Goal: Task Accomplishment & Management: Manage account settings

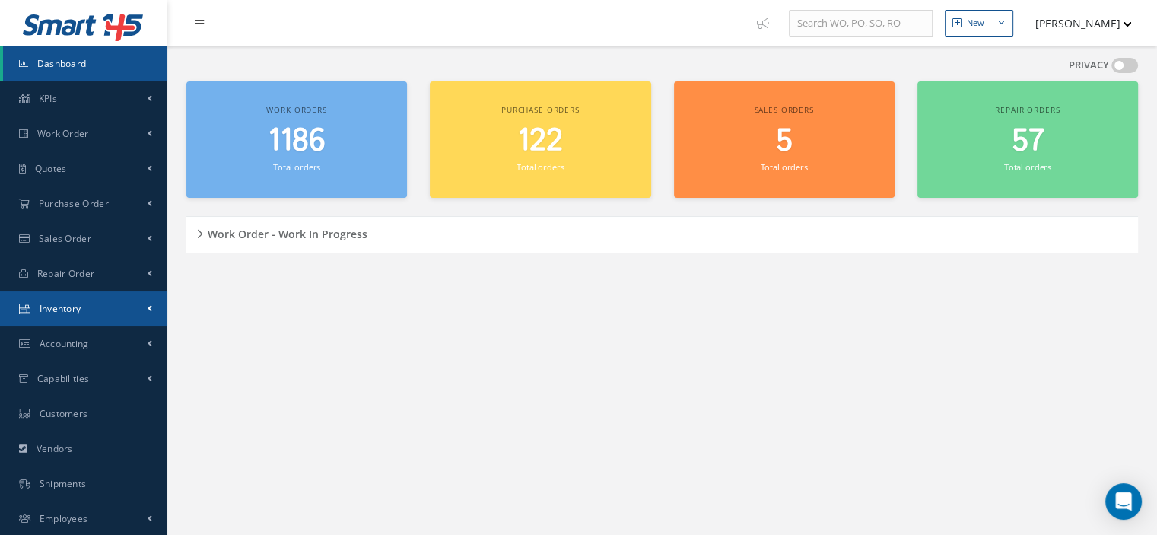
click at [100, 310] on link "Inventory" at bounding box center [83, 308] width 167 height 35
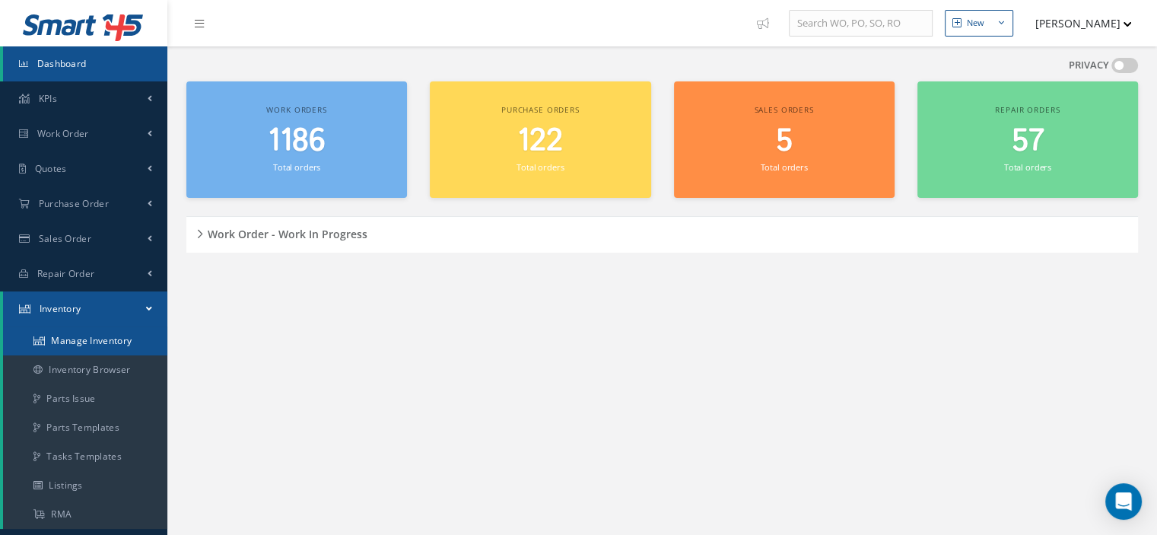
click at [97, 339] on link "Manage Inventory" at bounding box center [85, 340] width 164 height 29
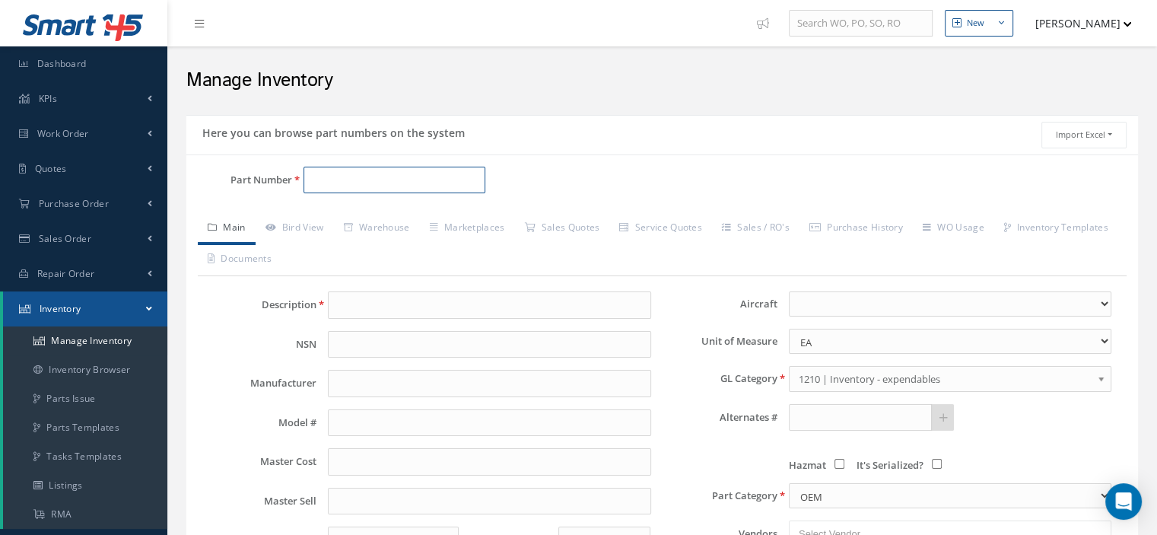
click at [317, 183] on input "Part Number" at bounding box center [394, 180] width 182 height 27
paste input "H504C"
type input "H504C"
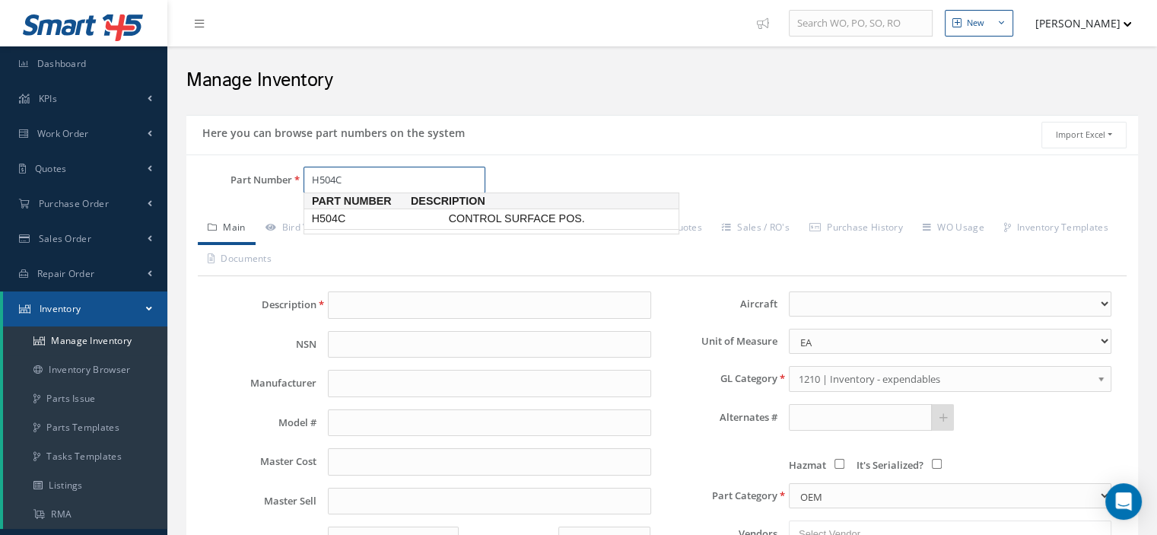
click at [323, 215] on span "H504C" at bounding box center [377, 219] width 137 height 16
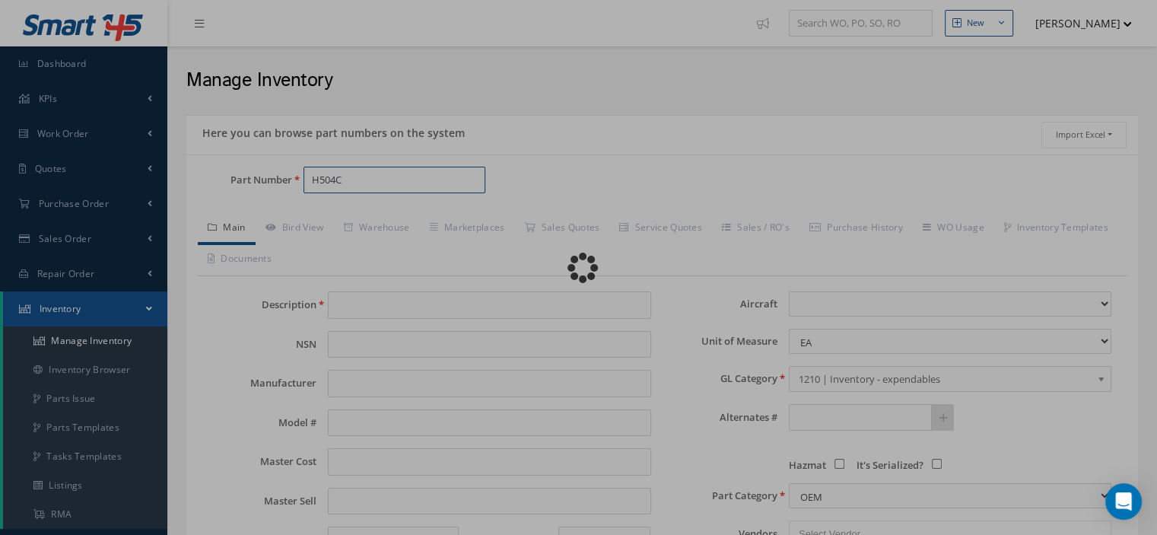
type input "CONTROL SURFACE POS."
type input "NOVATRONICS"
type input "S250N104-7"
type input "0.00"
select select
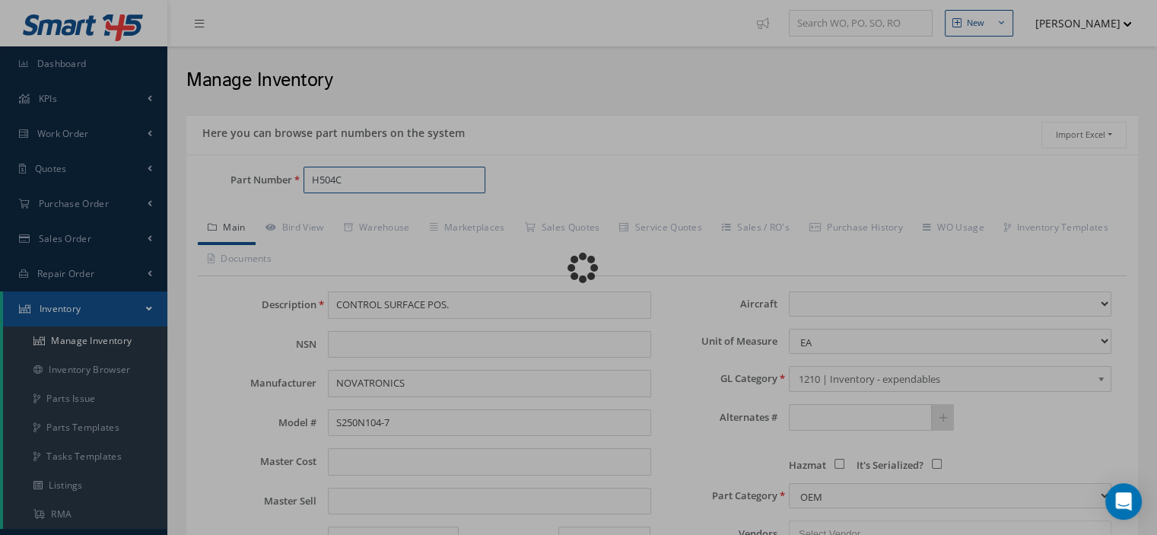
type textarea "L/H"
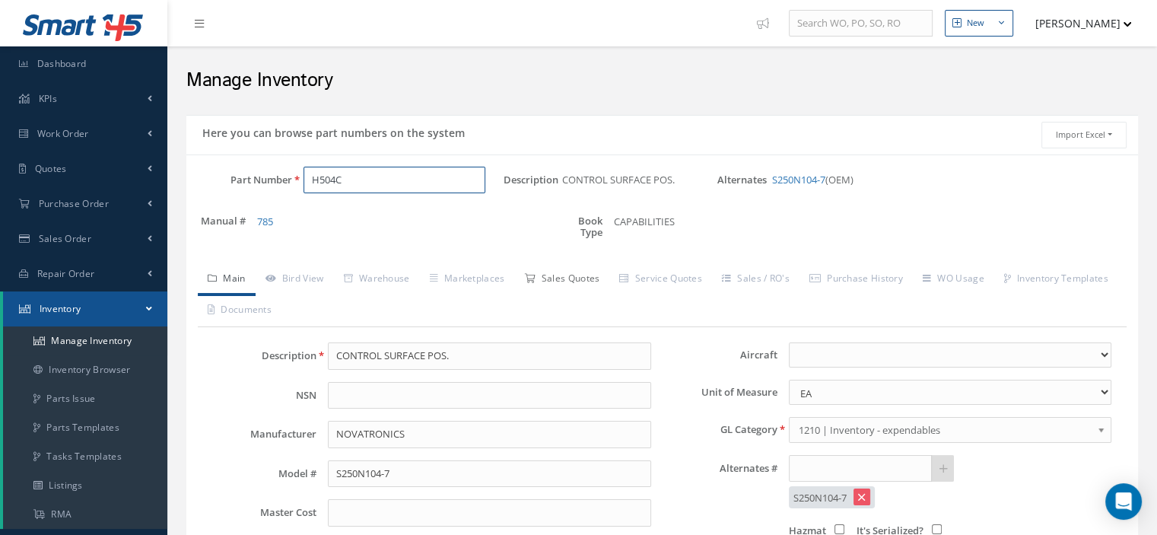
type input "H504C"
click at [574, 272] on link "Sales Quotes" at bounding box center [561, 280] width 95 height 32
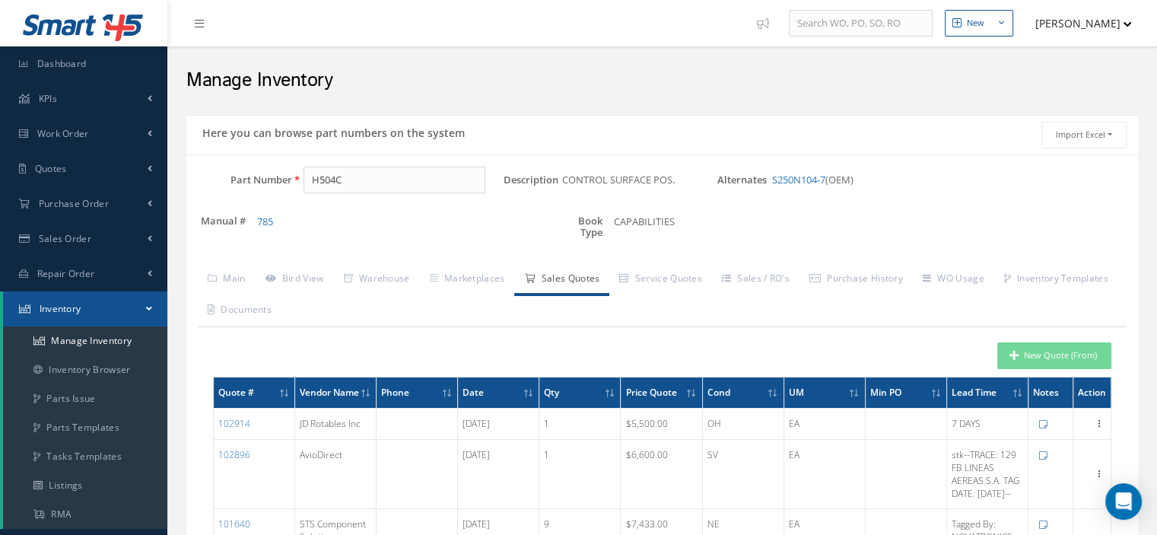
scroll to position [228, 0]
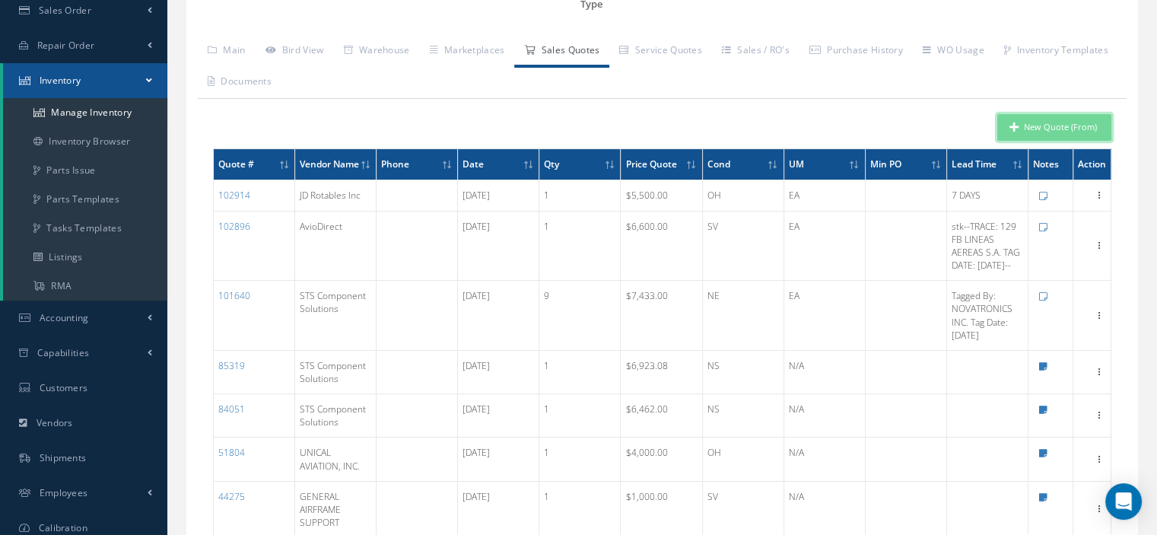
click at [1076, 119] on button "New Quote (From)" at bounding box center [1054, 127] width 114 height 27
type input "CONTROL SURFACE POS."
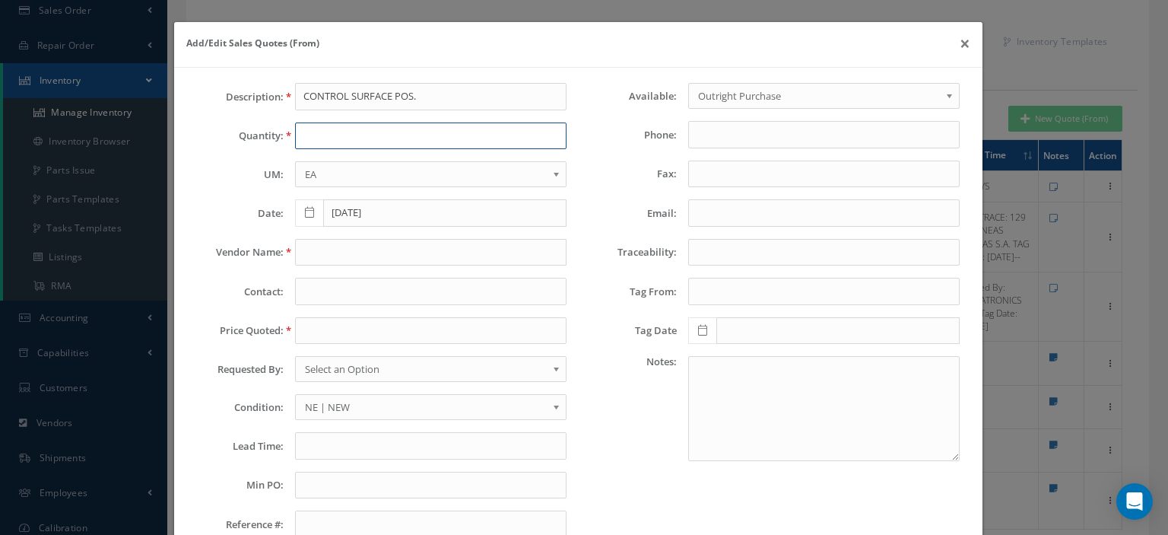
click at [344, 134] on input "text" at bounding box center [431, 135] width 272 height 27
type input "1"
click at [952, 44] on button "×" at bounding box center [965, 43] width 35 height 43
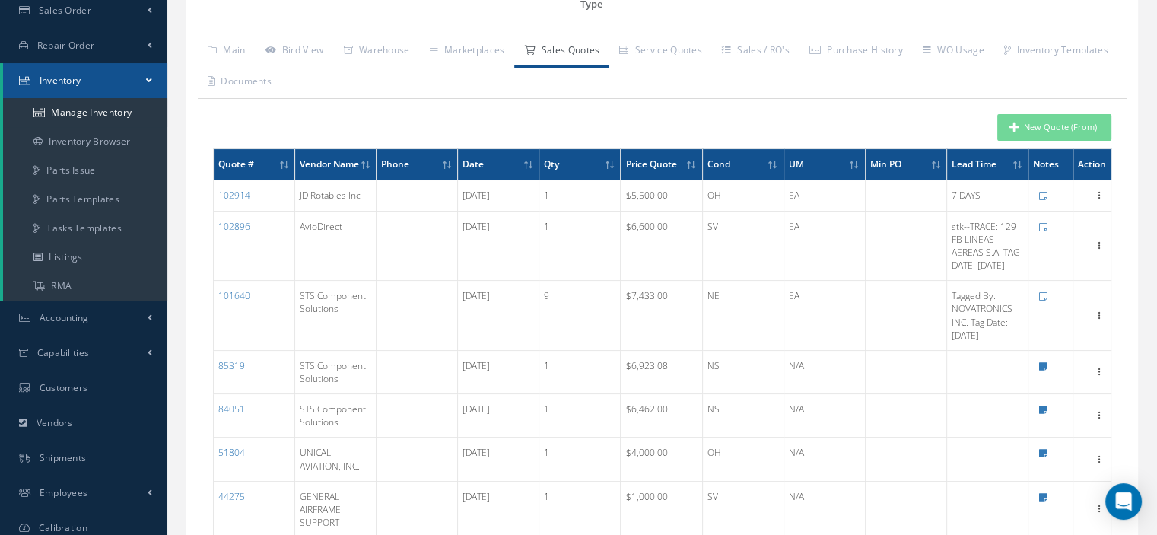
scroll to position [0, 0]
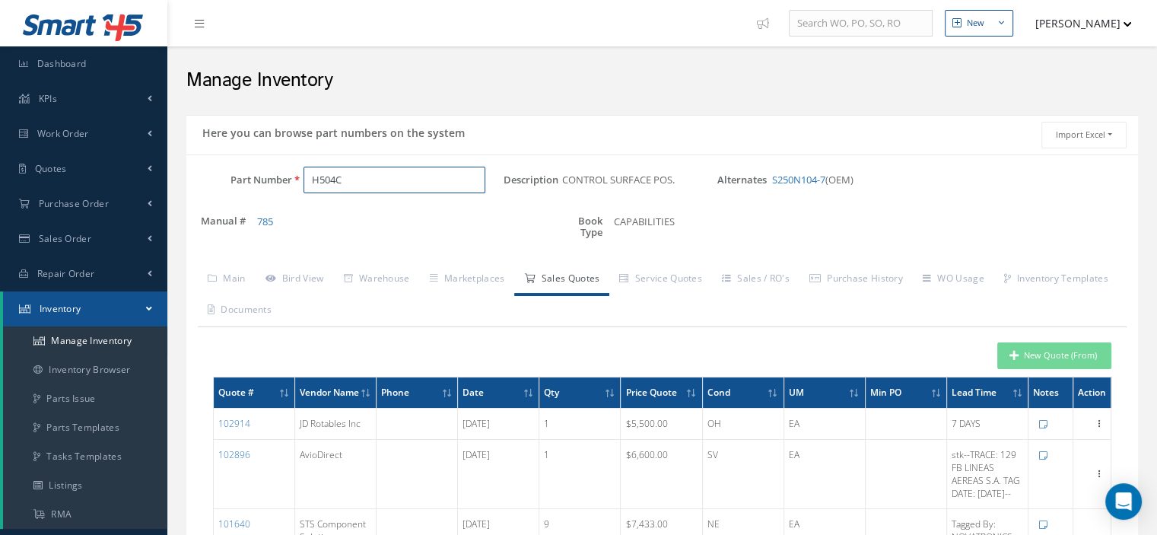
drag, startPoint x: 399, startPoint y: 186, endPoint x: 176, endPoint y: 199, distance: 224.0
click at [186, 198] on div "Part Number H504C" at bounding box center [344, 187] width 317 height 40
click at [351, 181] on input "Part Number" at bounding box center [394, 180] width 182 height 27
paste input "H504B"
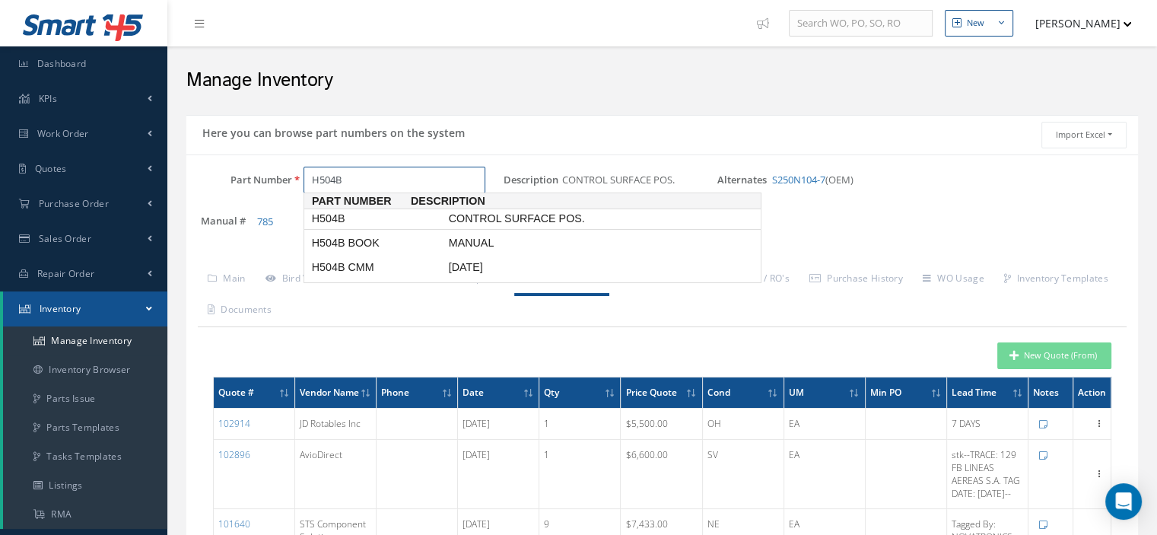
click at [357, 211] on span "H504B" at bounding box center [377, 219] width 137 height 16
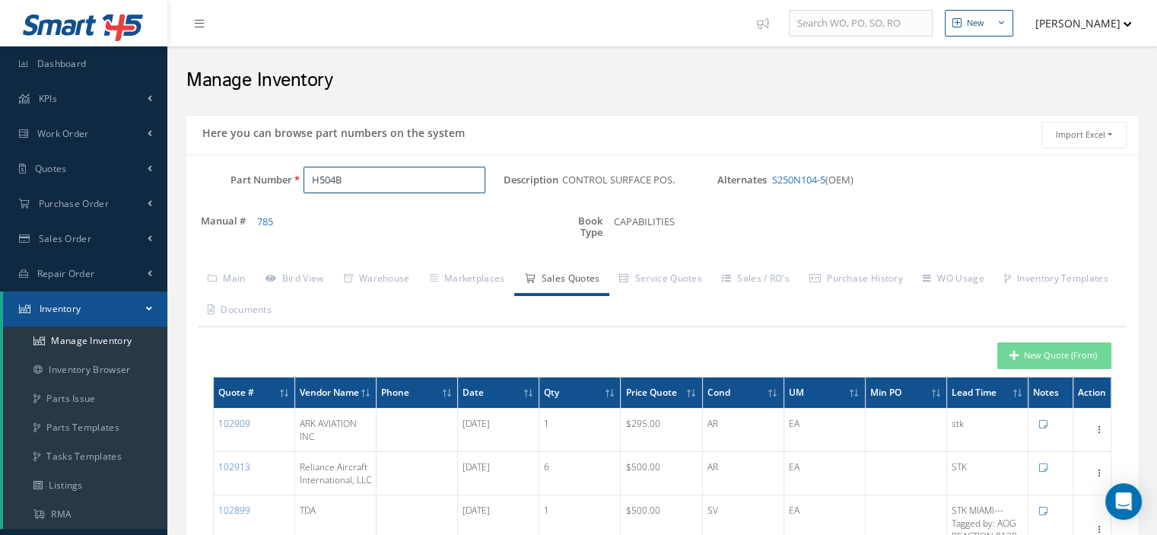
type input "H504B"
click at [1009, 350] on button "New Quote (From)" at bounding box center [1054, 355] width 114 height 27
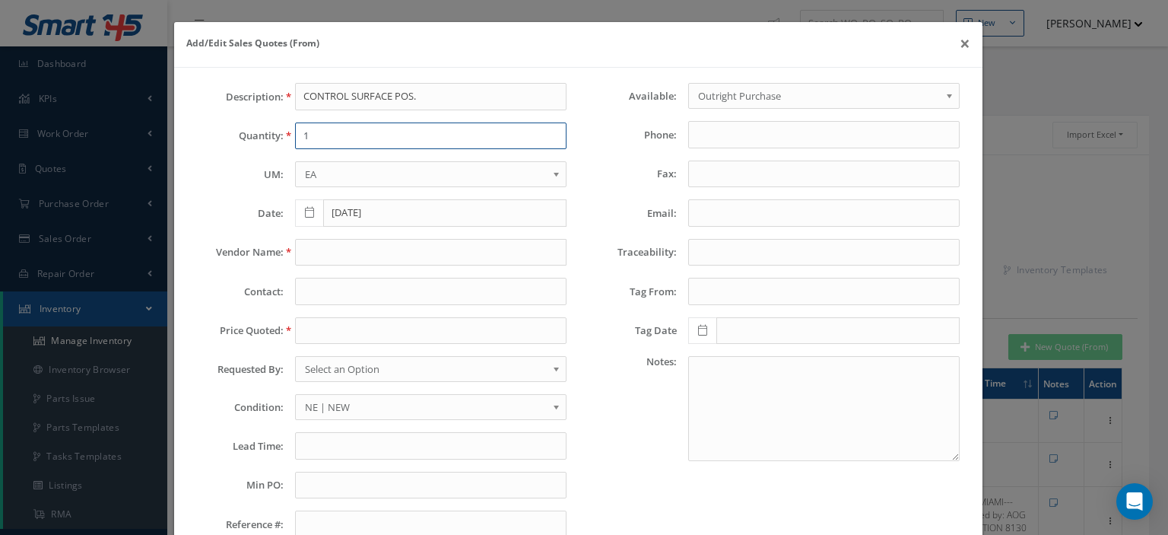
click at [316, 137] on input "1" at bounding box center [431, 135] width 272 height 27
type input "1"
click at [313, 256] on input "text" at bounding box center [431, 252] width 272 height 27
paste input "TrueAero, LLC"
type input "TrueAero, LLC"
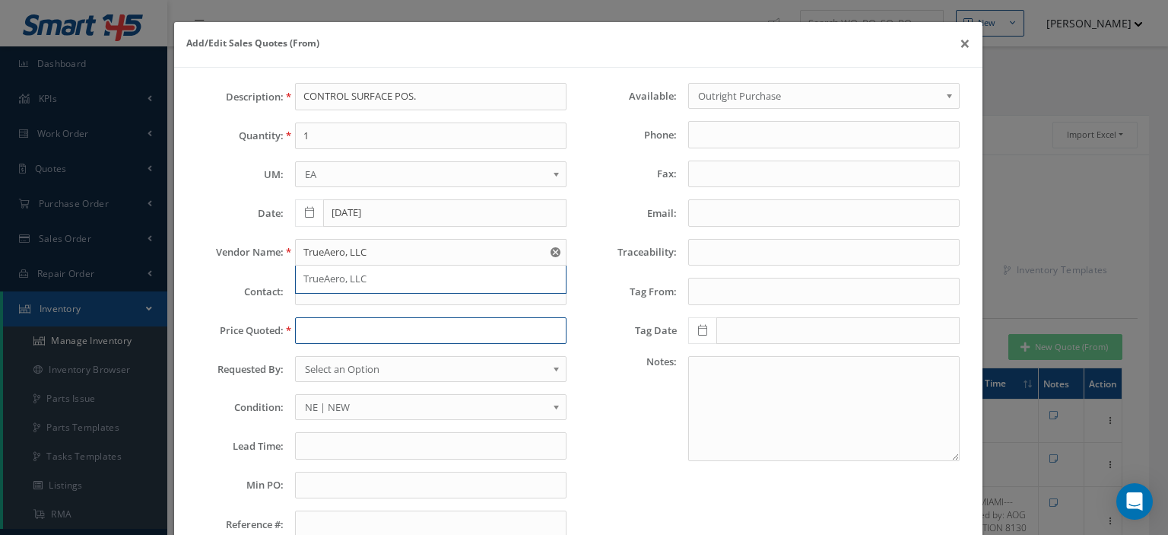
click at [322, 331] on input "text" at bounding box center [431, 330] width 272 height 27
paste input "850.00"
type input "850.00"
click at [375, 360] on span "Select an Option" at bounding box center [426, 369] width 242 height 18
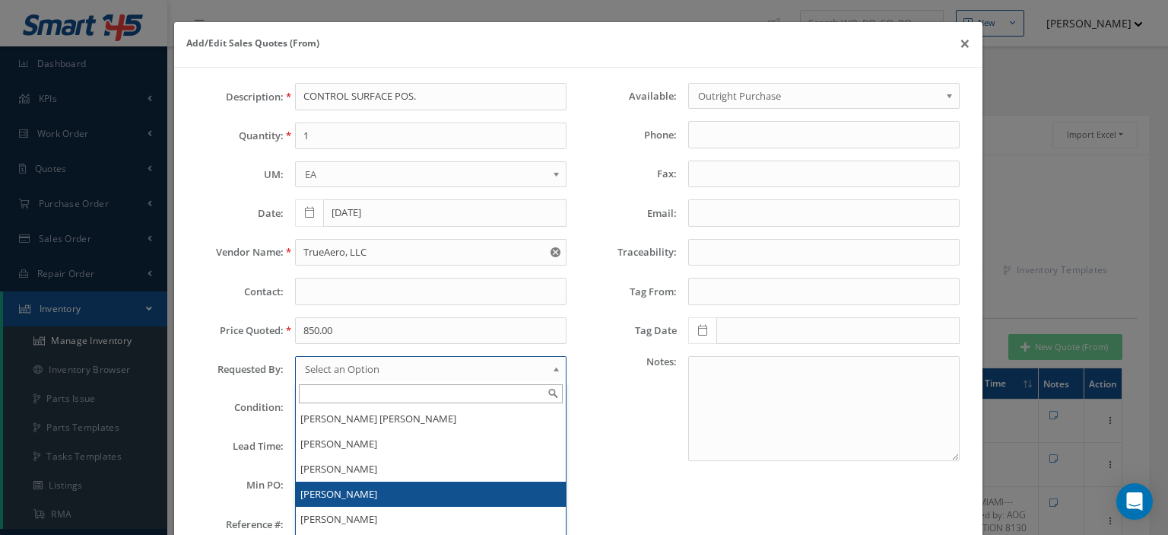
click at [351, 489] on li "[PERSON_NAME]" at bounding box center [431, 493] width 270 height 25
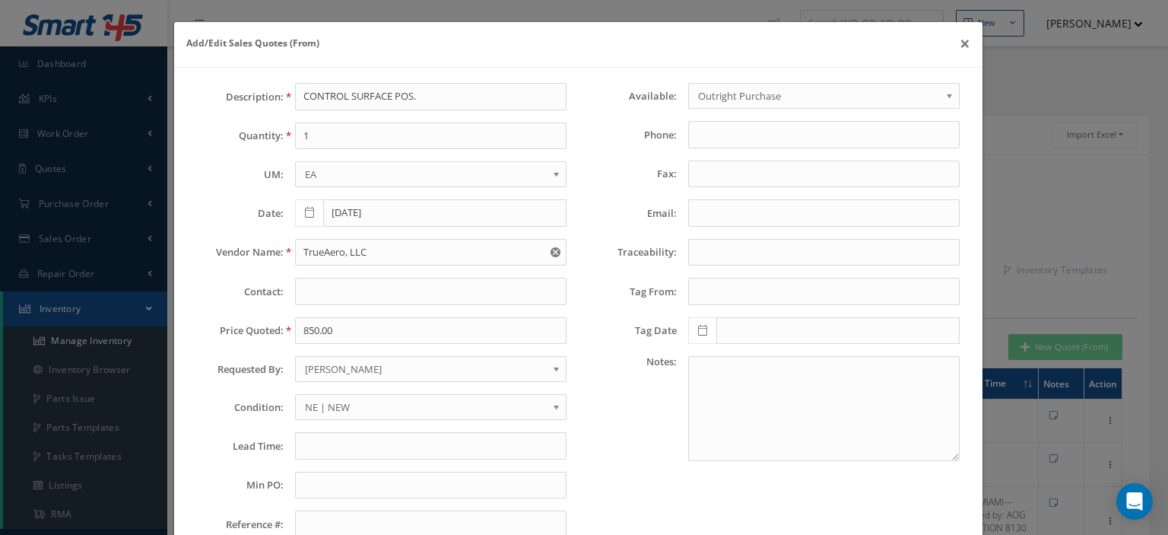
click at [319, 409] on span "NE | NEW" at bounding box center [426, 407] width 242 height 18
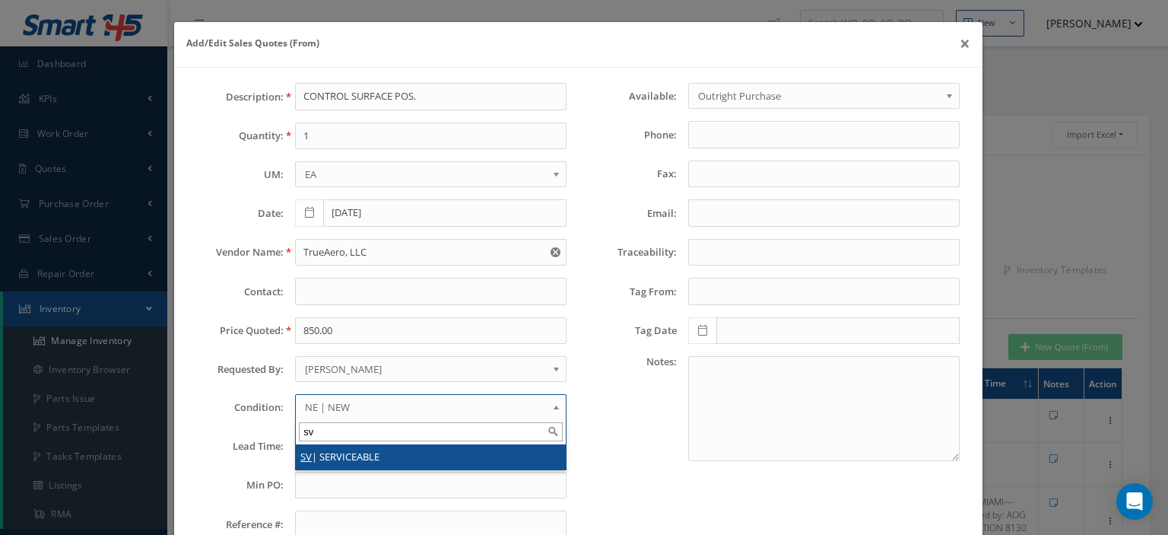
type input "sv"
click at [313, 452] on li "SV | SERVICEABLE" at bounding box center [431, 456] width 270 height 25
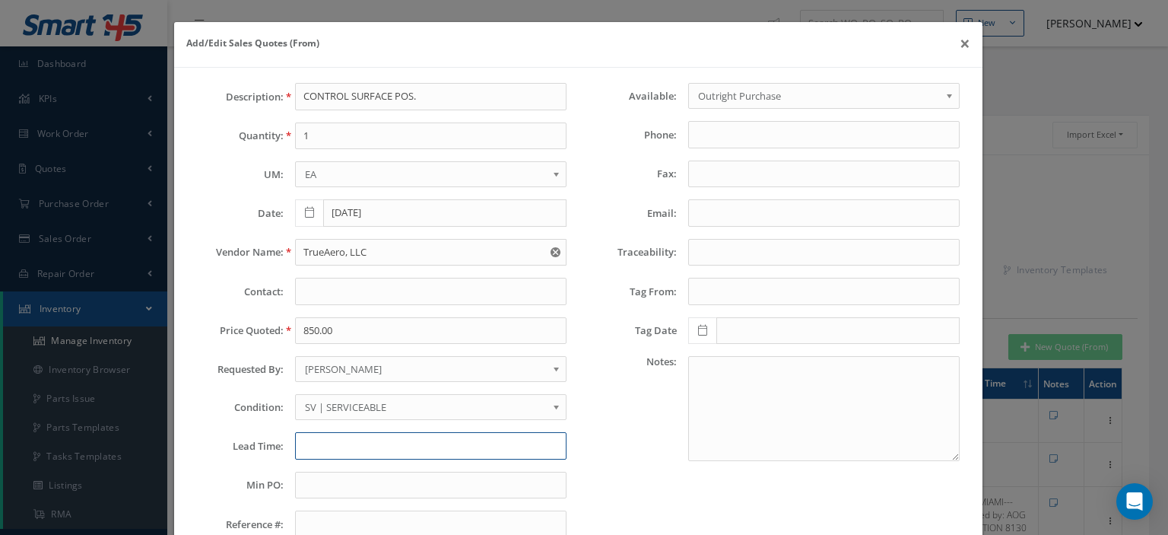
click at [308, 446] on input "text" at bounding box center [431, 445] width 272 height 27
click at [309, 437] on input "text" at bounding box center [431, 445] width 272 height 27
paste input "Tag: AOG Reaction, Inc. / 19 Apr Trace: Southwest Airlines Ref: ILSBEKF25090511…"
type input "STK--Tag: AOG Reaction, Inc. / 19 Apr Trace: Southwest Airlines"
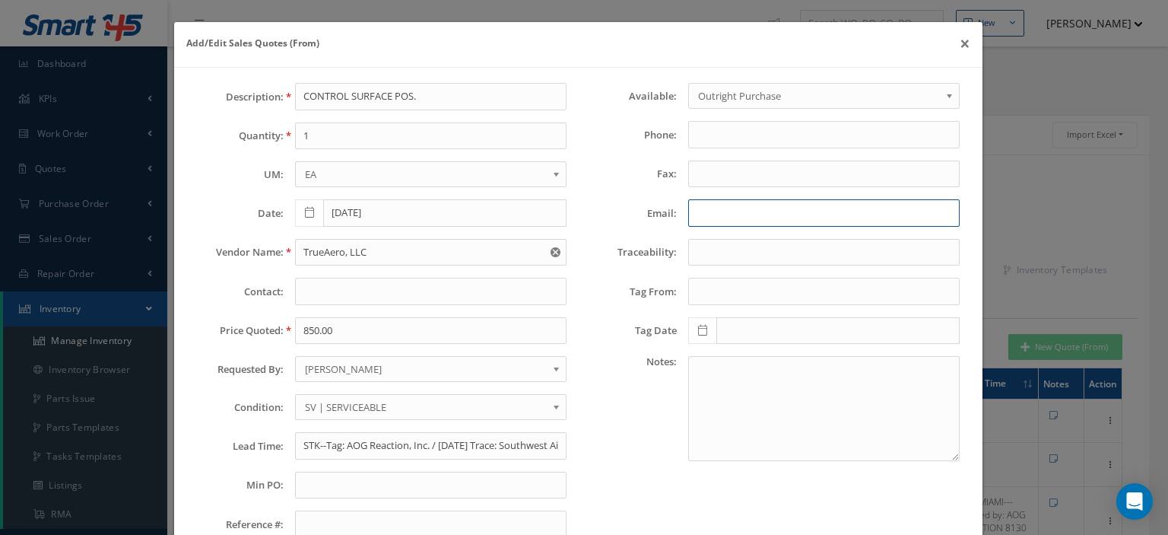
click at [688, 208] on input "Email:" at bounding box center [824, 212] width 272 height 27
paste input "<tthompson@trueaero.com>"
click at [696, 212] on input "<tthompson@trueaero.com>" at bounding box center [824, 212] width 272 height 27
click at [827, 205] on input "tthompson@trueaero.com>" at bounding box center [824, 212] width 272 height 27
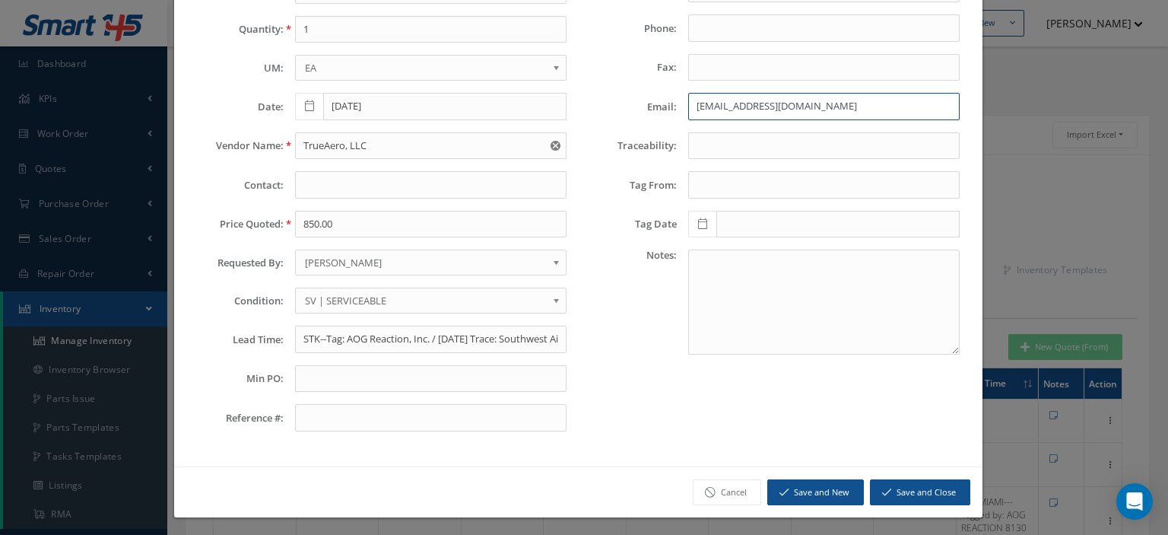
type input "tthompson@trueaero.com"
click at [943, 492] on button "Save and Close" at bounding box center [920, 492] width 100 height 27
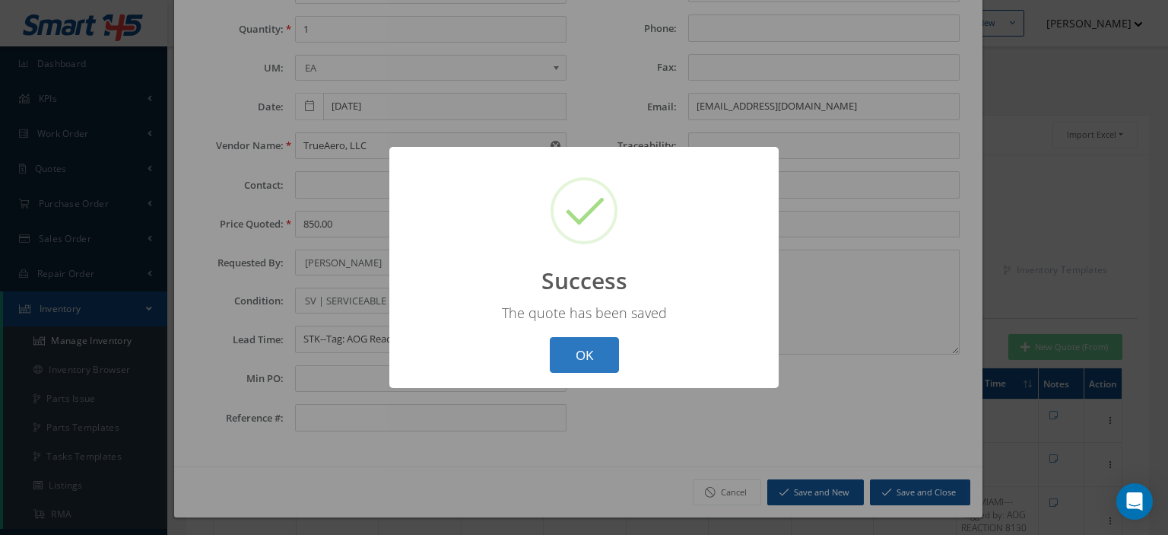
click at [604, 361] on button "OK" at bounding box center [584, 355] width 69 height 36
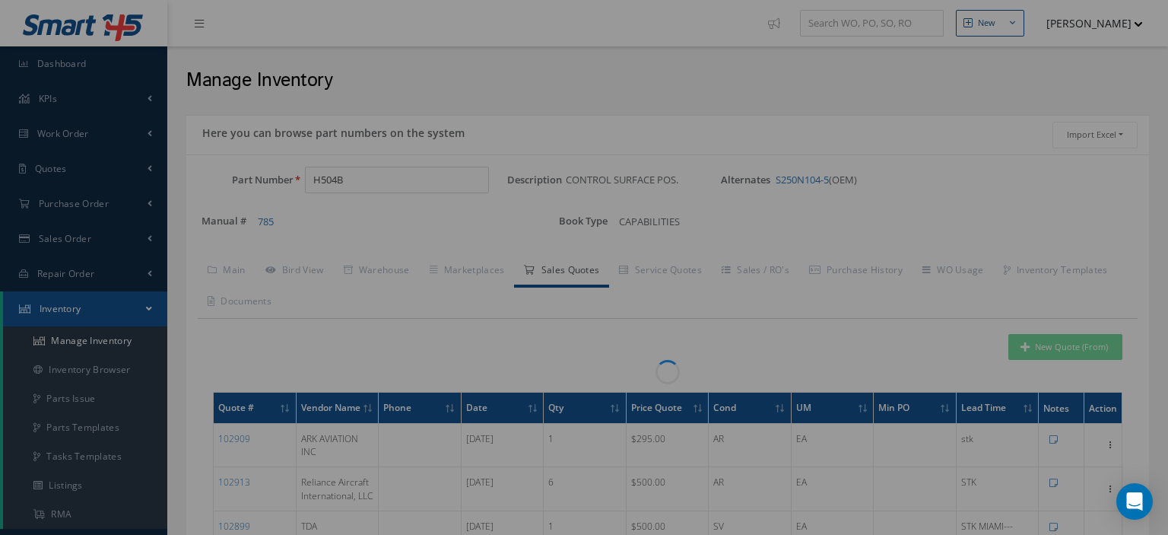
scroll to position [0, 0]
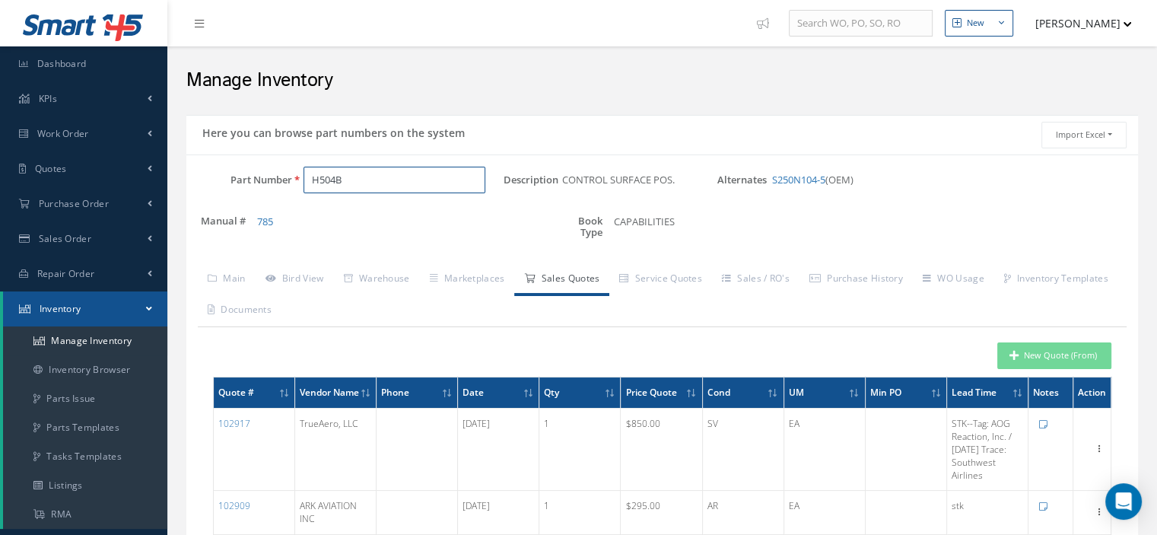
drag, startPoint x: 353, startPoint y: 175, endPoint x: 240, endPoint y: 192, distance: 114.6
click at [252, 191] on div "Part Number H504B" at bounding box center [344, 180] width 317 height 27
click at [353, 176] on input "Part Number" at bounding box center [394, 180] width 182 height 27
paste input "622-3890-021"
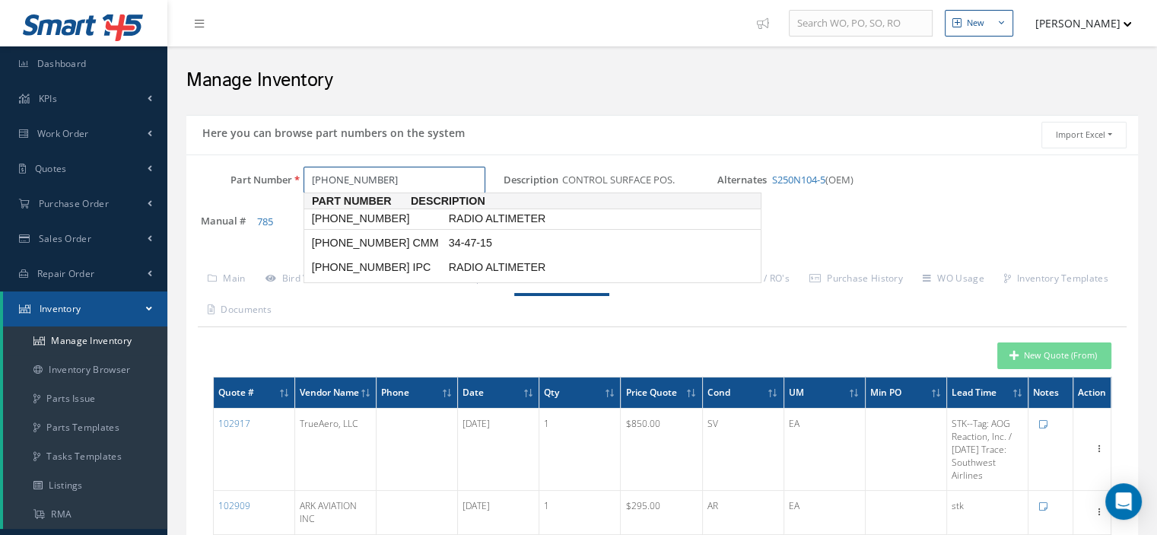
click at [354, 220] on span "622-3890-021" at bounding box center [377, 219] width 137 height 16
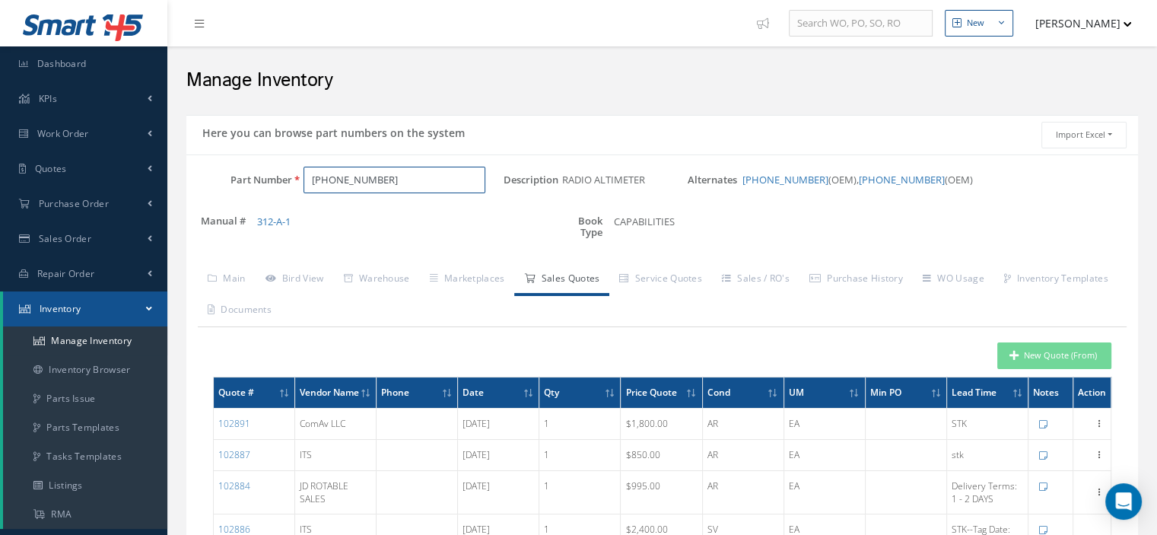
type input "622-3890-021"
click at [1010, 350] on icon "button" at bounding box center [1013, 355] width 9 height 11
type input "RADIO ALTIMETER"
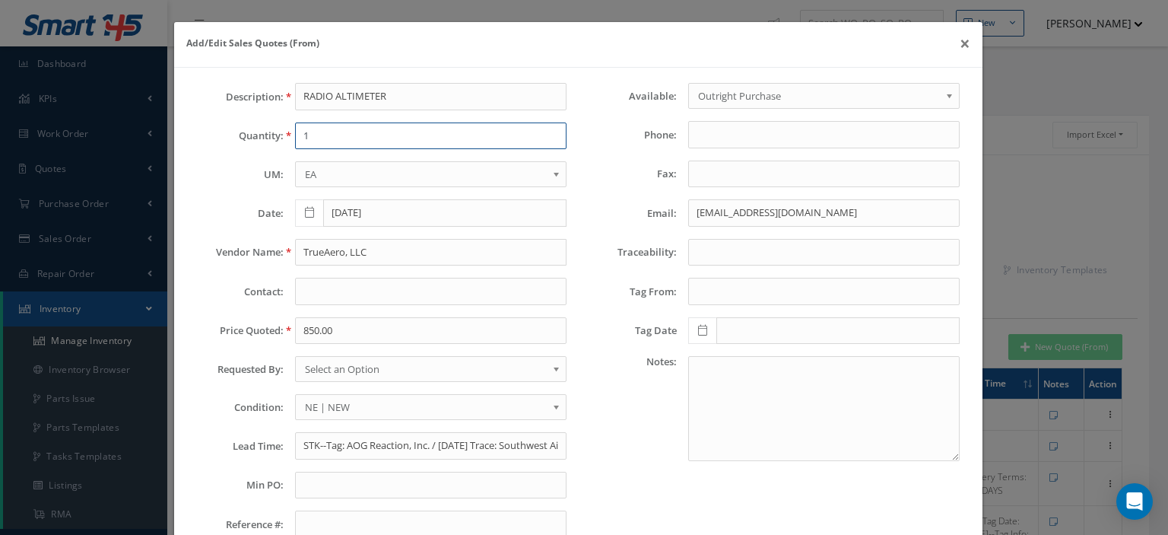
click at [376, 142] on input "1" at bounding box center [431, 135] width 272 height 27
type input "1"
click at [350, 249] on input "TrueAero, LLC" at bounding box center [431, 252] width 272 height 27
click at [327, 326] on input "850.00" at bounding box center [431, 330] width 272 height 27
paste input "1,900.00"
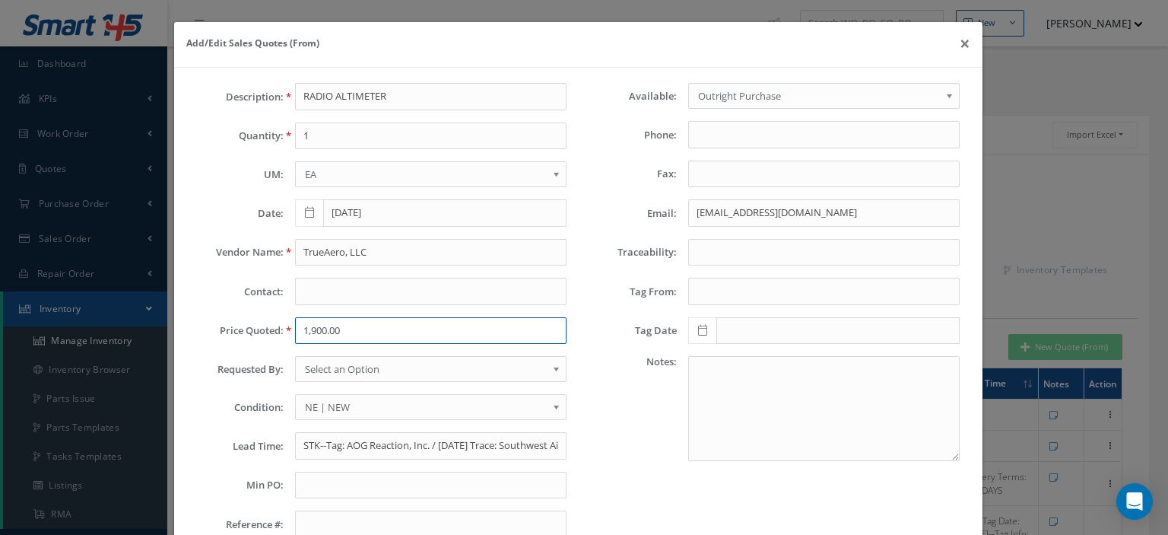
click at [311, 333] on input "1,900.00" at bounding box center [431, 330] width 272 height 27
type input "1900.00"
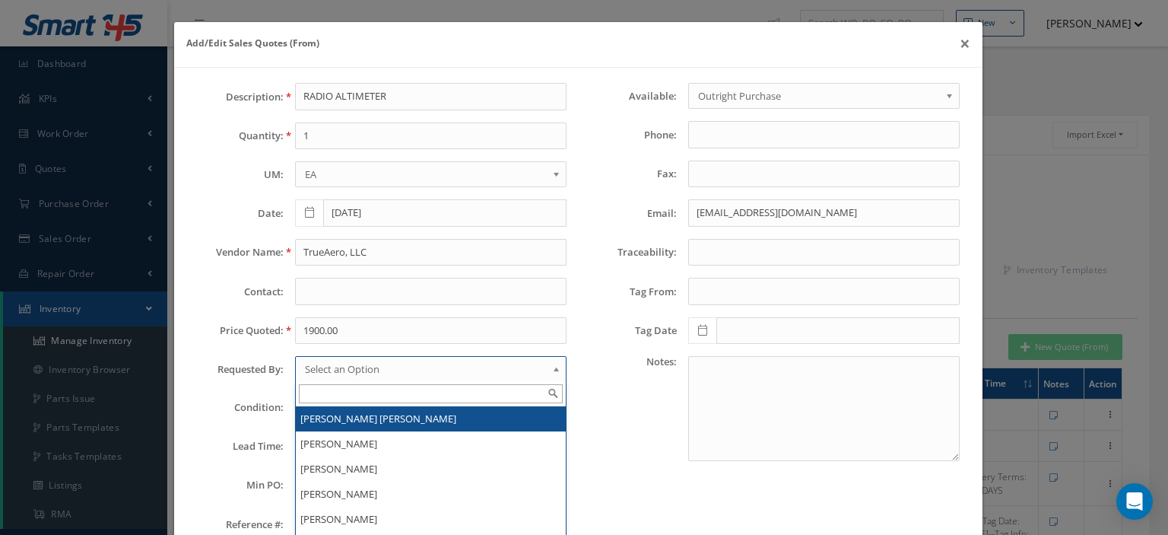
click at [333, 371] on span "Select an Option" at bounding box center [426, 369] width 242 height 18
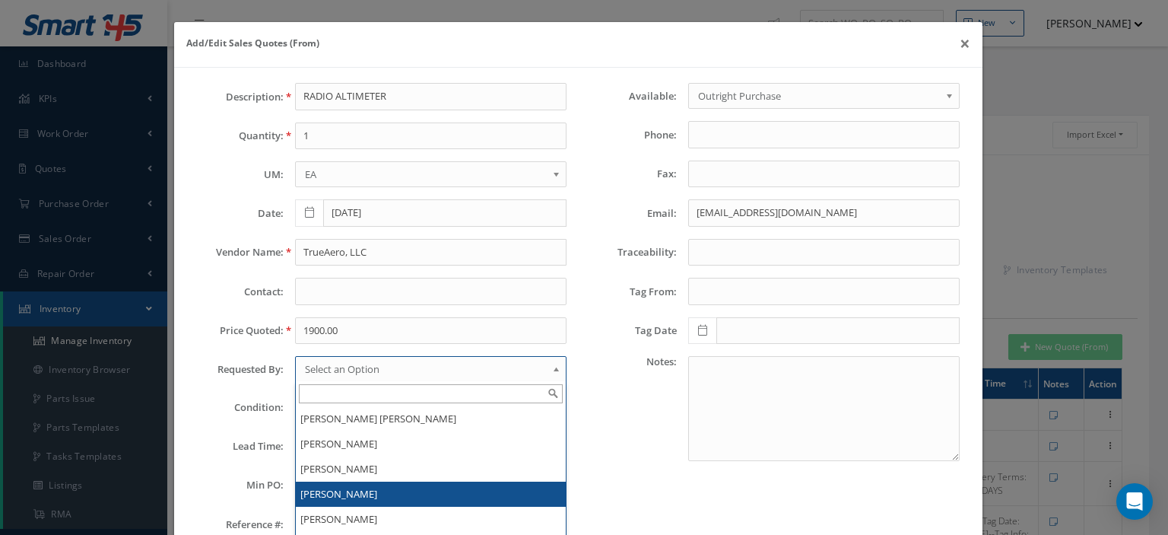
click at [341, 484] on li "[PERSON_NAME]" at bounding box center [431, 493] width 270 height 25
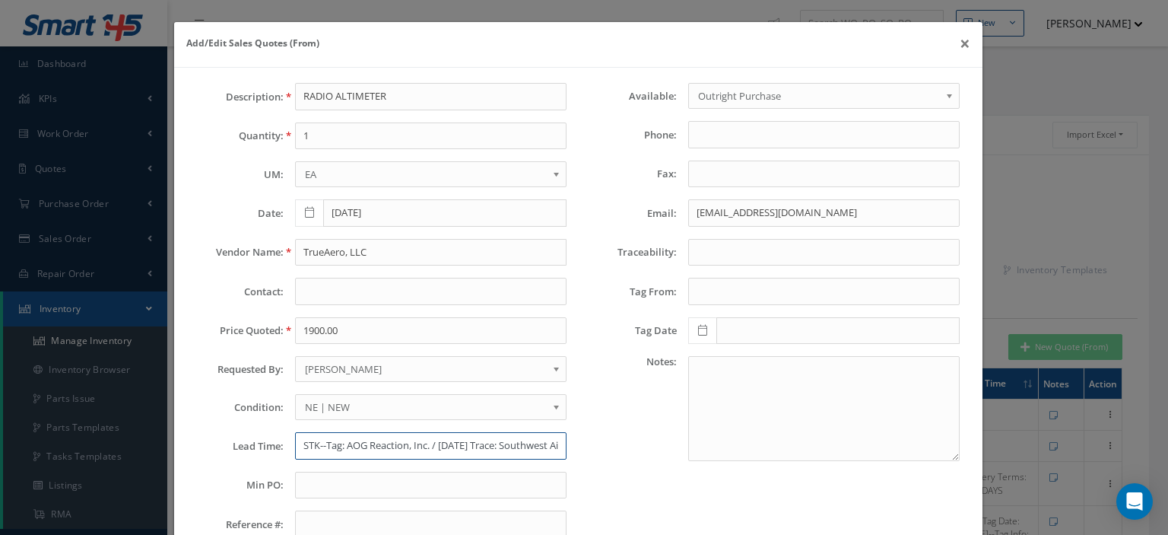
click at [304, 437] on input "STK--Tag: AOG Reaction, Inc. / 19 Apr Trace: Southwest Airlines" at bounding box center [431, 445] width 272 height 27
click at [332, 438] on input "STK--" at bounding box center [431, 445] width 272 height 27
paste input "In stock, ship same day"
paste input "FOB: Montreal, Canada"
type input "STK--In stock, ship same day-FOB: Montreal, Canada"
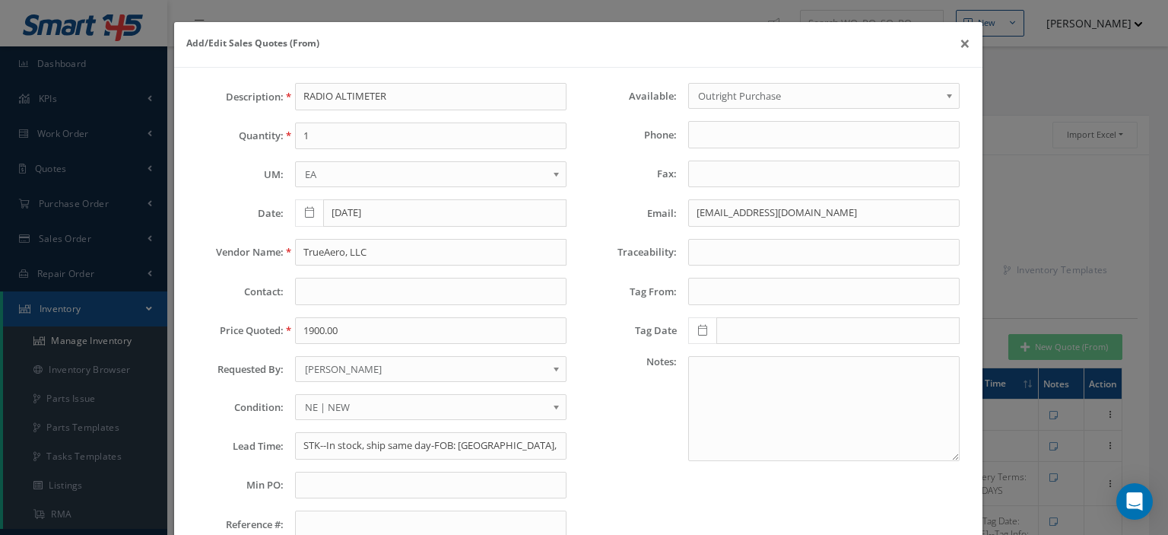
click at [318, 402] on span "NE | NEW" at bounding box center [426, 407] width 242 height 18
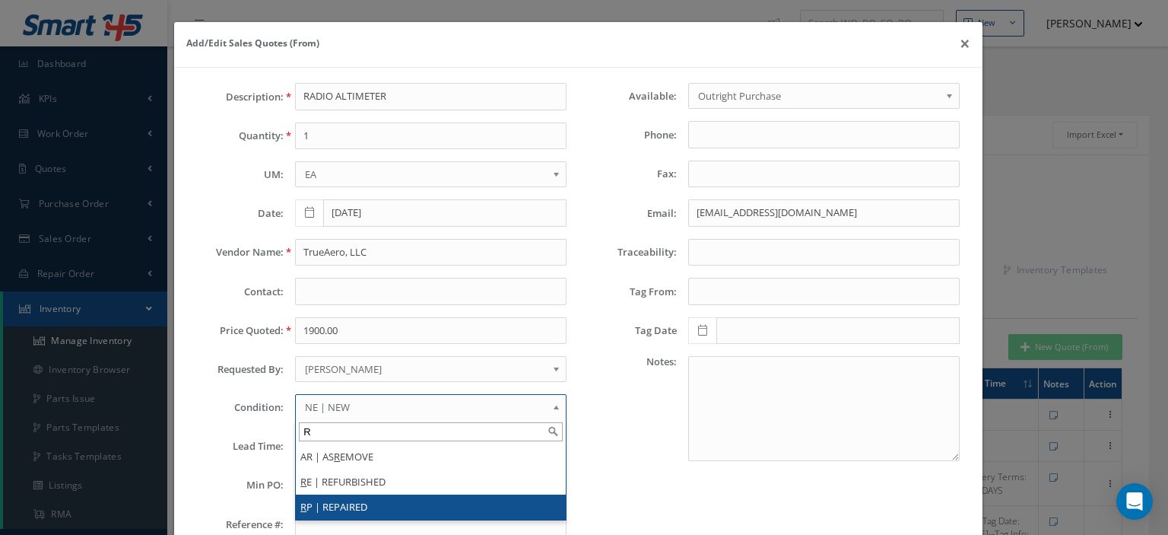
type input "R"
click at [329, 497] on li "R P | REPAIRED" at bounding box center [431, 506] width 270 height 25
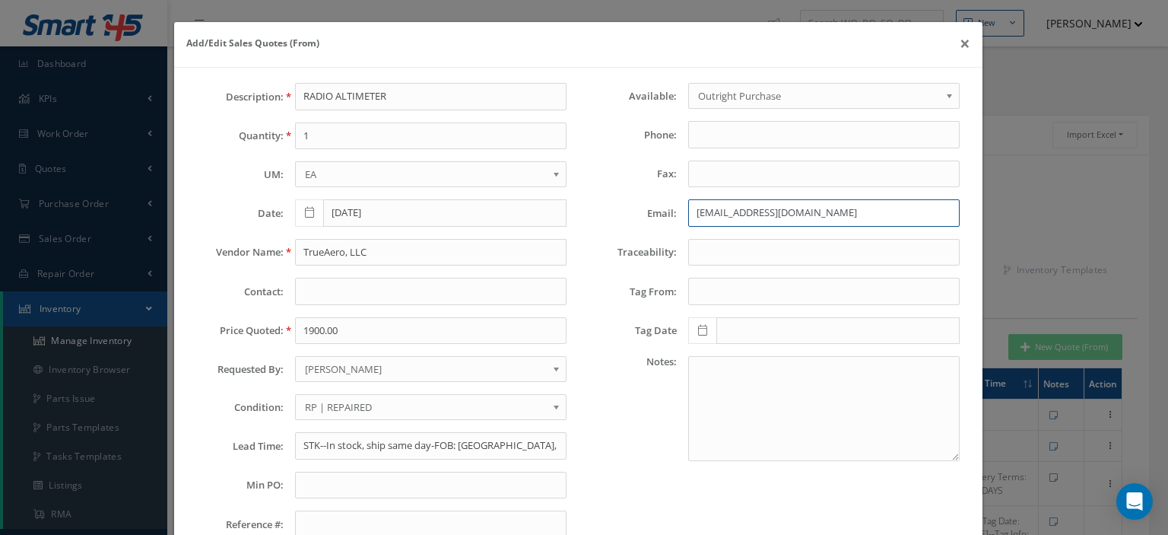
click at [691, 209] on input "tthompson@trueaero.com" at bounding box center [824, 212] width 272 height 27
paste input "geoffrey@initialaviation"
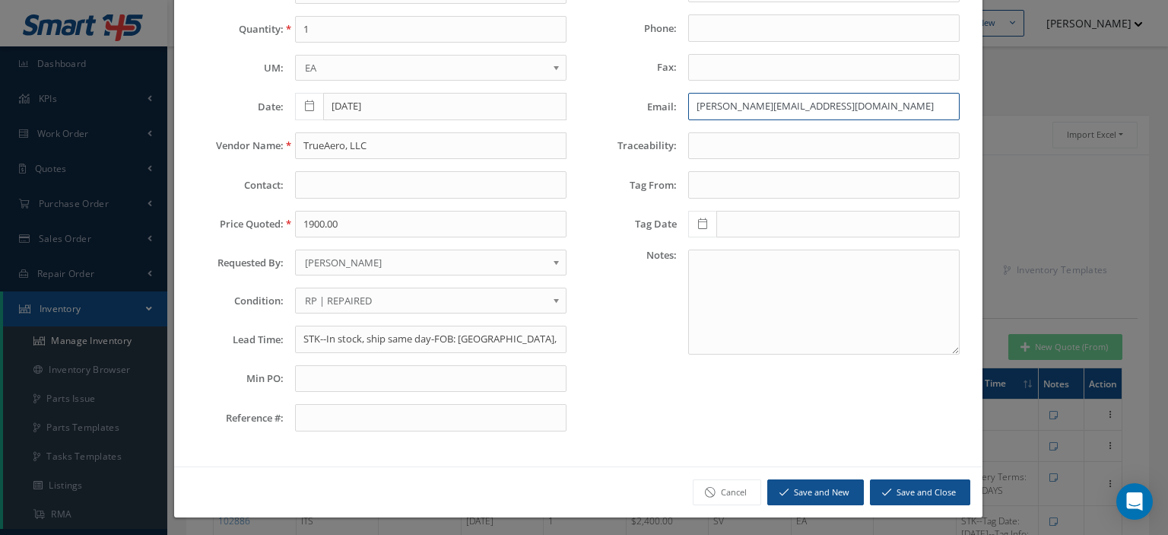
type input "geoffrey@initialaviation.com"
click at [310, 143] on input "TrueAero, LLC" at bounding box center [431, 145] width 272 height 27
paste input "Initial Aviation Inc"
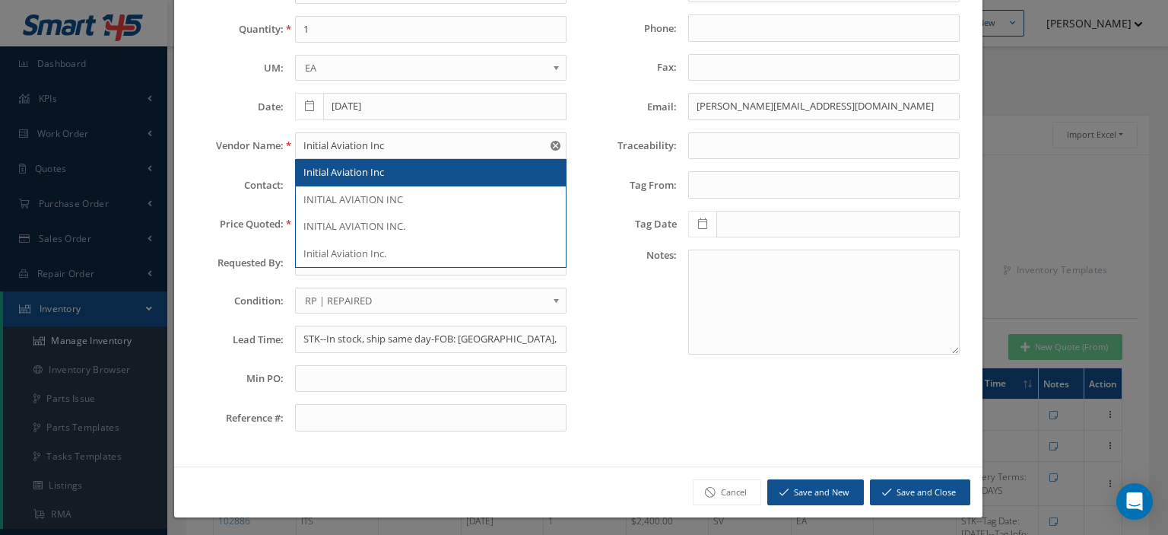
click at [312, 179] on div "Initial Aviation Inc" at bounding box center [431, 172] width 270 height 27
type input "Initial Aviation Inc"
type input "gab@initialaviation.com"
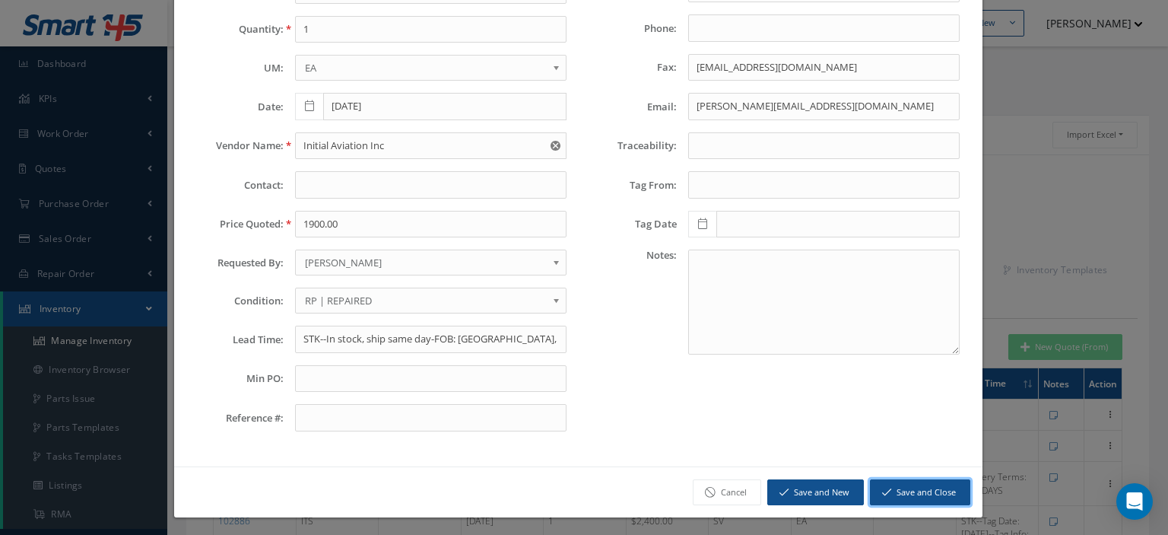
click at [916, 487] on button "Save and Close" at bounding box center [920, 492] width 100 height 27
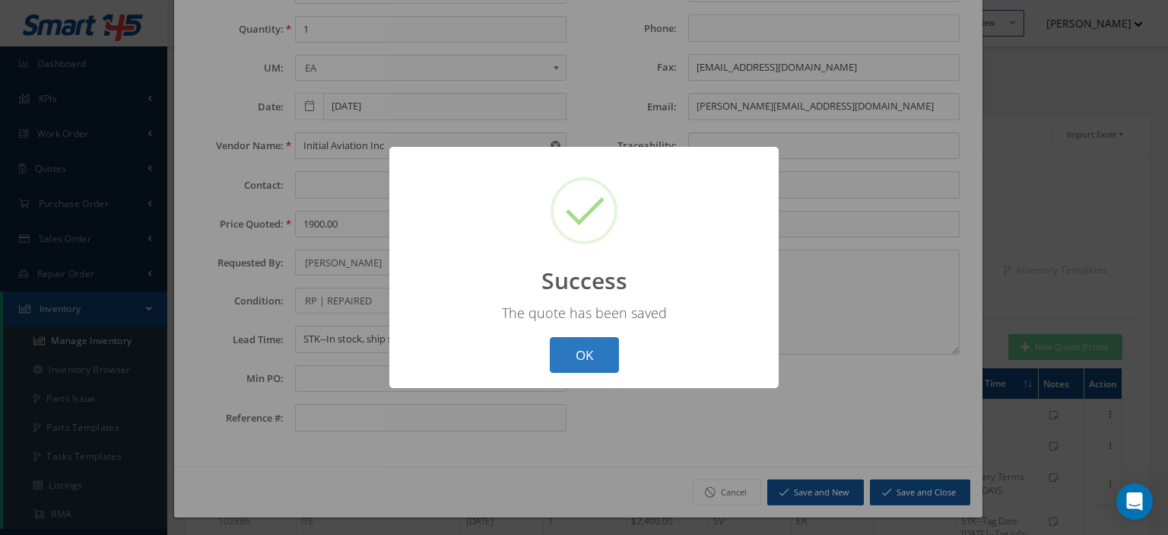
click at [605, 358] on button "OK" at bounding box center [584, 355] width 69 height 36
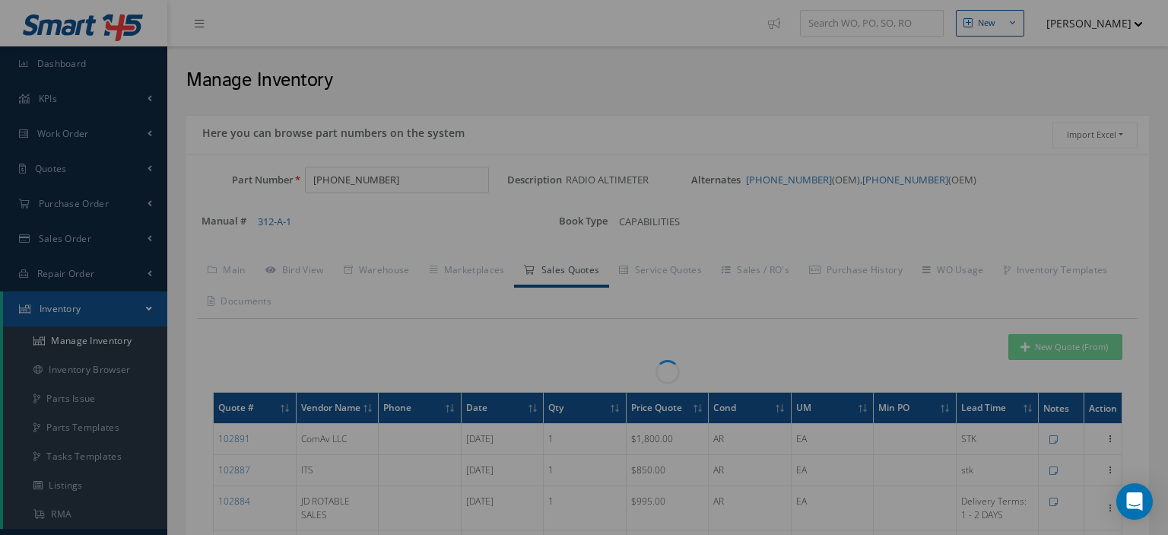
scroll to position [0, 0]
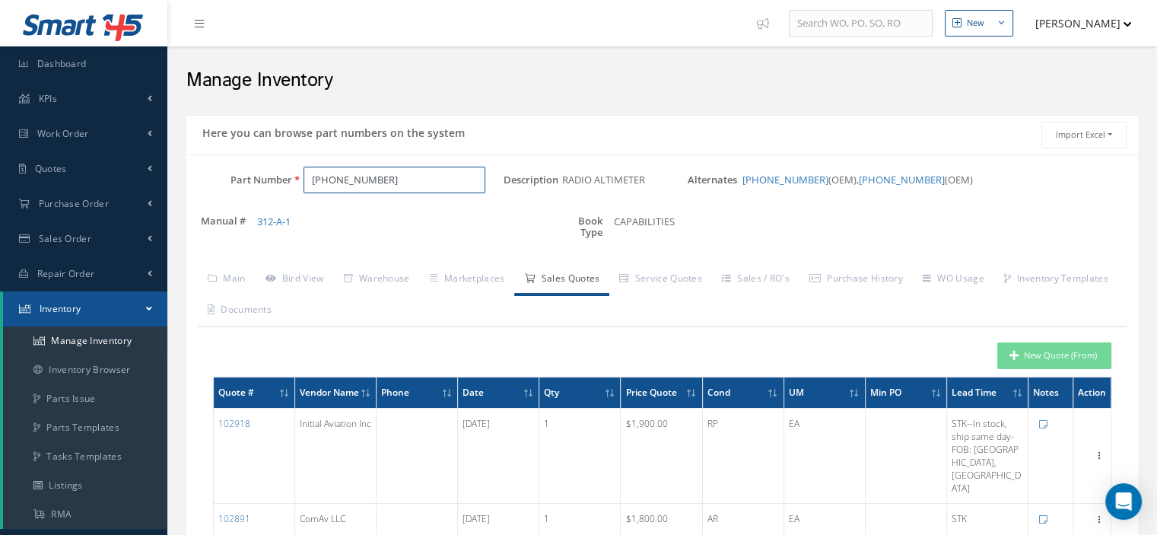
drag, startPoint x: 379, startPoint y: 185, endPoint x: 221, endPoint y: 181, distance: 158.2
click at [227, 179] on div "Part Number 622-3890-021" at bounding box center [344, 180] width 317 height 27
click at [1055, 357] on button "New Quote (From)" at bounding box center [1054, 355] width 114 height 27
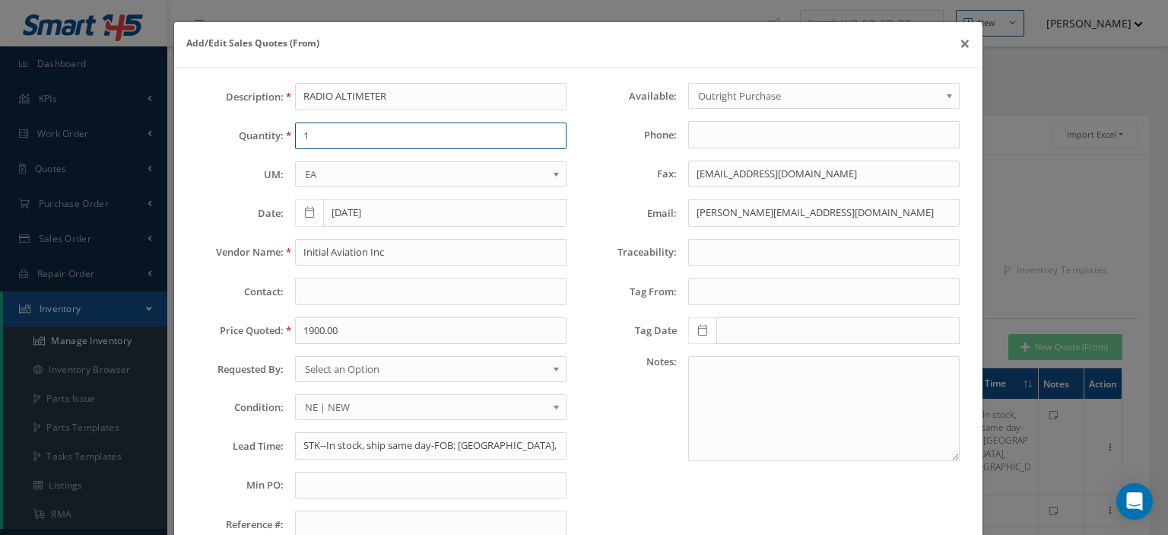
click at [306, 140] on input "1" at bounding box center [431, 135] width 272 height 27
type input "1"
click at [328, 405] on span "NE | NEW" at bounding box center [426, 407] width 242 height 18
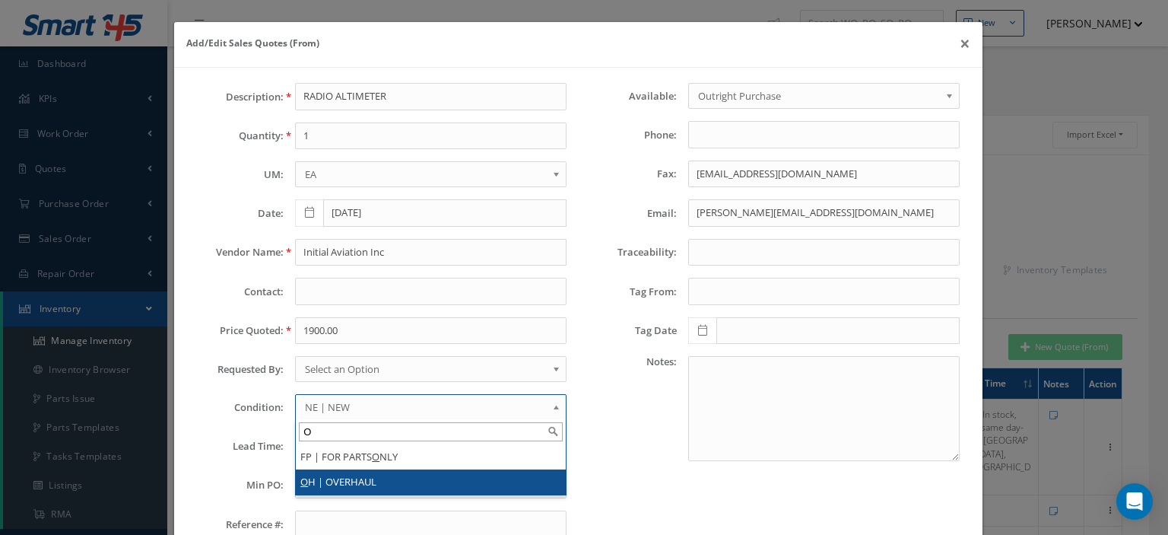
type input "O"
click at [354, 478] on li "O H | OVERHAUL" at bounding box center [431, 481] width 270 height 25
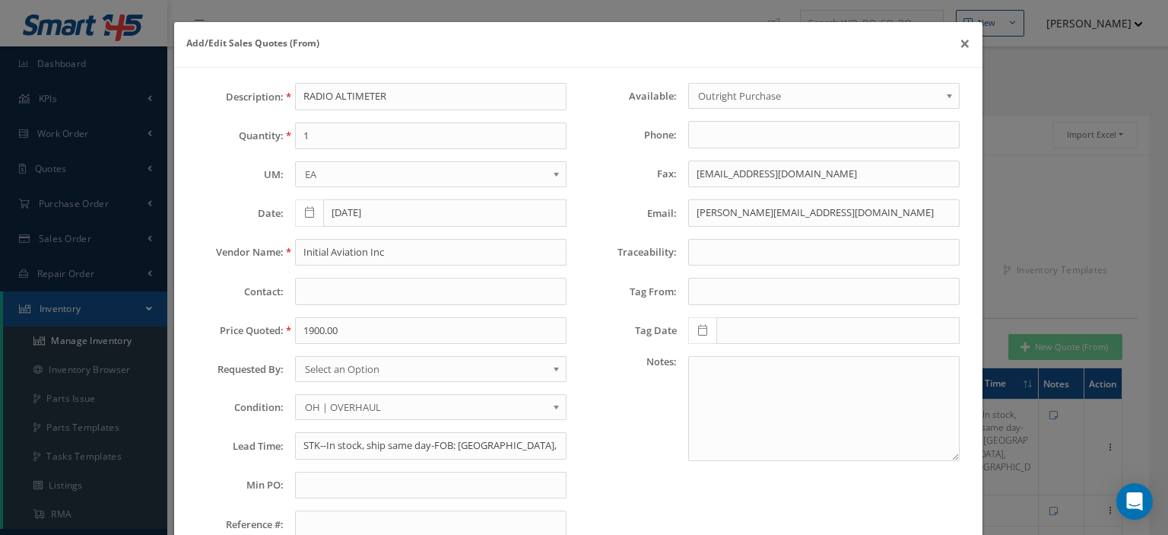
click at [367, 368] on span "Select an Option" at bounding box center [426, 369] width 242 height 18
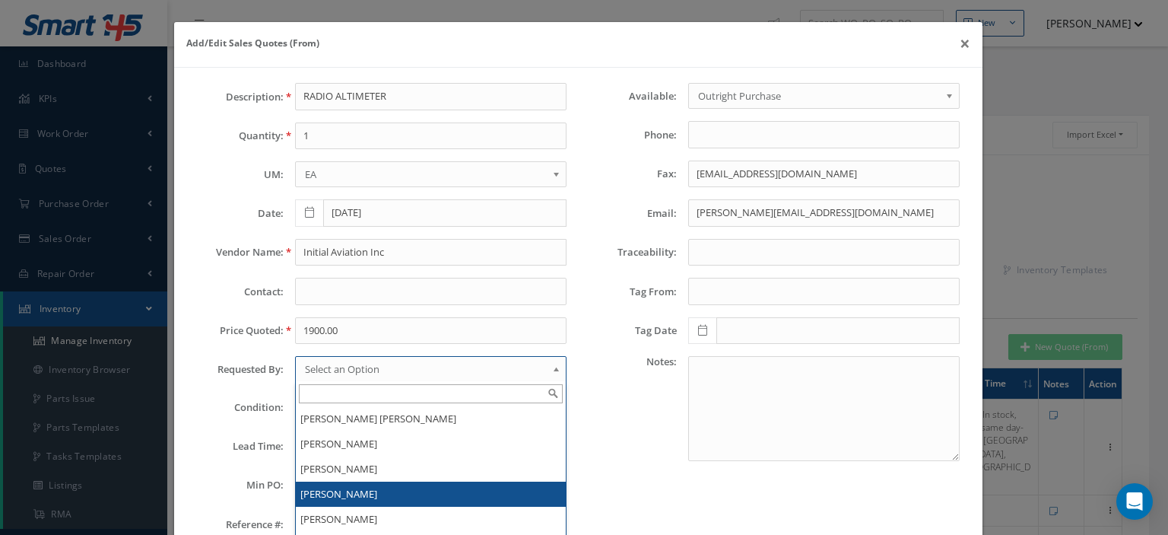
click at [351, 485] on li "[PERSON_NAME]" at bounding box center [431, 493] width 270 height 25
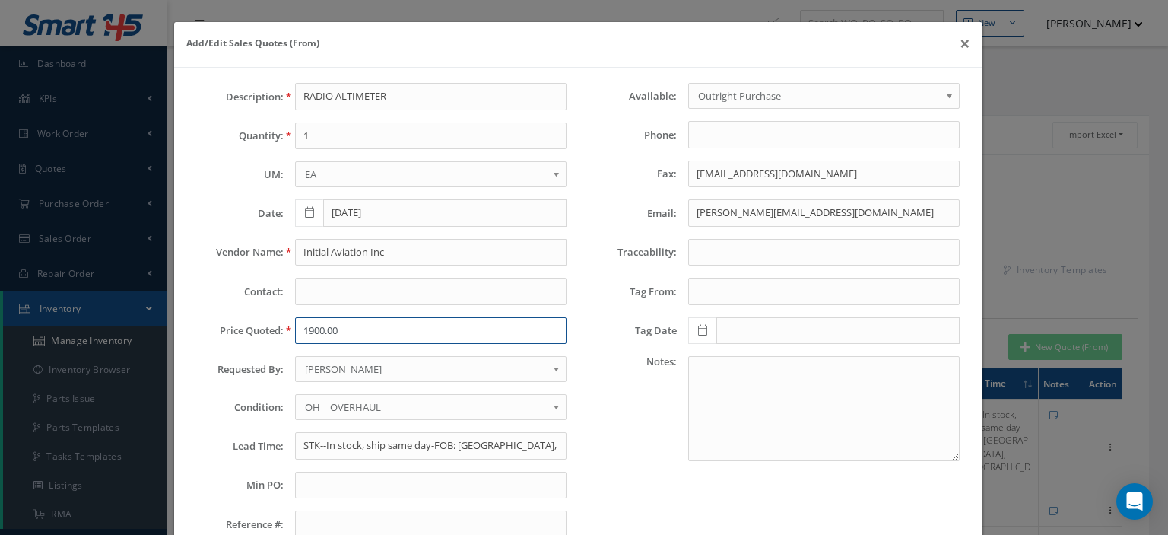
click at [320, 330] on input "1900.00" at bounding box center [431, 330] width 272 height 27
paste input "4,5"
click at [308, 334] on input "4,500.00" at bounding box center [431, 330] width 272 height 27
type input "4500.00"
click at [342, 448] on input "STK--In stock, ship same day-FOB: Montreal, Canada" at bounding box center [431, 445] width 272 height 27
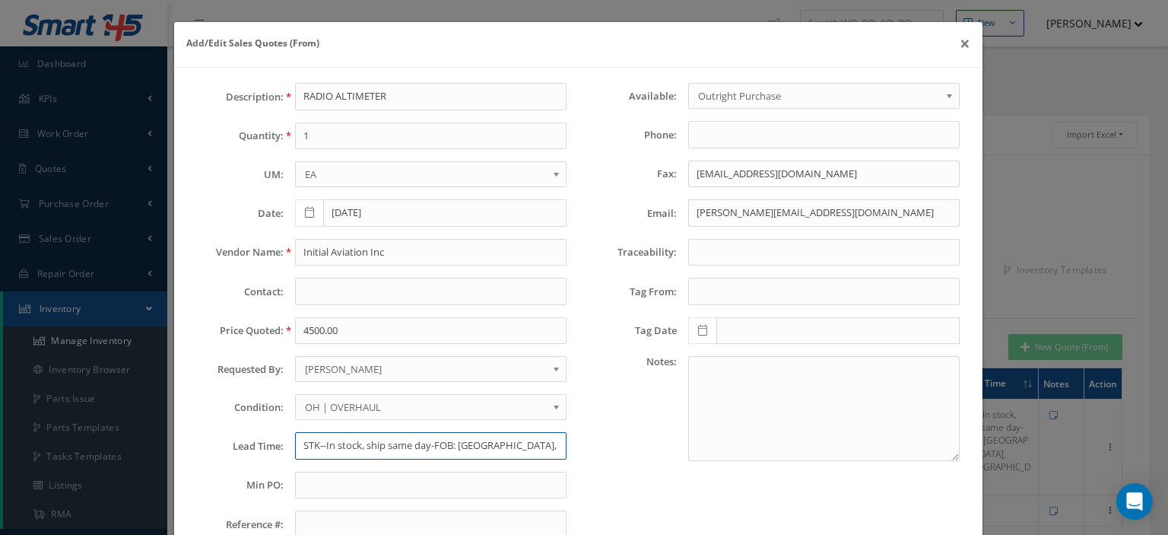
paste input "3-5 days"
type input "3-5 days"
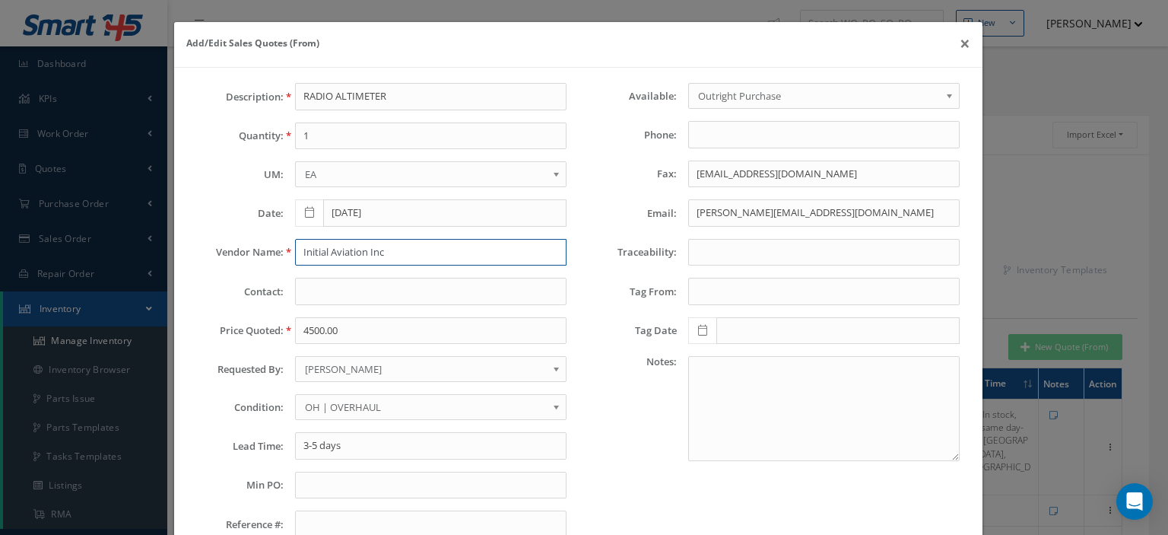
click at [319, 250] on input "Initial Aviation Inc" at bounding box center [431, 252] width 272 height 27
paste input "text"
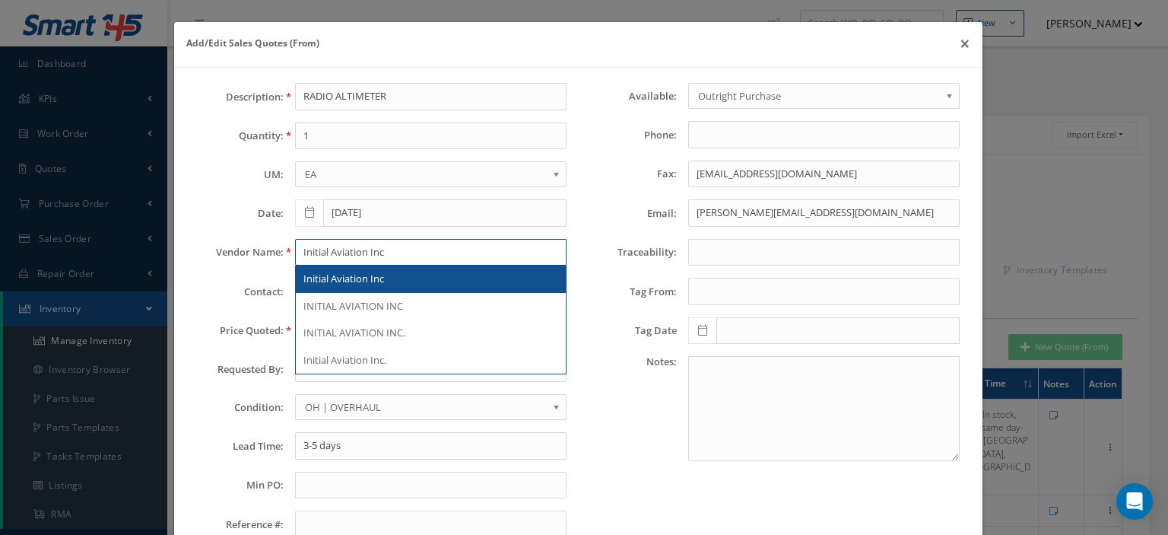
type input "Initial Aviation Inc"
click at [370, 282] on span "Initial Aviation Inc" at bounding box center [343, 279] width 81 height 14
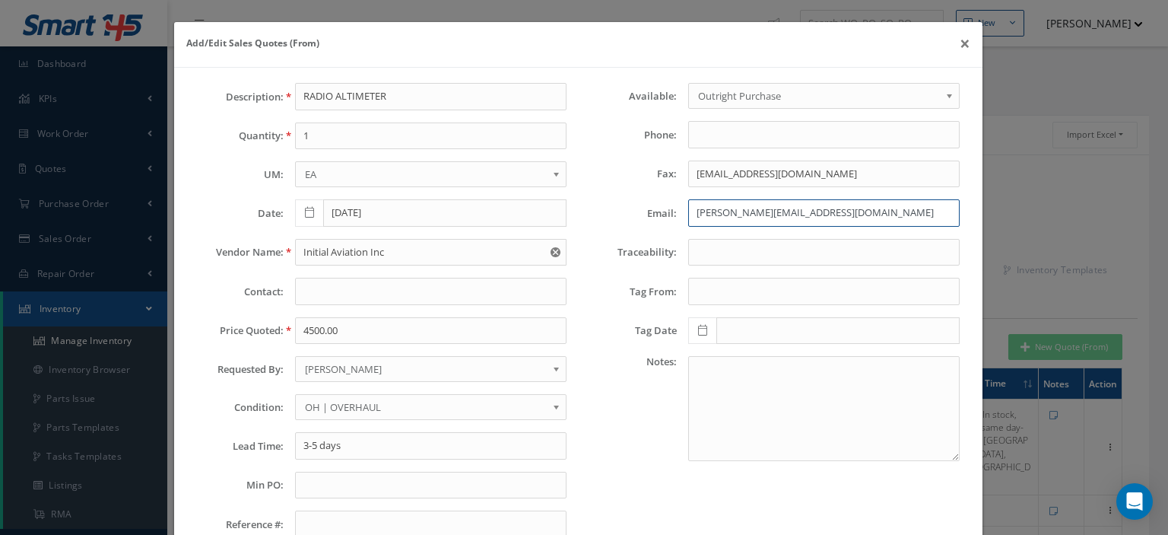
click at [709, 214] on input "geoffrey@initialaviation.com" at bounding box center [824, 212] width 272 height 27
paste input "email"
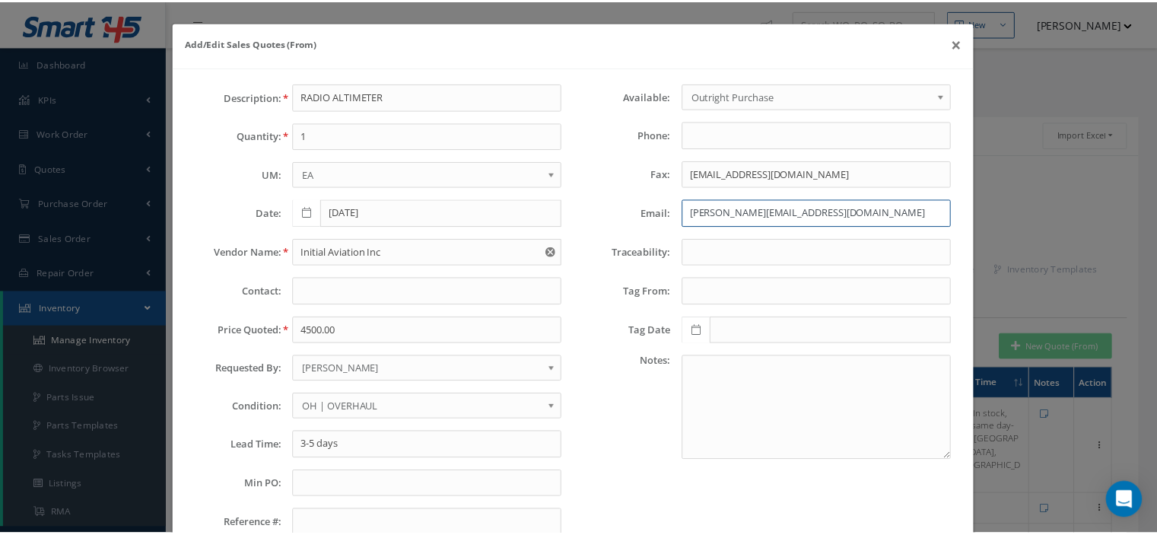
scroll to position [106, 0]
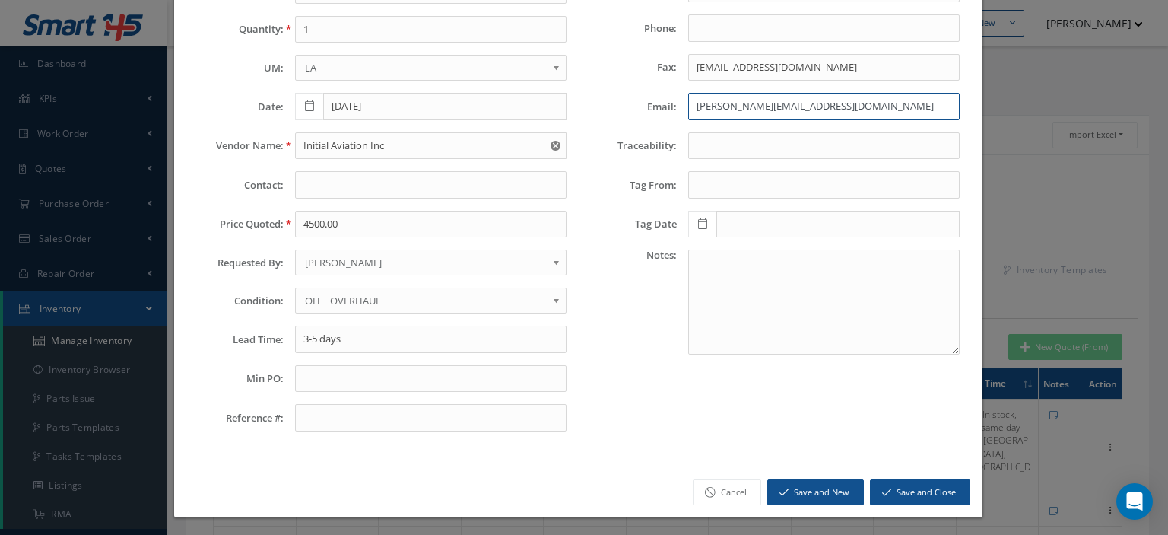
type input "geoffrey@initialaviation.com"
click at [897, 494] on button "Save and Close" at bounding box center [920, 492] width 100 height 27
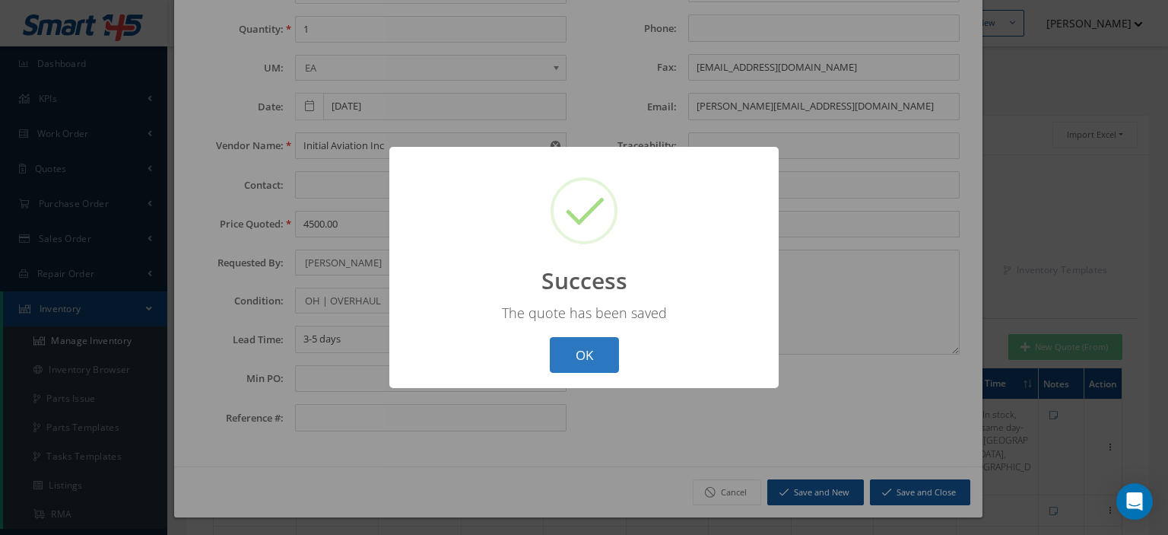
click at [598, 354] on button "OK" at bounding box center [584, 355] width 69 height 36
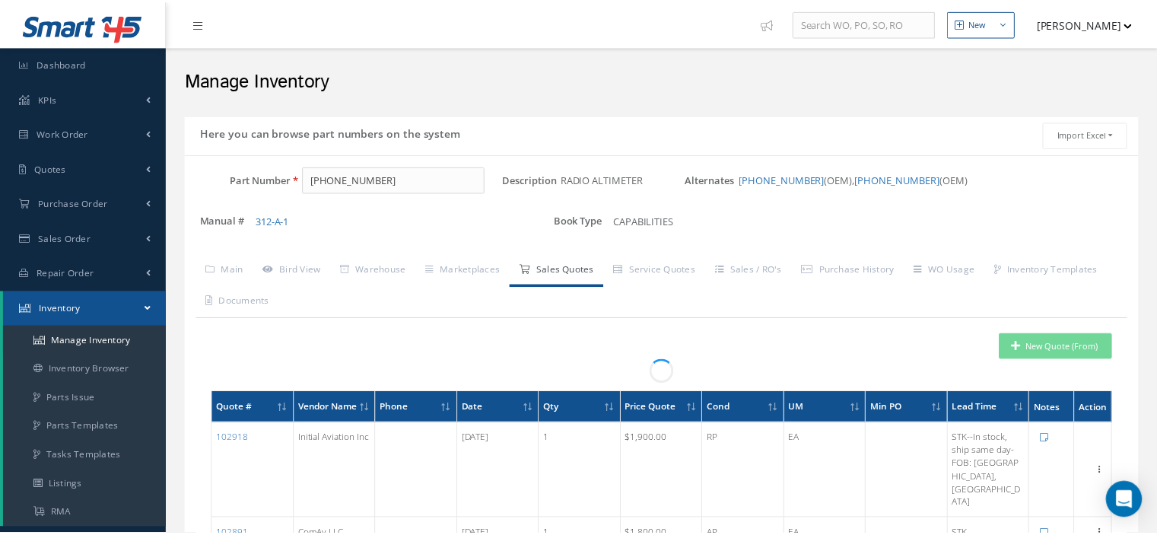
scroll to position [0, 0]
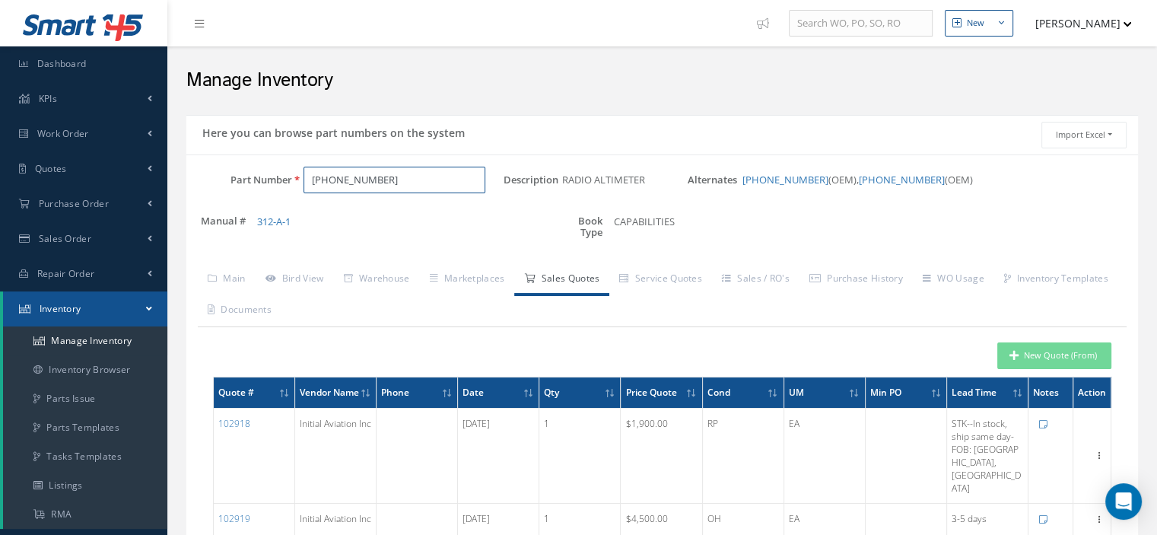
drag, startPoint x: 380, startPoint y: 179, endPoint x: 235, endPoint y: 198, distance: 145.7
click at [262, 196] on div "Part Number 622-3890-021" at bounding box center [344, 187] width 317 height 40
click at [322, 185] on input "Part Number" at bounding box center [394, 180] width 182 height 27
paste input "H504B"
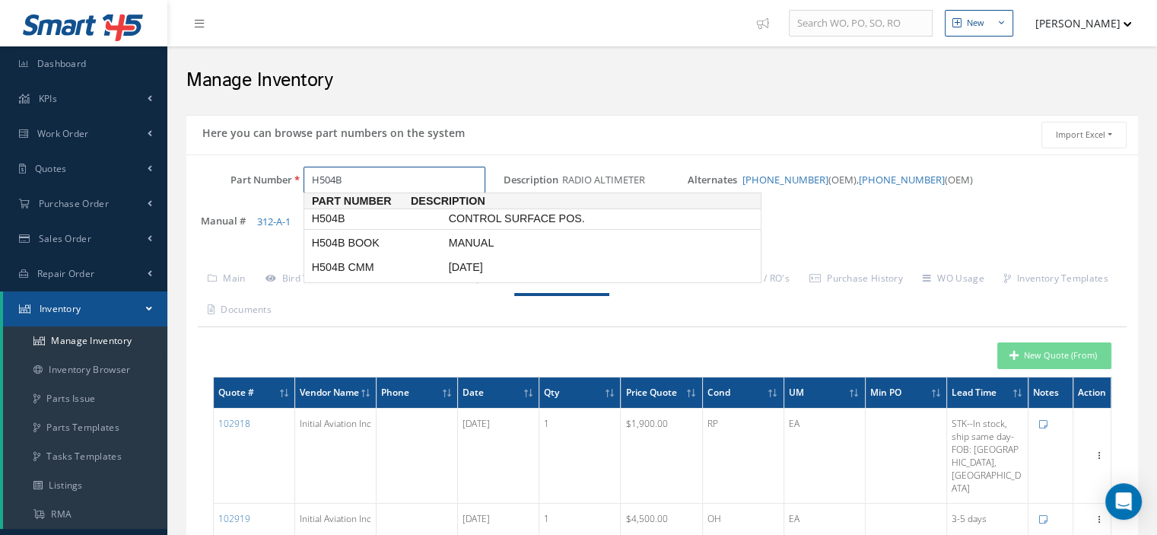
click at [332, 219] on span "H504B" at bounding box center [377, 219] width 137 height 16
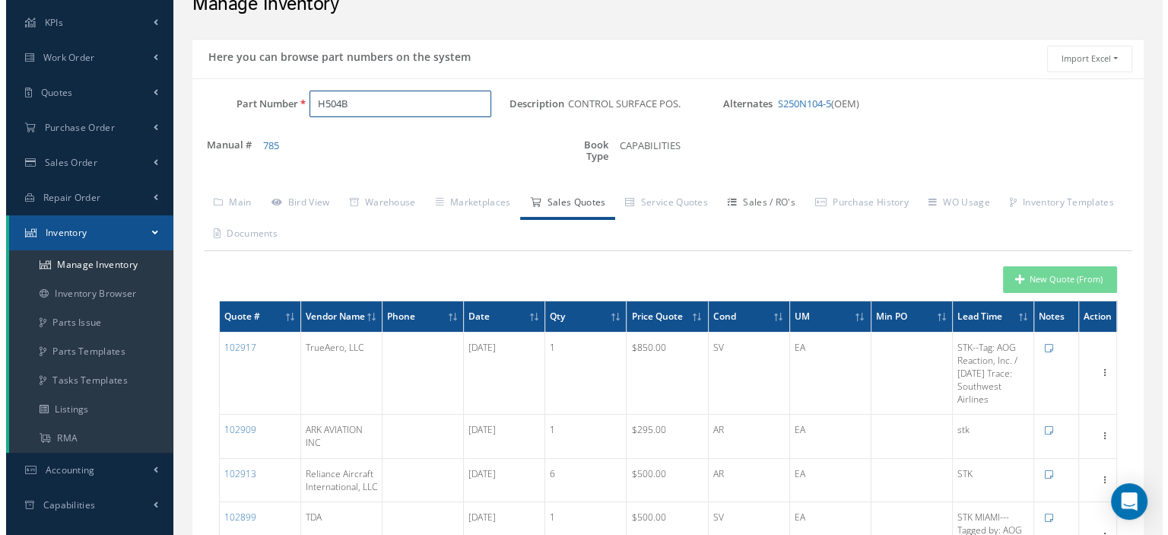
scroll to position [152, 0]
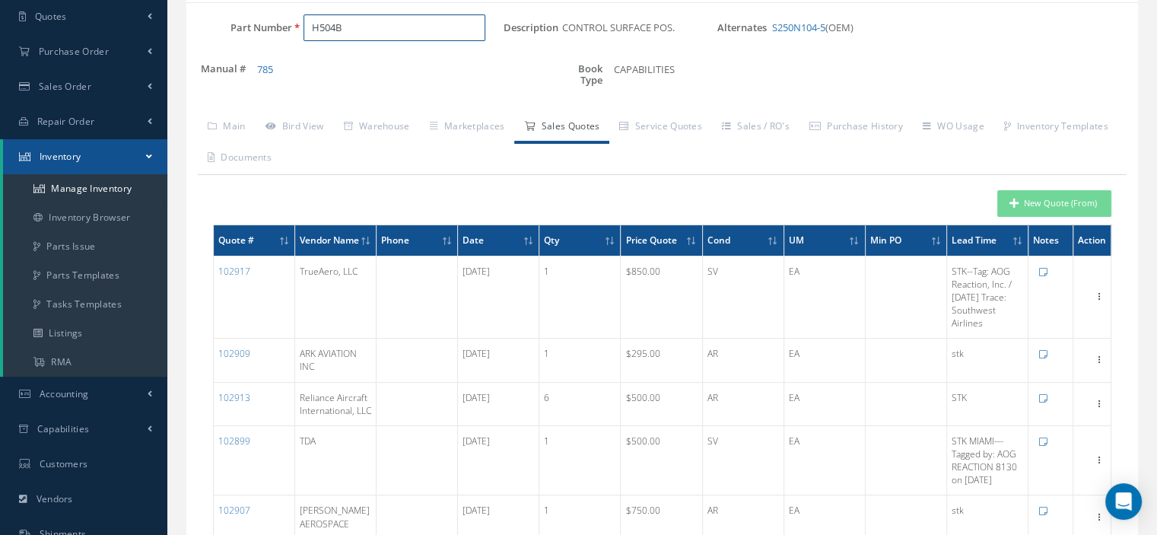
type input "H504B"
click at [1023, 203] on button "New Quote (From)" at bounding box center [1054, 203] width 114 height 27
type input "CONTROL SURFACE POS."
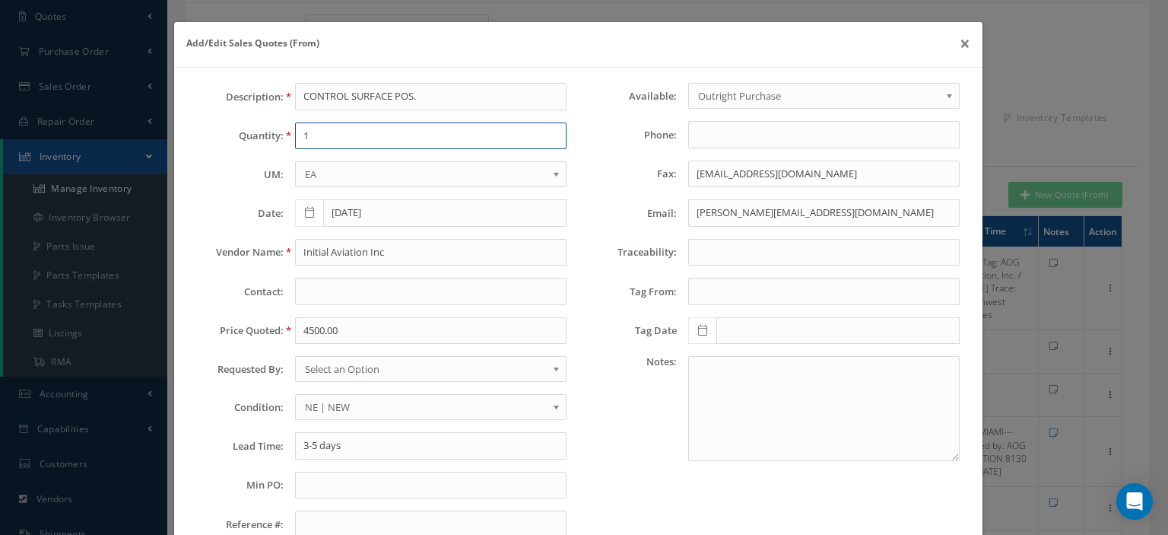
click at [397, 128] on input "1" at bounding box center [431, 135] width 272 height 27
type input "1"
click at [312, 243] on input "Initial Aviation Inc" at bounding box center [431, 252] width 272 height 27
paste input "AD Aircraft Support"
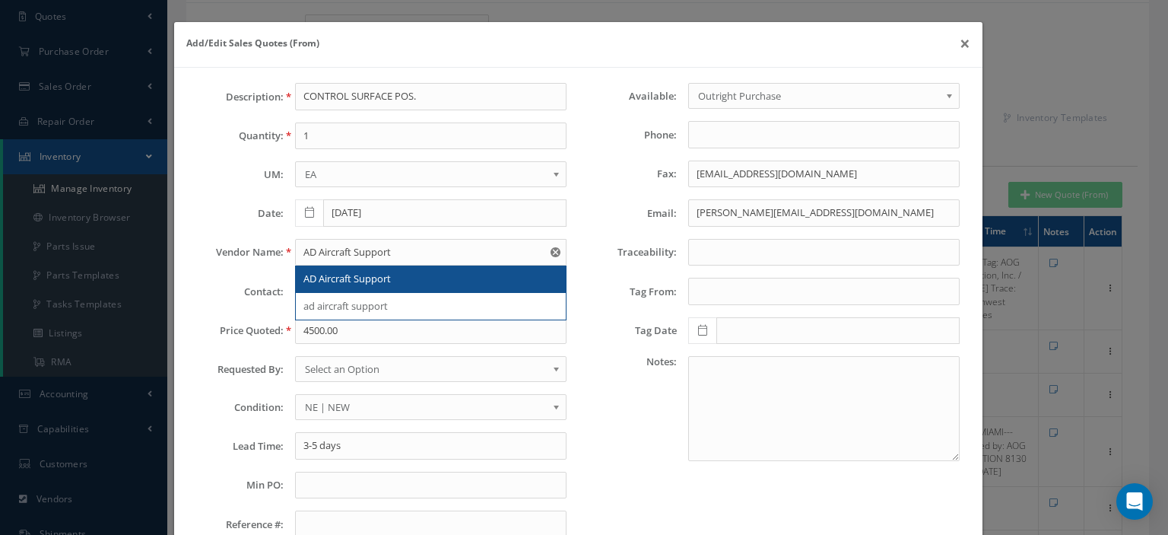
click at [323, 279] on span "AD Aircraft Support" at bounding box center [346, 279] width 87 height 14
type input "AD Aircraft Support"
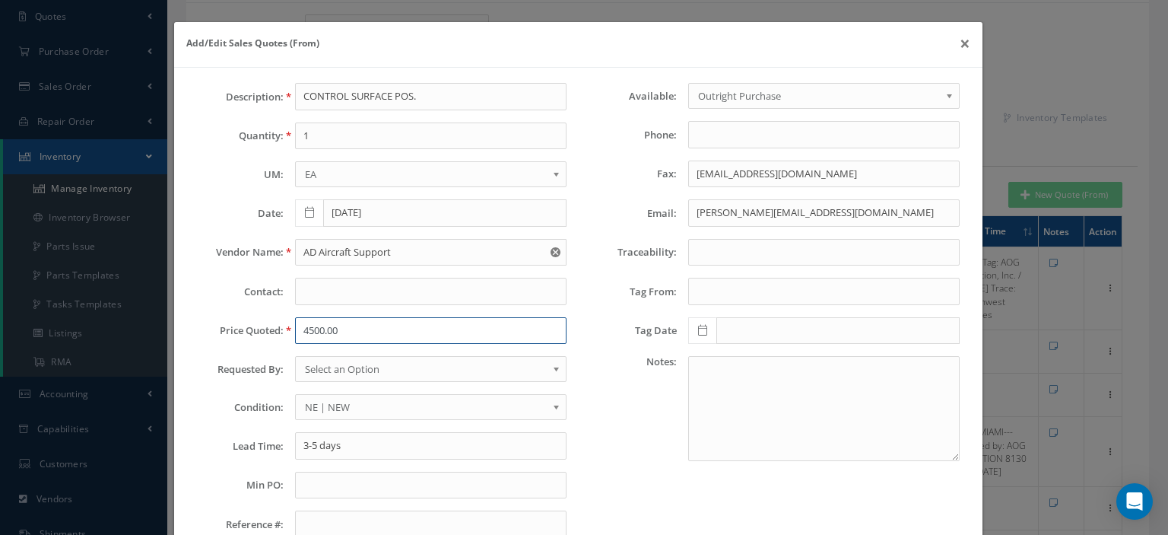
click at [323, 334] on input "4500.00" at bounding box center [431, 330] width 272 height 27
paste input "95"
type input "950.00"
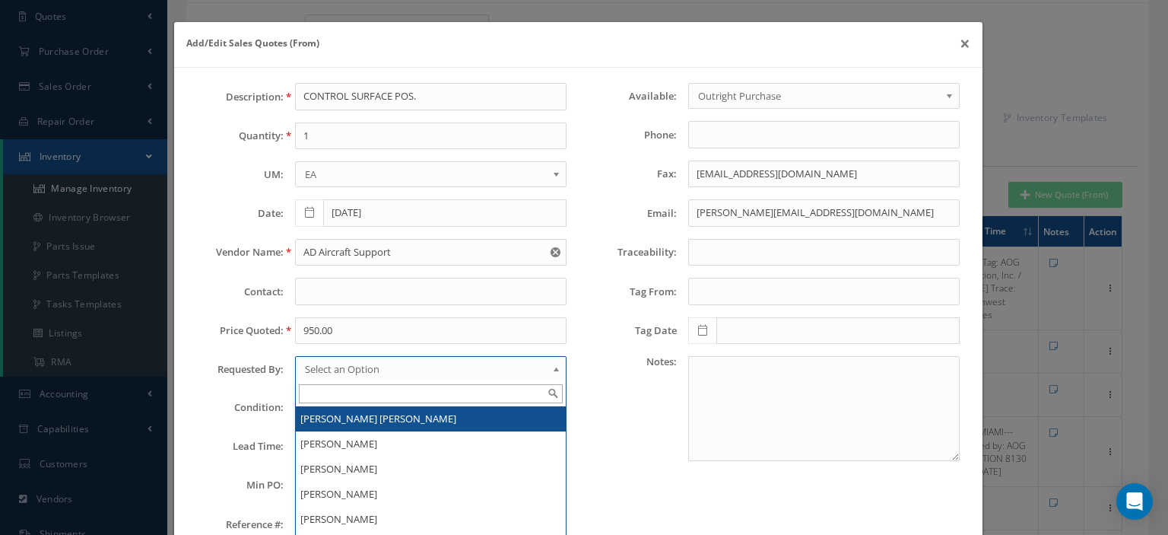
click at [376, 373] on span "Select an Option" at bounding box center [426, 369] width 242 height 18
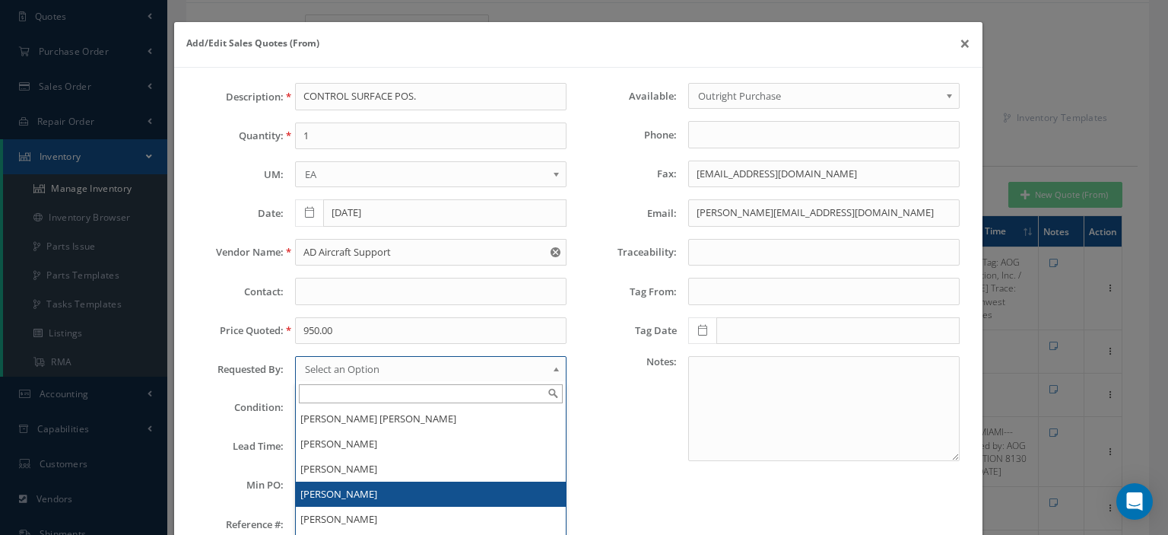
click at [381, 485] on li "[PERSON_NAME]" at bounding box center [431, 493] width 270 height 25
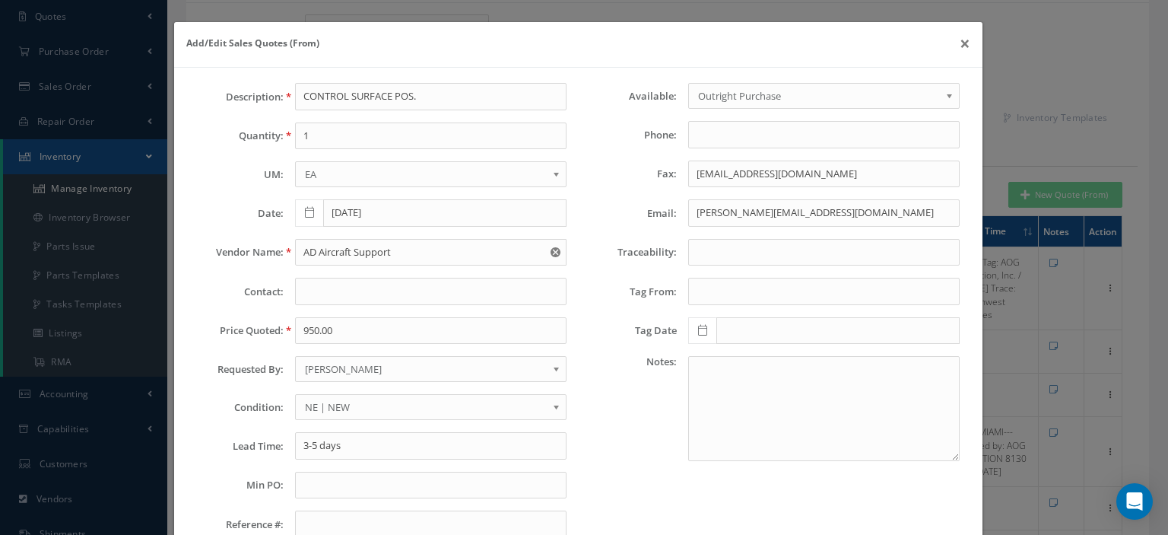
click at [368, 407] on span "NE | NEW" at bounding box center [426, 407] width 242 height 18
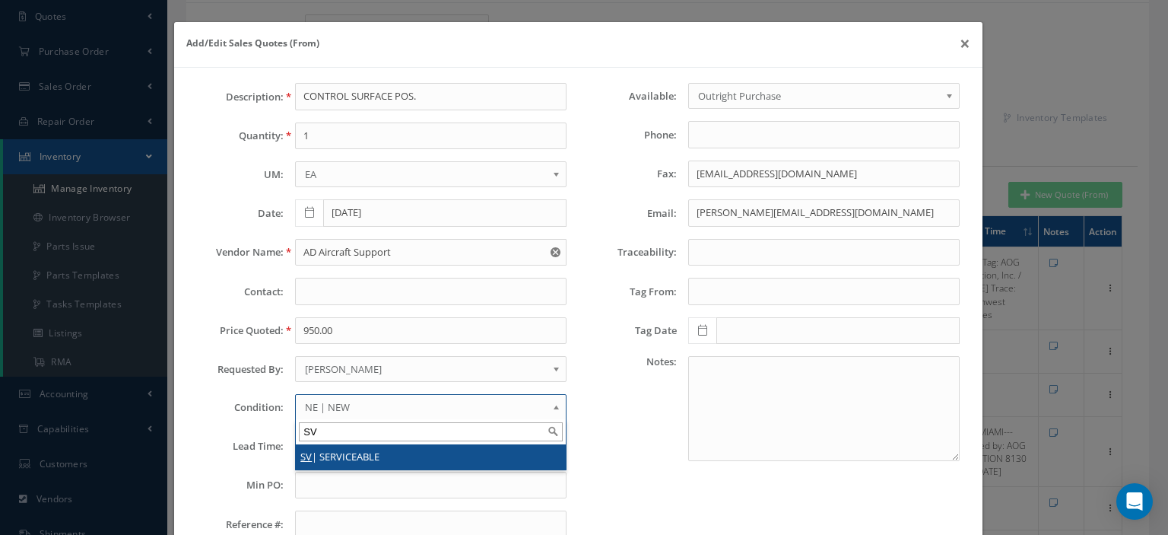
type input "SV"
click at [368, 448] on li "SV | SERVICEABLE" at bounding box center [431, 456] width 270 height 25
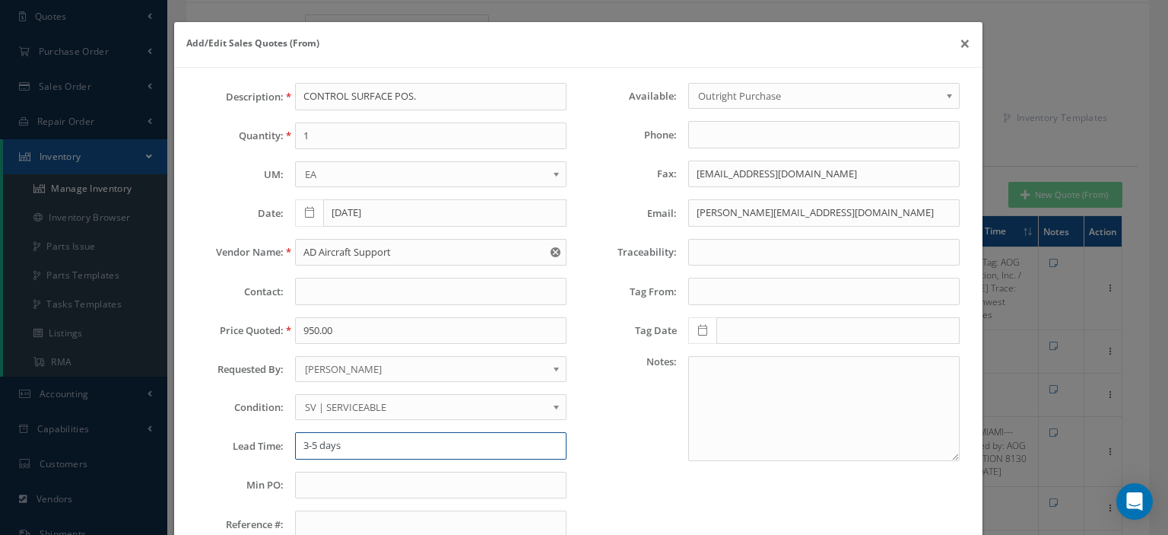
click at [313, 437] on input "3-5 days" at bounding box center [431, 445] width 272 height 27
click at [336, 444] on input "3-5 days" at bounding box center [431, 445] width 272 height 27
paste input "Tagged by ICON AEROSPACE FEB-2023"
type input "Tagged by ICON AEROSPACE FEB-2023"
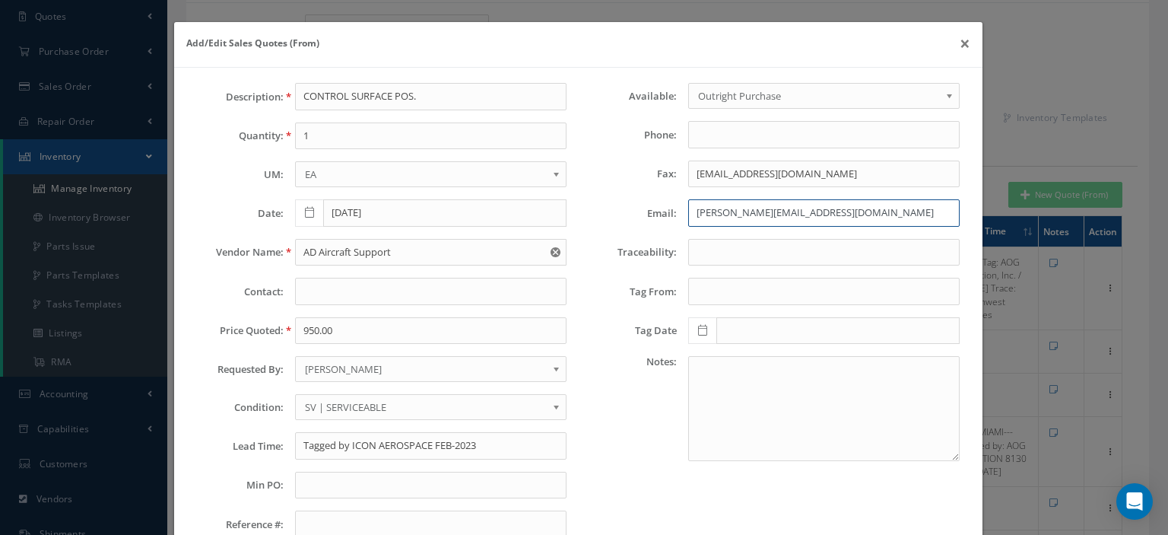
click at [719, 212] on input "geoffrey@initialaviation.com" at bounding box center [824, 212] width 272 height 27
paste input "Danny Salmeron<danny@adaircraft.com>"
drag, startPoint x: 767, startPoint y: 210, endPoint x: 681, endPoint y: 214, distance: 85.3
click at [688, 214] on input "Danny Salmeron<danny@adaircraft.com>" at bounding box center [824, 212] width 272 height 27
type input "Danny Salmeron<danny@adaircraft.com>"
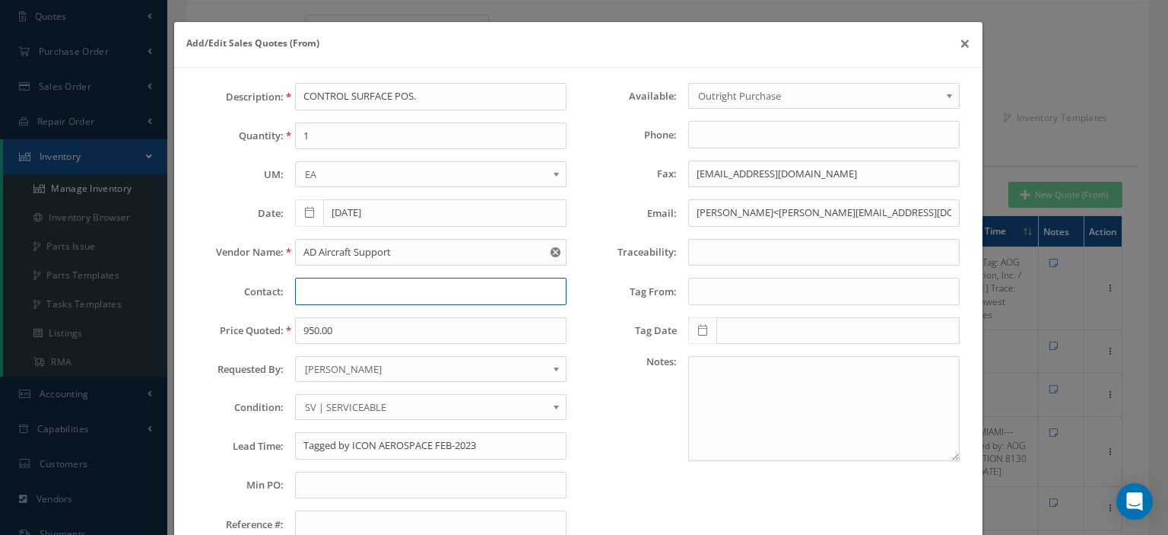
click at [394, 291] on input "text" at bounding box center [431, 291] width 272 height 27
paste input "Danny Salmeron"
type input "Danny Salmeron"
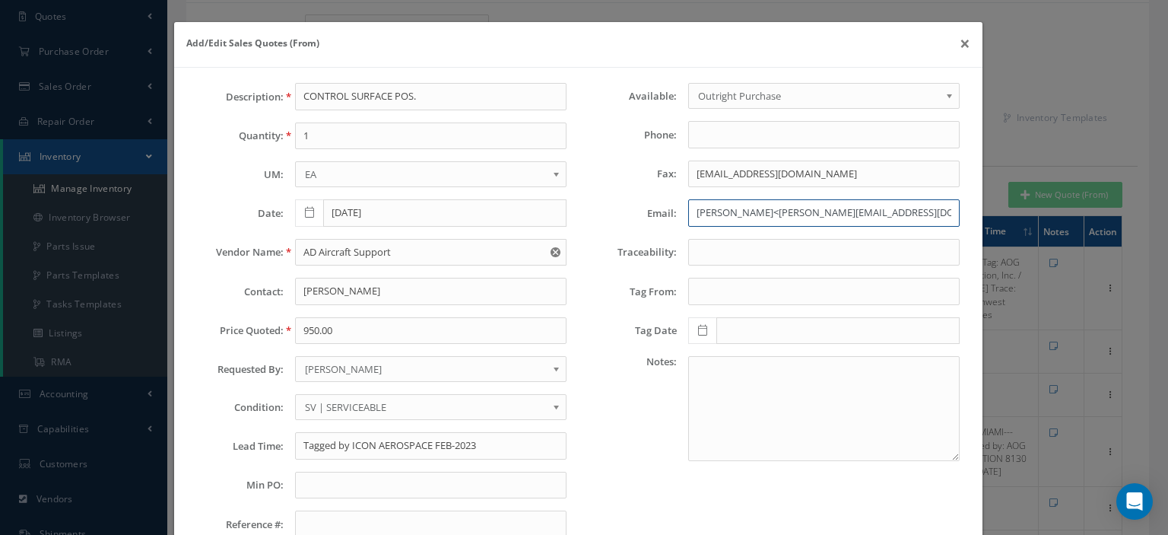
drag, startPoint x: 770, startPoint y: 210, endPoint x: 417, endPoint y: 205, distance: 352.9
click at [624, 215] on div "Email: Danny Salmeron<danny@adaircraft.com>" at bounding box center [775, 212] width 392 height 27
click at [818, 218] on input "danny@adaircraft.com>" at bounding box center [824, 212] width 272 height 27
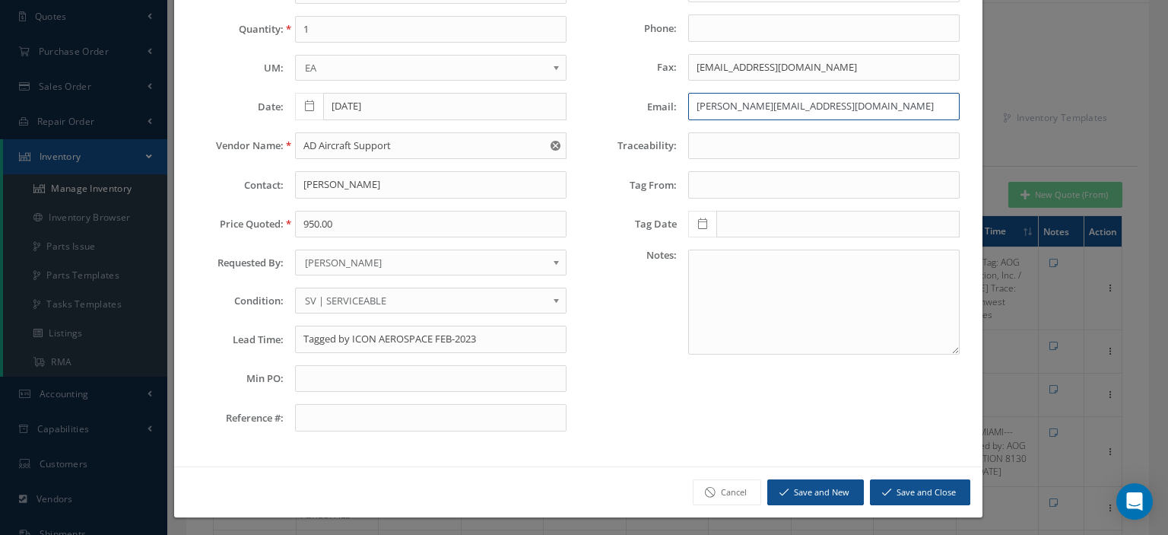
type input "danny@adaircraft.com"
click at [897, 488] on button "Save and Close" at bounding box center [920, 492] width 100 height 27
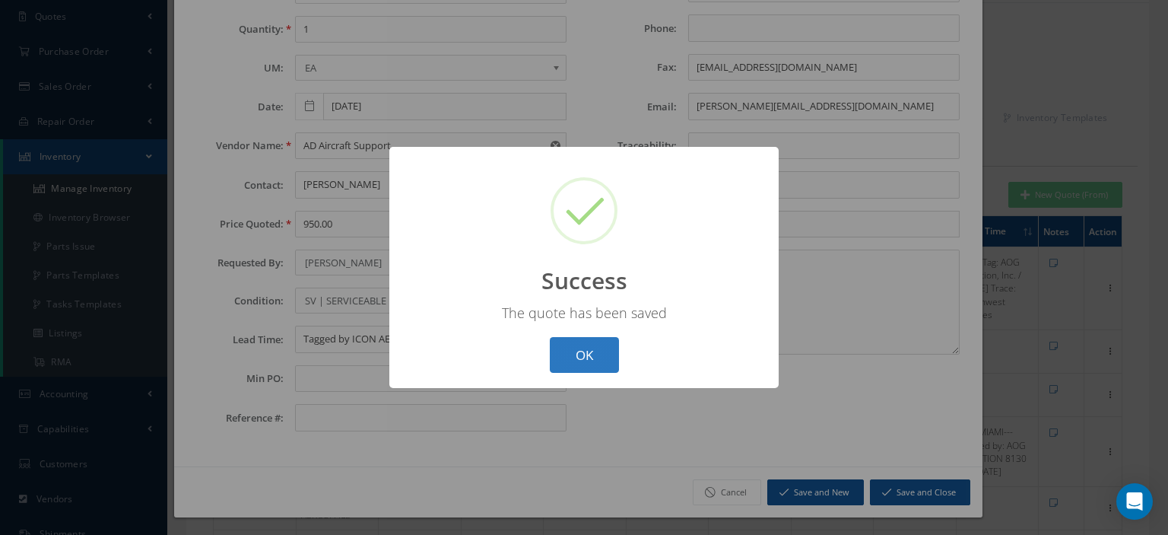
click at [602, 358] on button "OK" at bounding box center [584, 355] width 69 height 36
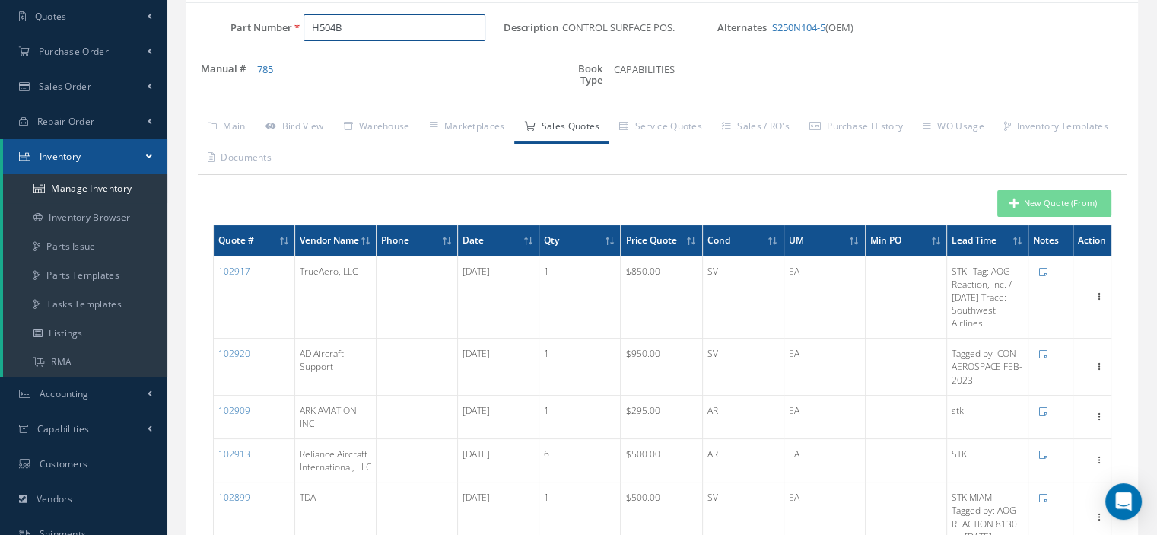
drag, startPoint x: 317, startPoint y: 28, endPoint x: 243, endPoint y: 17, distance: 74.5
click at [253, 20] on div "Part Number H504B" at bounding box center [344, 27] width 317 height 27
paste input "H504B"
type input "H504B"
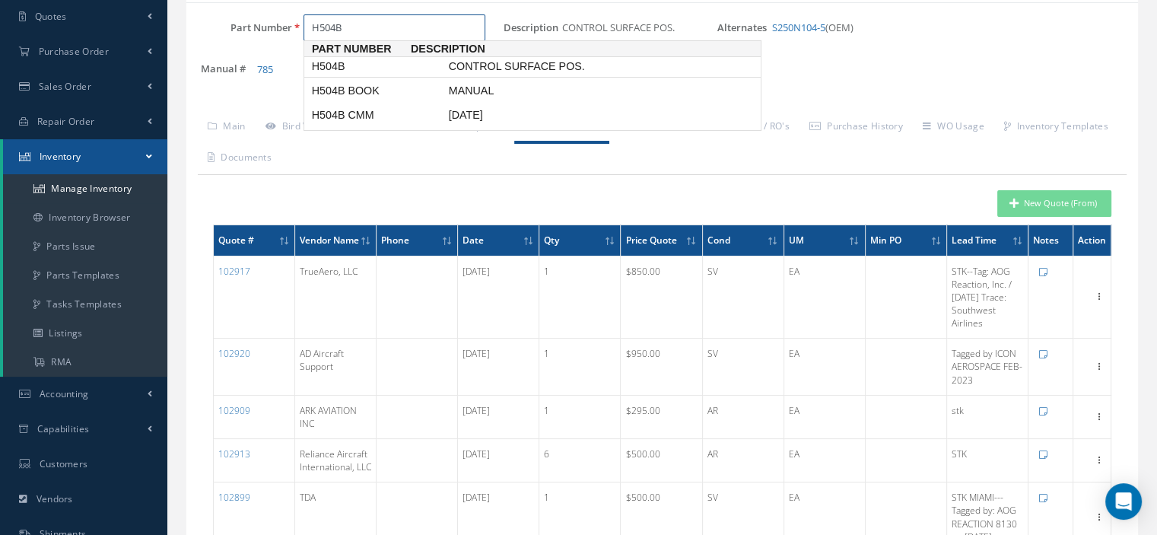
click at [335, 67] on span "H504B" at bounding box center [377, 67] width 137 height 16
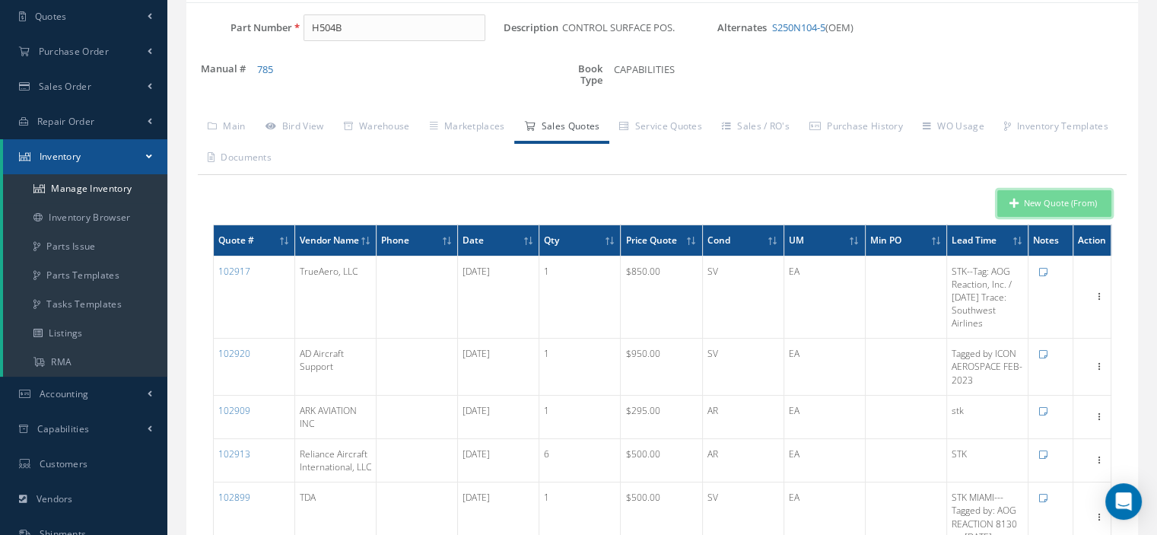
click at [1025, 202] on button "New Quote (From)" at bounding box center [1054, 203] width 114 height 27
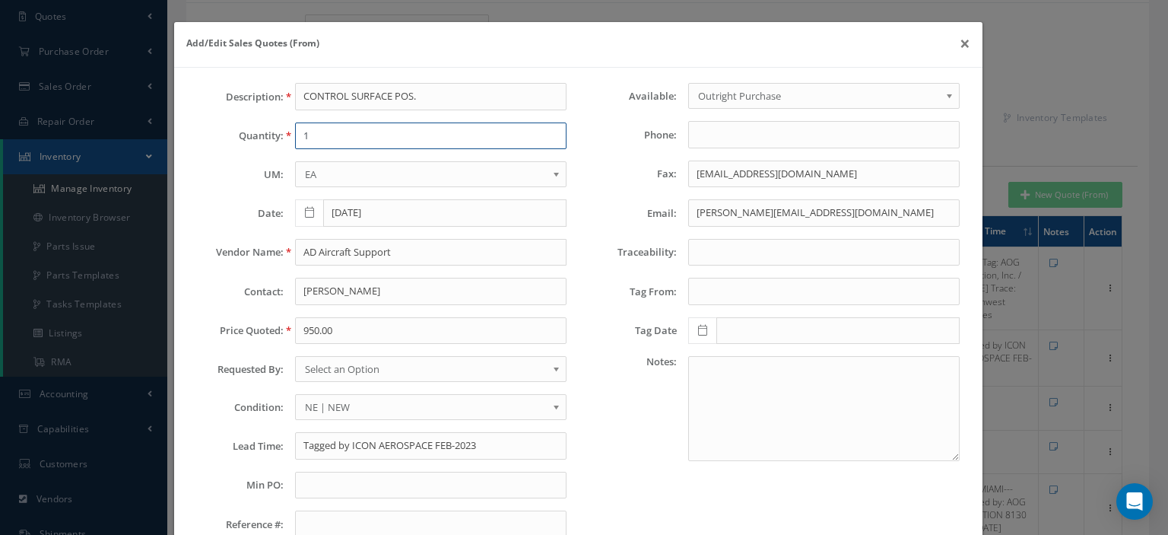
click at [432, 136] on input "1" at bounding box center [431, 135] width 272 height 27
type input "1"
click at [373, 250] on input "AD Aircraft Support" at bounding box center [431, 252] width 272 height 27
click at [319, 325] on input "950.00" at bounding box center [431, 330] width 272 height 27
paste input "650"
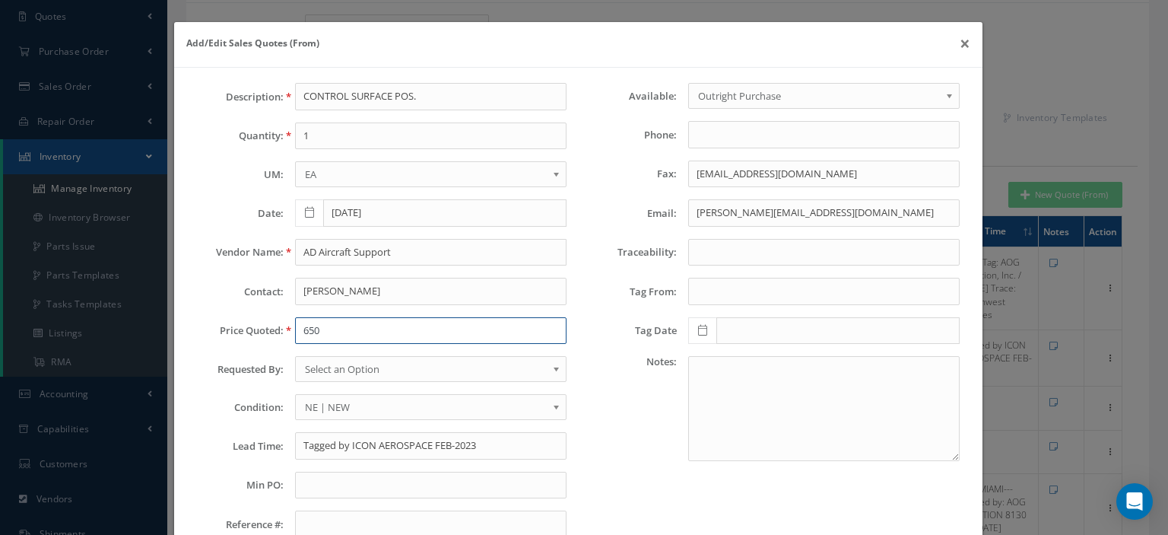
type input "650"
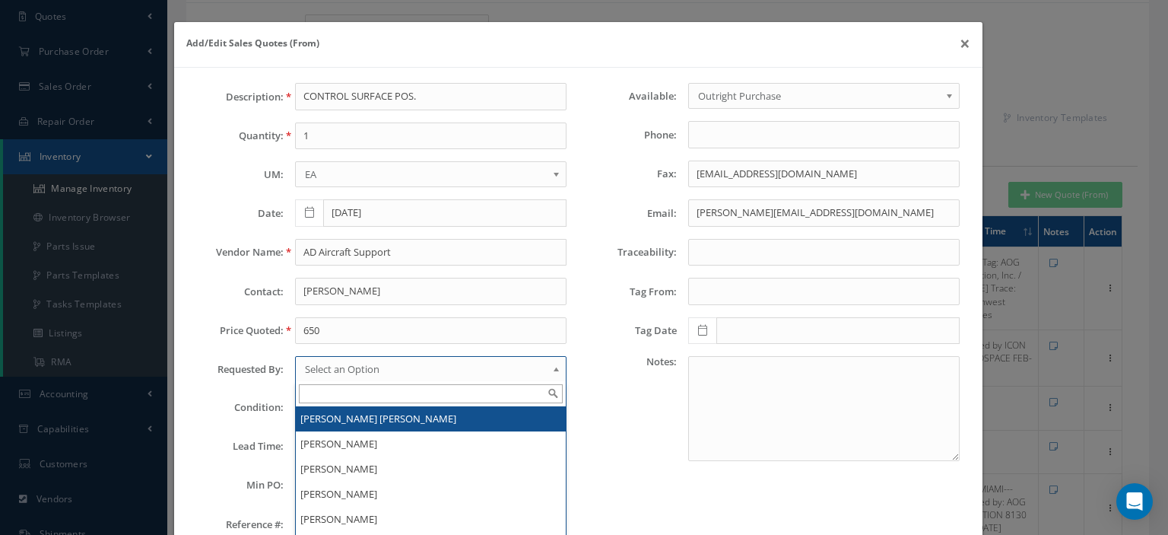
click at [360, 368] on span "Select an Option" at bounding box center [426, 369] width 242 height 18
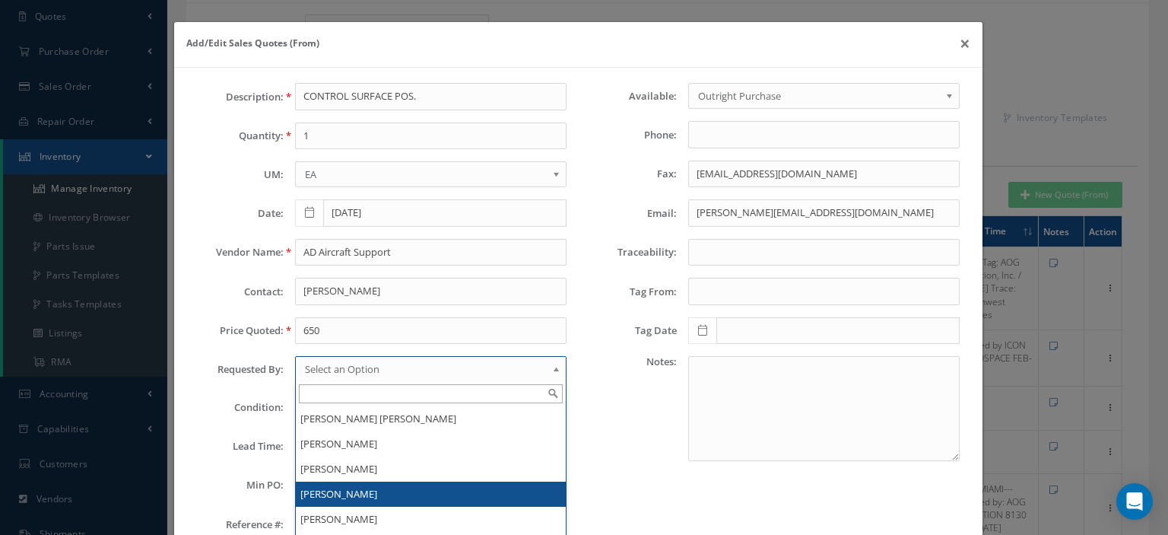
click at [354, 486] on li "[PERSON_NAME]" at bounding box center [431, 493] width 270 height 25
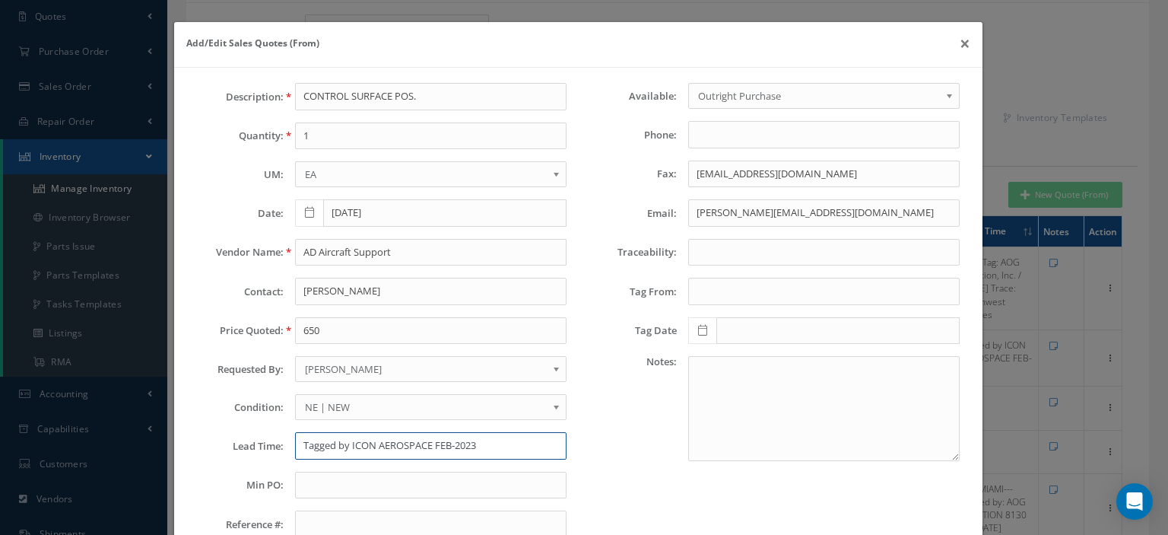
click at [345, 437] on input "Tagged by ICON AEROSPACE FEB-2023" at bounding box center [431, 445] width 272 height 27
paste input "2018 DUAL 8130-3 (ICON AEROSPACE)"
type input "2018 DUAL 8130-3 (ICON AEROSPACE)"
click at [356, 405] on span "NE | NEW" at bounding box center [426, 407] width 242 height 18
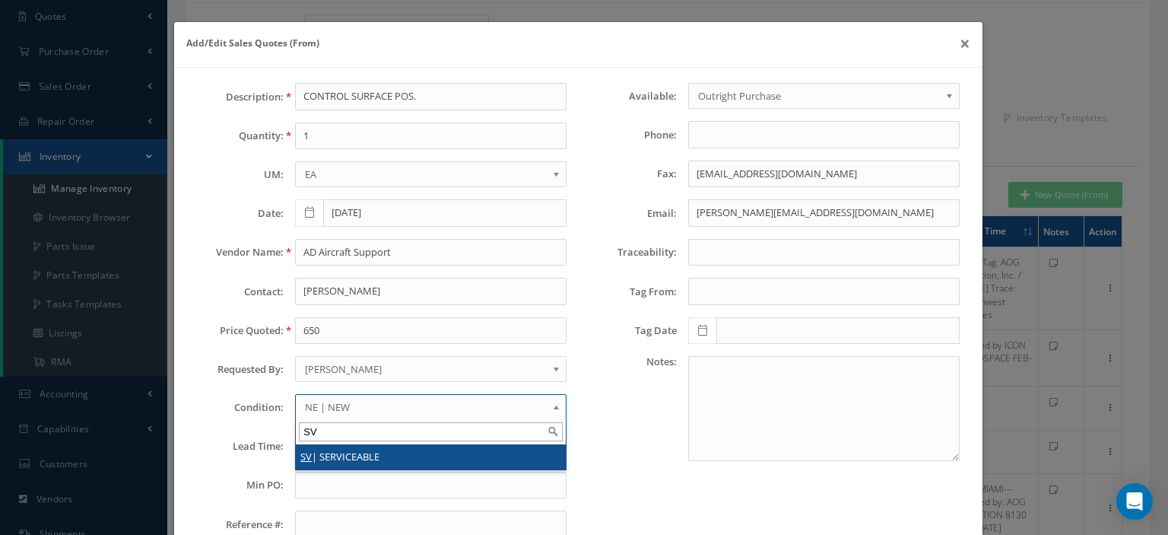
type input "SV"
click at [366, 452] on li "SV | SERVICEABLE" at bounding box center [431, 456] width 270 height 25
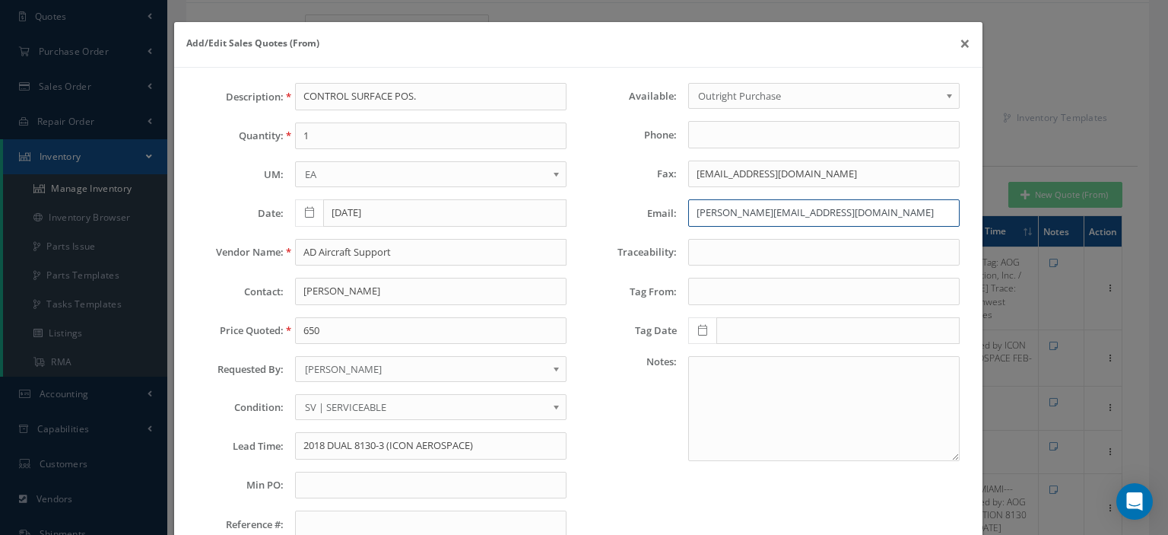
click at [696, 206] on input "danny@adaircraft.com" at bounding box center [824, 212] width 272 height 27
paste input "sales@mac-aero.com>"
type input "sales@mac-aero.com"
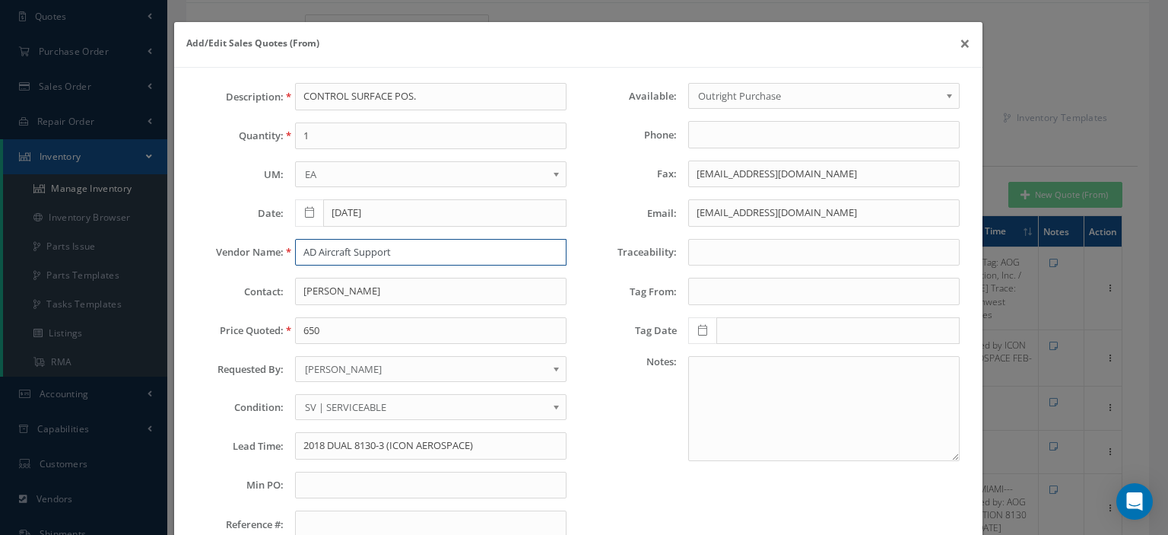
click at [325, 256] on input "AD Aircraft Support" at bounding box center [431, 252] width 272 height 27
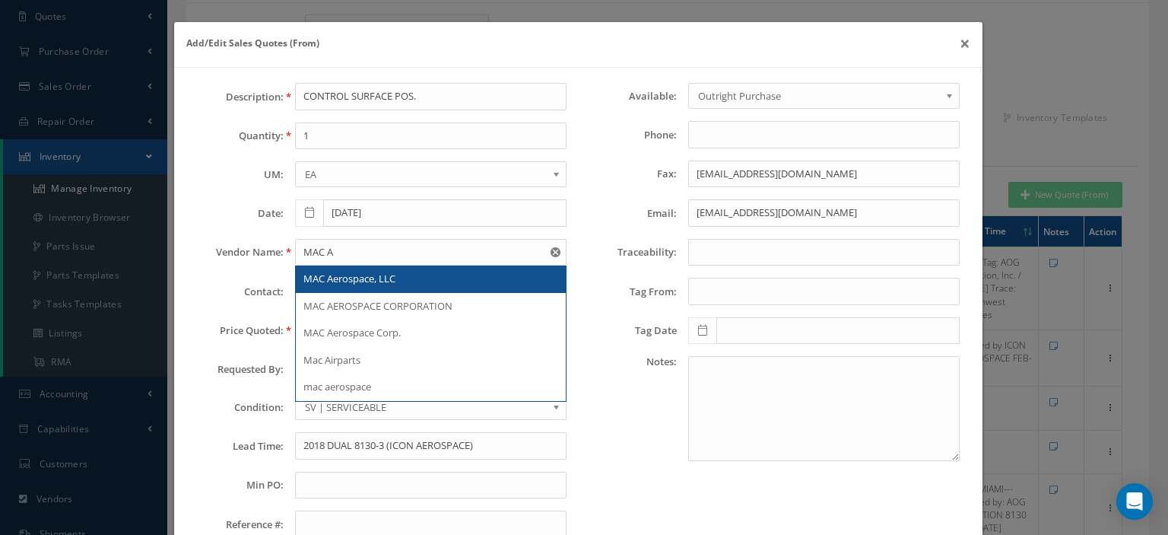
click at [355, 281] on span "MAC Aerospace, LLC" at bounding box center [349, 279] width 92 height 14
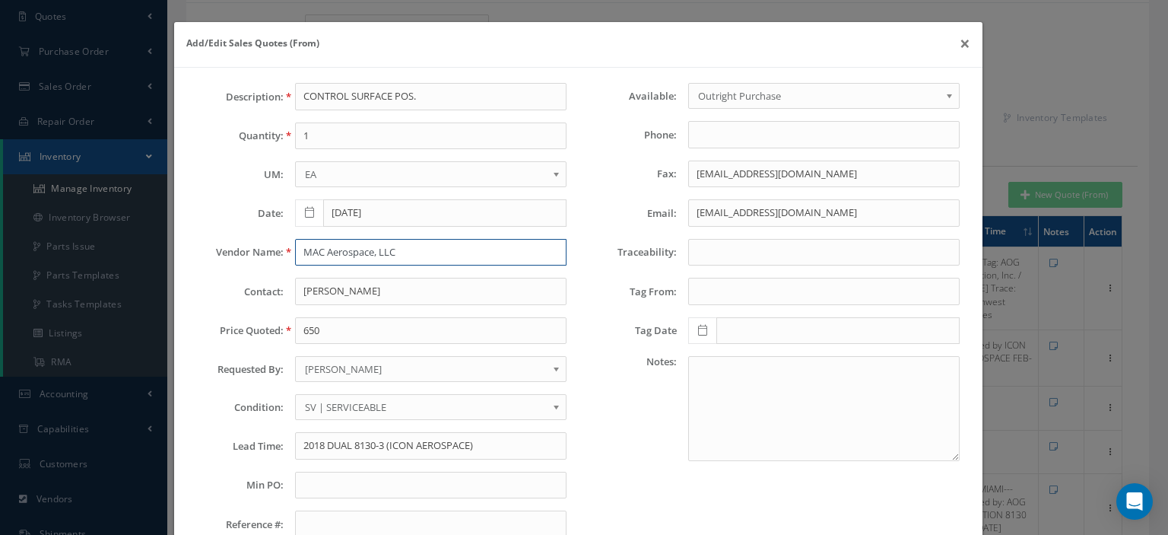
click at [409, 252] on input "MAC Aerospace, LLC" at bounding box center [431, 252] width 272 height 27
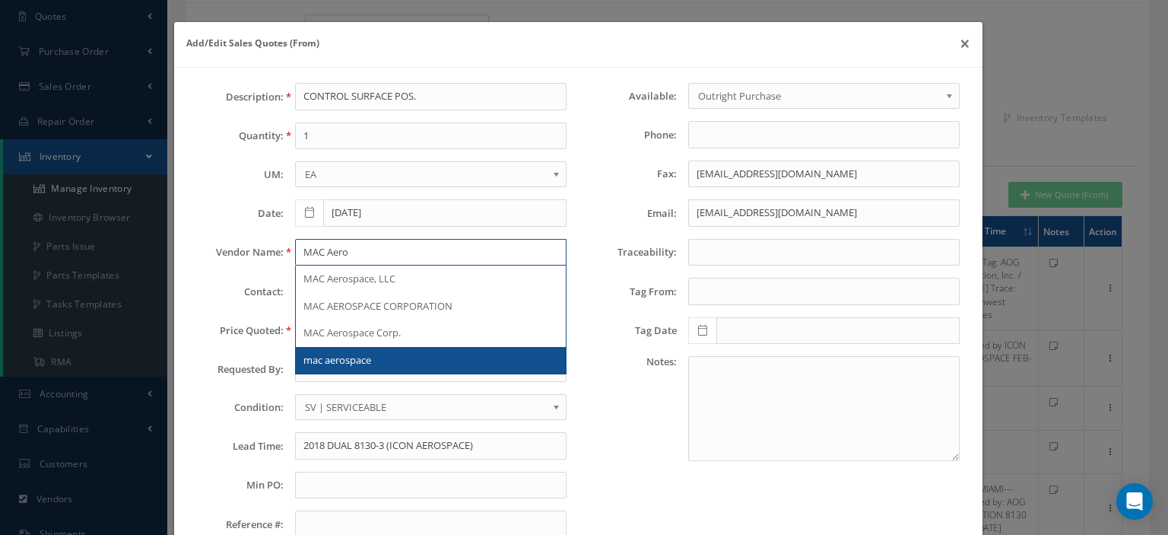
type input "MAC Aero"
click at [586, 329] on label "Tag Date" at bounding box center [628, 330] width 98 height 11
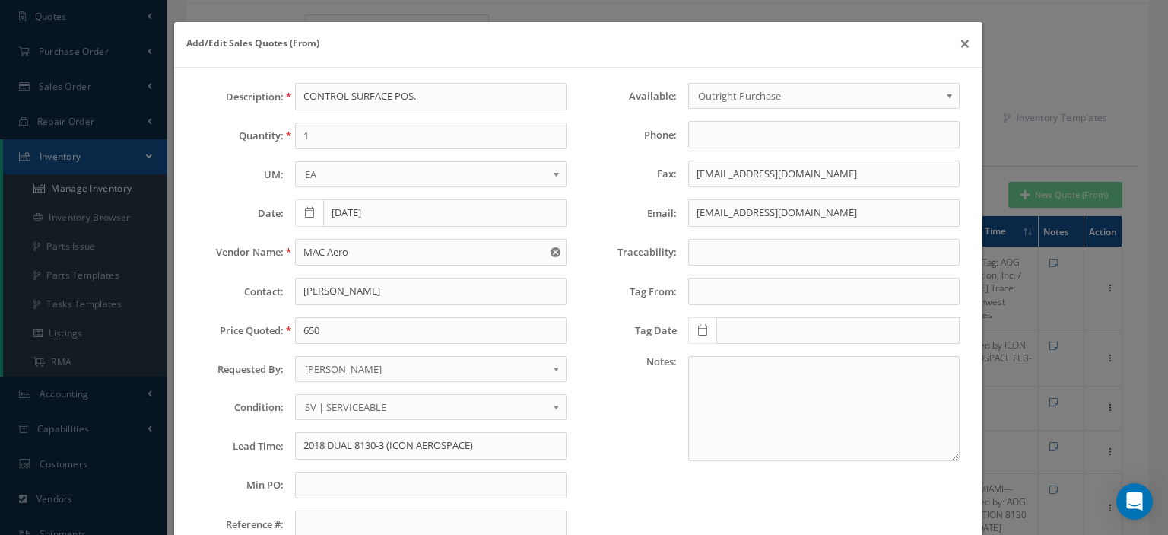
scroll to position [106, 0]
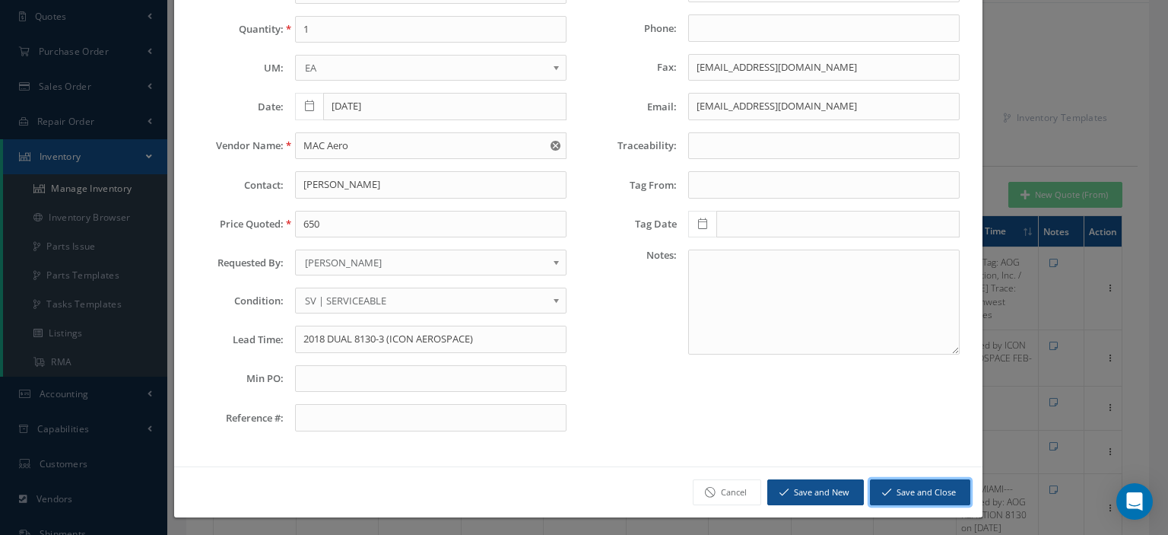
click at [935, 493] on button "Save and Close" at bounding box center [920, 492] width 100 height 27
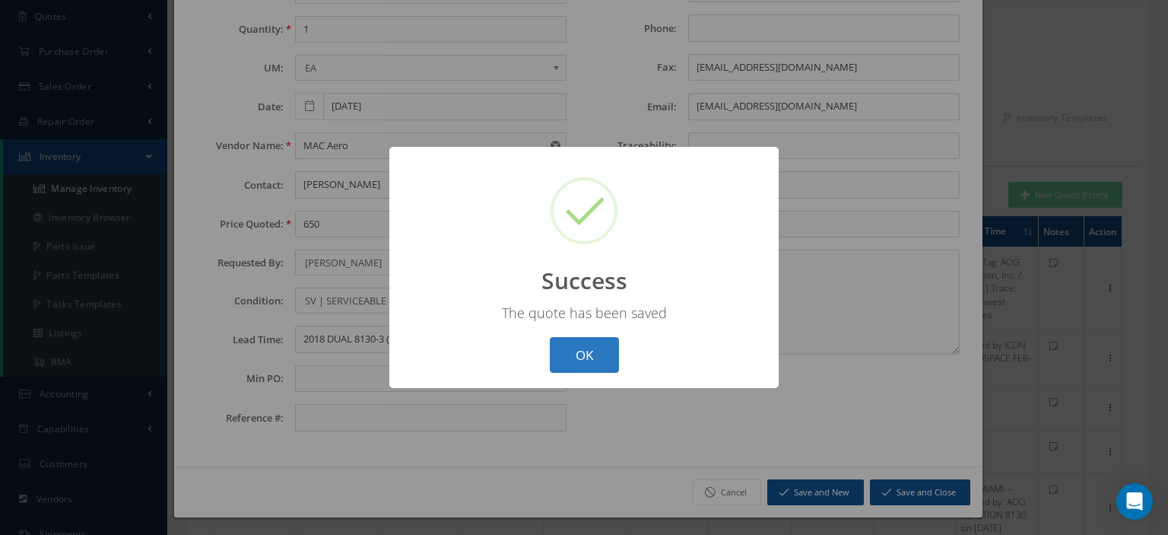
click at [579, 346] on button "OK" at bounding box center [584, 355] width 69 height 36
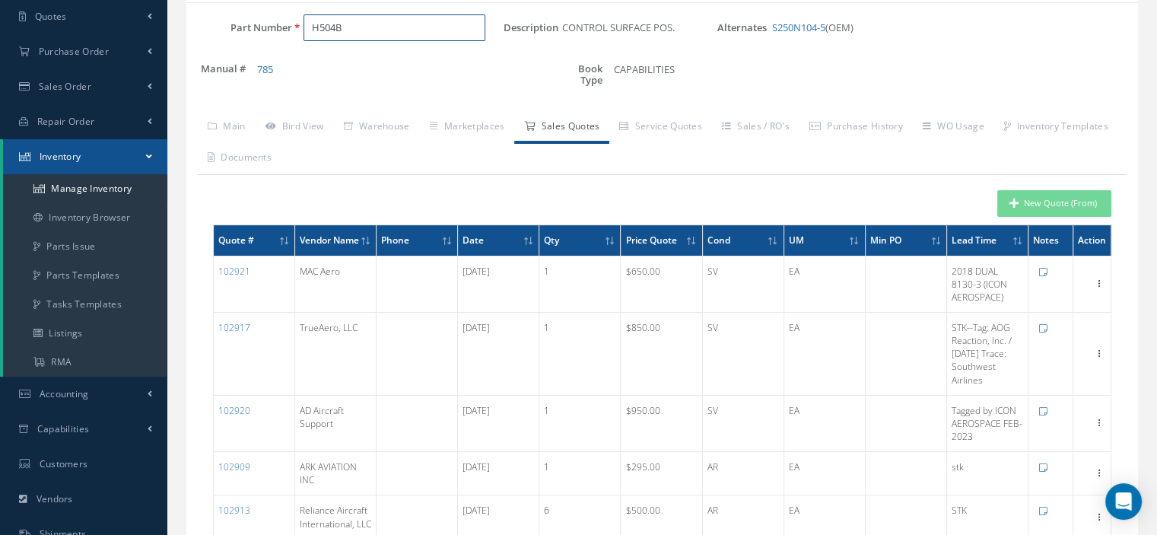
click at [292, 25] on div "H504B" at bounding box center [397, 27] width 211 height 27
paste input "H504C"
click at [353, 63] on span "H504C" at bounding box center [377, 67] width 137 height 16
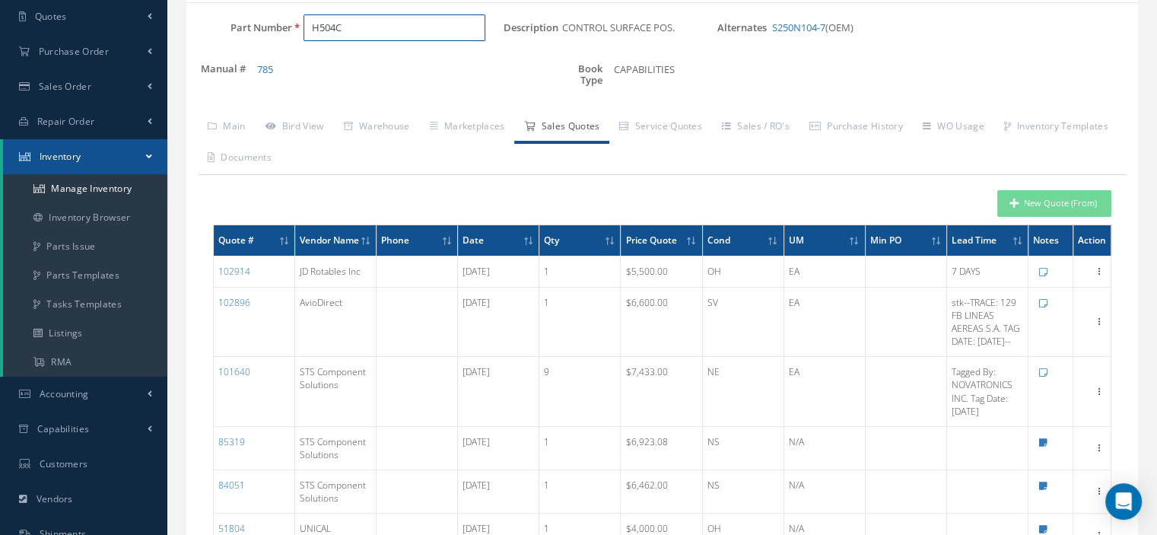
type input "H504C"
click at [234, 23] on div "Part Number H504C" at bounding box center [344, 27] width 317 height 27
click at [321, 27] on input "Part Number" at bounding box center [394, 27] width 182 height 27
paste input "H504B"
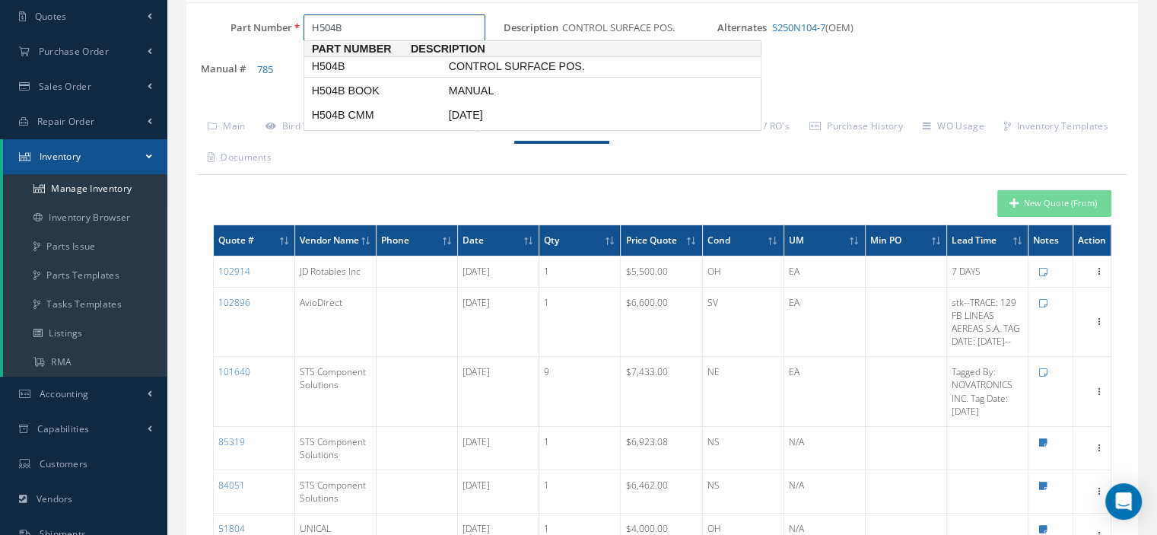
click at [334, 65] on span "H504B" at bounding box center [377, 67] width 137 height 16
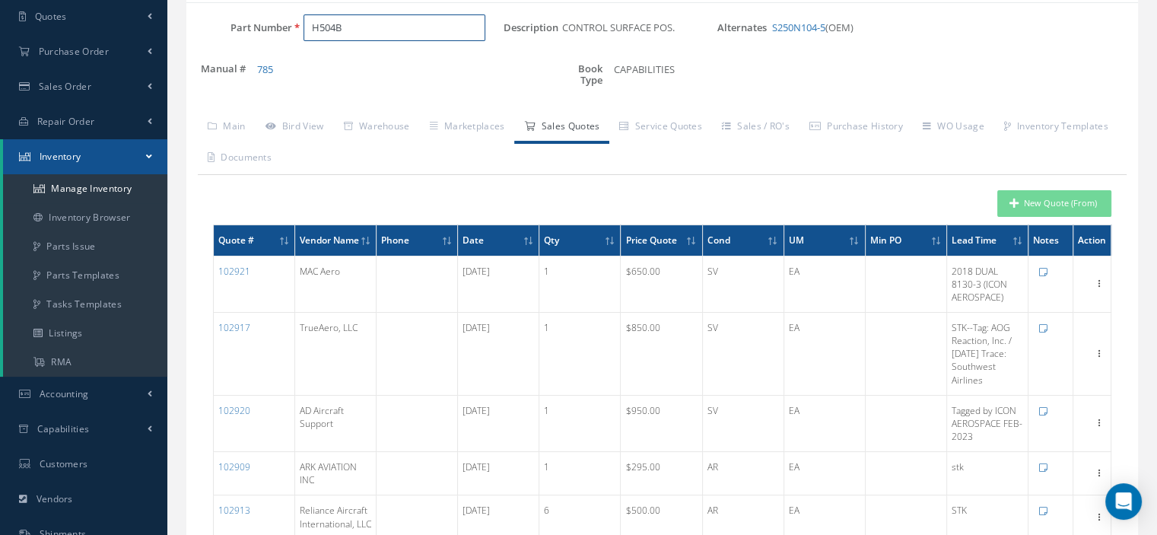
type input "H504B"
click at [1024, 202] on button "New Quote (From)" at bounding box center [1054, 203] width 114 height 27
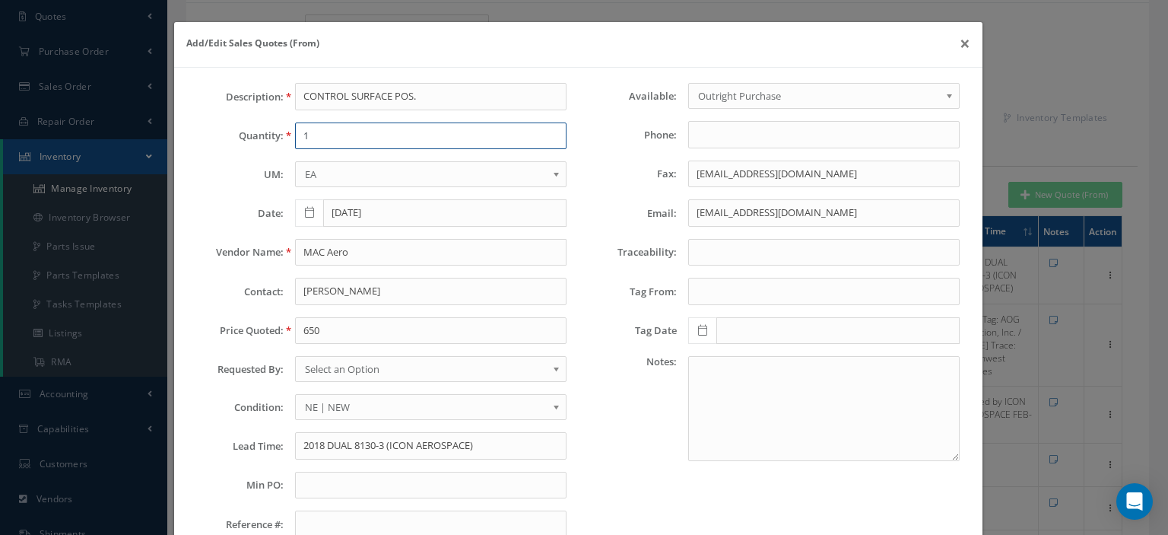
click at [313, 140] on input "1" at bounding box center [431, 135] width 272 height 27
type input "1"
click at [350, 261] on input "MAC Aero" at bounding box center [431, 252] width 272 height 27
paste input "JD Rotables Inc"
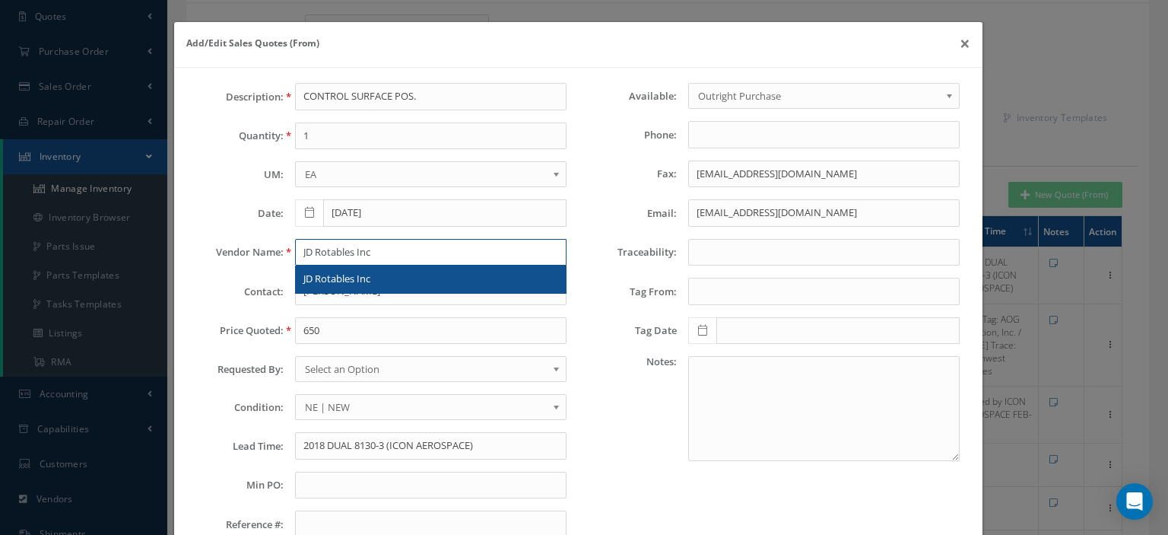
type input "JD Rotables Inc"
click at [342, 284] on span "JD Rotables Inc" at bounding box center [336, 279] width 67 height 14
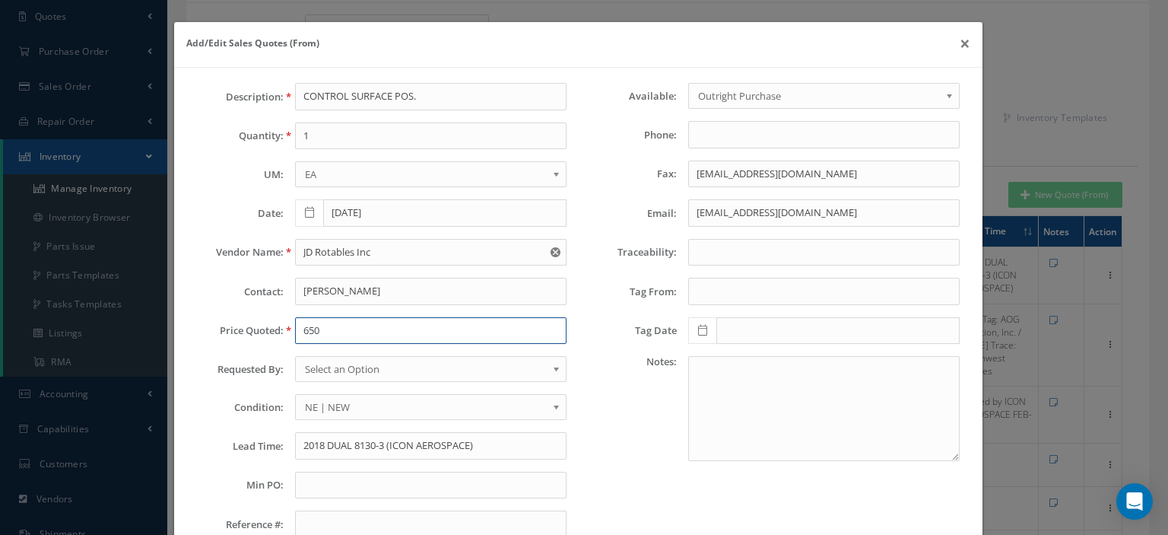
click at [326, 319] on input "650" at bounding box center [431, 330] width 272 height 27
click at [329, 332] on input "650" at bounding box center [431, 330] width 272 height 27
paste input "2,500.00"
click at [309, 331] on input "2,500.00" at bounding box center [431, 330] width 272 height 27
type input "2500.00"
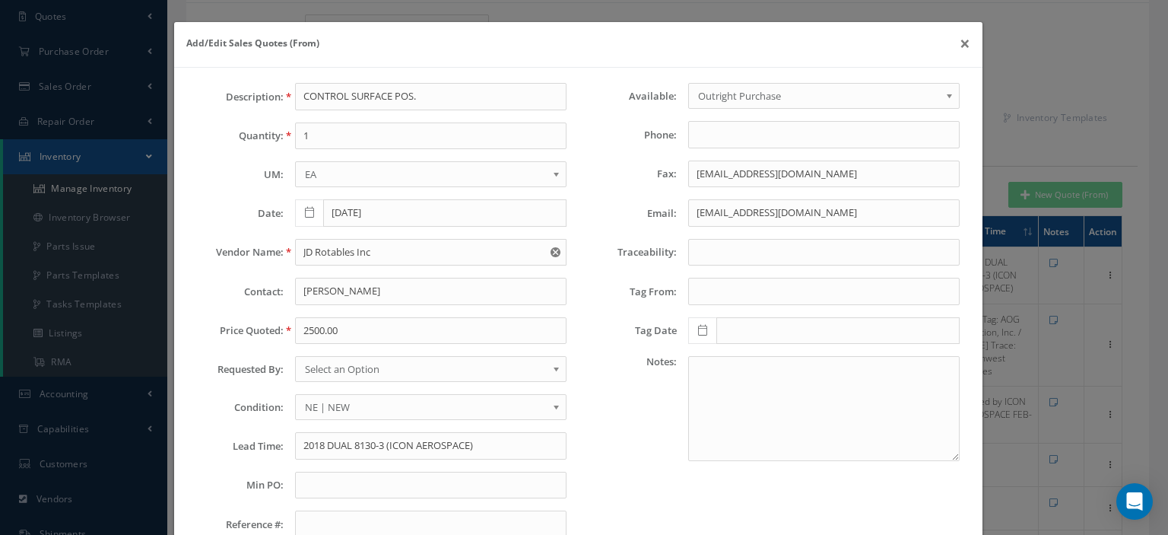
click at [322, 362] on span "Select an Option" at bounding box center [426, 369] width 242 height 18
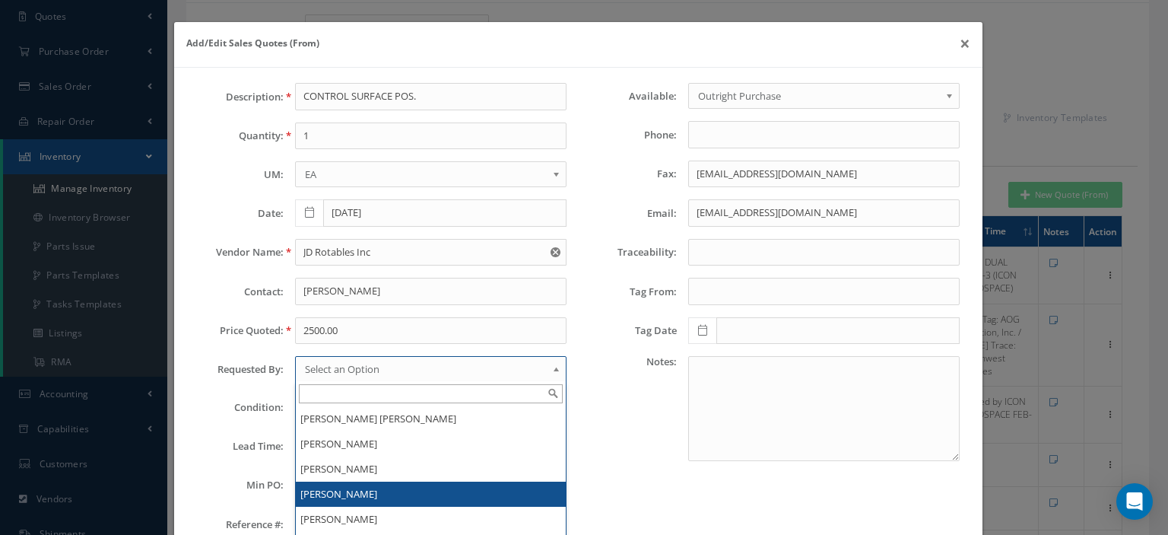
click at [339, 483] on li "[PERSON_NAME]" at bounding box center [431, 493] width 270 height 25
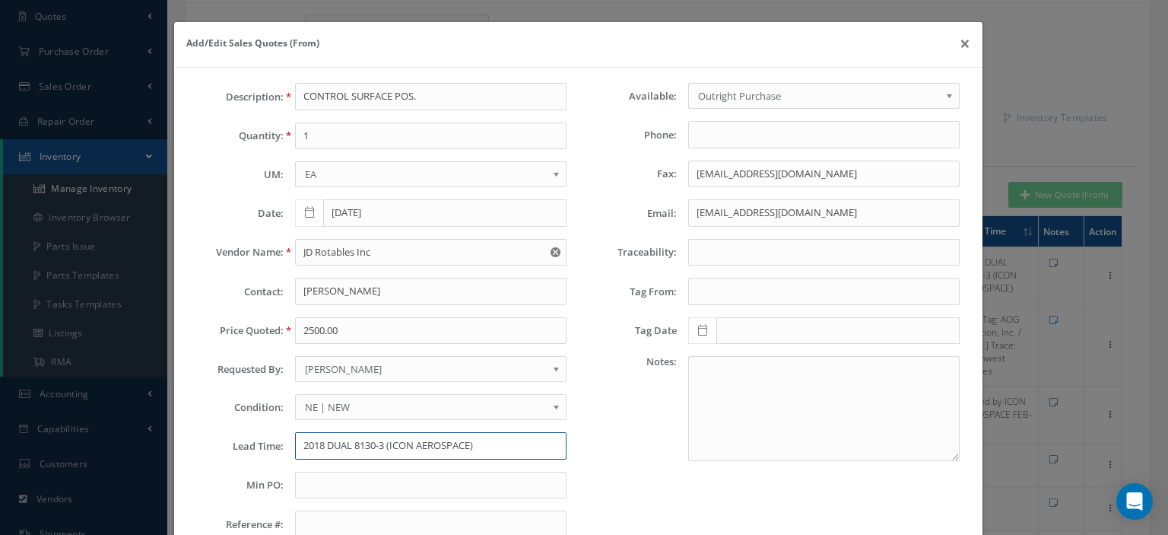
click at [341, 443] on input "2018 DUAL 8130-3 (ICON AEROSPACE)" at bounding box center [431, 445] width 272 height 27
paste input "Tagged on: Jan 6, 2024"
type input "Tagged on: Jan 6, 2024"
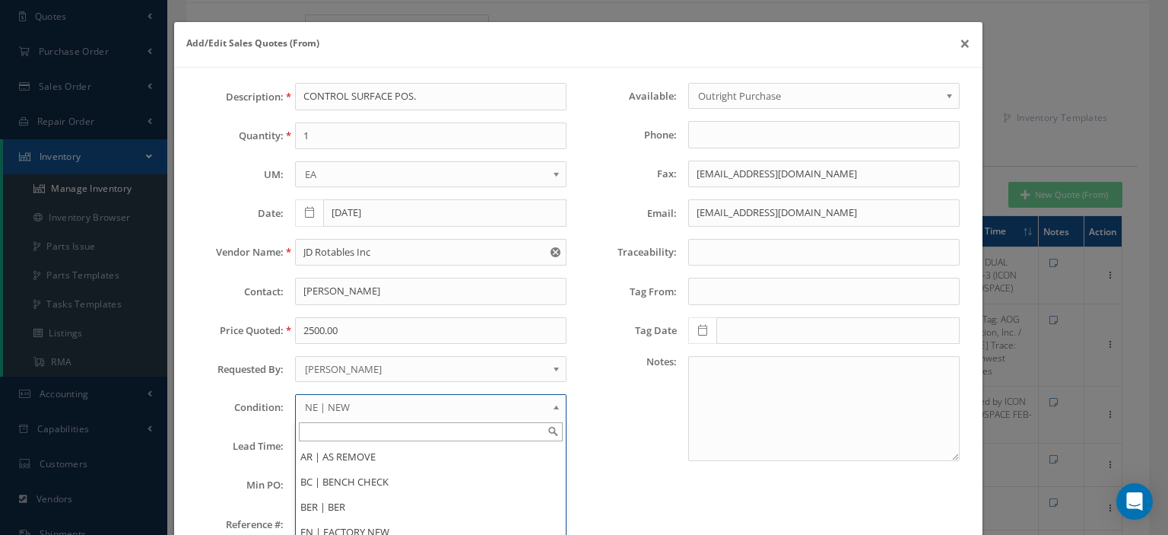
click at [353, 398] on span "NE | NEW" at bounding box center [426, 407] width 242 height 18
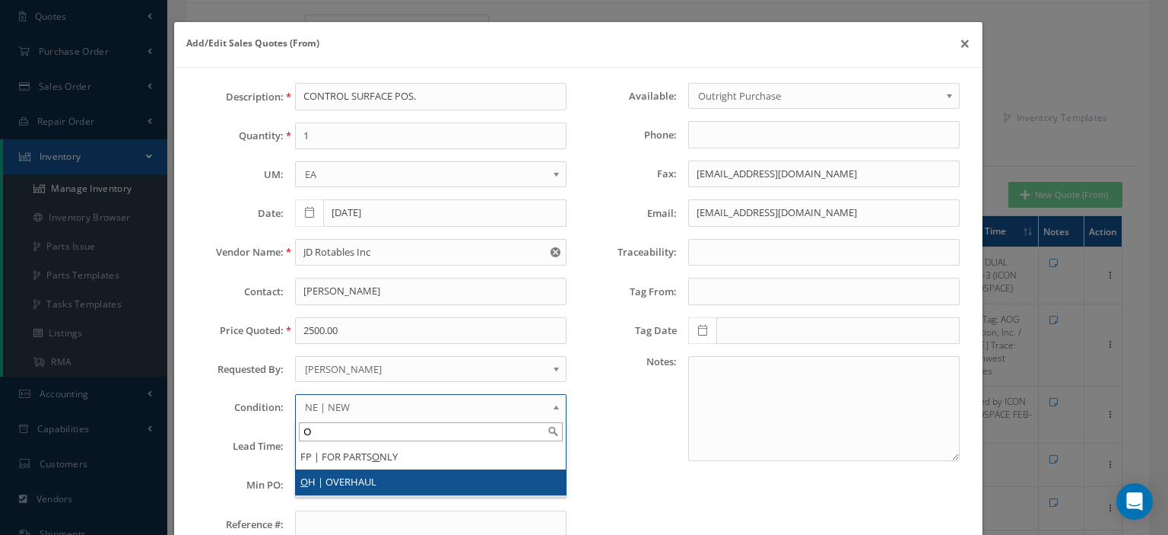
type input "O"
click at [347, 475] on li "O H | OVERHAUL" at bounding box center [431, 481] width 270 height 25
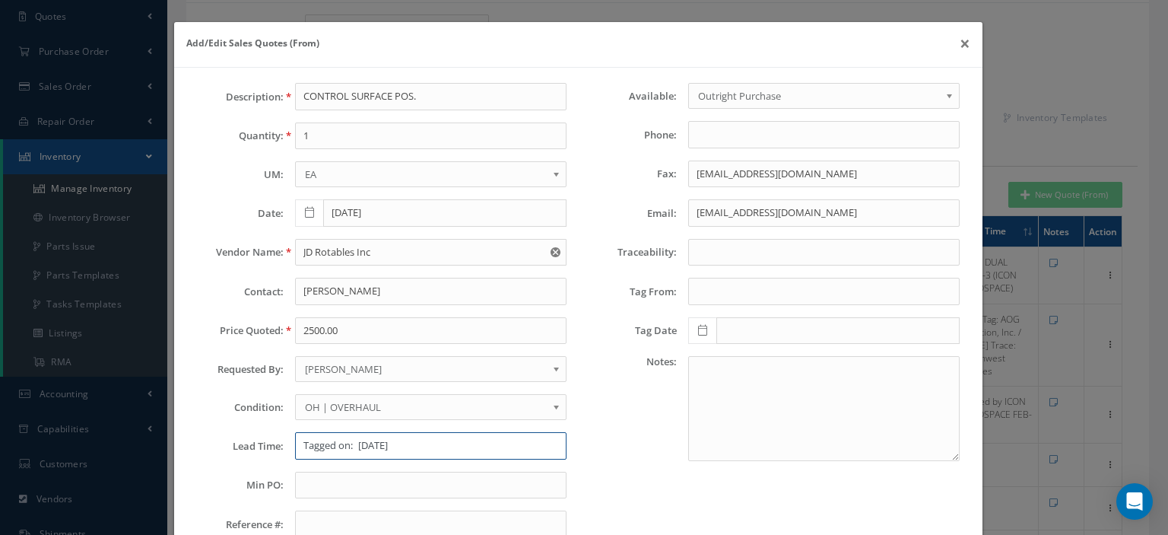
click at [295, 446] on input "Tagged on: Jan 6, 2024" at bounding box center [431, 445] width 272 height 27
type input "STK--Tagged on: Jan 6, 2024"
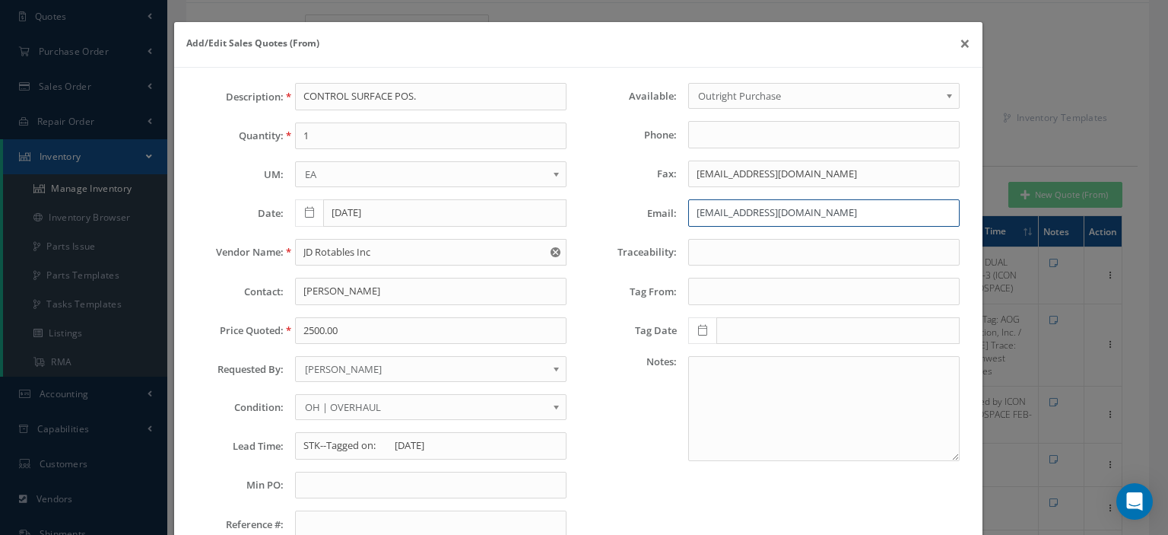
click at [693, 209] on input "sales@mac-aero.com" at bounding box center [824, 212] width 272 height 27
paste input "jdrotables"
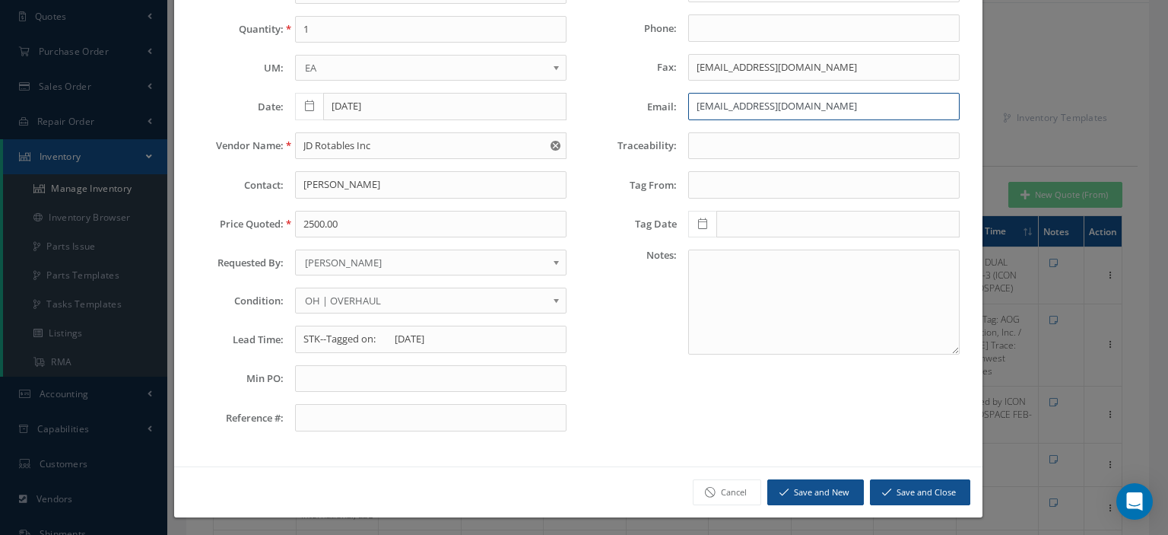
type input "sales@jdrotables.com"
click at [905, 484] on button "Save and Close" at bounding box center [920, 492] width 100 height 27
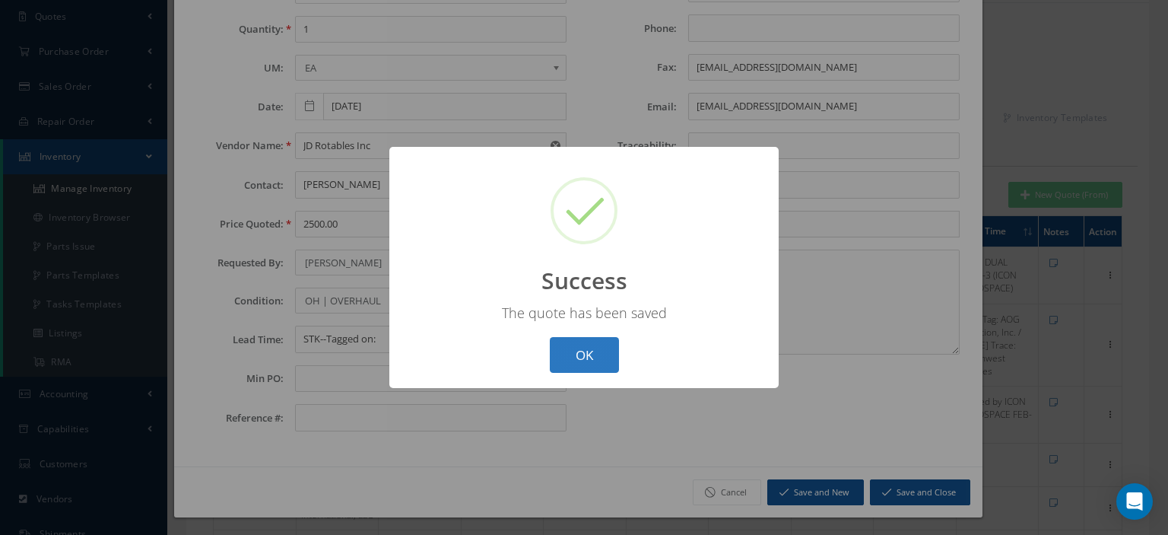
click at [606, 357] on button "OK" at bounding box center [584, 355] width 69 height 36
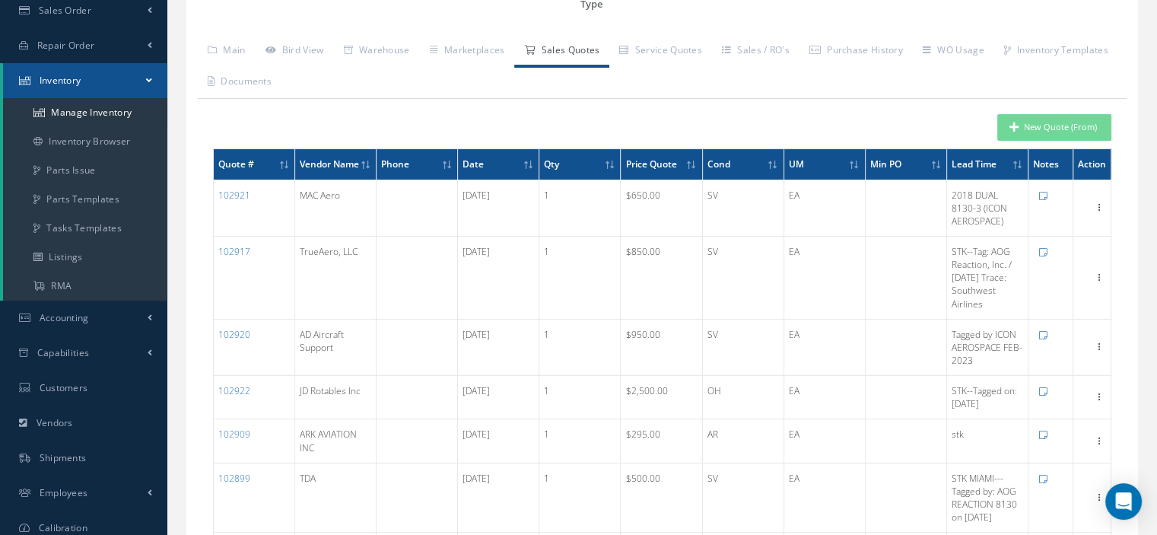
scroll to position [0, 0]
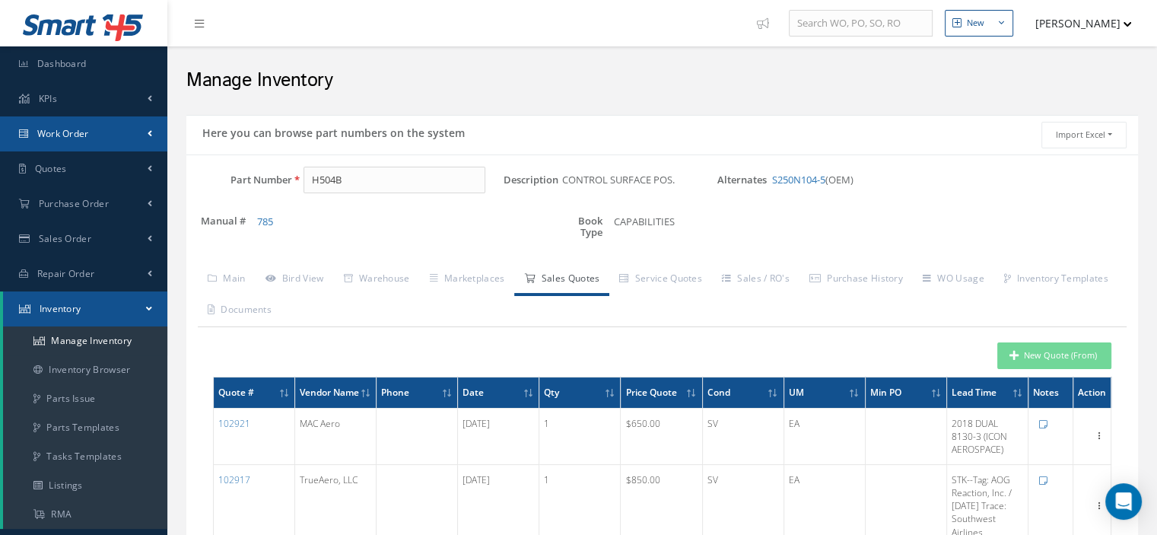
click at [63, 142] on link "Work Order" at bounding box center [83, 133] width 167 height 35
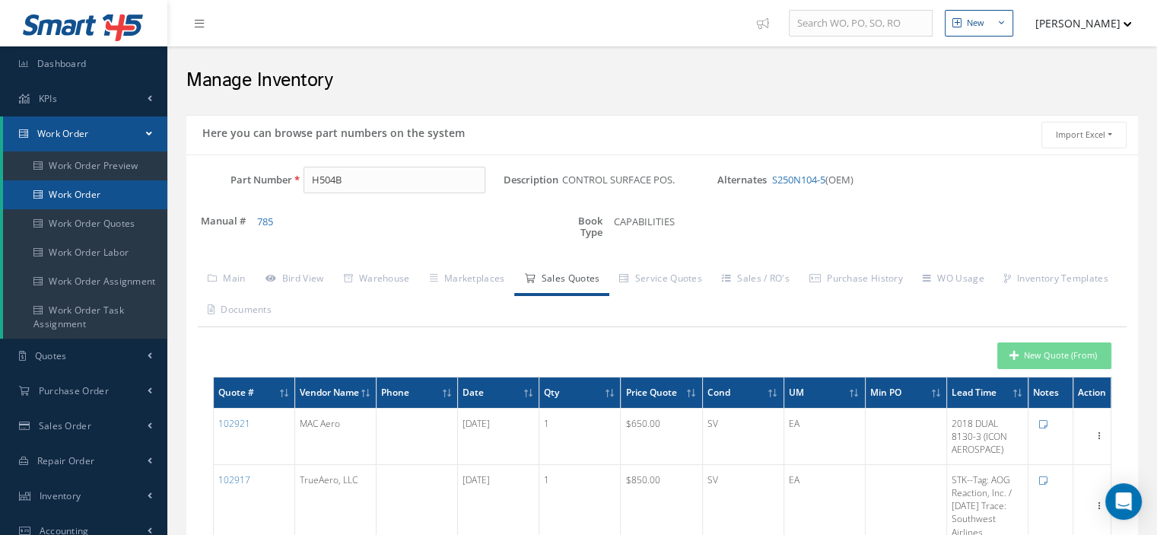
click at [81, 207] on link "Work Order" at bounding box center [85, 194] width 164 height 29
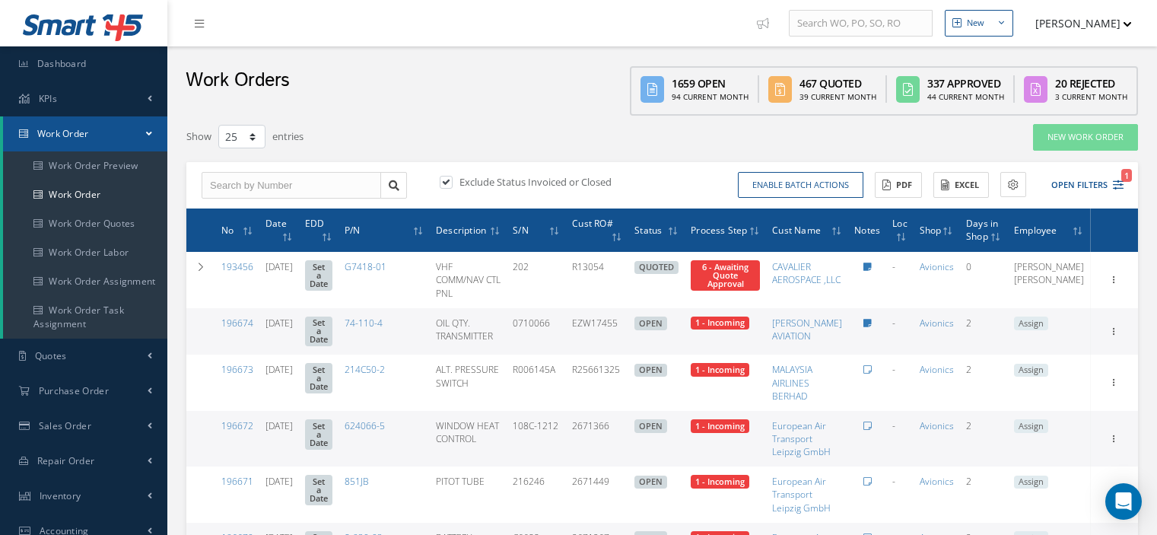
select select "25"
click at [298, 186] on input "text" at bounding box center [291, 185] width 179 height 27
click at [452, 185] on label at bounding box center [454, 182] width 4 height 14
click at [443, 185] on input "checkbox" at bounding box center [445, 183] width 10 height 10
checkbox input "false"
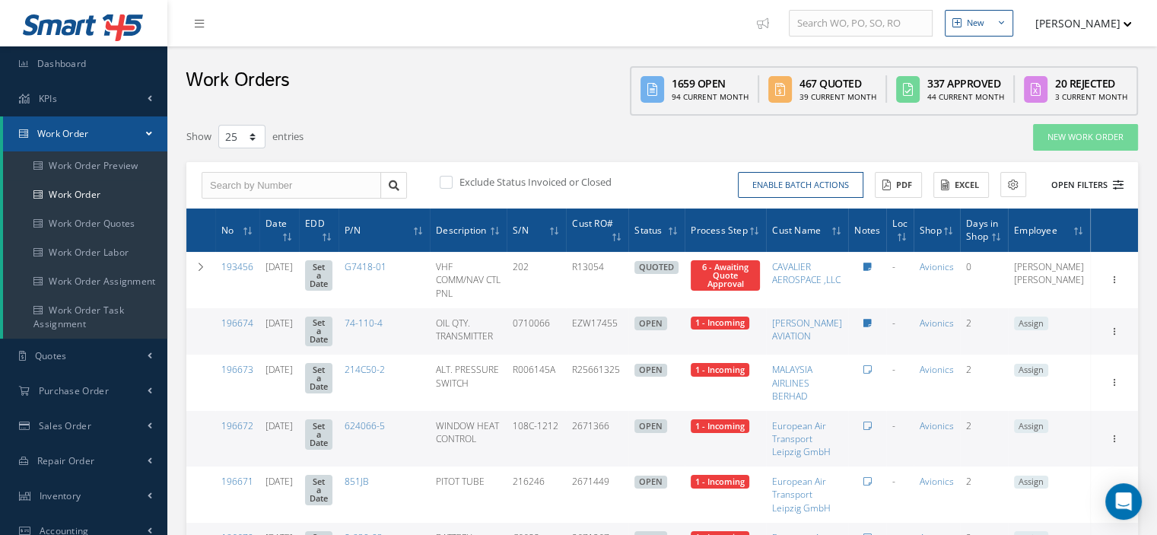
click at [1120, 187] on icon at bounding box center [1118, 184] width 11 height 11
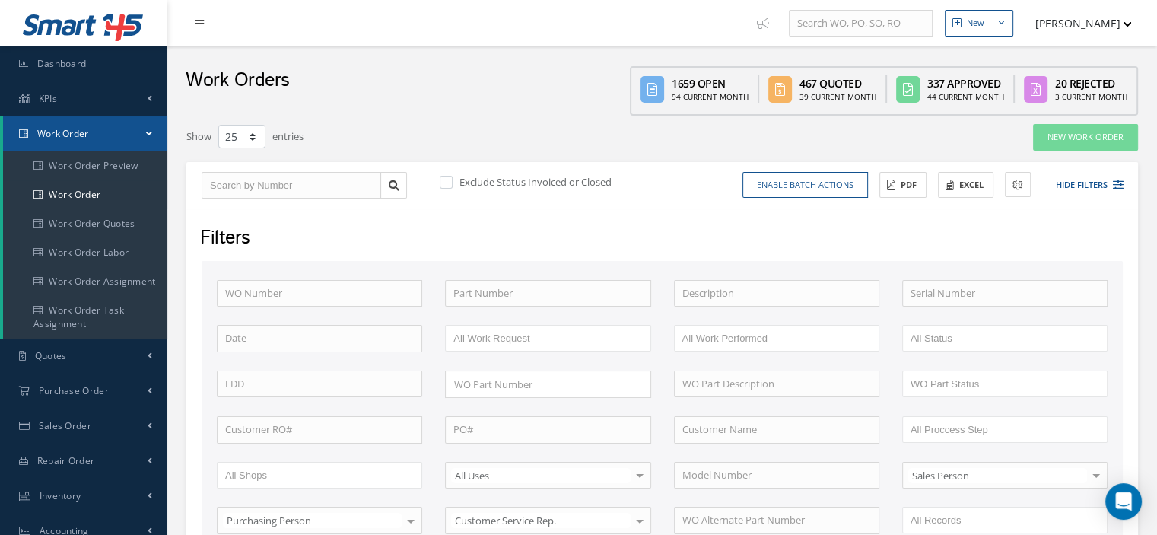
click at [866, 237] on div "Filters" at bounding box center [661, 238] width 944 height 29
click at [495, 291] on input "text" at bounding box center [547, 293] width 205 height 27
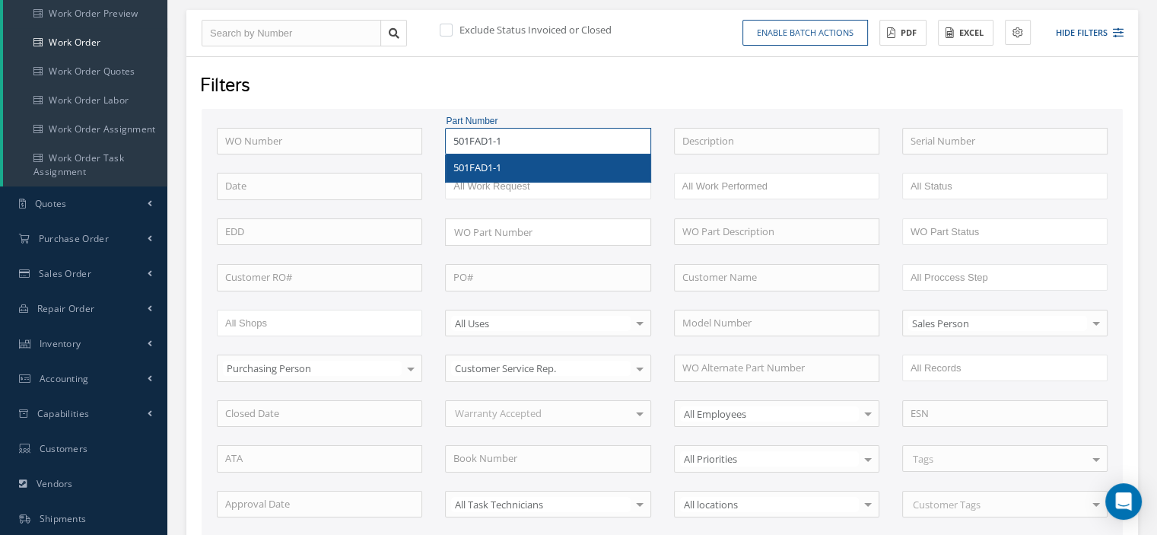
type input "501FAD1-1"
click at [493, 168] on span "501FAD1-1" at bounding box center [477, 167] width 48 height 14
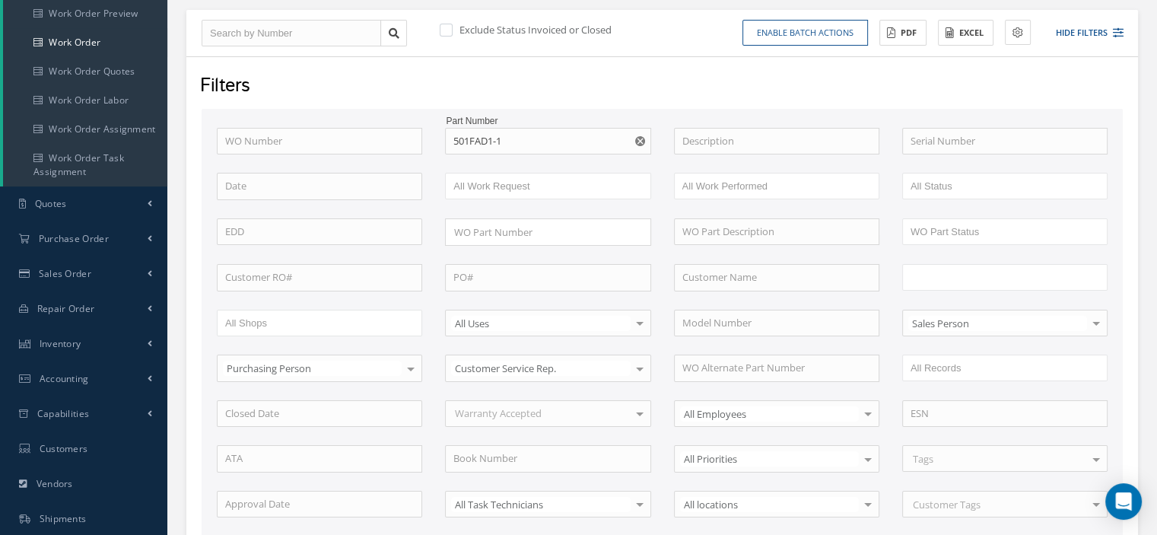
click at [940, 268] on input "text" at bounding box center [958, 277] width 97 height 19
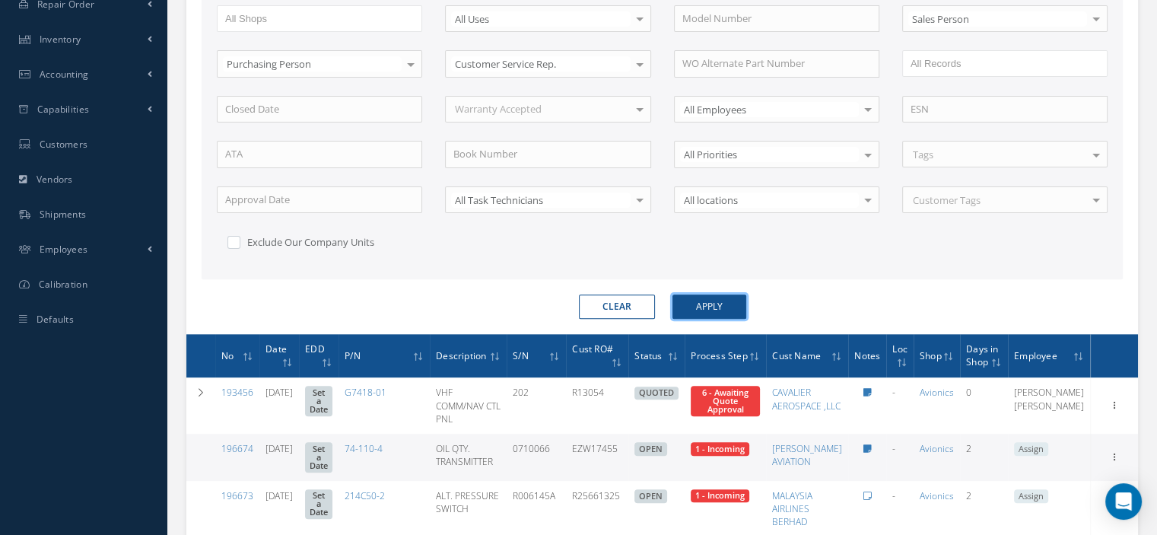
click at [717, 303] on button "Apply" at bounding box center [709, 306] width 74 height 24
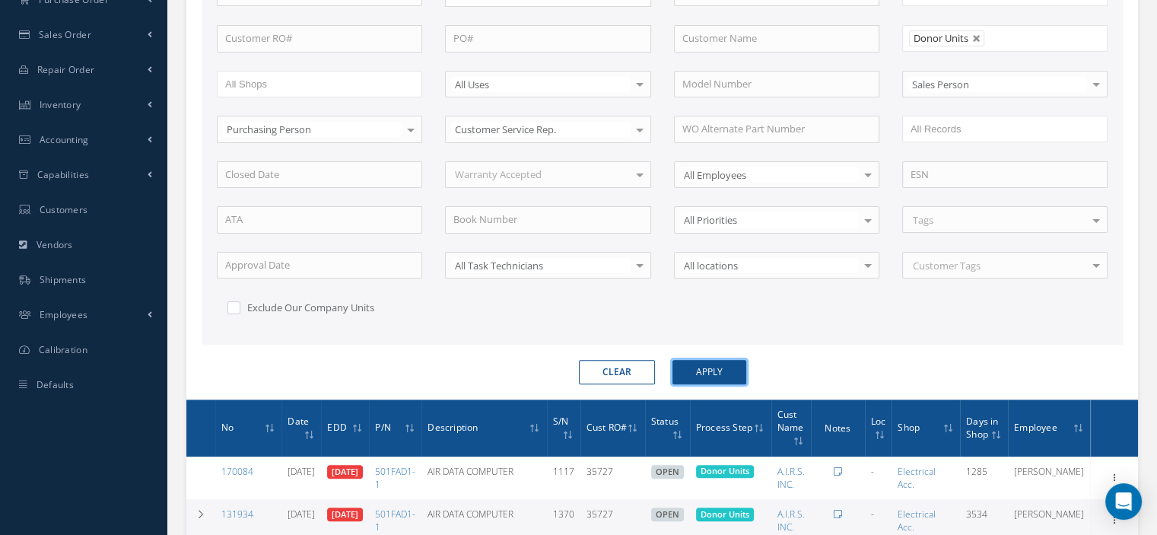
scroll to position [456, 0]
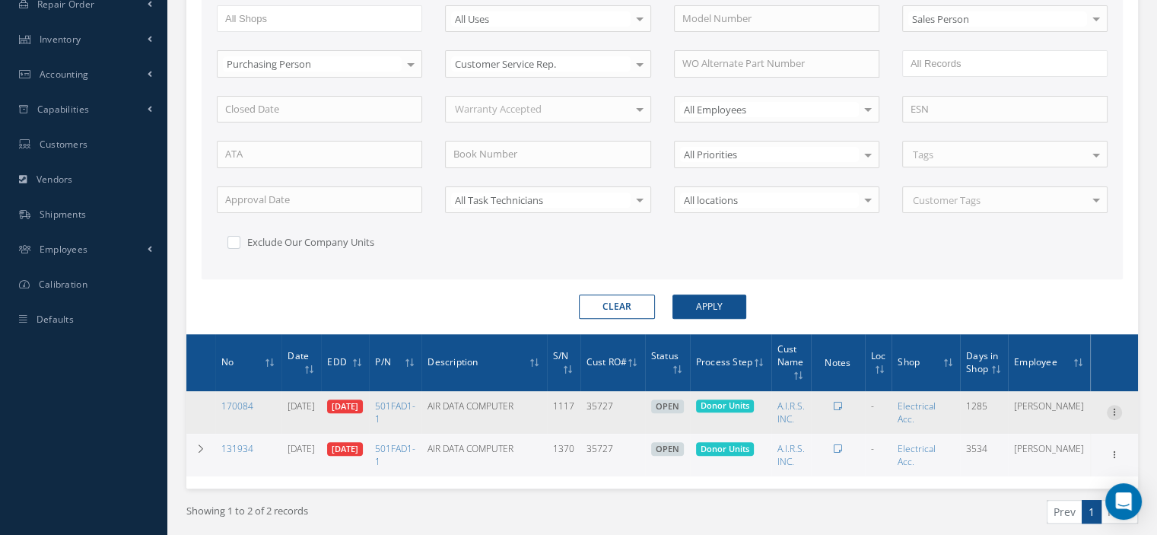
click at [1110, 405] on icon at bounding box center [1114, 411] width 15 height 12
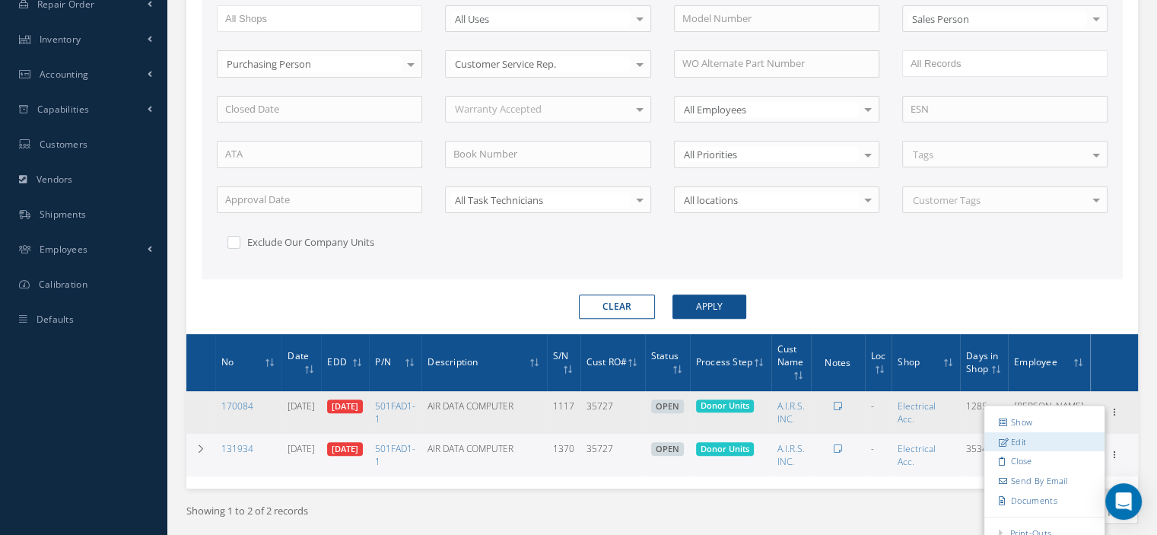
click at [1031, 432] on link "Edit" at bounding box center [1044, 441] width 120 height 20
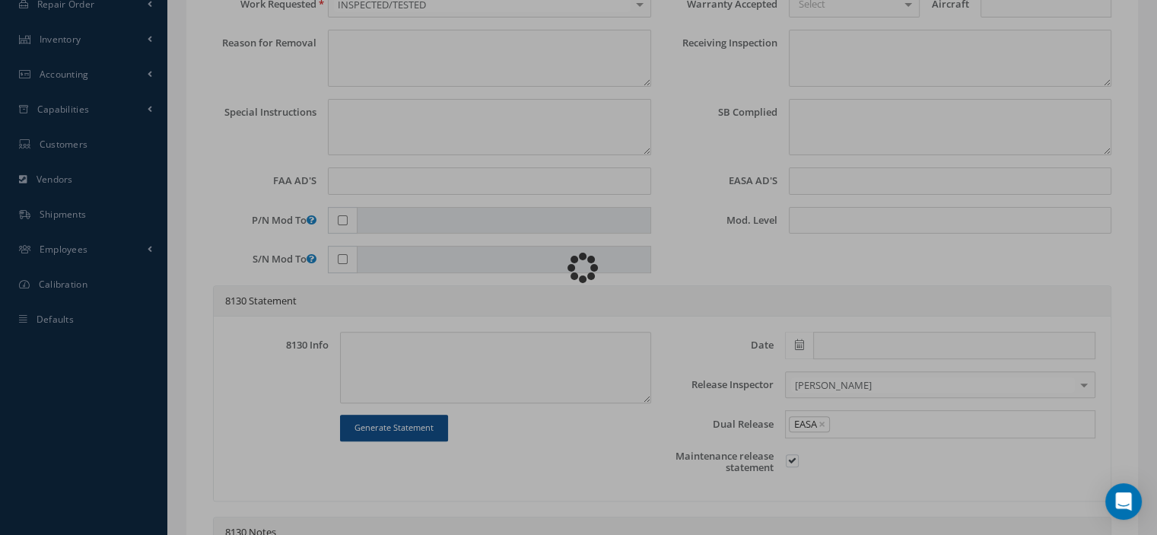
type input "501FAD1-1"
type input "03/03/2022"
type input "AIR DATA COMPUTER"
type input "35727"
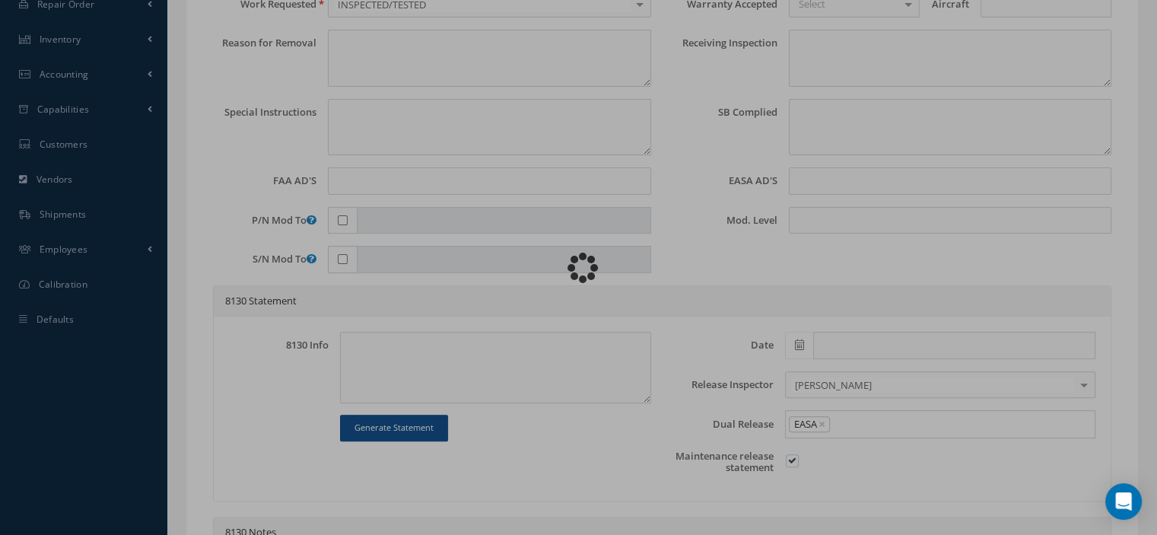
type input "03/10/2022"
type input "1117"
type textarea "NONE REPORTED"
type textarea "Article Donor to be used for parts."
type input "None"
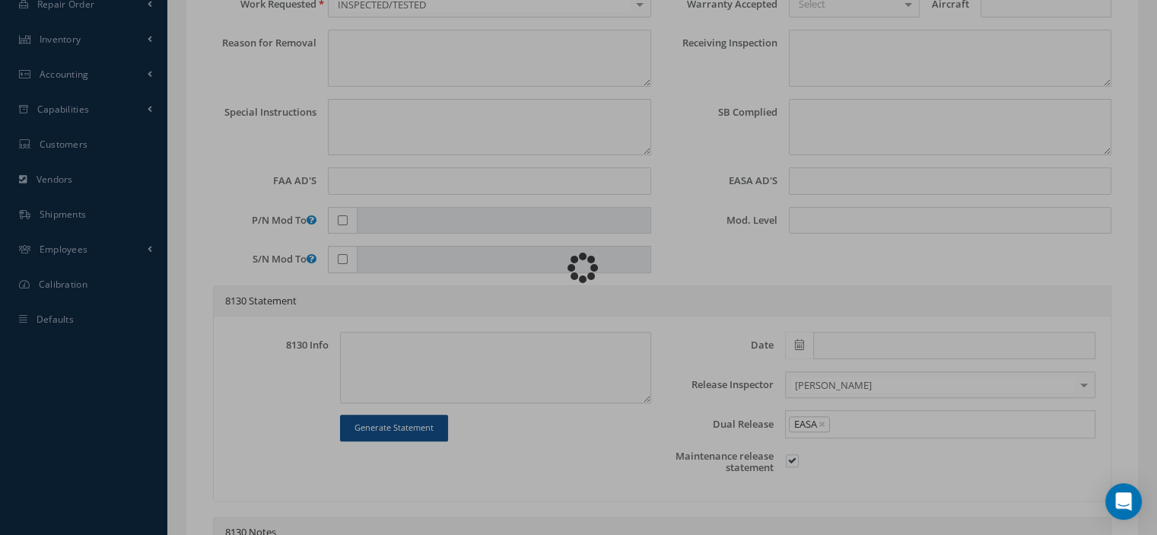
type input "None"
type input "1,2"
type textarea "INSPECTED/TESTED in accordance with CMM: 34-10-97 Revision: 17 Date: 2012-12-31"
type input "03/31/2022"
checkbox input "true"
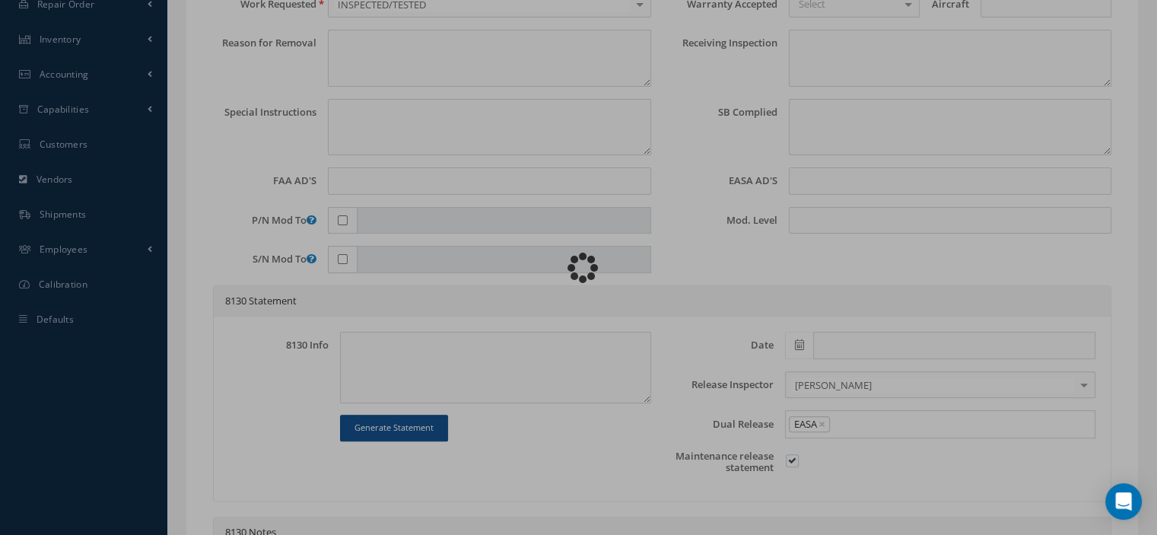
type input "03/31/2022"
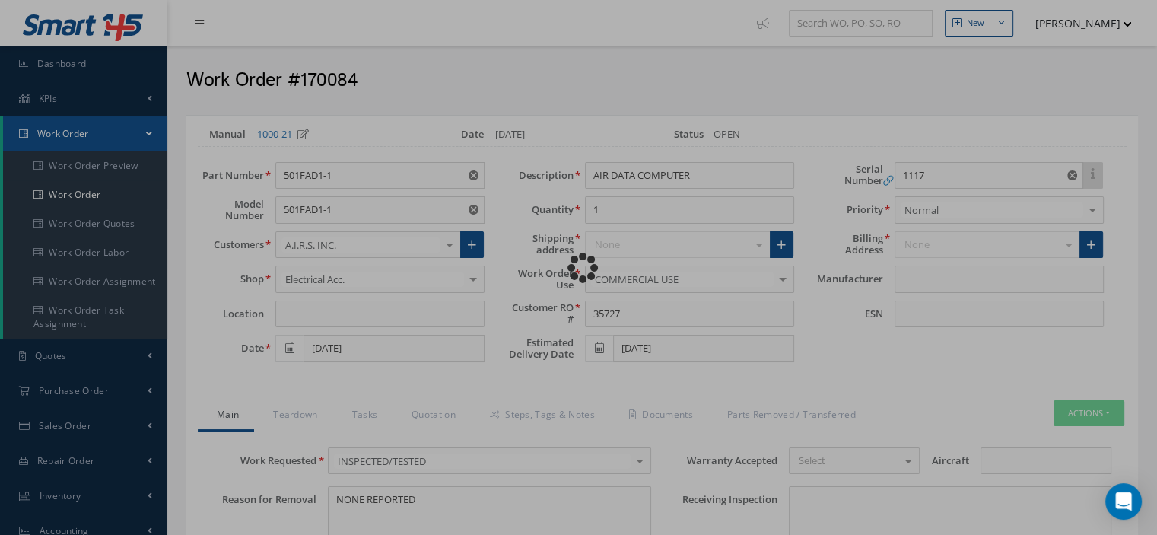
type input "GE AVIATION"
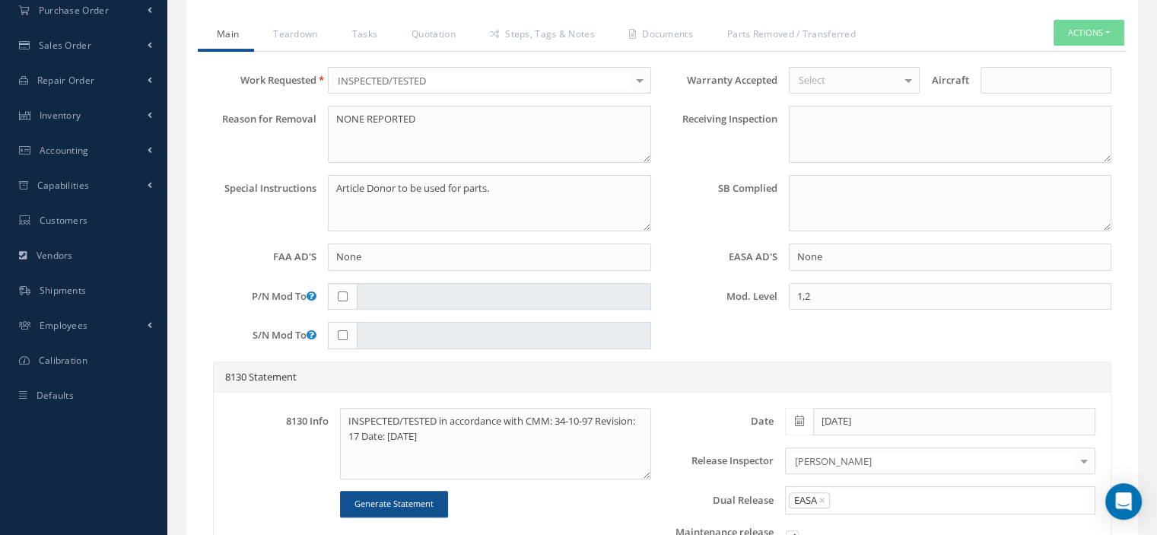
scroll to position [304, 0]
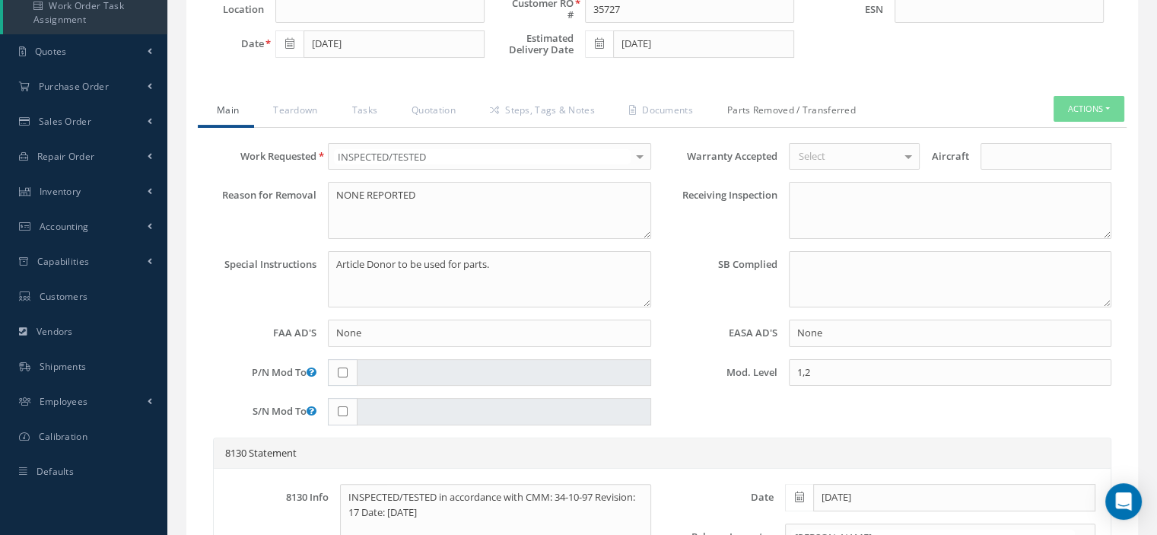
click at [798, 111] on link "Parts Removed / Transferred" at bounding box center [789, 112] width 163 height 32
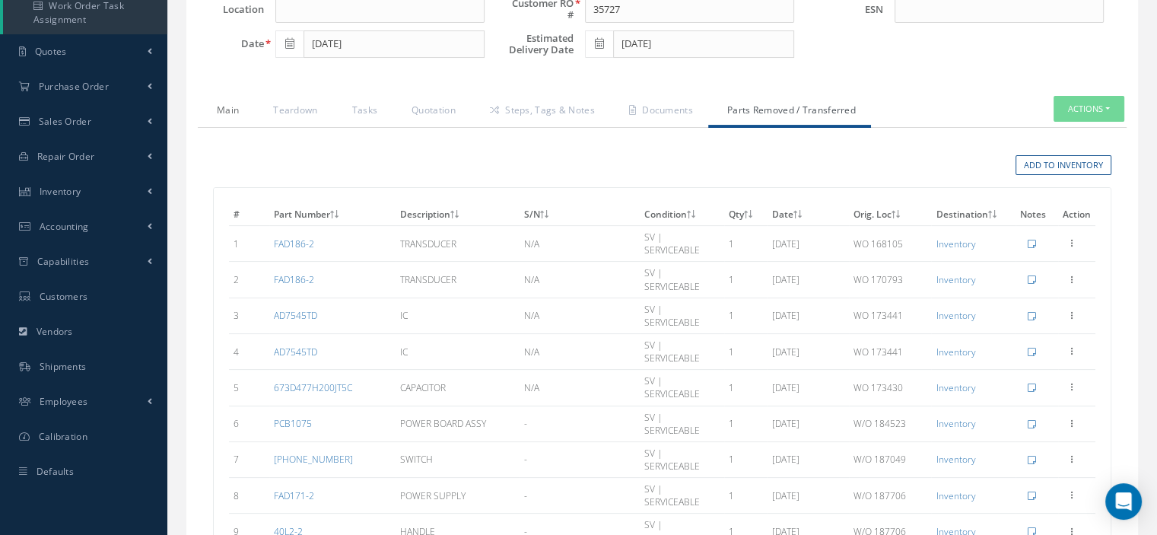
scroll to position [0, 0]
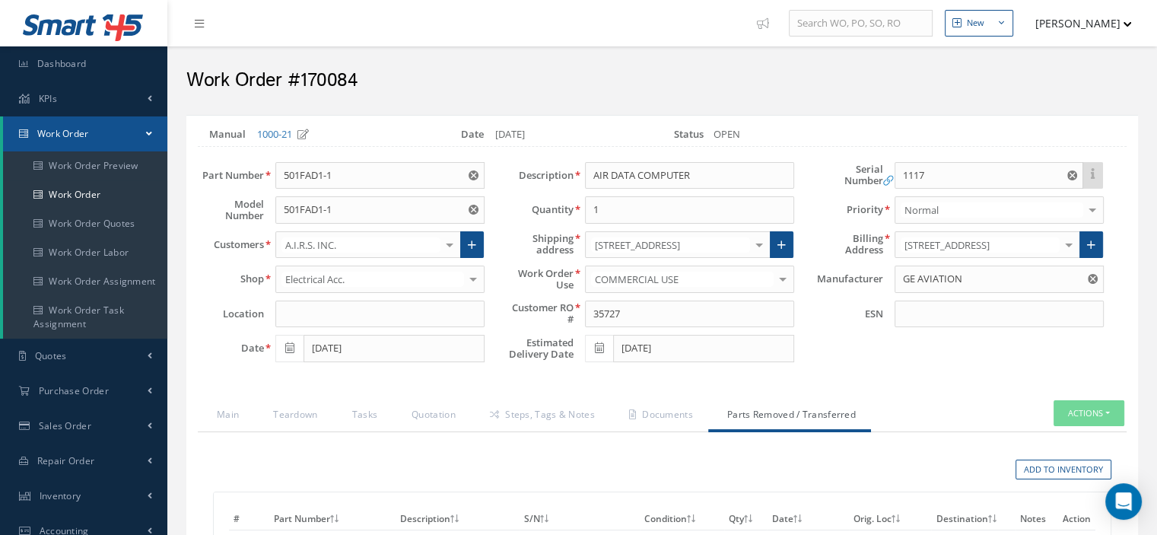
select select "25"
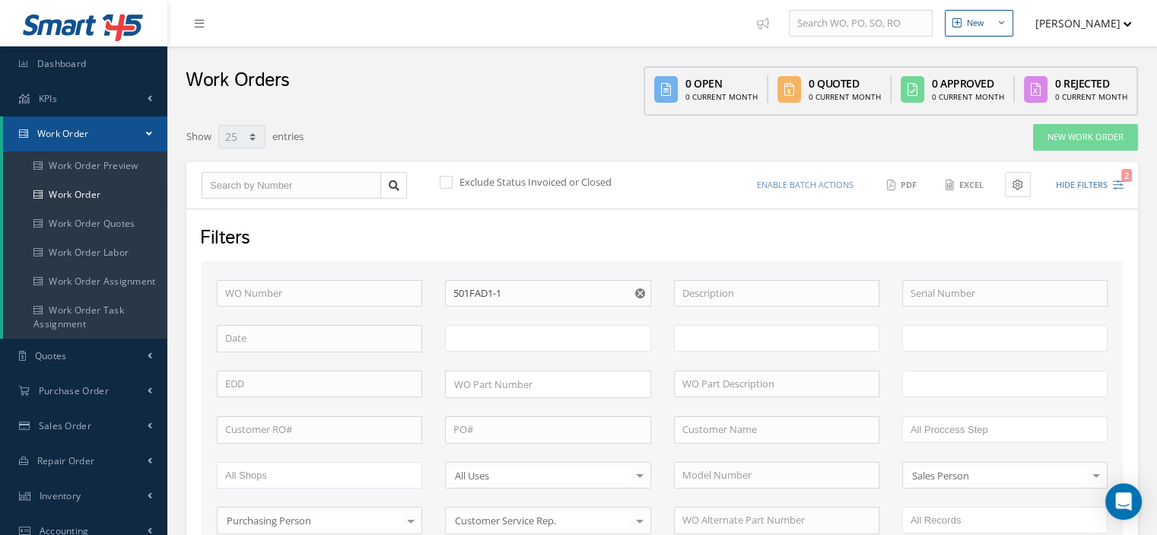
scroll to position [377, 0]
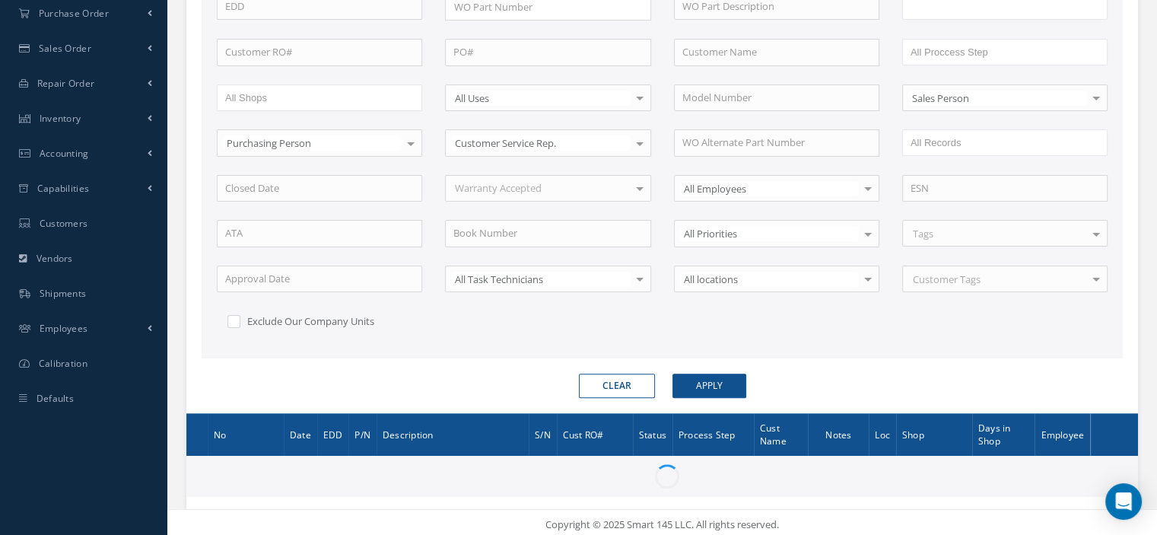
type input "All Work Request"
type input "All Work Performed"
type input "All Status"
type input "WO Part Status"
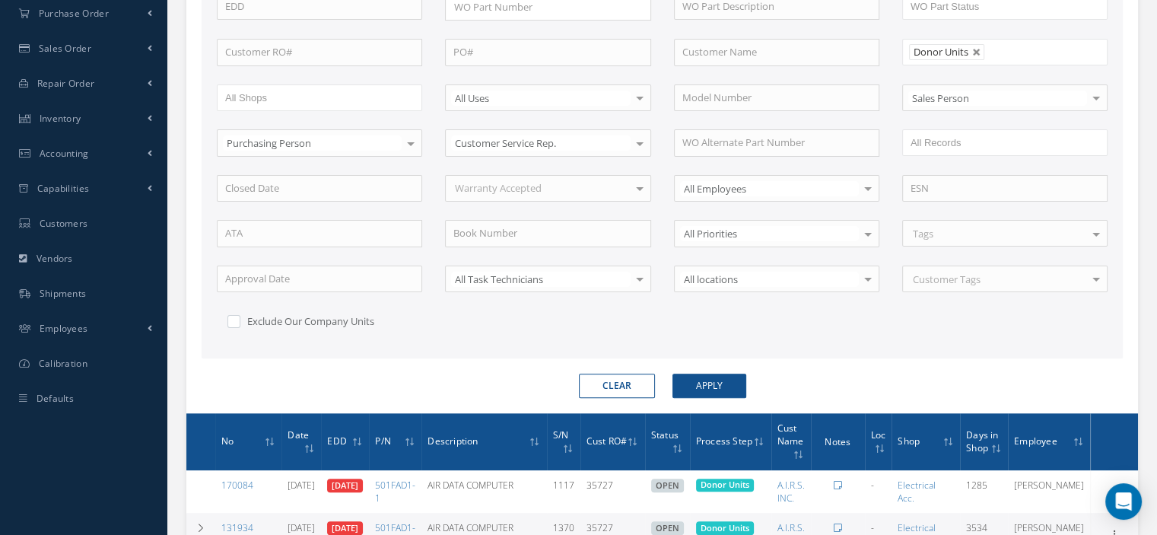
scroll to position [509, 0]
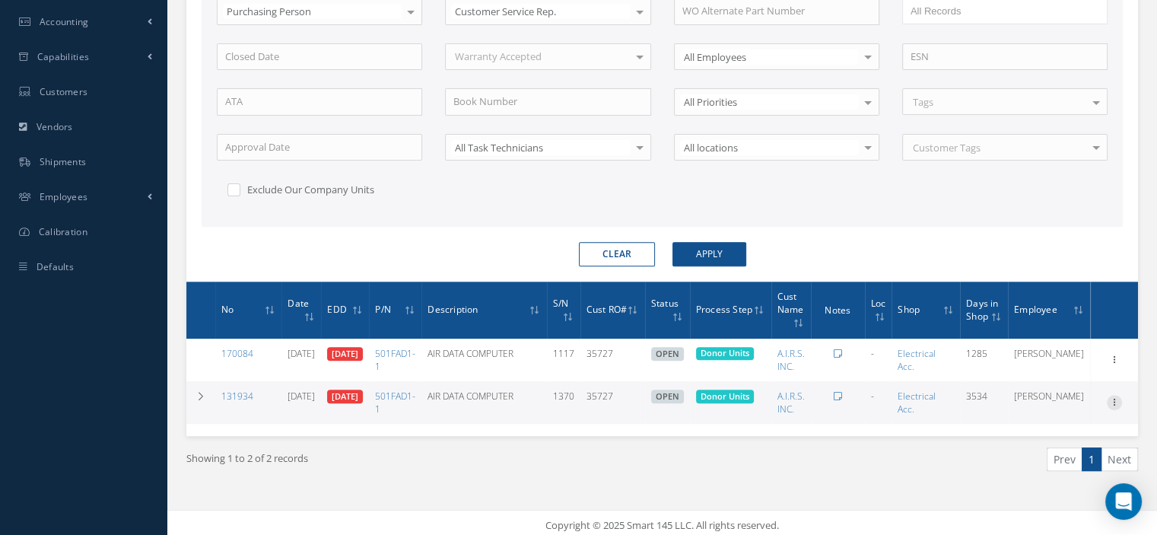
click at [1115, 395] on icon at bounding box center [1114, 401] width 15 height 12
click at [1068, 408] on link "Edit" at bounding box center [1044, 409] width 120 height 20
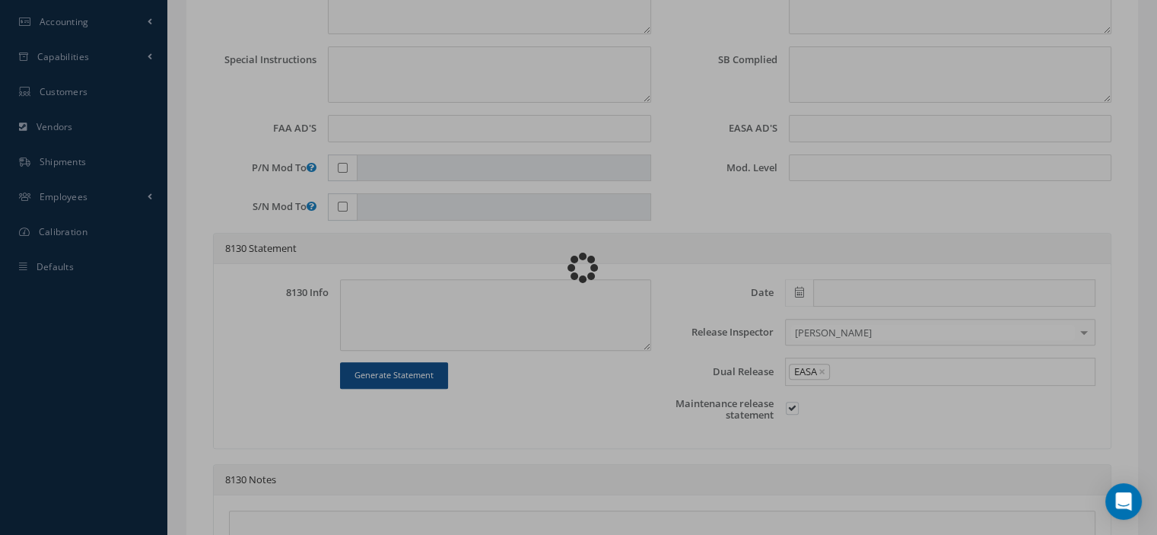
type input "501FAD1-1"
type input "01/05/2016"
type input "AIR DATA COMPUTER"
type input "35727"
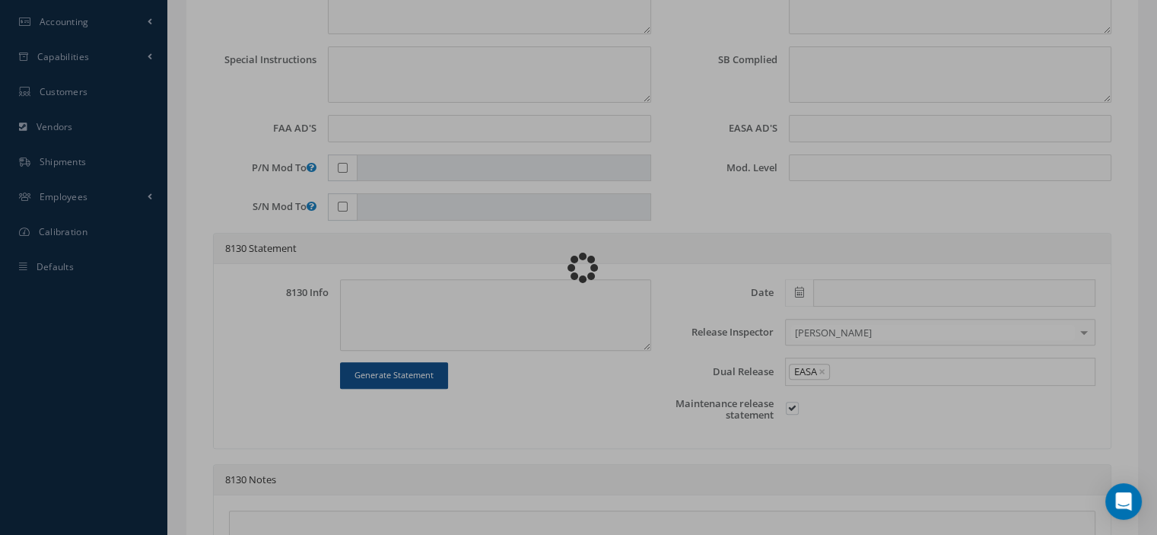
type input "01/12/2016"
type input "1370"
type textarea "OH"
type textarea "Article Donor to be used for parts."
type input "None"
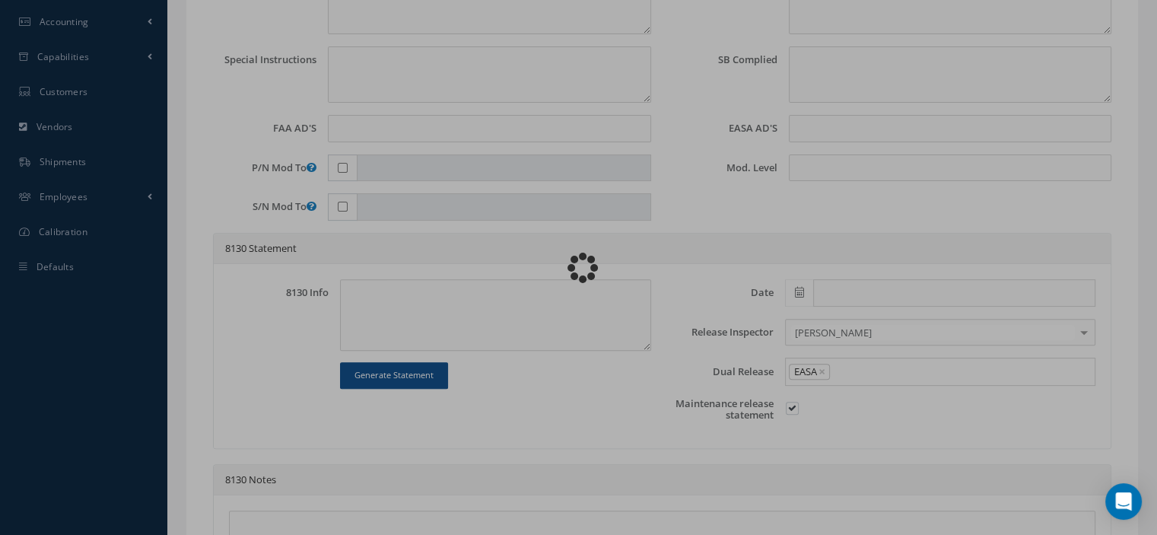
type input "None"
type input "1,4"
type textarea "OVERHAULED in accordance with CMM: 34-10-97 Revision: 17 Date: 2012-12-31"
type input "01/11/2016"
checkbox input "true"
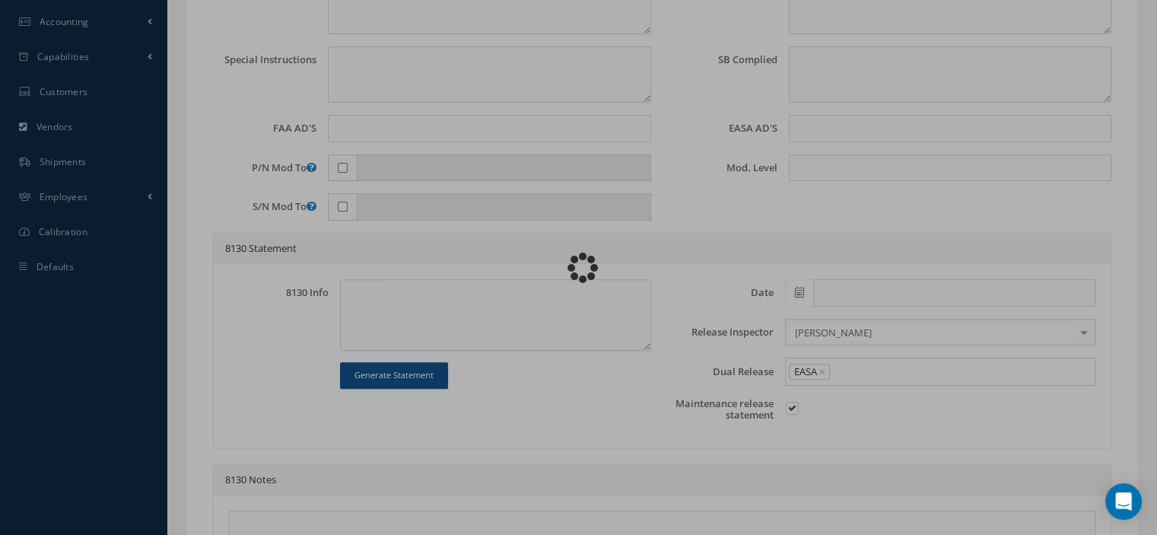
type input "01/11/2016"
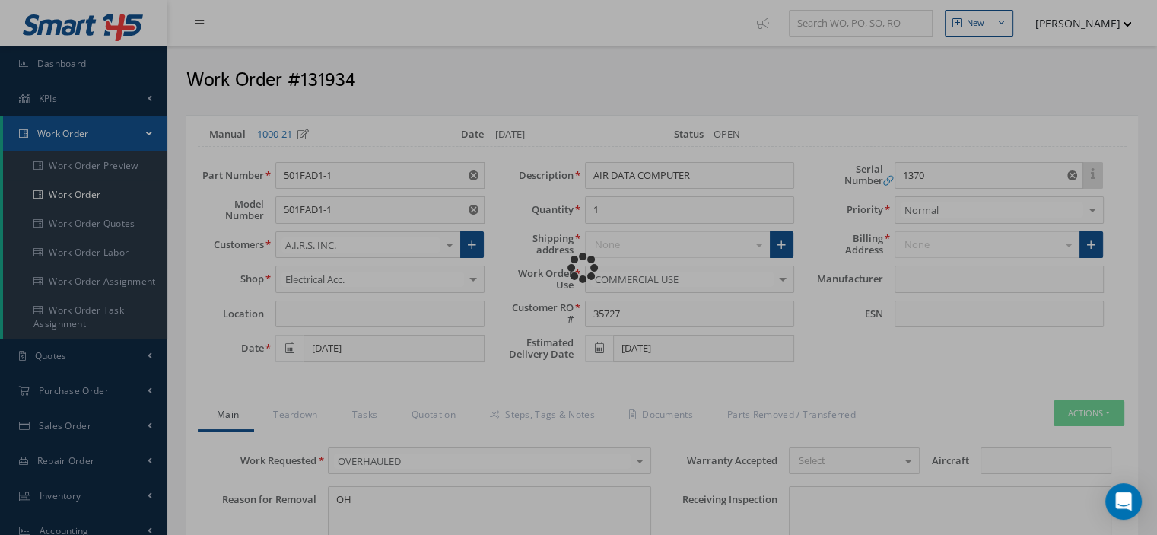
type input "GE AVIATION"
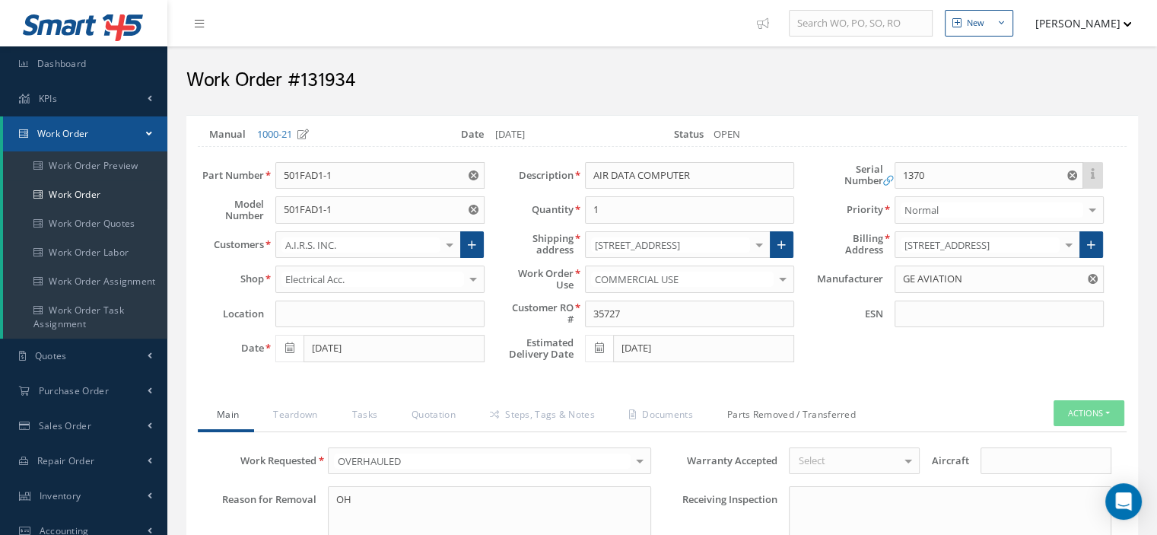
click at [792, 417] on link "Parts Removed / Transferred" at bounding box center [789, 416] width 163 height 32
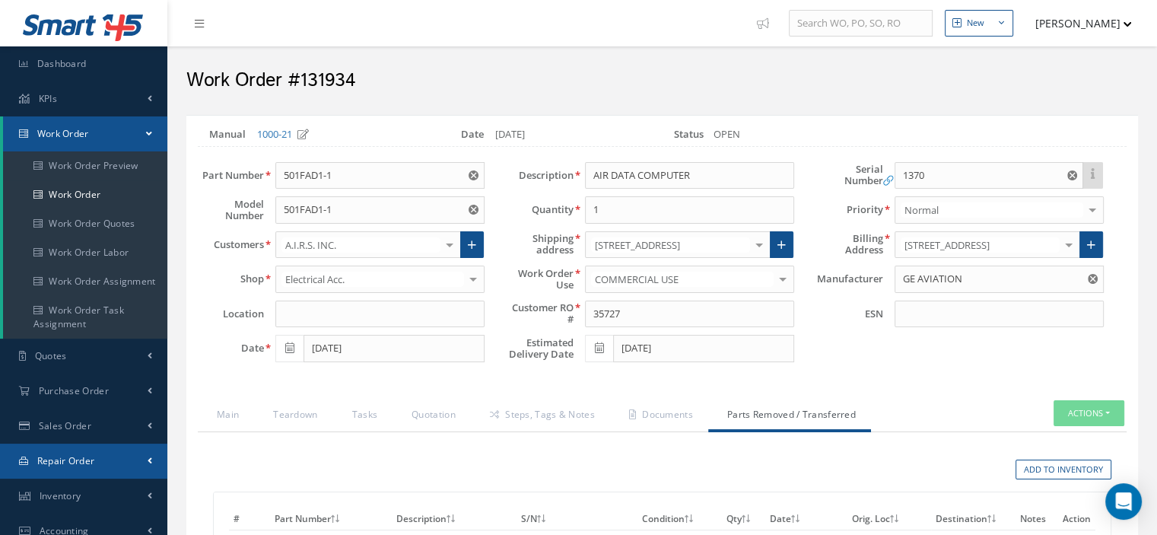
select select "25"
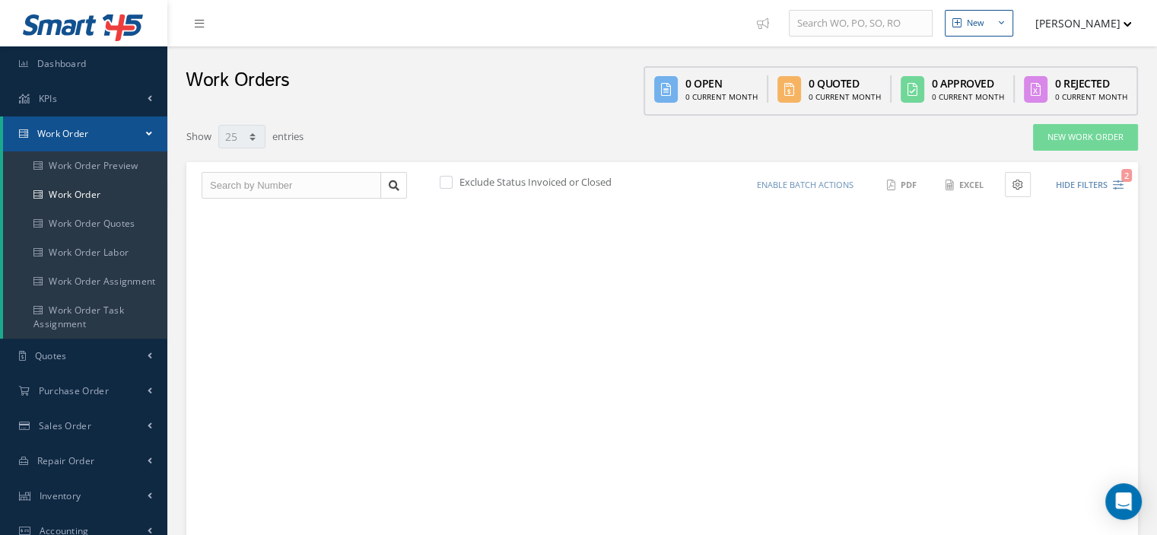
scroll to position [377, 0]
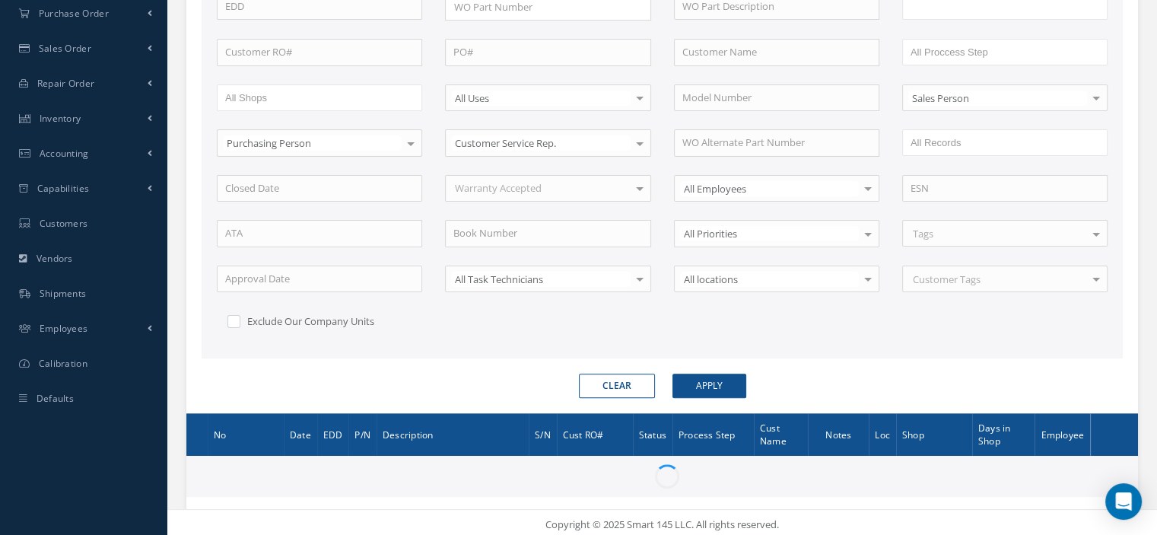
type input "All Work Request"
type input "All Work Performed"
type input "All Status"
type input "WO Part Status"
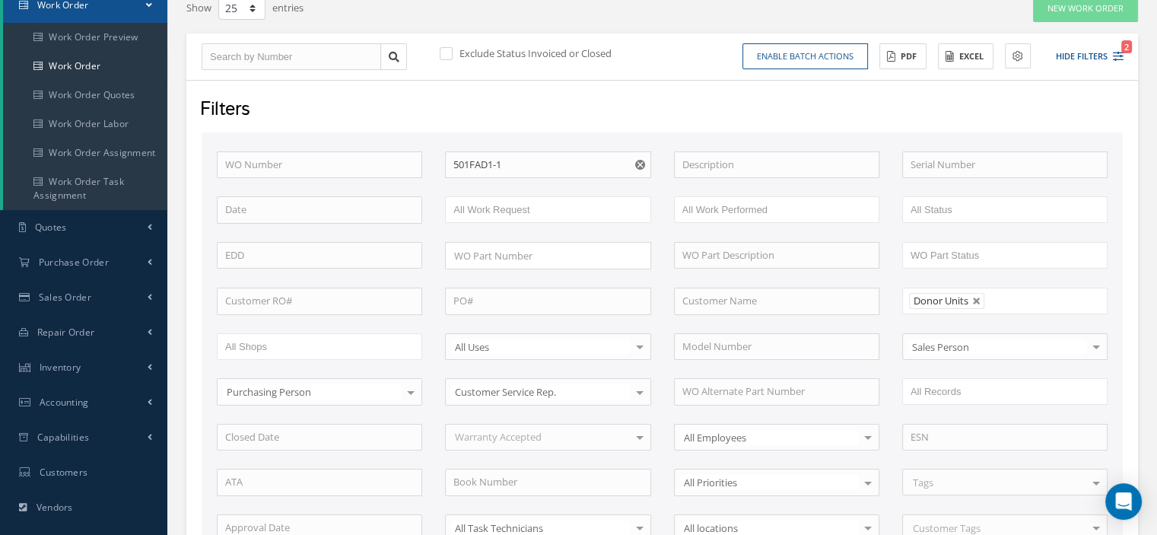
scroll to position [52, 0]
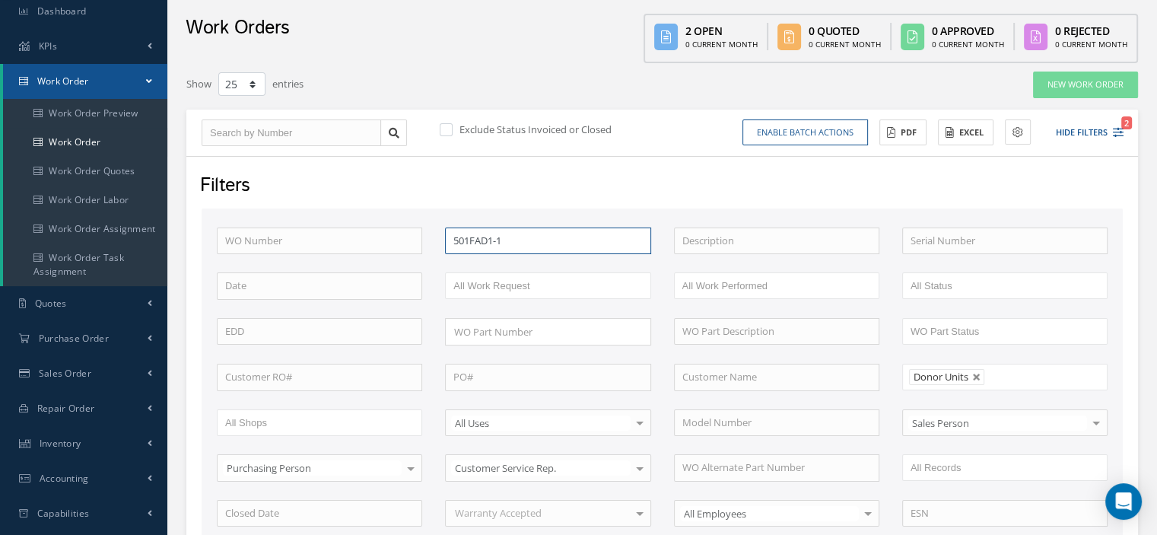
click at [522, 240] on input "501FAD1-1" at bounding box center [547, 240] width 205 height 27
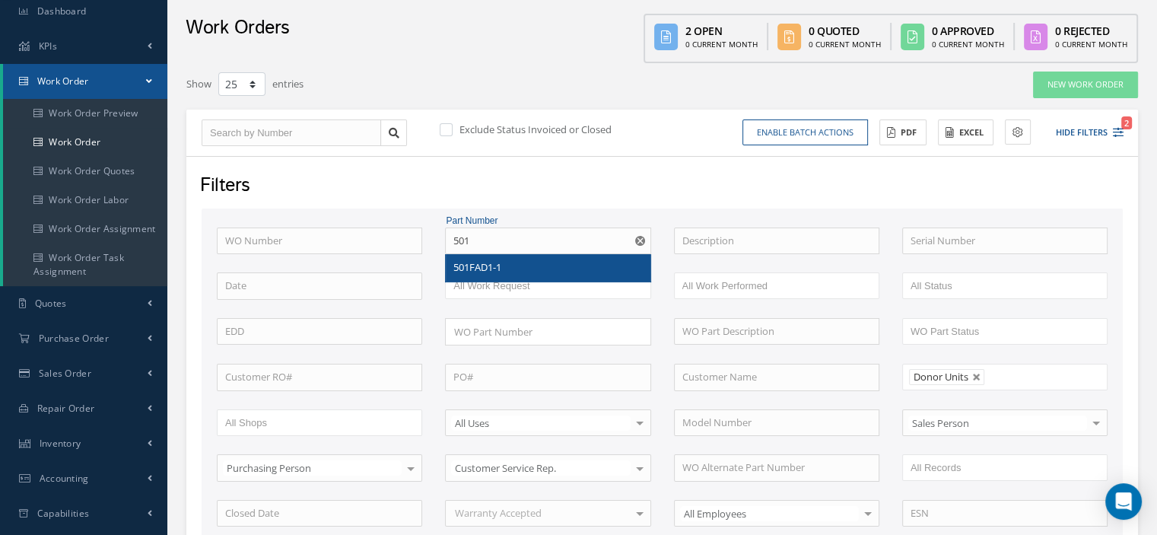
click at [513, 262] on div "501FAD1-1" at bounding box center [547, 267] width 189 height 15
type input "501FAD1-1"
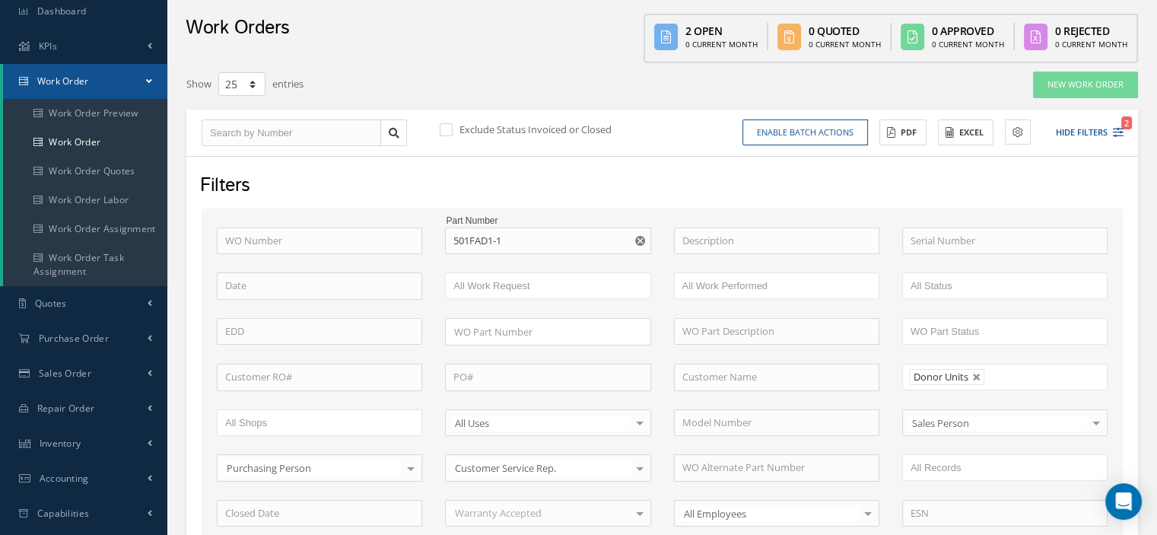
scroll to position [281, 0]
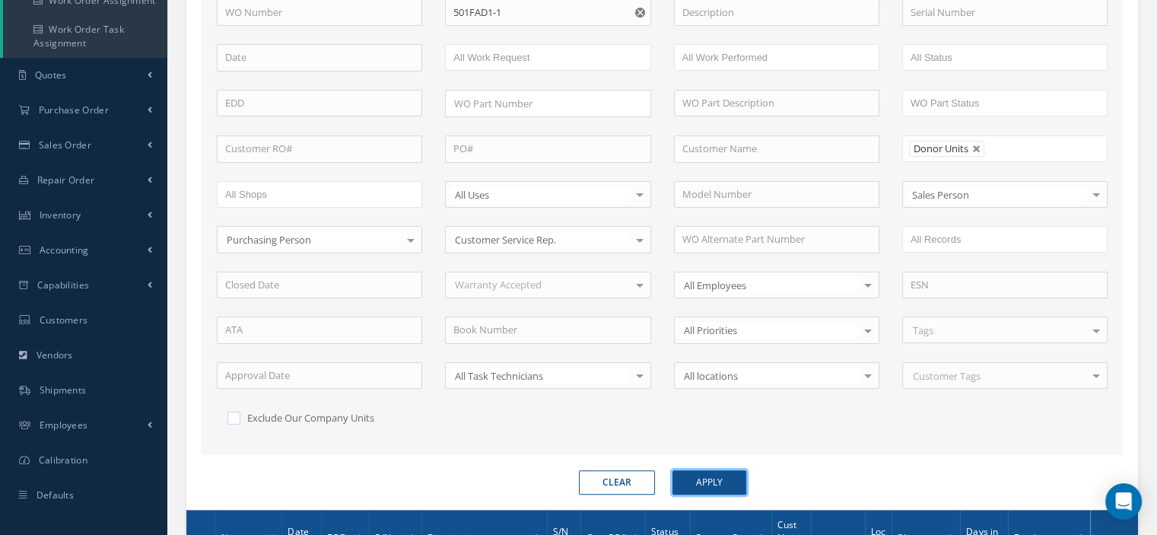
click at [704, 482] on button "Apply" at bounding box center [709, 482] width 74 height 24
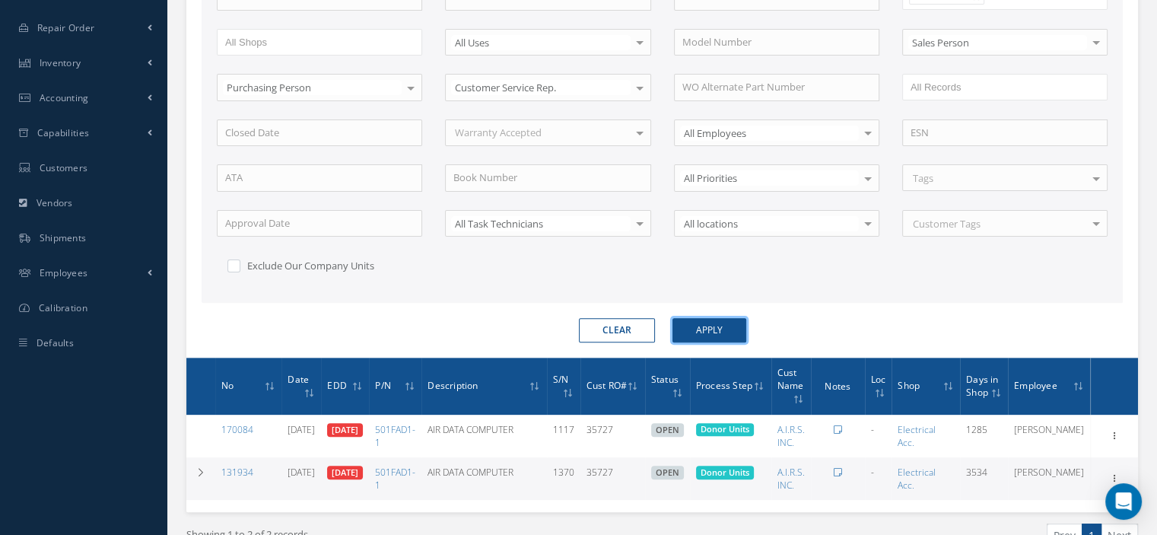
scroll to position [509, 0]
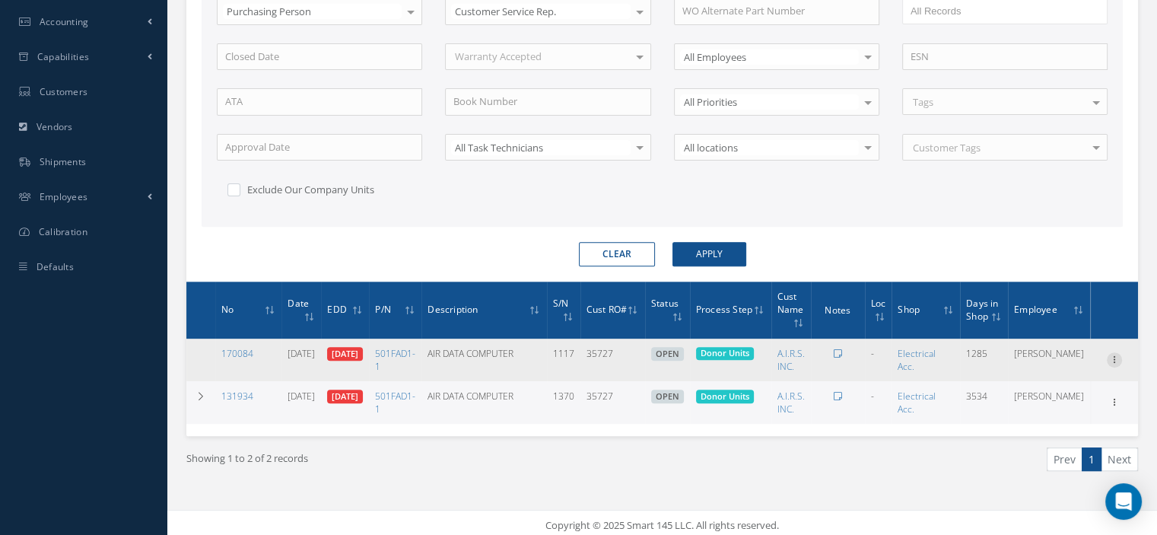
click at [1110, 352] on icon at bounding box center [1114, 358] width 15 height 12
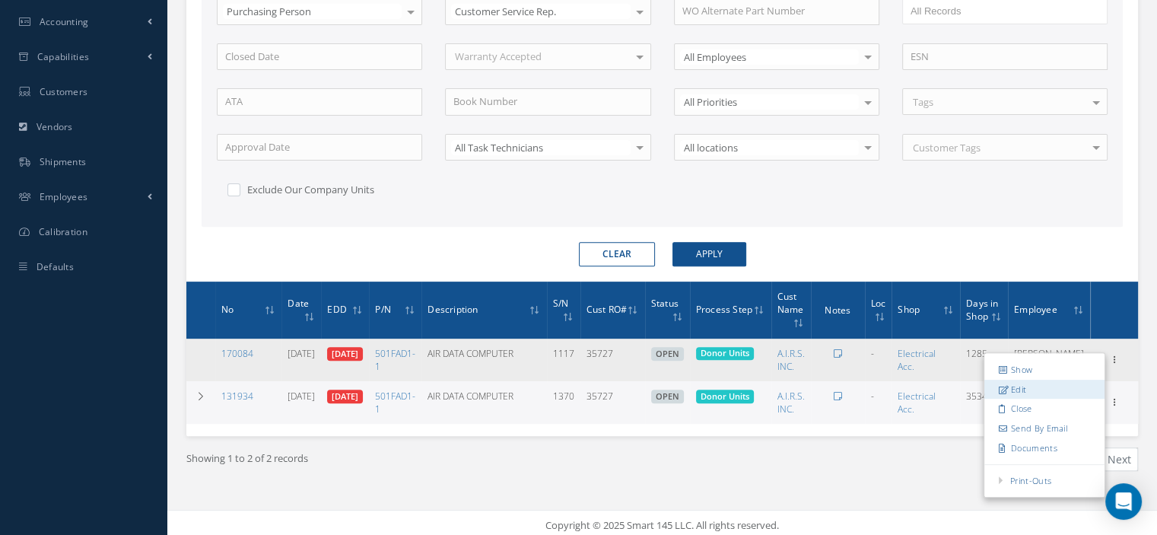
click at [1042, 380] on link "Edit" at bounding box center [1044, 389] width 120 height 20
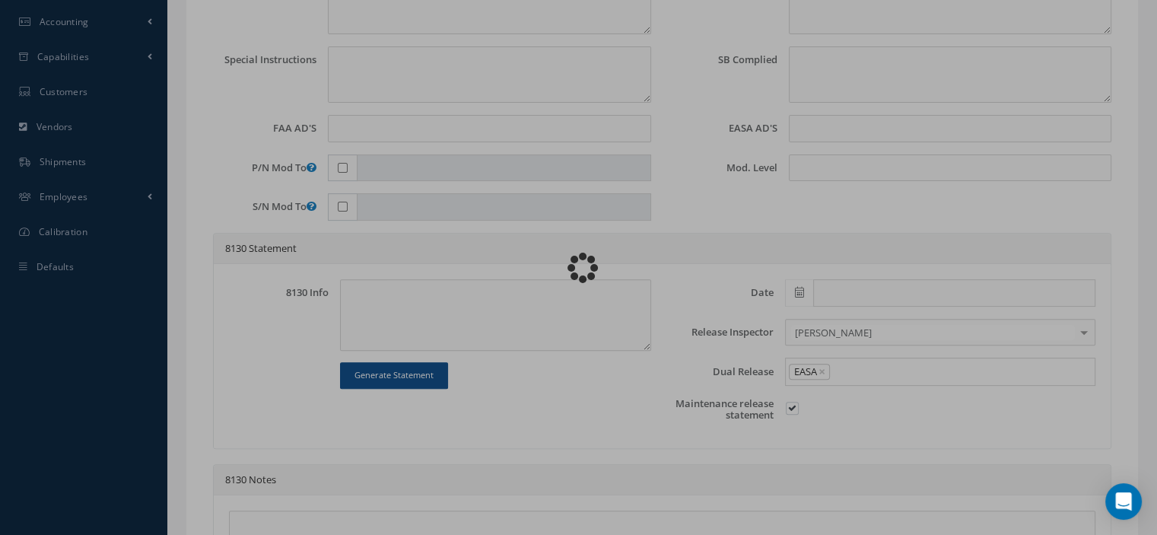
type input "501FAD1-1"
type input "03/03/2022"
type input "AIR DATA COMPUTER"
type input "35727"
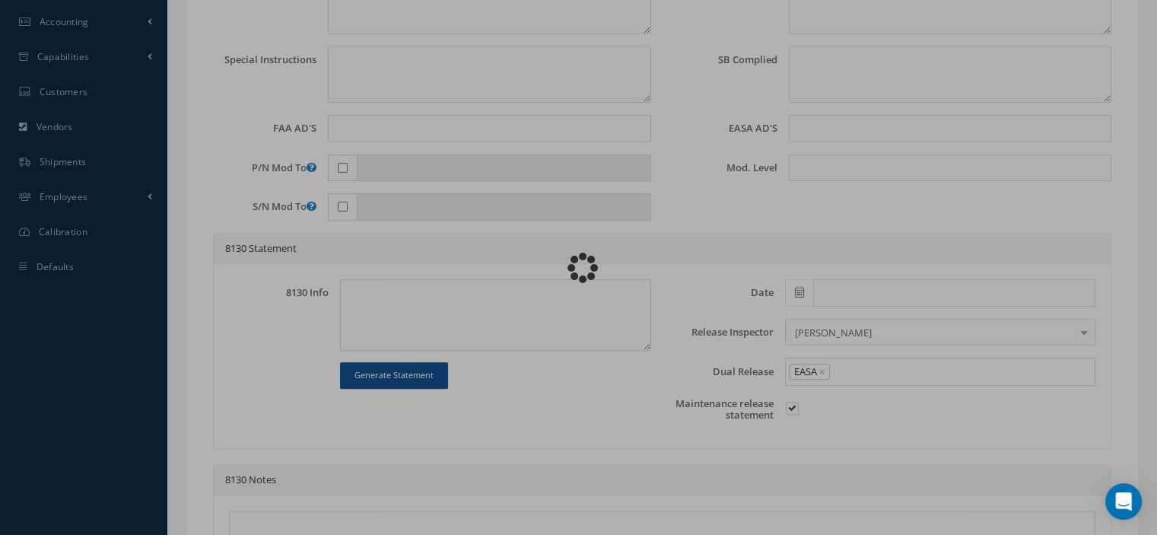
type input "03/10/2022"
type input "1117"
type textarea "NONE REPORTED"
type textarea "Article Donor to be used for parts."
type input "None"
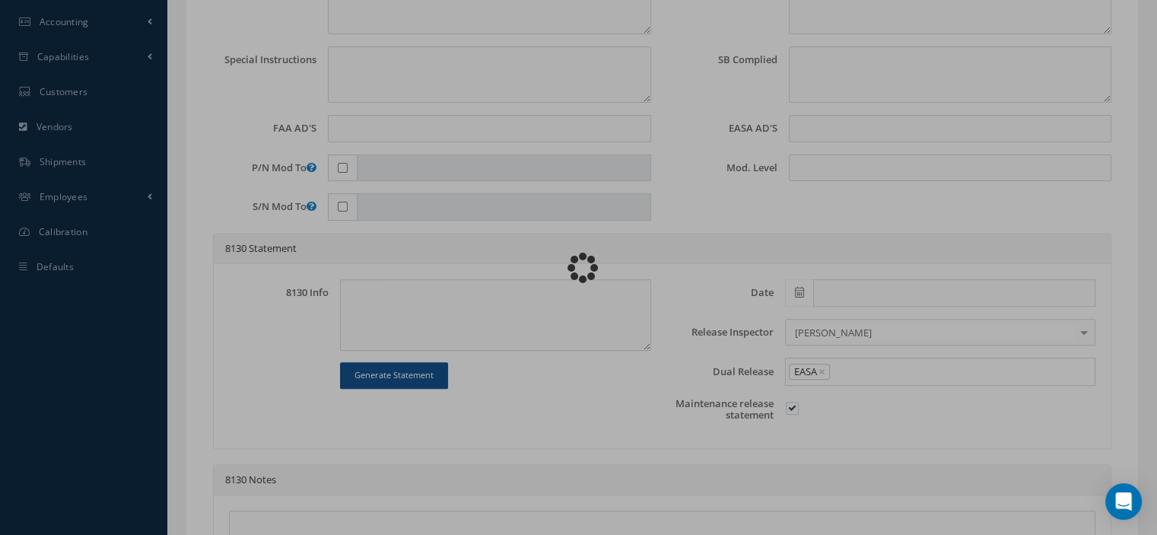
type input "None"
type input "1,2"
type textarea "INSPECTED/TESTED in accordance with CMM: 34-10-97 Revision: 17 Date: 2012-12-31"
type input "03/31/2022"
checkbox input "true"
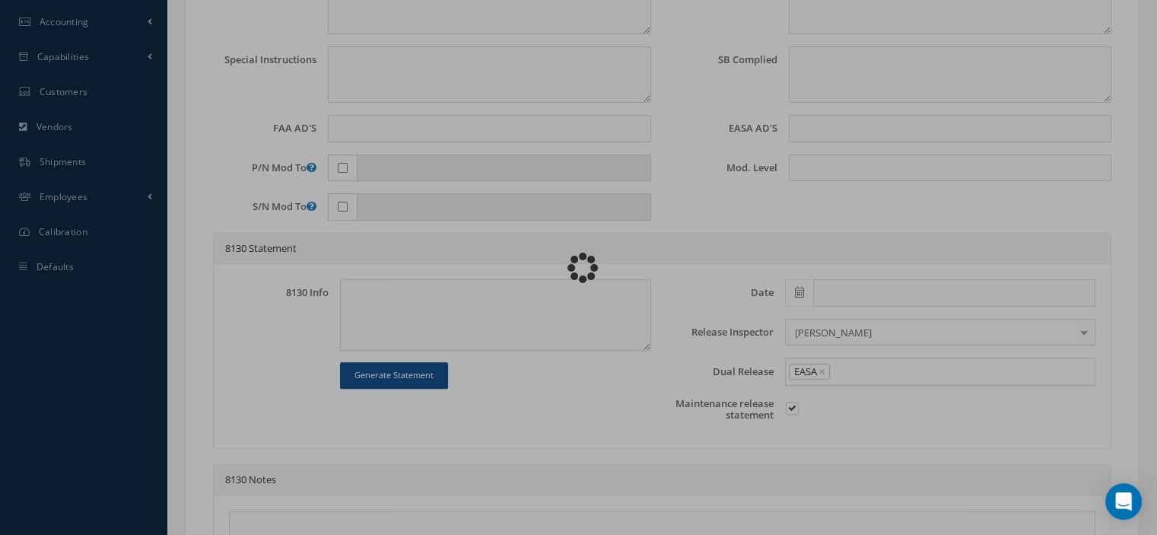
type input "03/31/2022"
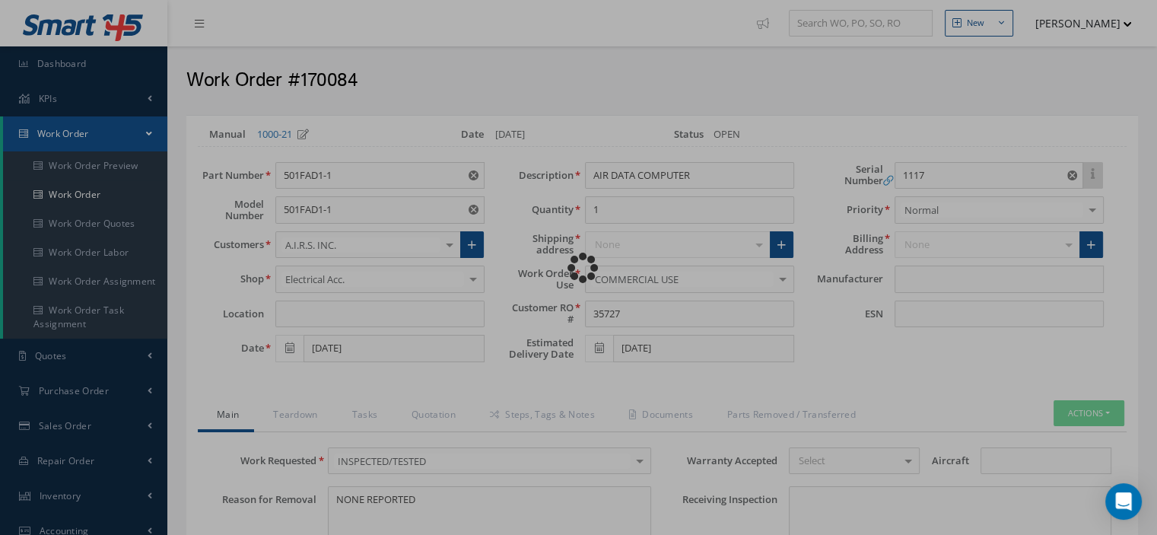
type input "GE AVIATION"
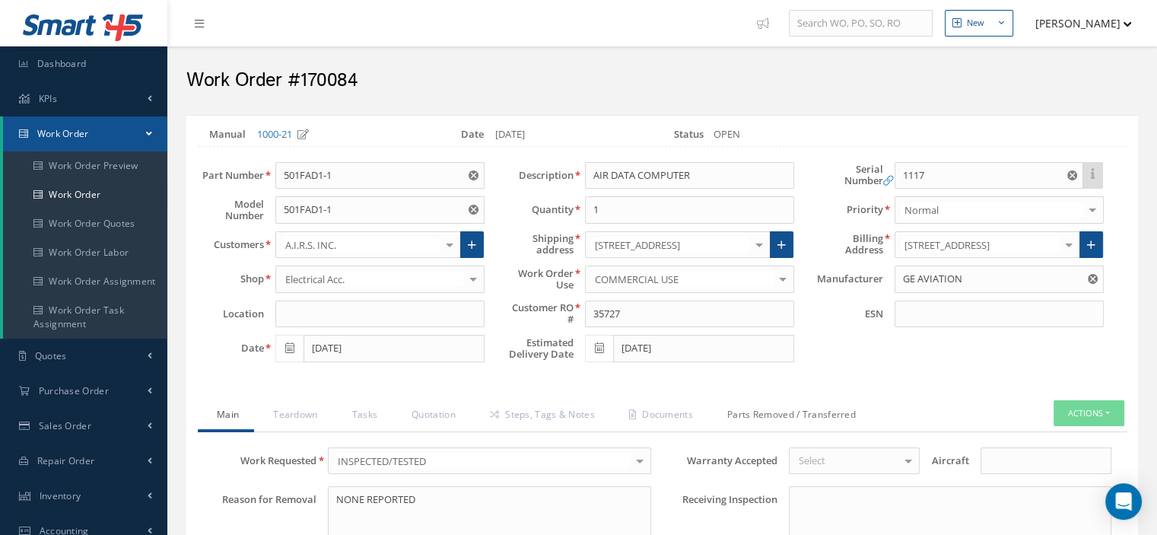
click at [824, 405] on link "Parts Removed / Transferred" at bounding box center [789, 416] width 163 height 32
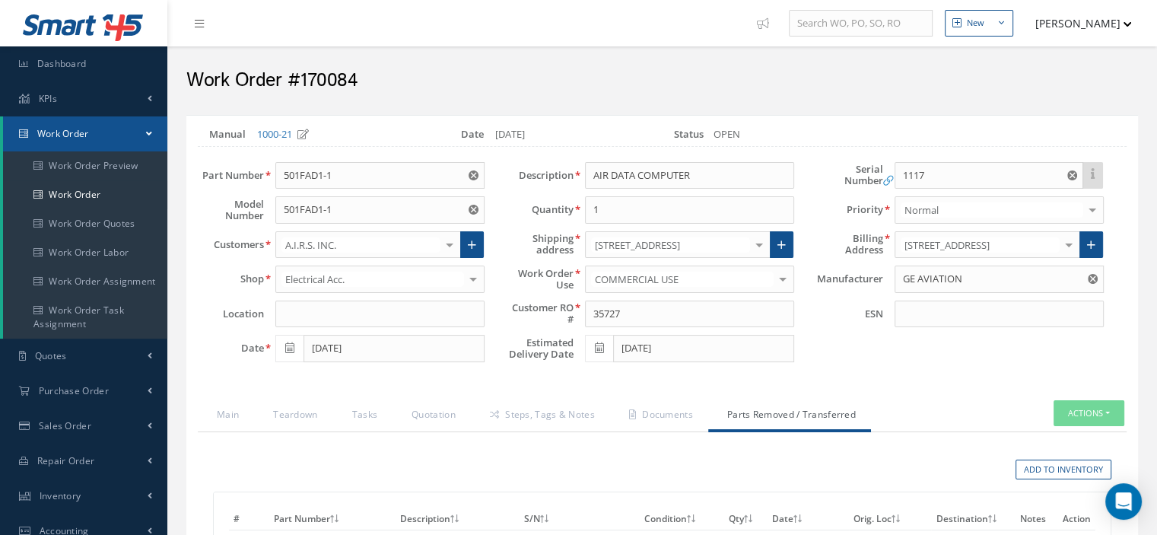
select select "25"
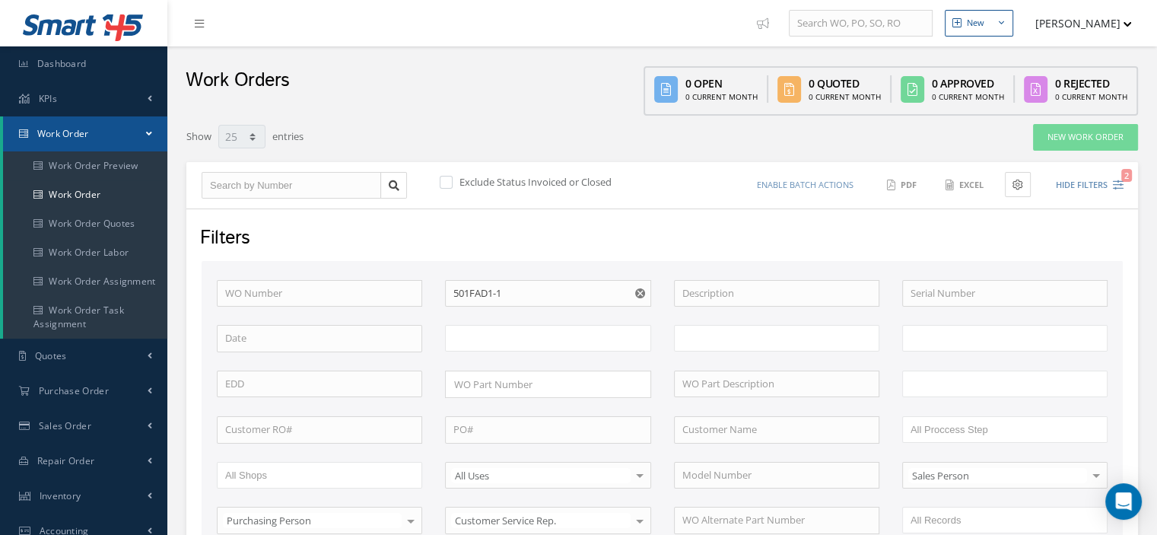
scroll to position [377, 0]
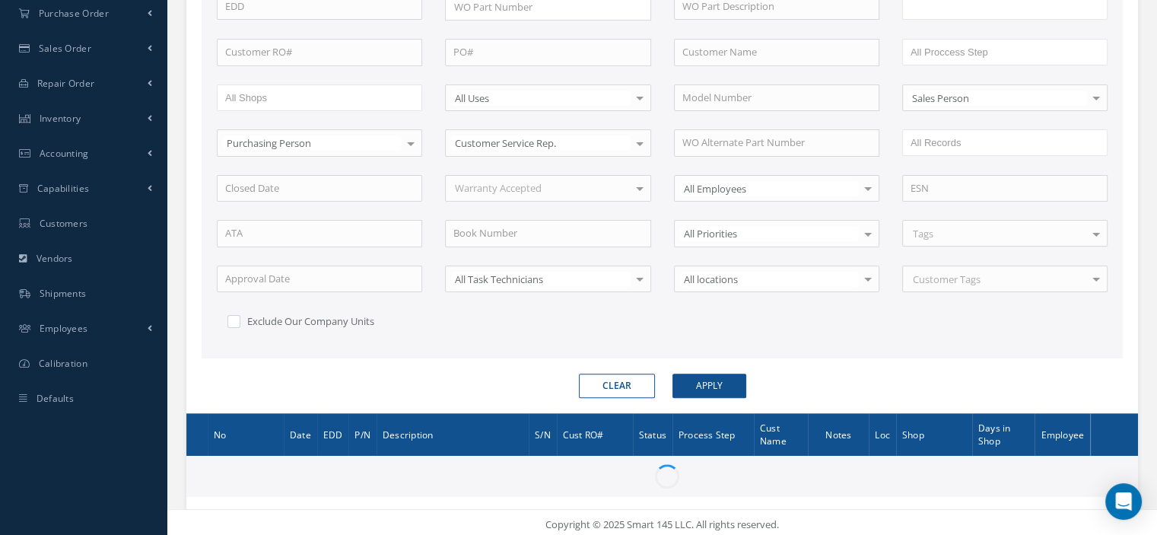
type input "All Work Request"
type input "All Work Performed"
type input "All Status"
type input "WO Part Status"
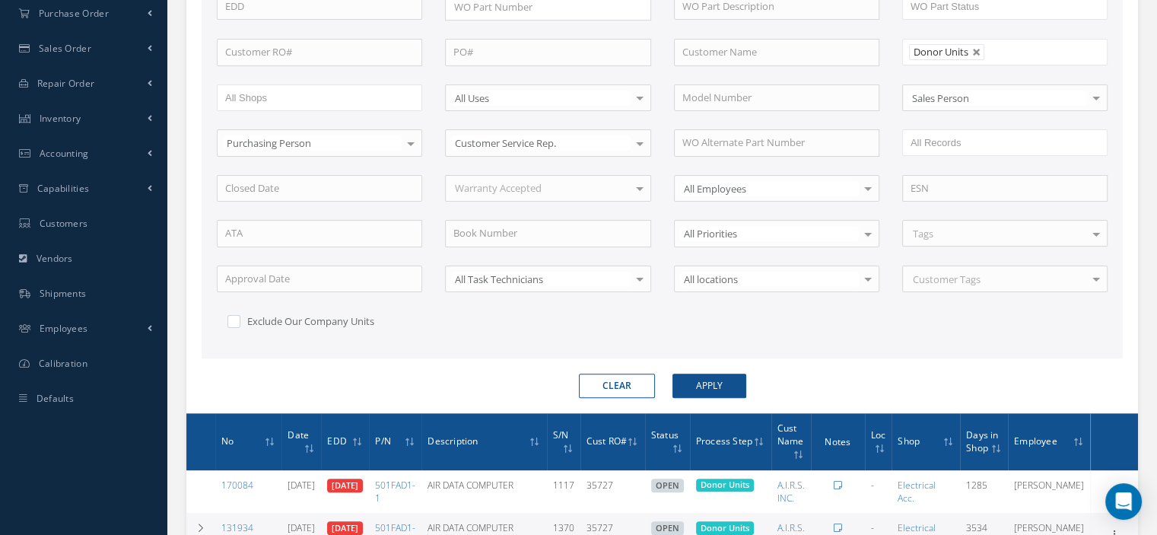
scroll to position [509, 0]
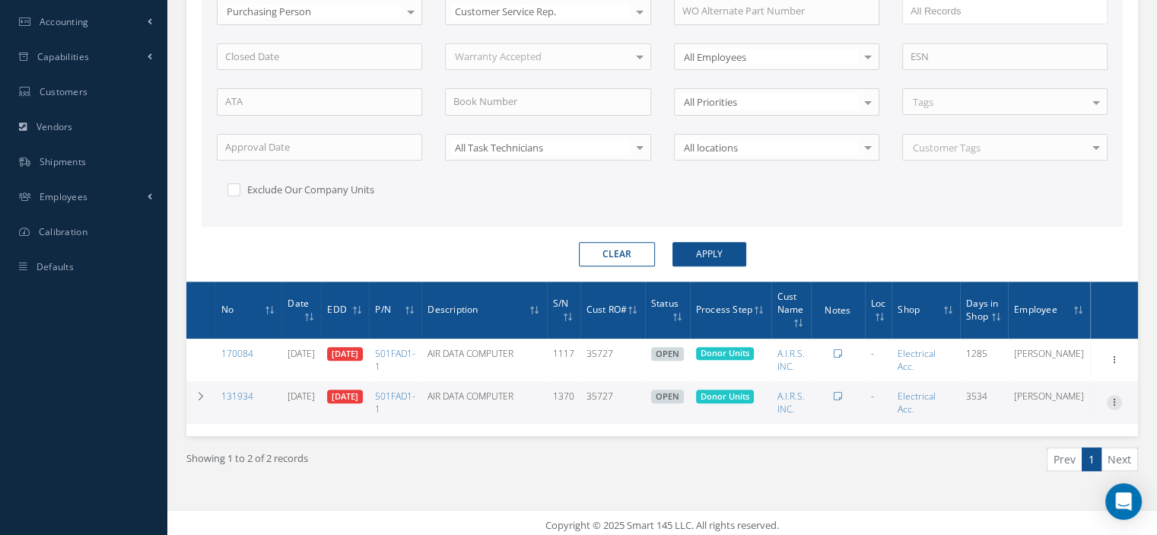
click at [1112, 395] on icon at bounding box center [1114, 401] width 15 height 12
click at [1053, 403] on link "Edit" at bounding box center [1044, 409] width 120 height 20
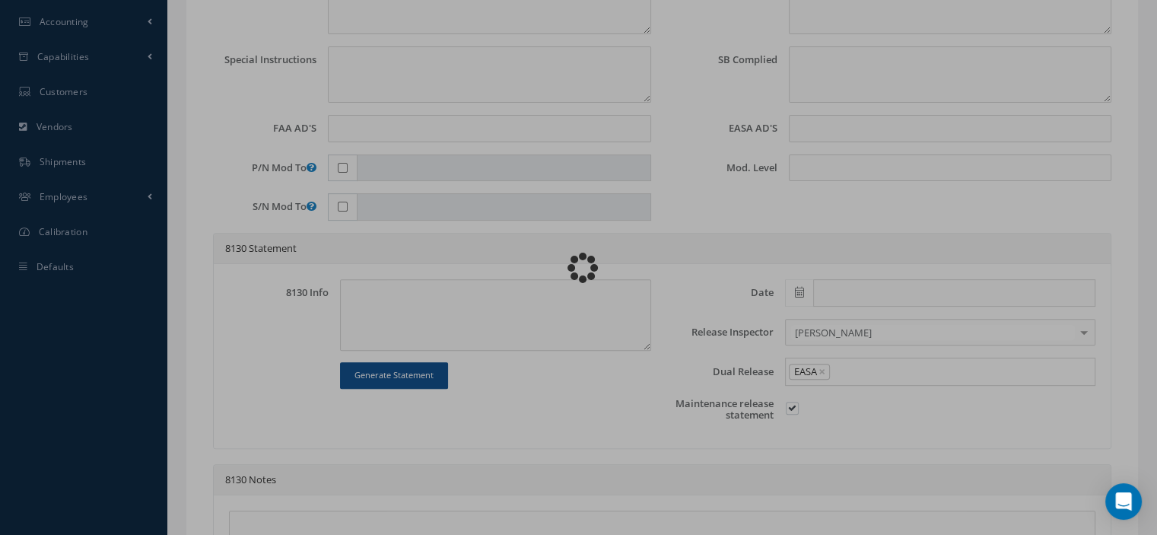
type input "501FAD1-1"
type input "01/05/2016"
type input "AIR DATA COMPUTER"
type input "35727"
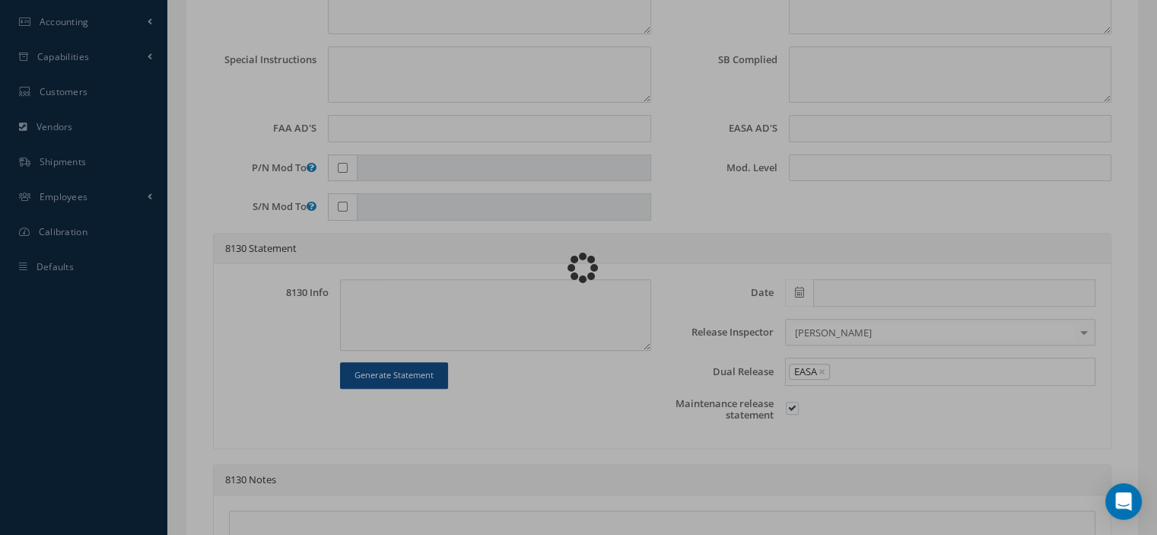
type input "01/12/2016"
type input "1370"
type textarea "OH"
type textarea "Article Donor to be used for parts."
type input "None"
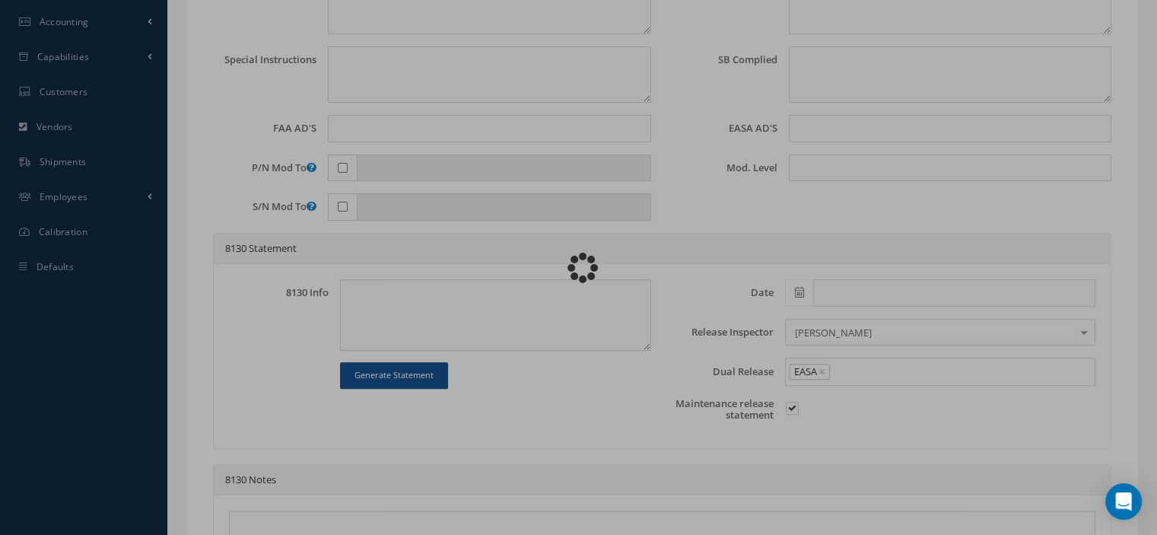
type input "None"
type input "1,4"
type textarea "OVERHAULED in accordance with CMM: 34-10-97 Revision: 17 Date: 2012-12-31"
type input "01/11/2016"
checkbox input "true"
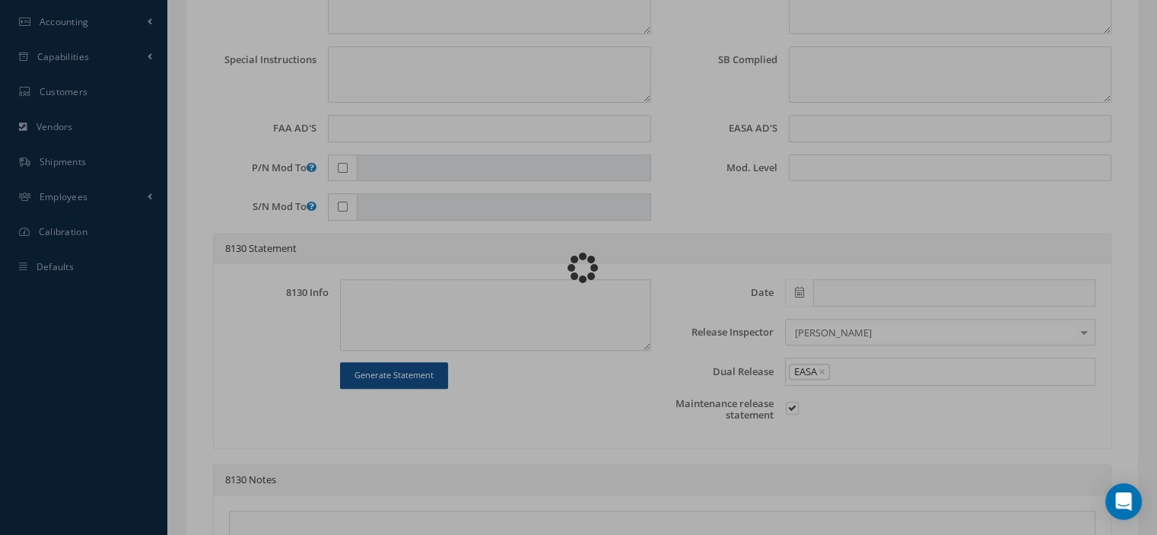
type input "01/11/2016"
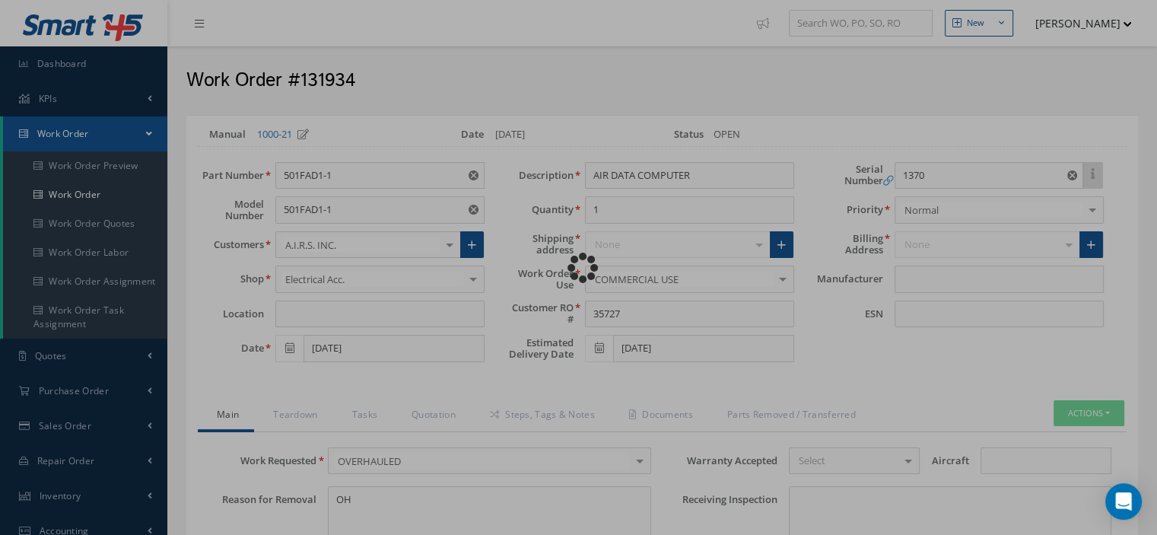
type input "GE AVIATION"
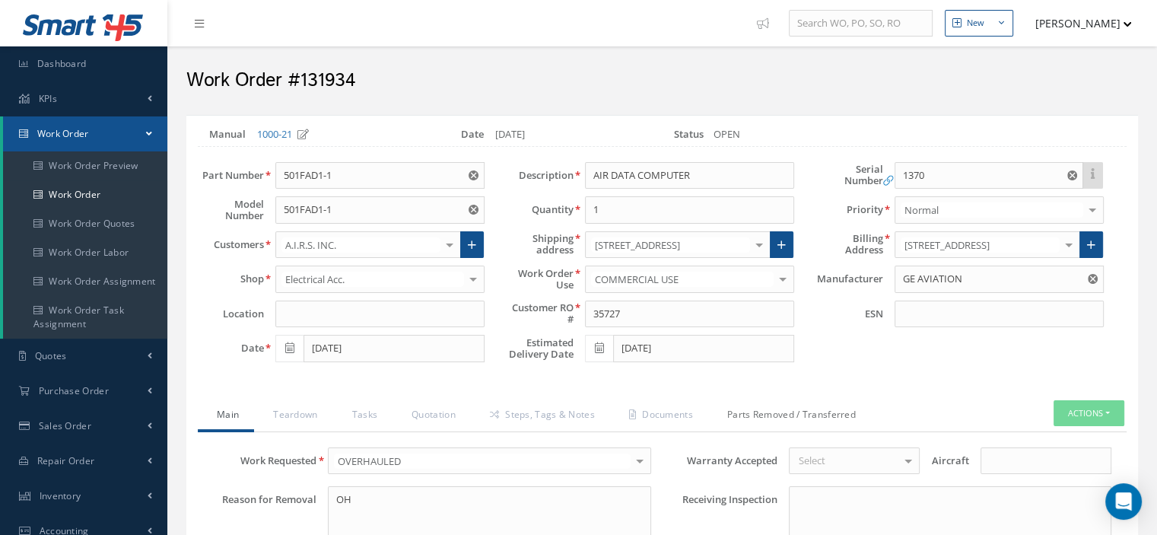
click at [751, 411] on link "Parts Removed / Transferred" at bounding box center [789, 416] width 163 height 32
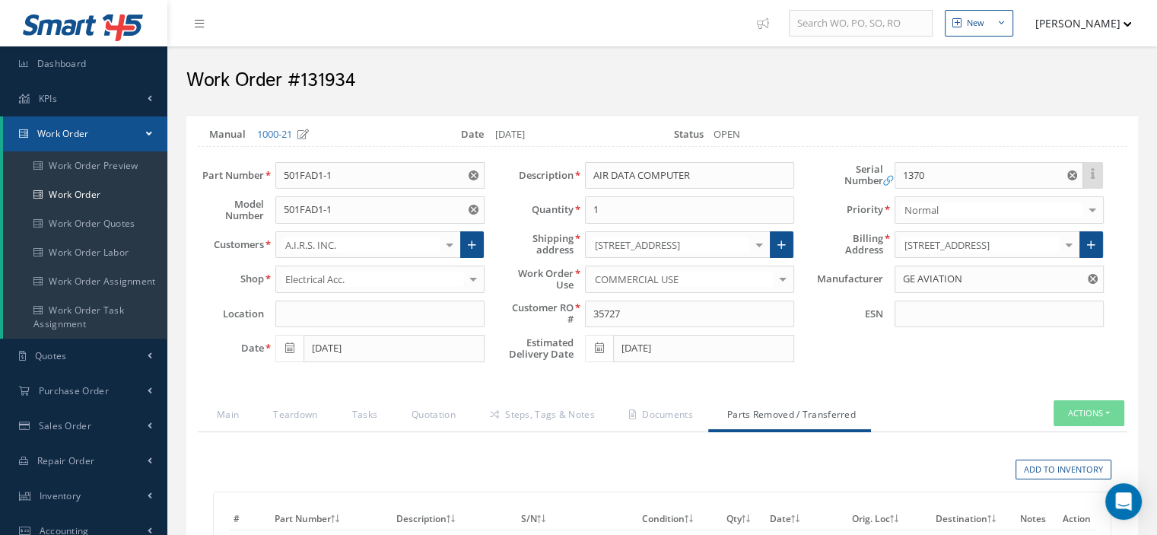
click at [128, 136] on link "Work Order" at bounding box center [85, 133] width 164 height 35
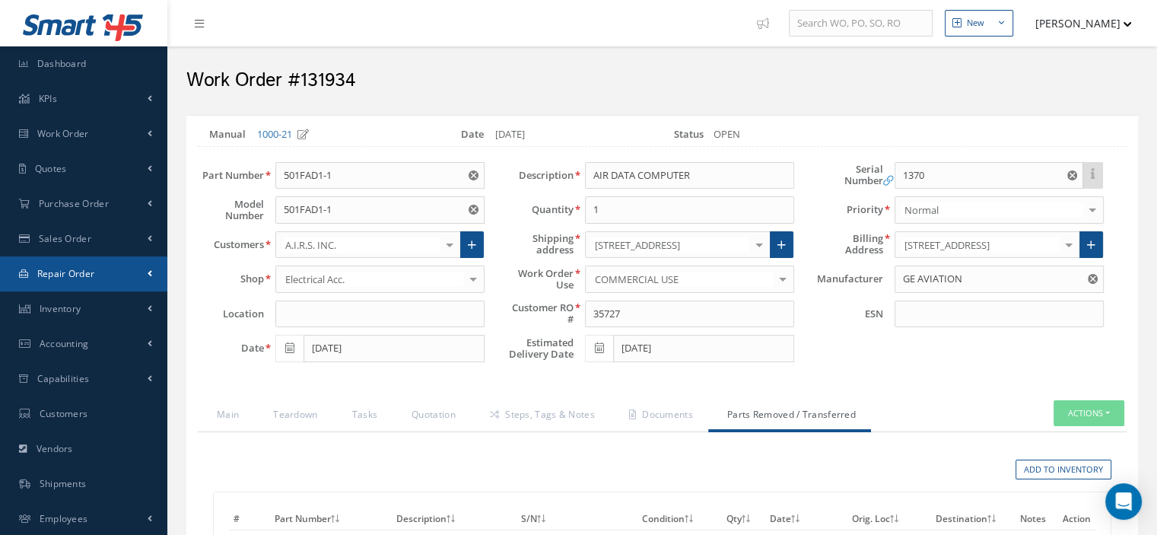
click at [91, 275] on span "Repair Order" at bounding box center [66, 273] width 58 height 13
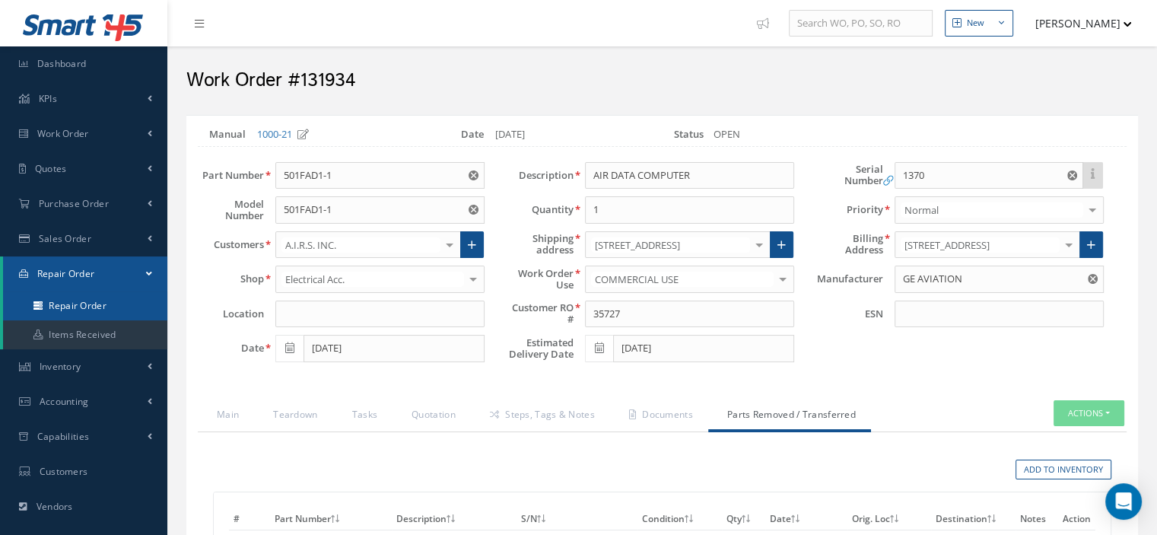
click at [94, 302] on link "Repair Order" at bounding box center [85, 305] width 164 height 29
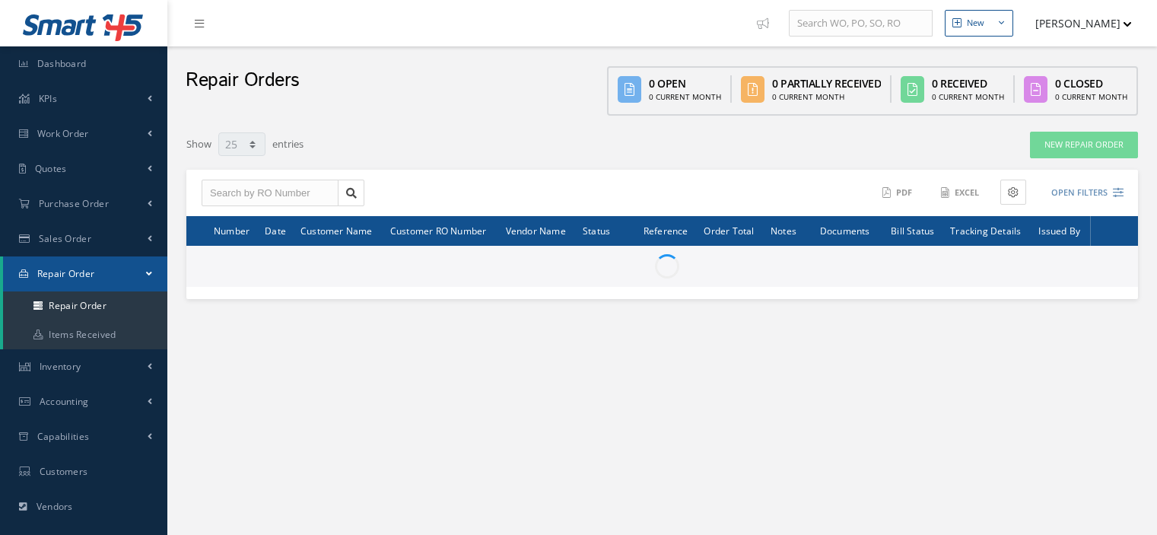
select select "25"
click at [233, 195] on input "text" at bounding box center [270, 192] width 137 height 27
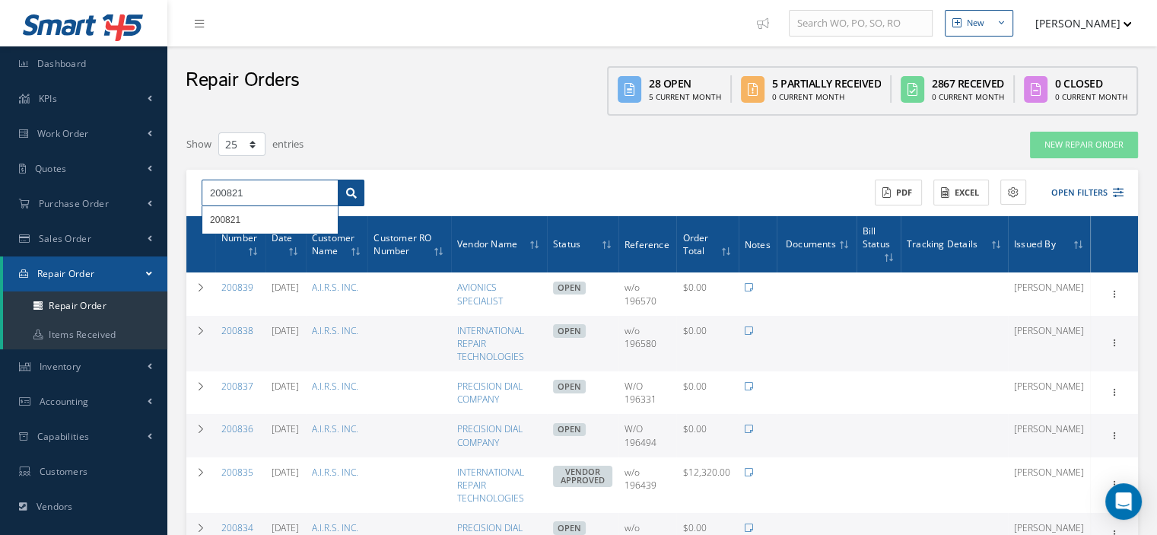
type input "200821"
click at [346, 193] on icon at bounding box center [351, 193] width 11 height 11
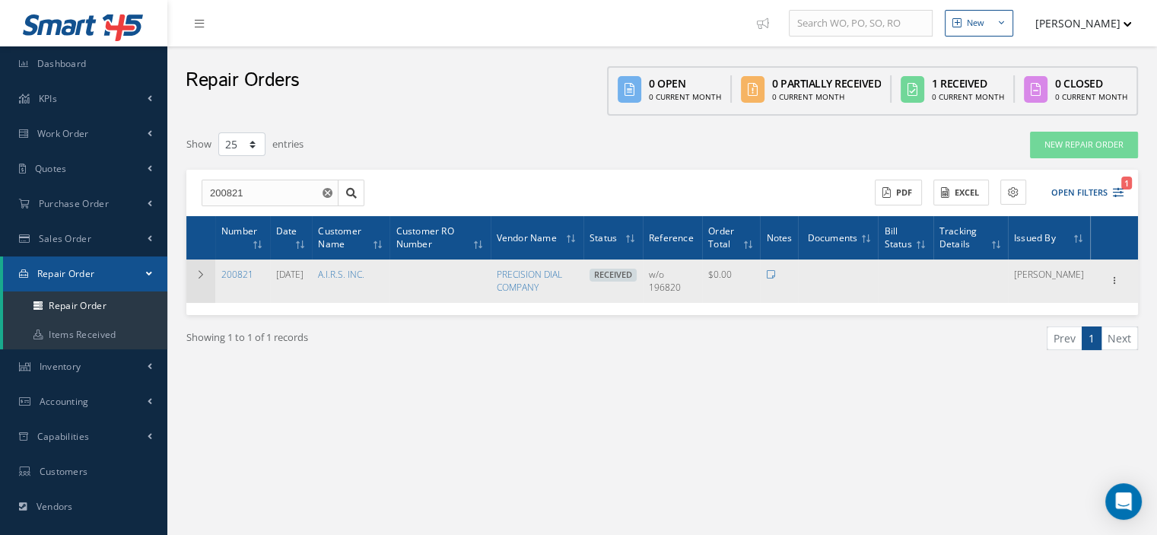
click at [201, 270] on icon at bounding box center [200, 274] width 11 height 9
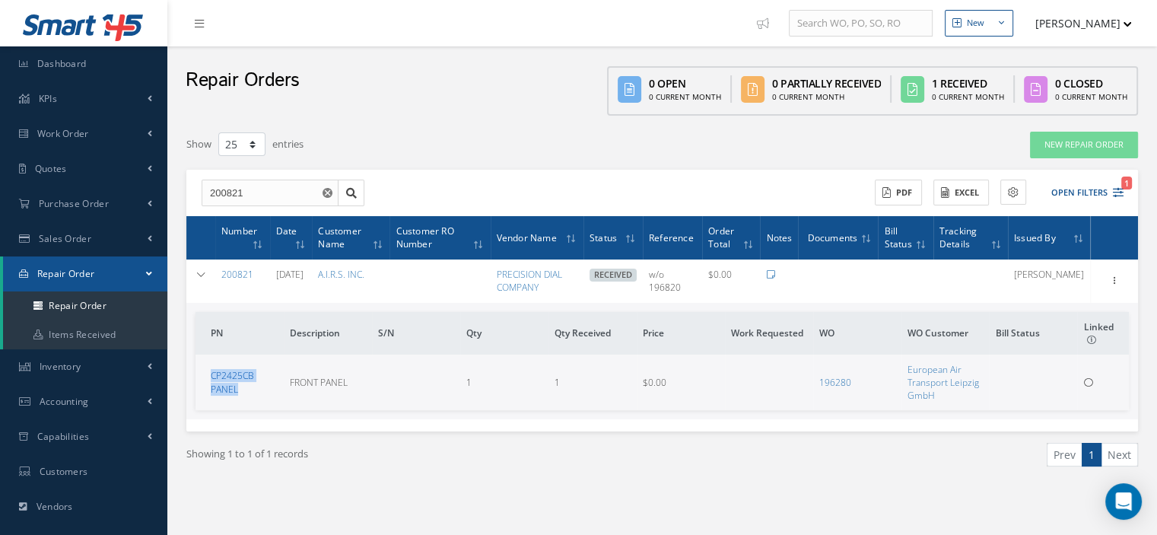
drag, startPoint x: 246, startPoint y: 392, endPoint x: 210, endPoint y: 376, distance: 39.8
click at [210, 376] on td "CP2425CB PANEL" at bounding box center [239, 382] width 88 height 56
copy link "CP2425CB PANEL"
click at [152, 274] on span at bounding box center [149, 273] width 6 height 13
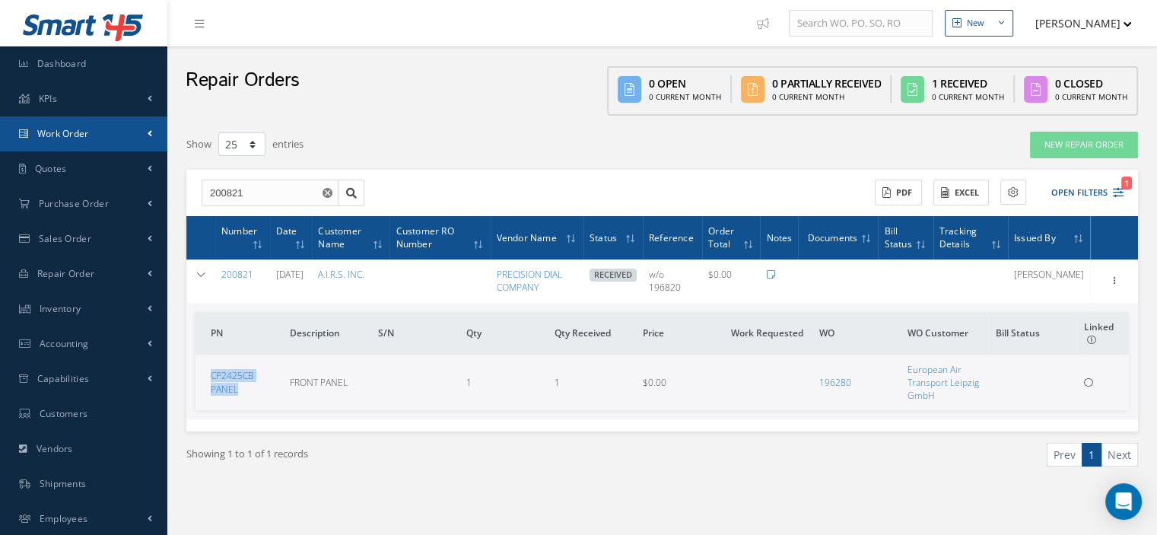
click at [87, 141] on link "Work Order" at bounding box center [83, 133] width 167 height 35
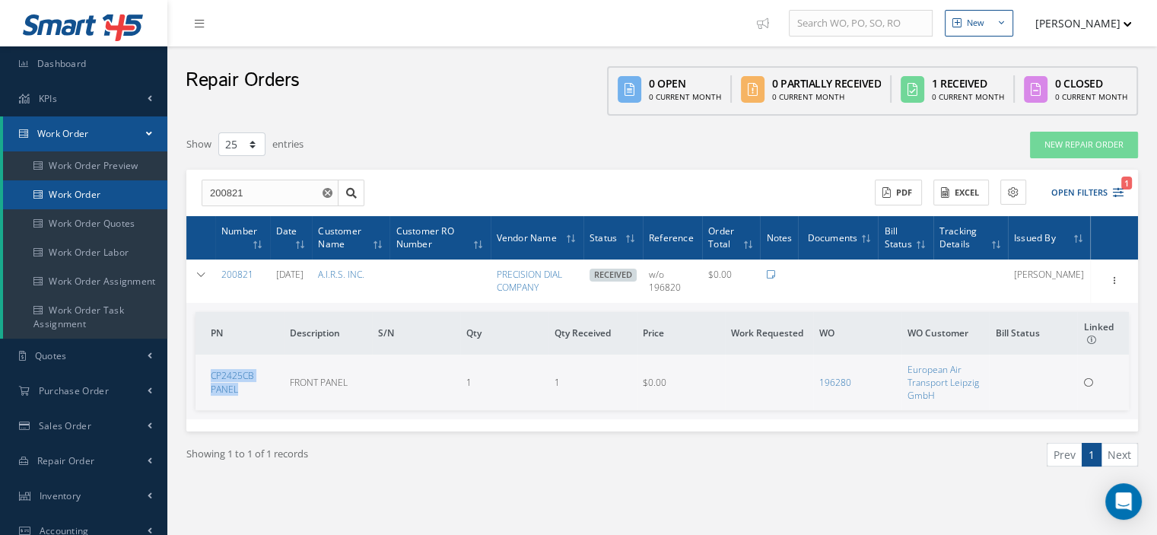
click at [80, 196] on link "Work Order" at bounding box center [85, 194] width 164 height 29
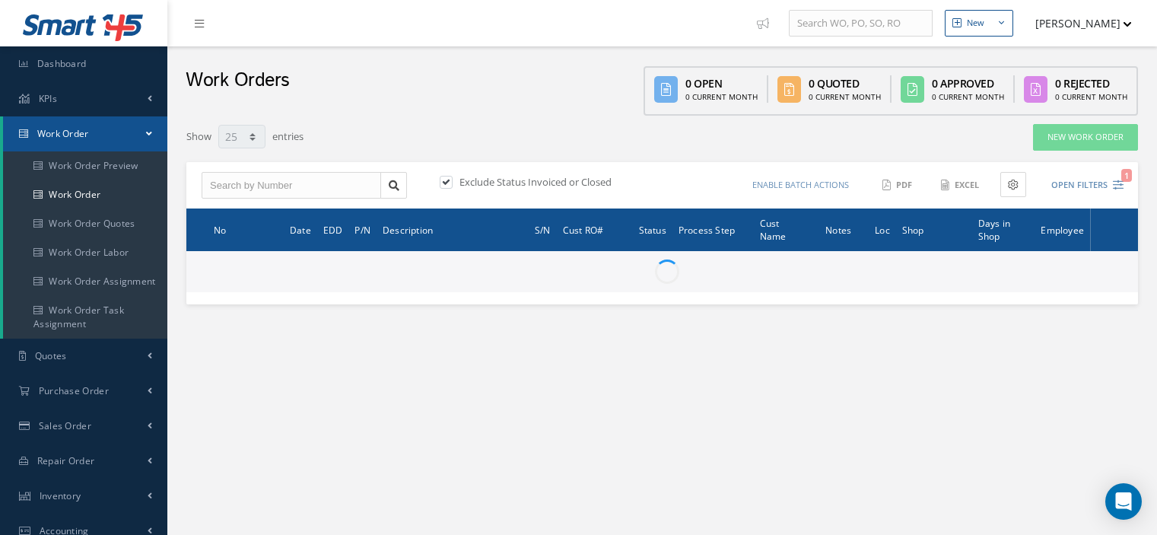
select select "25"
click at [262, 183] on input "text" at bounding box center [291, 185] width 179 height 27
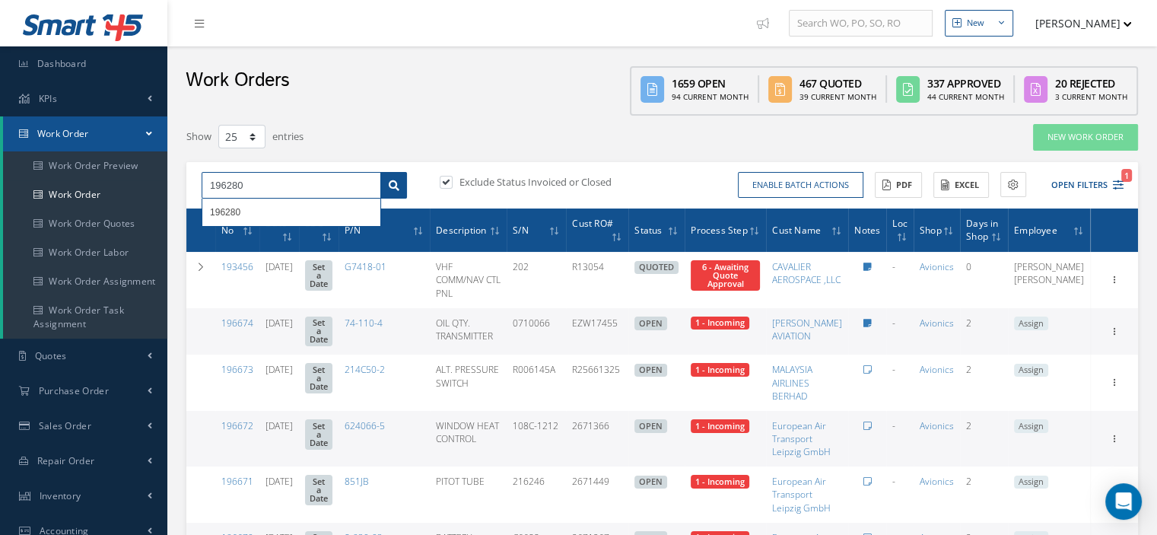
type input "196280"
click at [390, 185] on icon at bounding box center [394, 185] width 11 height 11
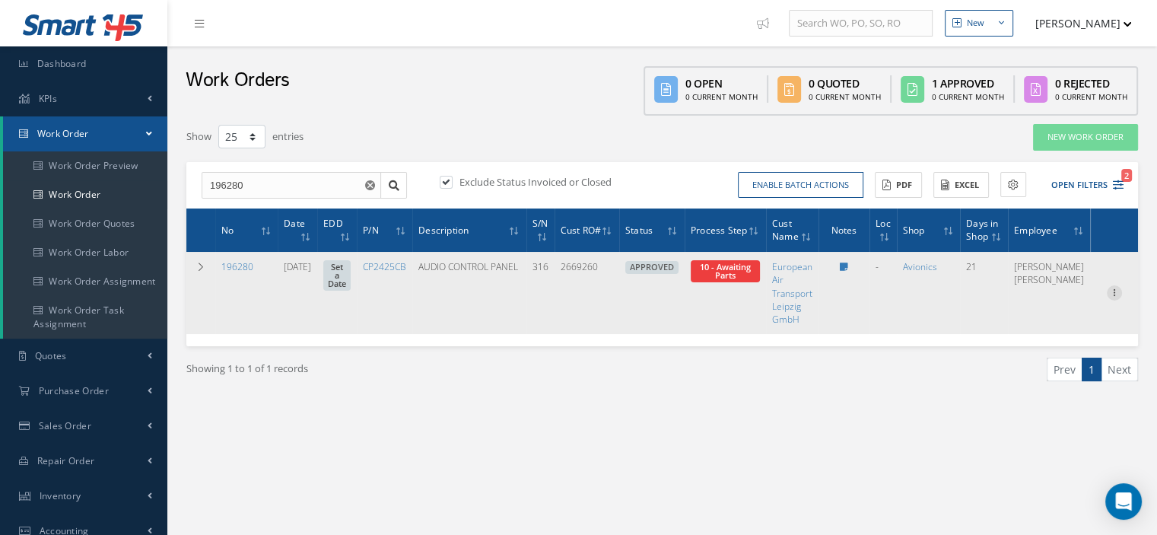
click at [1110, 290] on icon at bounding box center [1114, 291] width 15 height 12
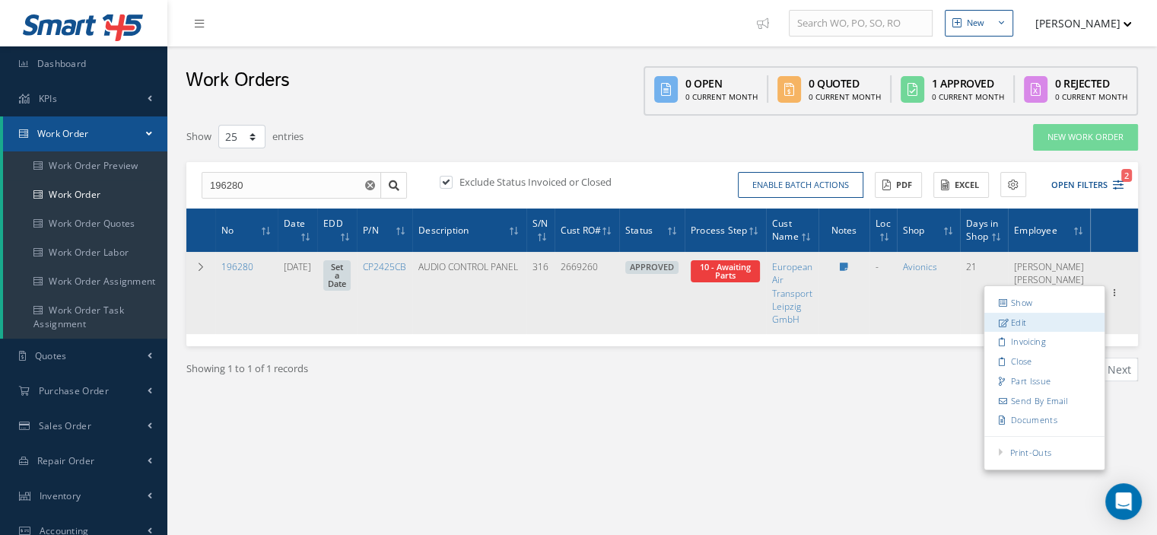
click at [1047, 316] on link "Edit" at bounding box center [1044, 323] width 120 height 20
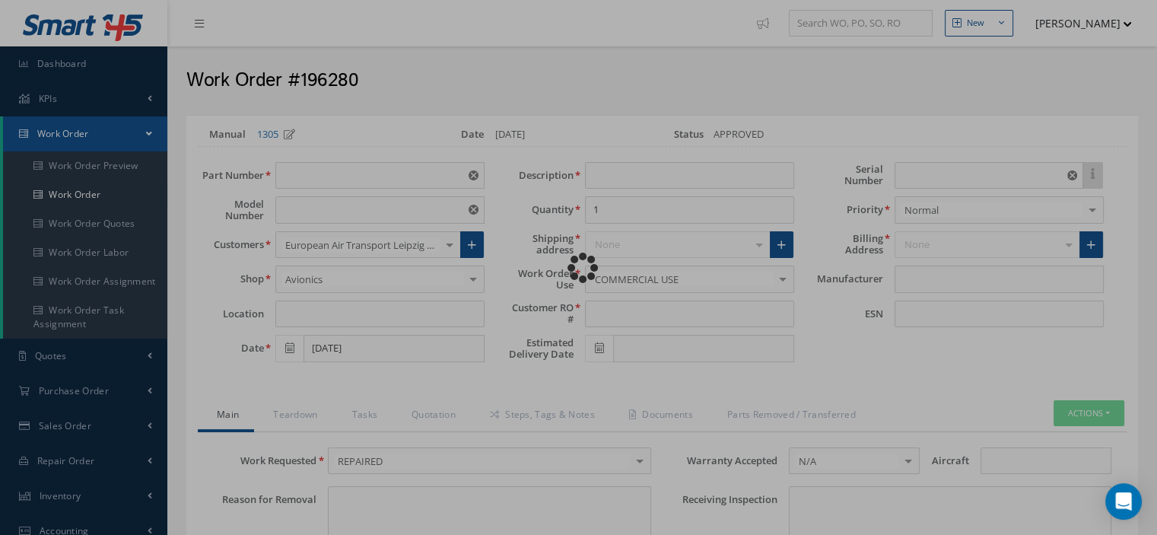
type input "CP2425CB"
type input "VARIOUS"
type input "08/18/2025"
type input "AUDIO CONTROL PANEL"
type input "2669260"
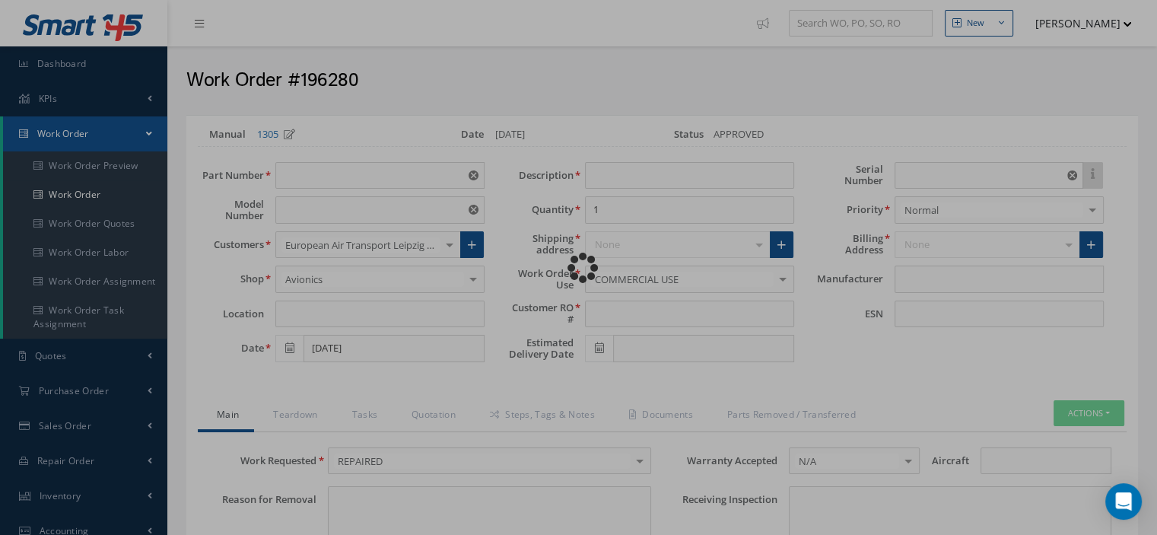
type input "316"
type textarea "NONE"
type input "NONE"
type textarea "NONE"
type input "NONE"
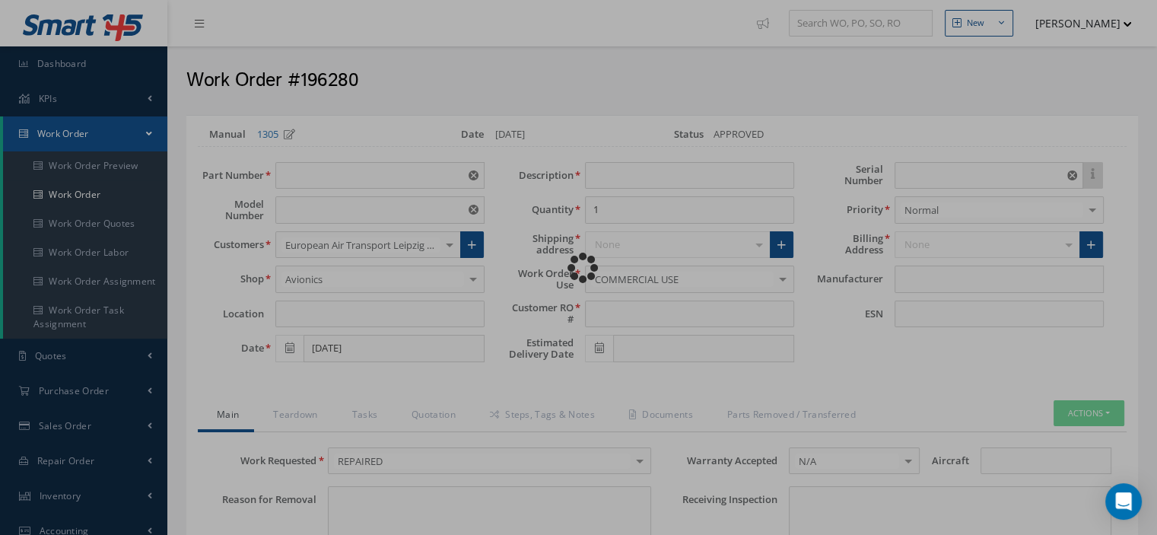
type input "N/A"
checkbox input "true"
type input "TEAM"
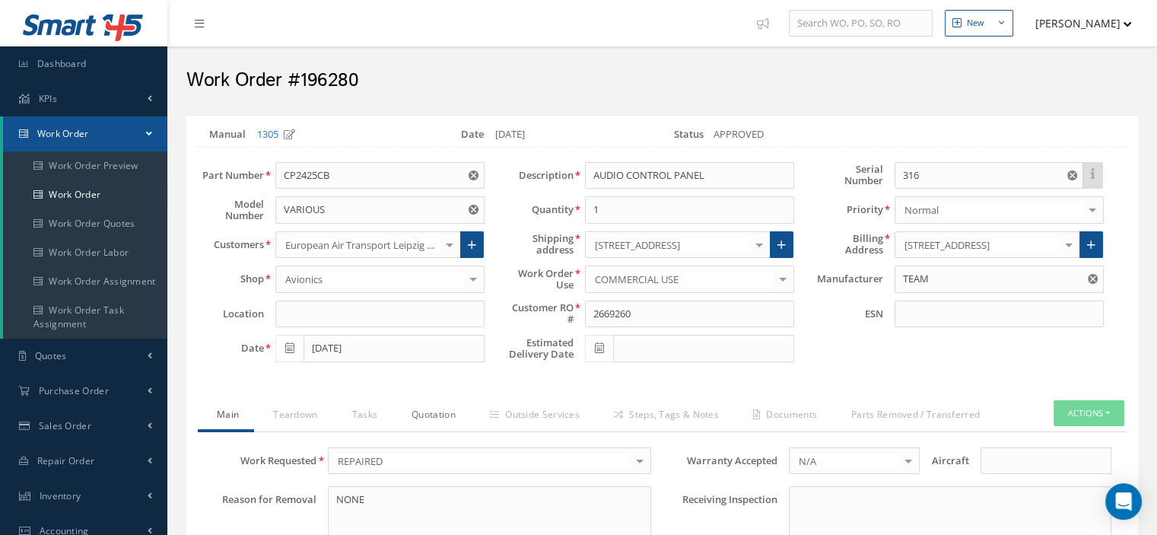
click at [433, 413] on link "Quotation" at bounding box center [431, 416] width 78 height 32
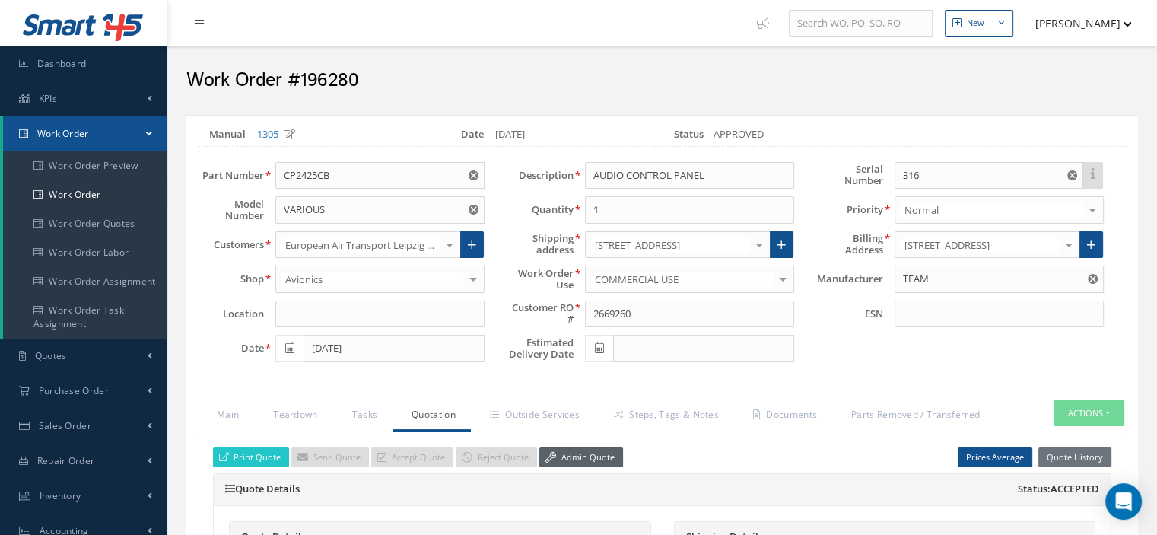
click at [576, 455] on link "Admin Quote" at bounding box center [581, 457] width 84 height 21
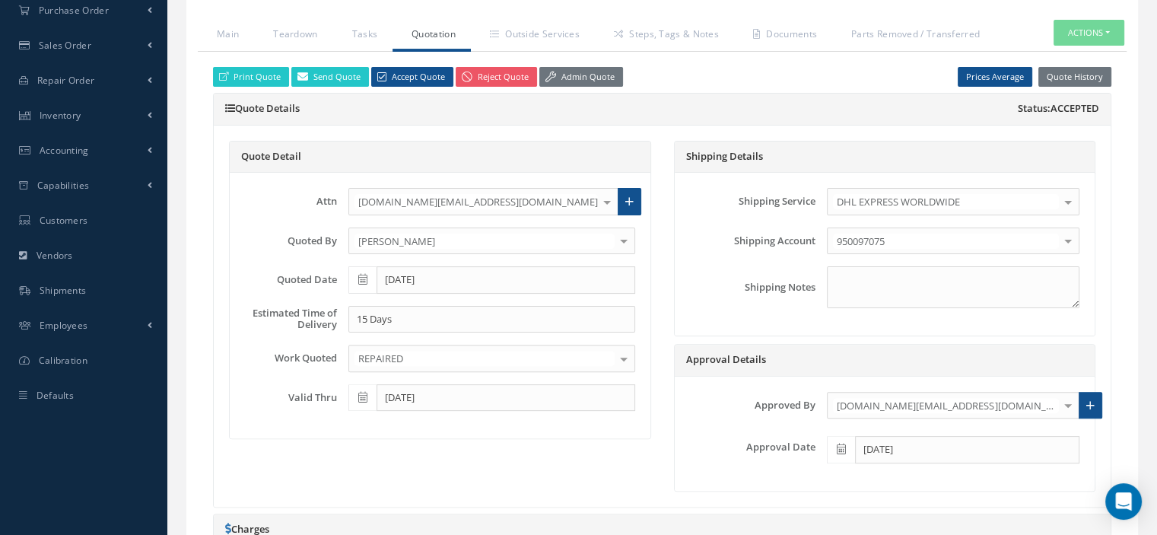
scroll to position [304, 0]
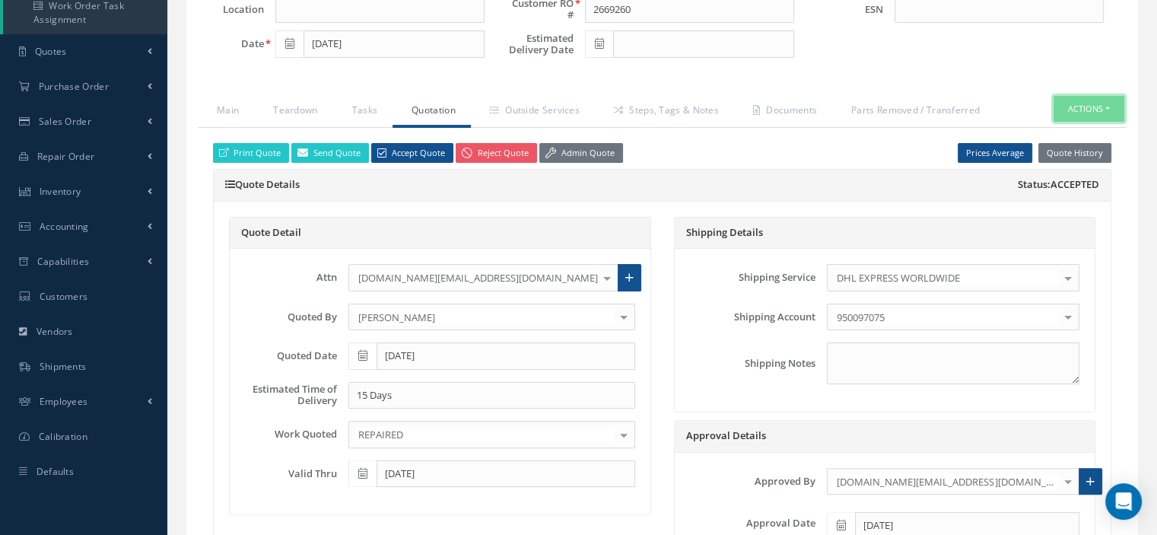
click at [1110, 106] on button "Actions" at bounding box center [1088, 109] width 71 height 27
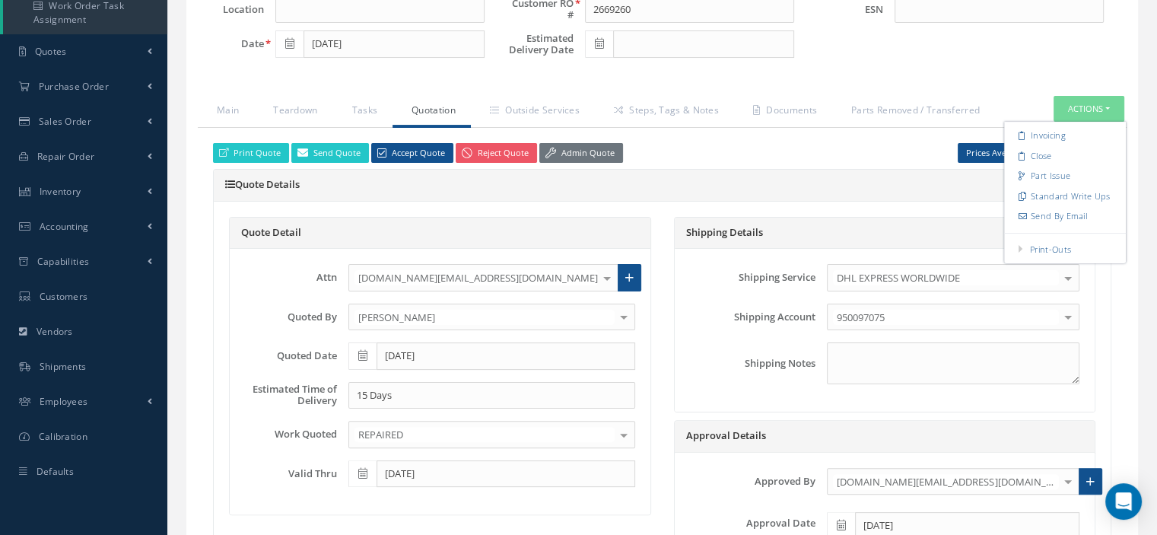
click at [1037, 166] on link "Part Issue" at bounding box center [1065, 176] width 122 height 21
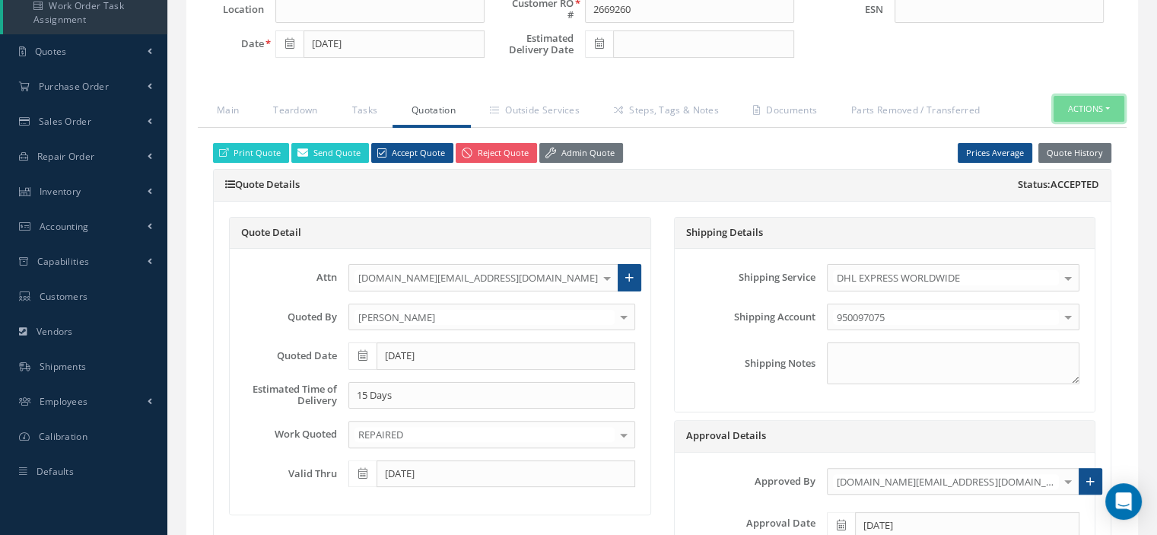
click at [1107, 106] on button "Actions" at bounding box center [1088, 109] width 71 height 27
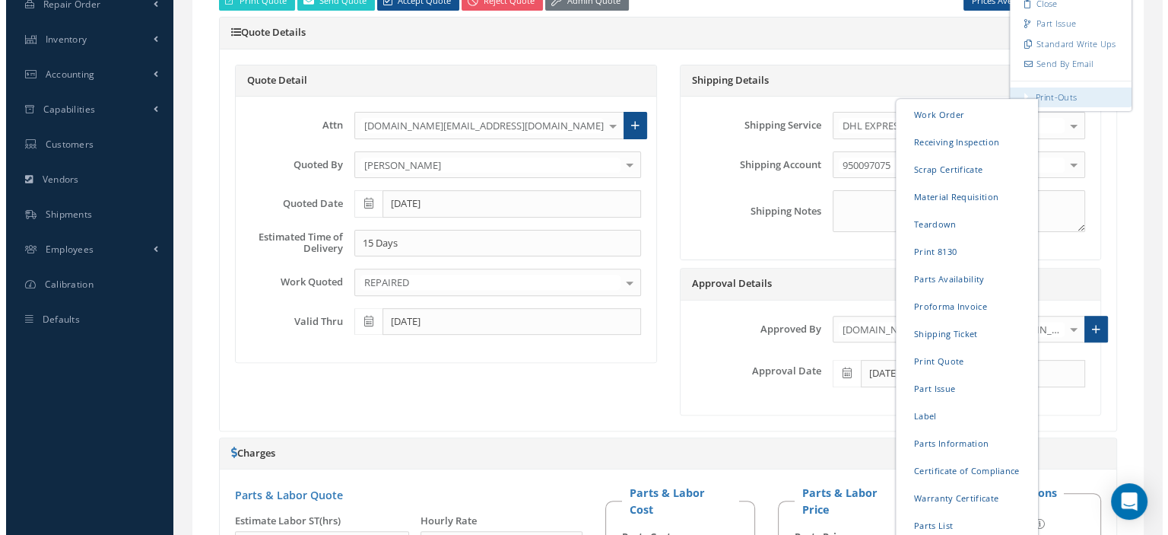
scroll to position [532, 0]
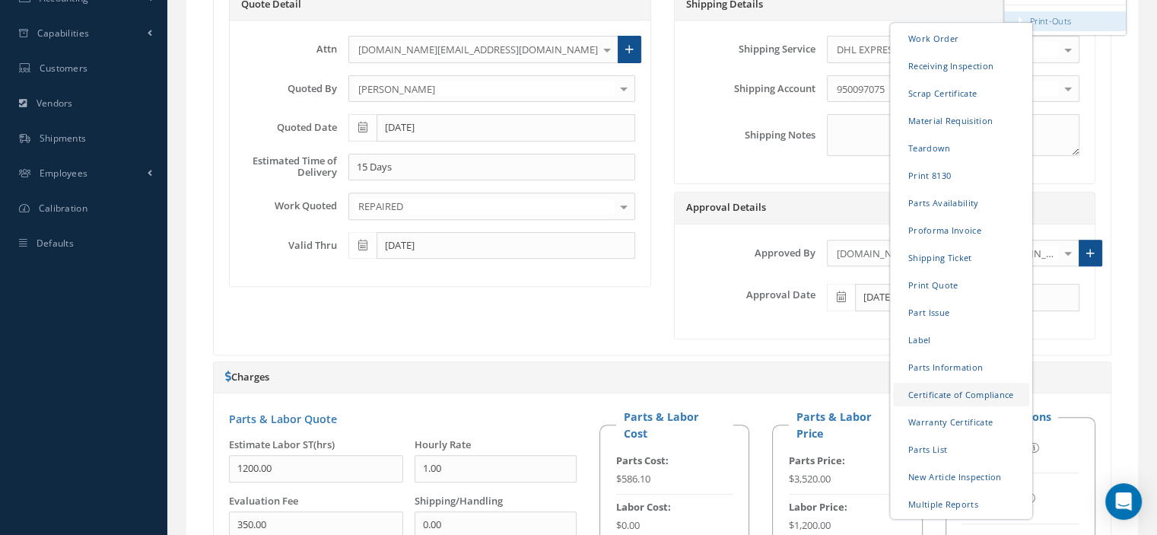
click at [952, 388] on link "Certificate of Compliance" at bounding box center [961, 394] width 136 height 24
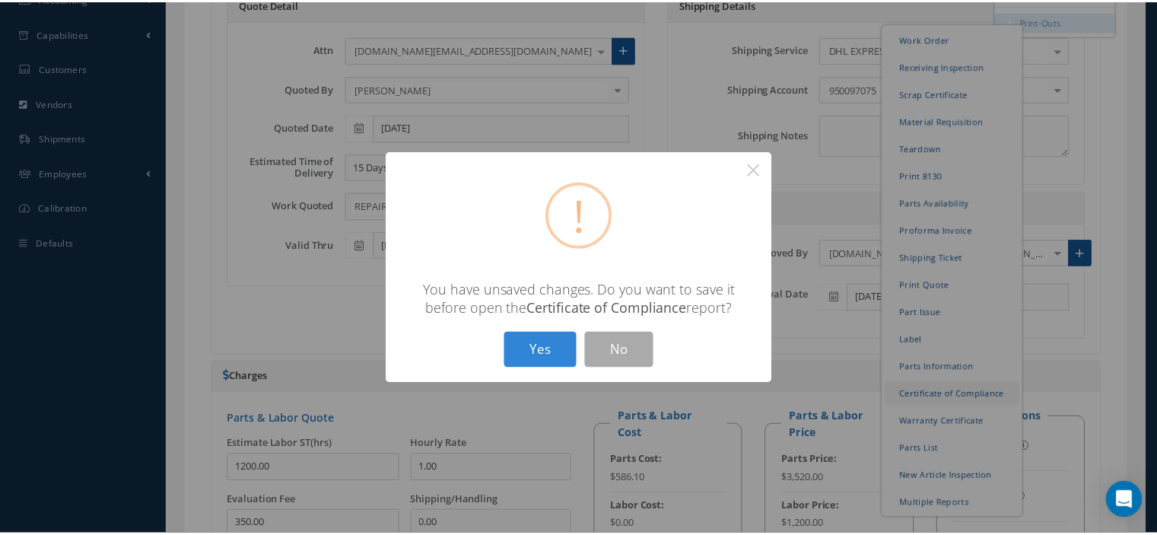
scroll to position [0, 148]
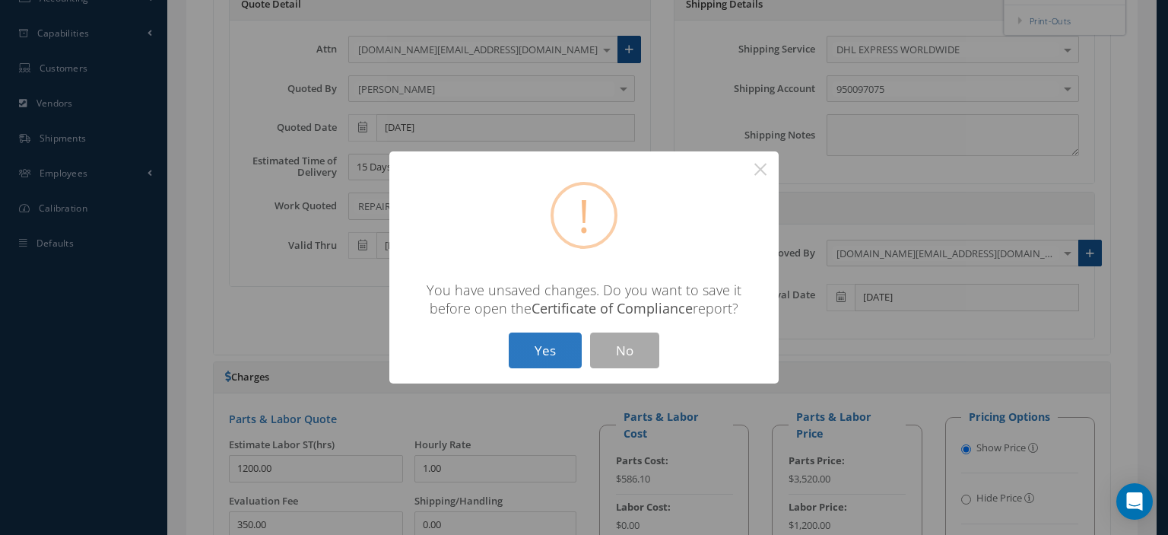
click at [552, 350] on button "Yes" at bounding box center [545, 350] width 73 height 36
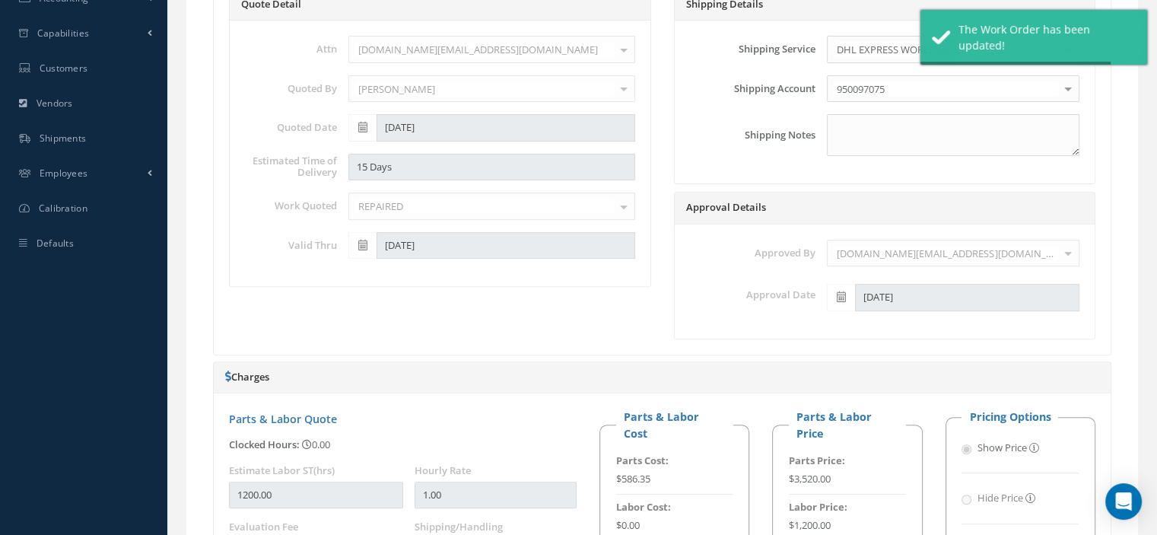
type input "TEAM"
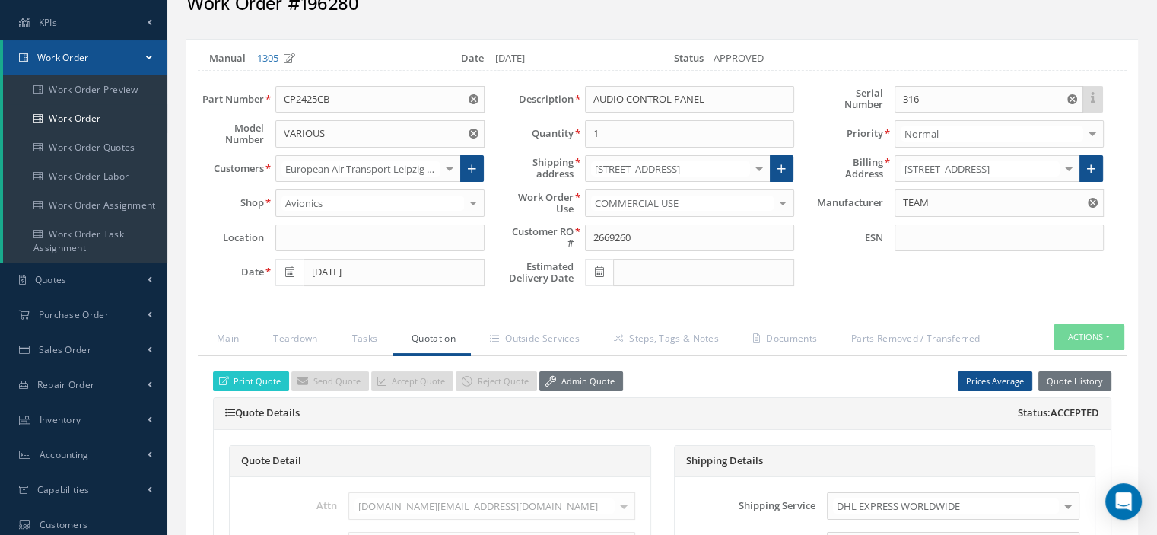
scroll to position [0, 0]
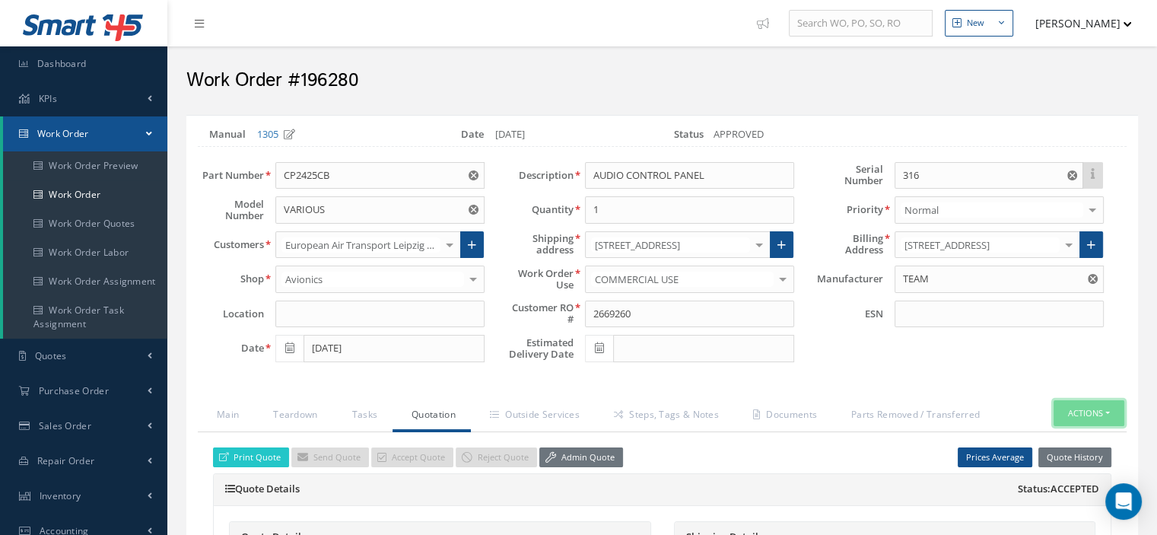
click at [1107, 407] on button "Actions" at bounding box center [1088, 413] width 71 height 27
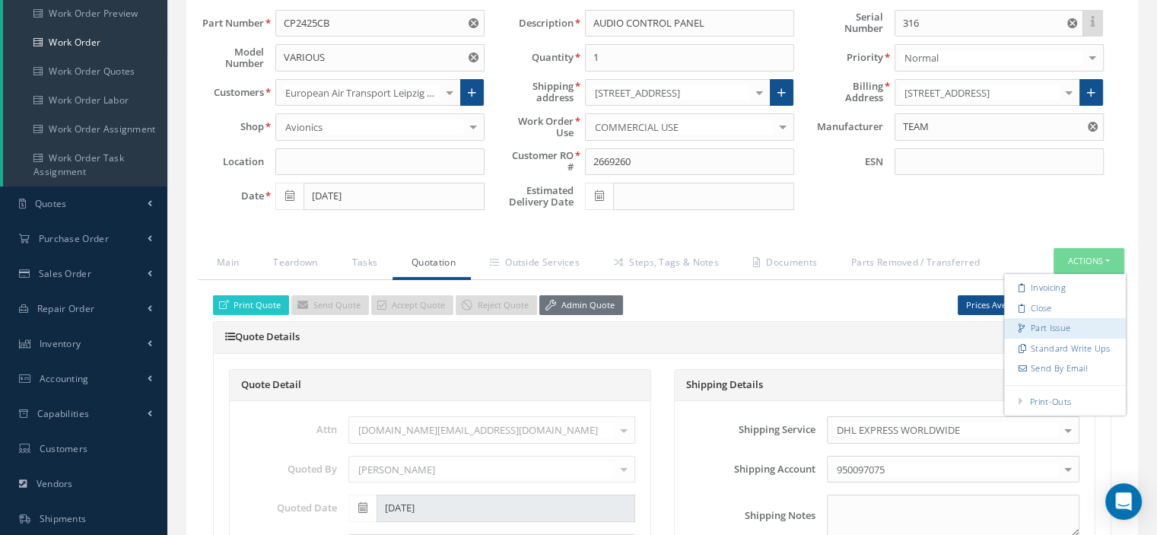
click at [1037, 331] on link "Part Issue" at bounding box center [1065, 328] width 122 height 21
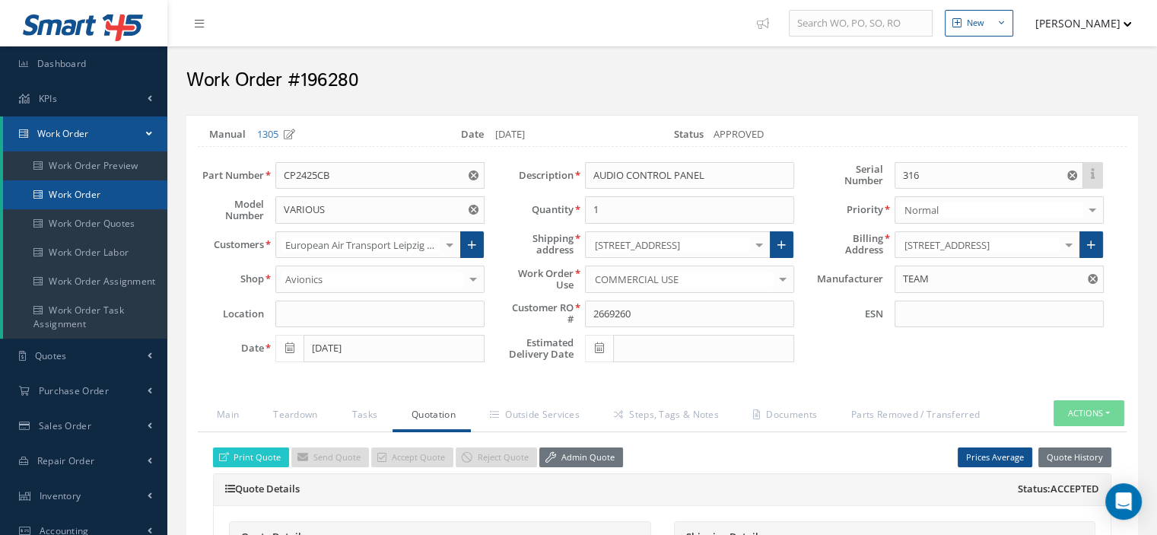
click at [62, 198] on link "Work Order" at bounding box center [85, 194] width 164 height 29
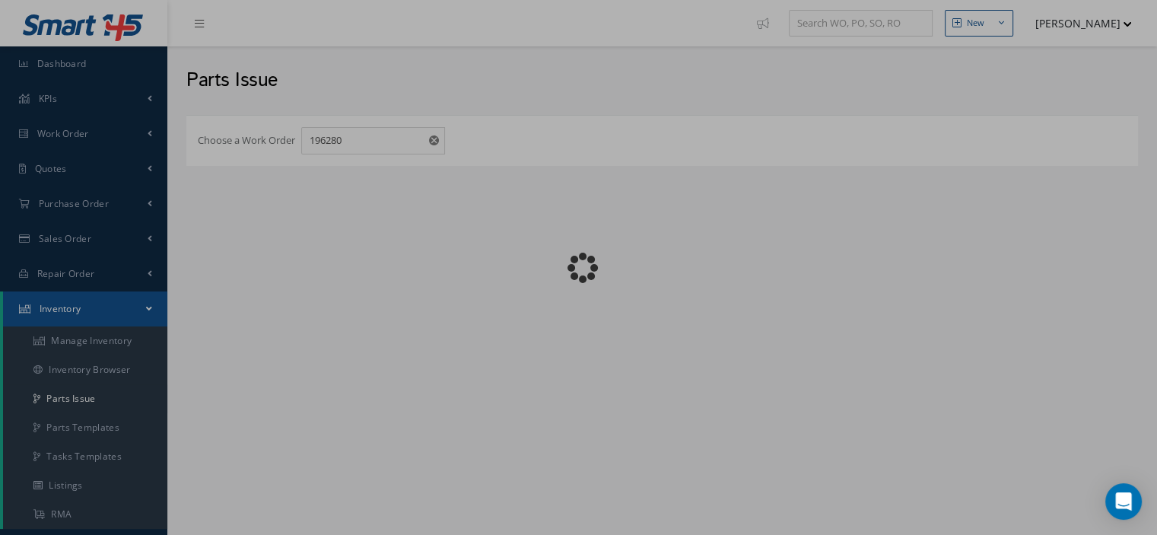
checkbox input "false"
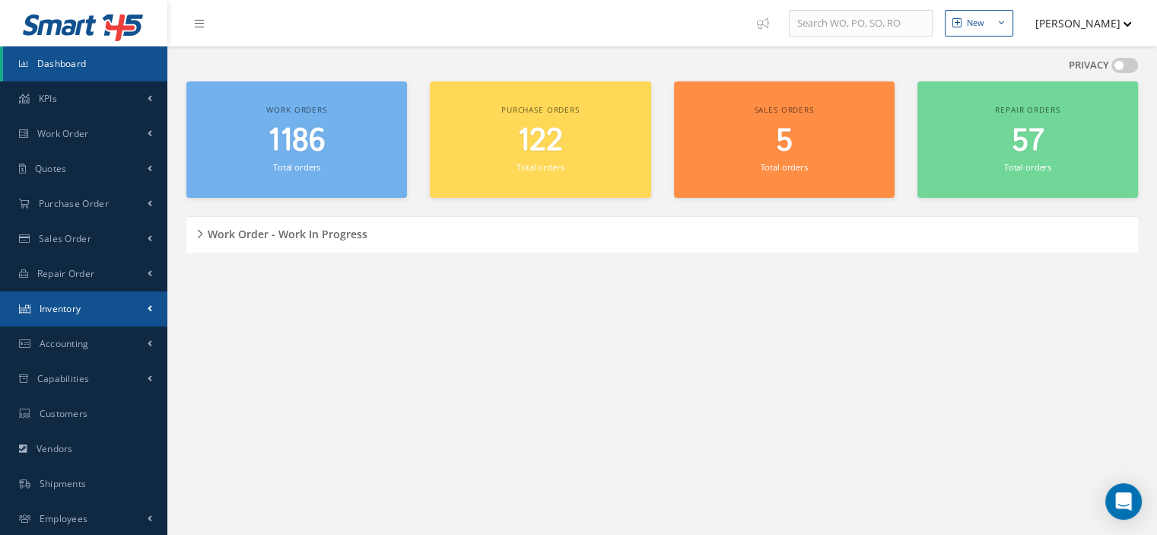
click at [75, 308] on span "Inventory" at bounding box center [61, 308] width 42 height 13
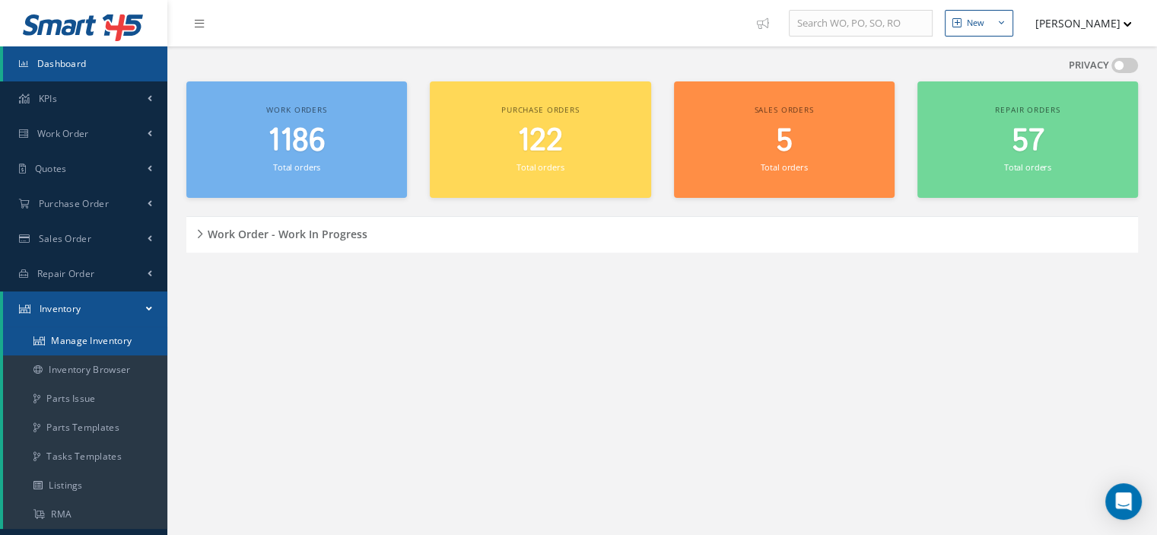
click at [79, 337] on link "Manage Inventory" at bounding box center [85, 340] width 164 height 29
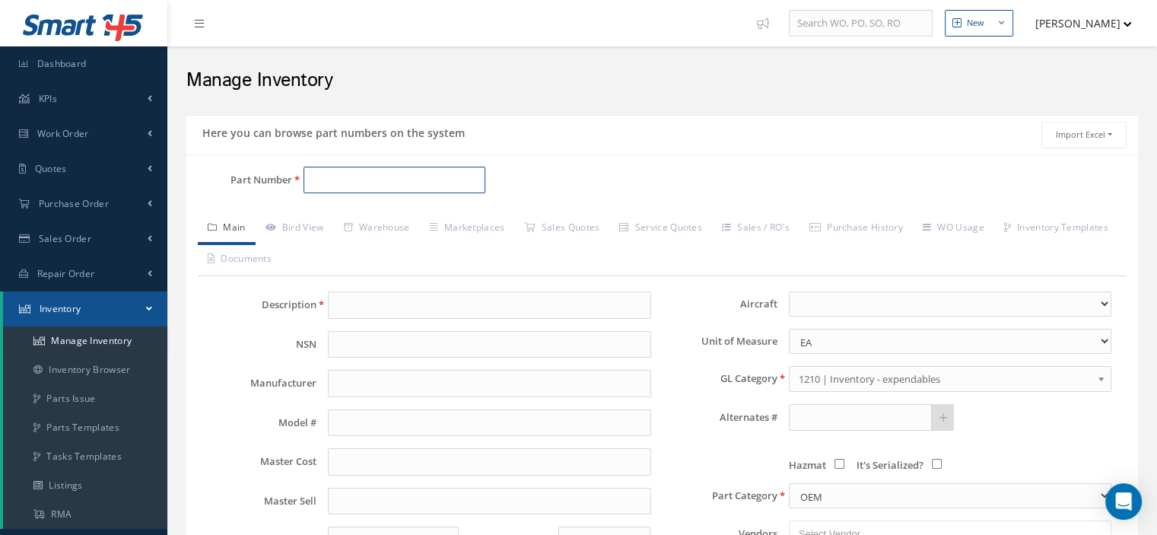
click at [326, 179] on input "Part Number" at bounding box center [394, 180] width 182 height 27
paste input "CP2425CB PANEL"
type input "CP2425CB PANEL"
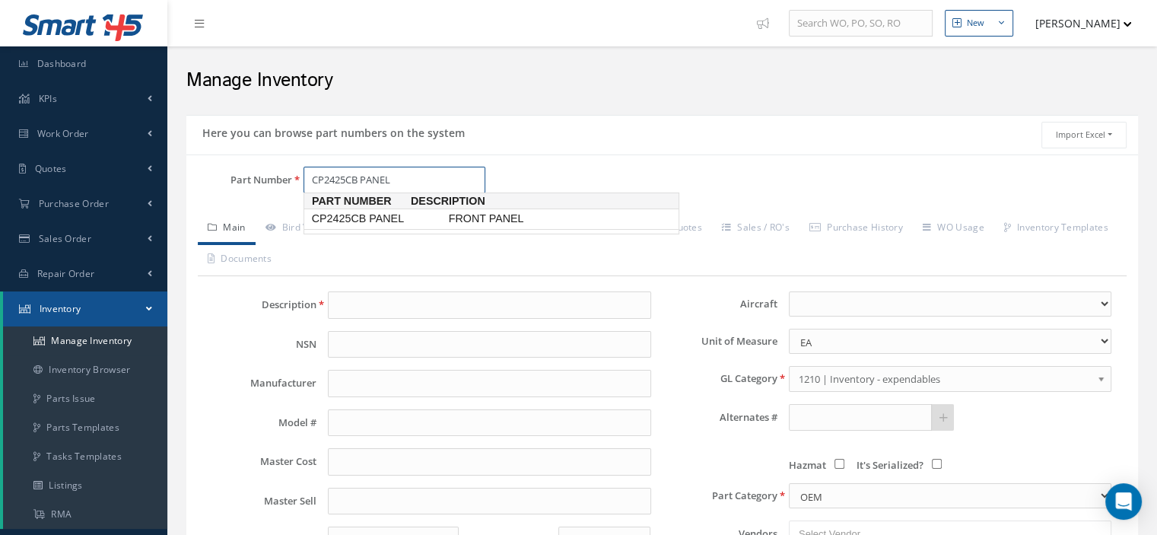
click at [380, 221] on span "CP2425CB PANEL" at bounding box center [377, 219] width 137 height 16
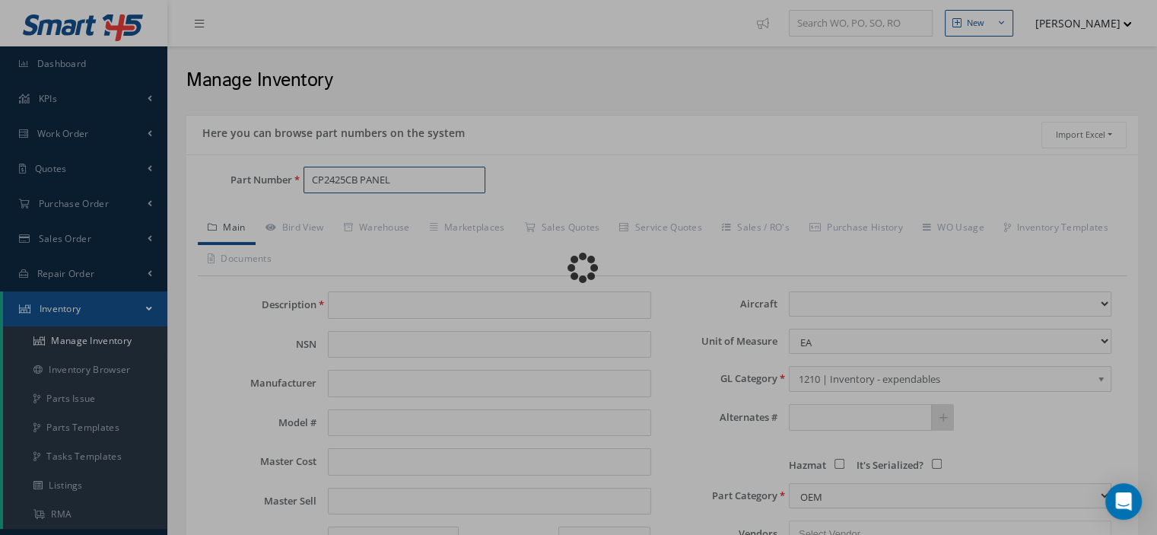
type input "FRONT PANEL"
type input "0.00"
select select
type textarea "P/N CP2425CB FOR P/N CP2425CB WE CAN HAVE THEM REBURBISH @ PRECISION DIAL FOR $…"
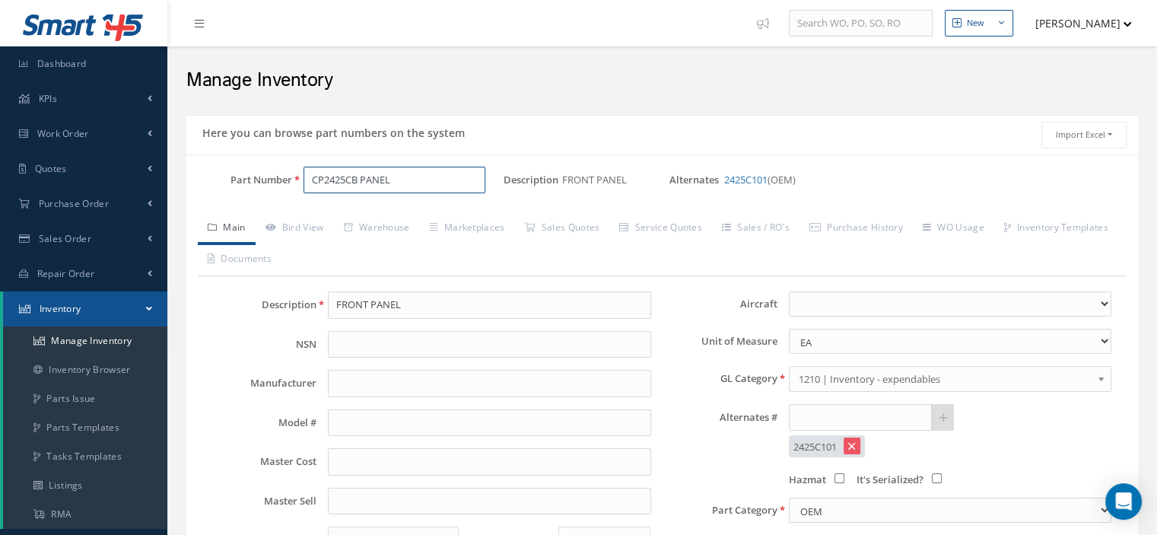
type input "CP2425CB PANEL"
click at [395, 226] on link "Warehouse" at bounding box center [377, 229] width 86 height 32
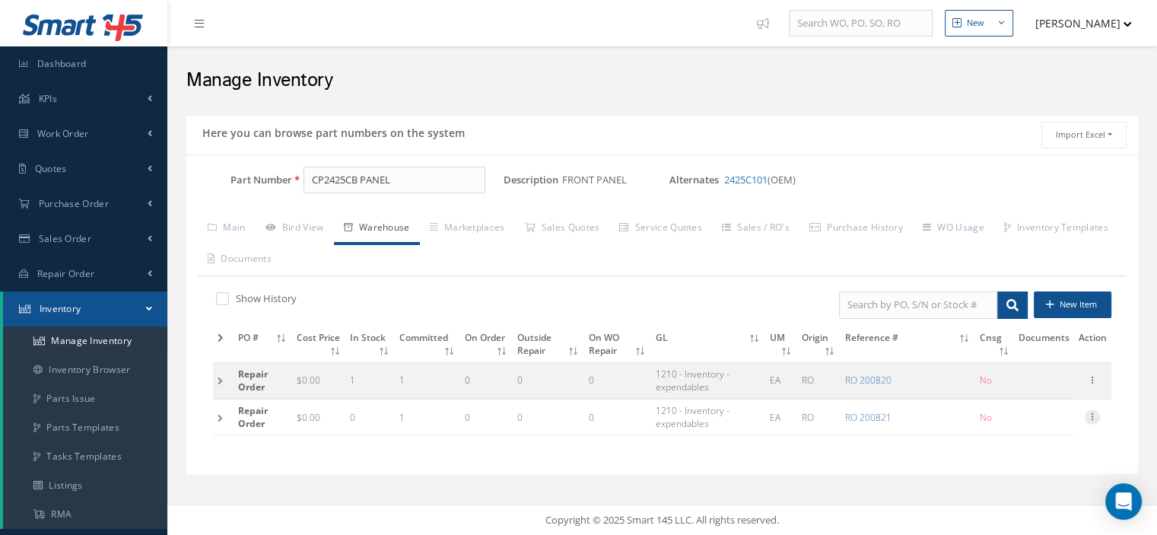
click at [1095, 421] on div at bounding box center [1092, 416] width 15 height 15
click at [1029, 421] on link "Edit" at bounding box center [1022, 425] width 120 height 20
type input "0.00"
type input "[DATE]"
type input "200821"
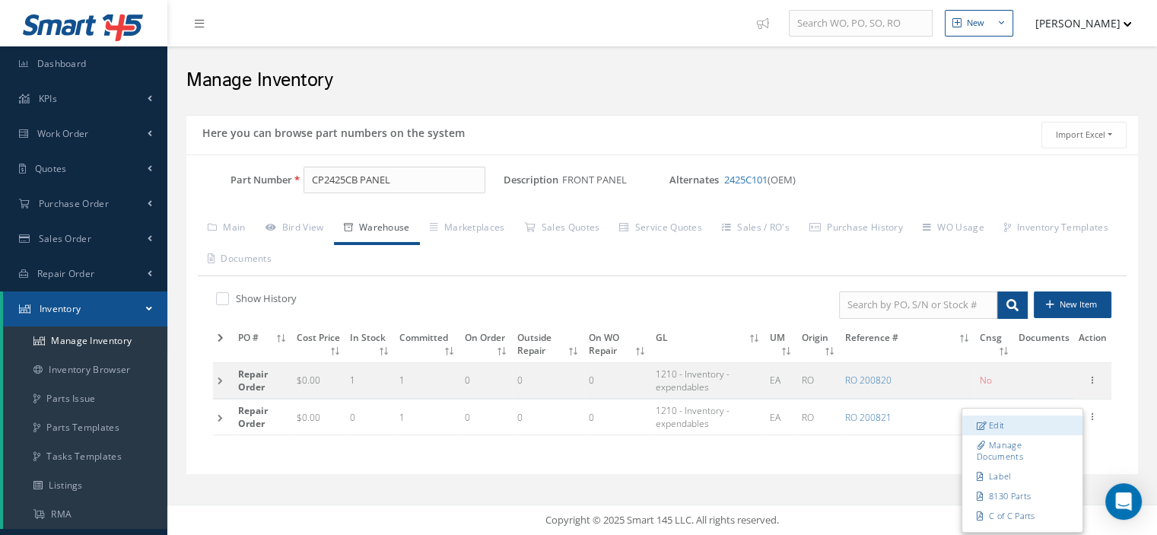
checkbox input "false"
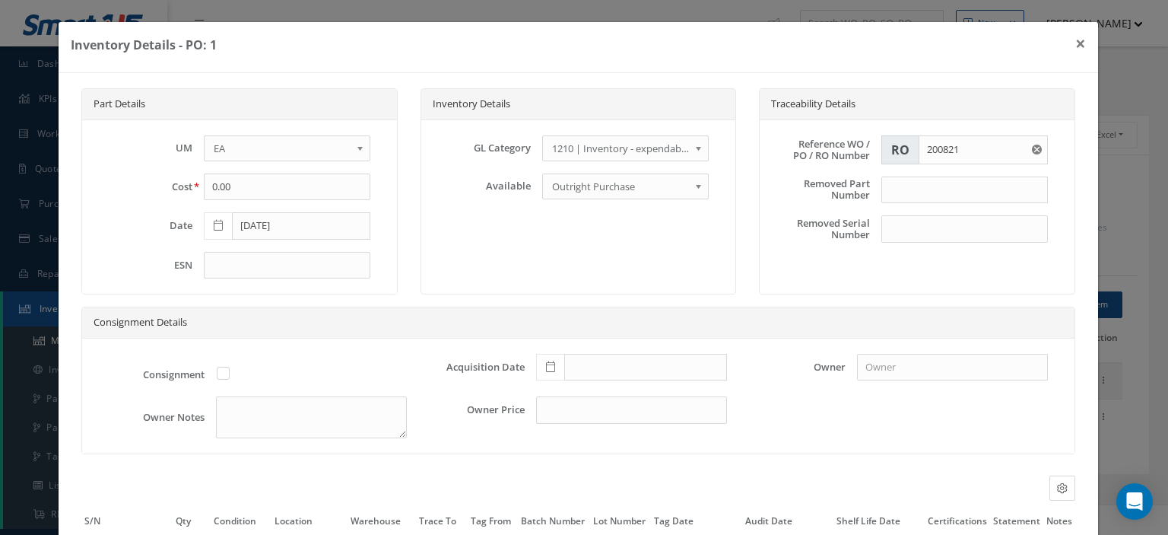
scroll to position [143, 0]
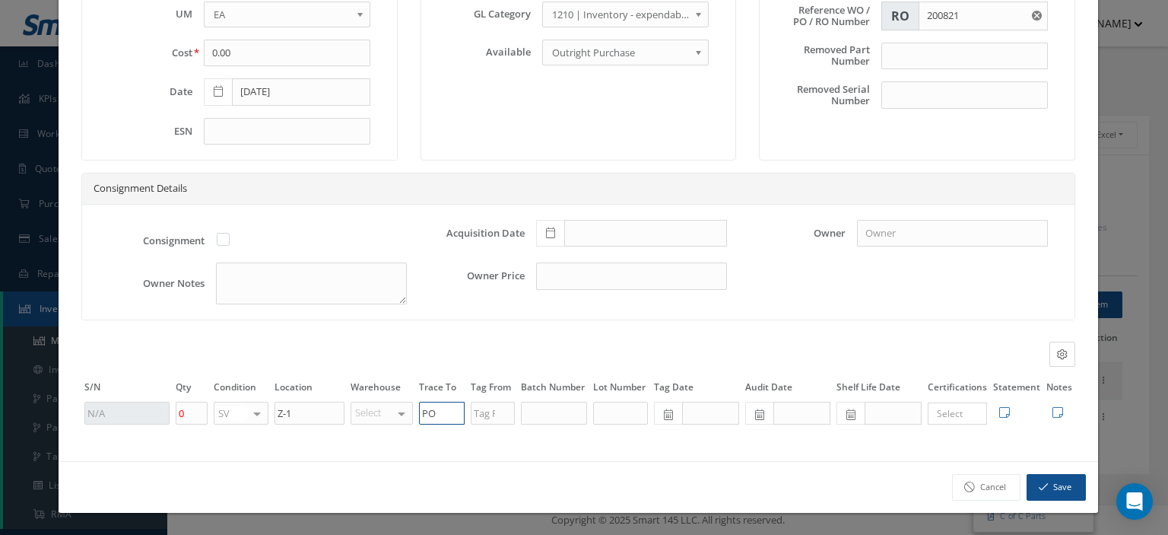
drag, startPoint x: 433, startPoint y: 413, endPoint x: 416, endPoint y: 414, distance: 16.7
click at [416, 414] on td "PO" at bounding box center [442, 413] width 52 height 26
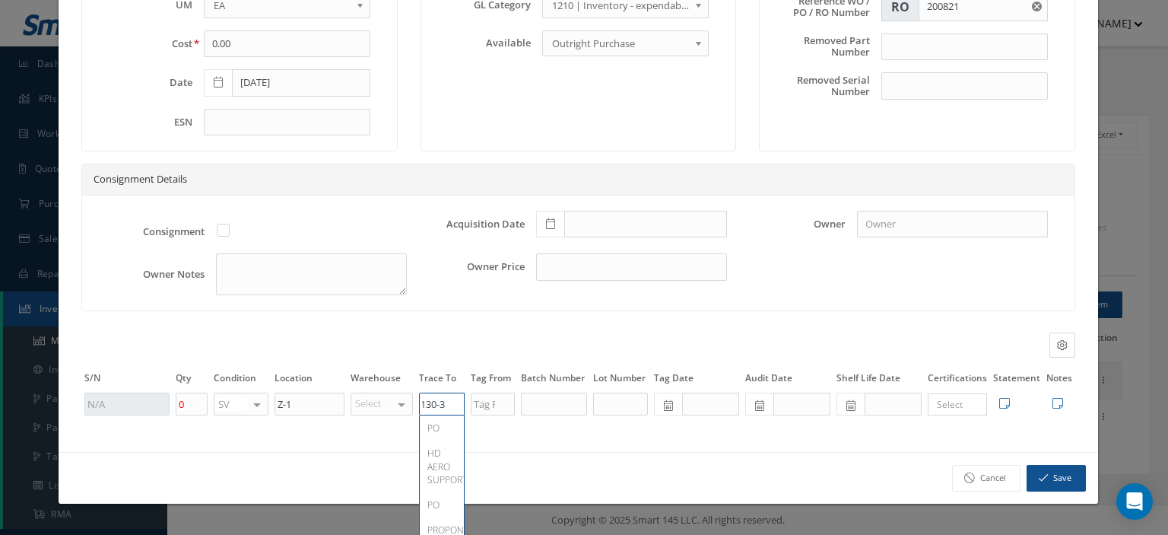
scroll to position [0, 12]
type input "8130-3"
click at [1043, 483] on button "Save" at bounding box center [1056, 478] width 59 height 27
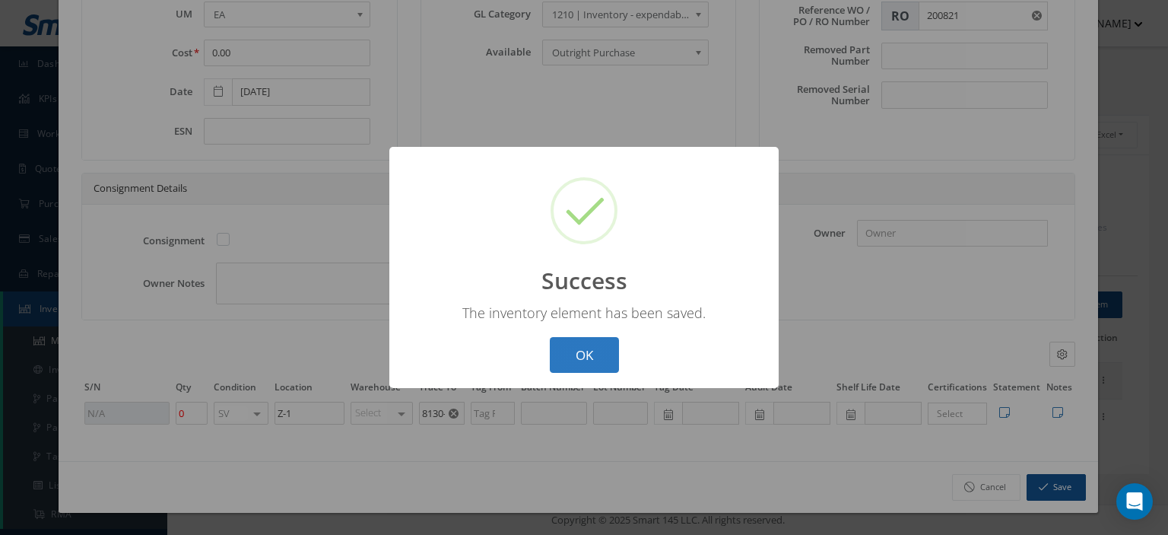
click at [596, 360] on button "OK" at bounding box center [584, 355] width 69 height 36
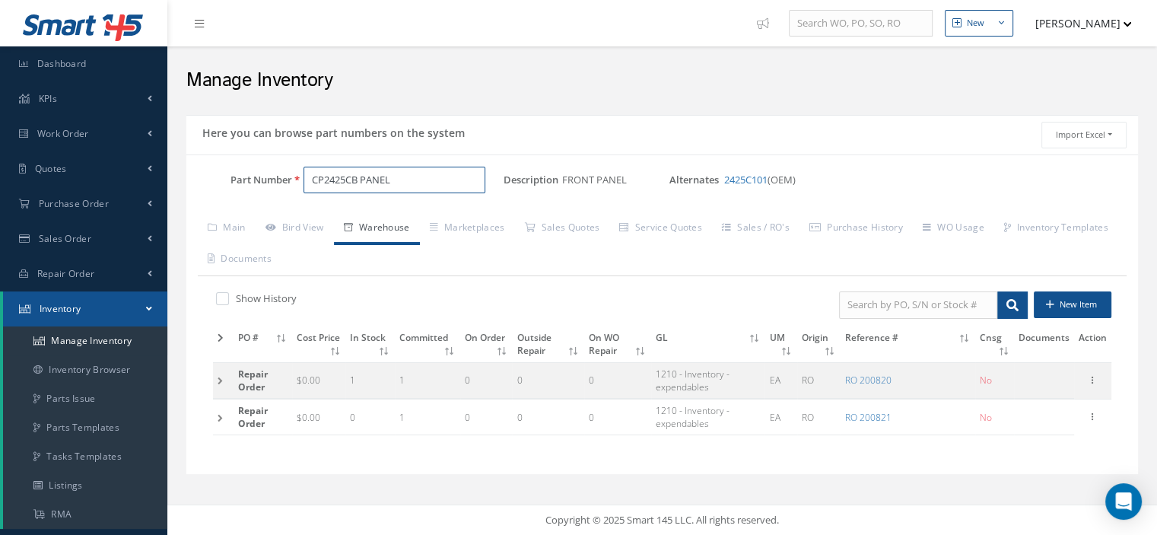
drag, startPoint x: 399, startPoint y: 182, endPoint x: 215, endPoint y: 184, distance: 183.3
click at [215, 184] on div "Part Number CP2425CB PANEL" at bounding box center [344, 180] width 317 height 27
paste input "2N1711"
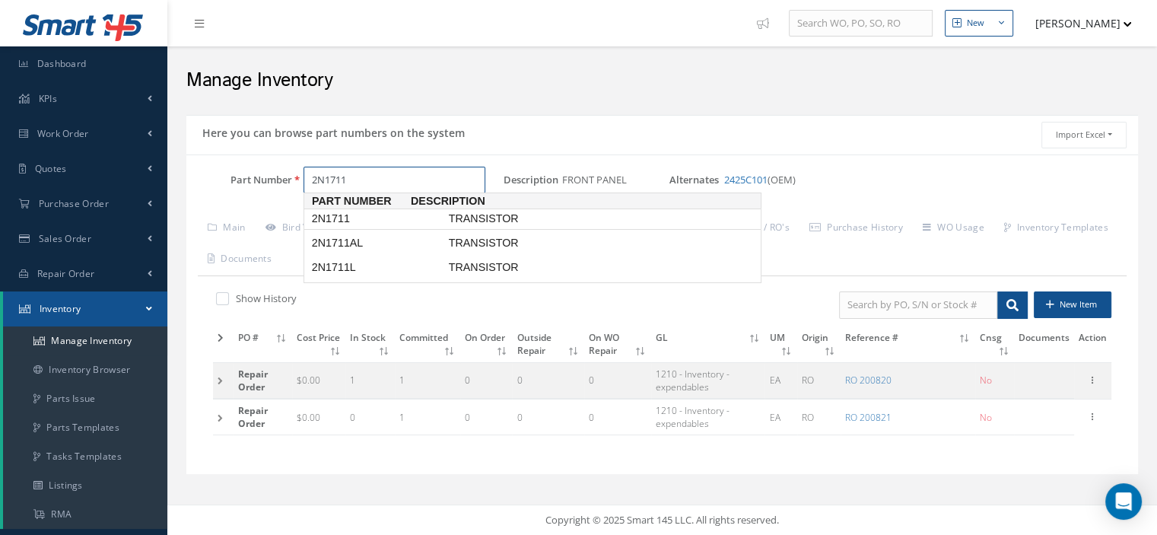
click at [364, 222] on span "2N1711" at bounding box center [377, 219] width 137 height 16
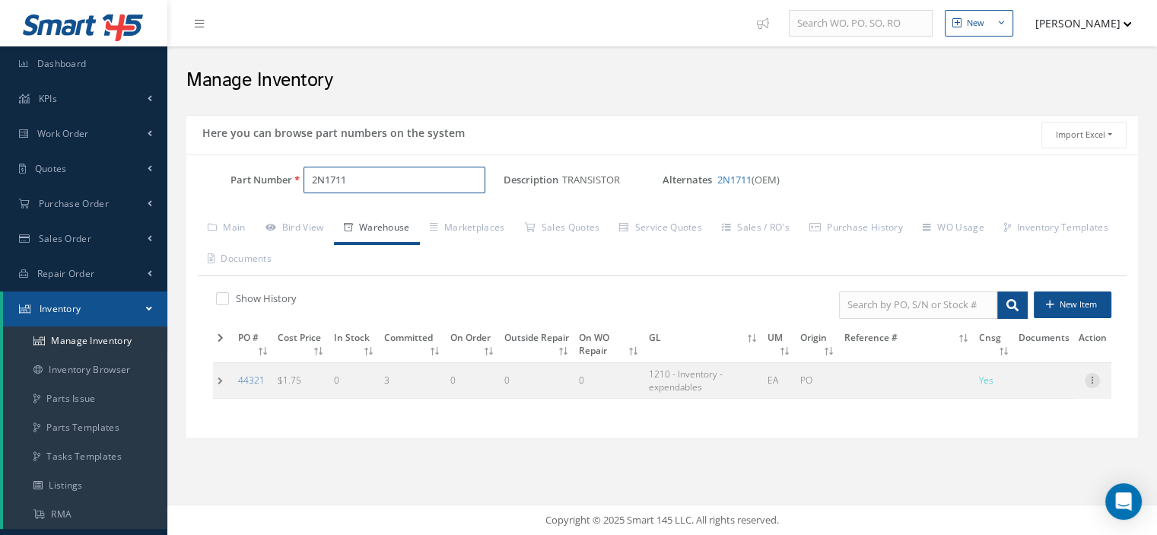
type input "2N1711"
click at [1094, 383] on icon at bounding box center [1092, 379] width 15 height 12
click at [1048, 386] on link "Edit" at bounding box center [1022, 390] width 120 height 20
type input "1.75"
type input "09/07/2023"
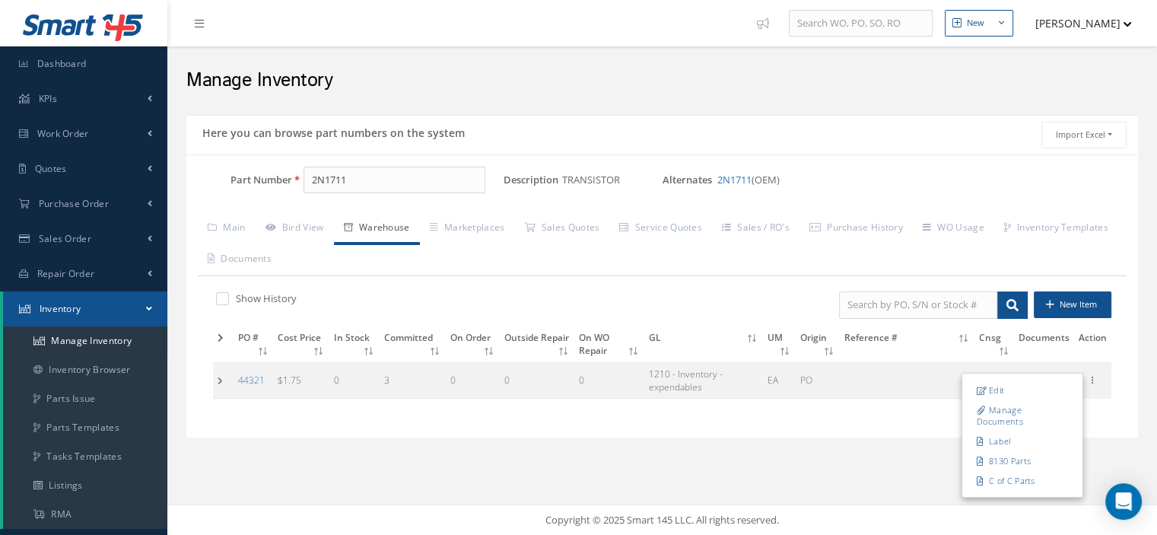
checkbox input "true"
type input "7 D"
type input "STANDARD PART"
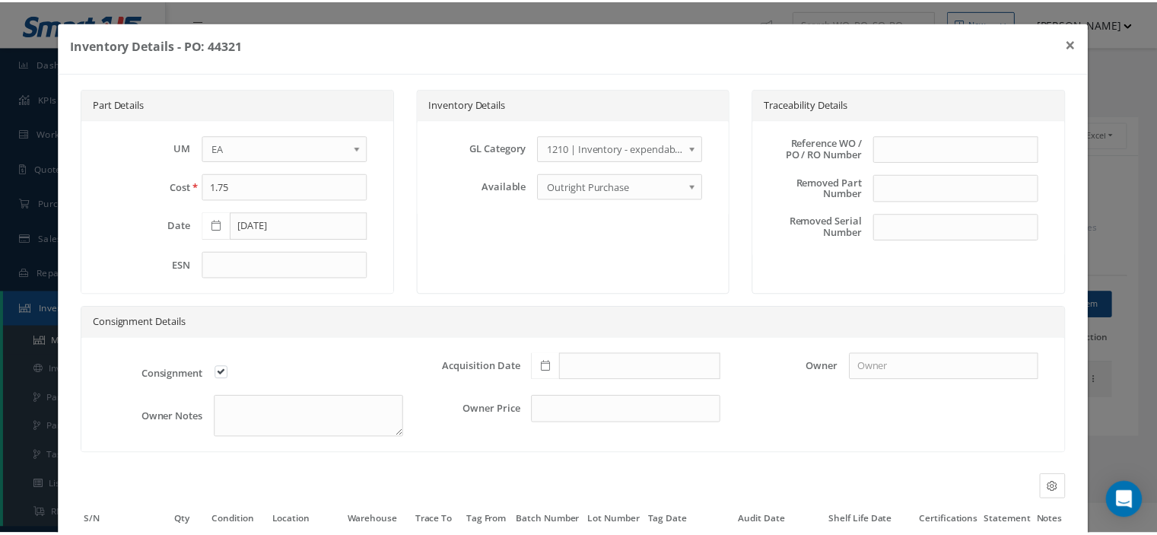
scroll to position [143, 0]
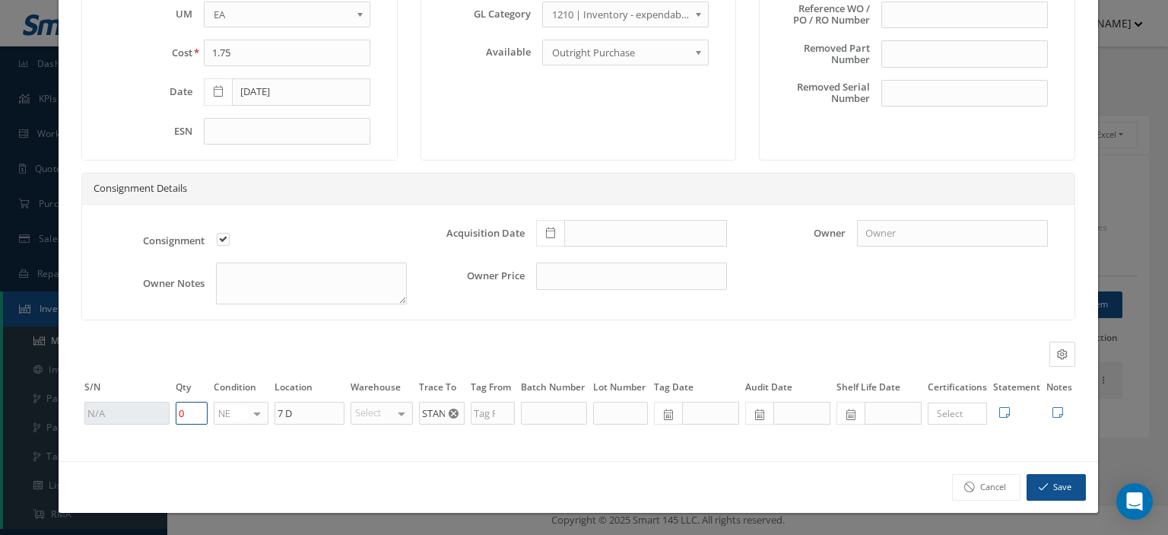
click at [168, 411] on tr "0 NE OH SV RP AR NE FN NS RE FP BER N/A INSP BC No elements found. List is empt…" at bounding box center [578, 413] width 994 height 26
type input "1"
click at [1062, 492] on button "Save" at bounding box center [1056, 487] width 59 height 27
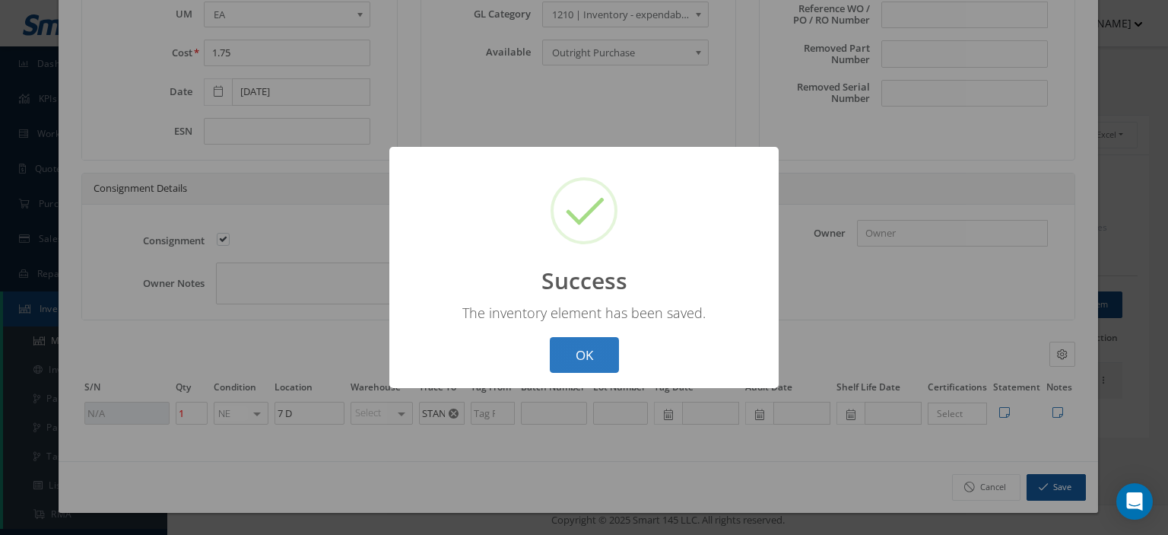
click at [588, 357] on button "OK" at bounding box center [584, 355] width 69 height 36
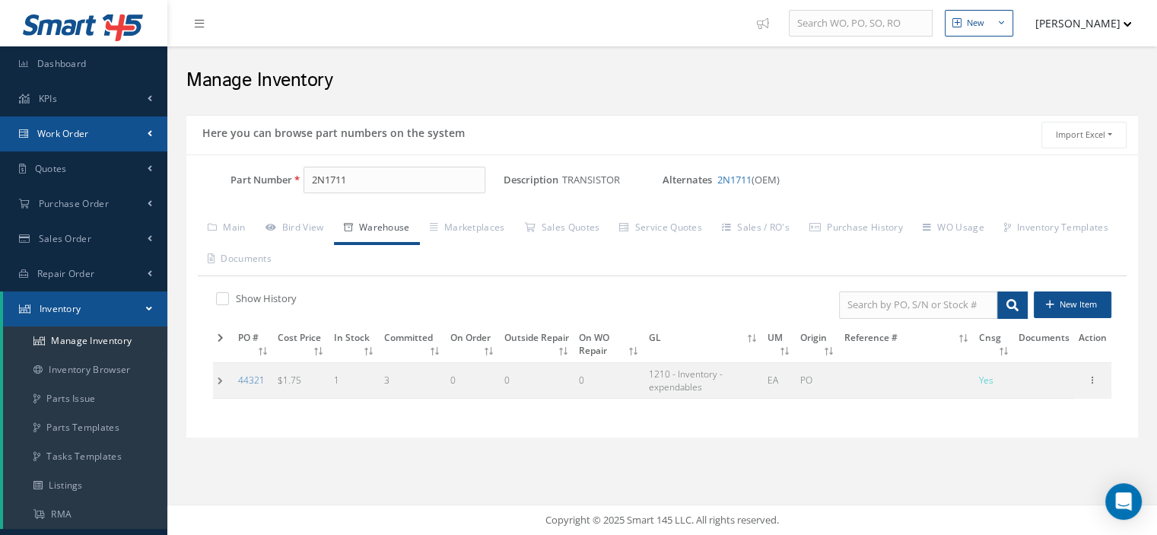
click at [93, 142] on link "Work Order" at bounding box center [83, 133] width 167 height 35
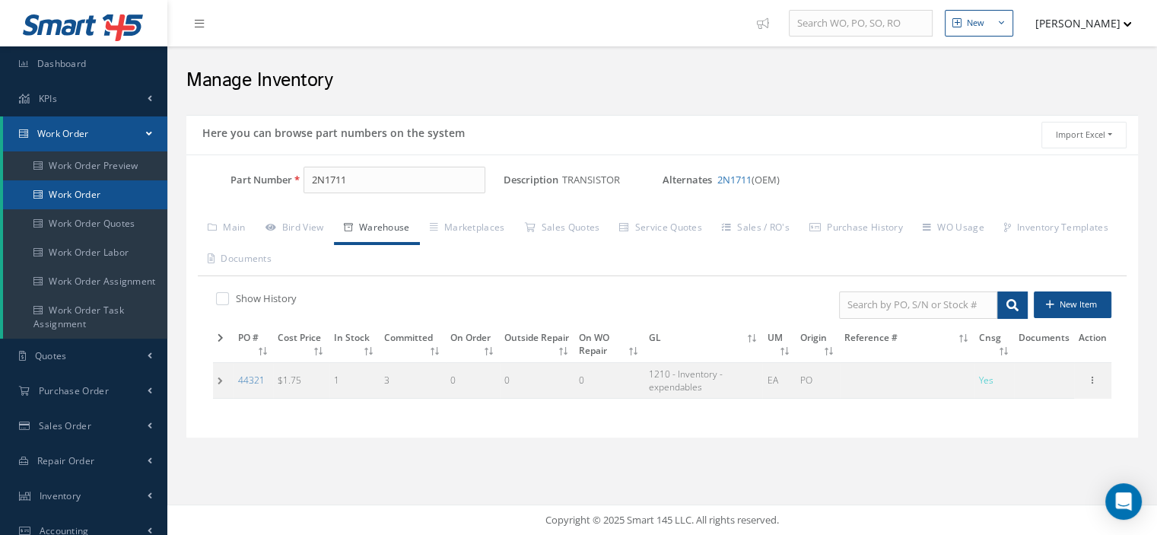
click at [84, 187] on link "Work Order" at bounding box center [85, 194] width 164 height 29
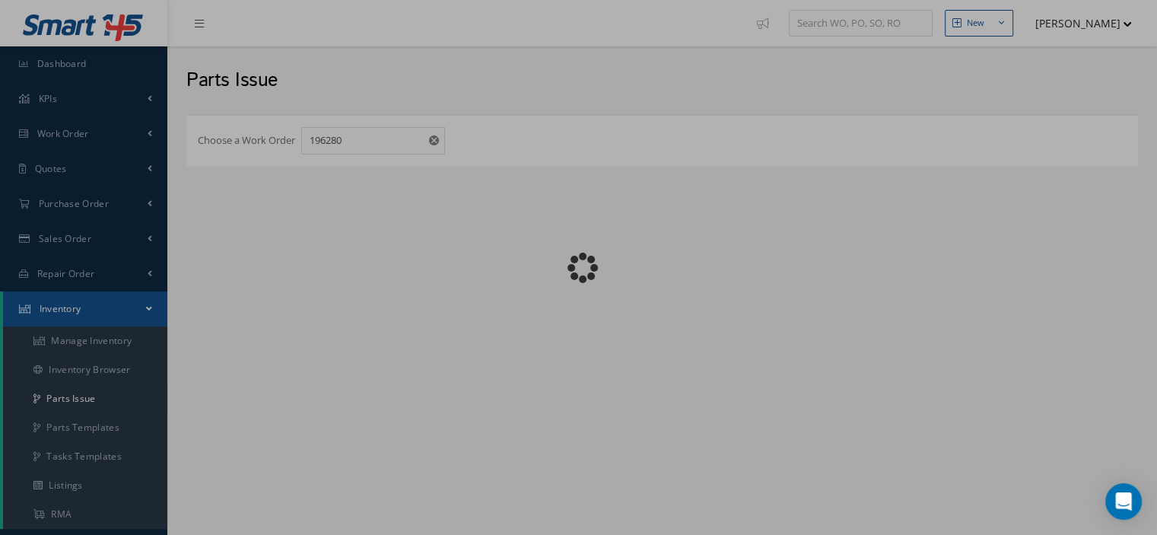
checkbox input "false"
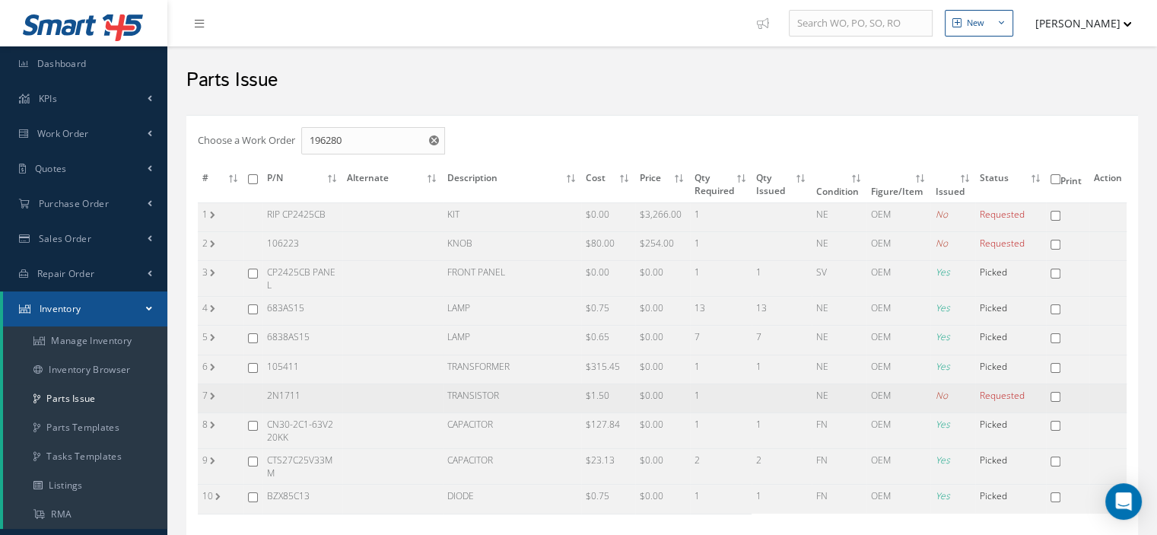
drag, startPoint x: 302, startPoint y: 395, endPoint x: 264, endPoint y: 399, distance: 38.2
click at [264, 399] on td "2N1711" at bounding box center [302, 397] width 80 height 29
copy td "2N1711"
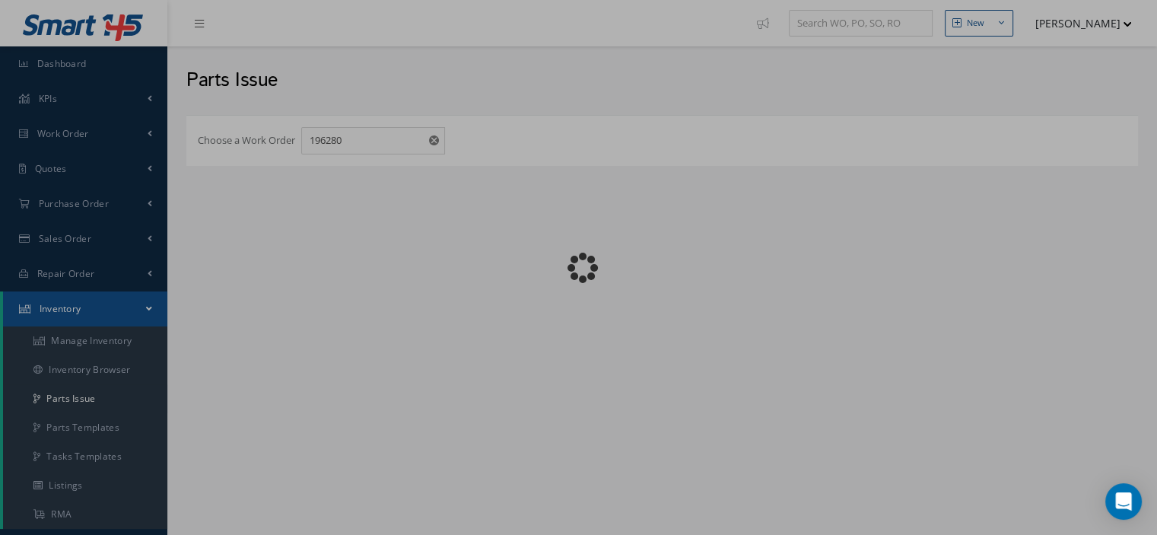
checkbox input "false"
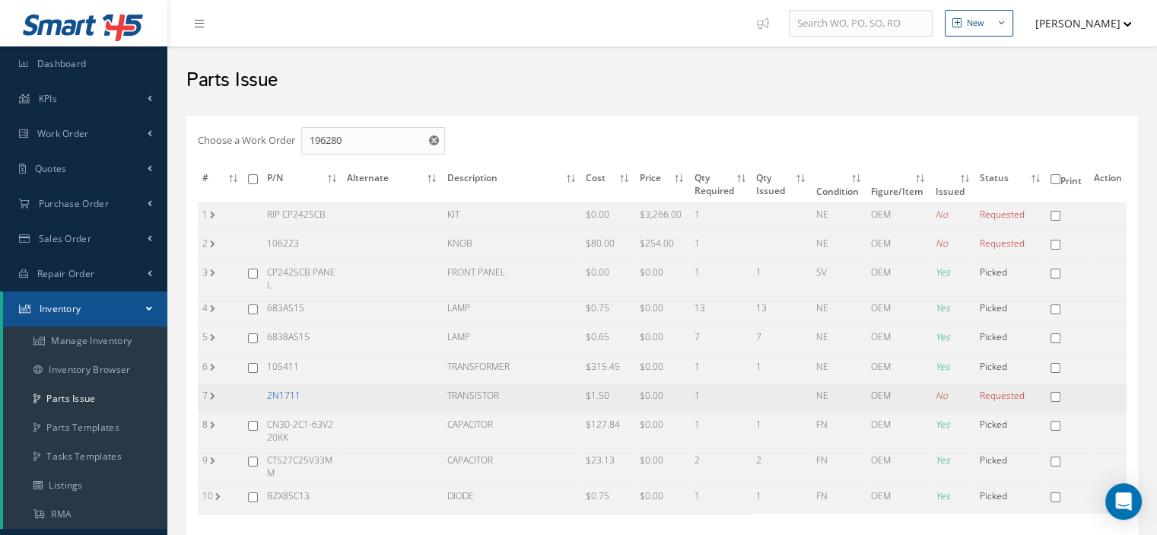
click at [283, 392] on link "2N1711" at bounding box center [283, 395] width 33 height 13
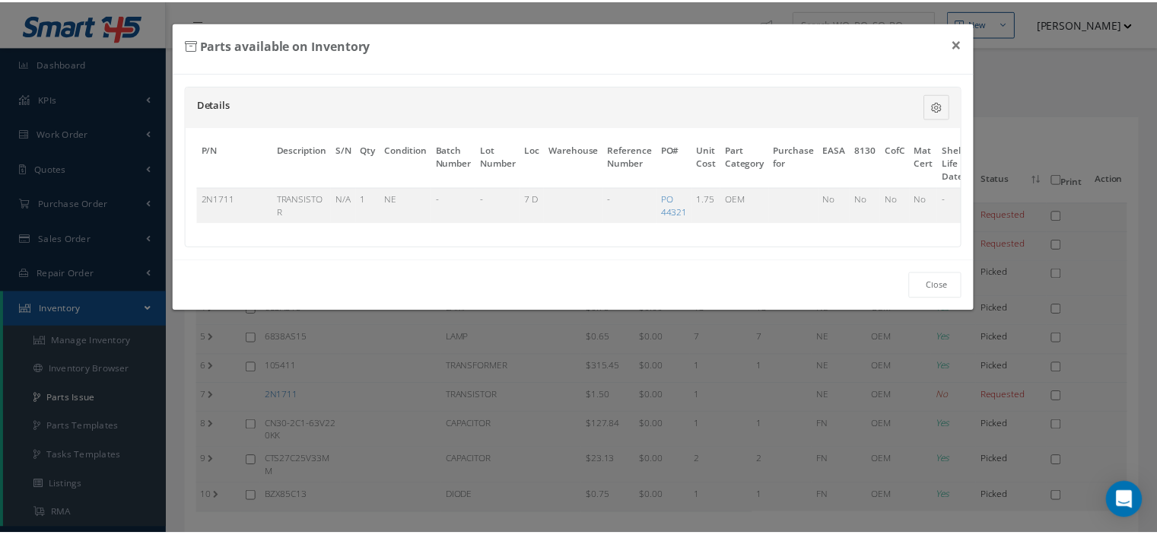
scroll to position [0, 89]
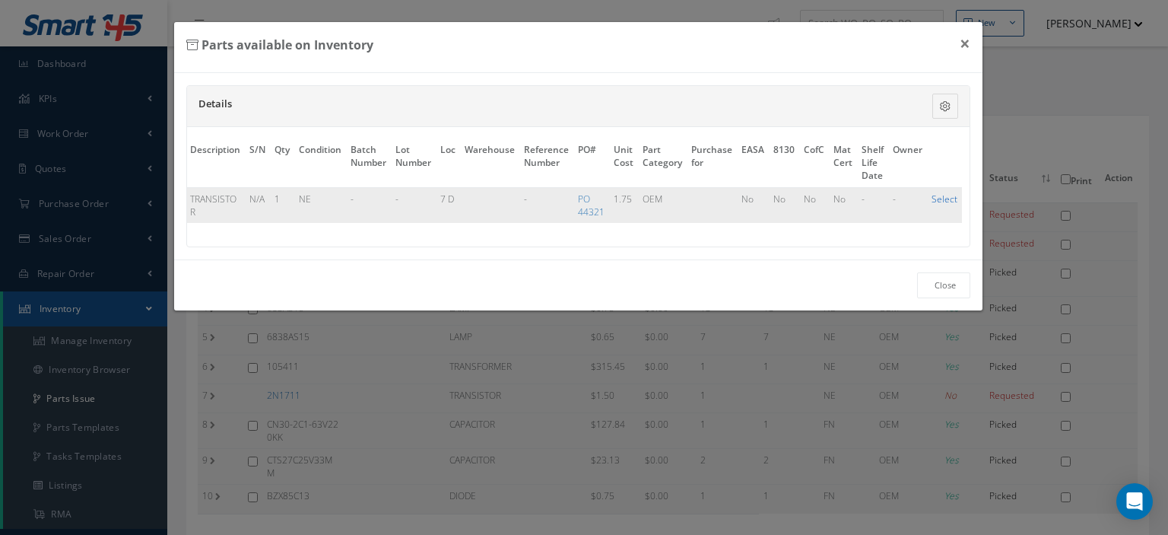
click at [937, 194] on link "Select" at bounding box center [945, 198] width 26 height 13
checkbox input "true"
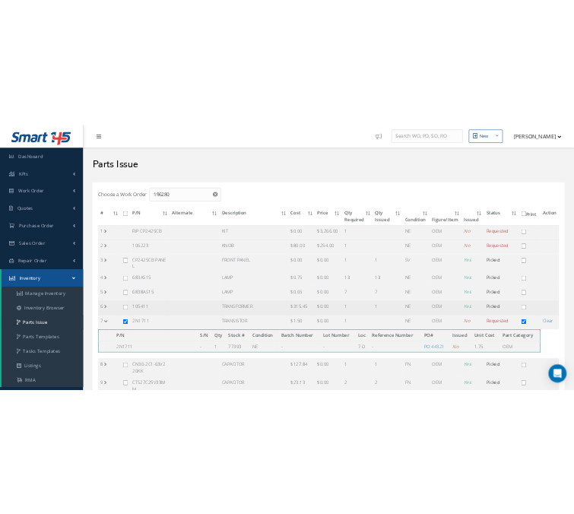
scroll to position [274, 0]
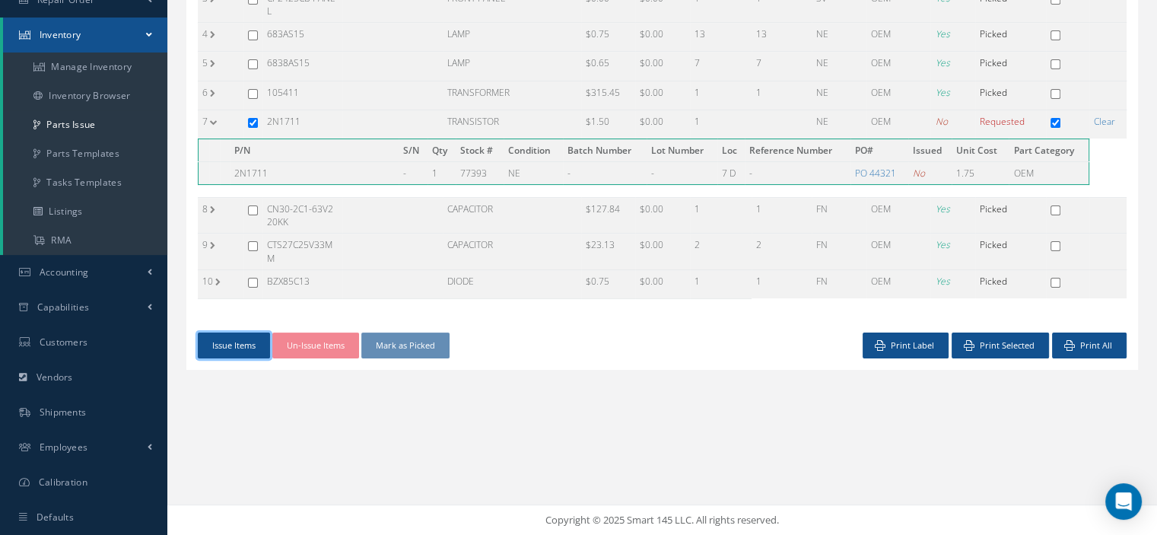
click at [237, 346] on button "Issue Items" at bounding box center [234, 345] width 72 height 27
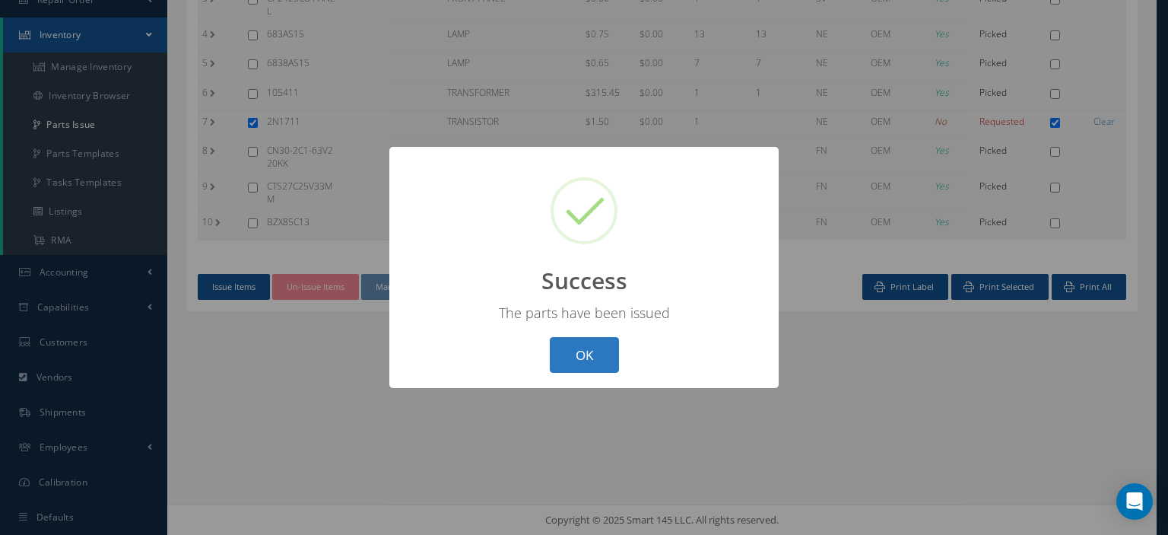
click at [596, 361] on button "OK" at bounding box center [584, 355] width 69 height 36
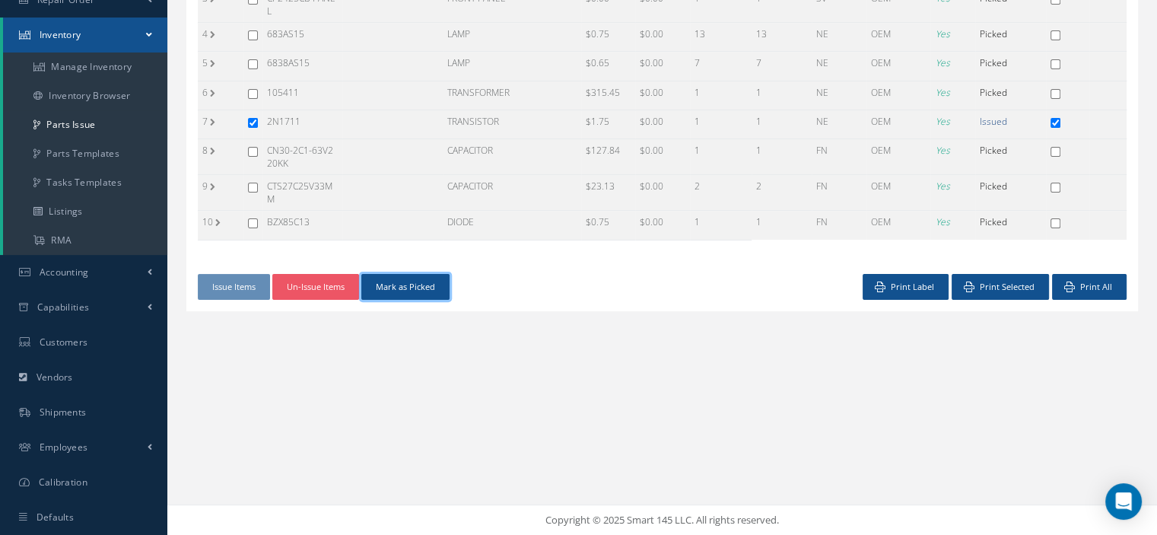
click at [402, 279] on button "Mark as Picked" at bounding box center [405, 287] width 88 height 27
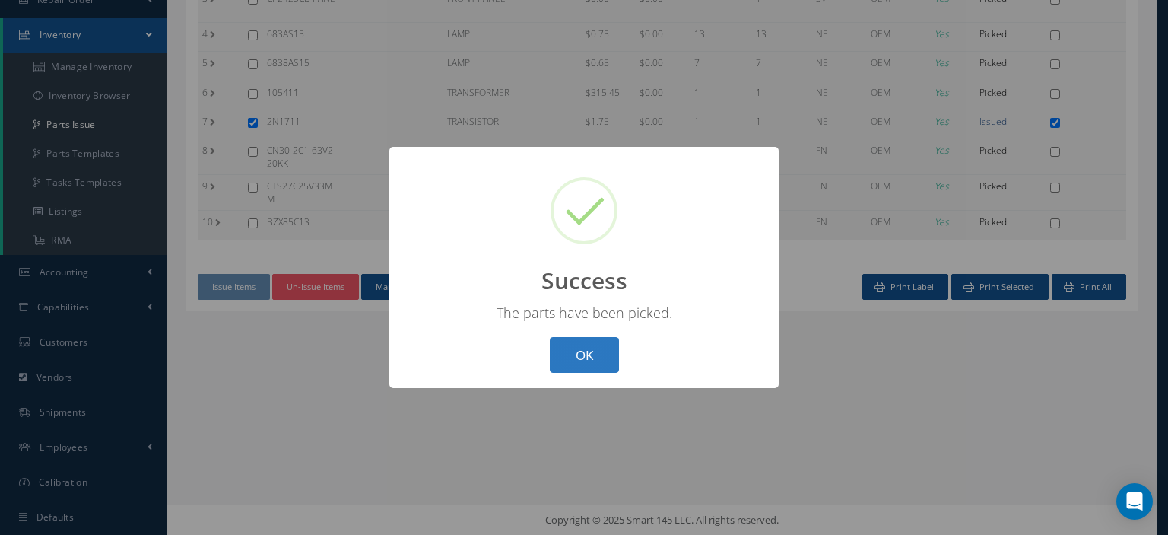
click at [584, 356] on button "OK" at bounding box center [584, 355] width 69 height 36
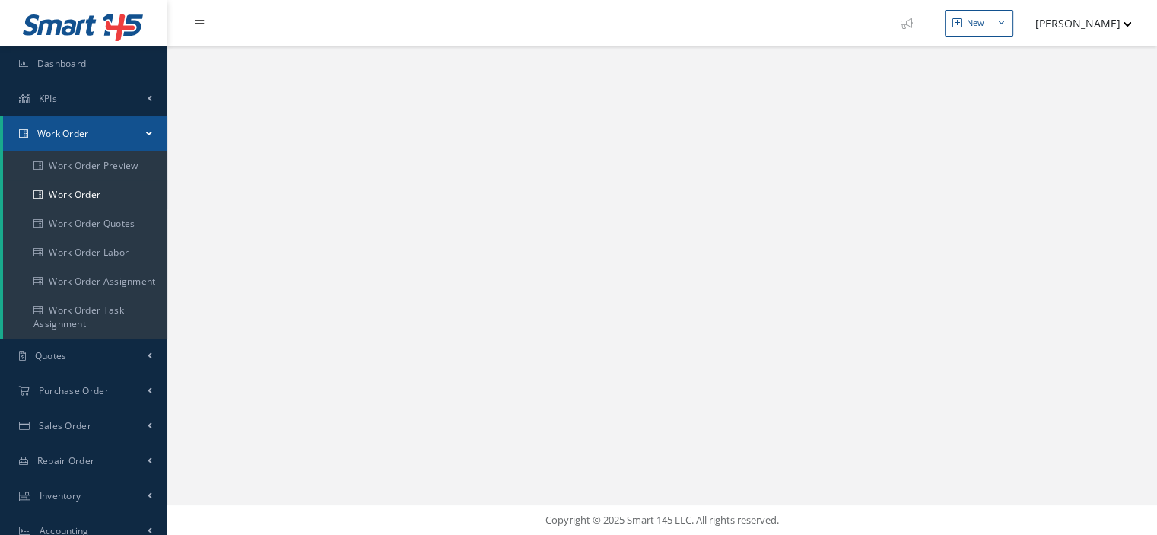
select select "25"
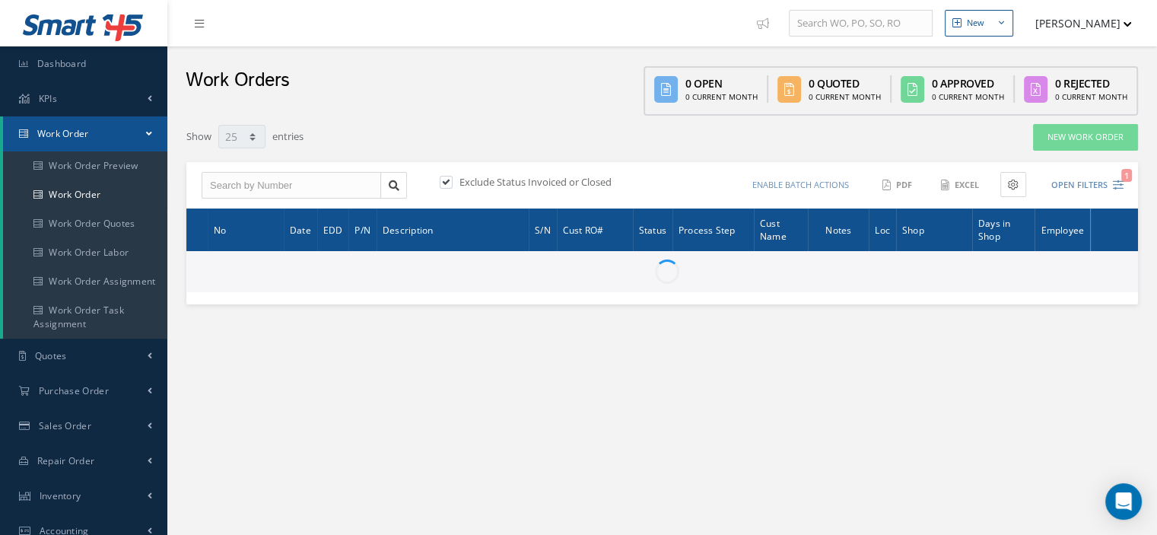
type input "All Work Request"
type input "All Work Performed"
type input "All Status"
type input "WO Part Status"
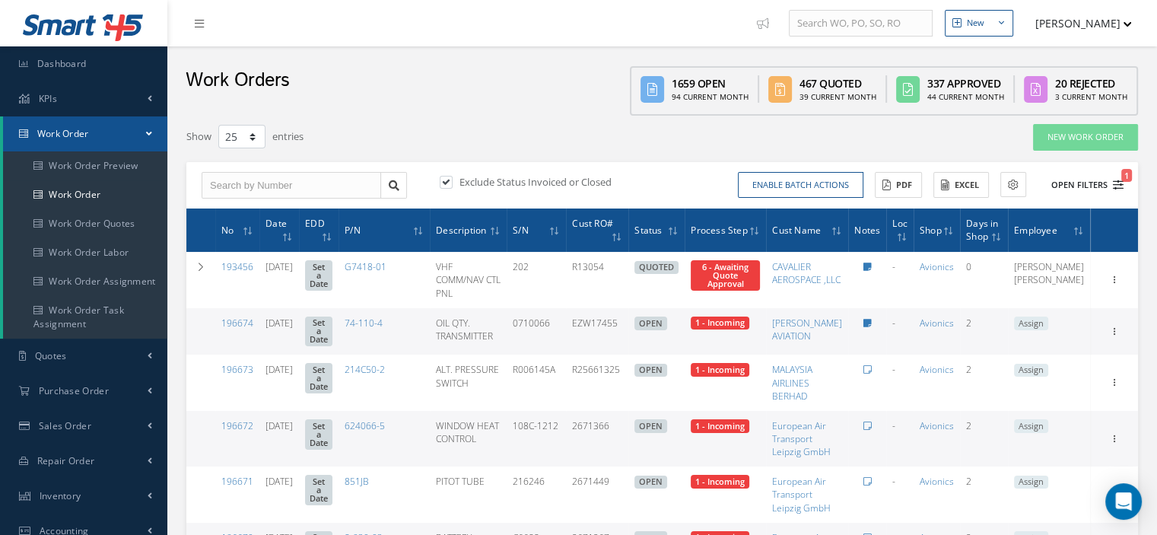
click at [1119, 185] on icon "1" at bounding box center [1118, 184] width 11 height 11
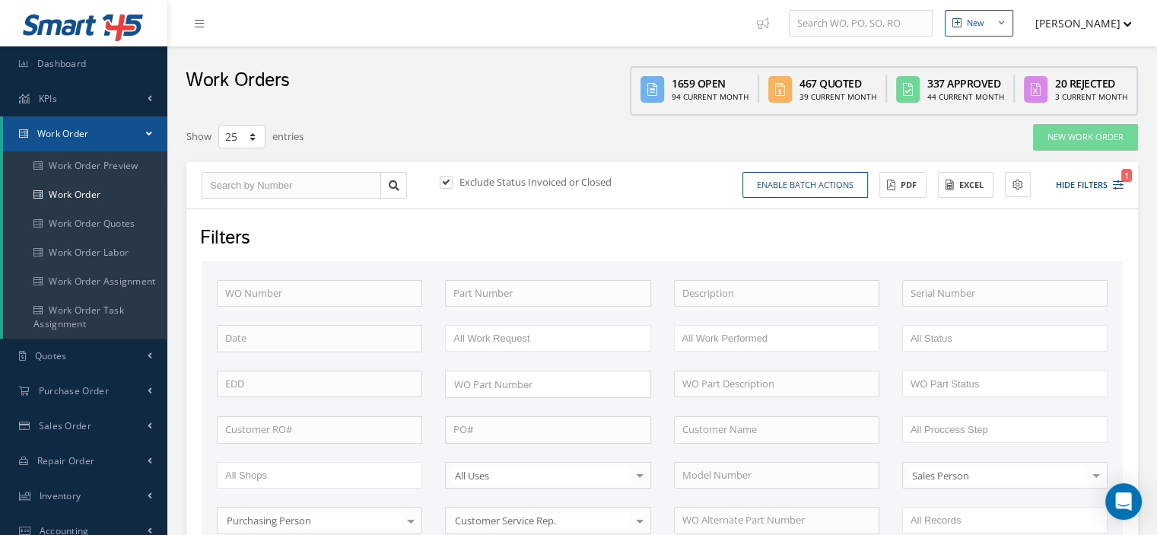
click at [452, 183] on label at bounding box center [454, 182] width 4 height 14
click at [449, 183] on input "checkbox" at bounding box center [445, 183] width 10 height 10
checkbox input "false"
click at [468, 294] on input "text" at bounding box center [547, 293] width 205 height 27
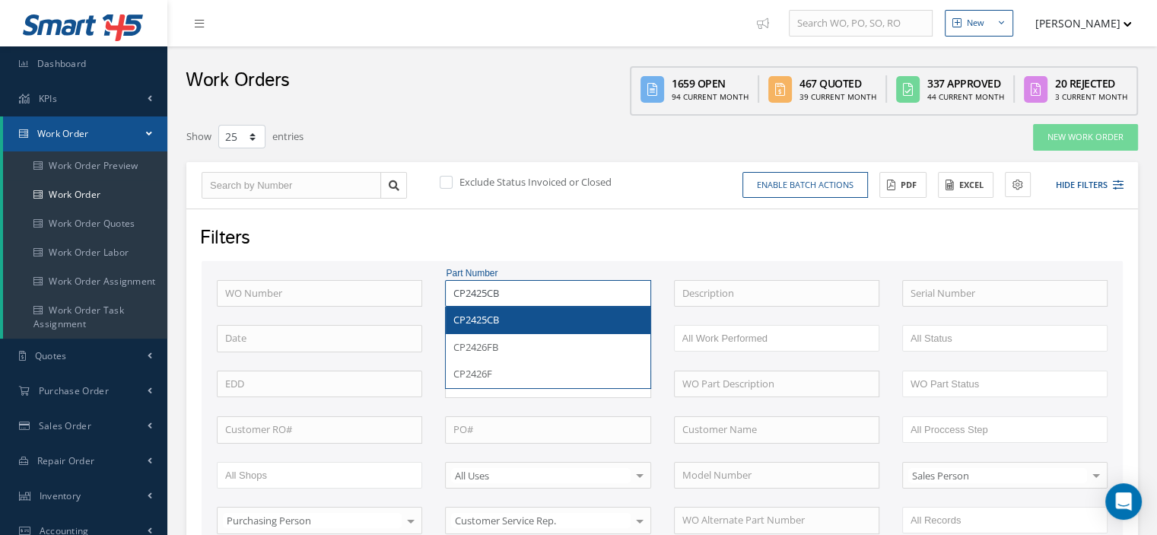
type input "CP2425CB"
click at [521, 309] on div "CP2425CB" at bounding box center [548, 320] width 204 height 27
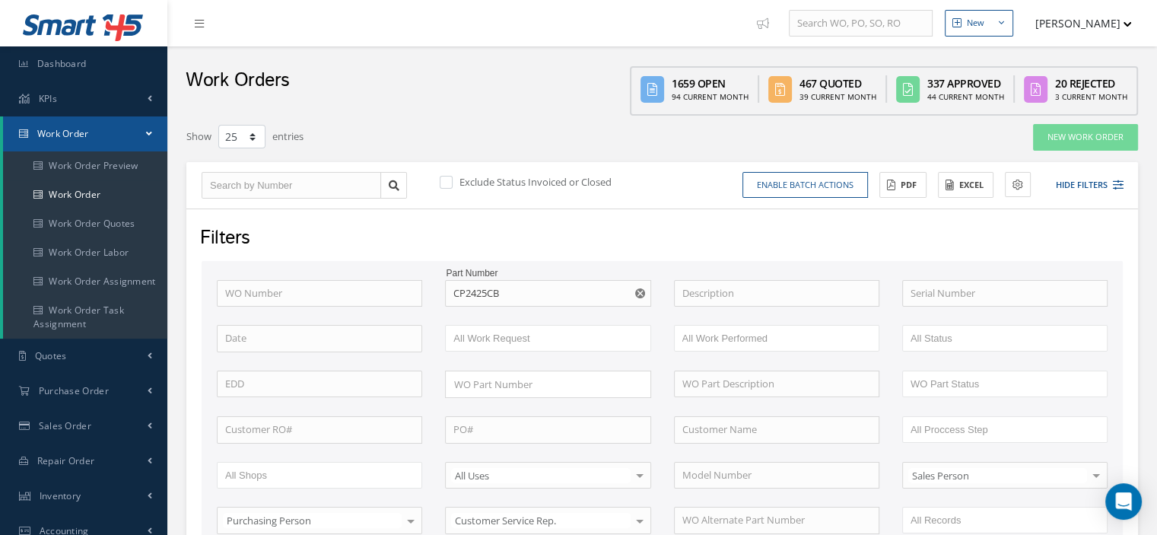
scroll to position [152, 0]
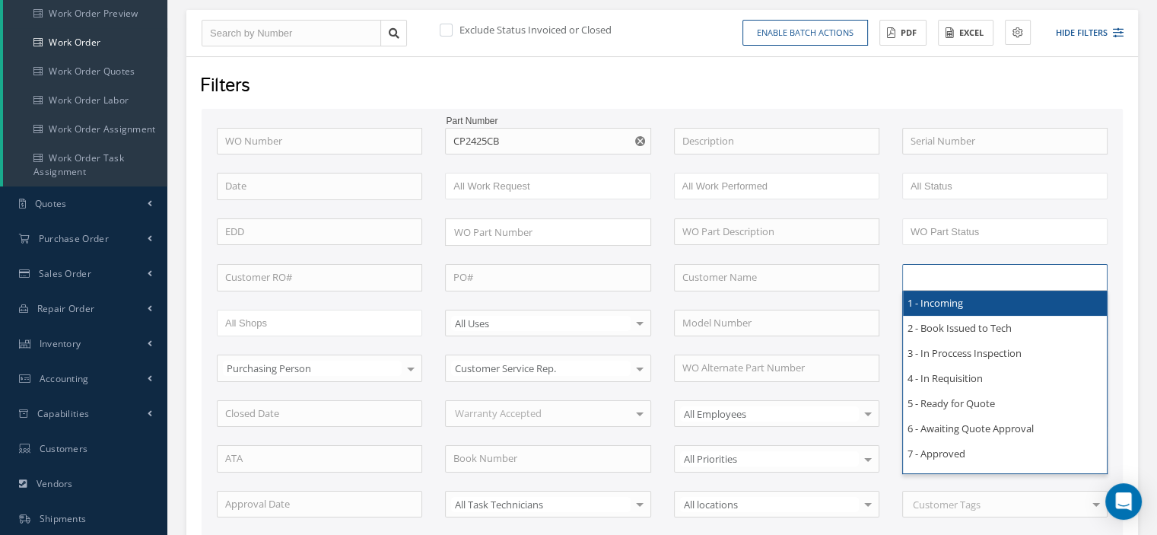
click at [931, 277] on input "text" at bounding box center [958, 277] width 97 height 19
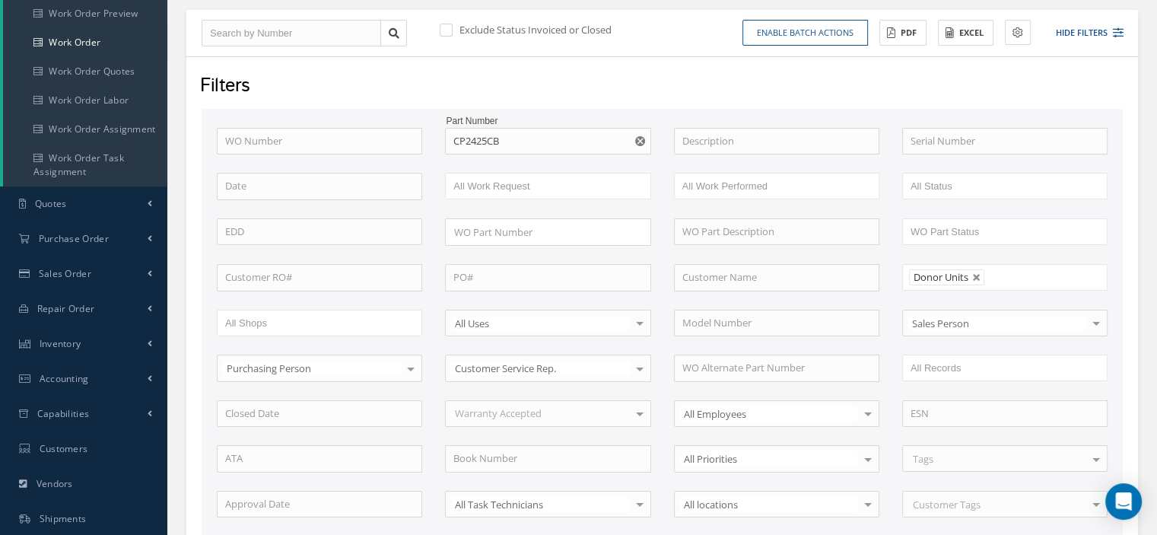
scroll to position [532, 0]
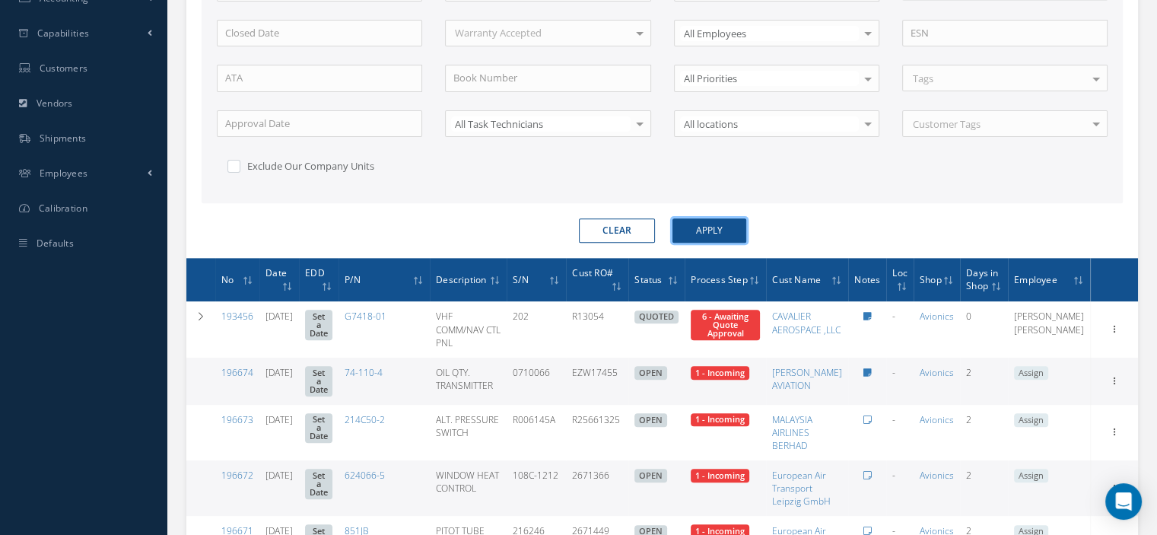
click at [702, 234] on button "Apply" at bounding box center [709, 230] width 74 height 24
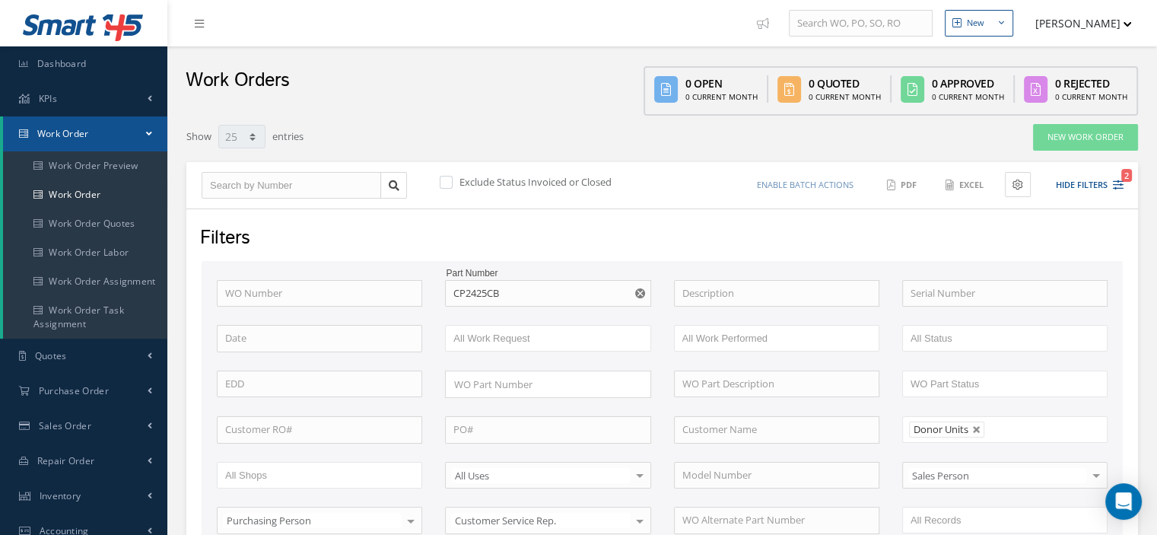
click at [641, 291] on use "Reset" at bounding box center [640, 293] width 10 height 10
click at [313, 184] on input "text" at bounding box center [291, 185] width 179 height 27
type input "1"
type input "17"
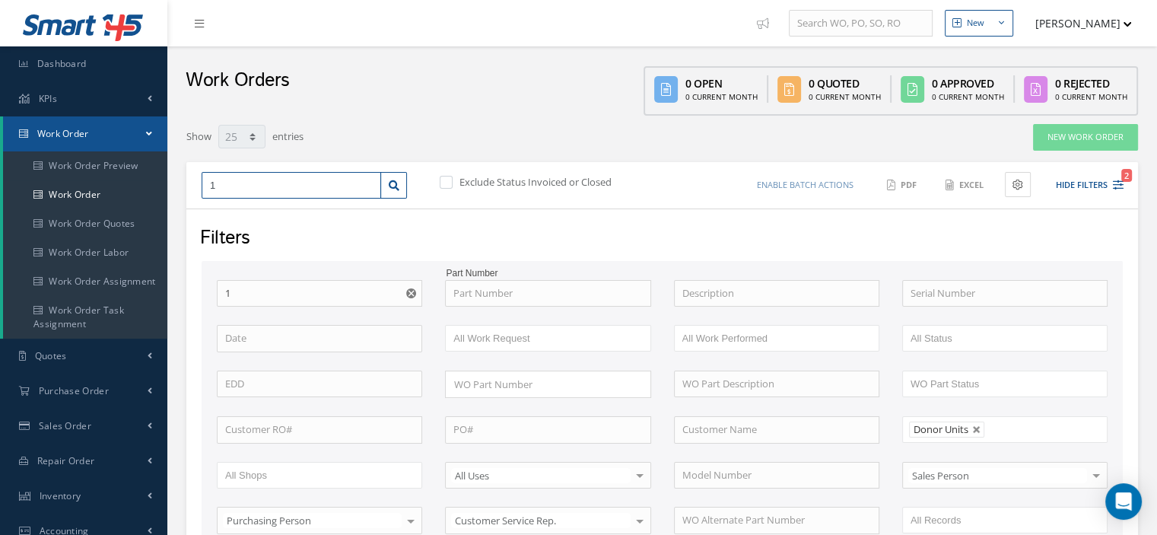
type input "17"
type input "173"
type input "1733"
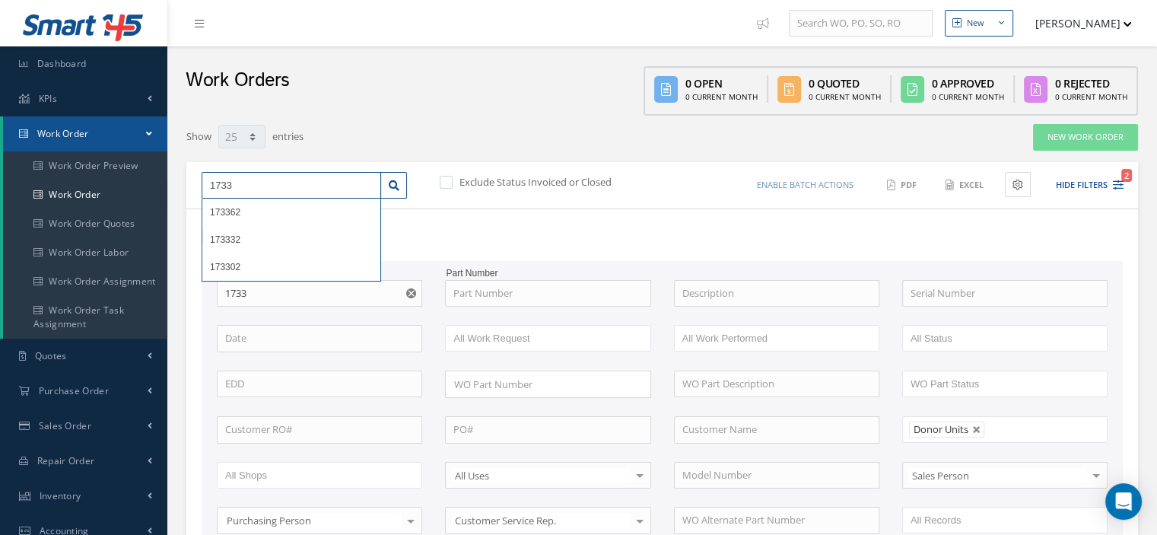
type input "17330"
type input "173302"
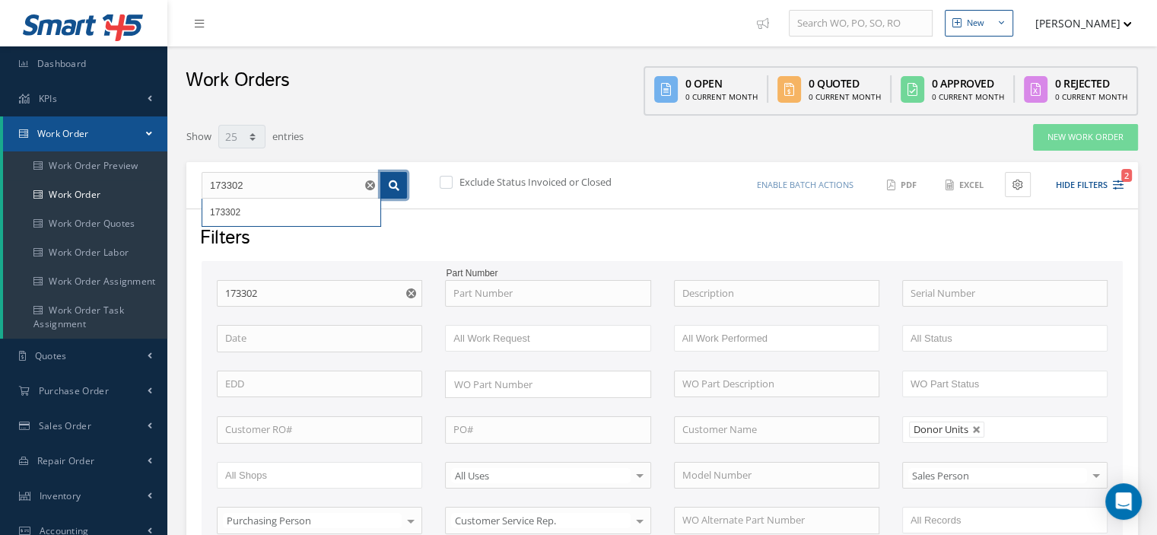
click at [389, 189] on icon at bounding box center [394, 185] width 11 height 11
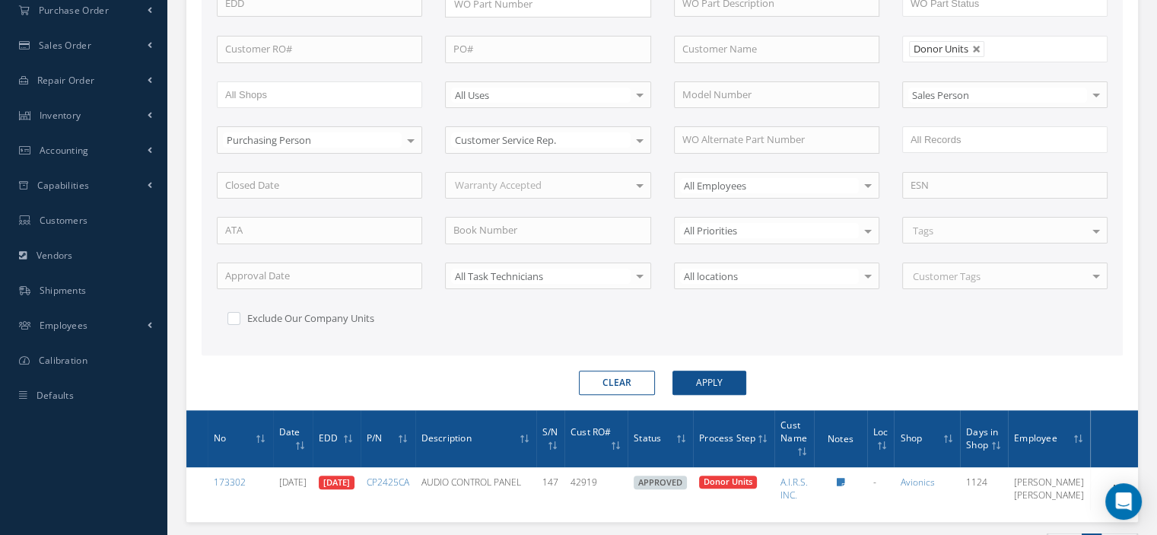
scroll to position [479, 0]
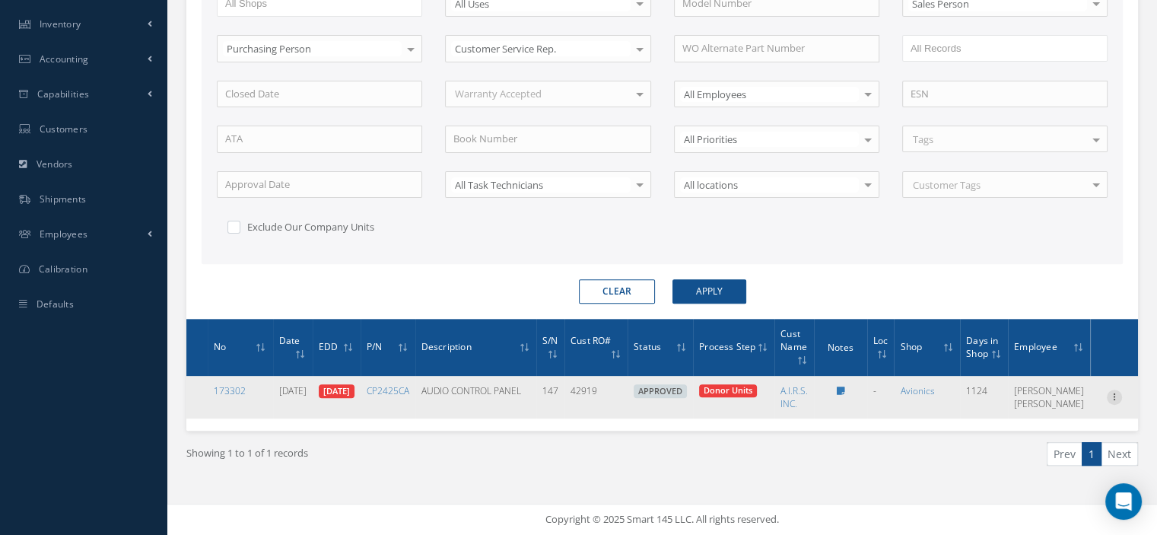
click at [1116, 391] on icon at bounding box center [1114, 395] width 15 height 12
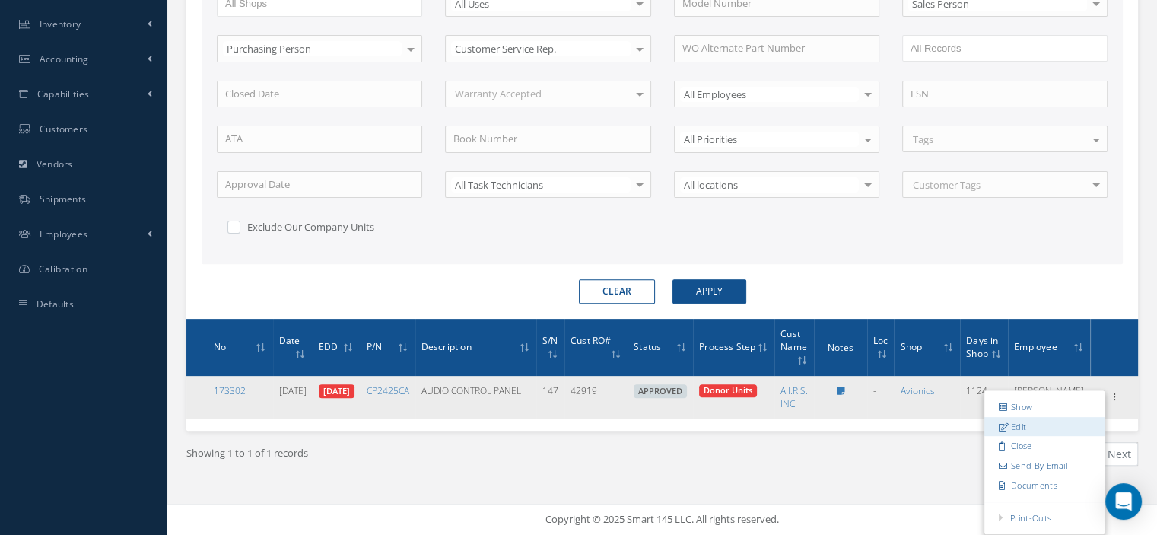
click at [1040, 421] on link "Edit" at bounding box center [1044, 426] width 120 height 20
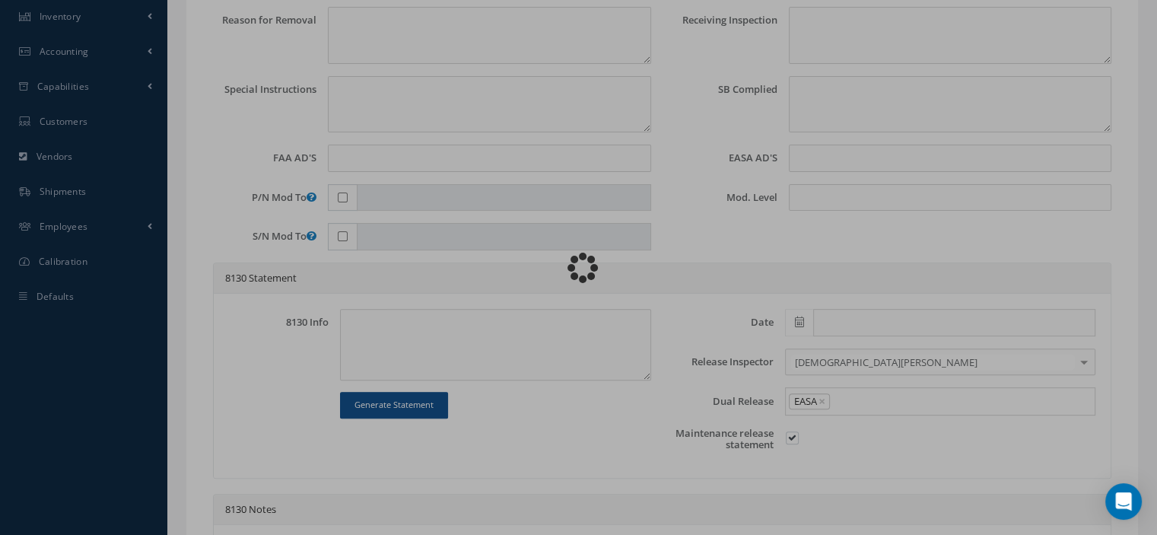
type input "CP2425CA"
type input "08/11/2022"
type input "AUDIO CONTROL PANEL"
type input "42919"
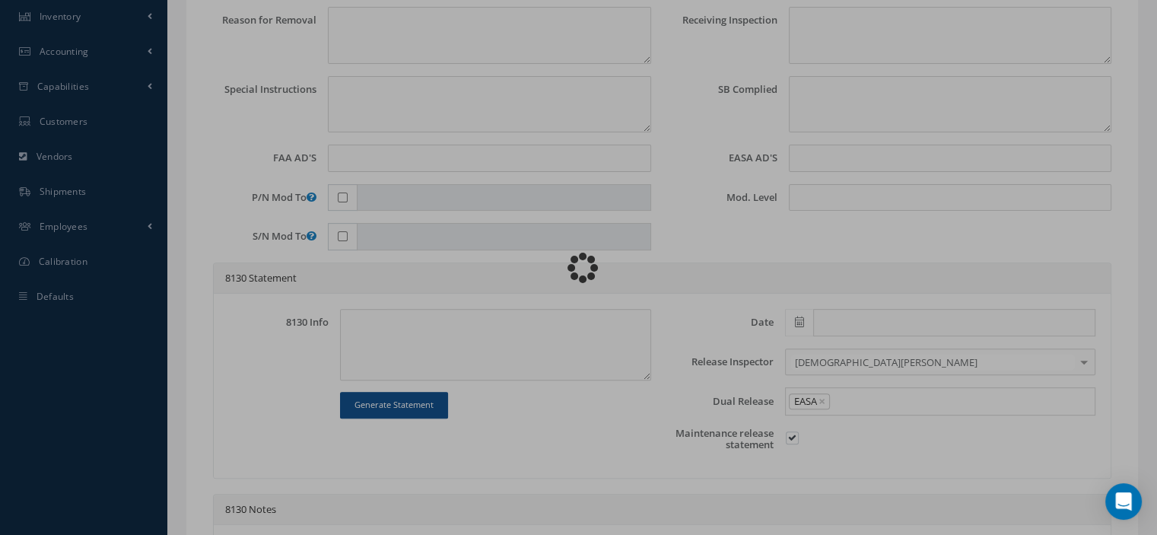
type input "07/24/2023"
type input "147"
type textarea "NONE REPORTED"
type textarea "REPAIR"
type input "None"
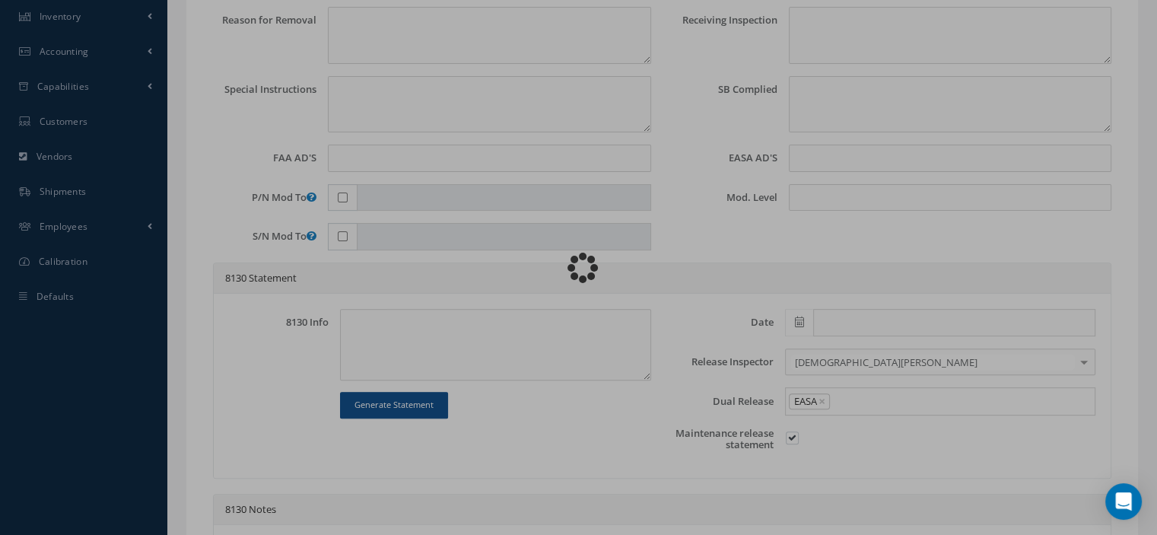
type input "None"
type input "N/A"
type textarea "INSPECTED/TESTED in accordance with CMM 23-51-12, Revision 16, Date May 15, 2014"
type input "07/21/2023"
checkbox input "true"
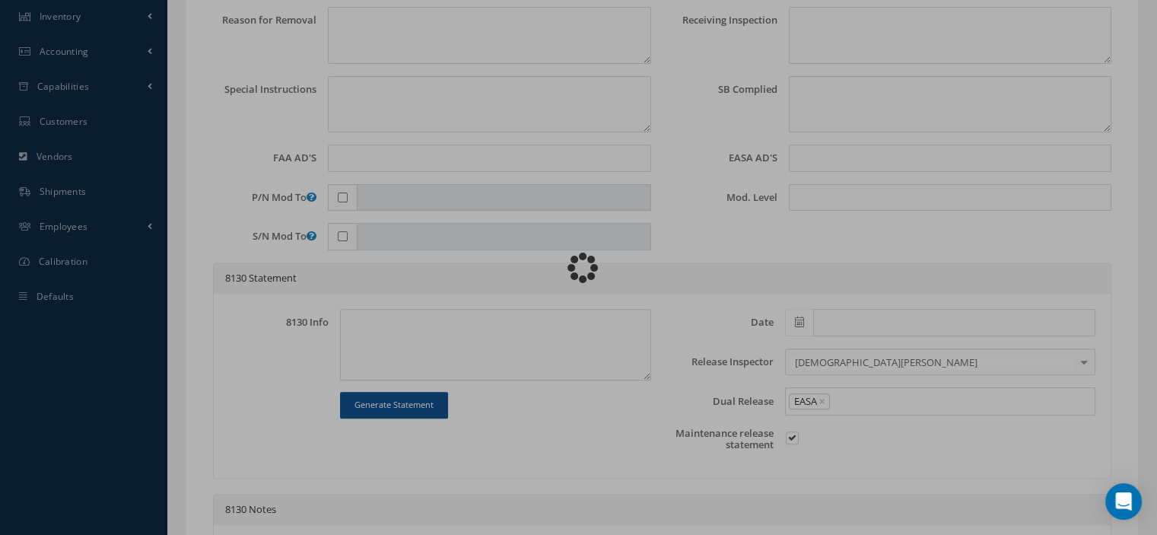
type input "07/21/2023"
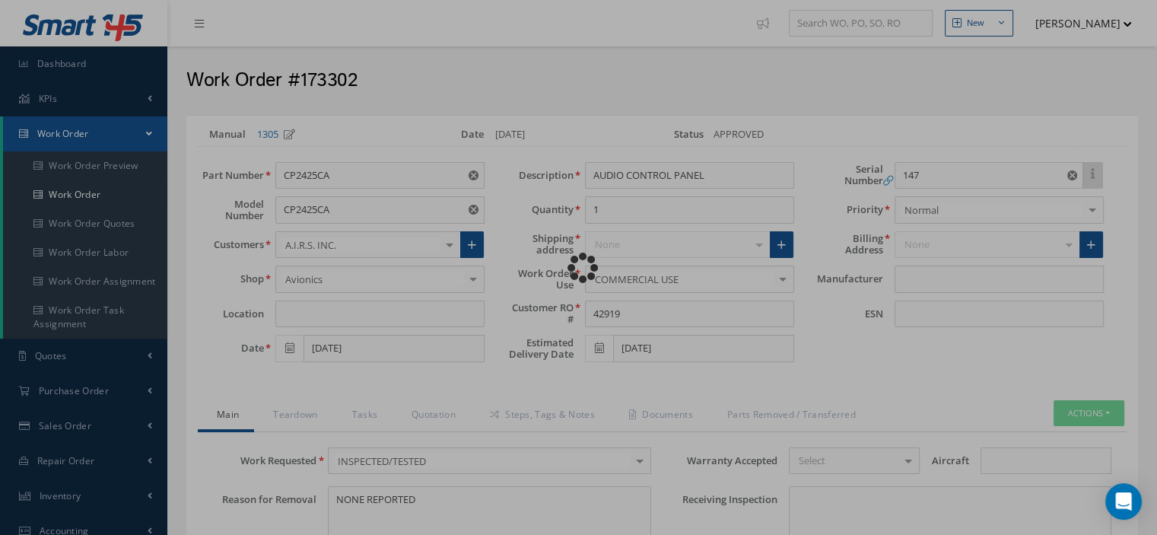
type input "TEAM"
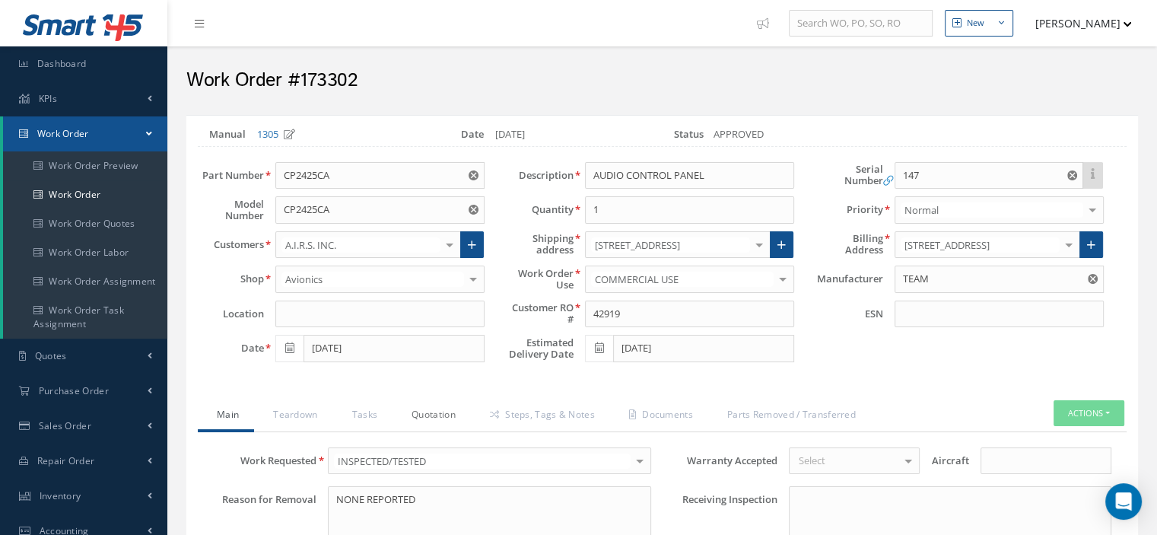
click at [428, 408] on link "Quotation" at bounding box center [431, 416] width 78 height 32
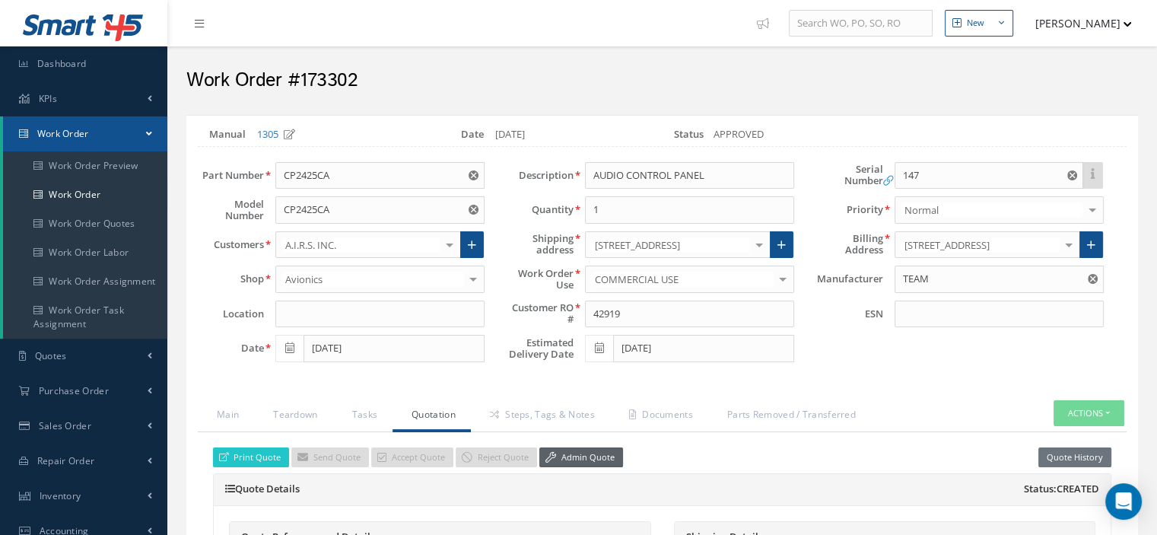
click at [594, 456] on link "Admin Quote" at bounding box center [581, 457] width 84 height 21
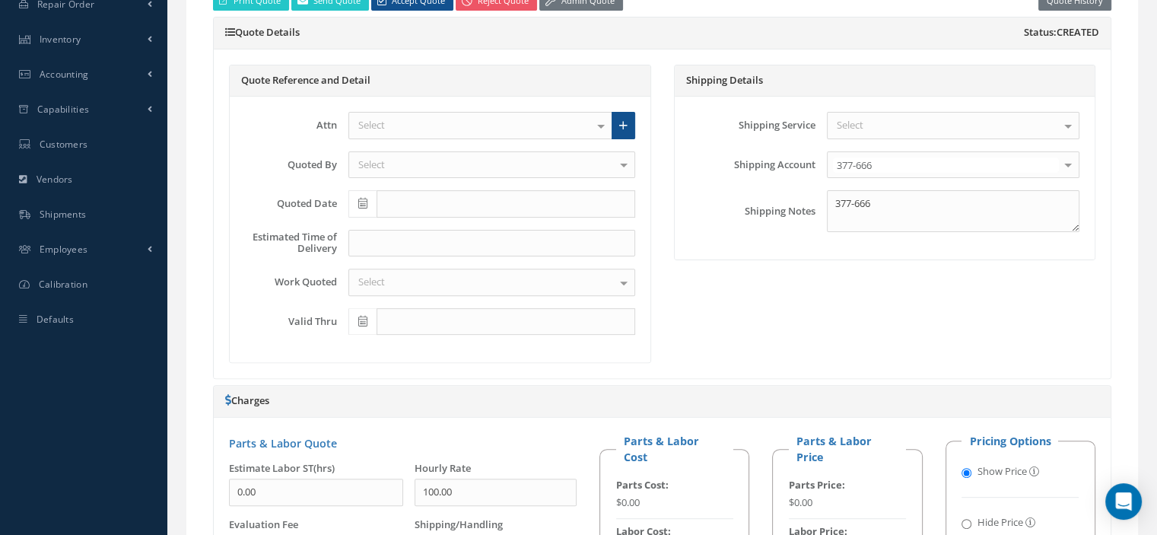
scroll to position [152, 0]
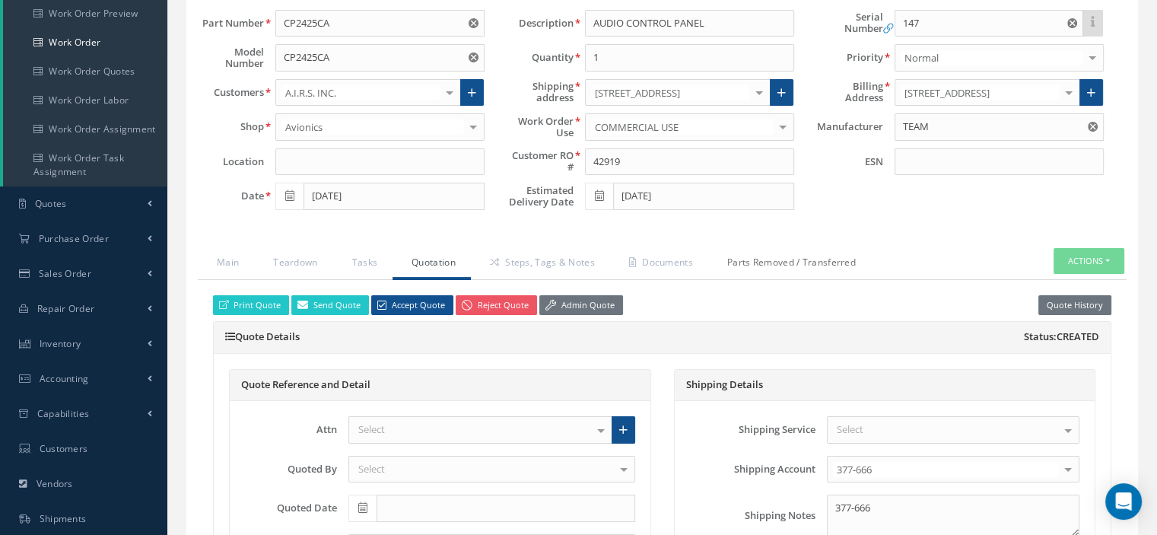
click at [783, 261] on link "Parts Removed / Transferred" at bounding box center [789, 264] width 163 height 32
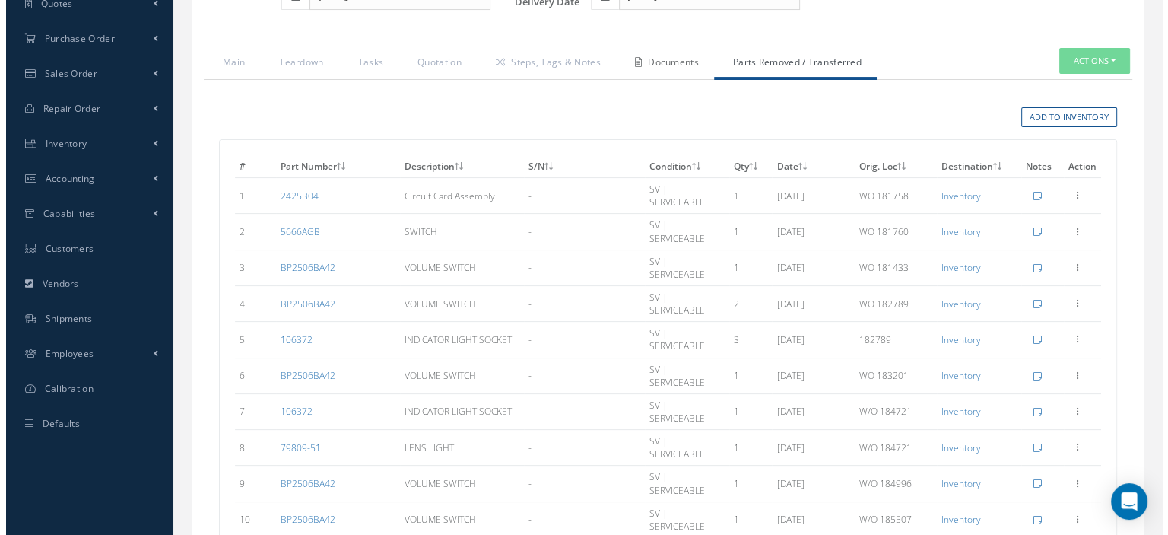
scroll to position [124, 0]
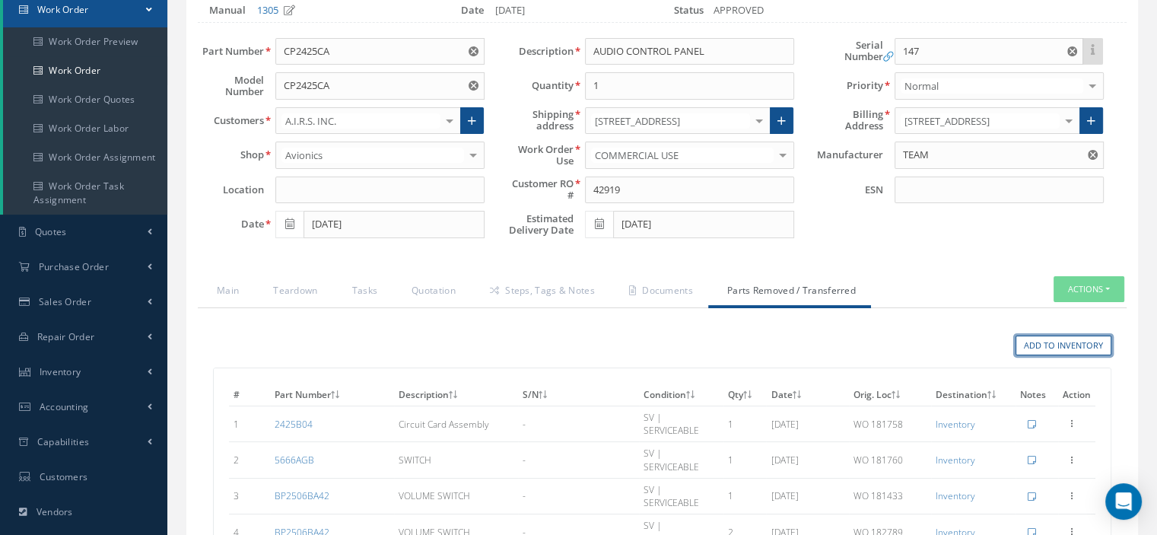
click at [1066, 340] on link "Add to Inventory" at bounding box center [1063, 345] width 96 height 21
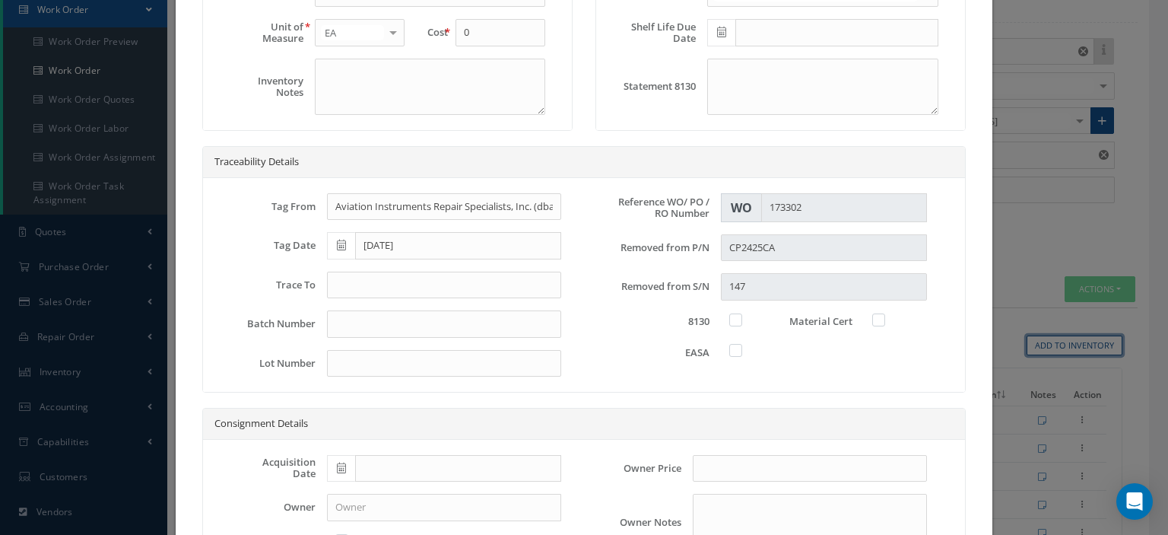
scroll to position [0, 0]
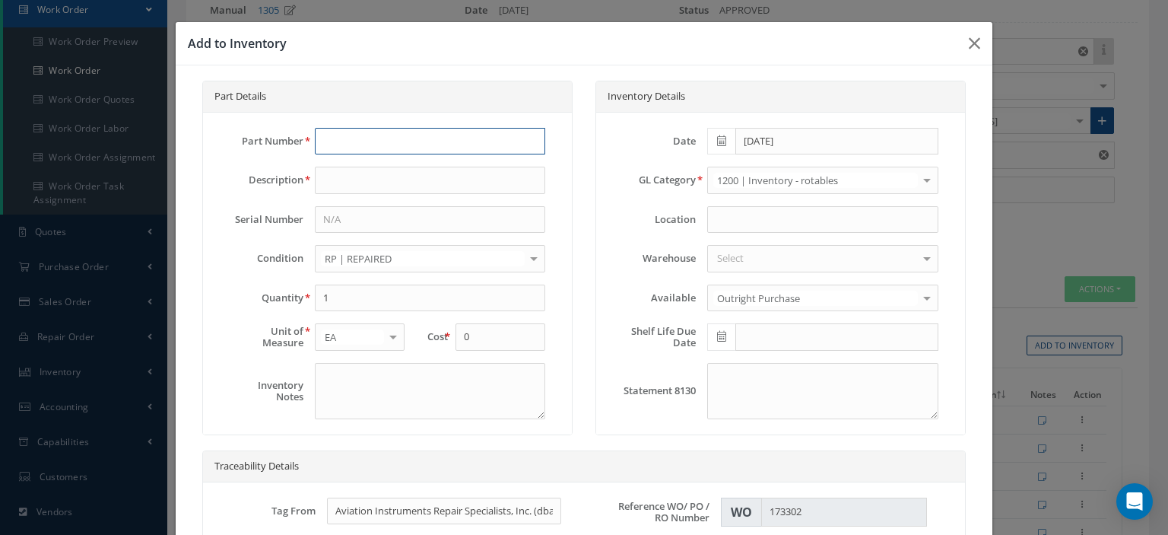
click at [351, 148] on input "text" at bounding box center [430, 141] width 230 height 27
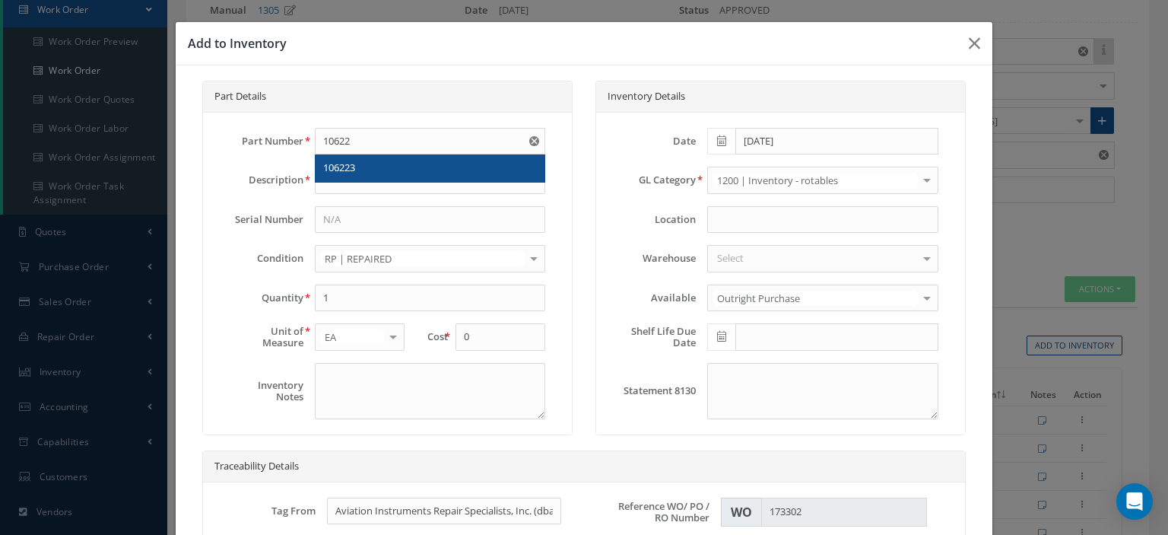
click at [362, 160] on div "106223" at bounding box center [430, 167] width 214 height 15
type input "106223"
type input "KNOB"
type input "80.00"
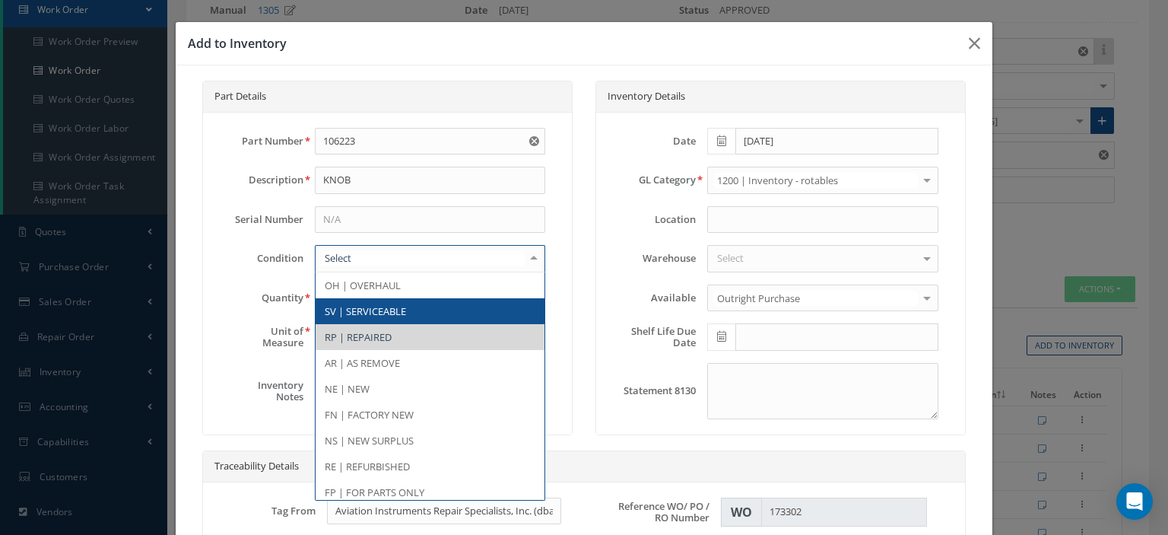
click at [352, 304] on span "SV | SERVICEABLE" at bounding box center [365, 311] width 81 height 14
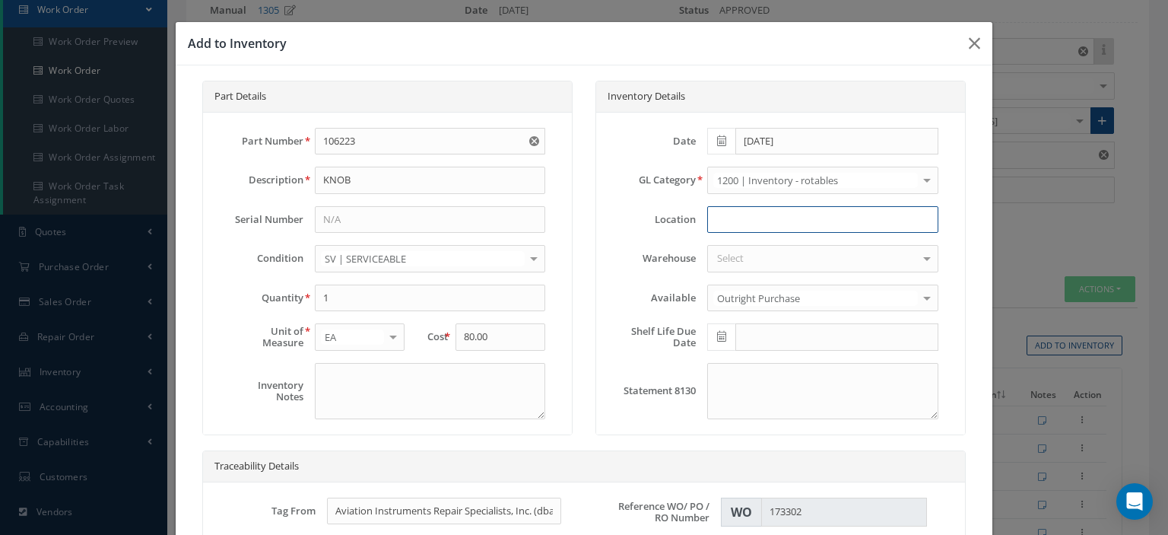
click at [710, 219] on input at bounding box center [822, 219] width 230 height 27
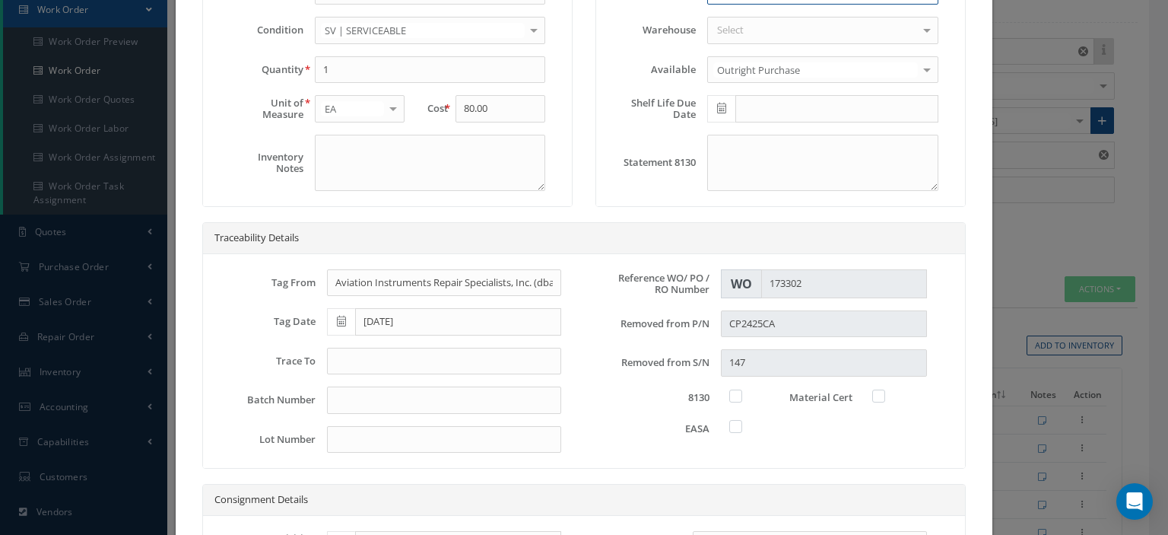
scroll to position [304, 0]
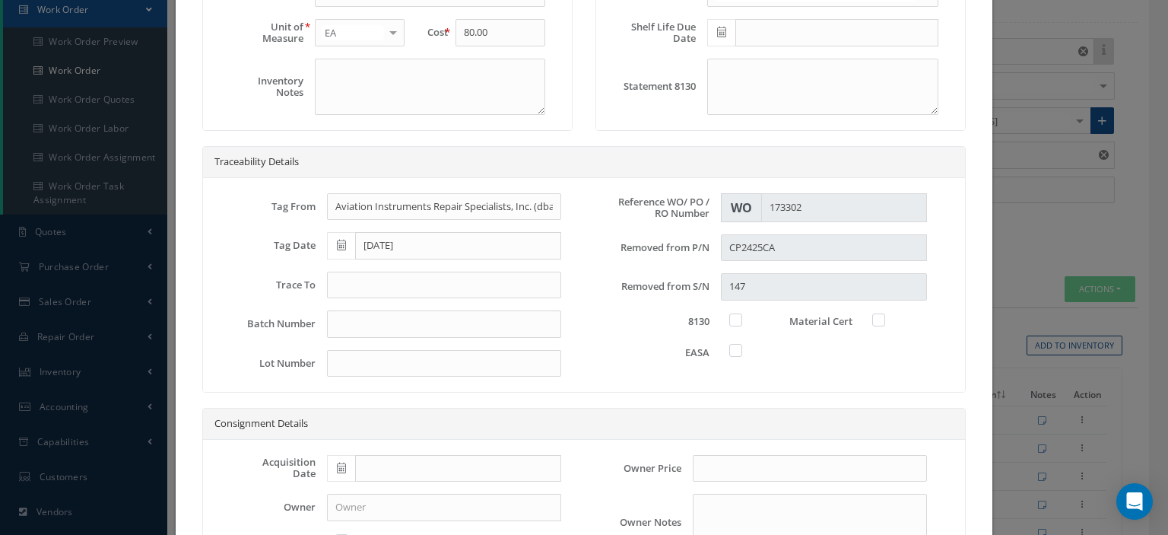
type input "W/O 196280"
click at [418, 276] on input "text" at bounding box center [444, 285] width 234 height 27
type input "8130-3"
click at [742, 314] on label at bounding box center [744, 320] width 4 height 14
click at [732, 314] on input "checkbox" at bounding box center [737, 318] width 10 height 10
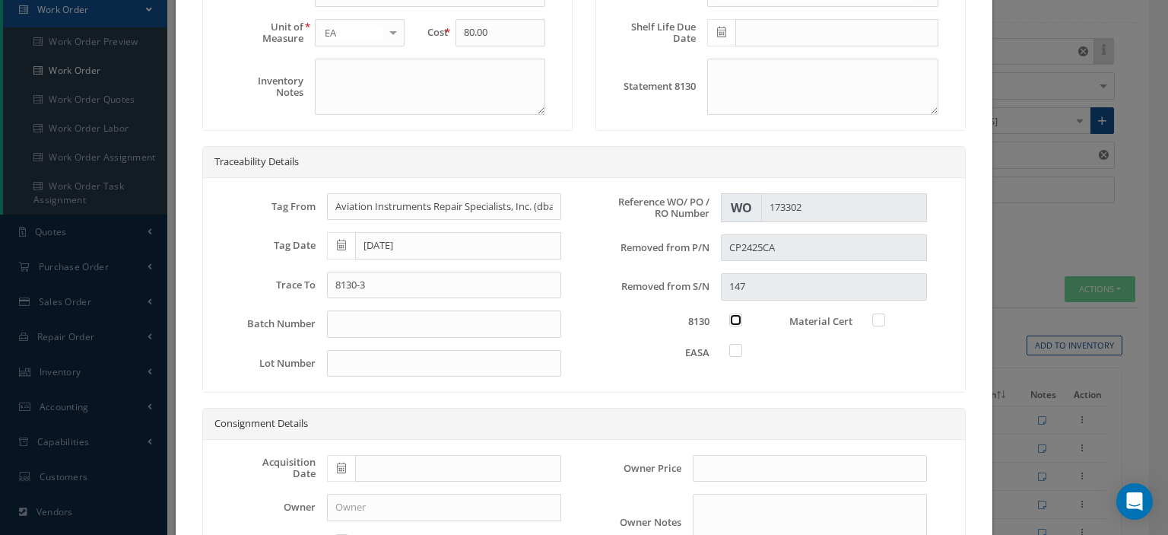
checkbox input "true"
click at [885, 318] on label at bounding box center [887, 320] width 4 height 14
click at [875, 318] on input "checkbox" at bounding box center [880, 318] width 10 height 10
checkbox input "true"
click at [742, 352] on label at bounding box center [744, 350] width 4 height 14
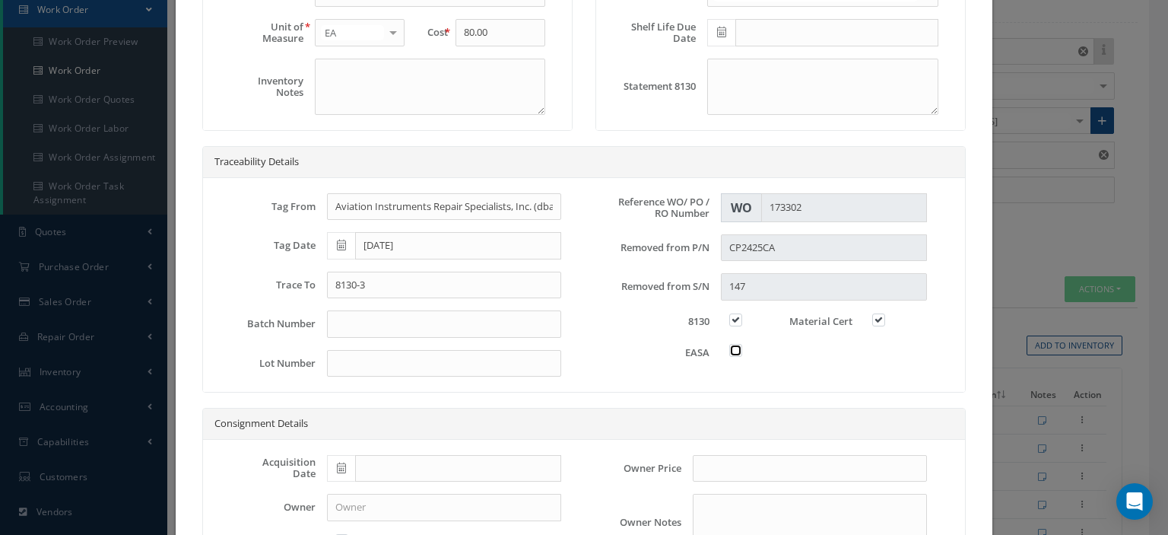
click at [732, 352] on input "checkbox" at bounding box center [737, 349] width 10 height 10
checkbox input "true"
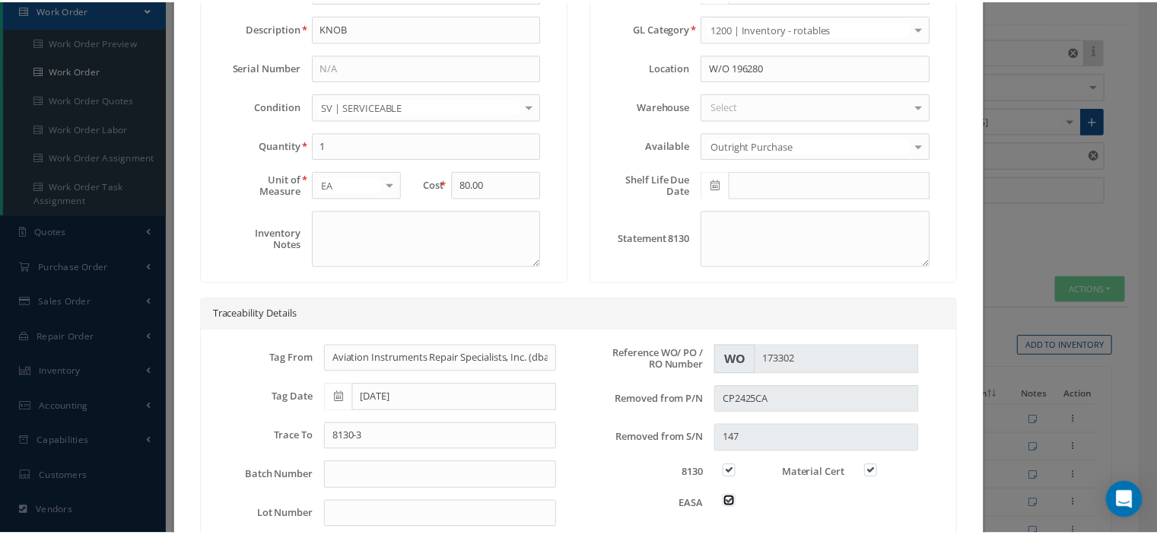
scroll to position [434, 0]
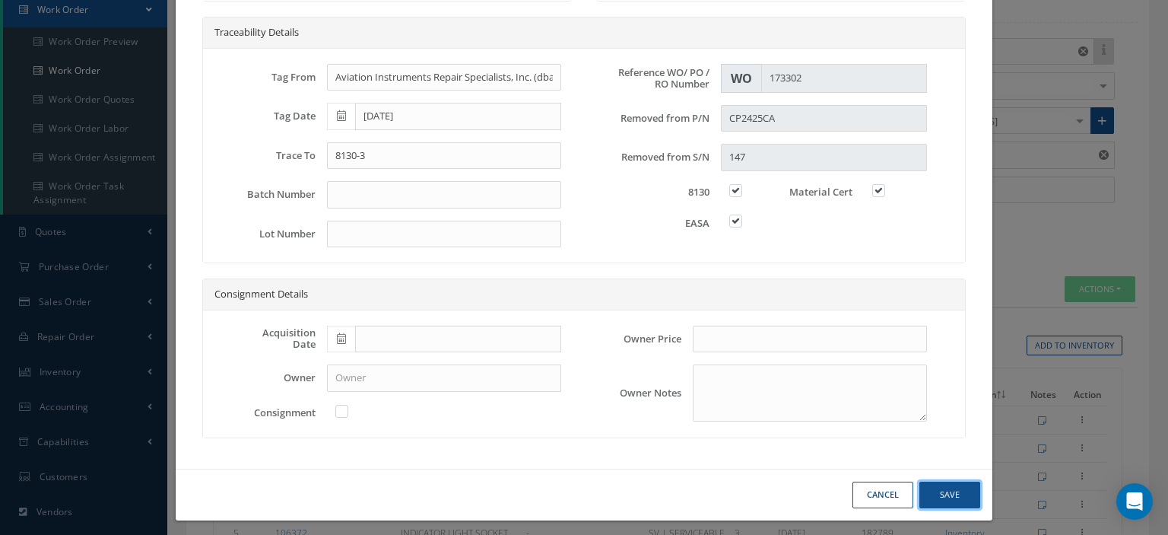
click at [953, 485] on button "Save" at bounding box center [950, 494] width 61 height 27
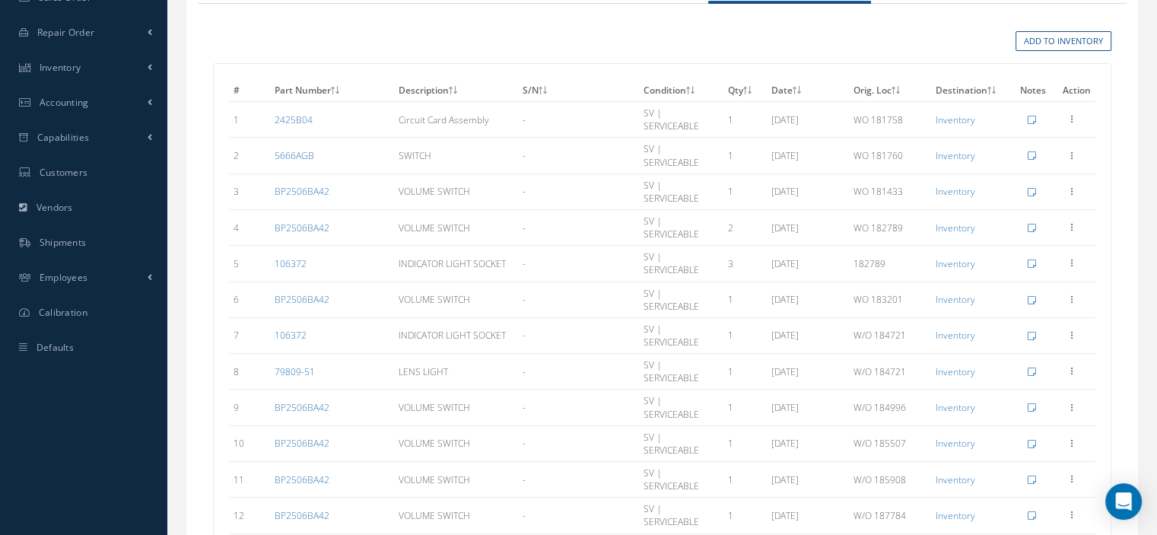
scroll to position [732, 0]
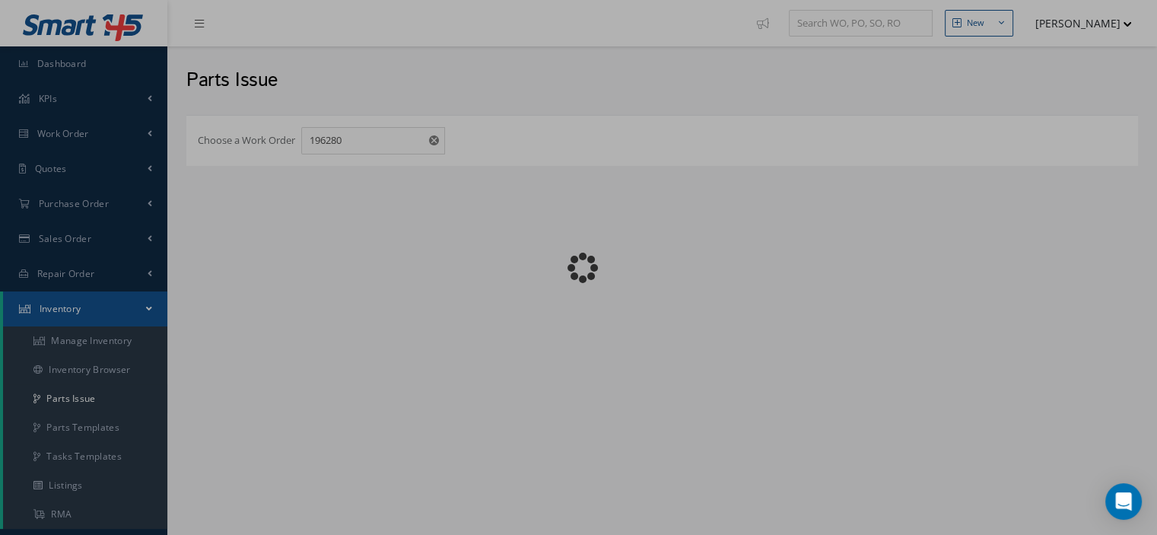
checkbox input "false"
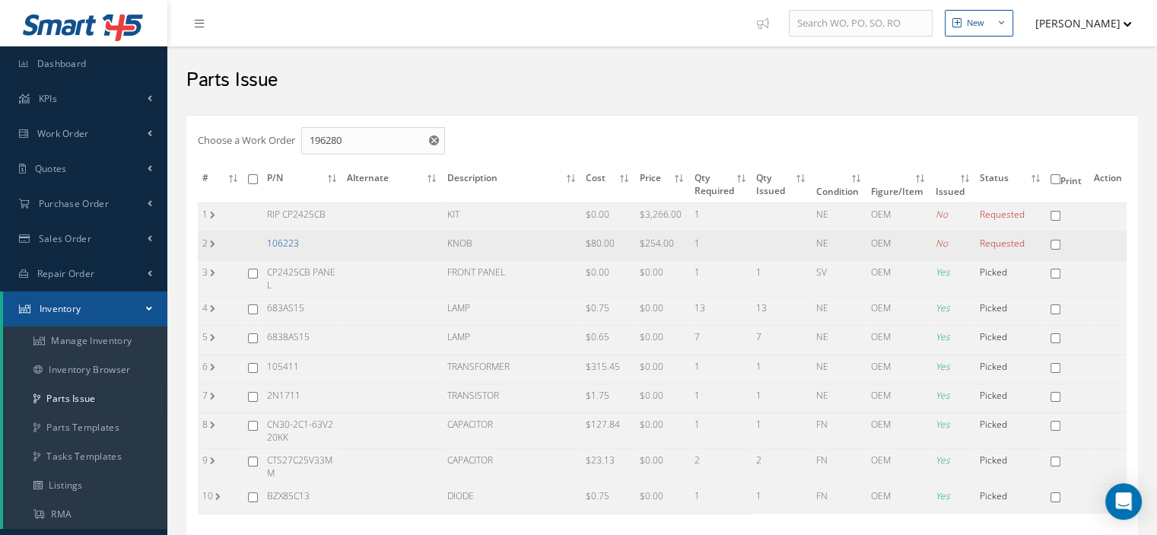
click at [277, 242] on link "106223" at bounding box center [283, 243] width 32 height 13
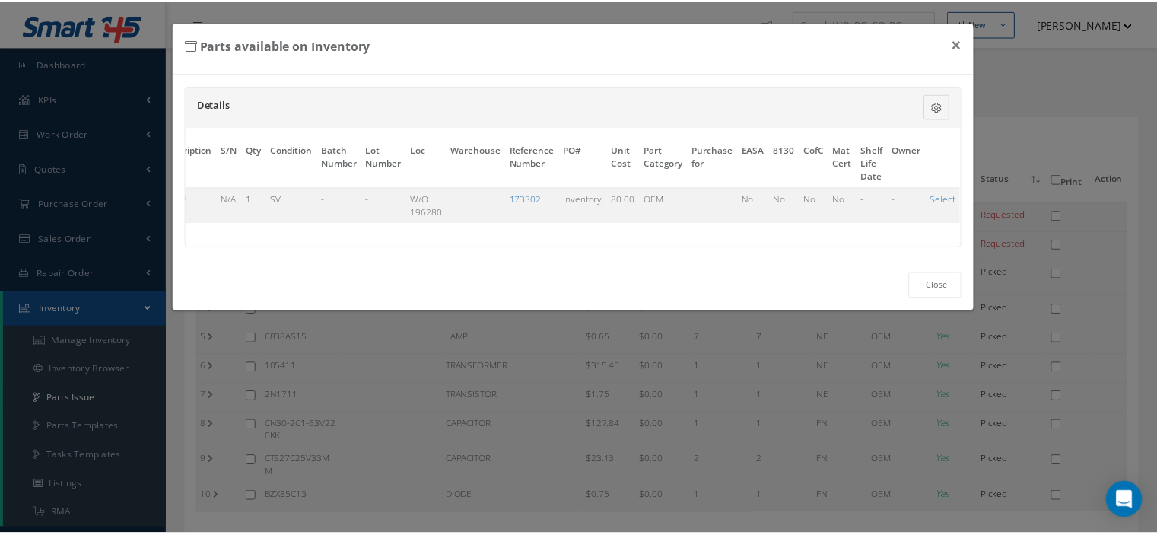
scroll to position [0, 122]
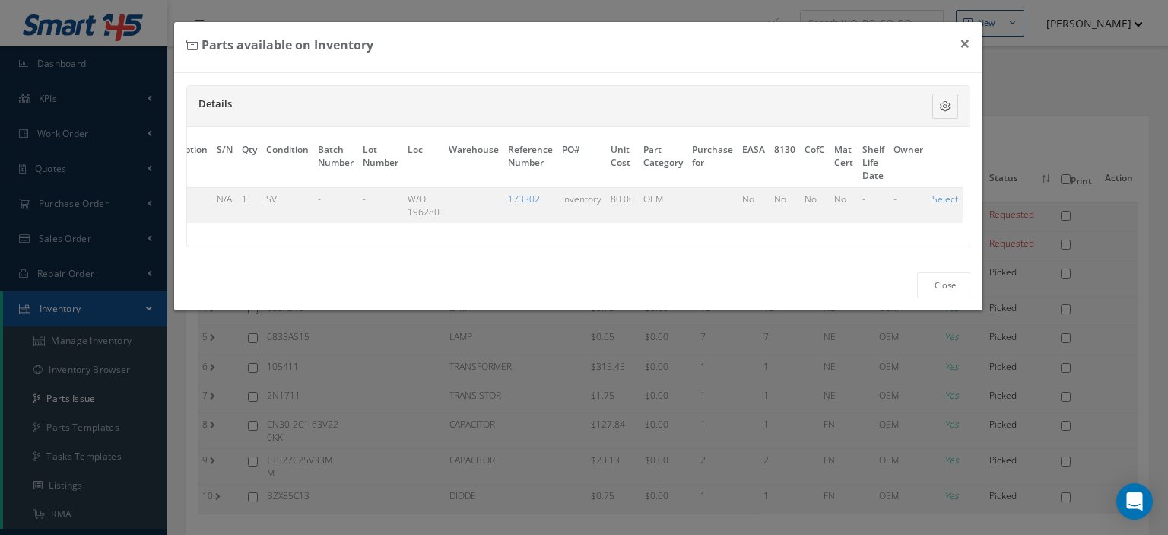
click at [932, 197] on link "Select" at bounding box center [945, 198] width 26 height 13
checkbox input "true"
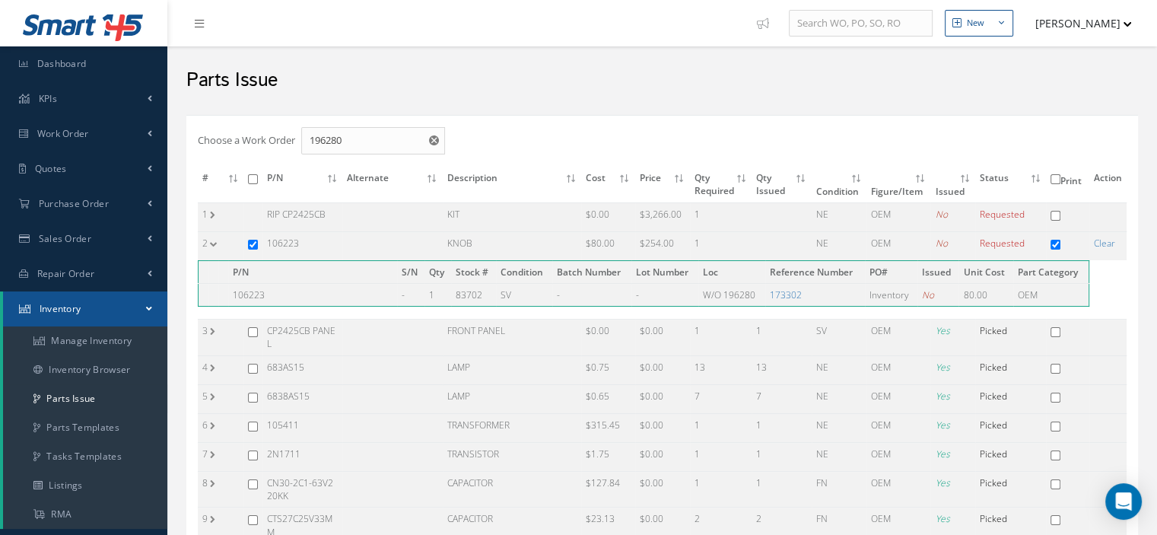
scroll to position [274, 0]
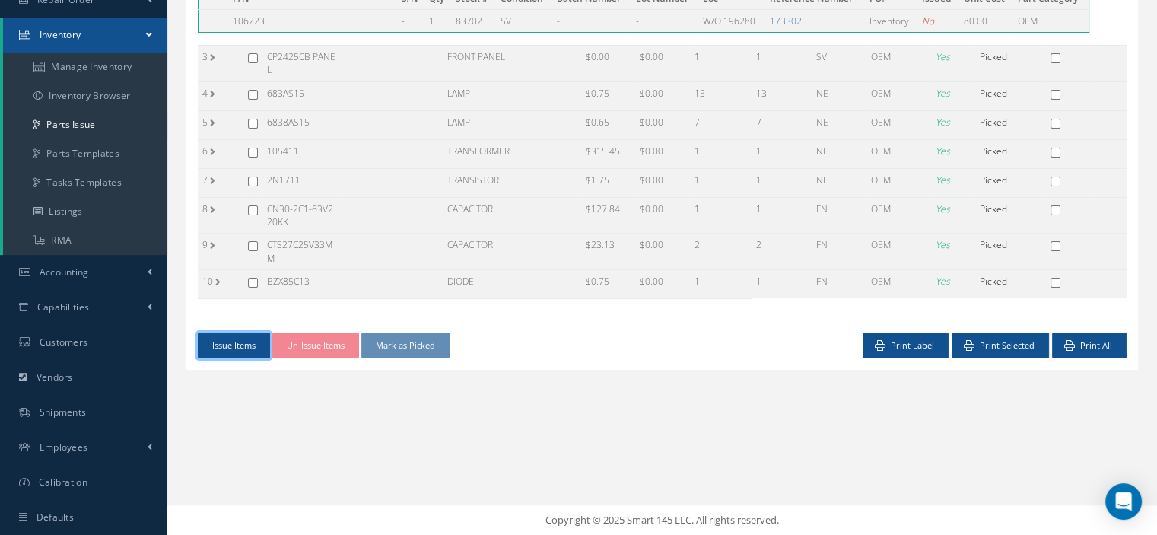
click at [228, 345] on button "Issue Items" at bounding box center [234, 345] width 72 height 27
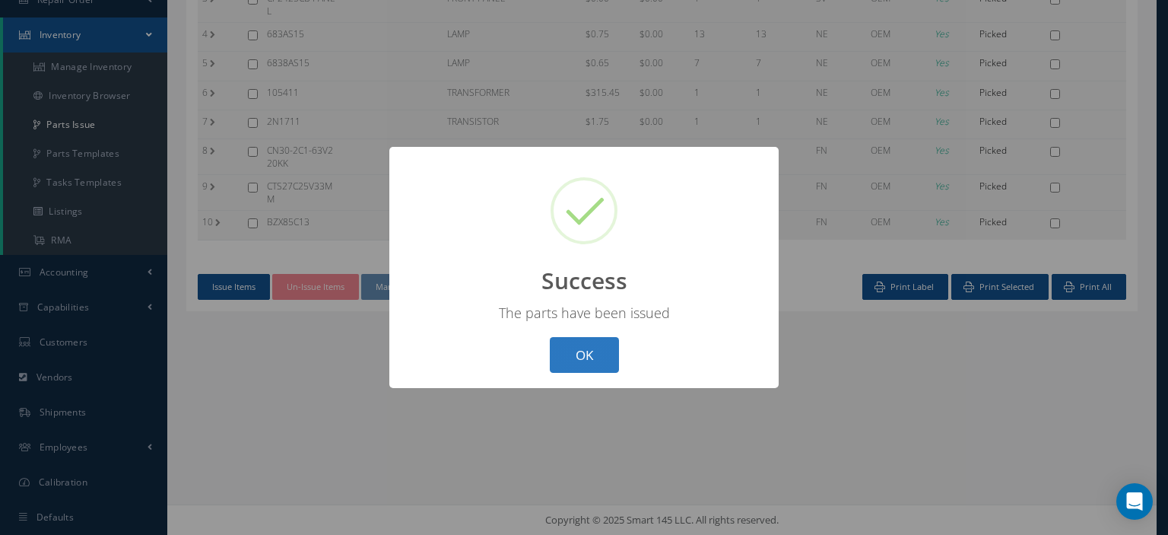
click at [566, 355] on button "OK" at bounding box center [584, 355] width 69 height 36
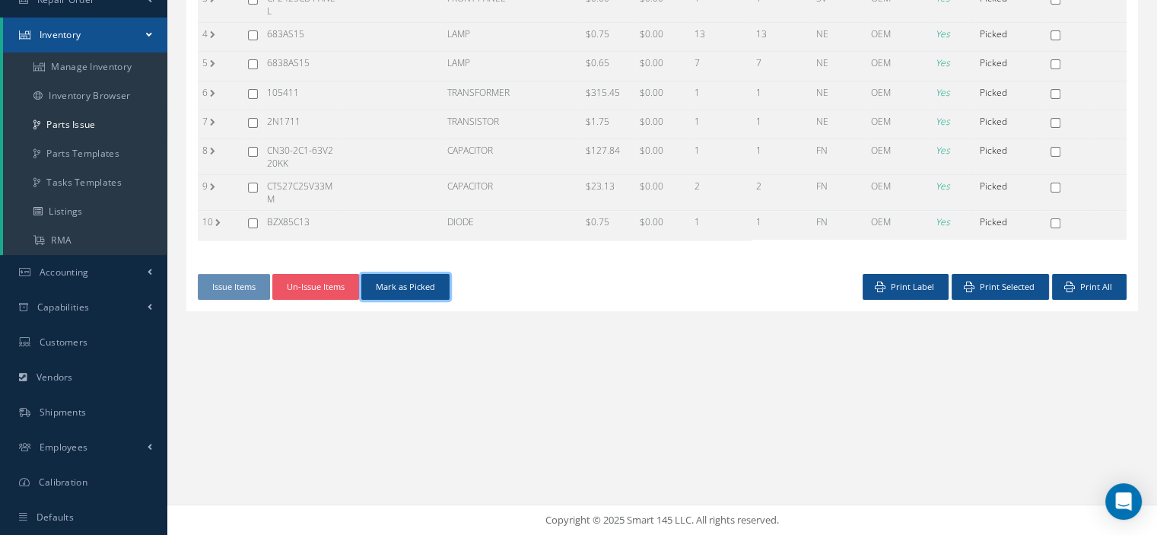
click at [418, 291] on button "Mark as Picked" at bounding box center [405, 287] width 88 height 27
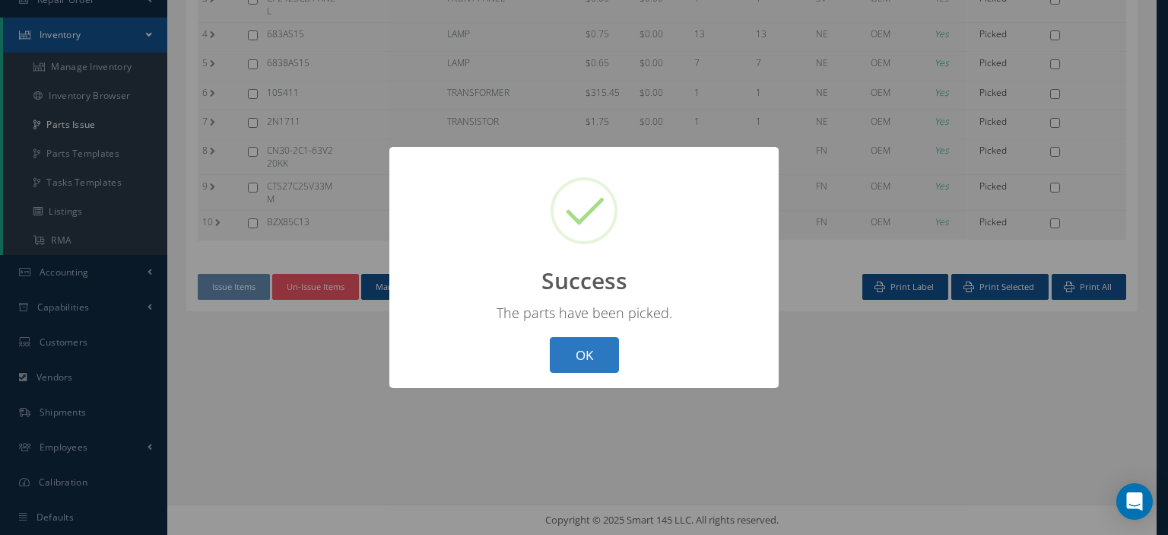
click at [585, 352] on button "OK" at bounding box center [584, 355] width 69 height 36
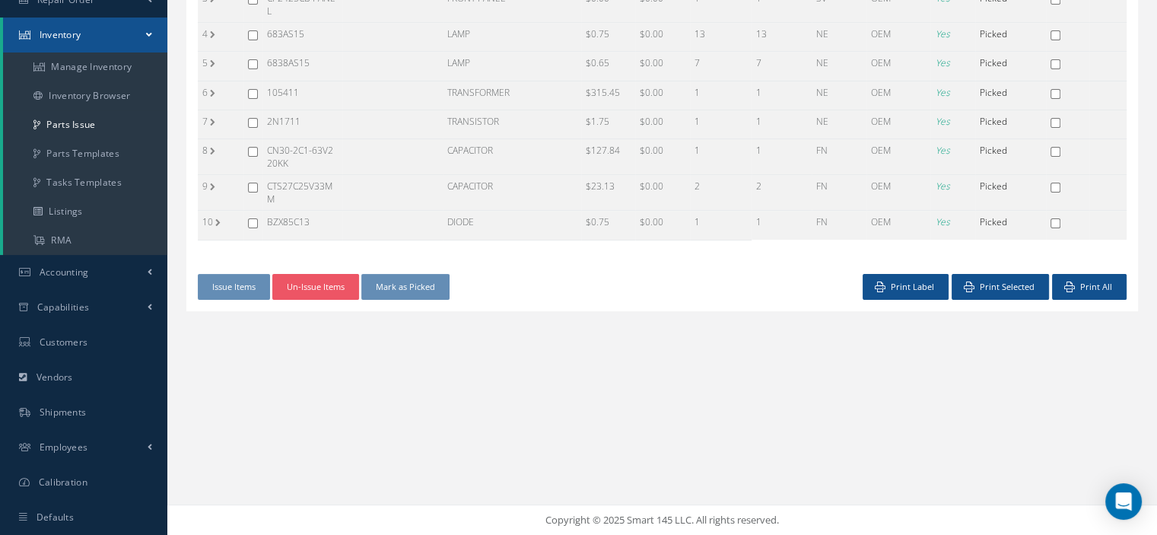
scroll to position [0, 0]
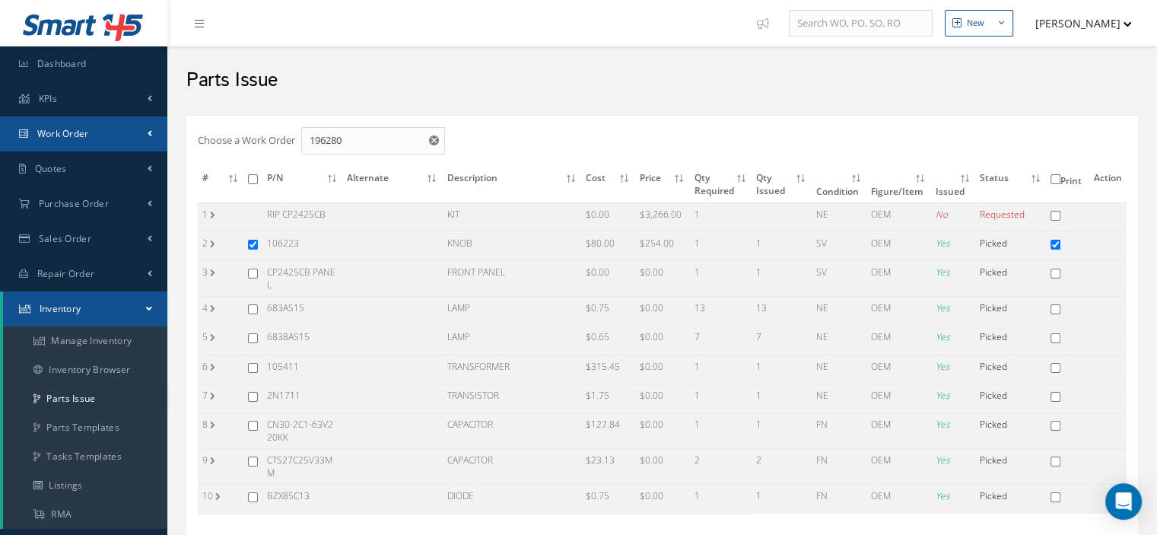
click at [94, 128] on link "Work Order" at bounding box center [83, 133] width 167 height 35
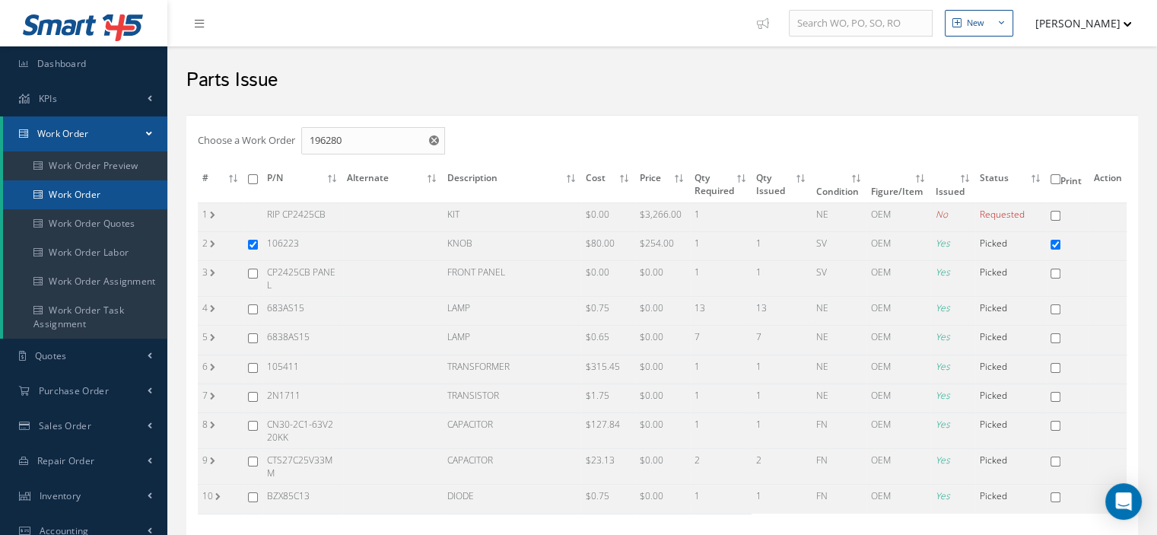
click at [100, 196] on link "Work Order" at bounding box center [85, 194] width 164 height 29
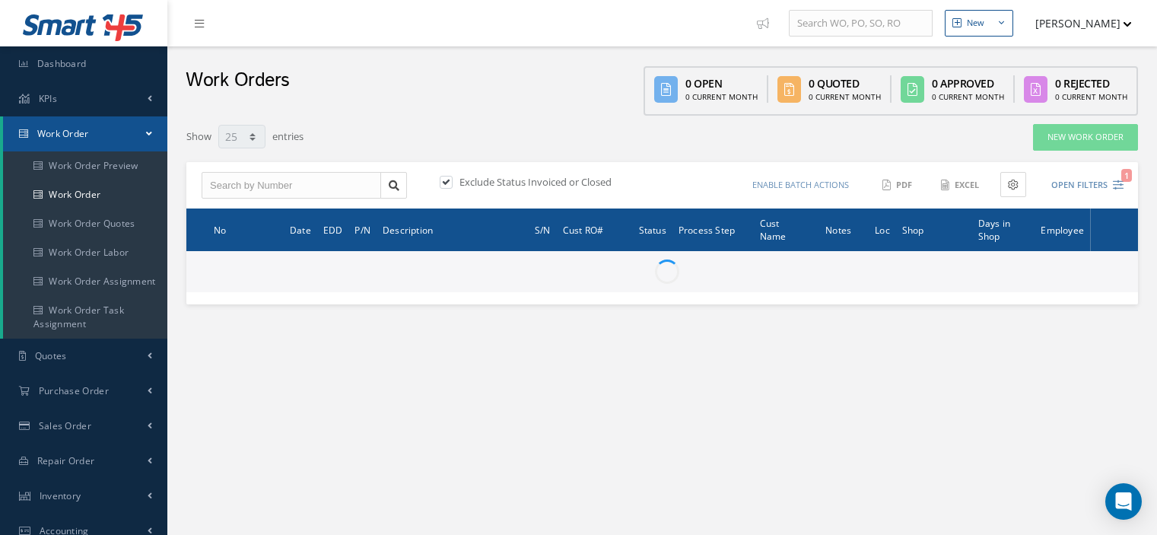
select select "25"
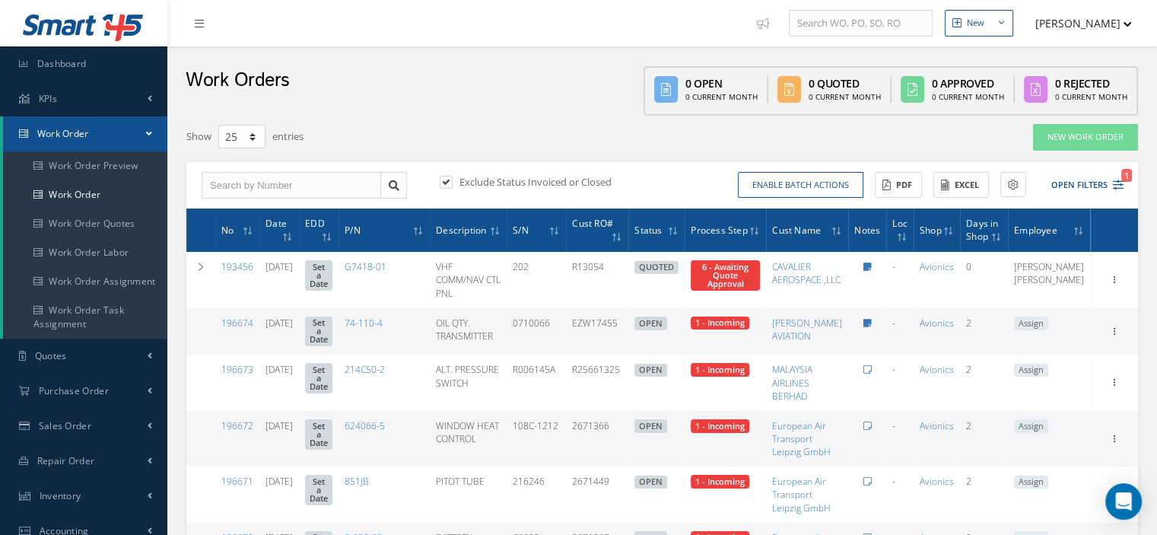
type input "All Work Request"
type input "All Work Performed"
type input "All Status"
type input "WO Part Status"
click at [452, 179] on label at bounding box center [454, 182] width 4 height 14
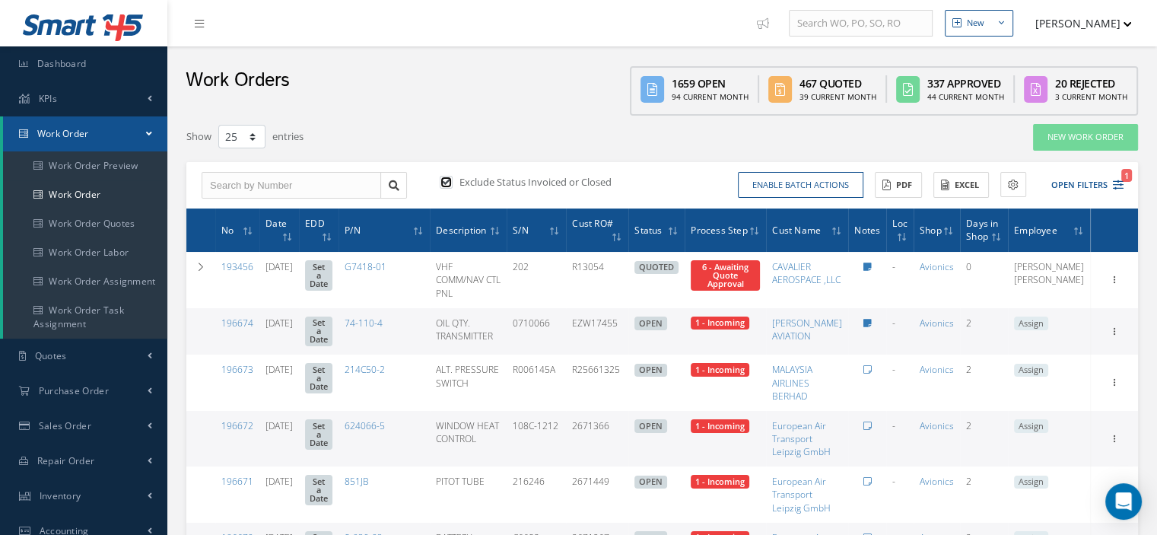
click at [447, 179] on input "checkbox" at bounding box center [445, 183] width 10 height 10
checkbox input "false"
click at [1116, 185] on icon at bounding box center [1118, 184] width 11 height 11
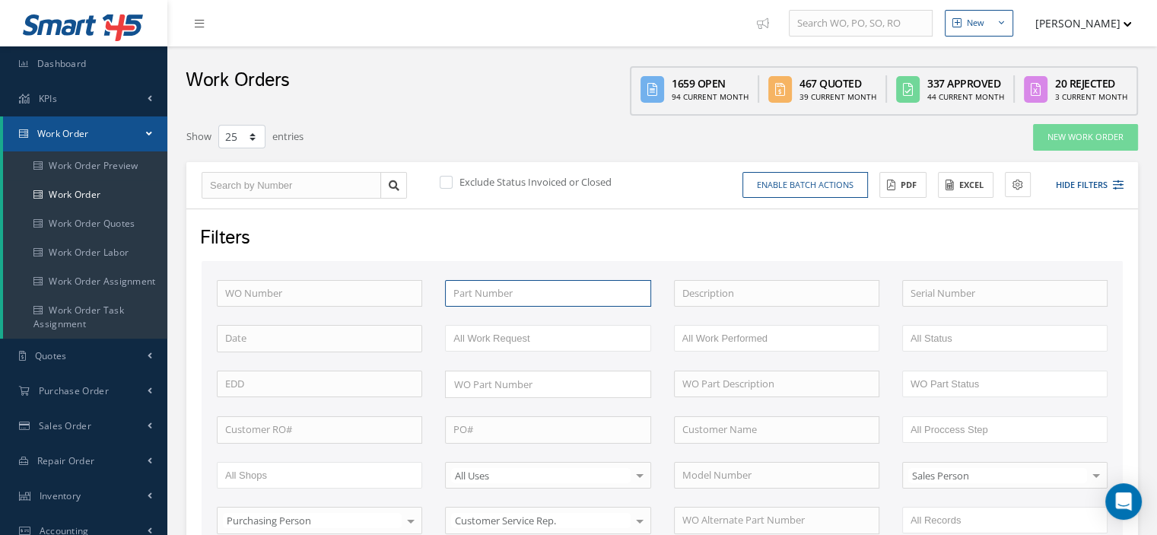
click at [558, 300] on input "text" at bounding box center [547, 293] width 205 height 27
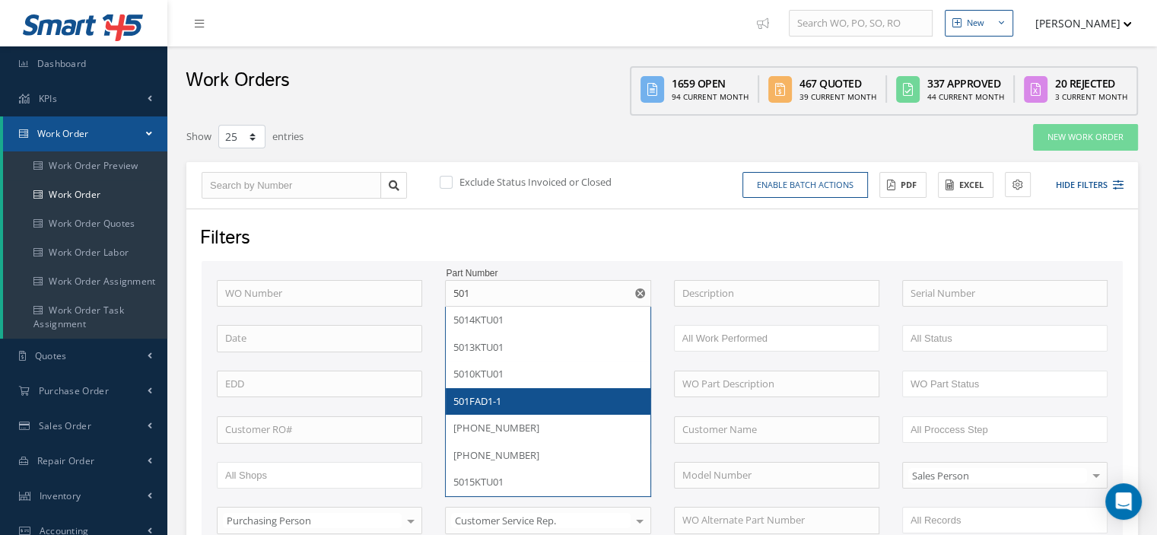
click at [524, 395] on div "501FAD1-1" at bounding box center [547, 401] width 189 height 15
type input "501FAD1-1"
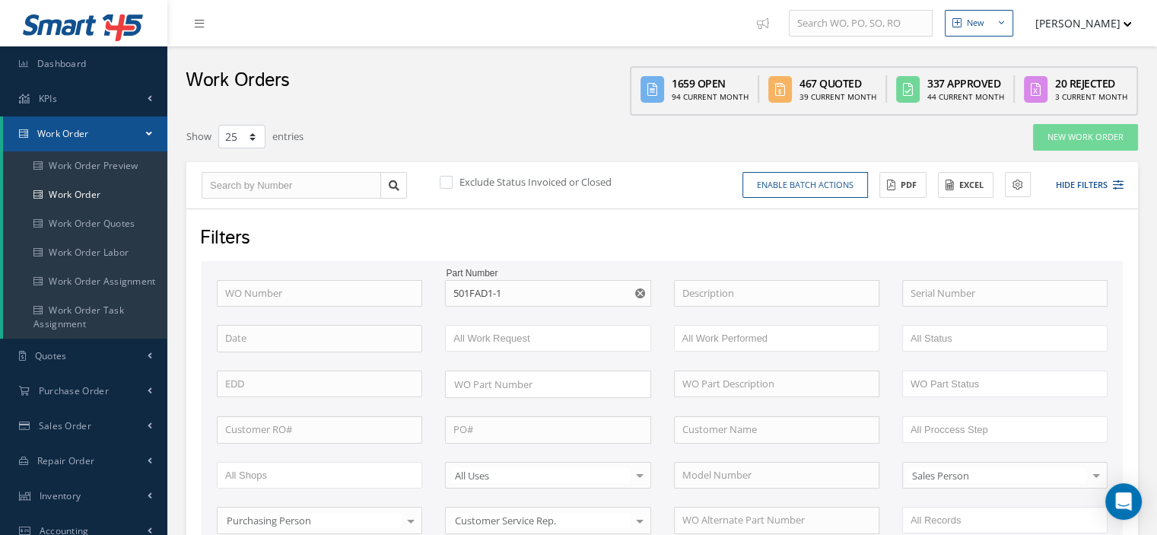
scroll to position [304, 0]
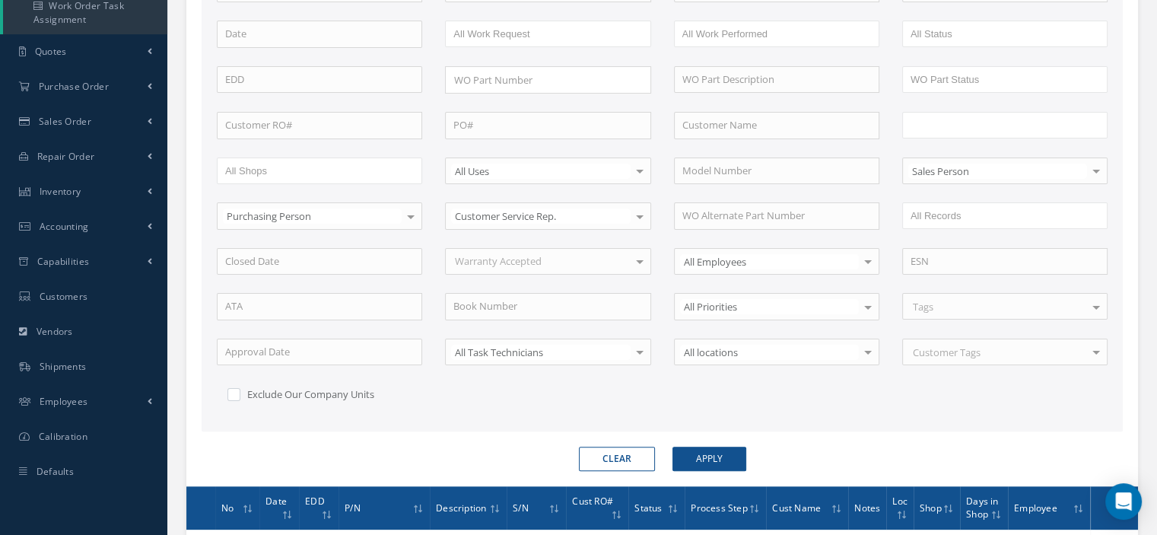
click at [932, 118] on input "text" at bounding box center [958, 125] width 97 height 19
click at [723, 453] on button "Apply" at bounding box center [709, 458] width 74 height 24
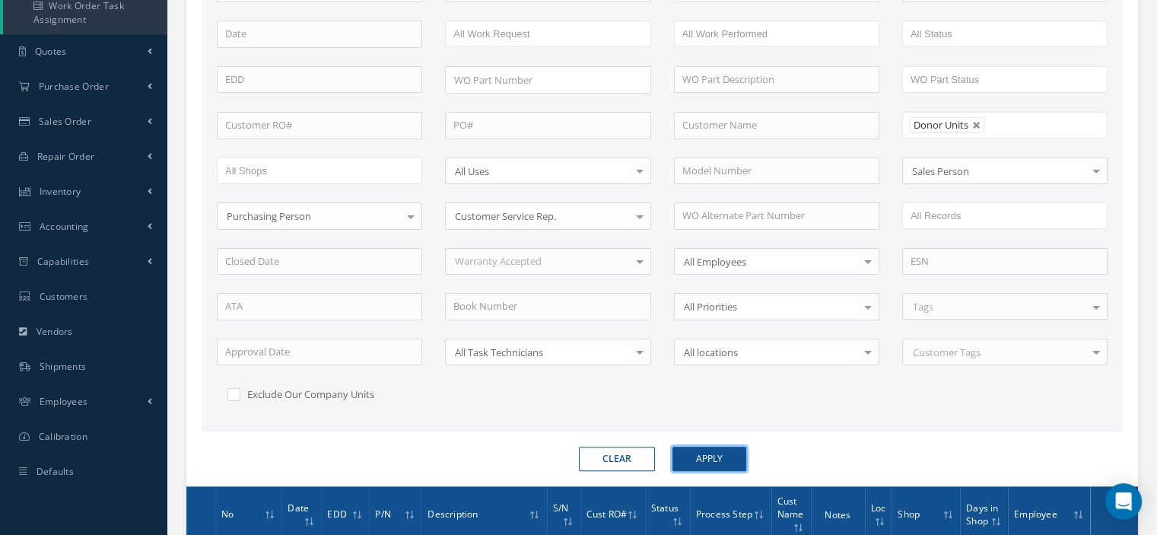
scroll to position [509, 0]
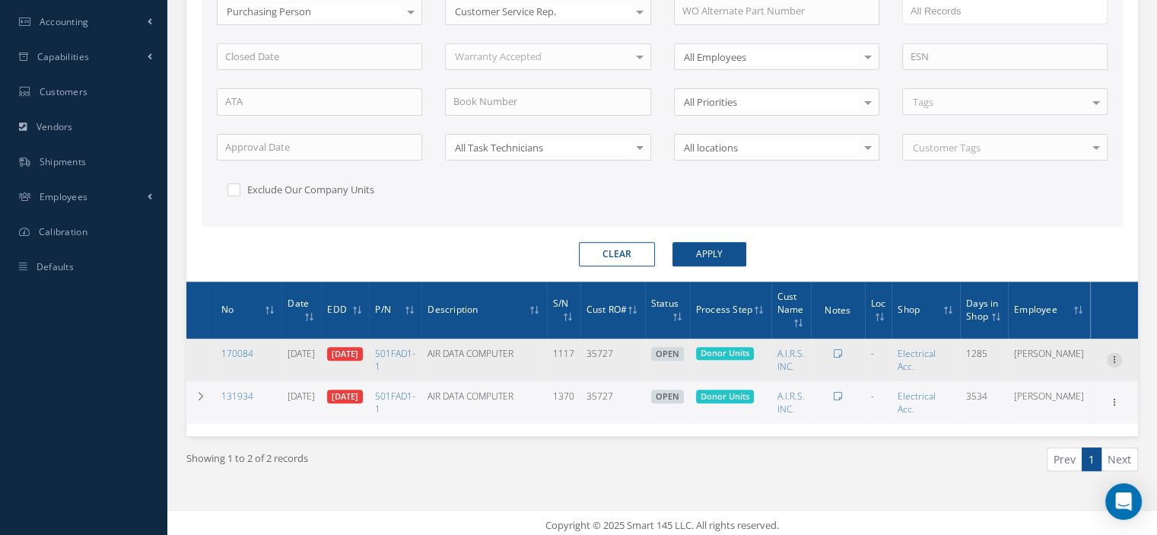
click at [1110, 355] on icon at bounding box center [1114, 358] width 15 height 12
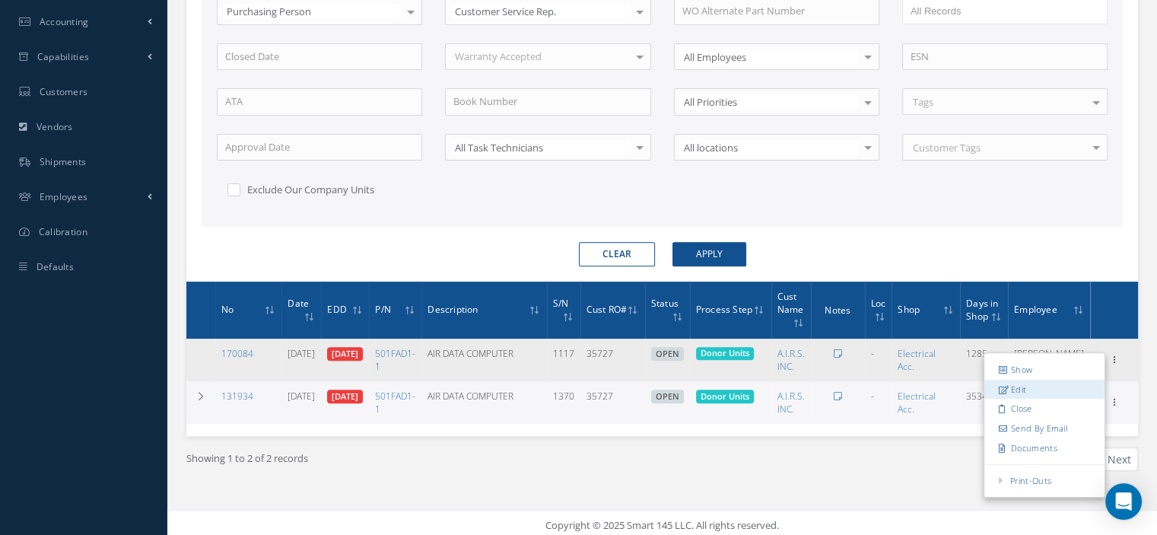
click at [1049, 383] on link "Edit" at bounding box center [1044, 389] width 120 height 20
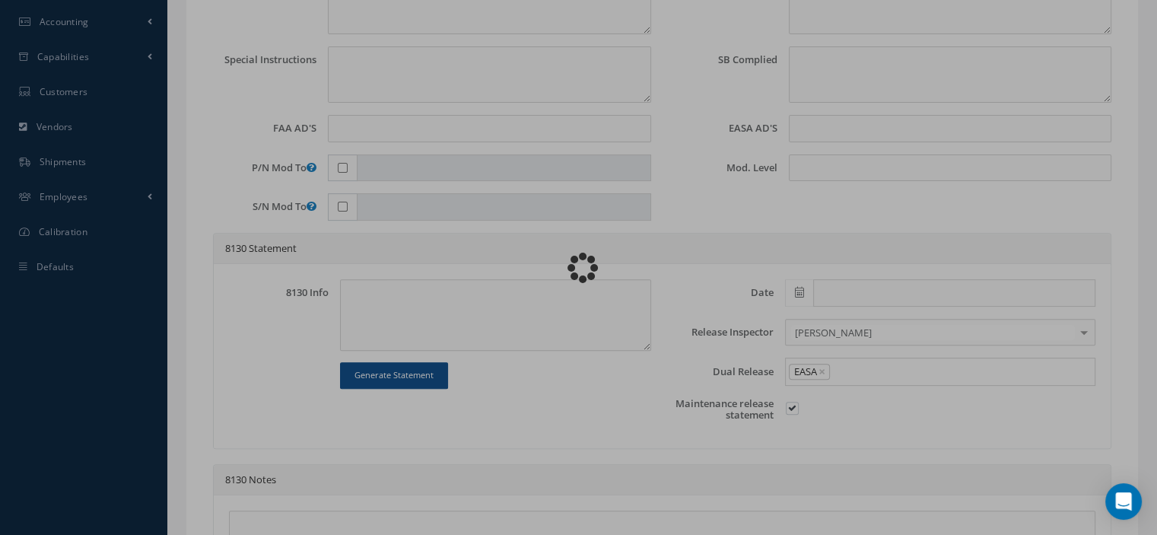
type input "501FAD1-1"
type input "03/03/2022"
type input "AIR DATA COMPUTER"
type input "35727"
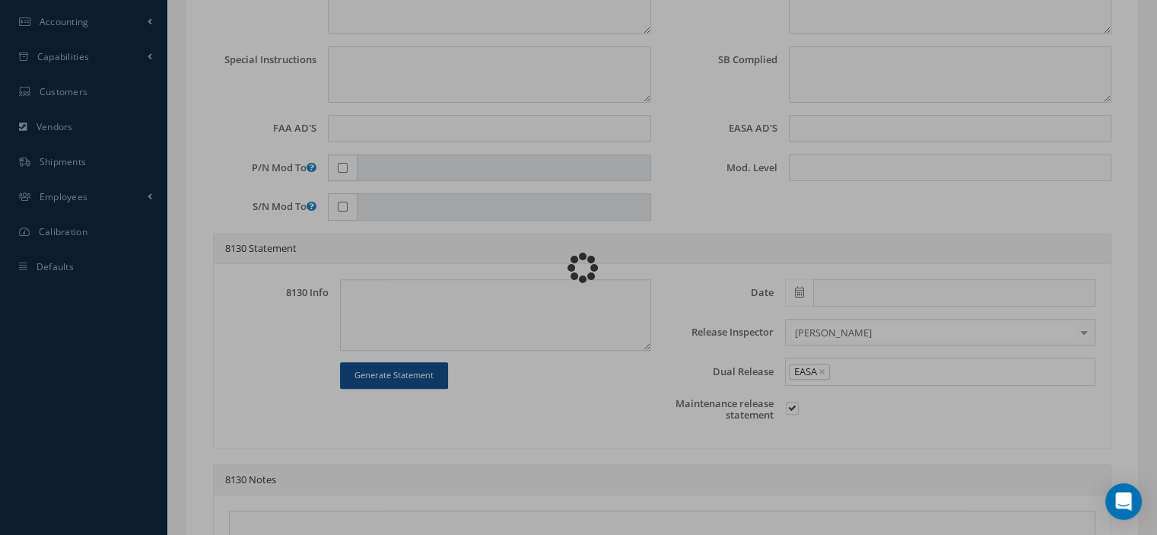
type input "03/10/2022"
type input "1117"
type textarea "NONE REPORTED"
type textarea "Article Donor to be used for parts."
type input "None"
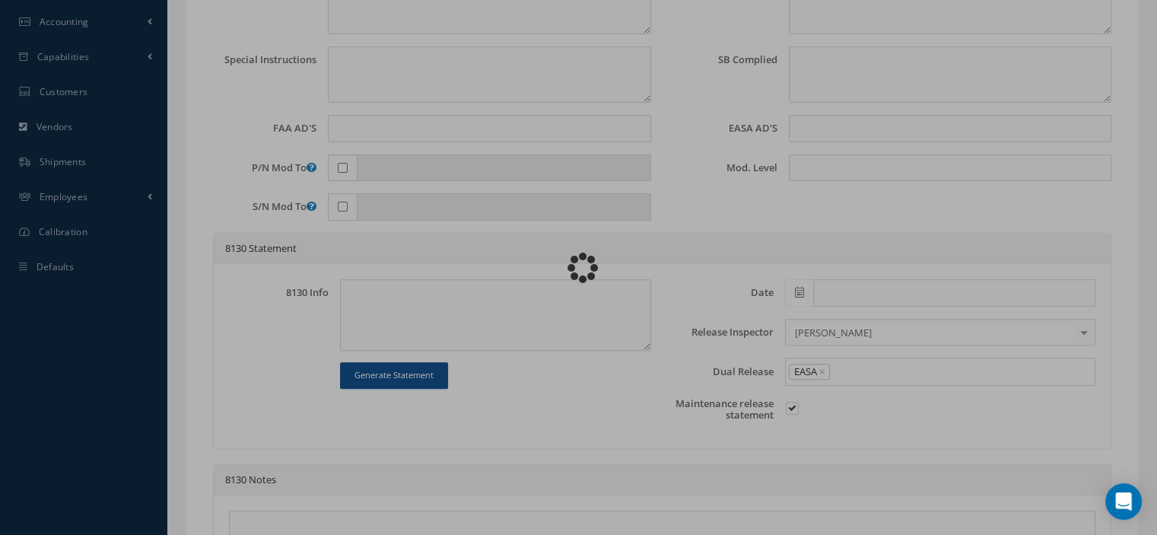
type input "None"
type input "1,2"
type textarea "INSPECTED/TESTED in accordance with CMM: 34-10-97 Revision: 17 Date: 2012-12-31"
type input "03/31/2022"
checkbox input "true"
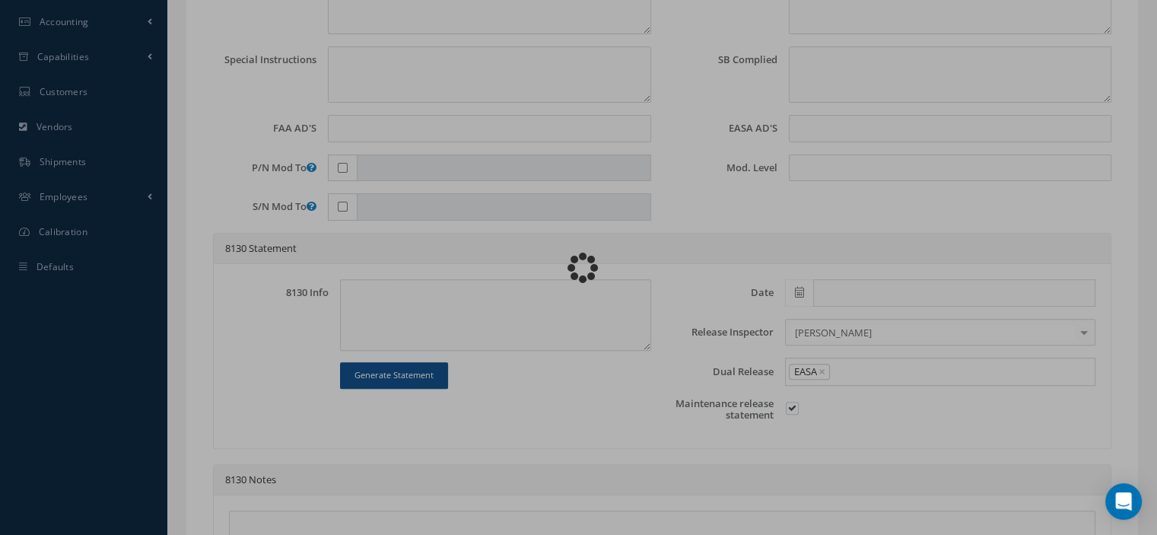
type input "03/31/2022"
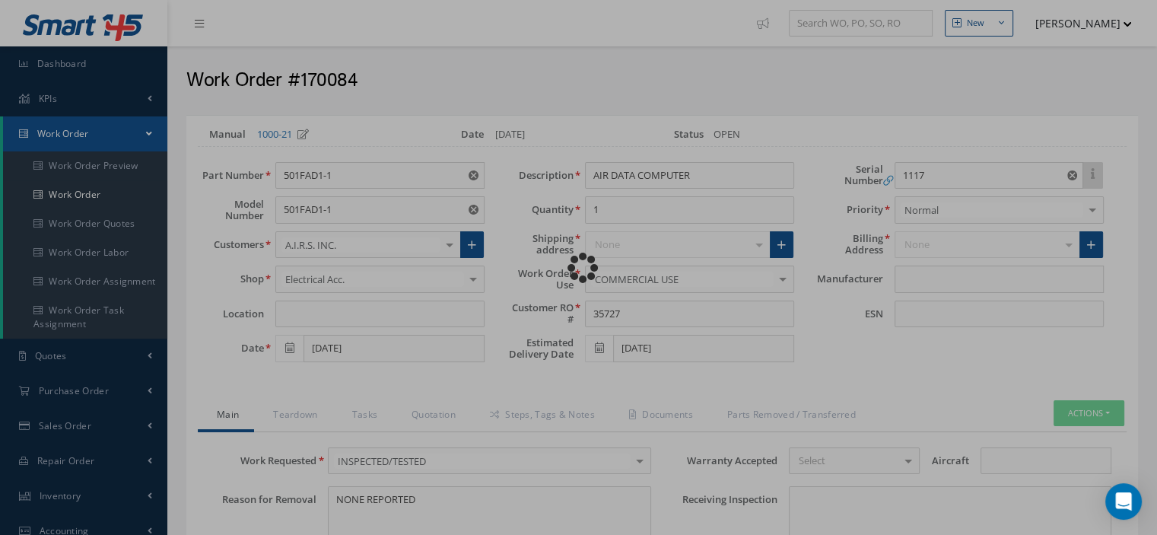
type input "GE AVIATION"
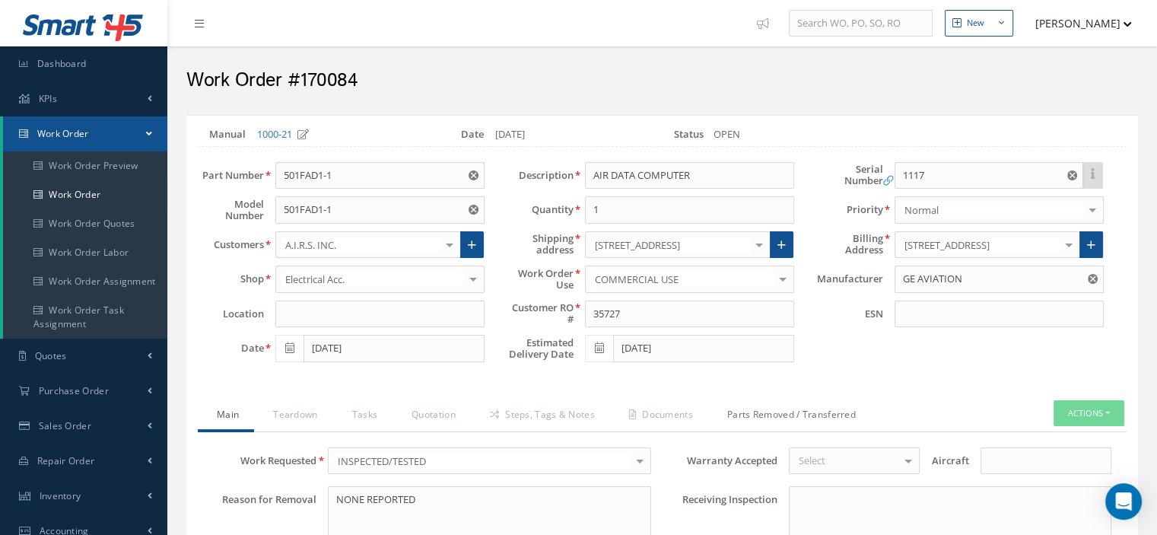
click at [794, 415] on link "Parts Removed / Transferred" at bounding box center [789, 416] width 163 height 32
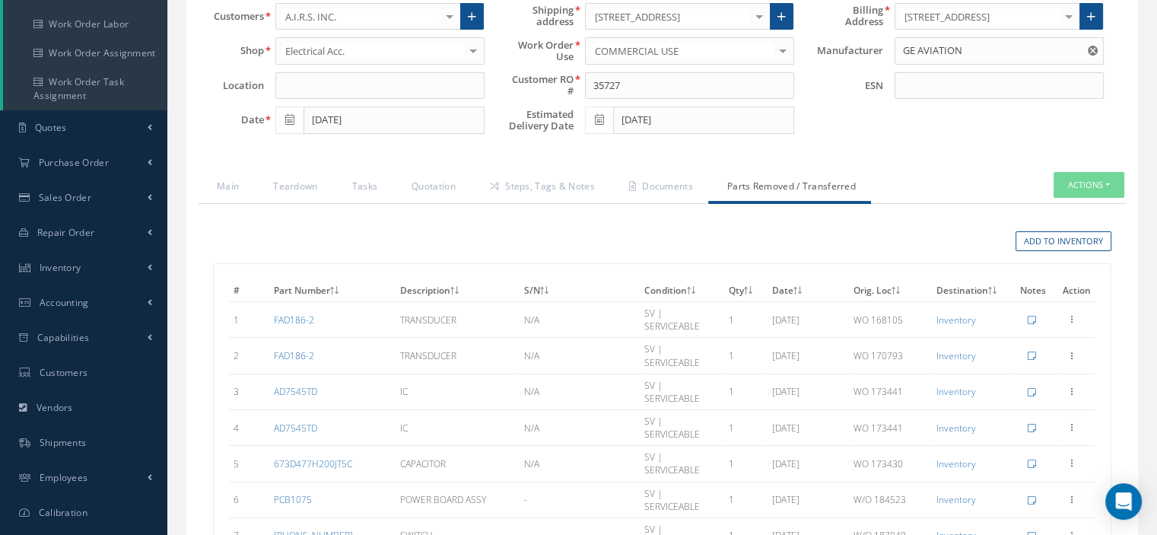
scroll to position [304, 0]
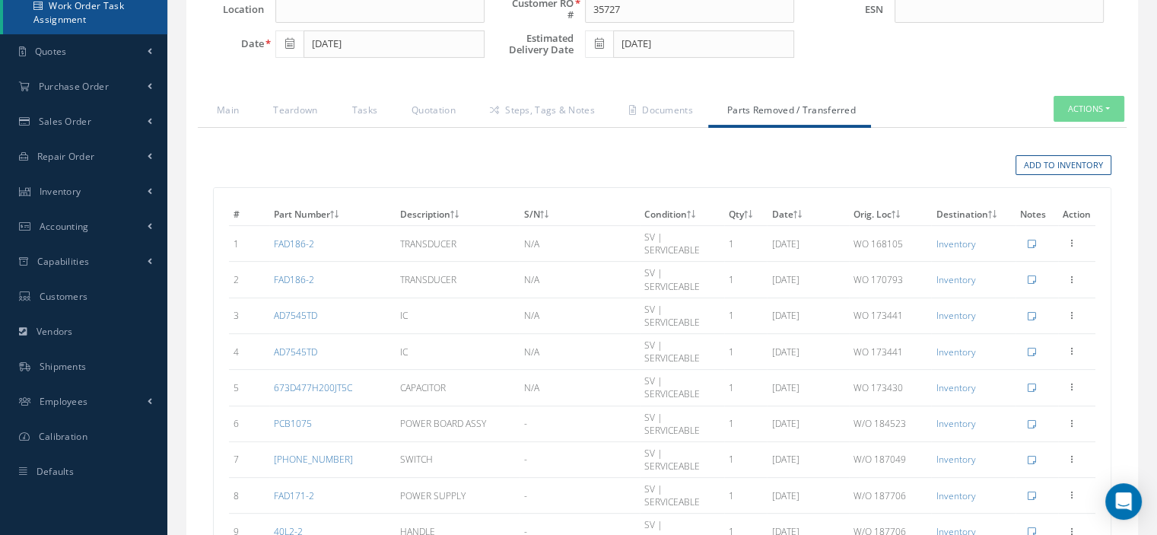
select select "25"
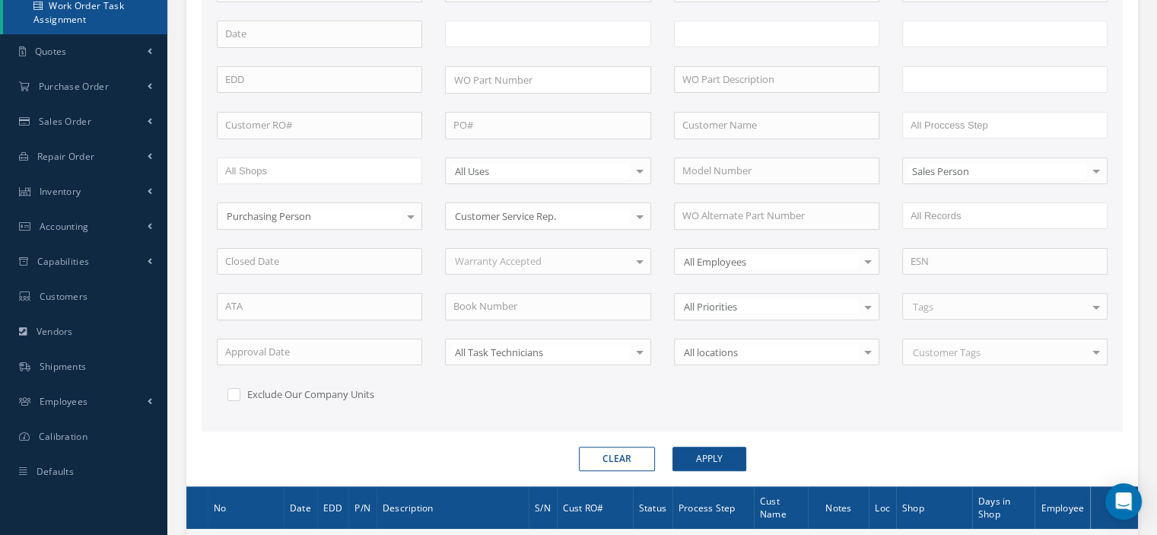
scroll to position [377, 0]
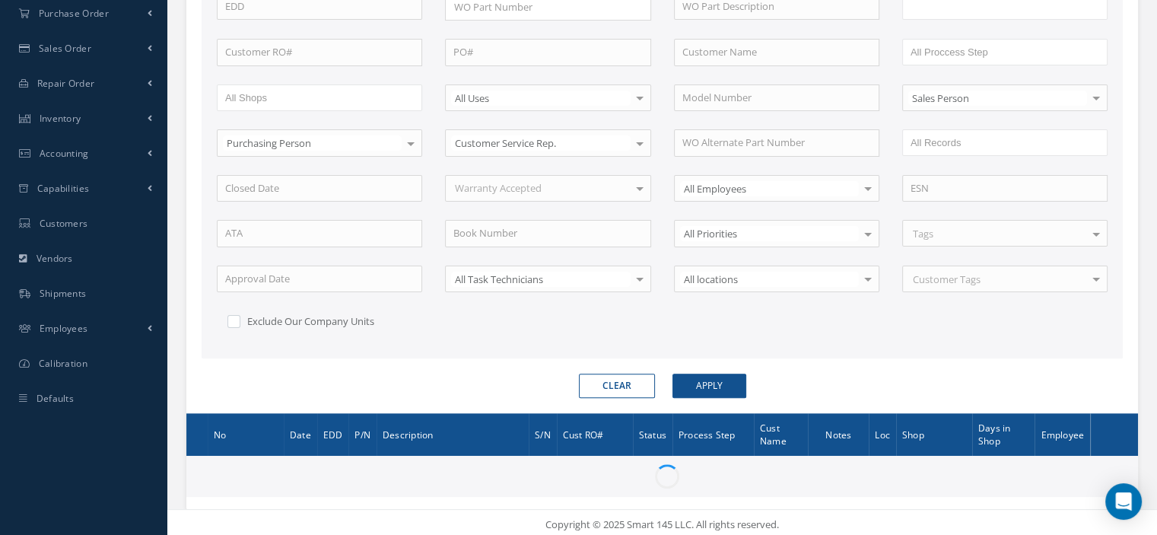
type input "All Work Request"
type input "All Work Performed"
type input "All Status"
type input "WO Part Status"
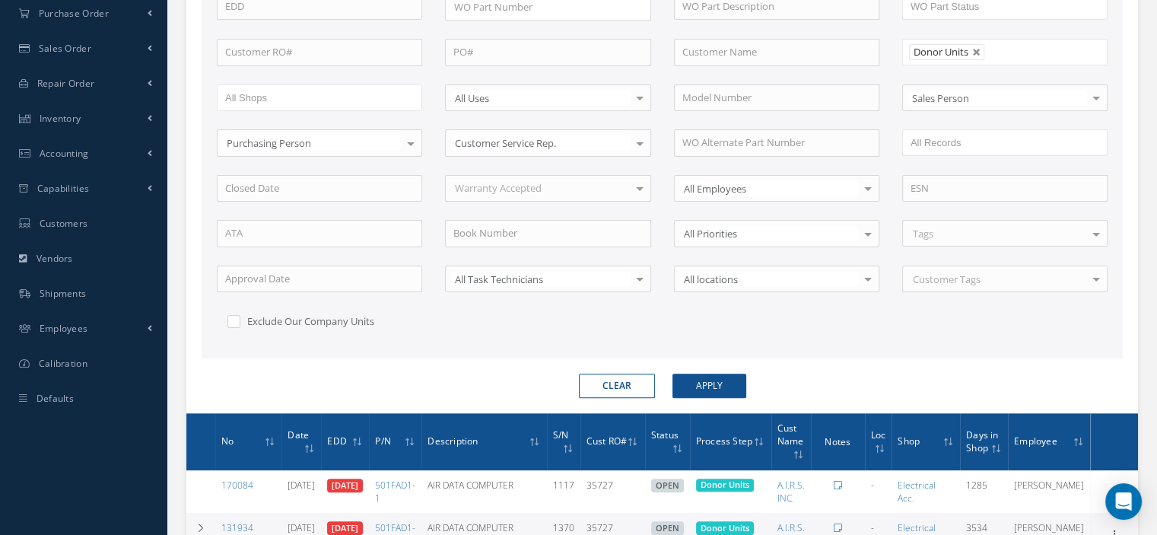
scroll to position [509, 0]
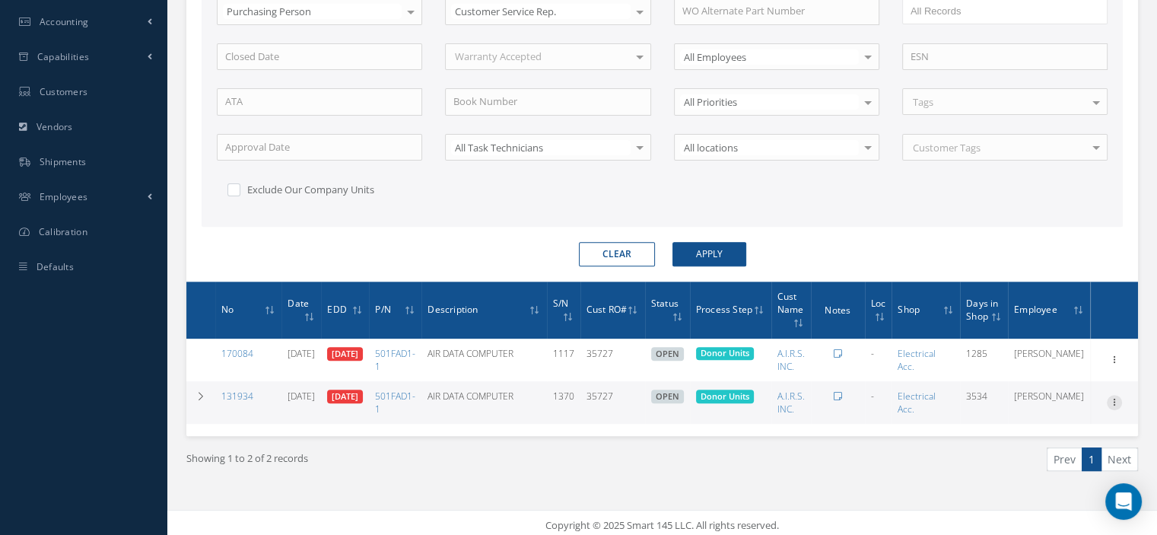
click at [1115, 400] on icon at bounding box center [1114, 401] width 15 height 12
click at [1040, 404] on link "Edit" at bounding box center [1044, 409] width 120 height 20
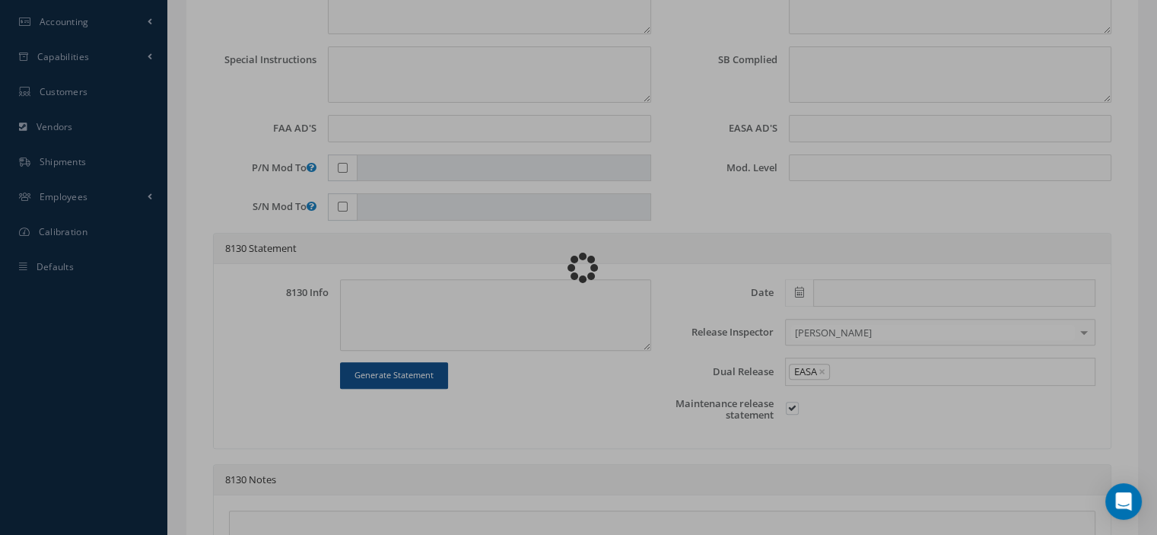
type input "501FAD1-1"
type input "01/05/2016"
type input "AIR DATA COMPUTER"
type input "35727"
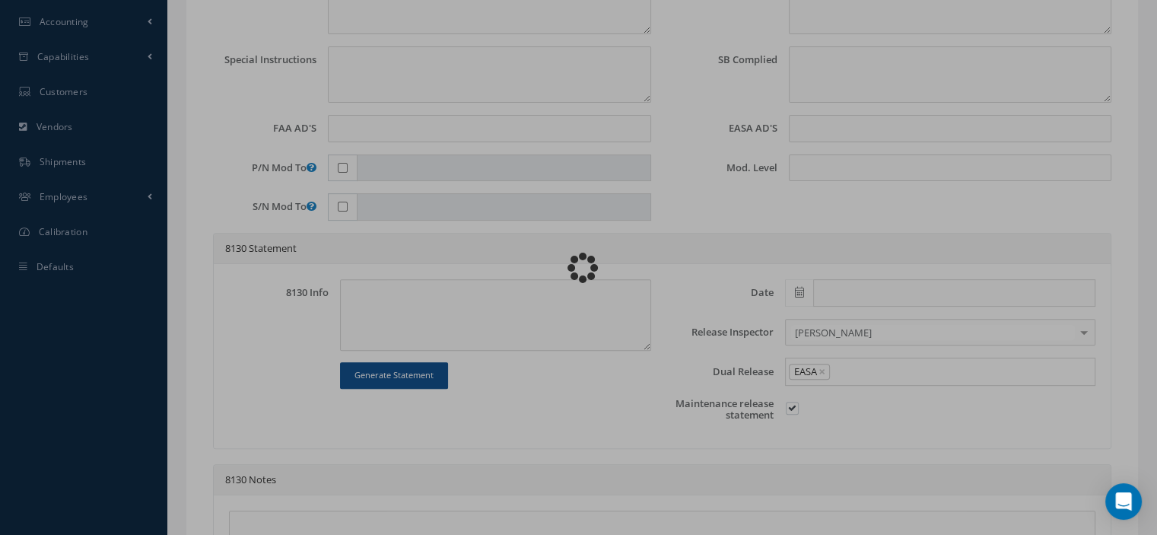
type input "01/12/2016"
type input "1370"
type textarea "OH"
type textarea "Article Donor to be used for parts."
type input "None"
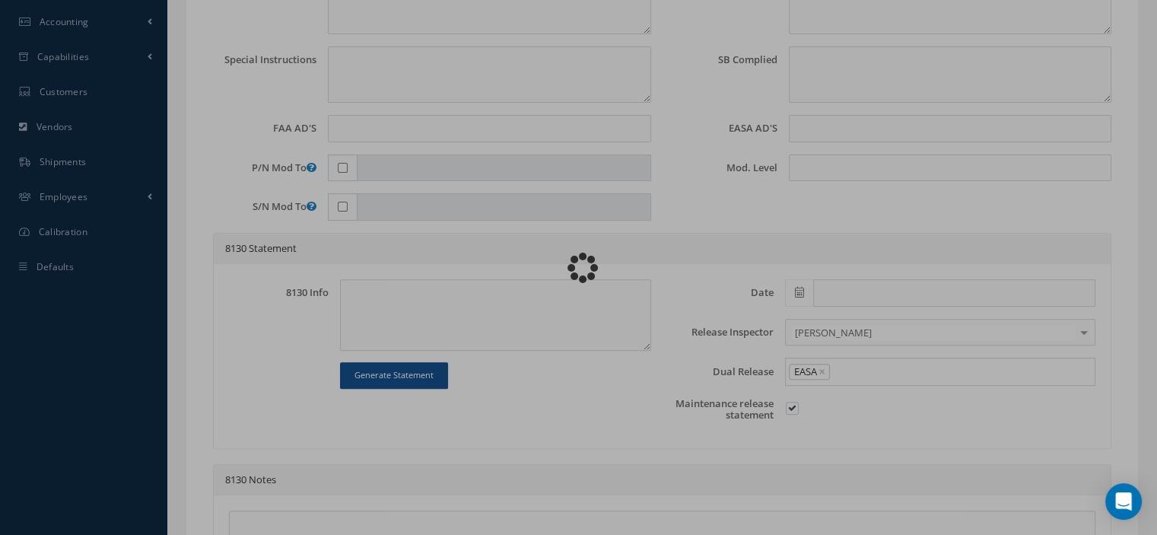
type input "None"
type input "1,4"
type textarea "OVERHAULED in accordance with CMM: 34-10-97 Revision: 17 Date: 2012-12-31"
type input "01/11/2016"
checkbox input "true"
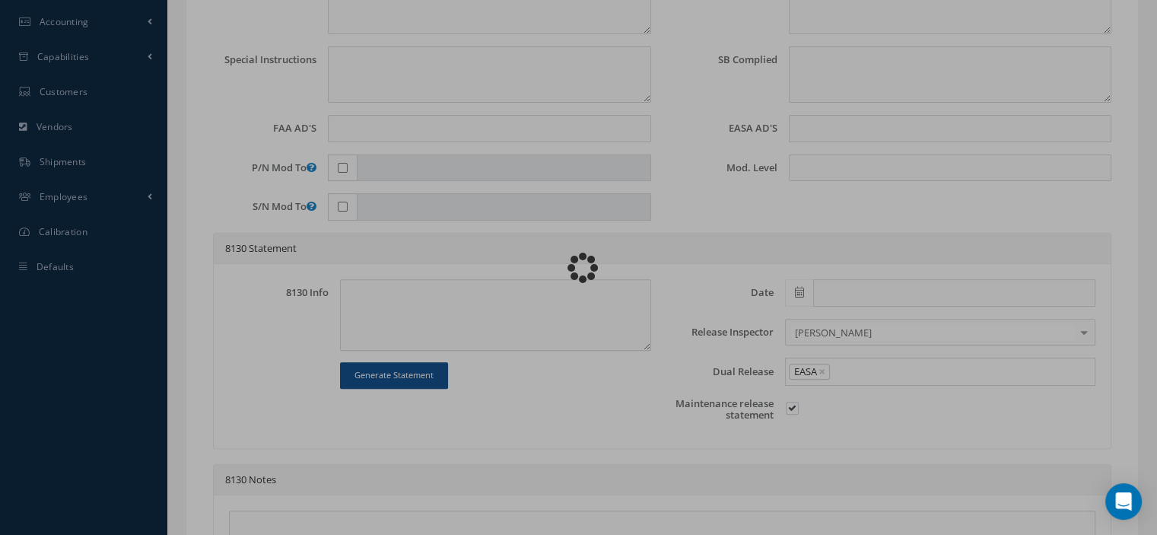
type input "[DATE]"
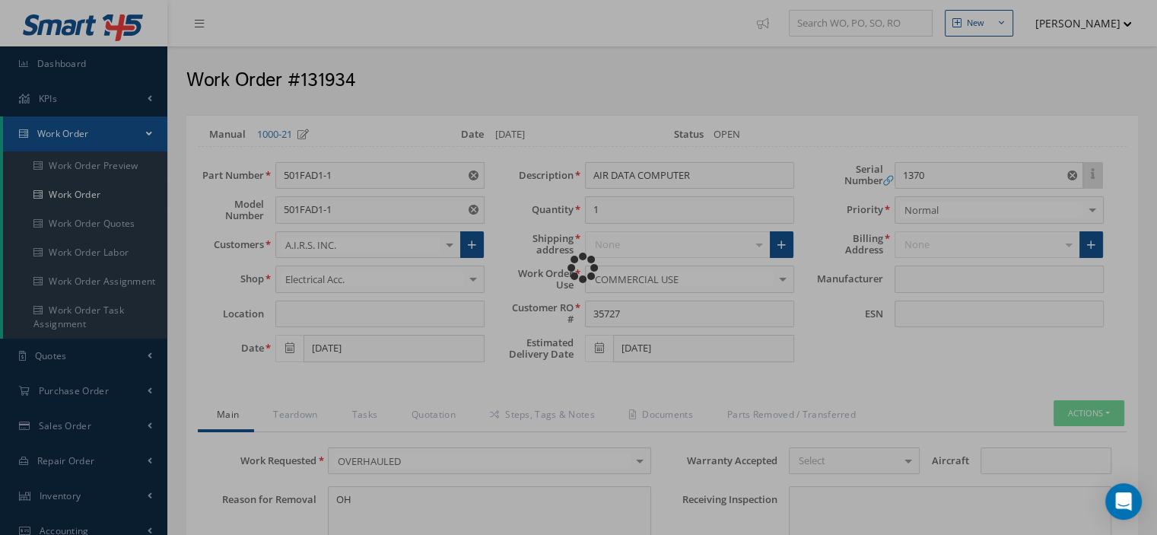
type input "GE AVIATION"
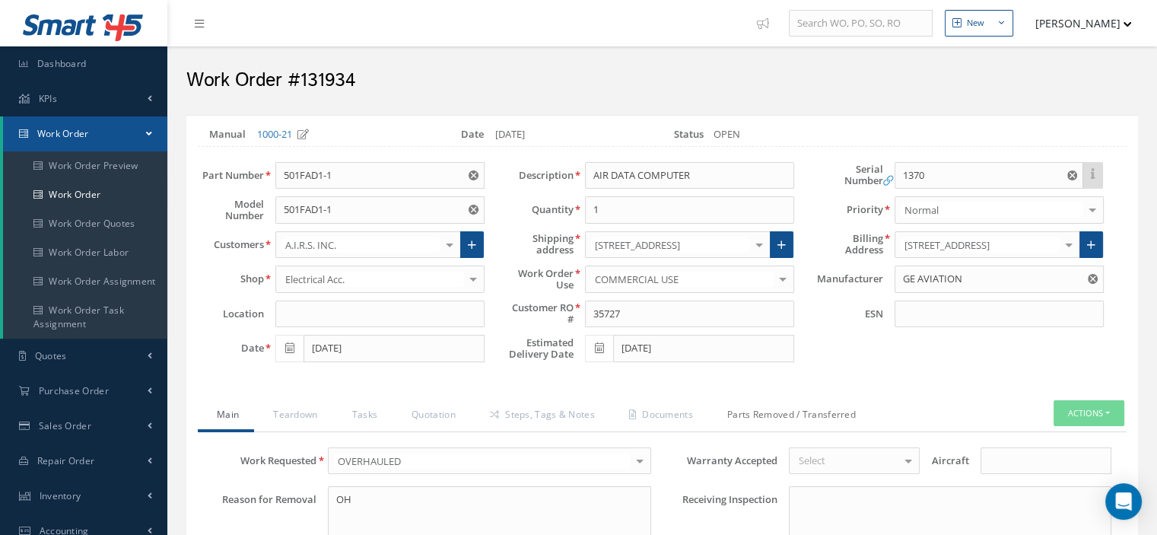
click at [820, 410] on link "Parts Removed / Transferred" at bounding box center [789, 416] width 163 height 32
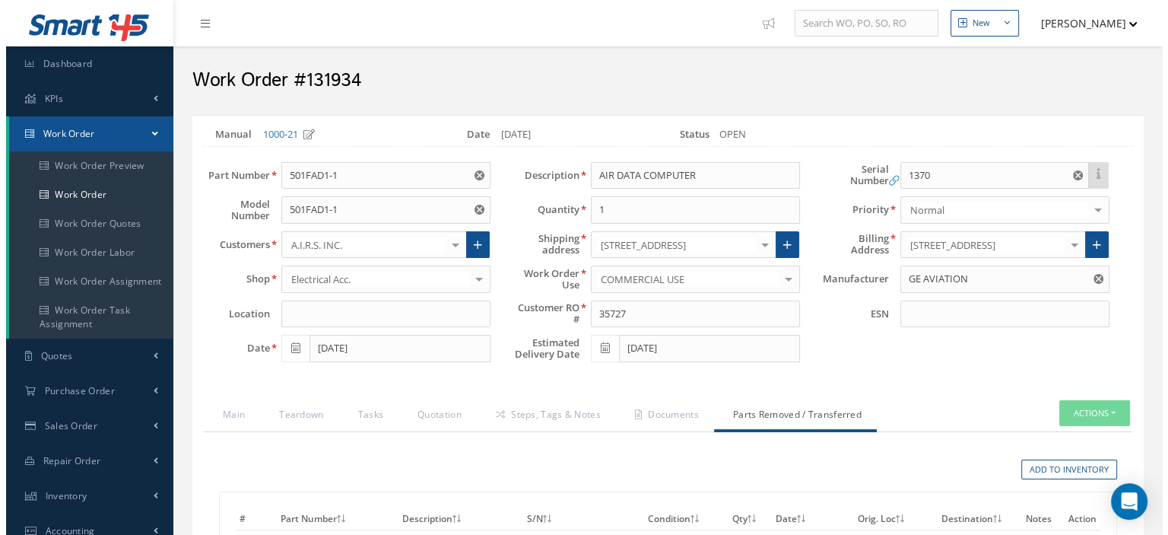
scroll to position [304, 0]
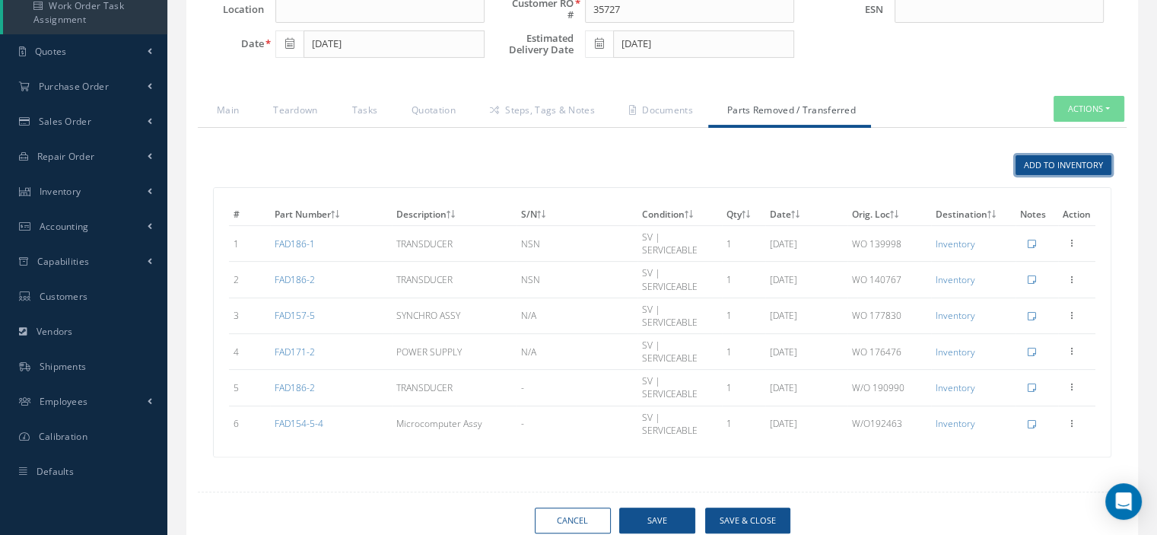
click at [1043, 167] on link "Add to Inventory" at bounding box center [1063, 165] width 96 height 21
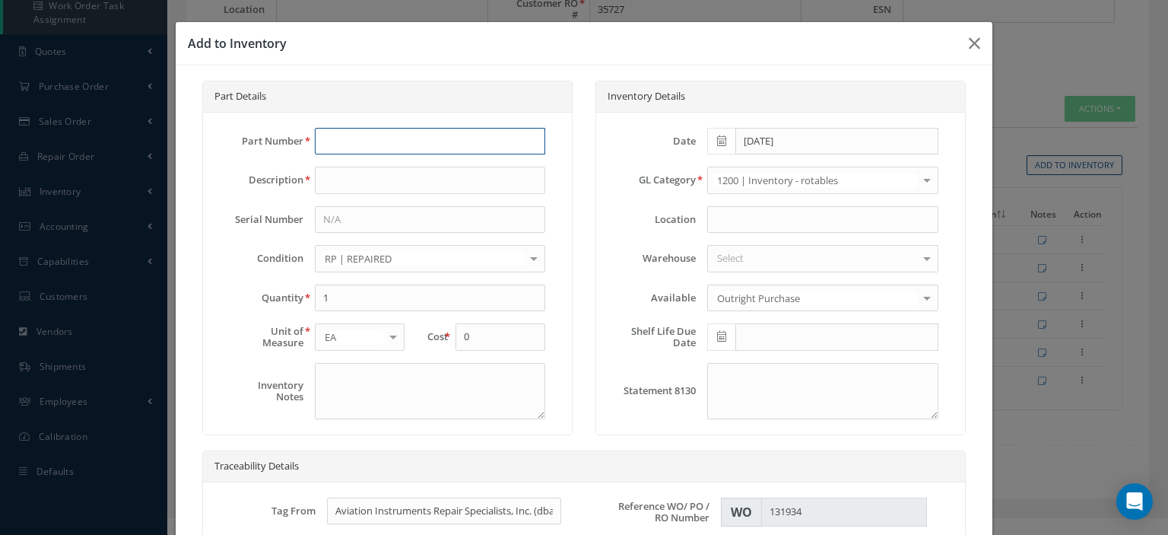
click at [382, 142] on input "text" at bounding box center [430, 141] width 230 height 27
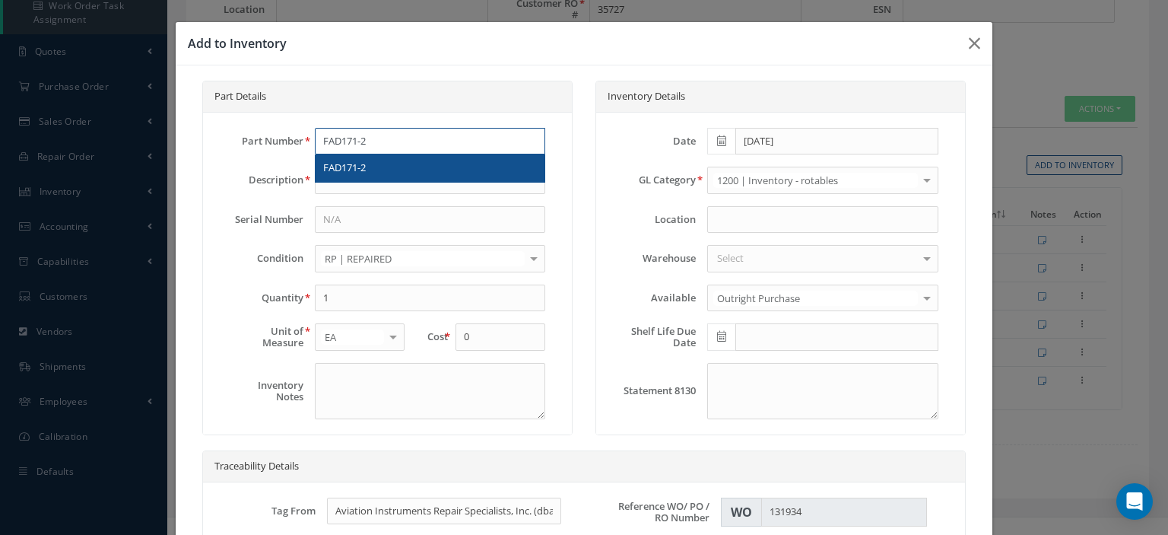
type input "FAD171-2"
click at [373, 170] on div "FAD171-2" at bounding box center [430, 167] width 214 height 15
type input "POWER SUPPLY"
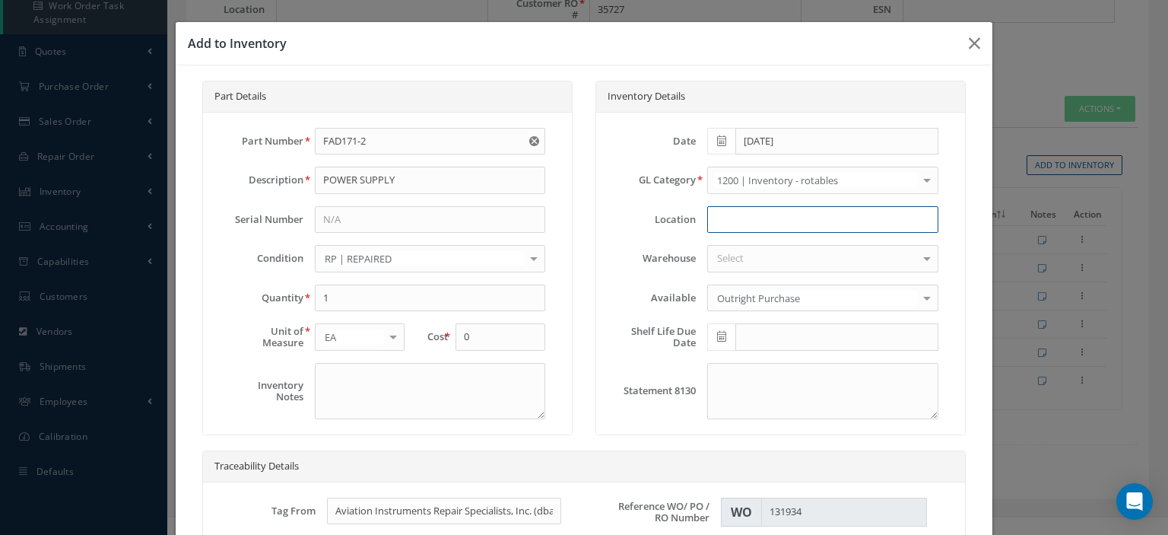
click at [708, 221] on input at bounding box center [822, 219] width 230 height 27
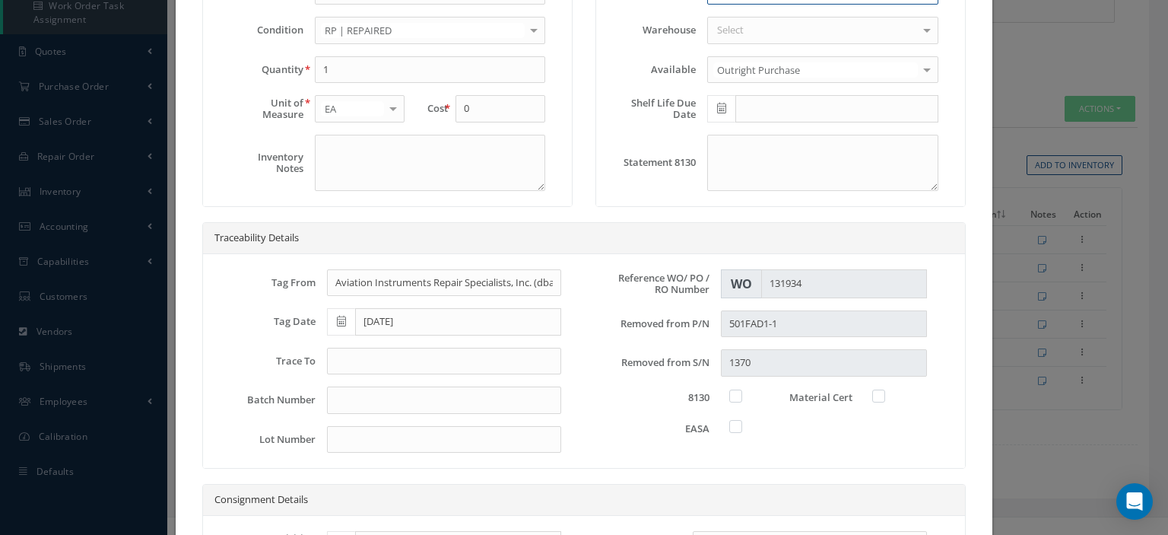
type input "W/O 194387"
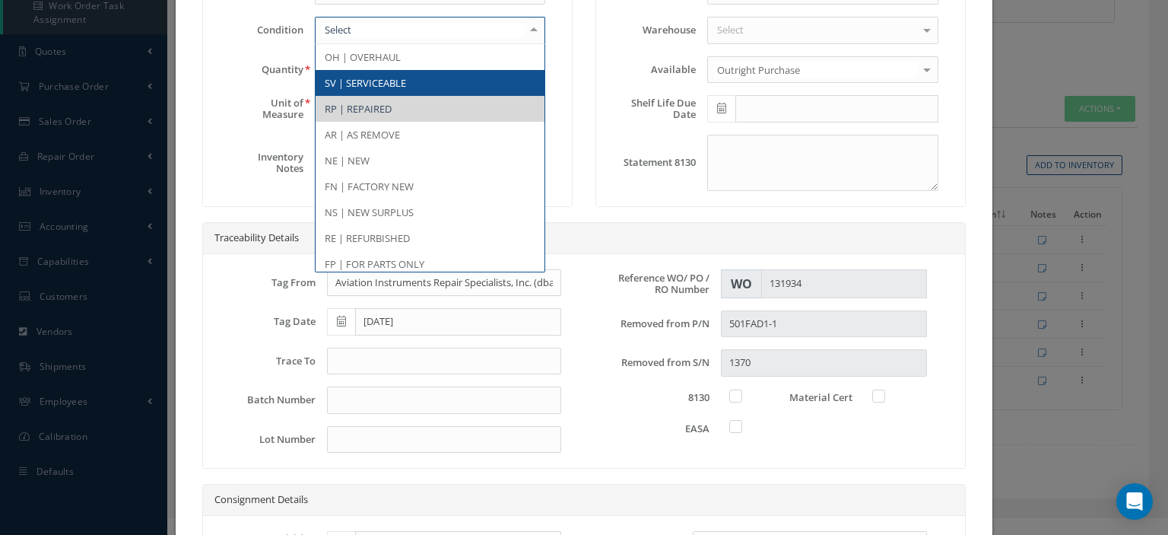
click at [368, 82] on span "SV | SERVICEABLE" at bounding box center [365, 83] width 81 height 14
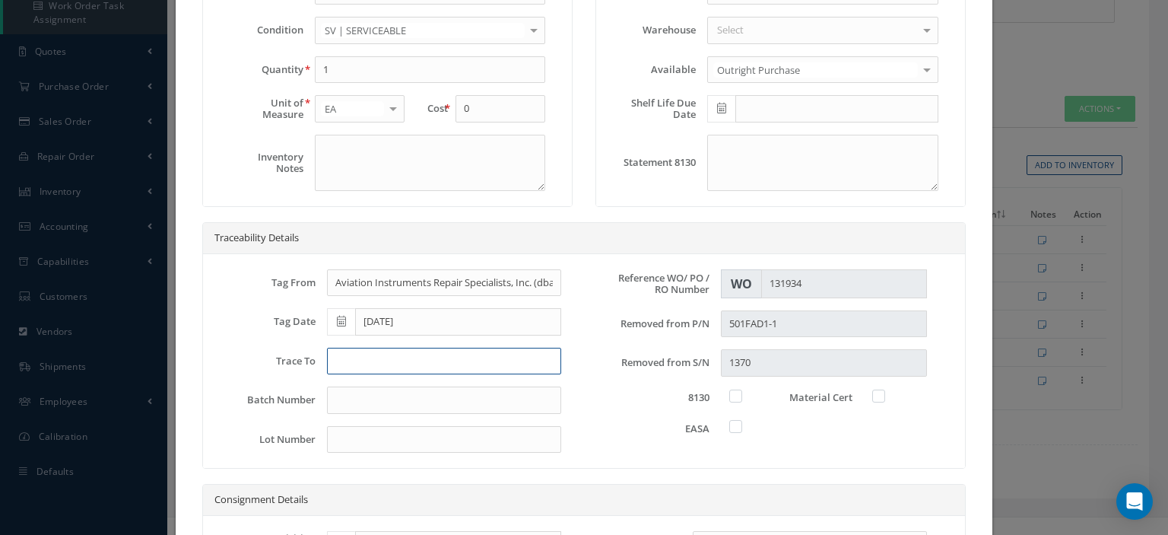
click at [395, 359] on input "text" at bounding box center [444, 361] width 234 height 27
type input "8130-3"
click at [742, 392] on label at bounding box center [744, 396] width 4 height 14
click at [732, 392] on input "checkbox" at bounding box center [737, 394] width 10 height 10
checkbox input "true"
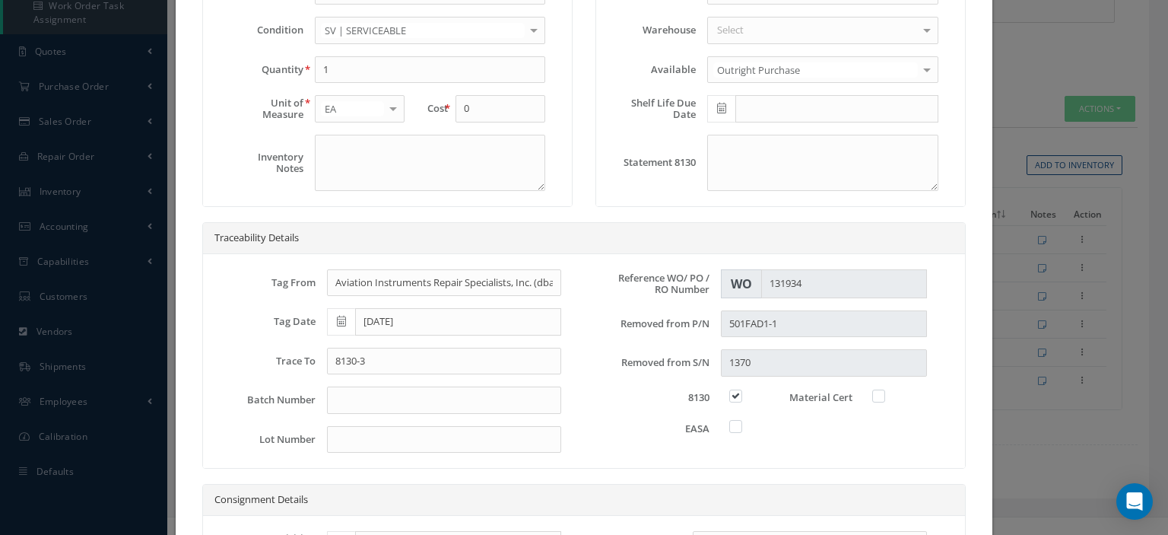
click at [885, 389] on label at bounding box center [887, 396] width 4 height 14
click at [875, 389] on input "checkbox" at bounding box center [880, 394] width 10 height 10
checkbox input "true"
click at [742, 428] on label at bounding box center [744, 426] width 4 height 14
click at [732, 428] on input "checkbox" at bounding box center [737, 425] width 10 height 10
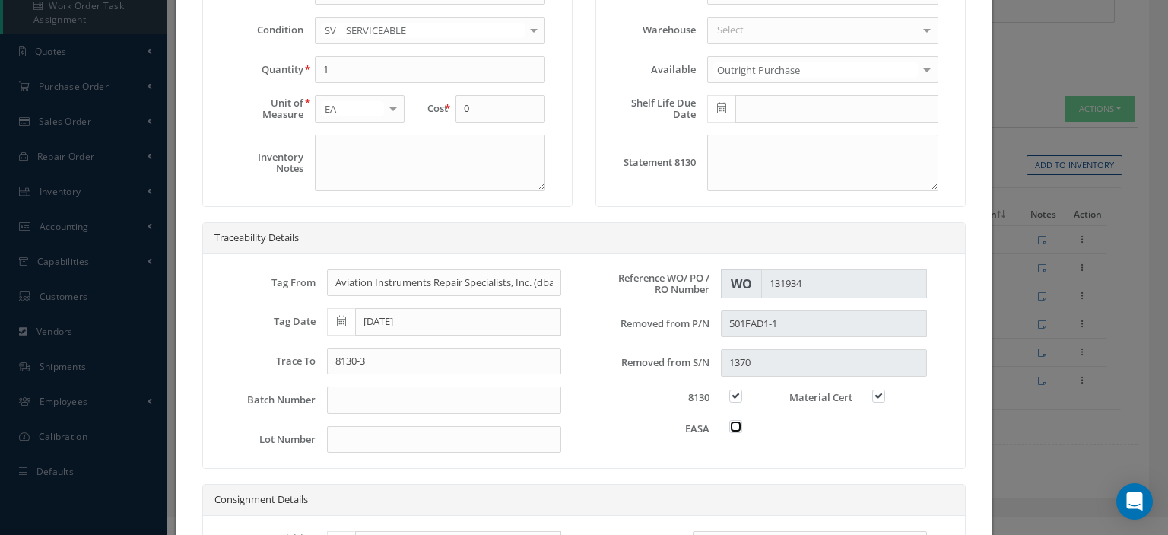
checkbox input "true"
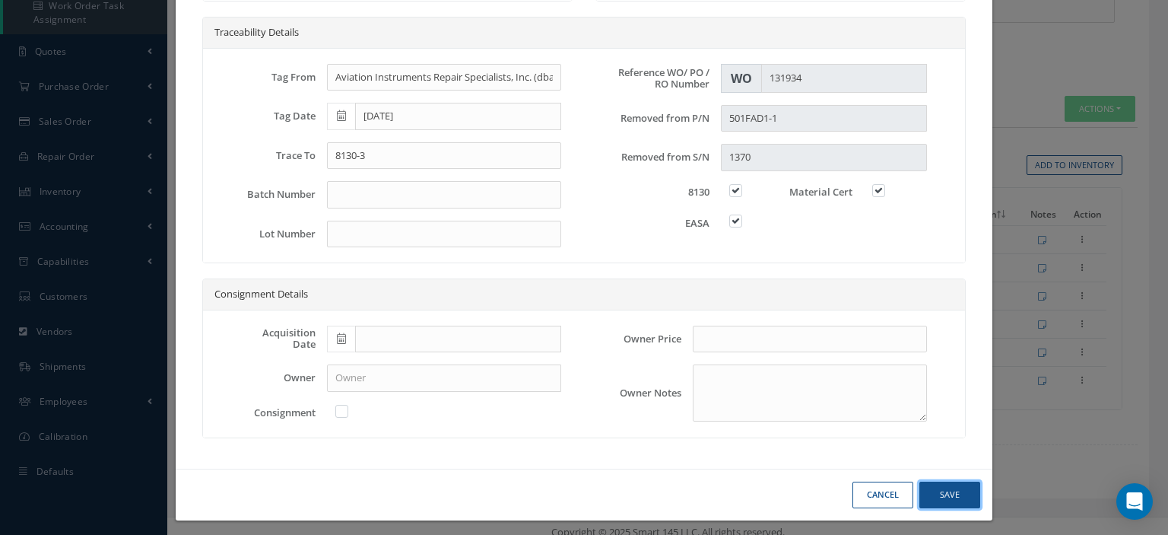
click at [950, 495] on button "Save" at bounding box center [950, 494] width 61 height 27
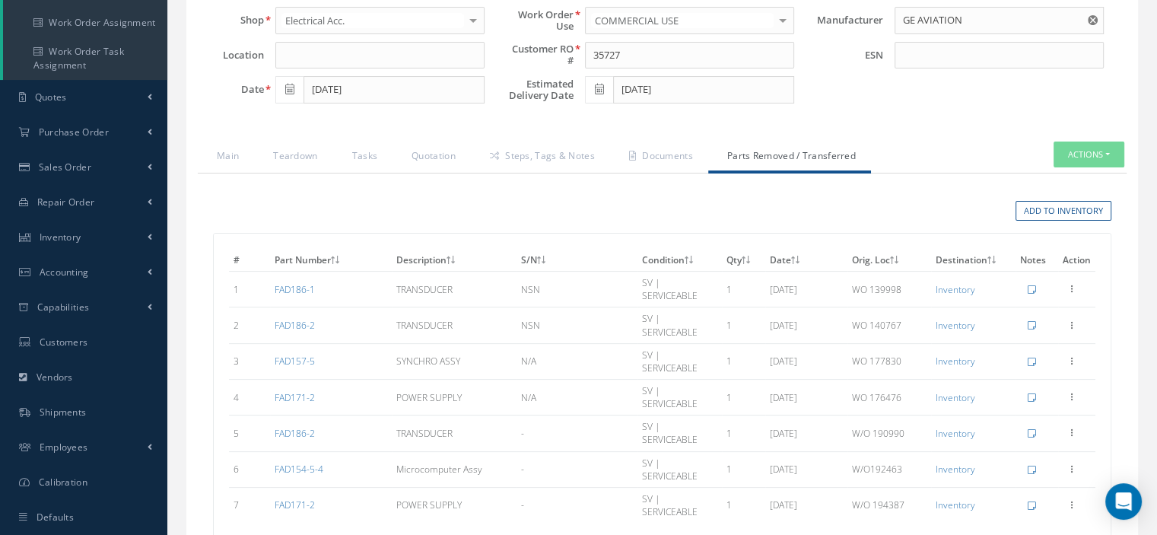
scroll to position [0, 0]
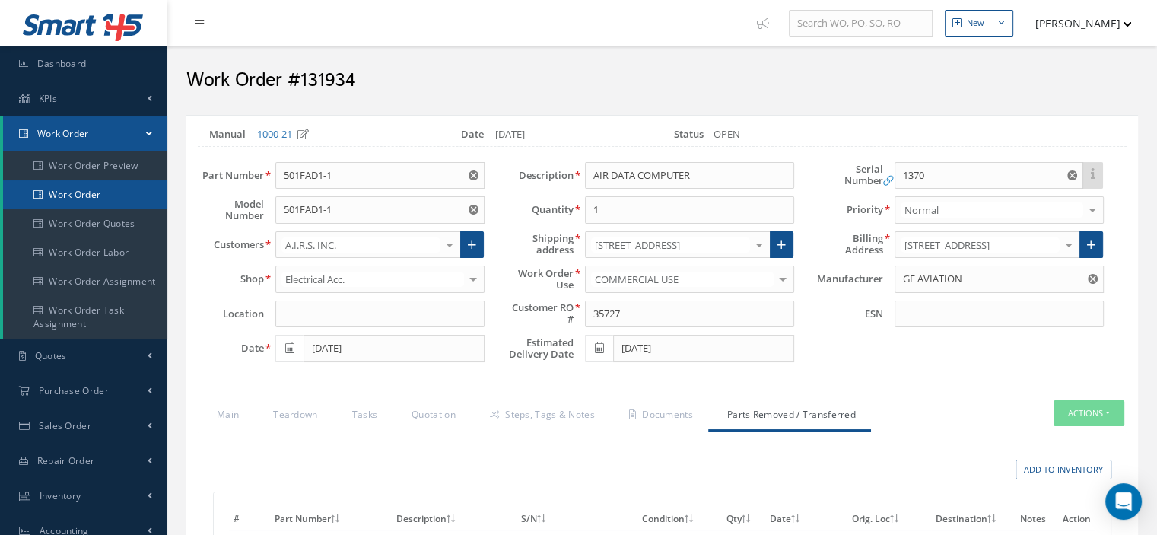
click at [102, 192] on link "Work Order" at bounding box center [85, 194] width 164 height 29
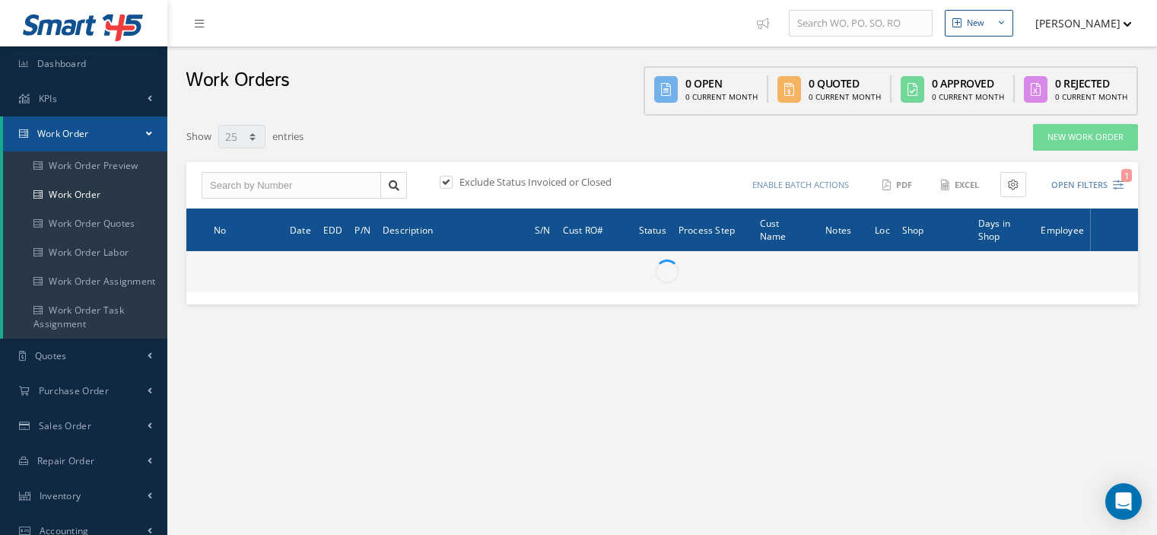
select select "25"
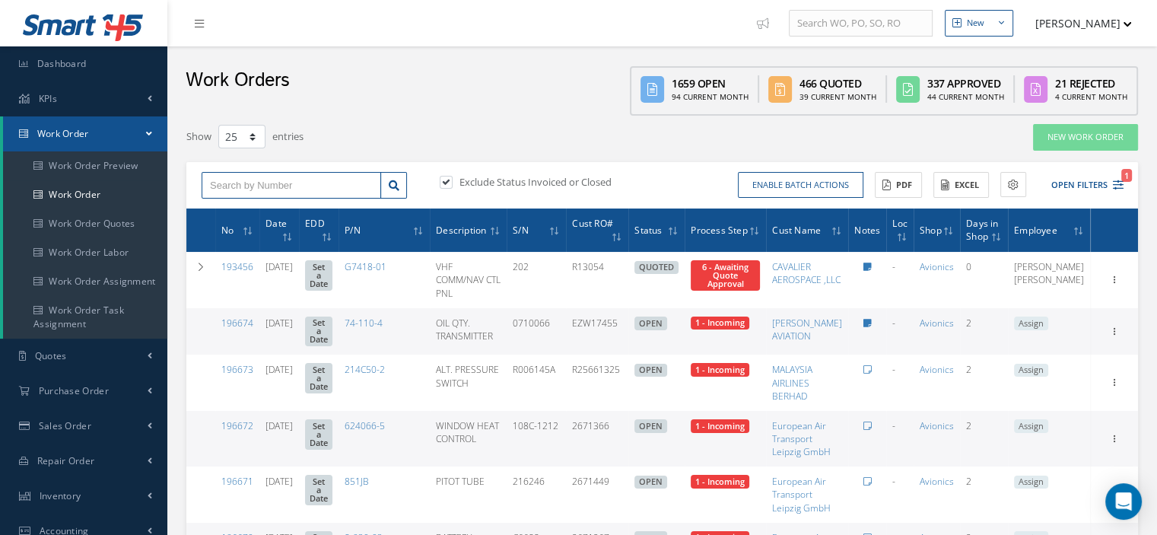
click at [232, 191] on input "text" at bounding box center [291, 185] width 179 height 27
type input "194387"
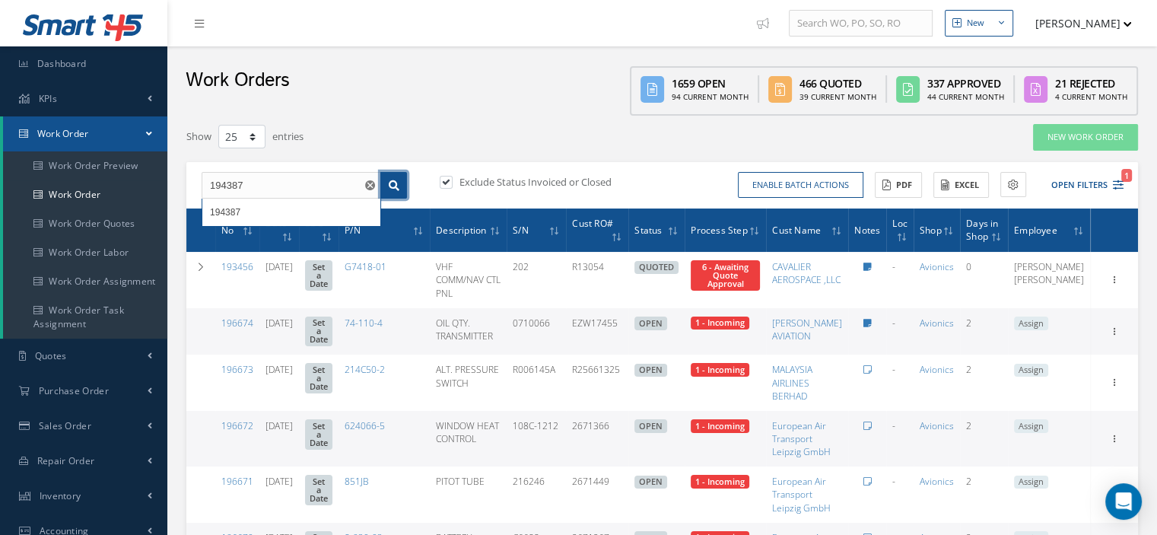
click at [399, 182] on link at bounding box center [393, 185] width 27 height 27
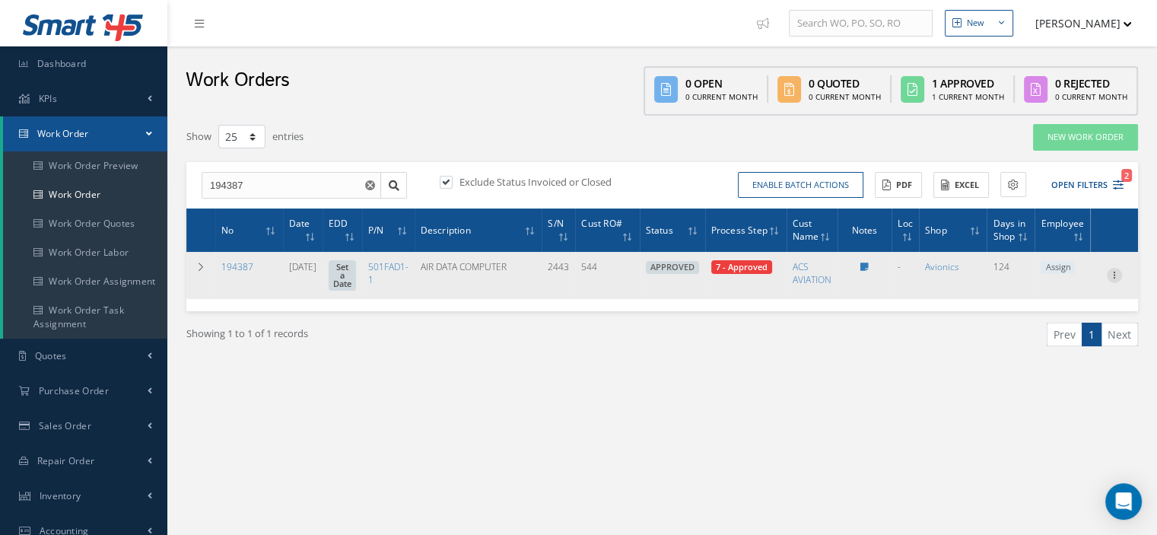
click at [1118, 276] on icon at bounding box center [1114, 274] width 15 height 12
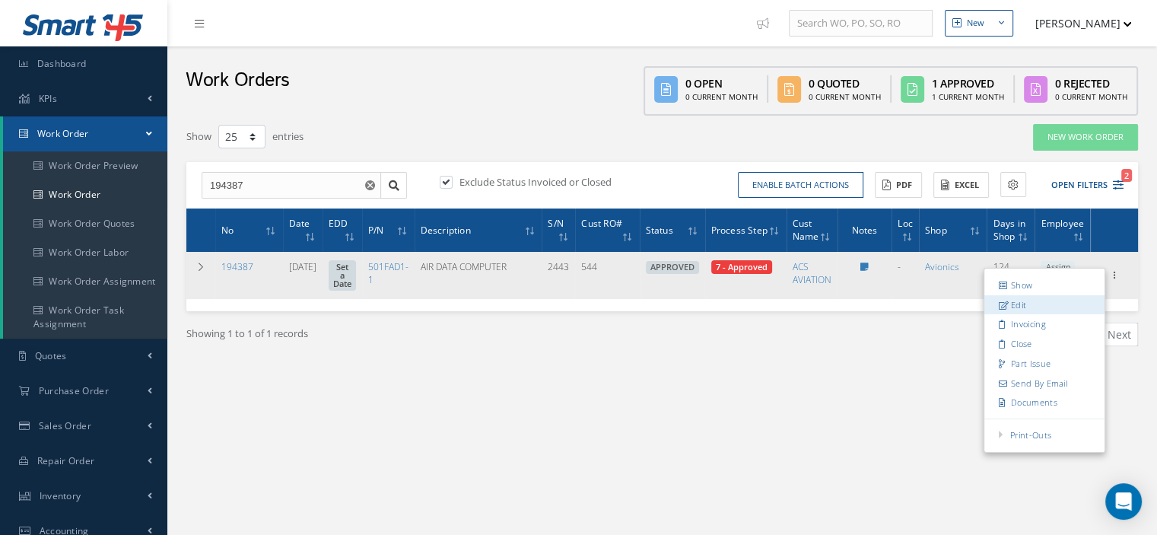
click at [1053, 305] on link "Edit" at bounding box center [1044, 305] width 120 height 20
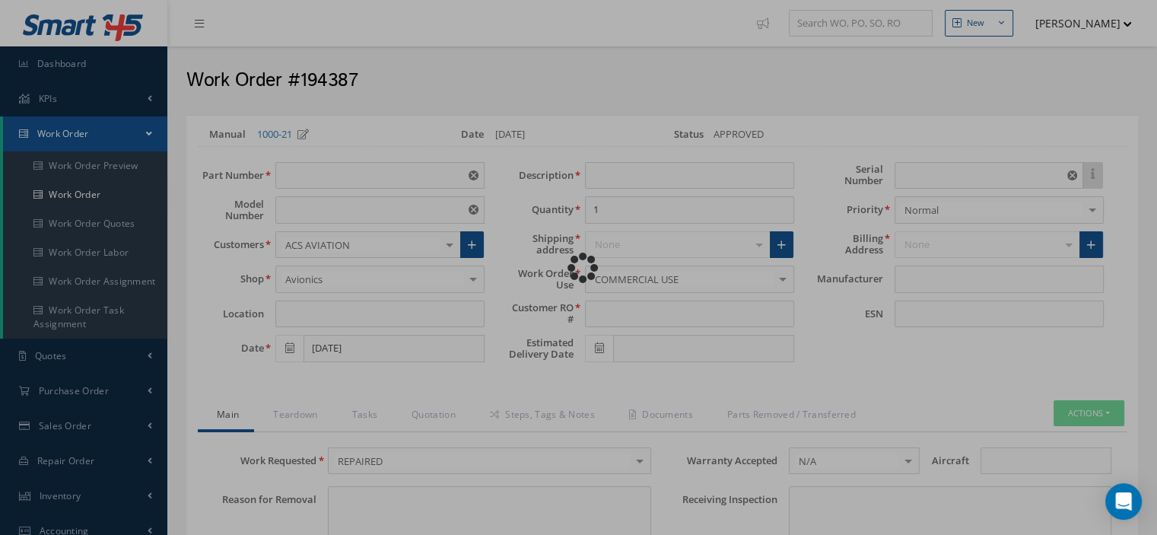
type input "501FAD1-1"
type input "VARIOUS"
type input "[DATE]"
type input "AIR DATA COMPUTER"
type input "544"
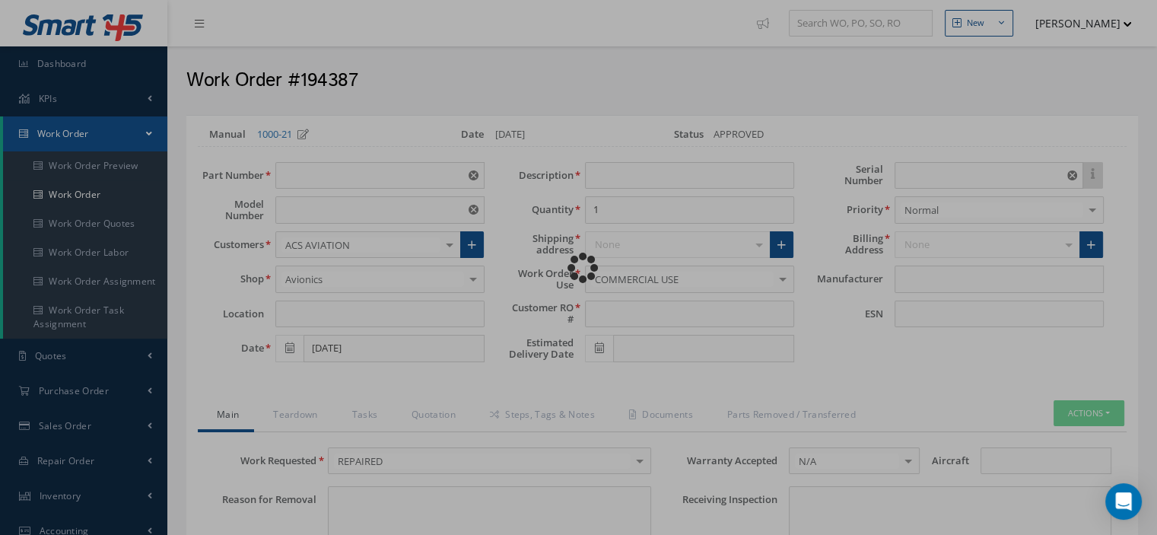
type input "2443"
type textarea "NONE"
type input "NONE"
type textarea "NONE"
type input "NONE"
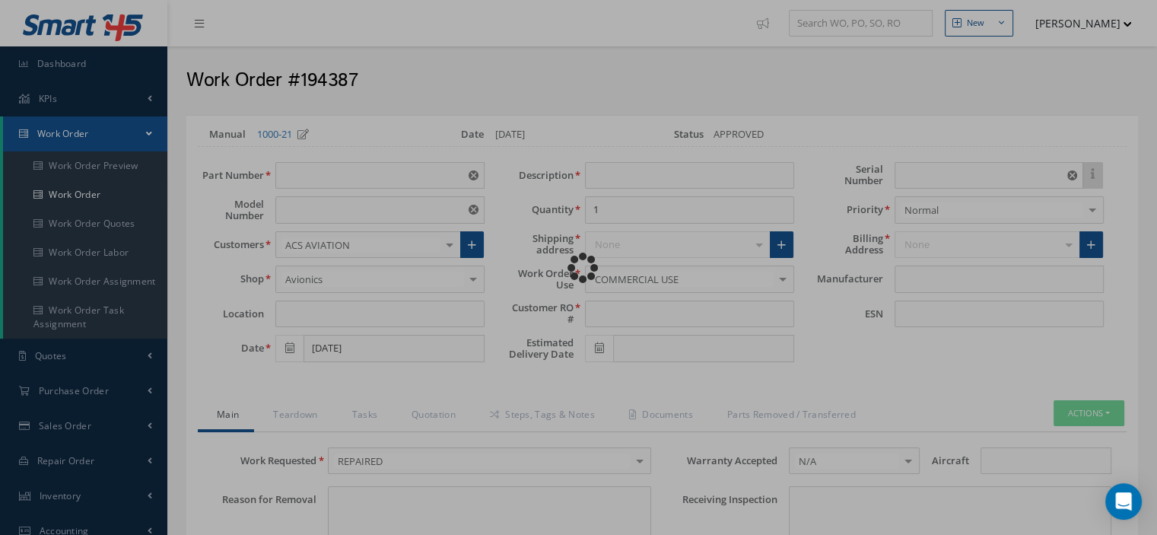
type input "1-3"
checkbox input "true"
type input "GE AVIATION"
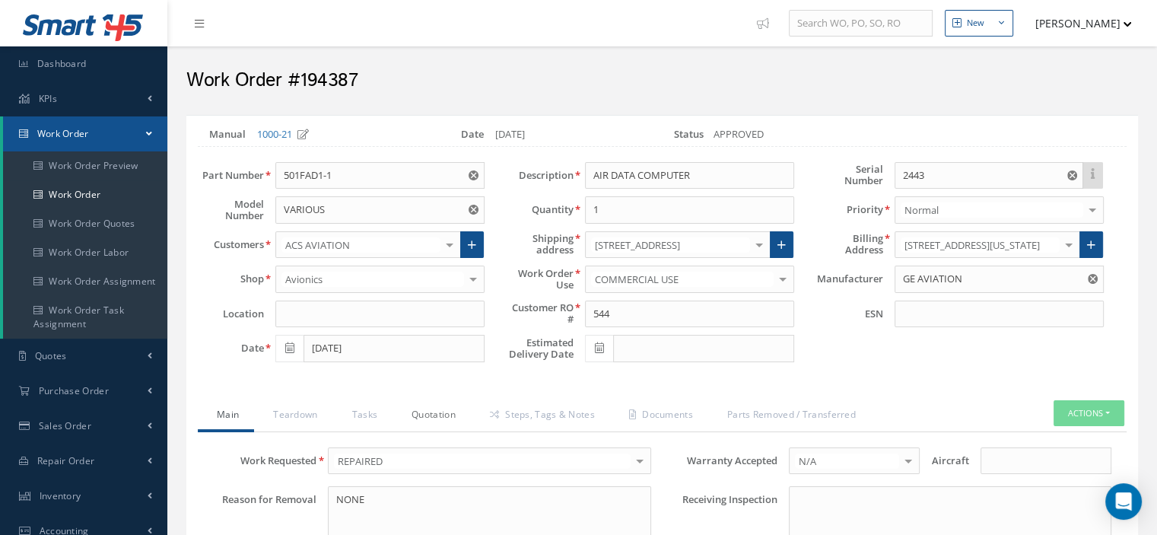
click at [445, 411] on link "Quotation" at bounding box center [431, 416] width 78 height 32
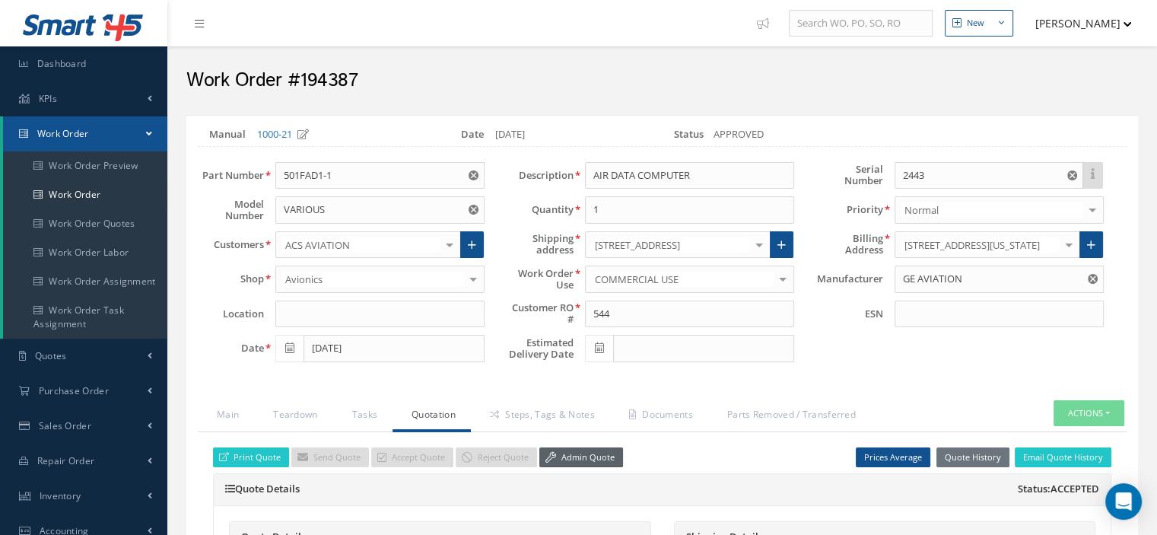
drag, startPoint x: 575, startPoint y: 463, endPoint x: 573, endPoint y: 454, distance: 9.4
click at [573, 456] on link "Admin Quote" at bounding box center [581, 457] width 84 height 21
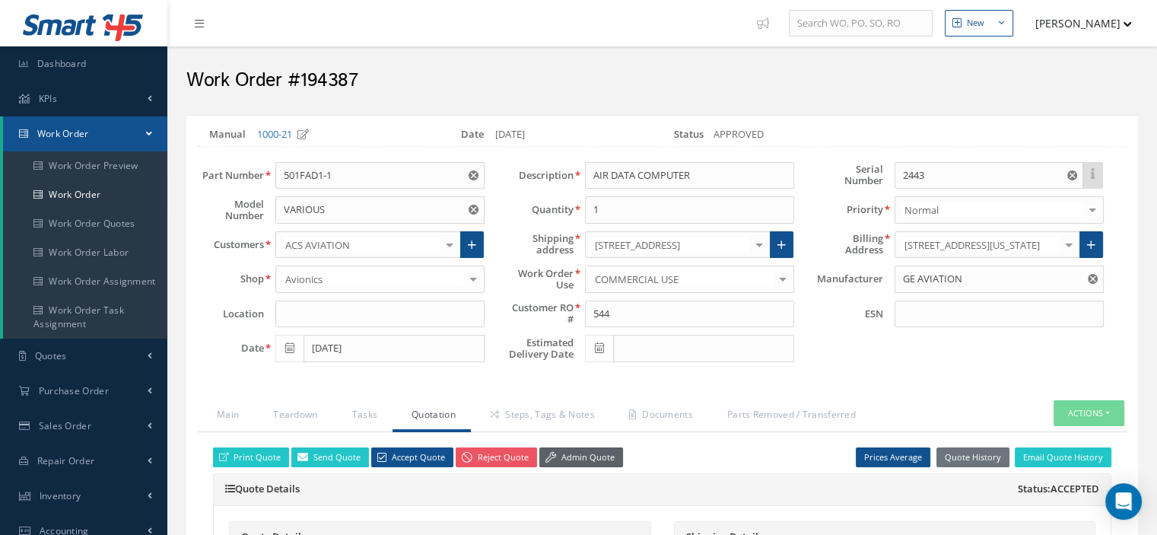
click at [600, 455] on link "Admin Quote" at bounding box center [581, 457] width 84 height 21
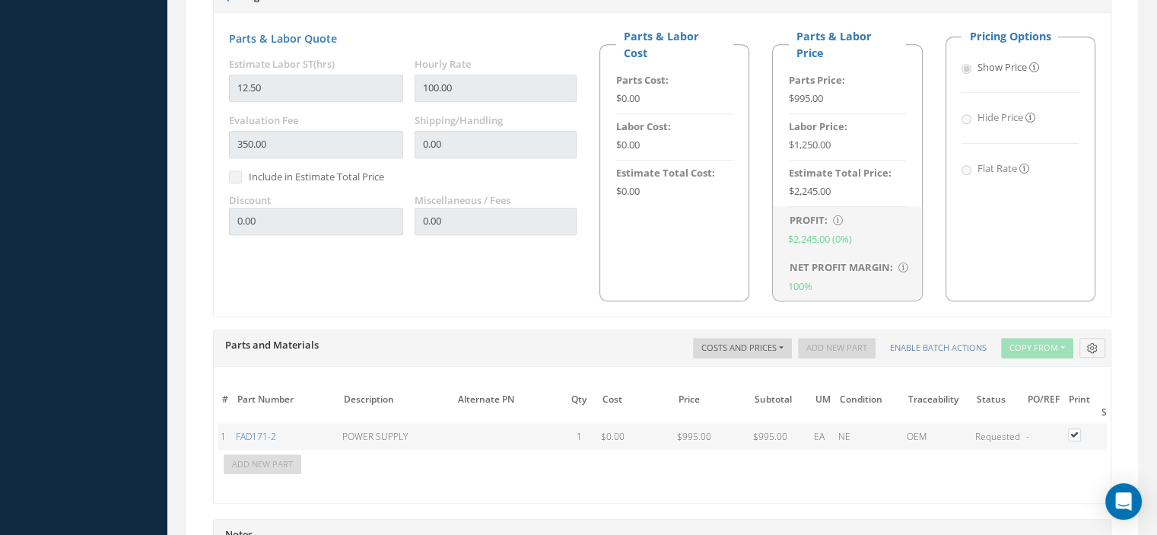
scroll to position [76, 0]
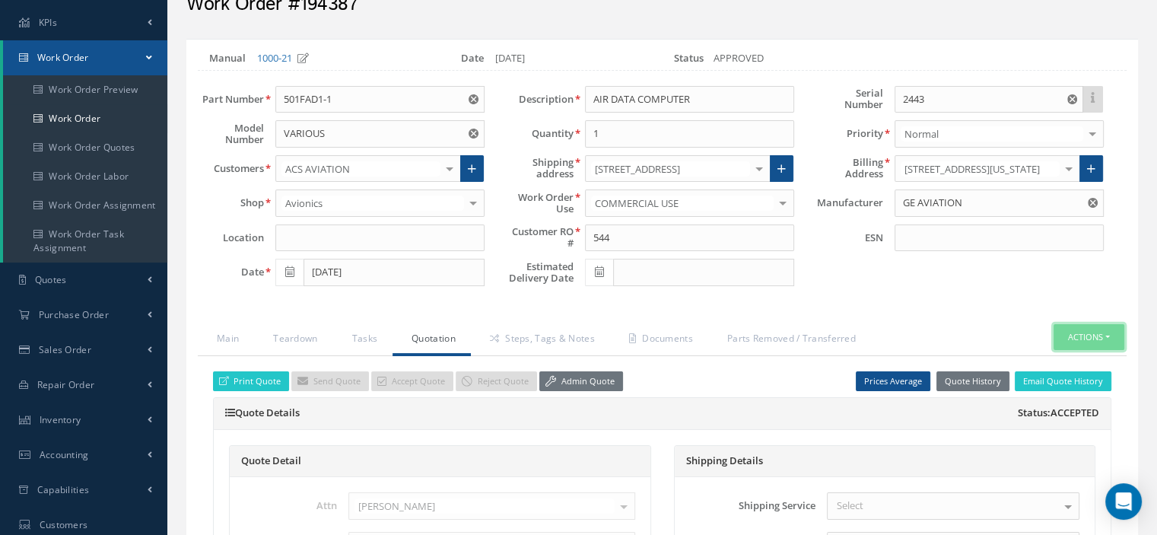
click at [1103, 334] on button "Actions" at bounding box center [1088, 337] width 71 height 27
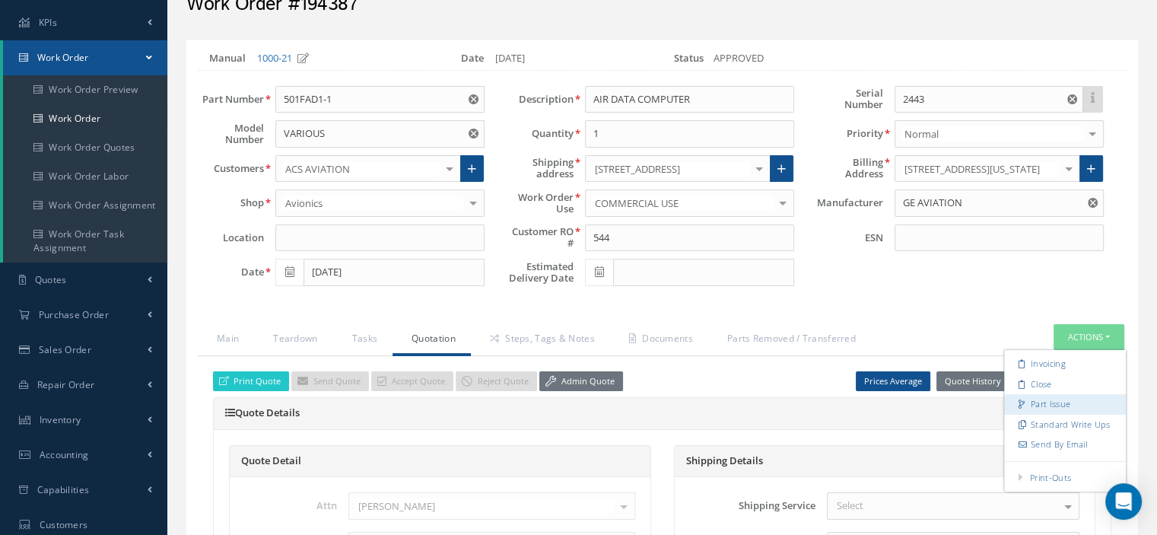
click at [1059, 397] on link "Part Issue" at bounding box center [1065, 404] width 122 height 21
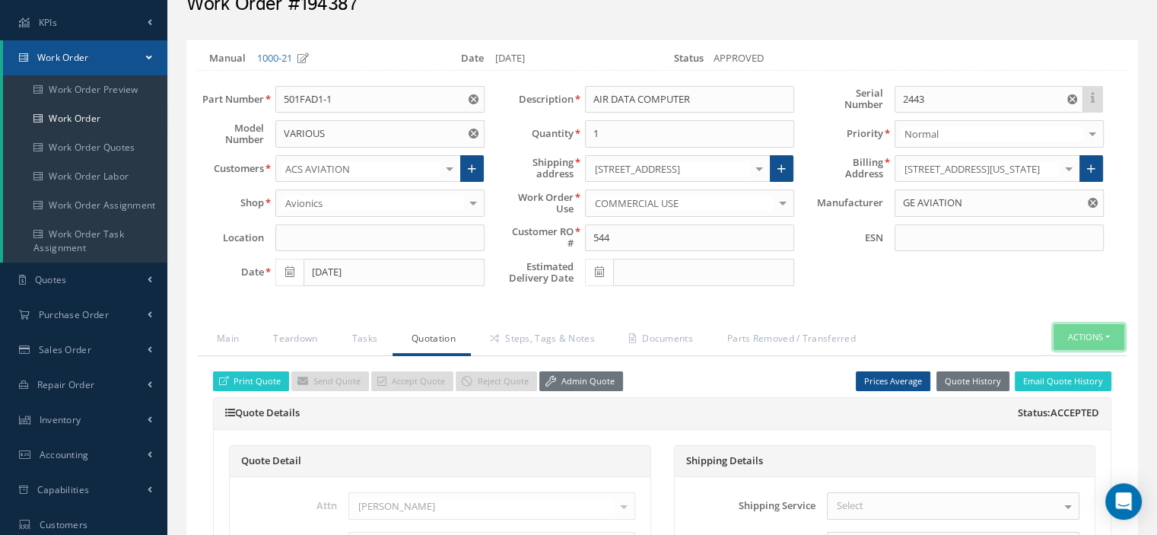
click at [1111, 335] on button "Actions" at bounding box center [1088, 337] width 71 height 27
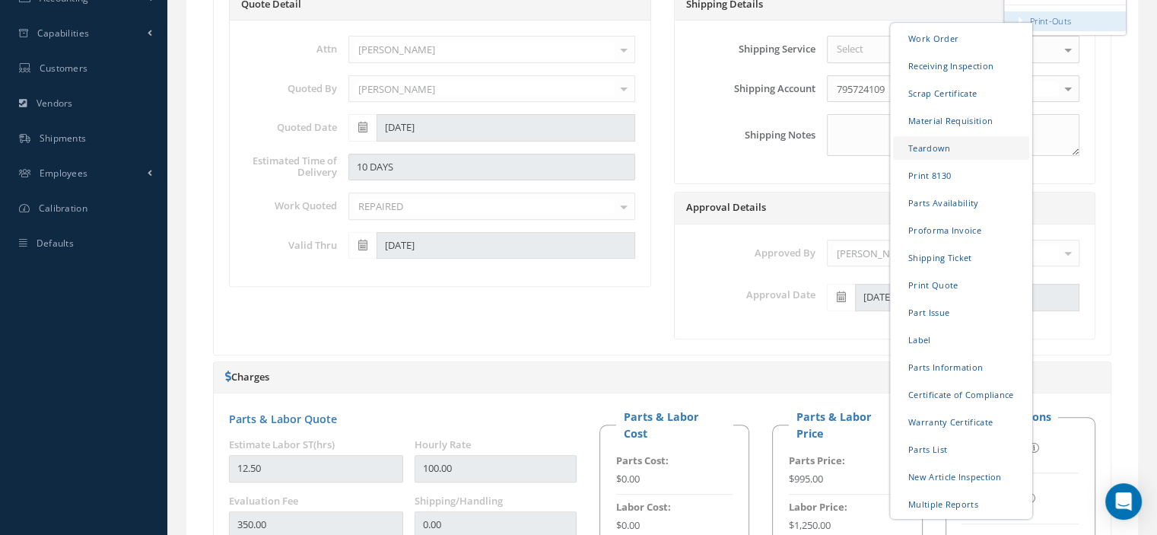
scroll to position [608, 0]
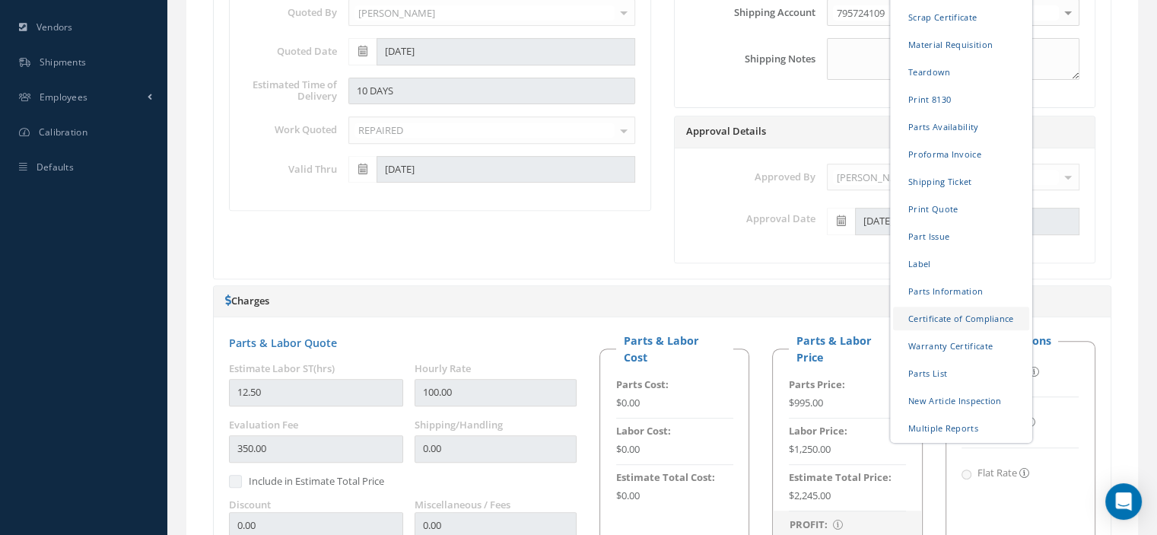
click at [969, 313] on link "Certificate of Compliance" at bounding box center [961, 318] width 136 height 24
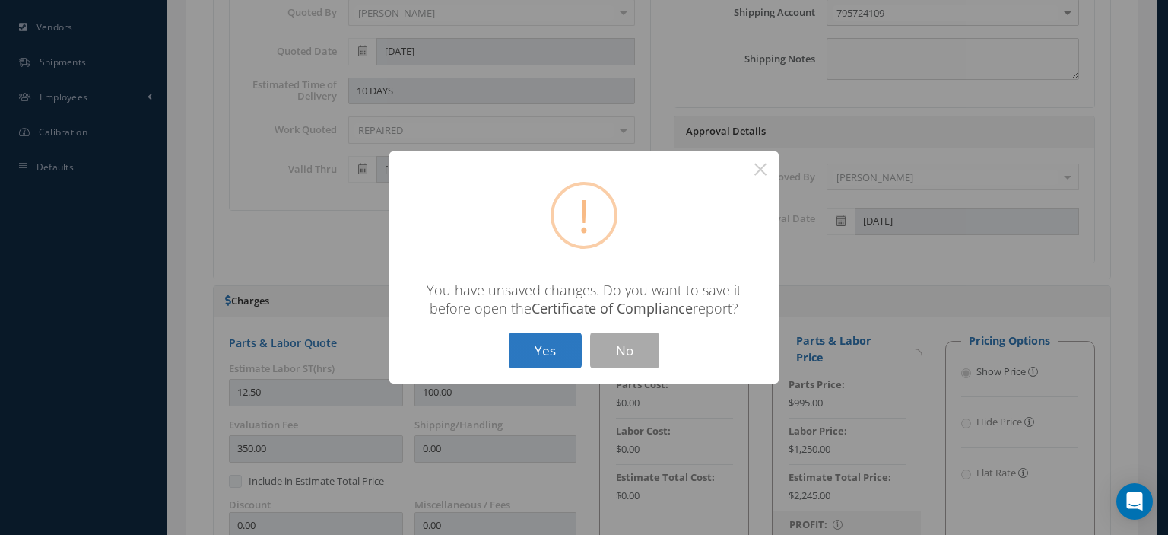
click at [553, 356] on button "Yes" at bounding box center [545, 350] width 73 height 36
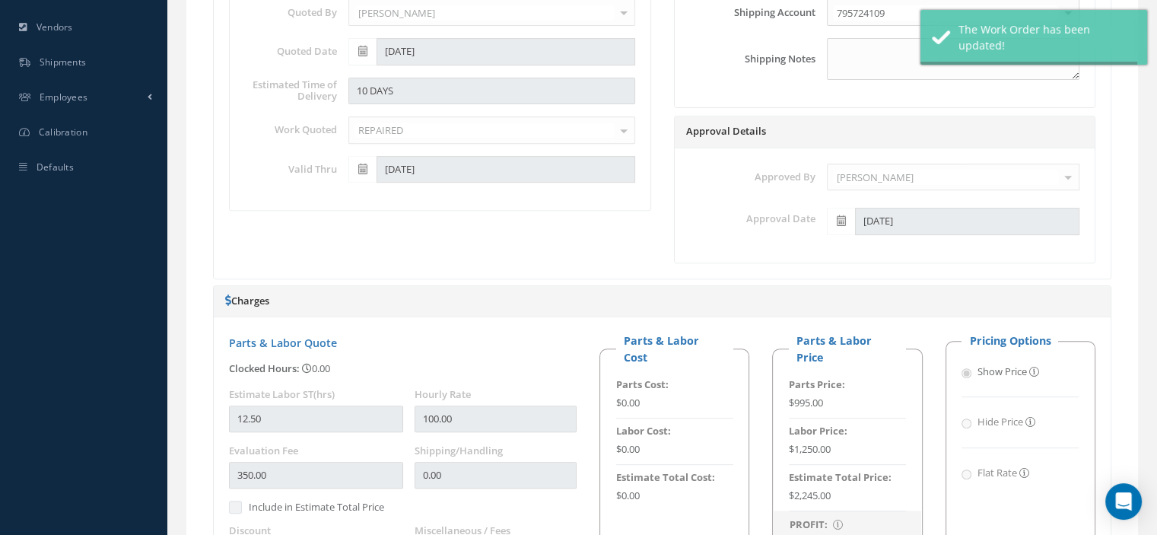
type input "GE AVIATION"
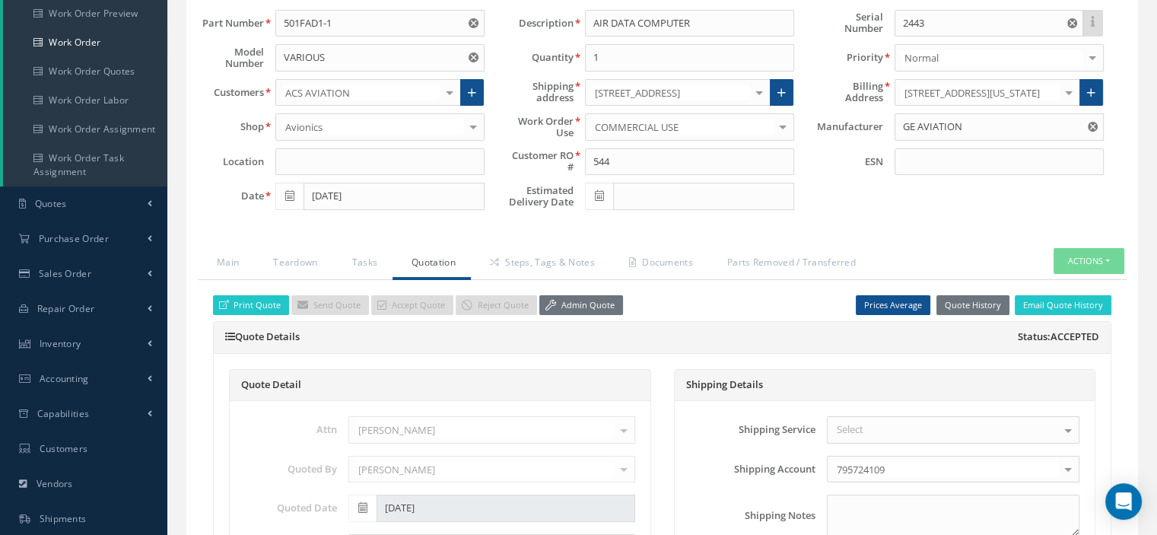
scroll to position [0, 0]
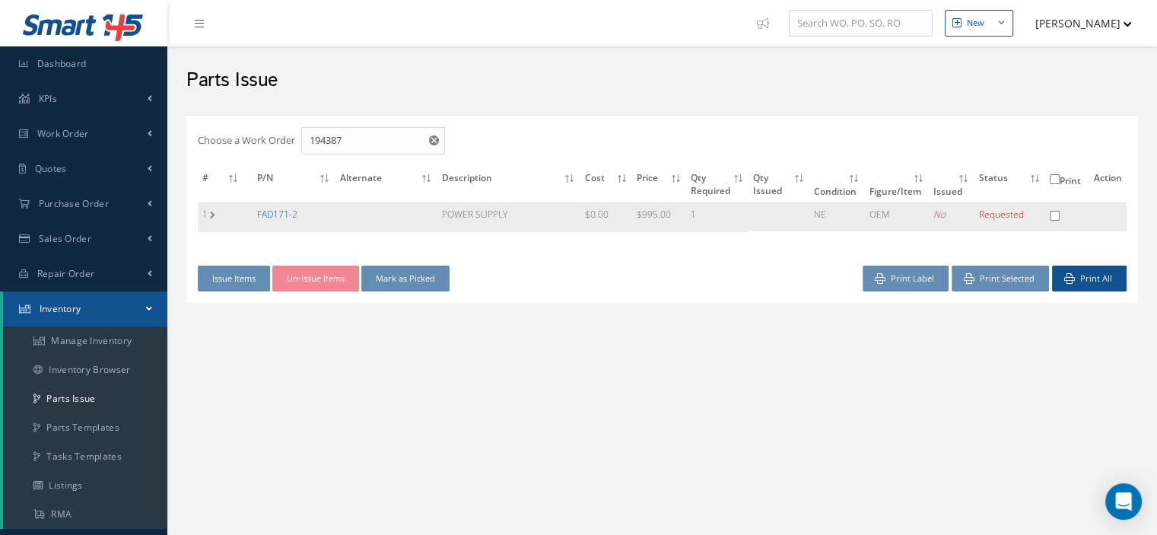
click at [275, 209] on link "FAD171-2" at bounding box center [277, 214] width 40 height 13
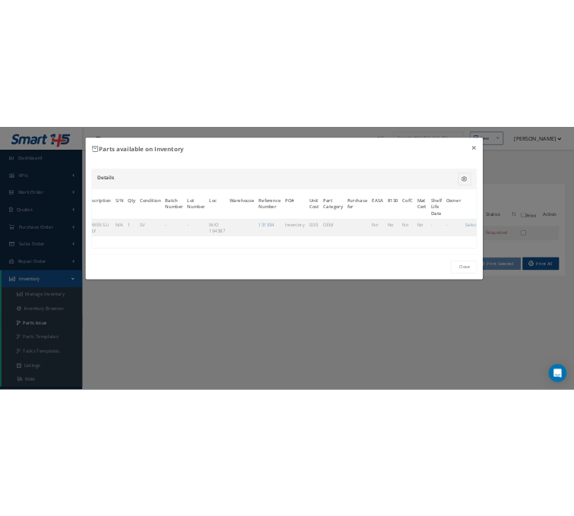
scroll to position [0, 118]
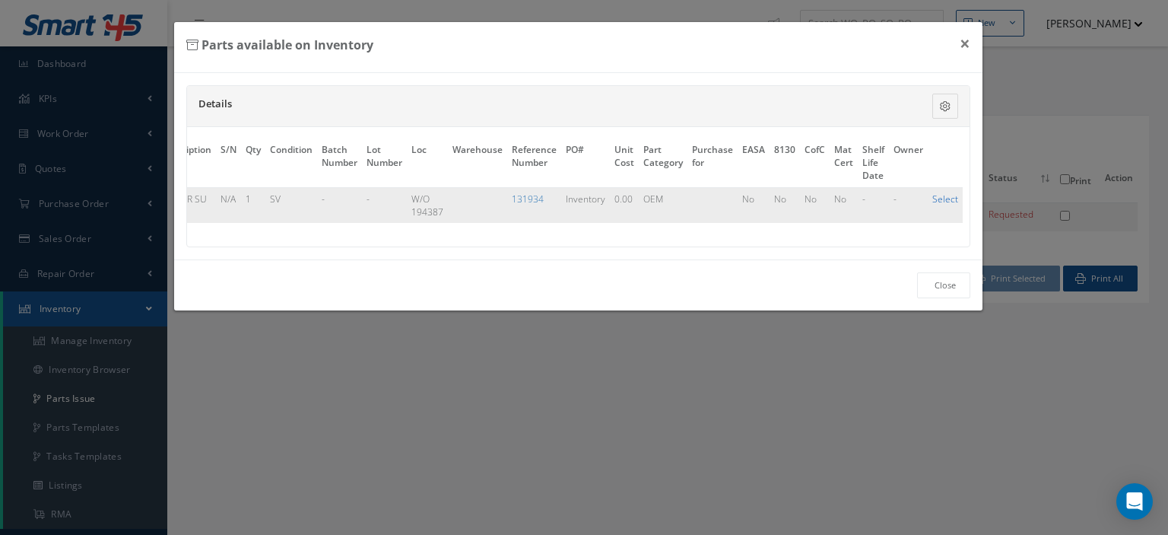
click at [932, 197] on link "Select" at bounding box center [945, 198] width 26 height 13
checkbox input "true"
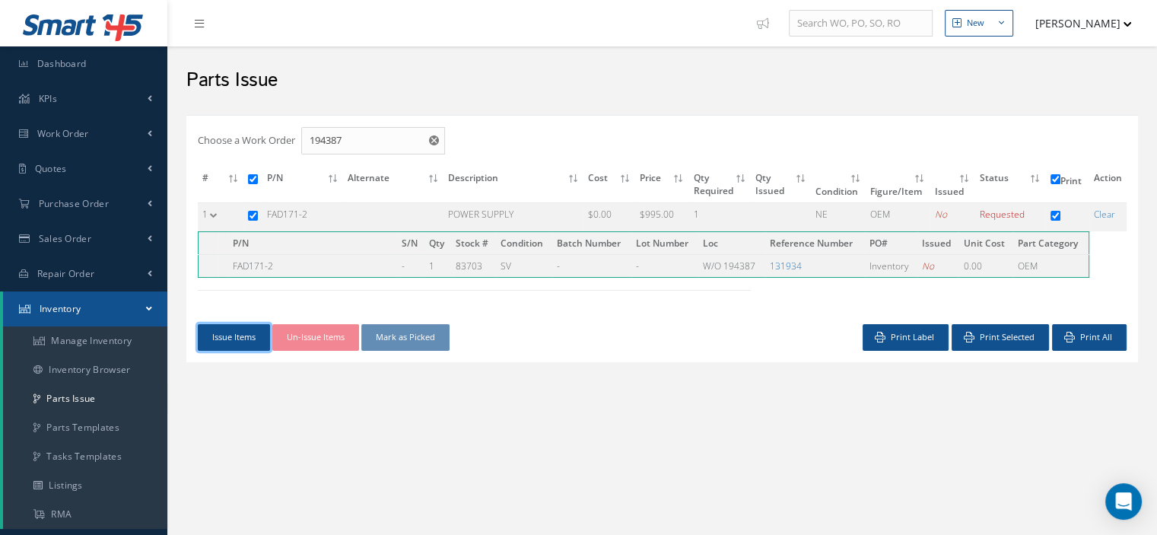
click at [228, 334] on button "Issue Items" at bounding box center [234, 337] width 72 height 27
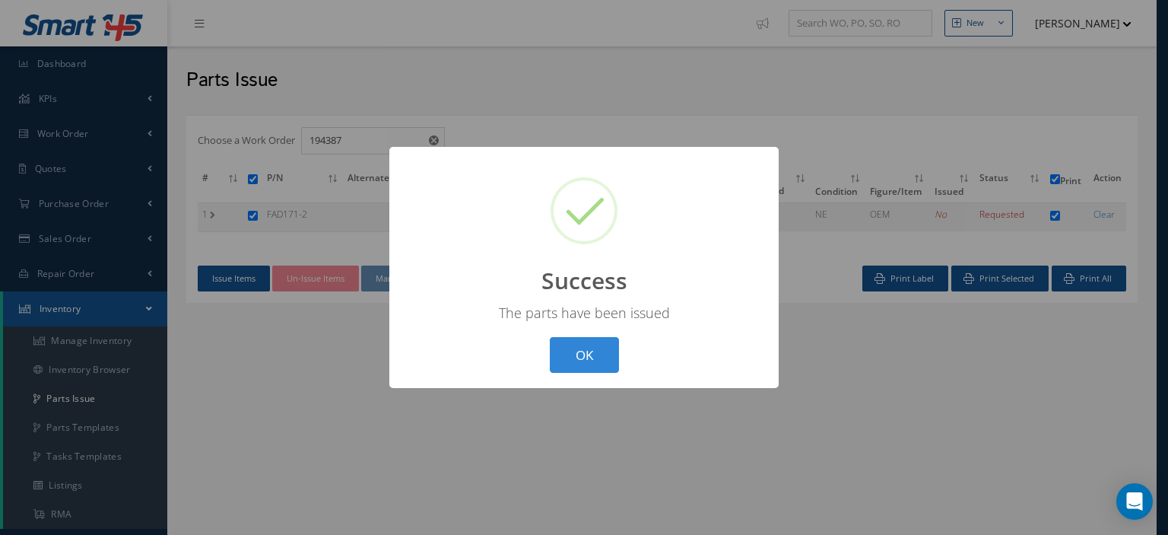
drag, startPoint x: 590, startPoint y: 351, endPoint x: 575, endPoint y: 352, distance: 15.3
click at [589, 350] on button "OK" at bounding box center [584, 355] width 69 height 36
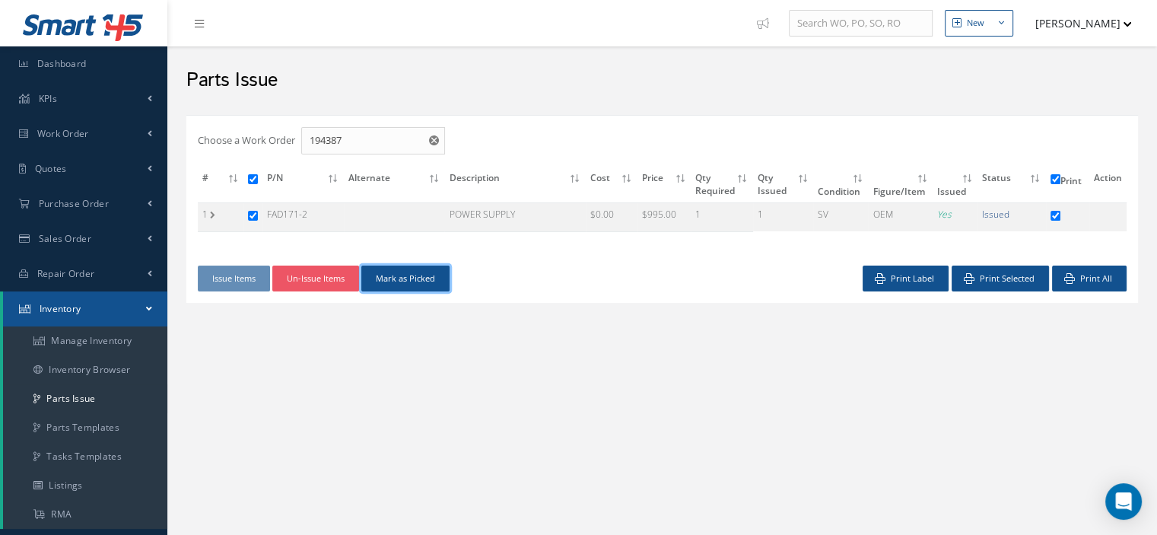
click at [432, 283] on button "Mark as Picked" at bounding box center [405, 278] width 88 height 27
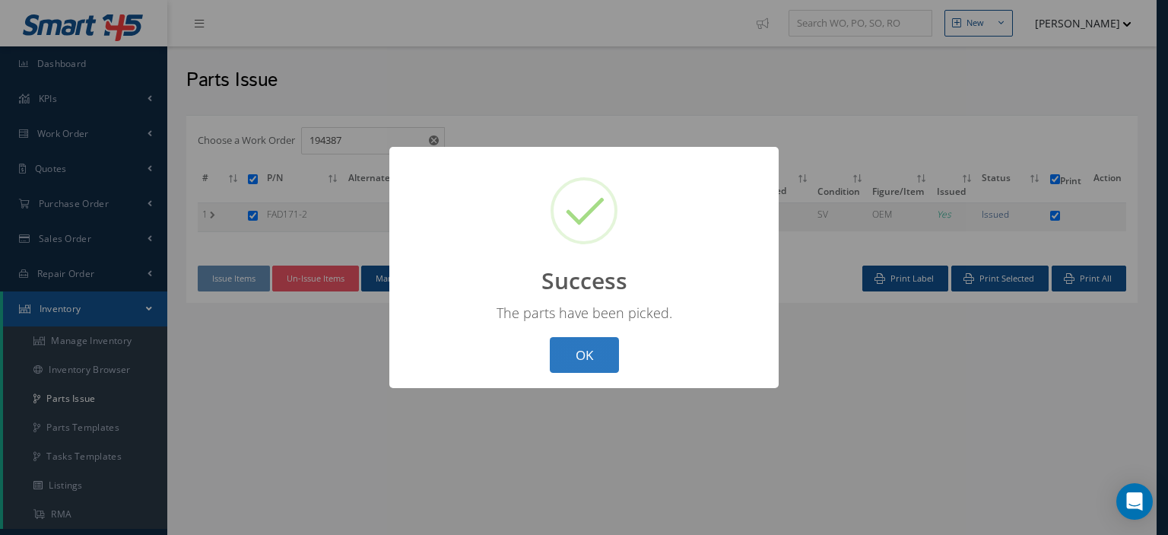
drag, startPoint x: 566, startPoint y: 337, endPoint x: 570, endPoint y: 345, distance: 8.9
click at [570, 341] on div "? ! i Success × The parts have been picked. OK Cancel" at bounding box center [583, 267] width 389 height 241
click at [572, 346] on button "OK" at bounding box center [584, 355] width 69 height 36
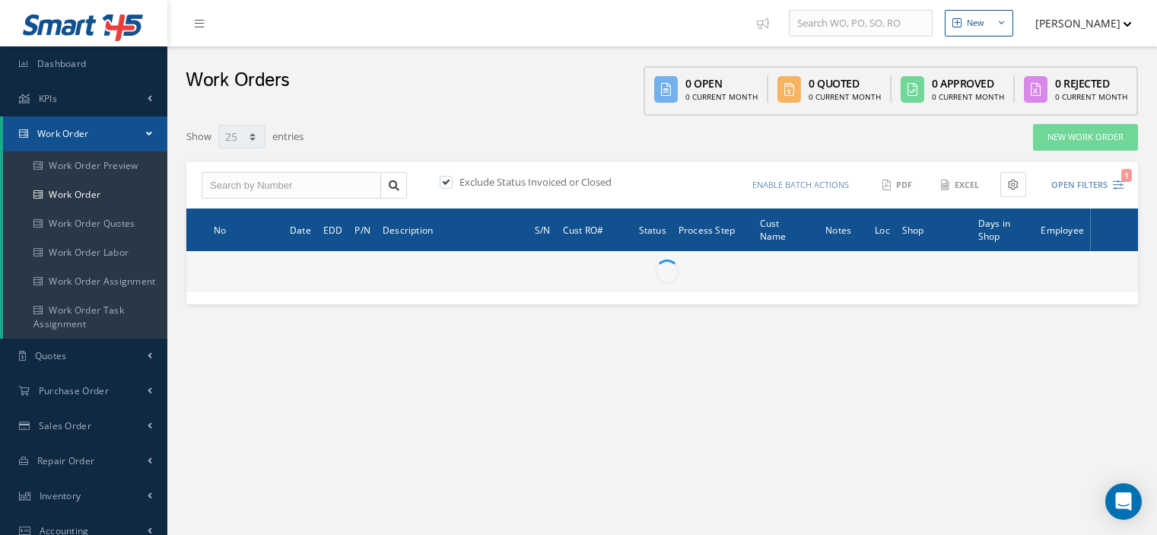
select select "25"
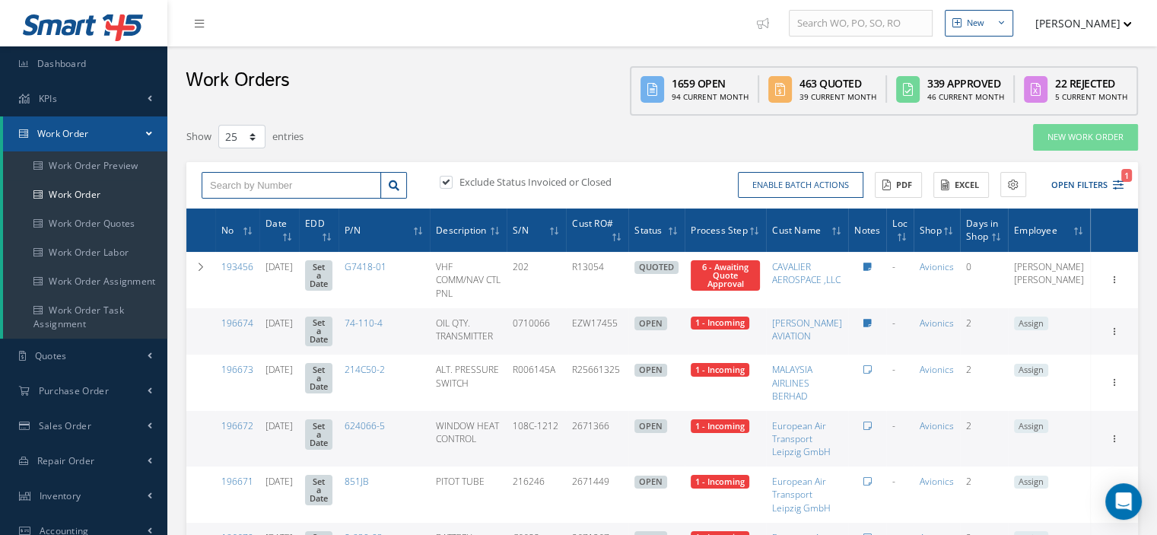
click at [236, 180] on input "text" at bounding box center [291, 185] width 179 height 27
type input "131934"
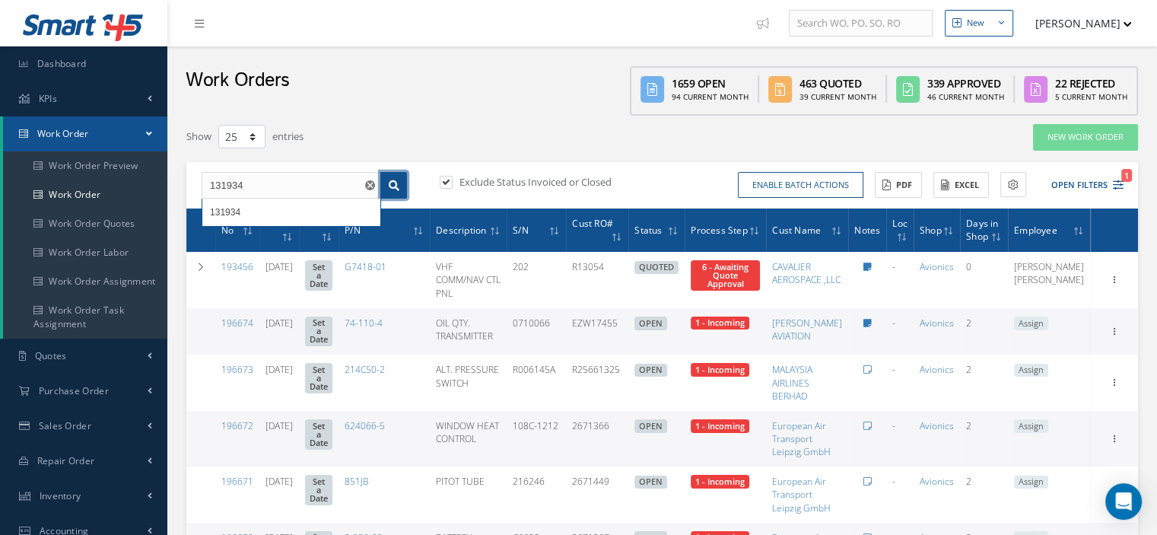
click at [395, 188] on icon at bounding box center [394, 185] width 11 height 11
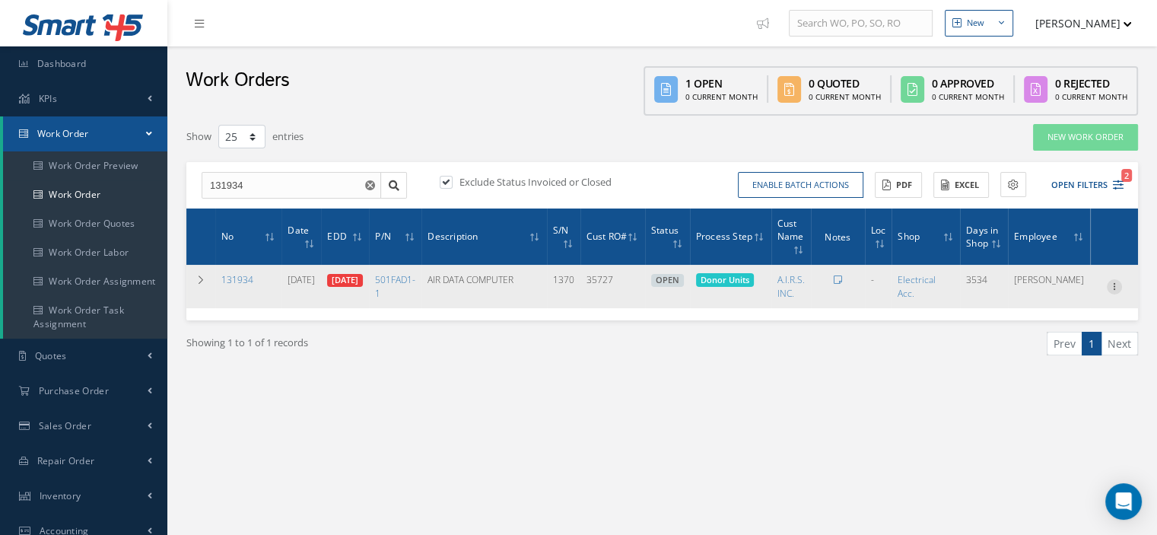
click at [1110, 286] on icon at bounding box center [1114, 285] width 15 height 12
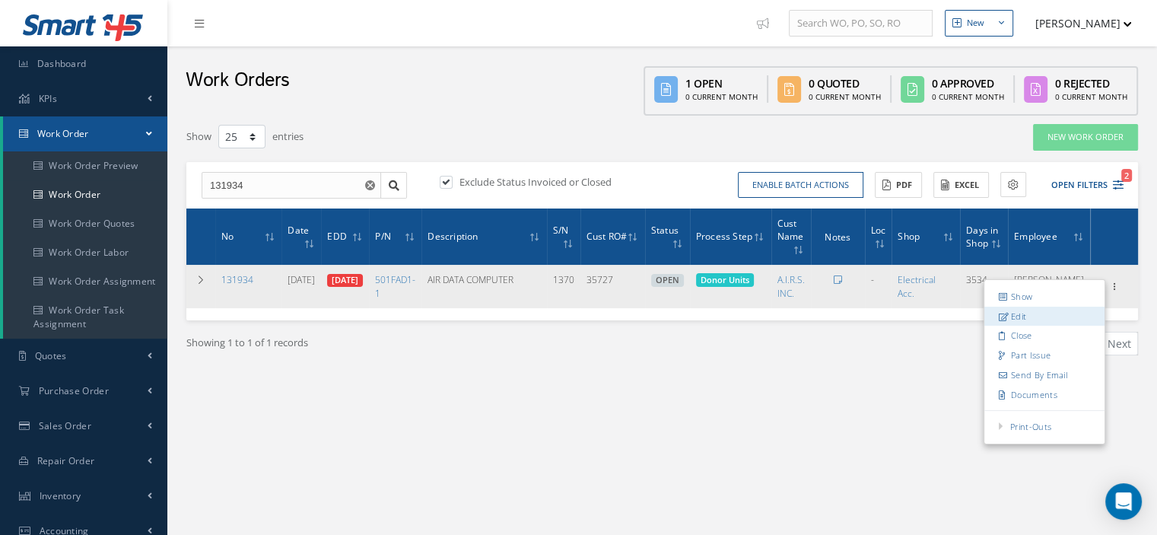
click at [1037, 314] on link "Edit" at bounding box center [1044, 316] width 120 height 20
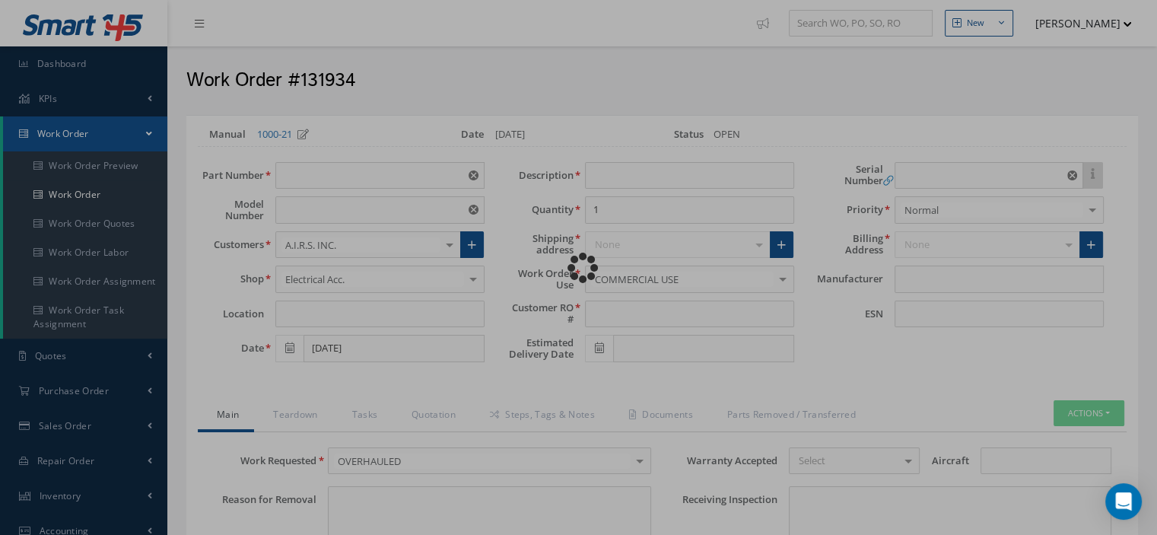
type input "501FAD1-1"
type input "01/05/2016"
type input "AIR DATA COMPUTER"
type input "35727"
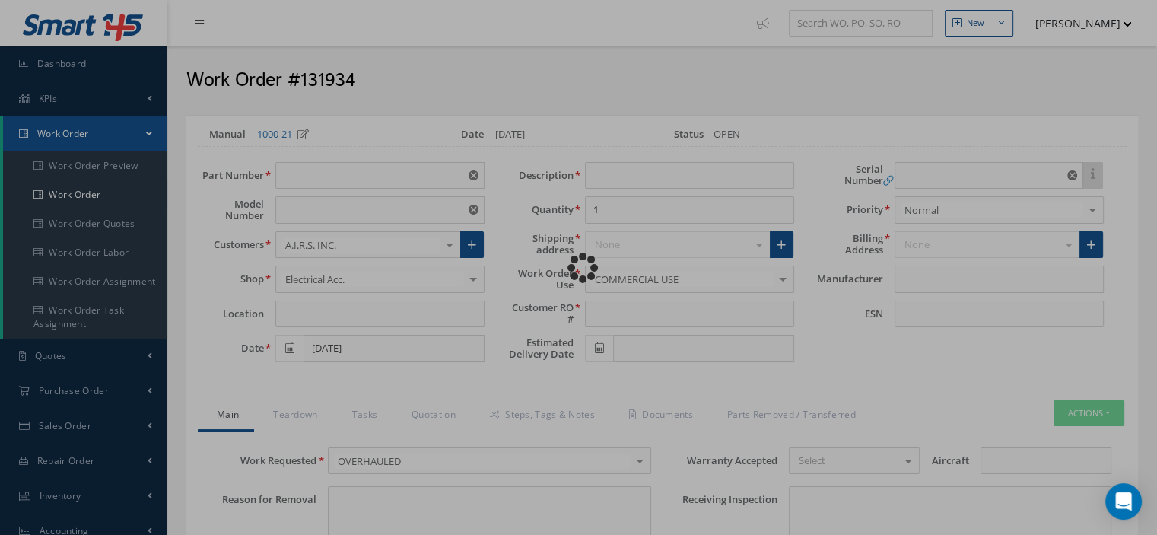
type input "01/12/2016"
type input "1370"
type textarea "OH"
type textarea "Article Donor to be used for parts."
type input "None"
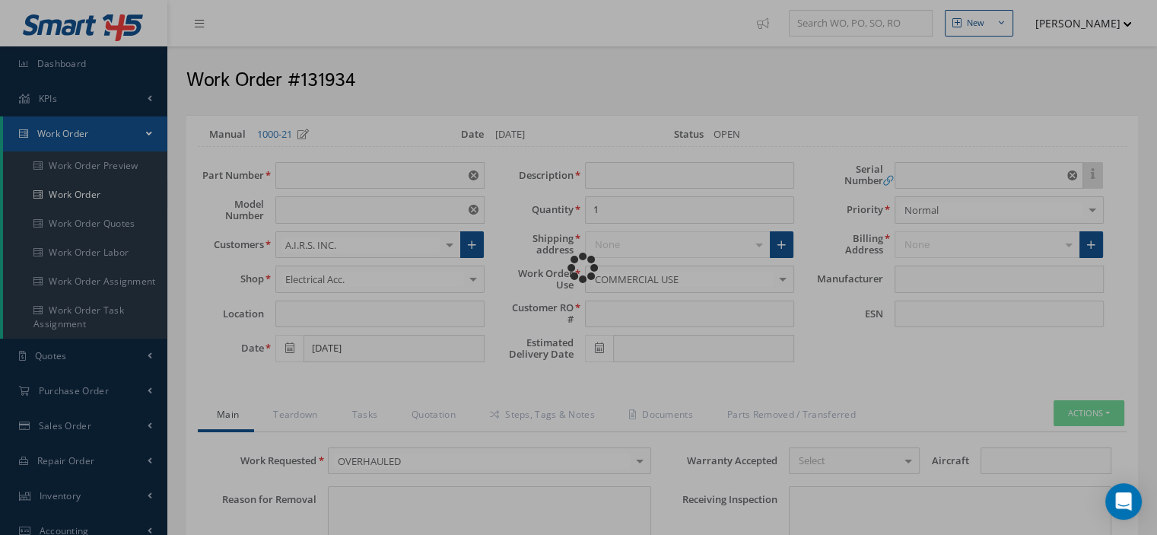
type input "None"
type input "1,4"
type textarea "OVERHAULED in accordance with CMM: 34-10-97 Revision: 17 Date: 2012-12-31"
type input "01/11/2016"
checkbox input "true"
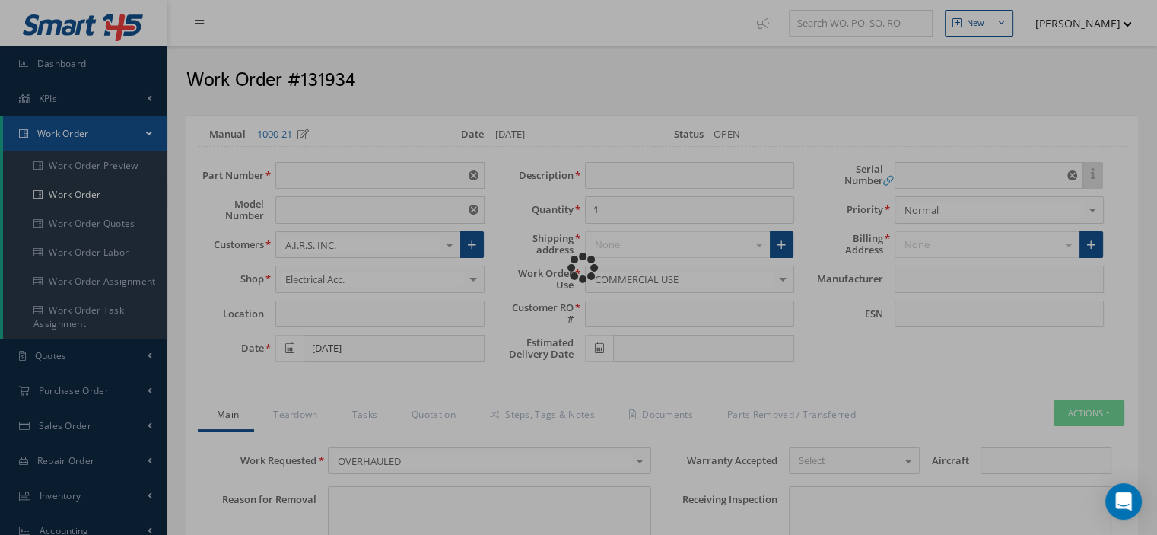
type input "01/11/2016"
type input "GE AVIATION"
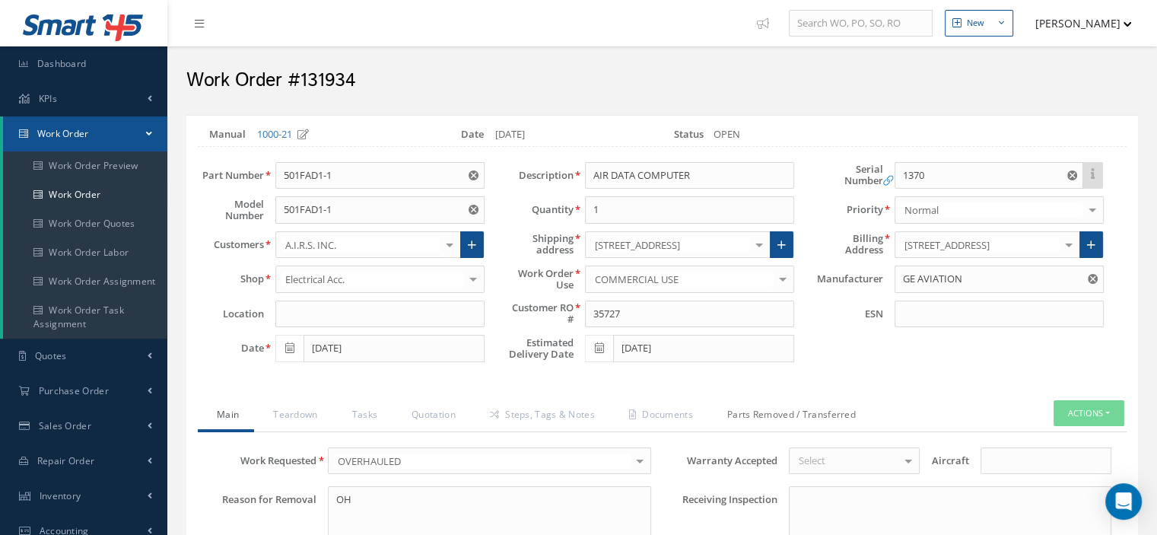
click at [829, 413] on link "Parts Removed / Transferred" at bounding box center [789, 416] width 163 height 32
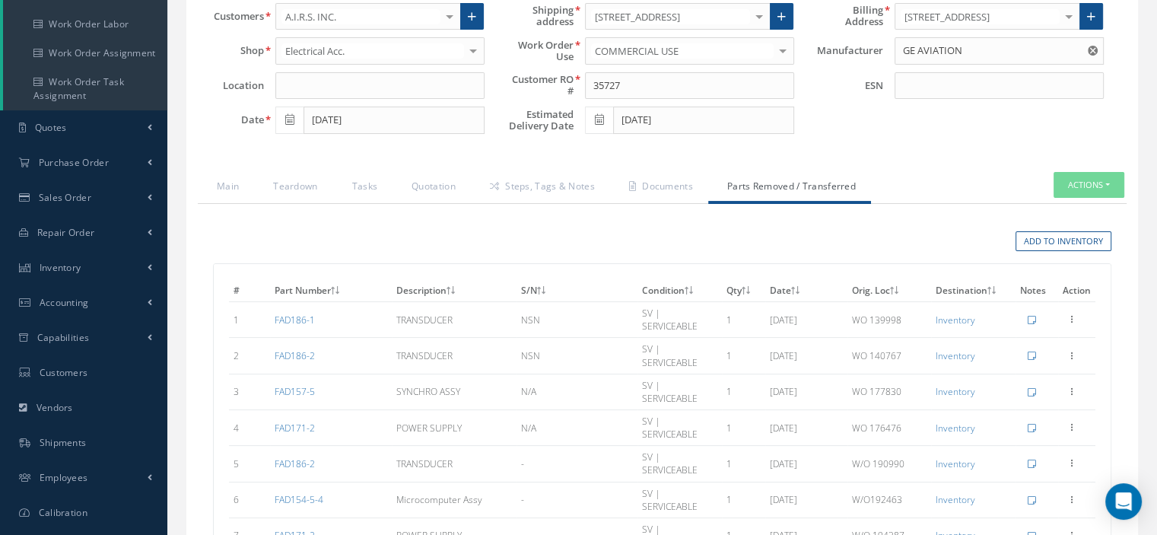
scroll to position [304, 0]
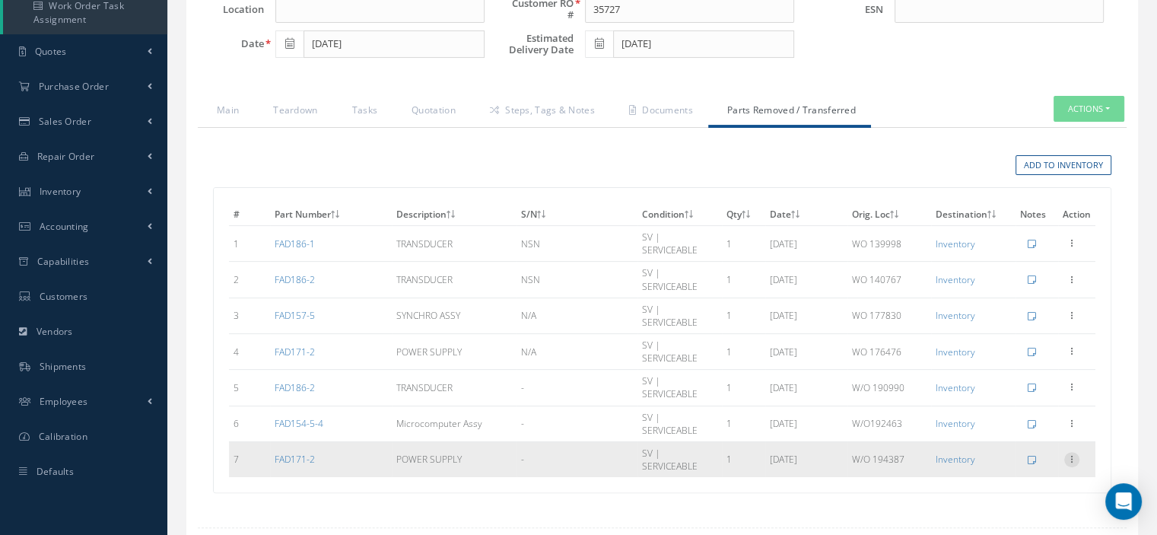
click at [1069, 452] on div at bounding box center [1071, 459] width 15 height 15
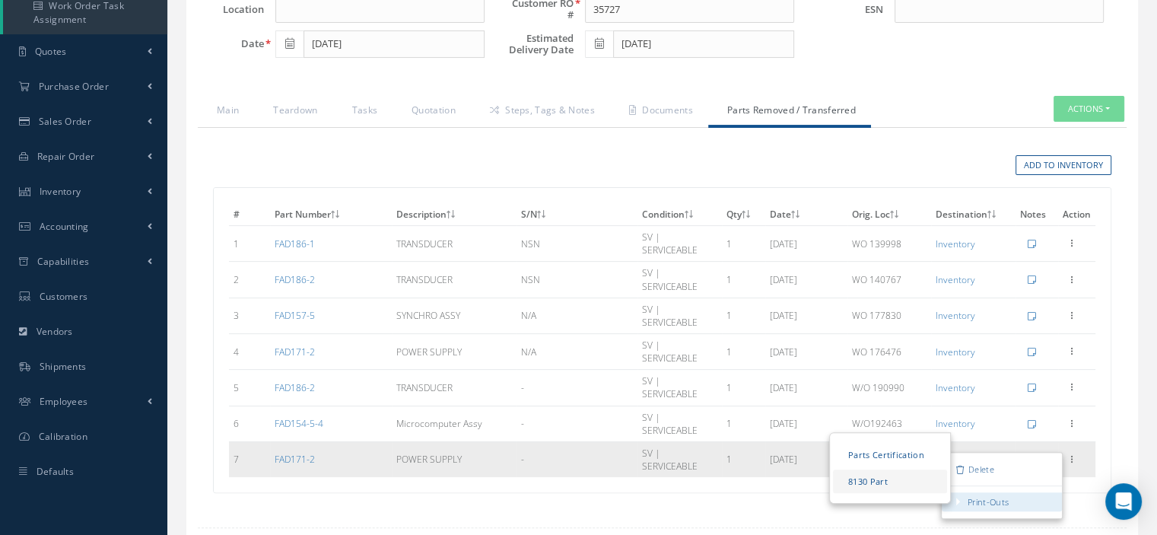
click at [900, 469] on link "8130 Part" at bounding box center [890, 481] width 114 height 24
click at [891, 443] on link "Parts Certification" at bounding box center [890, 455] width 114 height 24
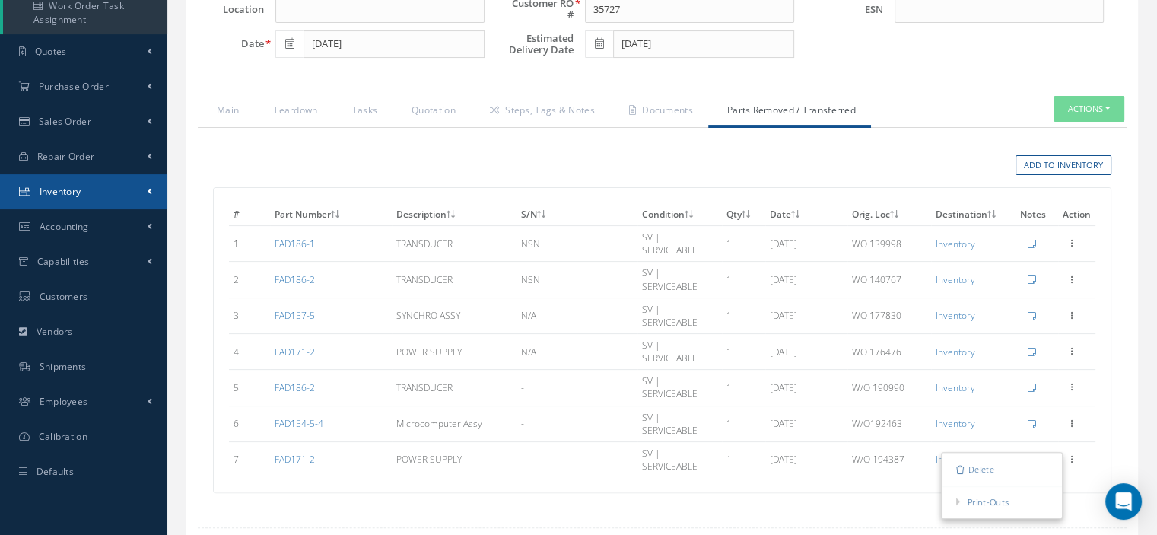
scroll to position [0, 0]
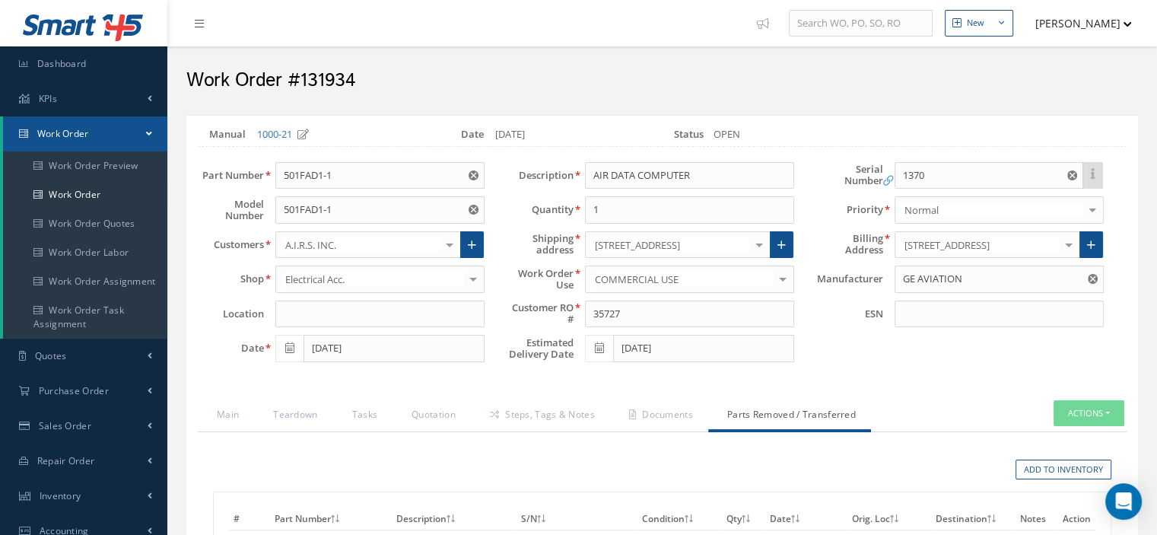
click at [146, 136] on span at bounding box center [149, 133] width 6 height 13
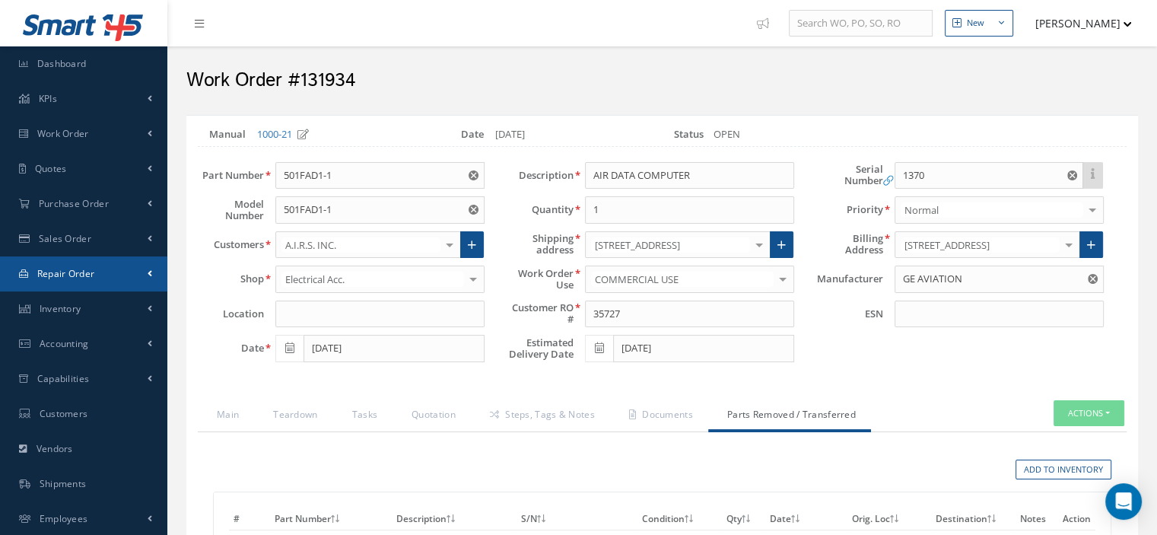
click at [103, 270] on link "Repair Order" at bounding box center [83, 273] width 167 height 35
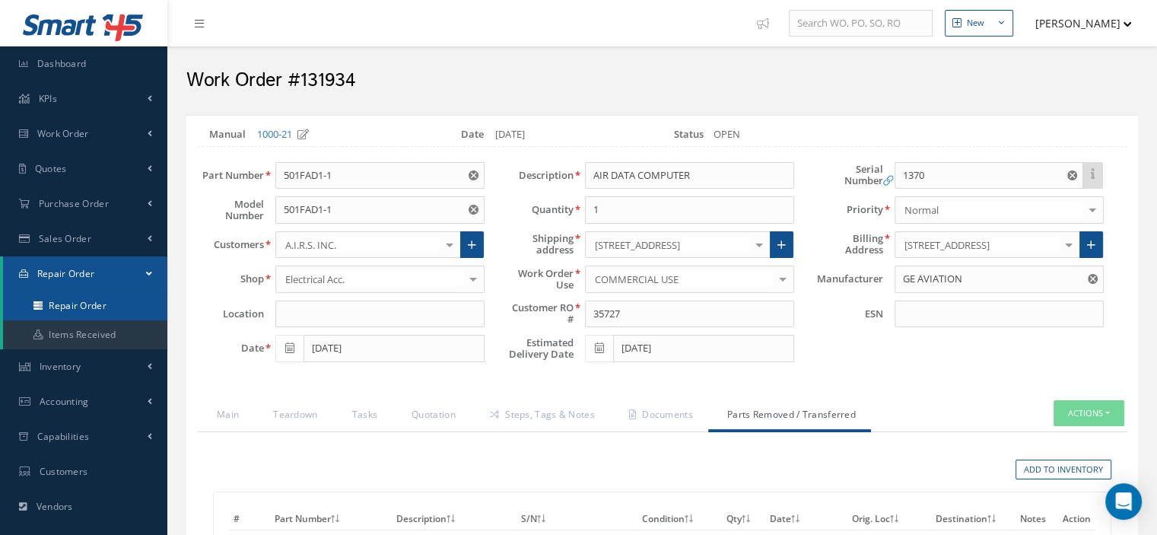
click at [88, 298] on link "Repair Order" at bounding box center [85, 305] width 164 height 29
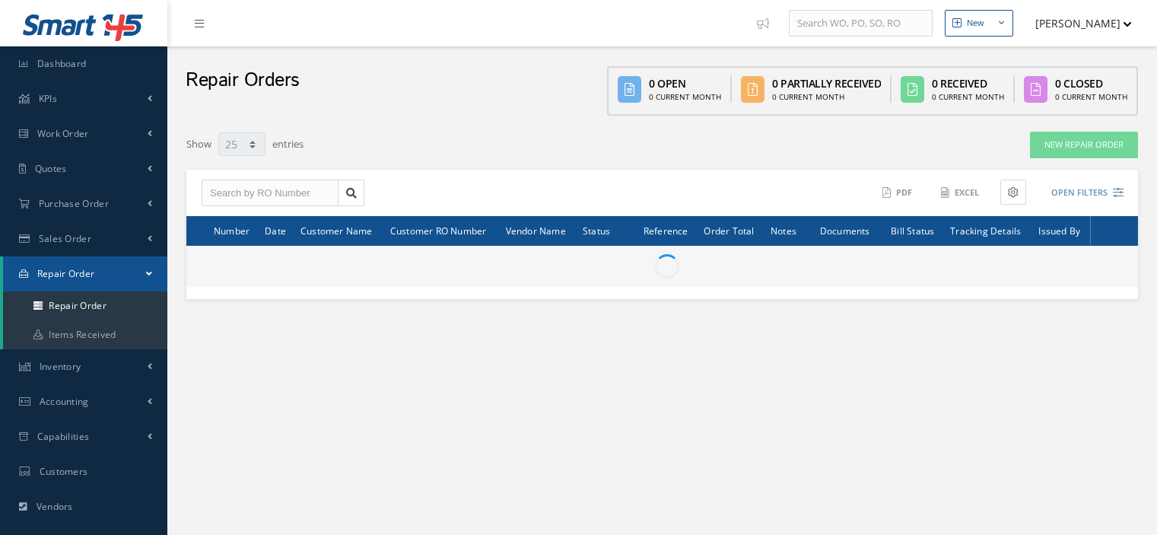
select select "25"
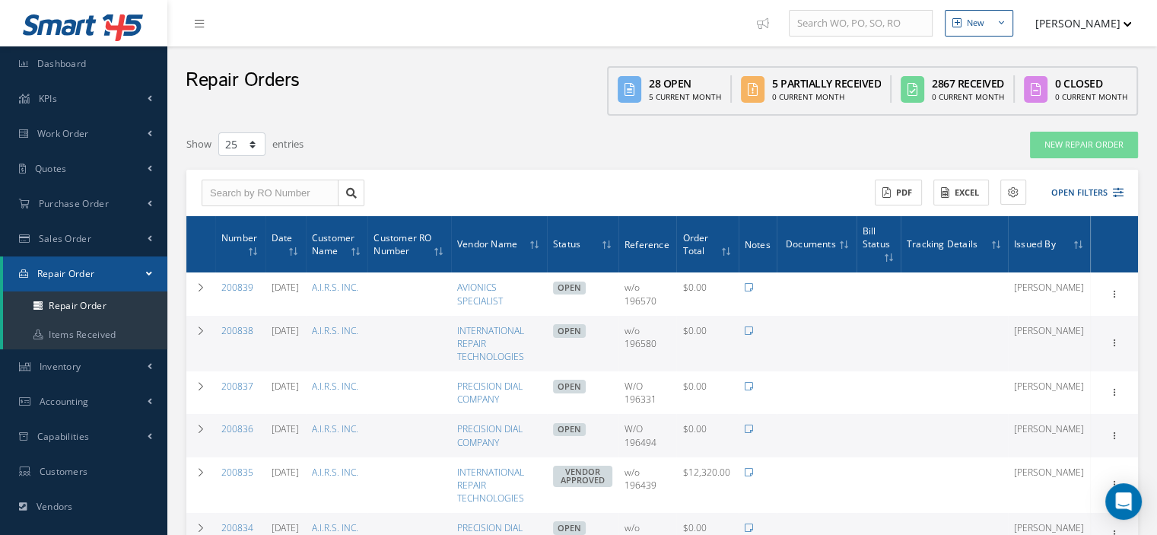
click at [224, 207] on div "ACTIONS Receive Payments Select Customer Aviation Instruments Repair Specialist…" at bounding box center [661, 193] width 951 height 47
click at [222, 200] on input "text" at bounding box center [270, 192] width 137 height 27
click at [353, 191] on icon at bounding box center [351, 193] width 11 height 11
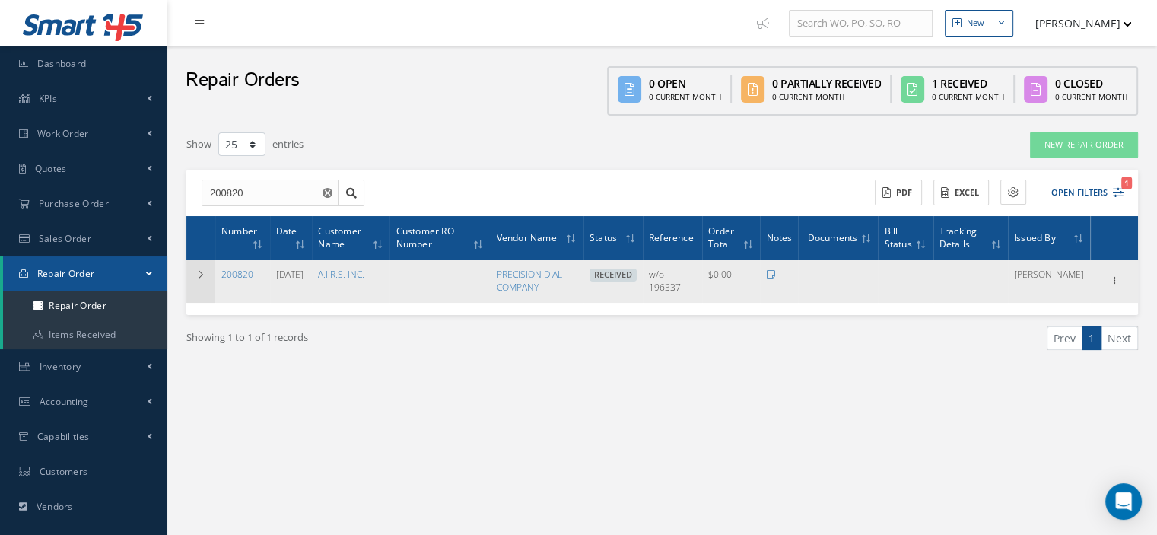
click at [203, 279] on td at bounding box center [200, 280] width 29 height 43
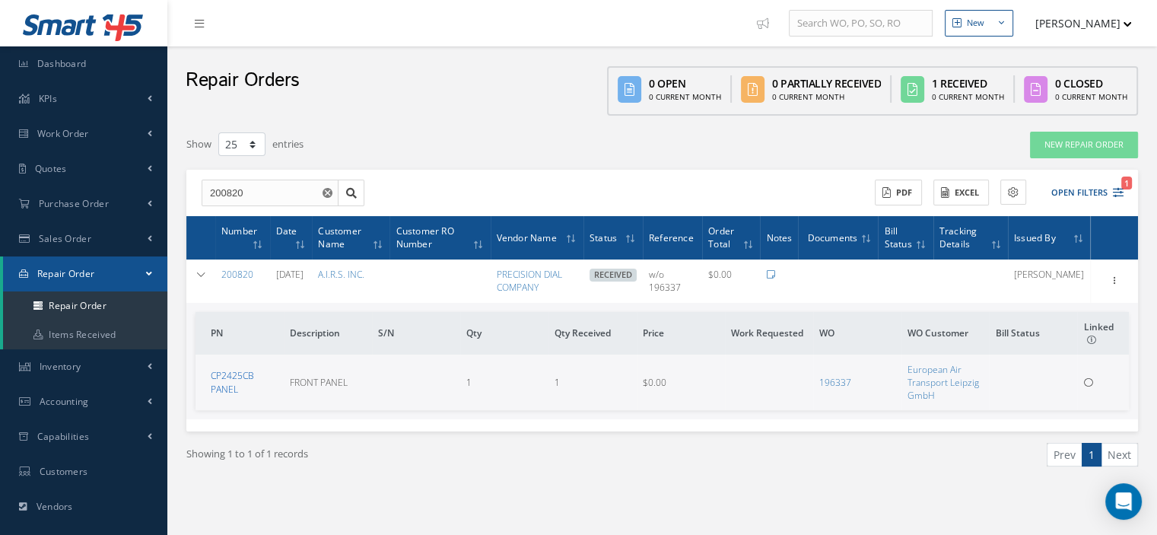
click at [218, 373] on link "CP2425CB PANEL" at bounding box center [232, 382] width 43 height 26
click at [840, 381] on link "196337" at bounding box center [835, 382] width 32 height 13
click at [256, 193] on input "200820" at bounding box center [270, 192] width 137 height 27
click at [246, 222] on div "200821" at bounding box center [270, 219] width 120 height 15
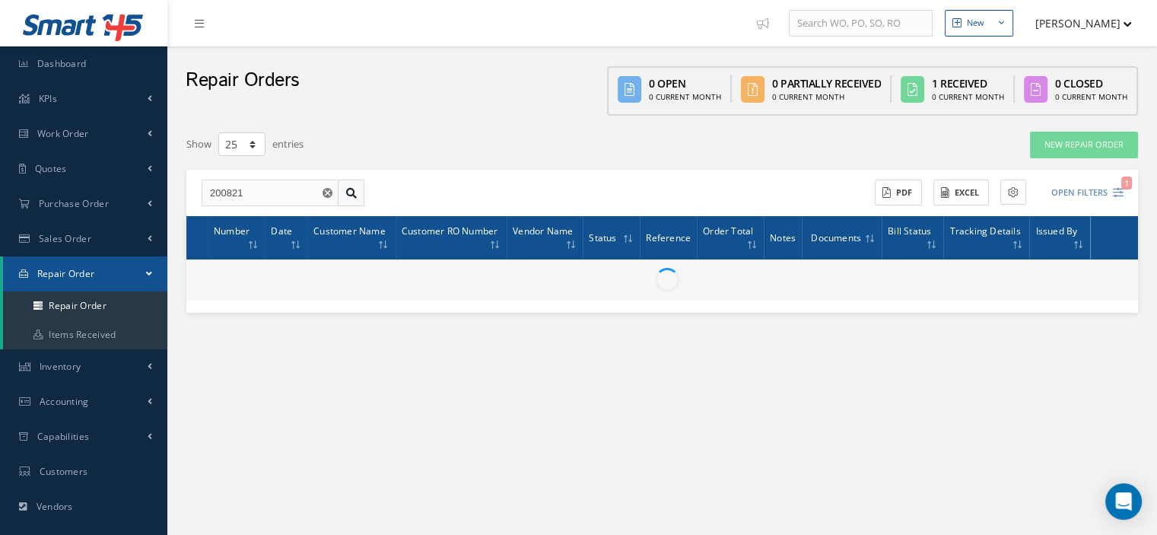
click at [350, 197] on icon at bounding box center [351, 193] width 11 height 11
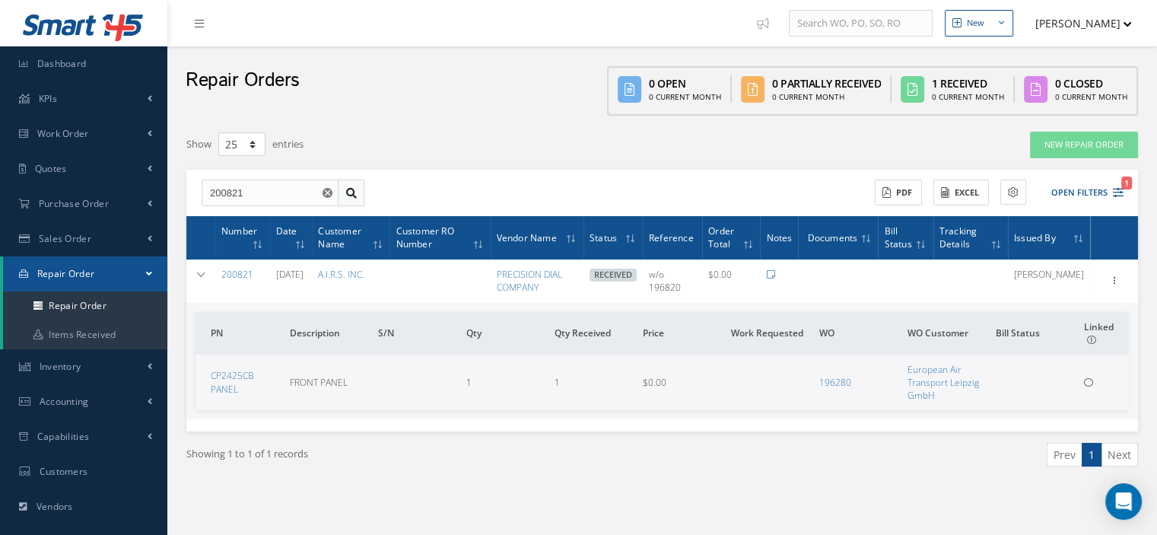
scroll to position [129, 0]
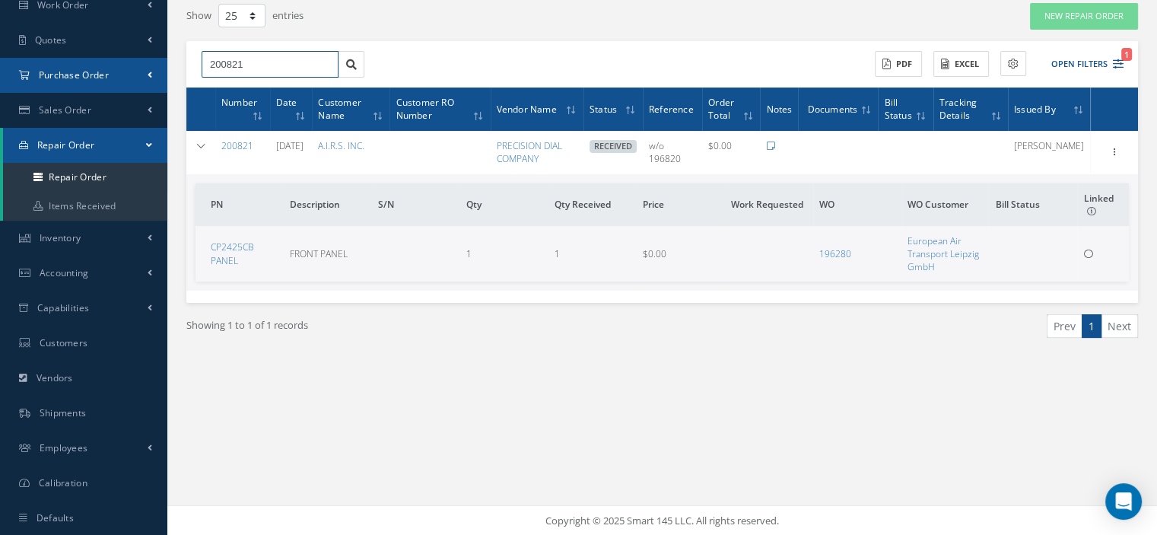
drag, startPoint x: 252, startPoint y: 69, endPoint x: 135, endPoint y: 66, distance: 116.4
click at [135, 66] on div "Smart 145 Dashboard KPIs Work Order Work Order Work Order Preview Work Order Wo…" at bounding box center [578, 203] width 1157 height 664
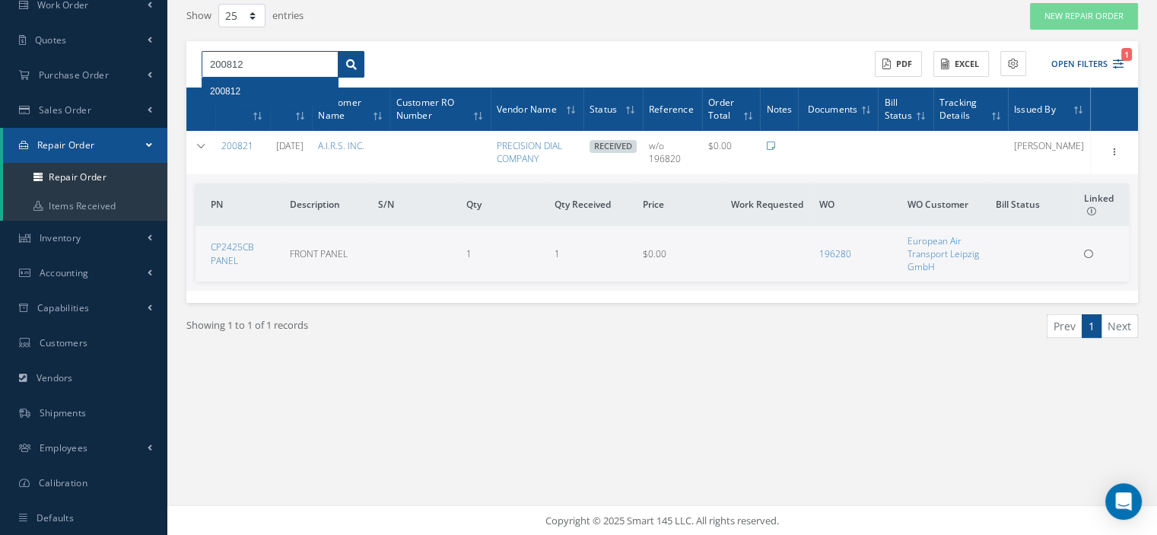
type input "200812"
click at [351, 60] on icon at bounding box center [351, 64] width 11 height 11
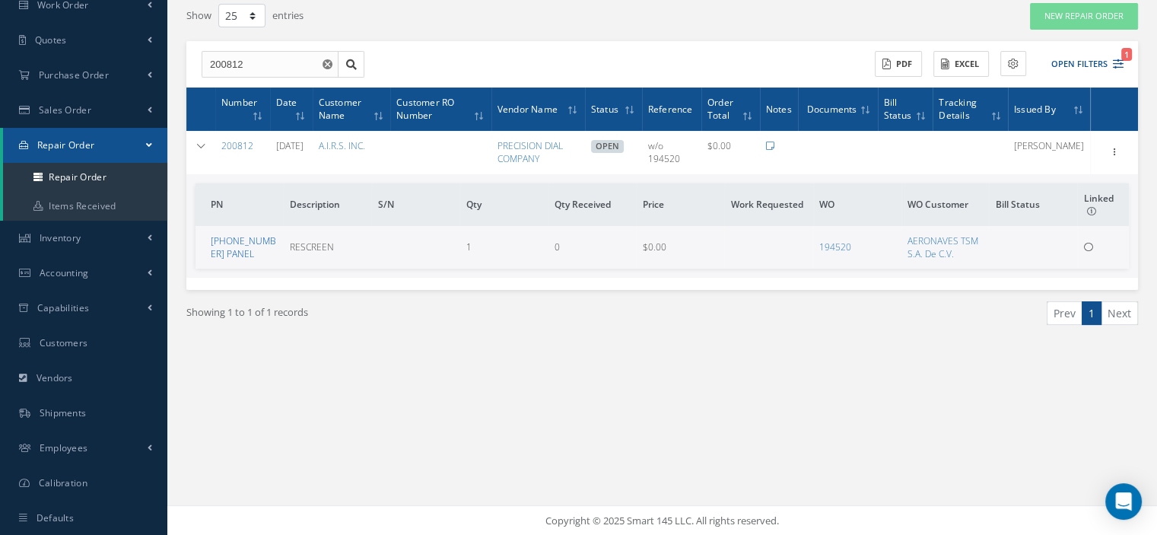
click at [225, 240] on link "[PHONE_NUMBER] PANEL" at bounding box center [243, 247] width 65 height 26
click at [831, 246] on link "194520" at bounding box center [835, 246] width 32 height 13
click at [140, 146] on link "Repair Order" at bounding box center [85, 145] width 164 height 35
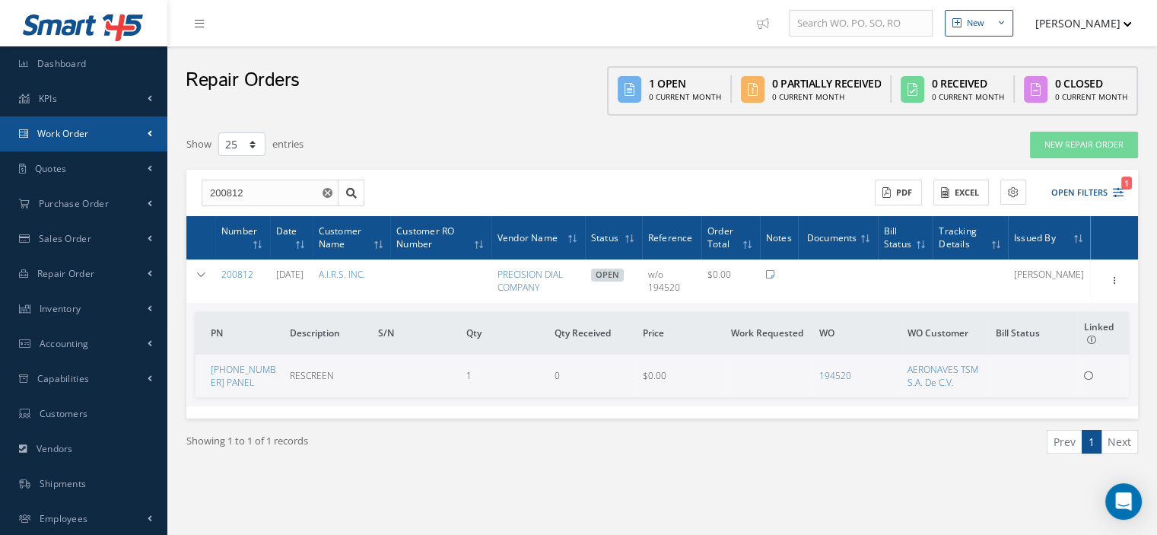
click at [97, 140] on link "Work Order" at bounding box center [83, 133] width 167 height 35
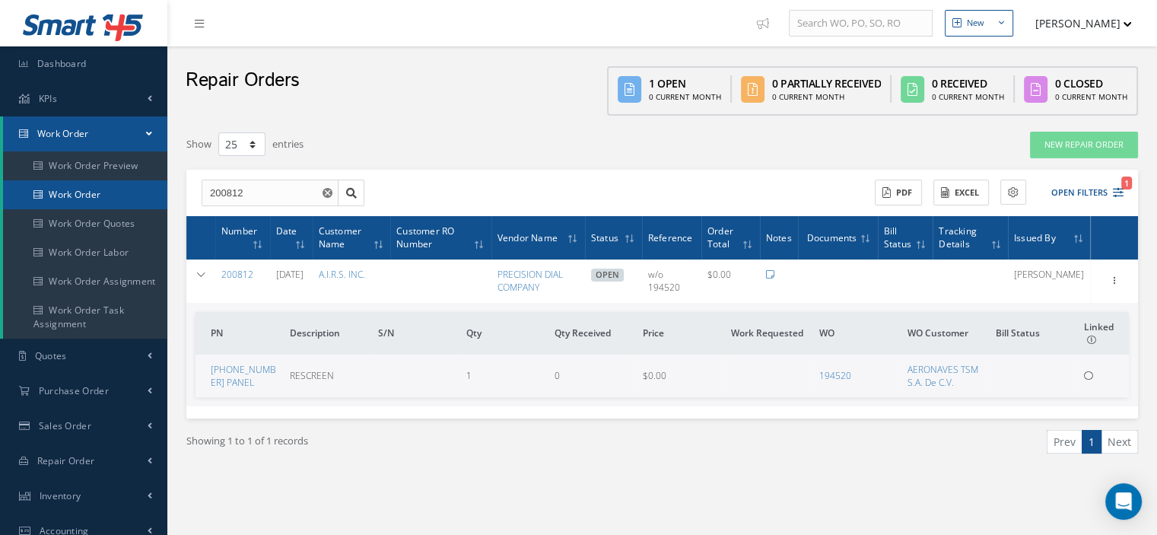
click at [87, 202] on link "Work Order" at bounding box center [85, 194] width 164 height 29
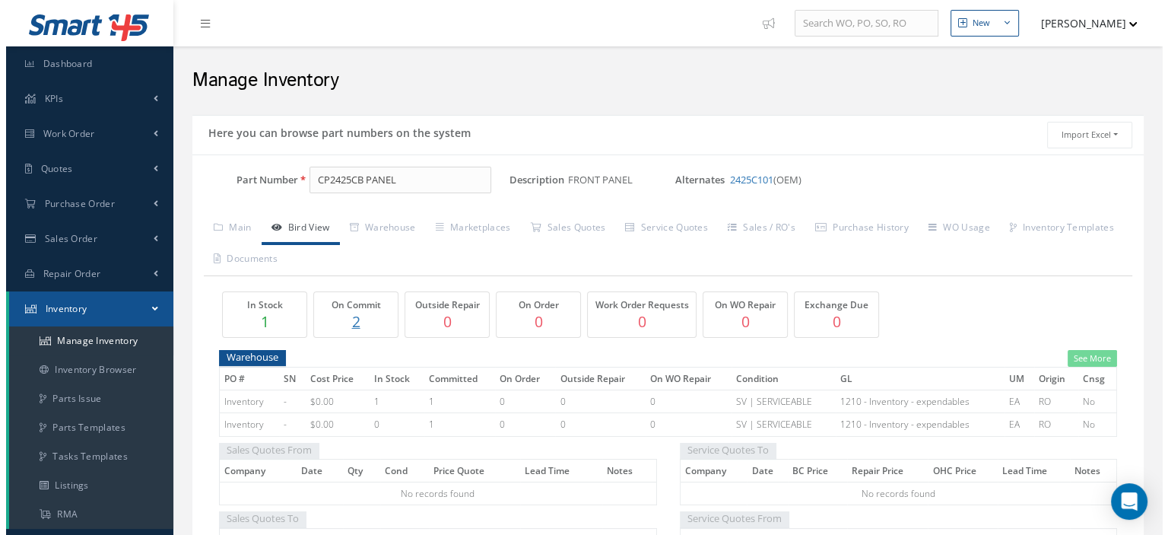
scroll to position [152, 0]
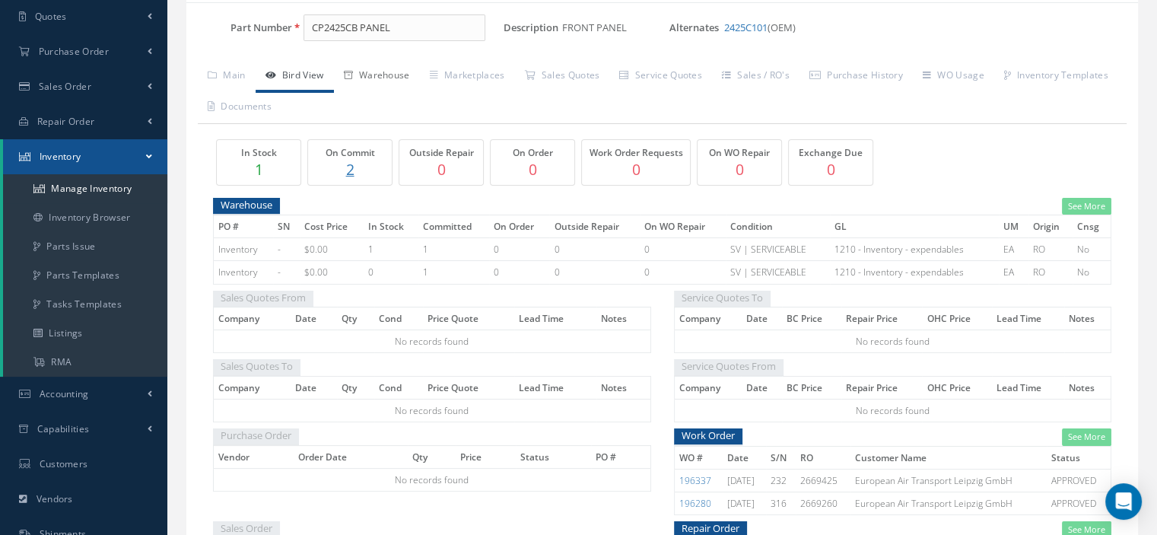
click at [404, 78] on link "Warehouse" at bounding box center [377, 77] width 86 height 32
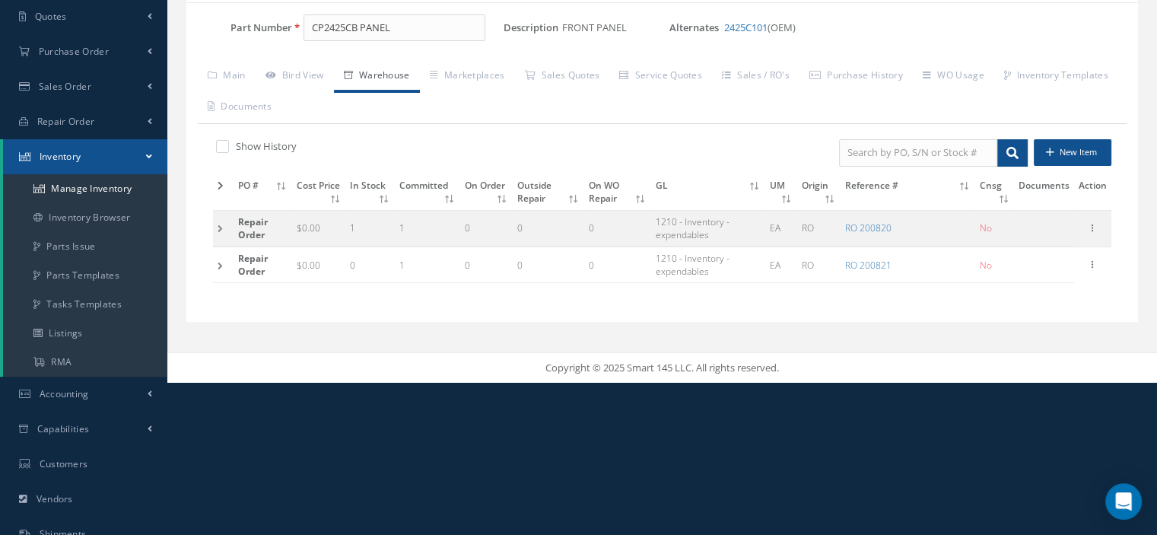
click at [218, 226] on td at bounding box center [223, 228] width 21 height 36
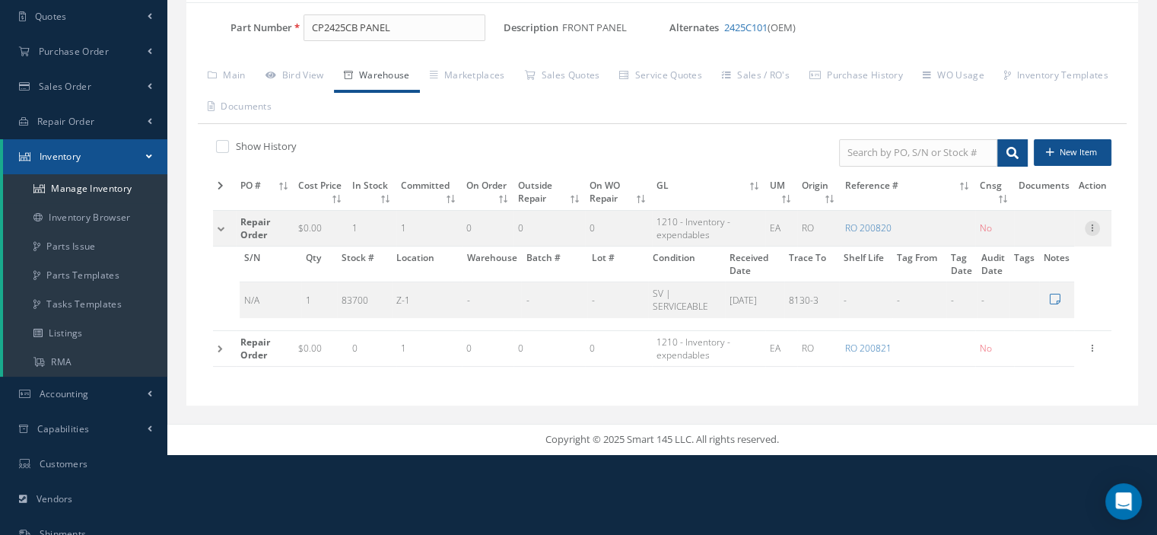
click at [1090, 223] on icon at bounding box center [1092, 227] width 15 height 12
click at [1049, 237] on link "Edit" at bounding box center [1022, 238] width 120 height 20
type input "0.00"
type input "[DATE]"
type input "200820"
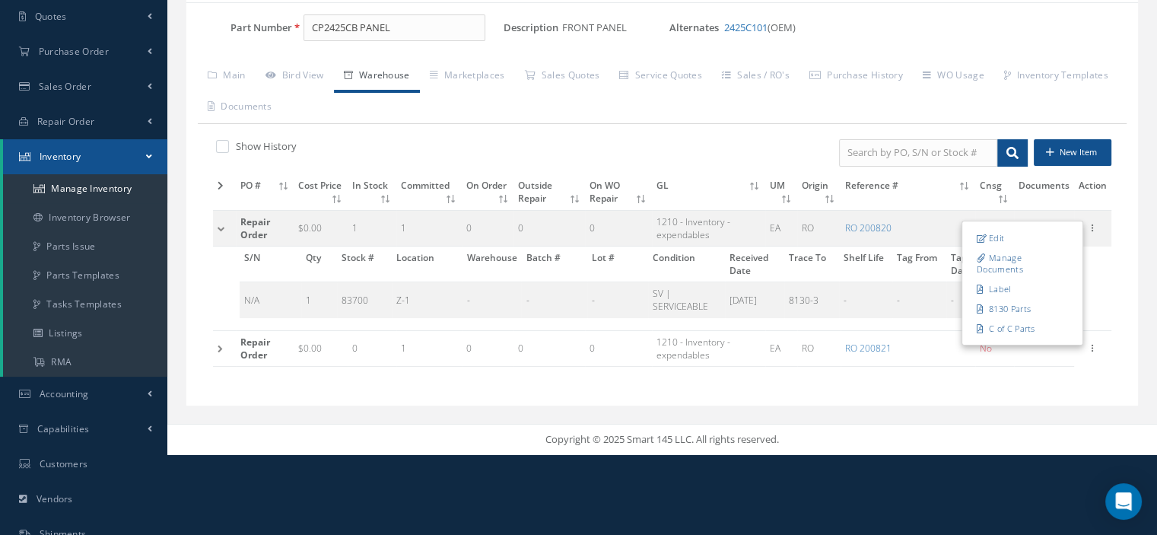
checkbox input "false"
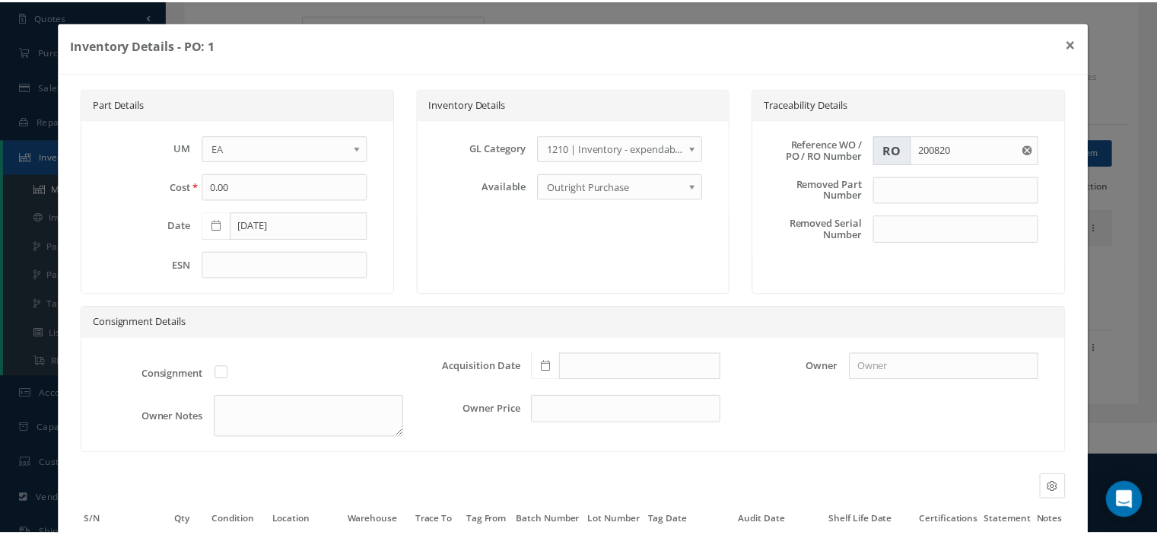
scroll to position [143, 0]
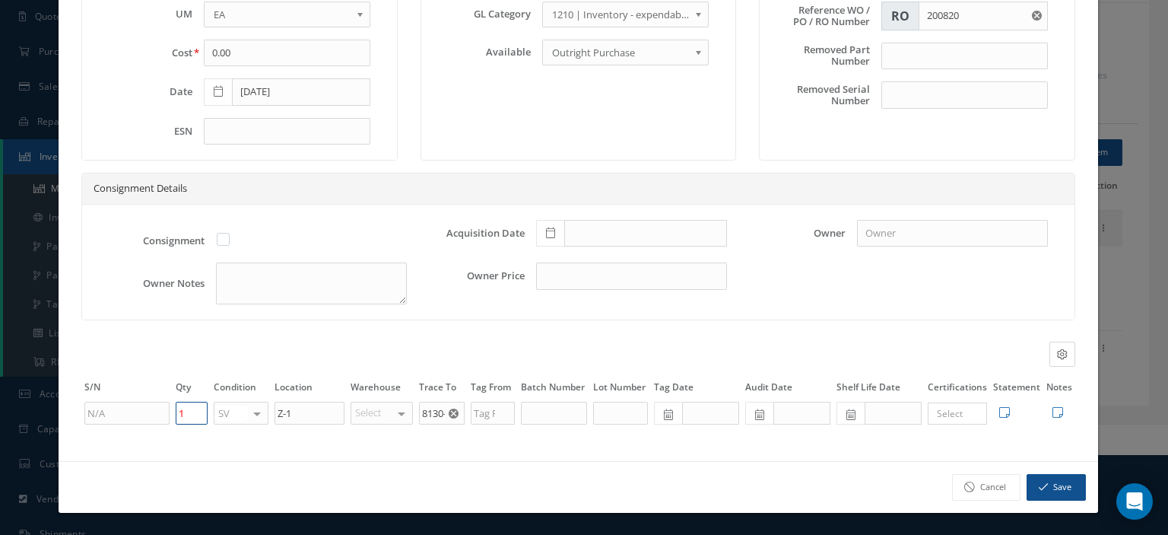
drag, startPoint x: 183, startPoint y: 411, endPoint x: 173, endPoint y: 413, distance: 9.4
click at [173, 413] on td "1" at bounding box center [192, 413] width 38 height 26
type input "0"
click at [1059, 491] on button "Save" at bounding box center [1056, 487] width 59 height 27
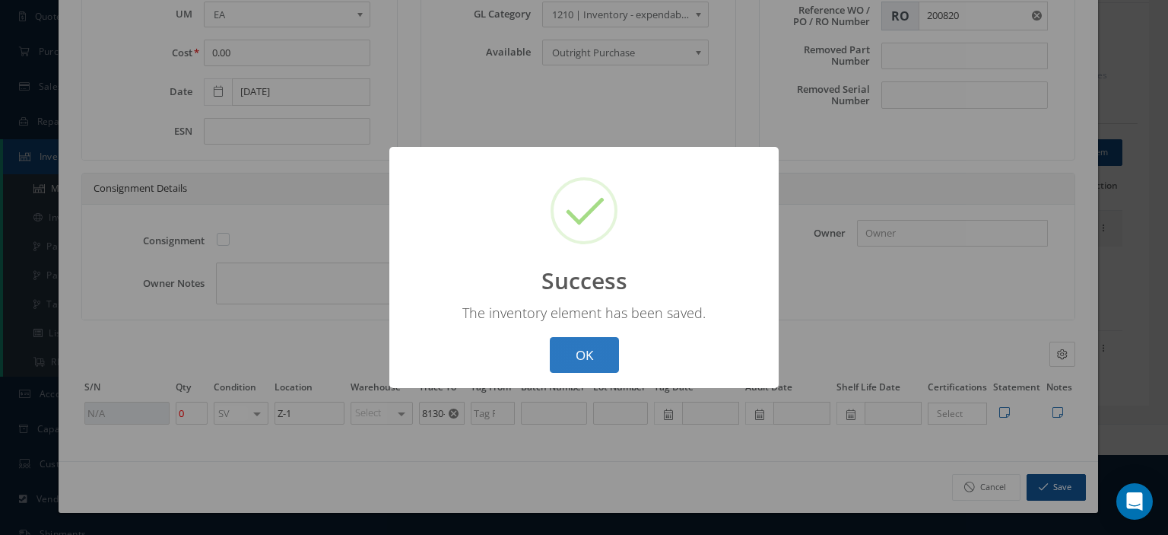
click at [584, 355] on button "OK" at bounding box center [584, 355] width 69 height 36
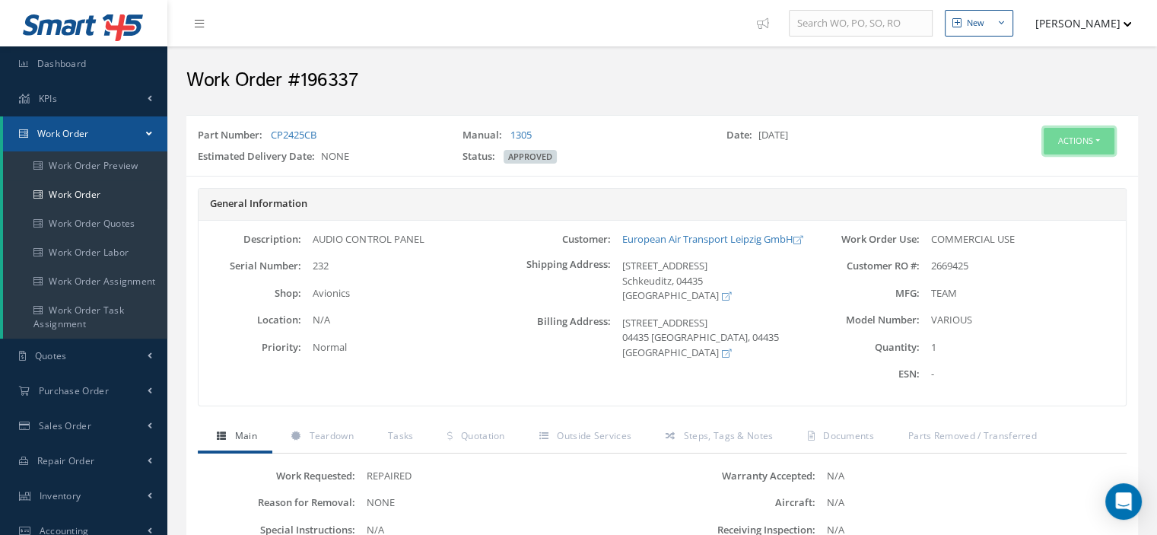
click at [1104, 142] on button "Actions" at bounding box center [1078, 141] width 71 height 27
click at [1044, 221] on link "Part Issue" at bounding box center [1055, 231] width 122 height 21
click at [1104, 129] on button "Actions" at bounding box center [1078, 141] width 71 height 27
click at [1028, 230] on link "Part Issue" at bounding box center [1055, 231] width 122 height 21
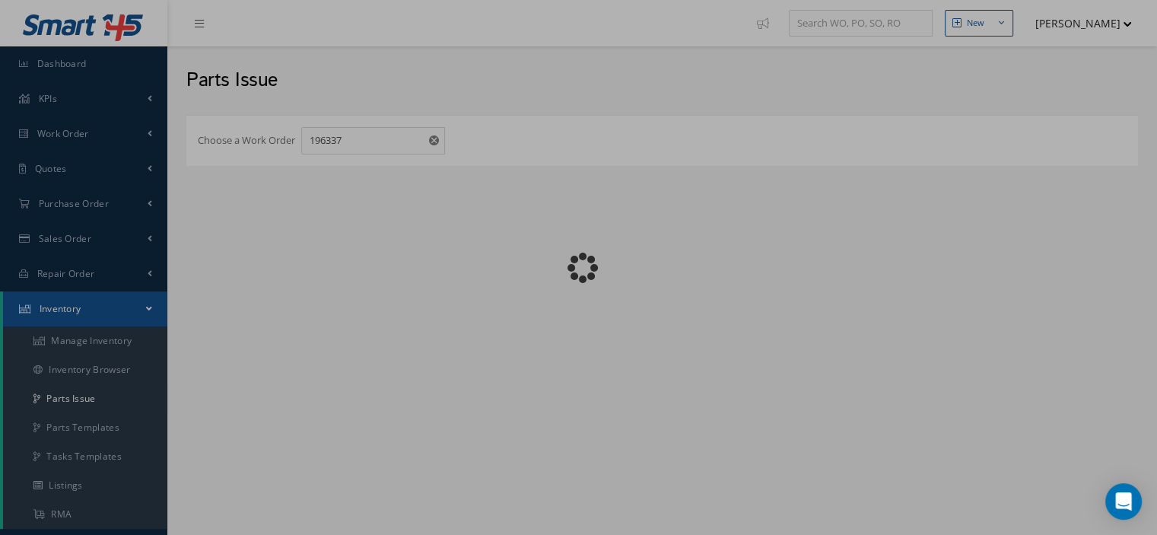
checkbox input "false"
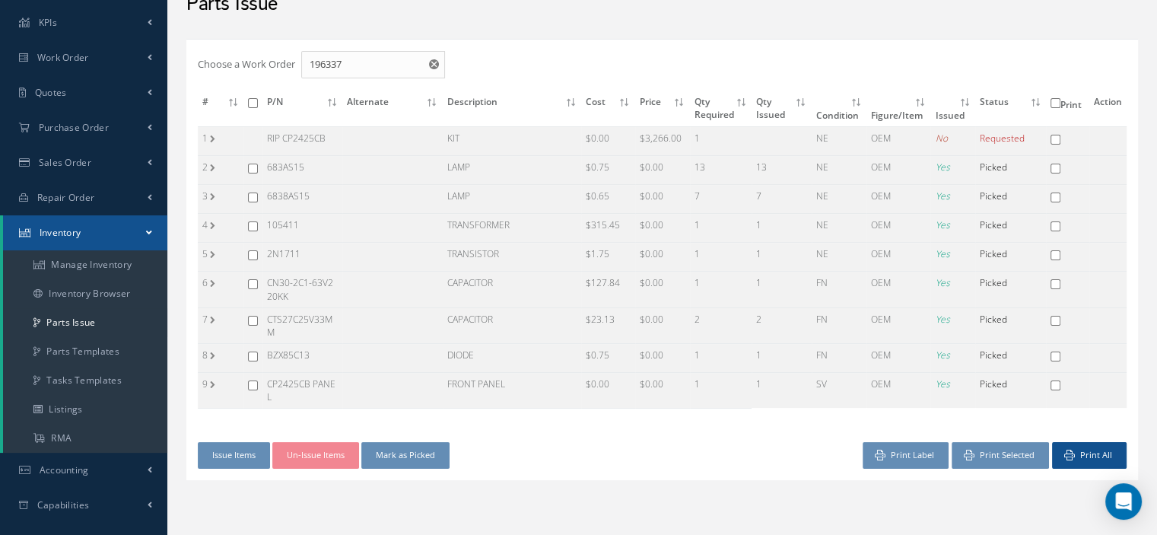
scroll to position [152, 0]
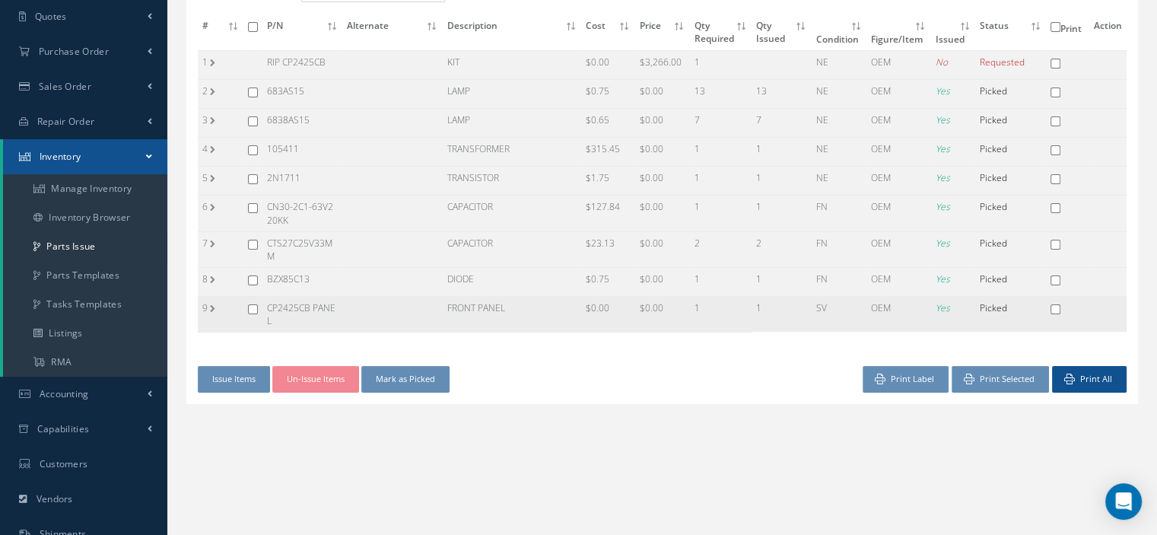
click at [220, 307] on td "9" at bounding box center [221, 315] width 46 height 36
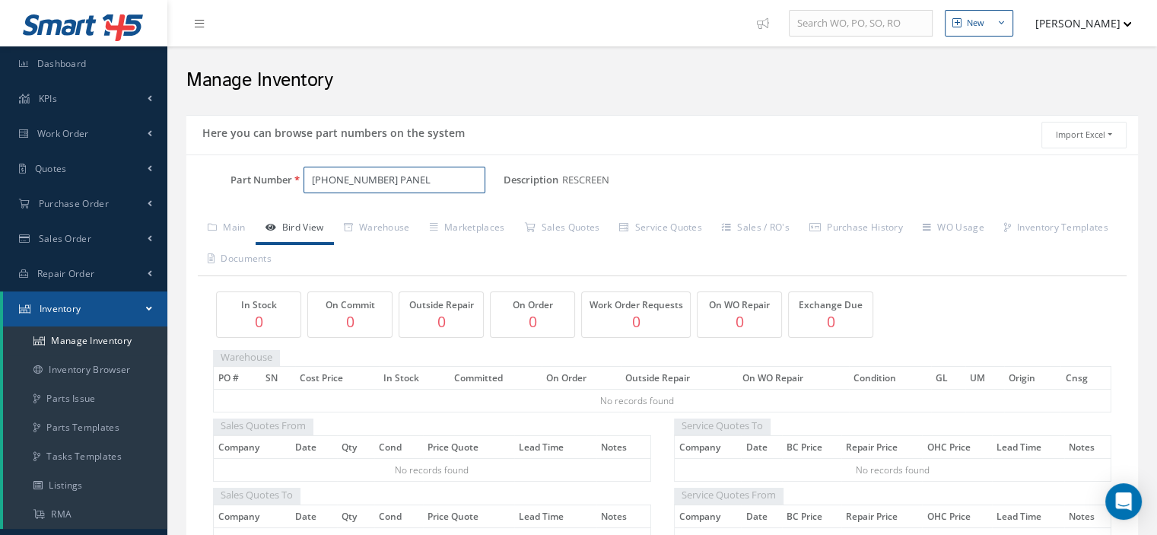
drag, startPoint x: 411, startPoint y: 186, endPoint x: 307, endPoint y: 188, distance: 103.5
click at [307, 188] on input "[PHONE_NUMBER] PANEL" at bounding box center [394, 180] width 182 height 27
click at [307, 188] on input "6839BPGEPL11" at bounding box center [394, 180] width 182 height 27
click at [399, 184] on input "OL6839BPGEPL11" at bounding box center [394, 180] width 182 height 27
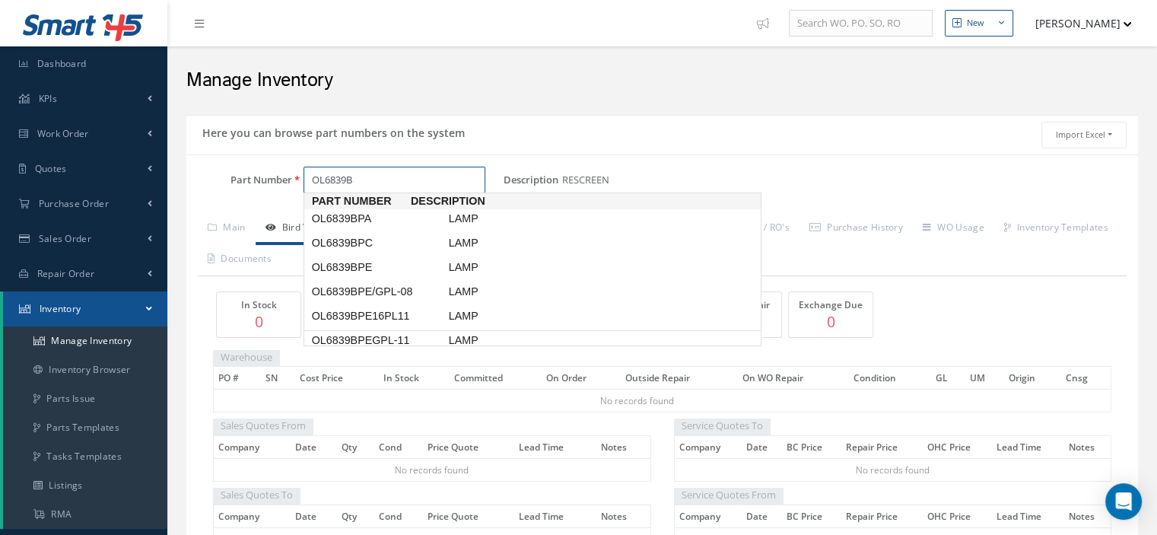
scroll to position [1, 0]
click at [375, 338] on span "OL6839BPEGPL-11" at bounding box center [377, 340] width 137 height 16
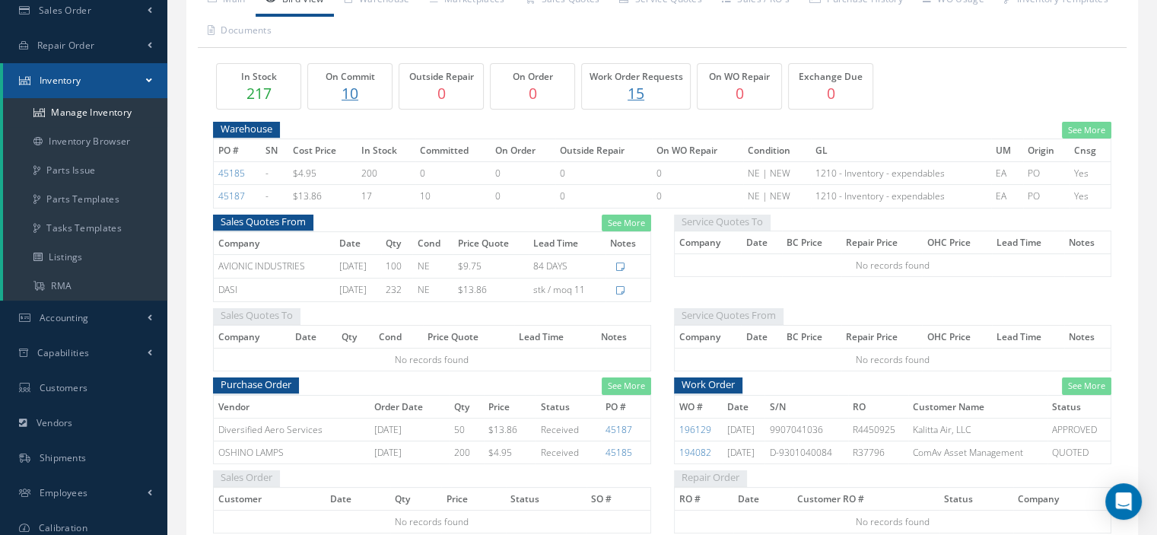
scroll to position [0, 0]
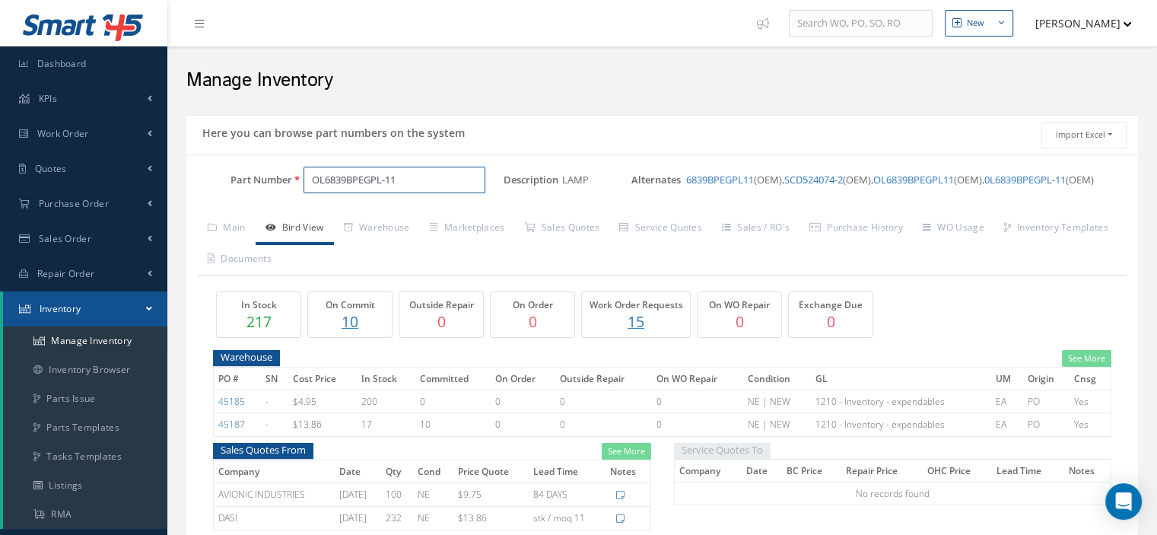
drag, startPoint x: 395, startPoint y: 179, endPoint x: 318, endPoint y: 183, distance: 77.7
click at [318, 183] on input "OL6839BPEGPL-11" at bounding box center [394, 180] width 182 height 27
type input "O"
click at [371, 225] on span "[PHONE_NUMBER]" at bounding box center [377, 219] width 137 height 16
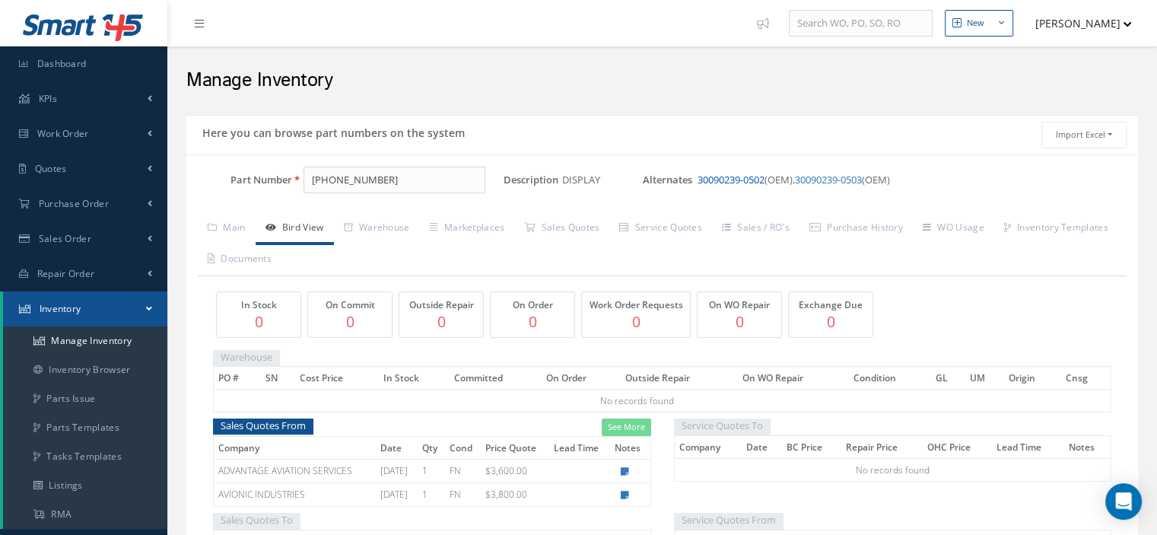
click at [745, 178] on link "30090239-0502" at bounding box center [730, 180] width 67 height 14
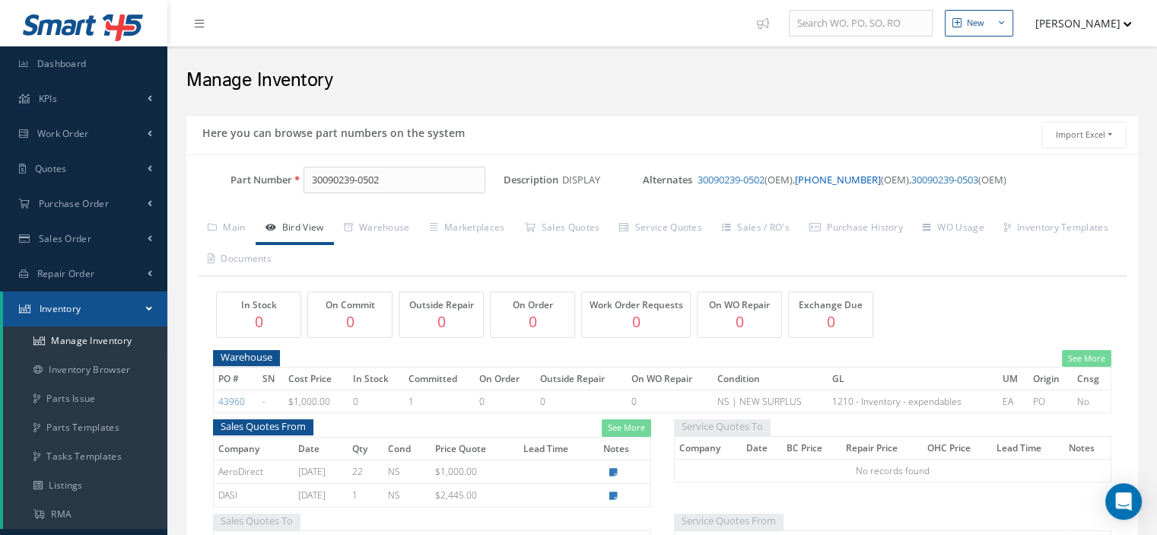
click at [826, 179] on link "[PHONE_NUMBER]" at bounding box center [838, 180] width 86 height 14
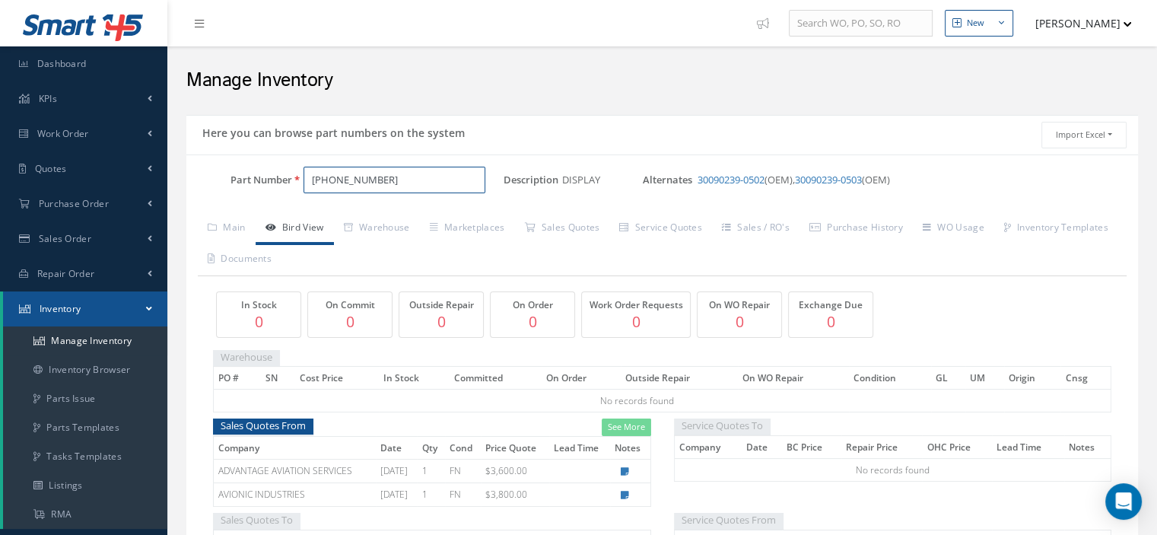
drag, startPoint x: 408, startPoint y: 175, endPoint x: 313, endPoint y: 179, distance: 94.4
click at [313, 179] on input "[PHONE_NUMBER]" at bounding box center [394, 180] width 182 height 27
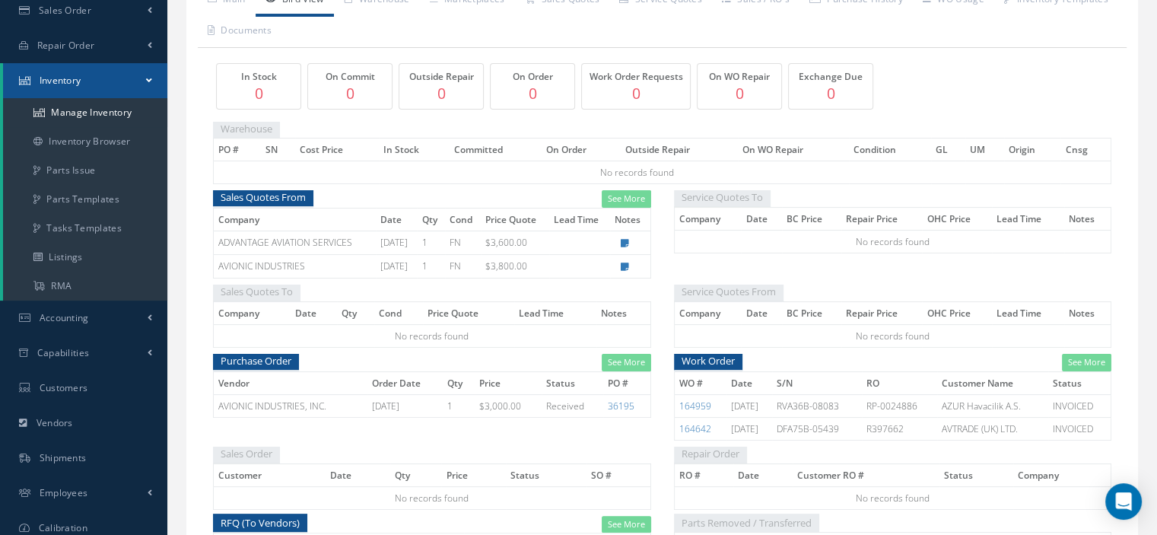
scroll to position [152, 0]
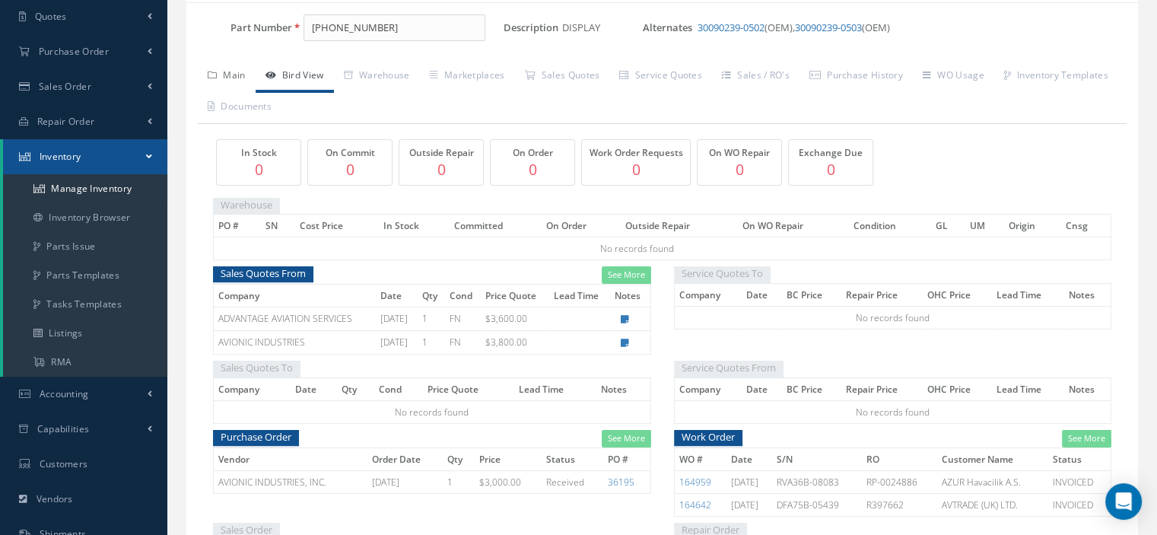
click at [241, 75] on link "Main" at bounding box center [227, 77] width 58 height 32
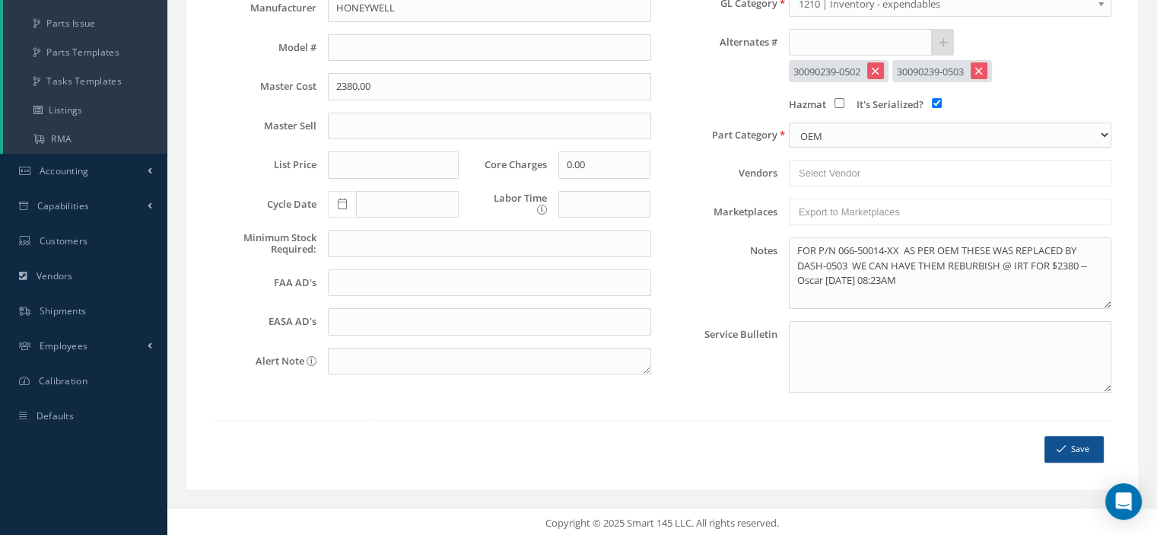
scroll to position [0, 0]
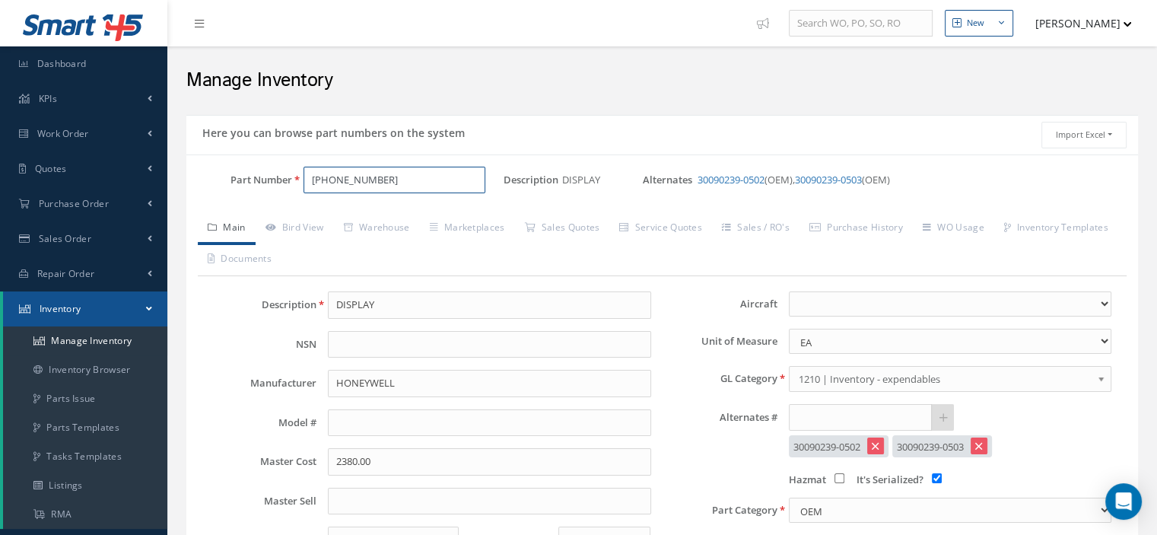
drag, startPoint x: 403, startPoint y: 185, endPoint x: 229, endPoint y: 203, distance: 175.1
click at [229, 203] on div "Part Number [PHONE_NUMBER]" at bounding box center [344, 187] width 317 height 40
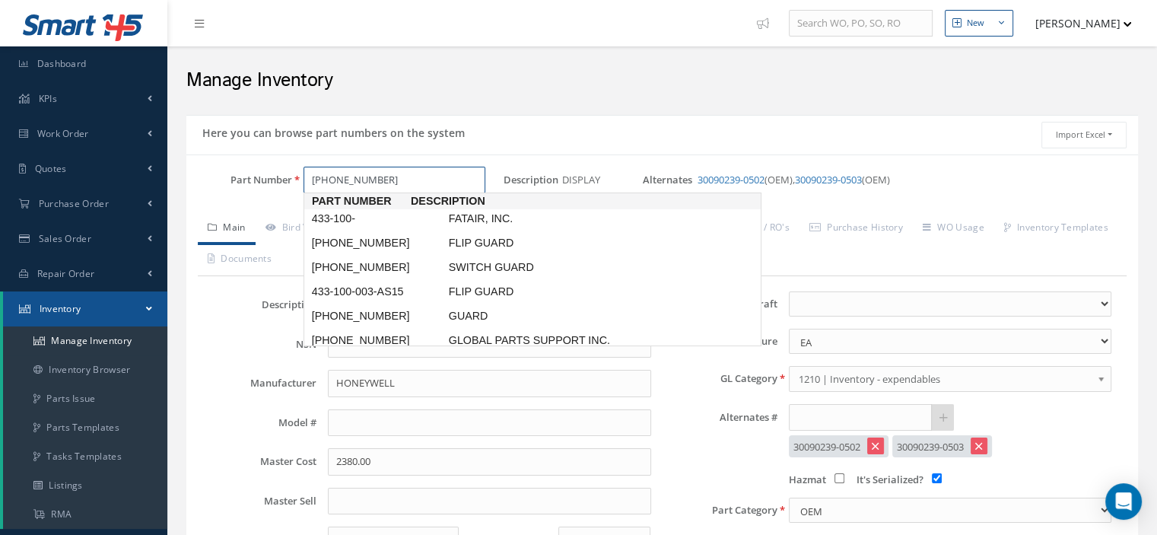
type input "[PHONE_NUMBER]"
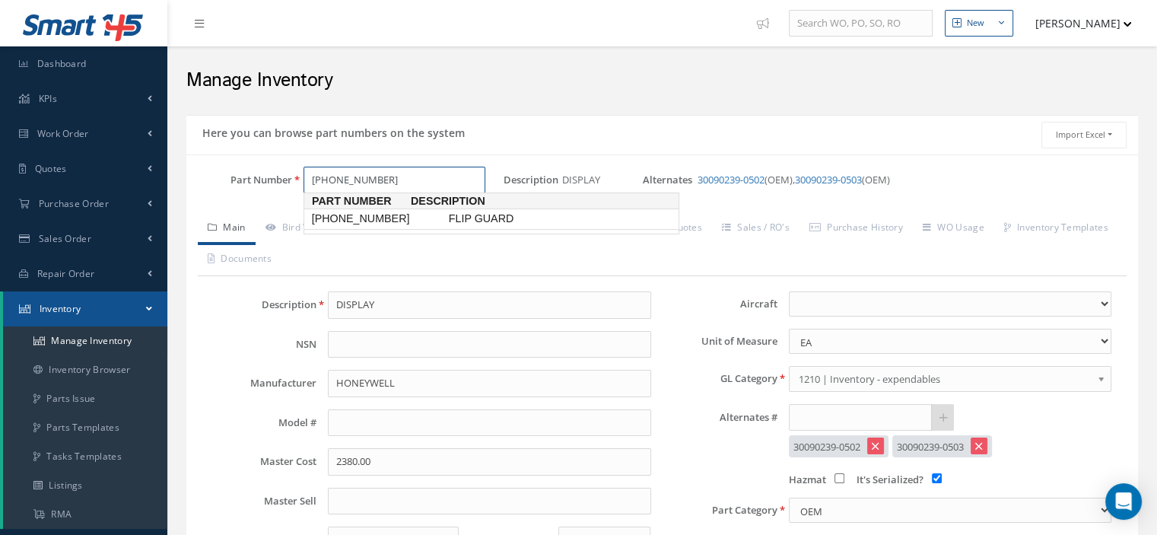
click at [344, 227] on link "[PHONE_NUMBER] FLIP GUARD" at bounding box center [491, 218] width 376 height 21
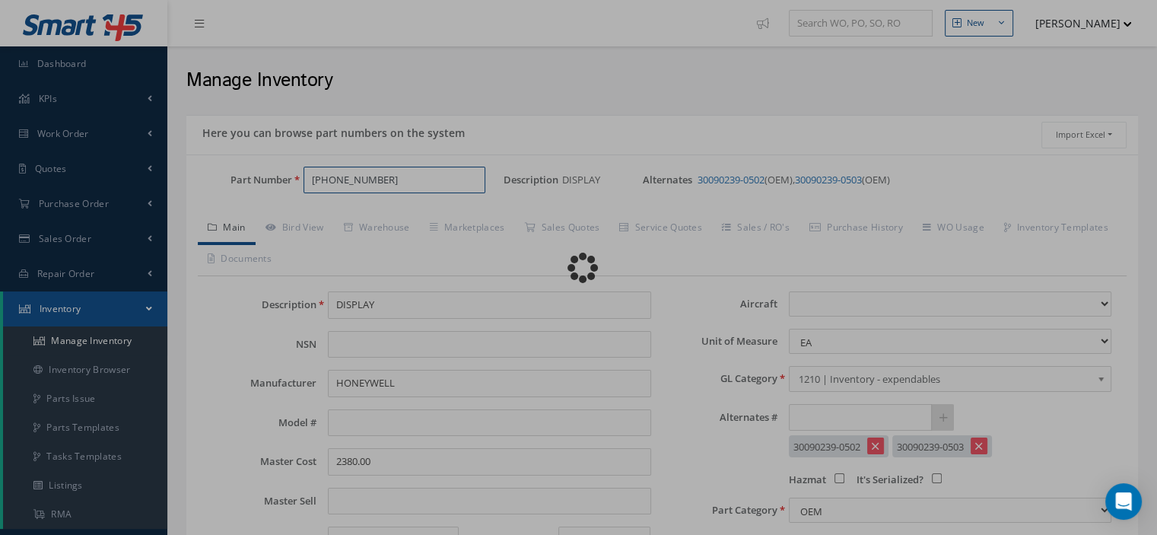
type input "FLIP GUARD"
type input "KIDDE"
select select
checkbox input "false"
type textarea "for p/n 473955-1 -- [PERSON_NAME] [DATE] 09:44AM"
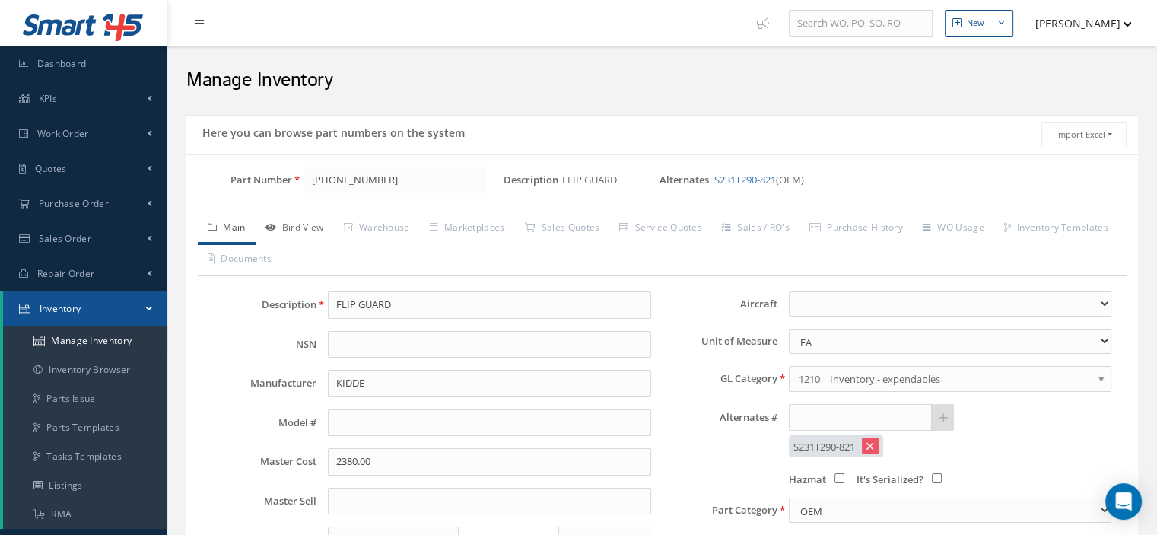
click at [298, 230] on link "Bird View" at bounding box center [295, 229] width 78 height 32
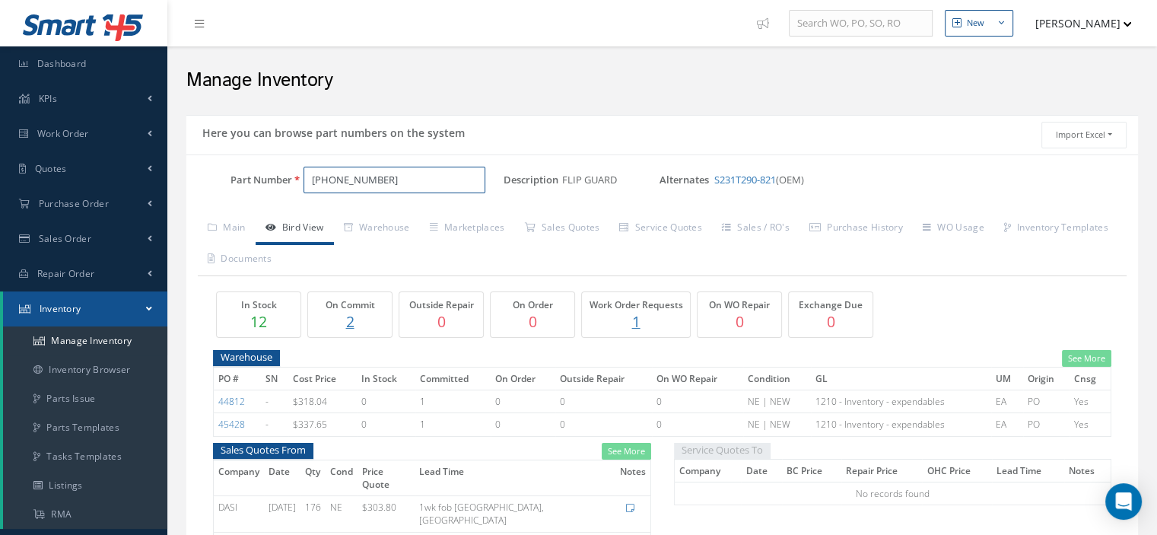
drag, startPoint x: 389, startPoint y: 191, endPoint x: 286, endPoint y: 198, distance: 103.7
click at [286, 198] on div "Part Number [PHONE_NUMBER]" at bounding box center [344, 187] width 317 height 40
click at [368, 218] on span "0357-0001" at bounding box center [377, 219] width 137 height 16
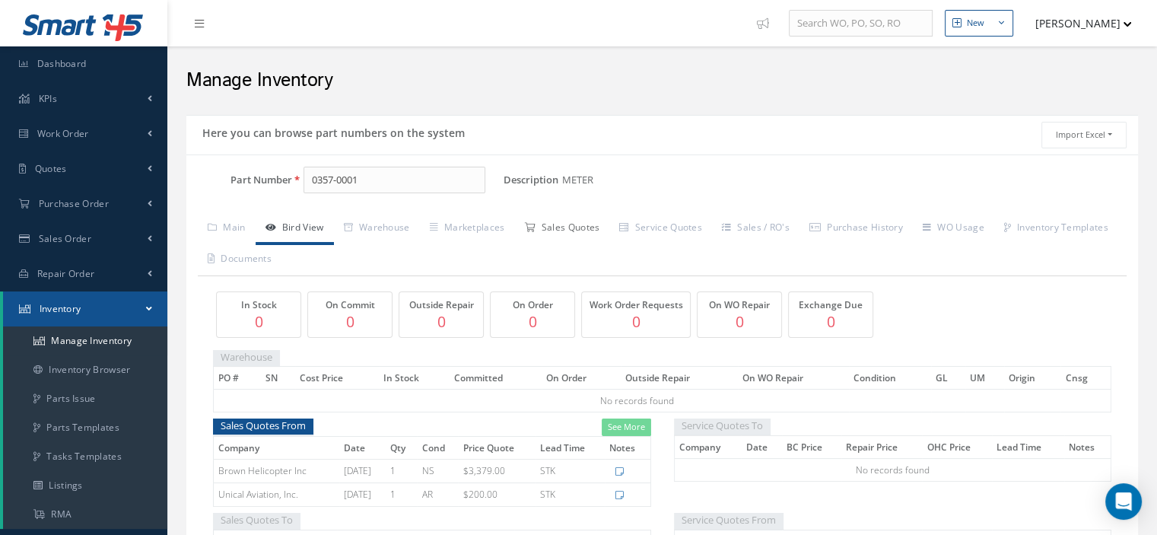
click at [579, 229] on link "Sales Quotes" at bounding box center [561, 229] width 95 height 32
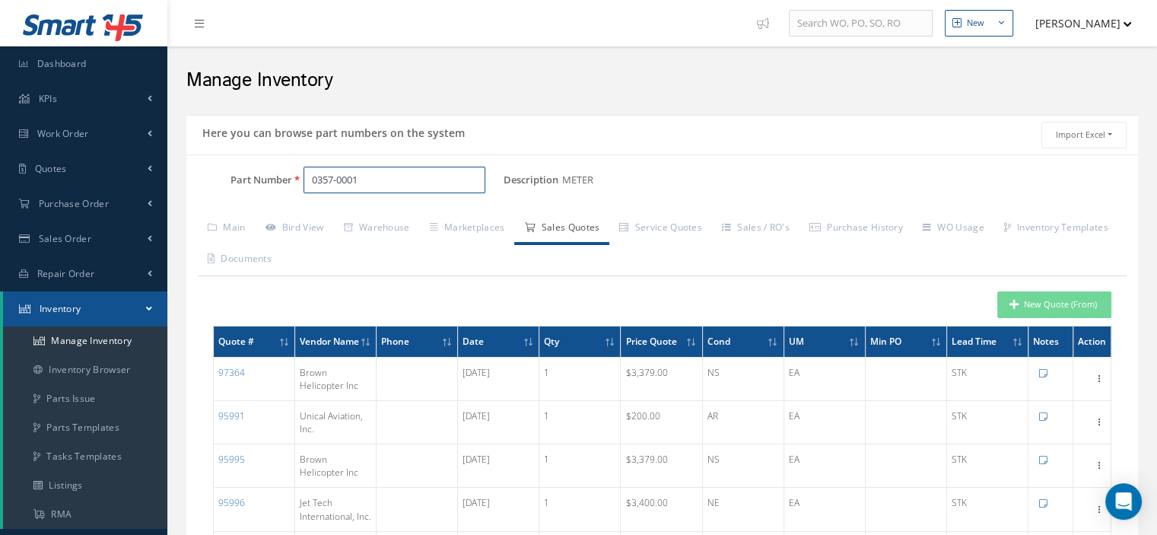
drag, startPoint x: 391, startPoint y: 185, endPoint x: 310, endPoint y: 185, distance: 81.4
click at [310, 185] on input "0357-0001" at bounding box center [394, 180] width 182 height 27
click at [373, 215] on span "OL30192TPL" at bounding box center [377, 219] width 137 height 16
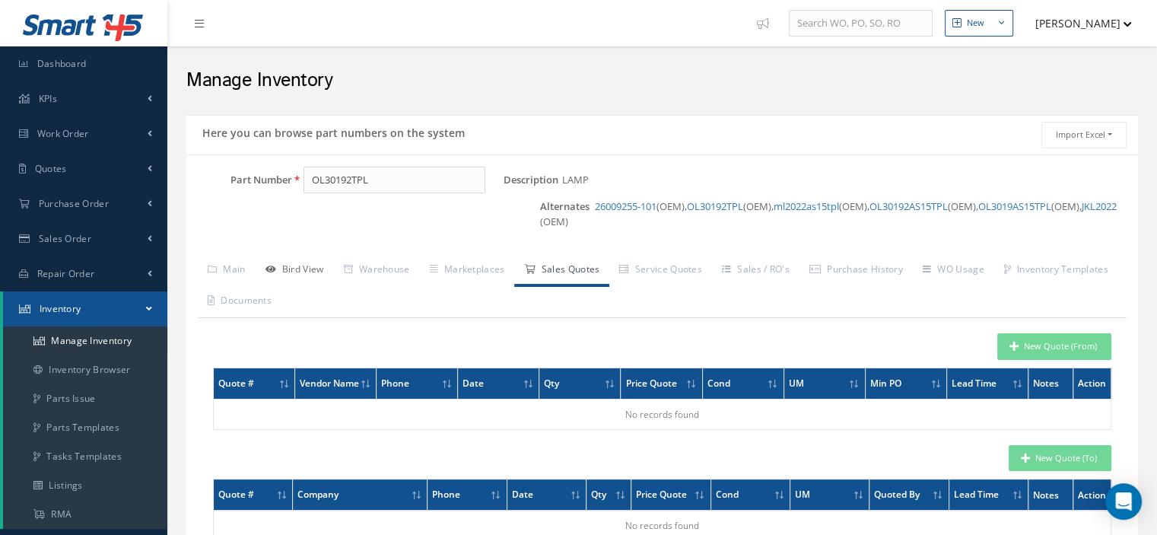
click at [293, 267] on link "Bird View" at bounding box center [295, 271] width 78 height 32
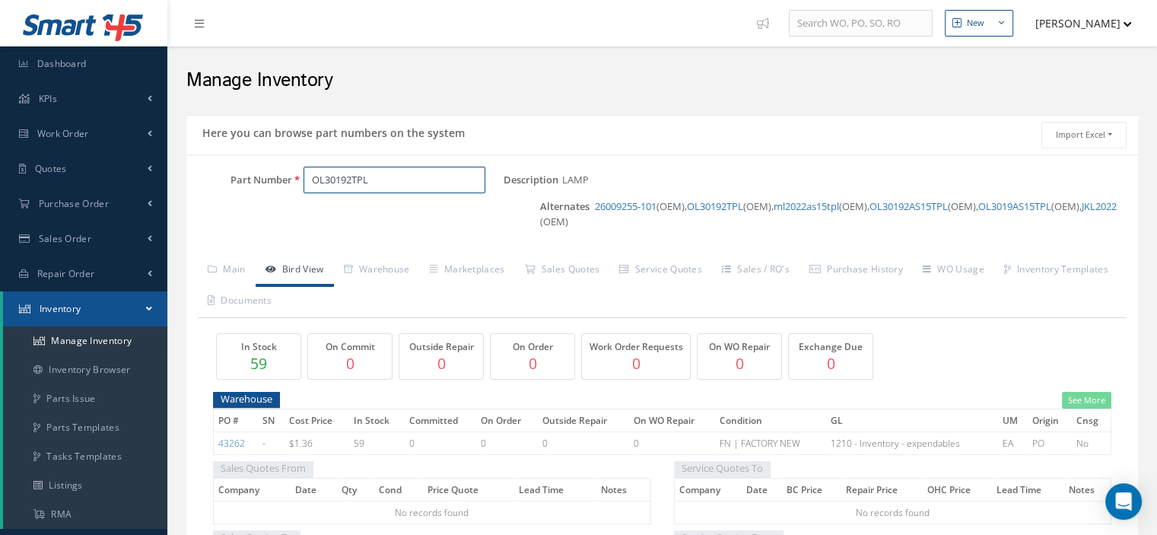
drag, startPoint x: 374, startPoint y: 176, endPoint x: 296, endPoint y: 184, distance: 78.8
click at [296, 184] on div "OL30192TPL" at bounding box center [397, 180] width 211 height 27
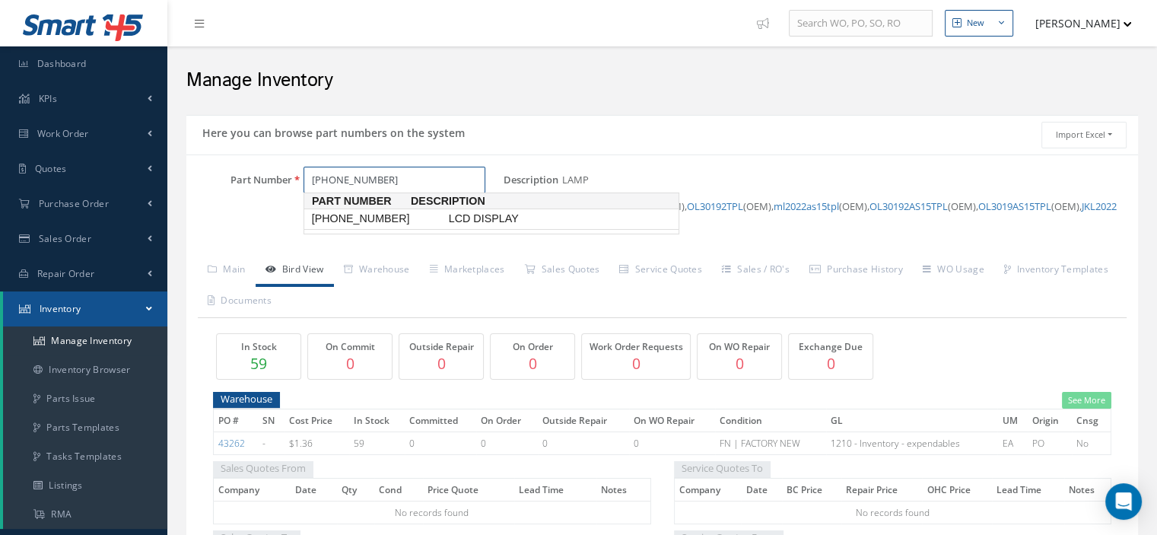
click at [380, 225] on span "[PHONE_NUMBER]" at bounding box center [377, 219] width 137 height 16
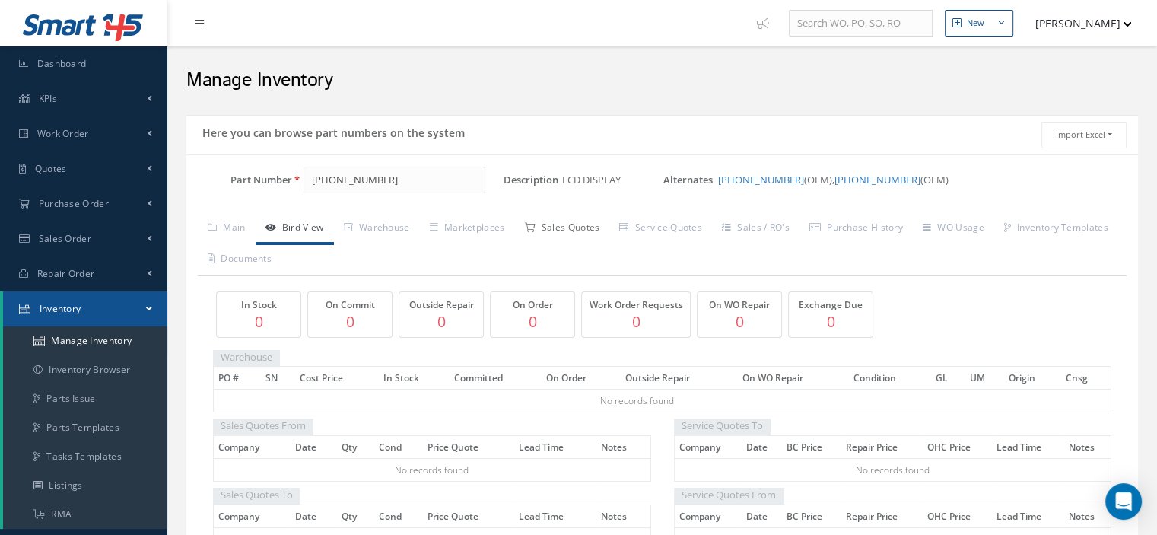
click at [599, 235] on link "Sales Quotes" at bounding box center [561, 229] width 95 height 32
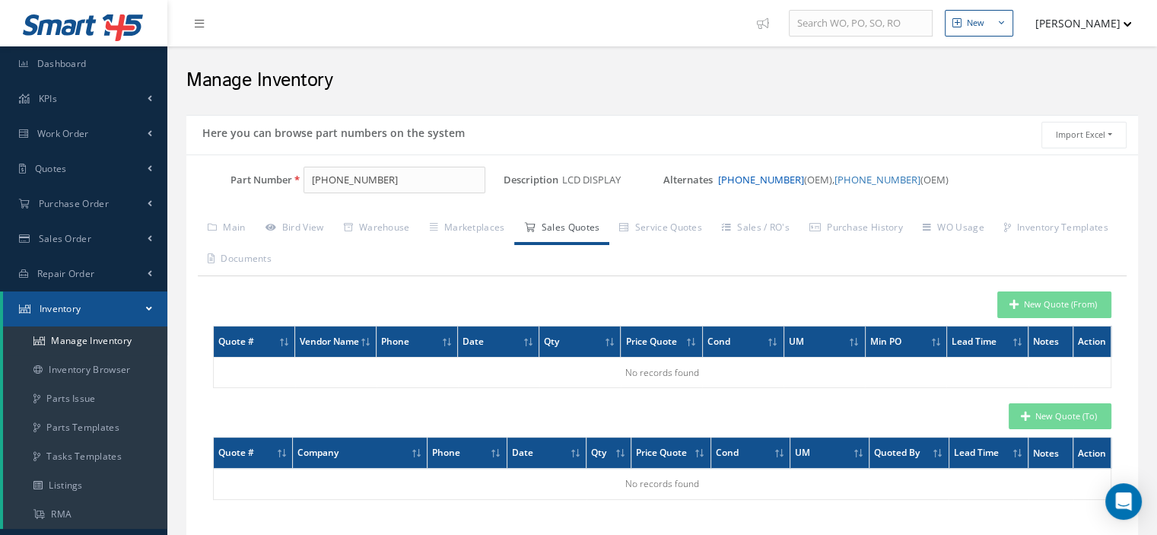
click at [764, 182] on link "[PHONE_NUMBER]" at bounding box center [761, 180] width 86 height 14
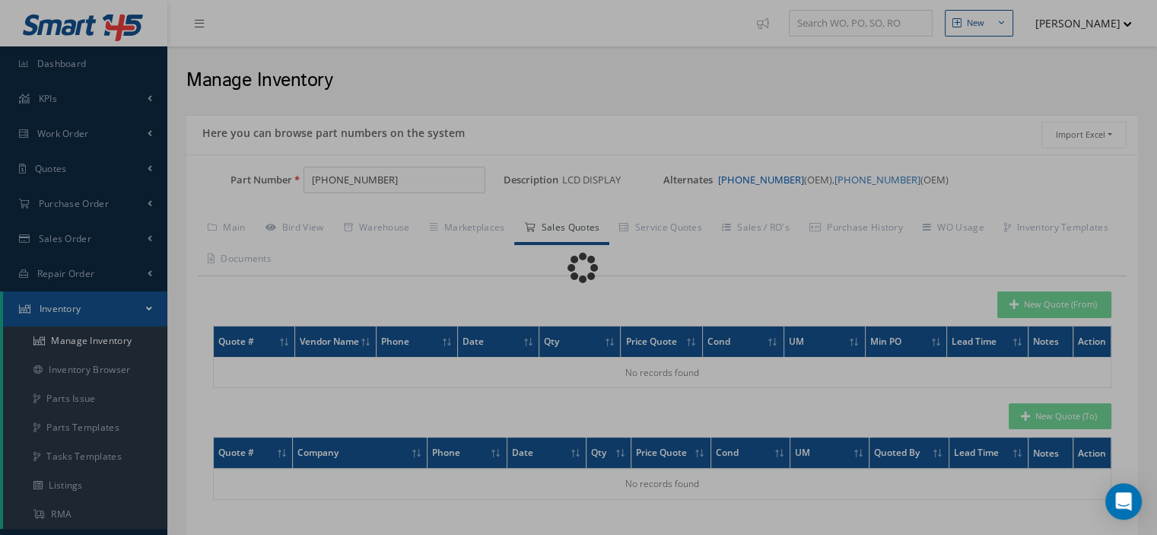
type input "[PHONE_NUMBER]"
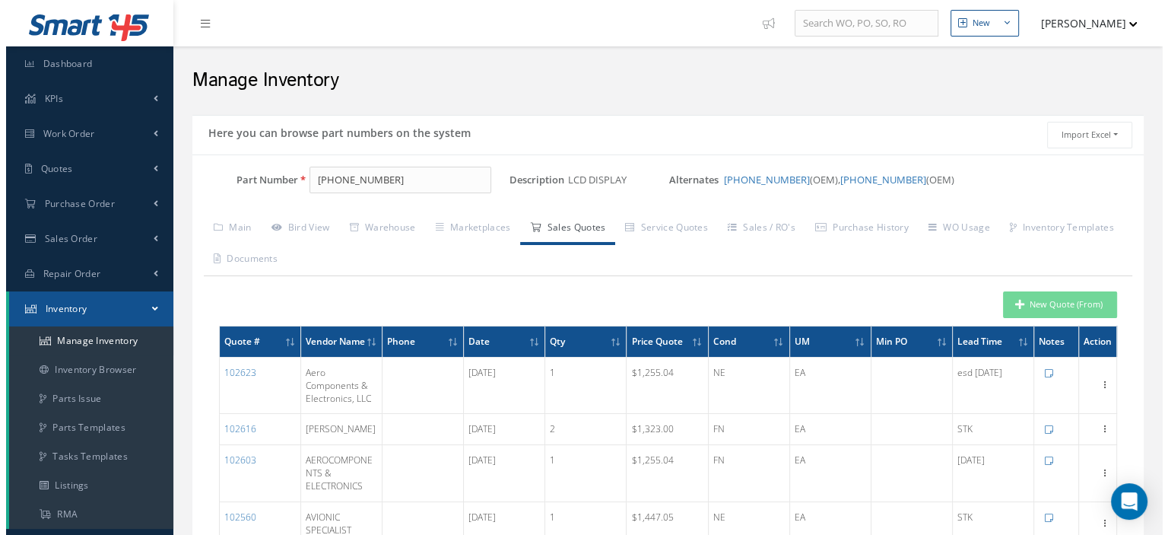
scroll to position [76, 0]
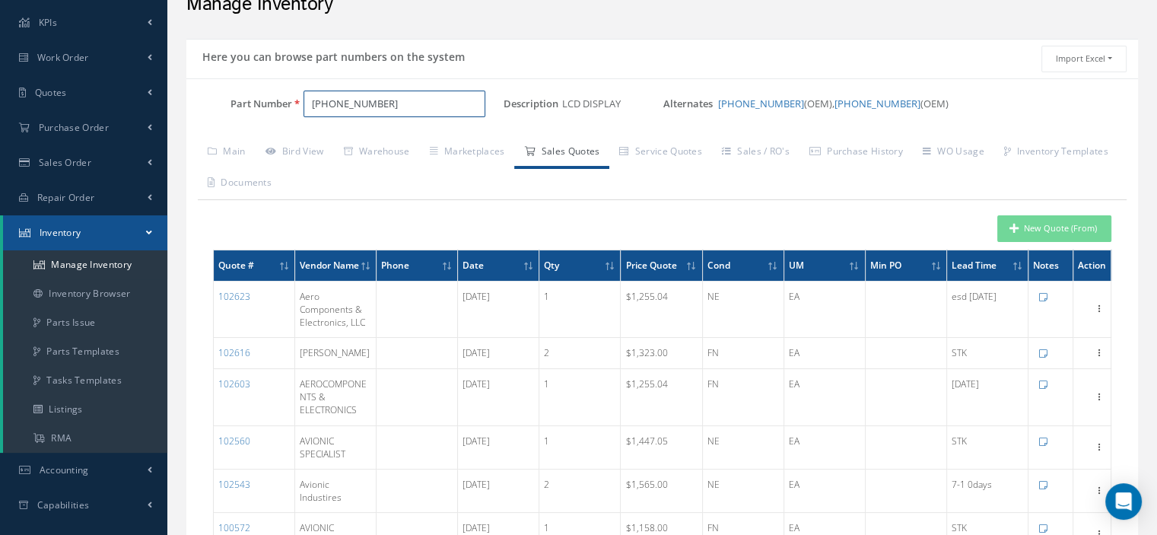
drag, startPoint x: 395, startPoint y: 103, endPoint x: 308, endPoint y: 100, distance: 87.5
click at [308, 100] on input "[PHONE_NUMBER]" at bounding box center [394, 104] width 182 height 27
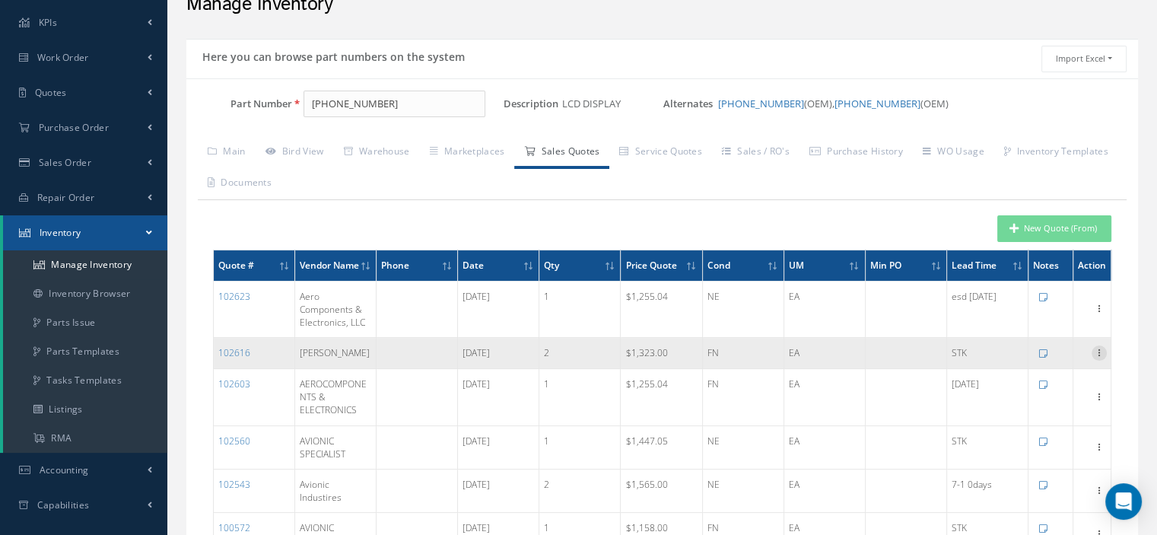
click at [1097, 357] on icon at bounding box center [1098, 351] width 15 height 12
click at [1049, 370] on link "Edit" at bounding box center [1029, 363] width 120 height 20
type input "[PERSON_NAME]"
type input "[EMAIL_ADDRESS][PERSON_NAME][DOMAIN_NAME]"
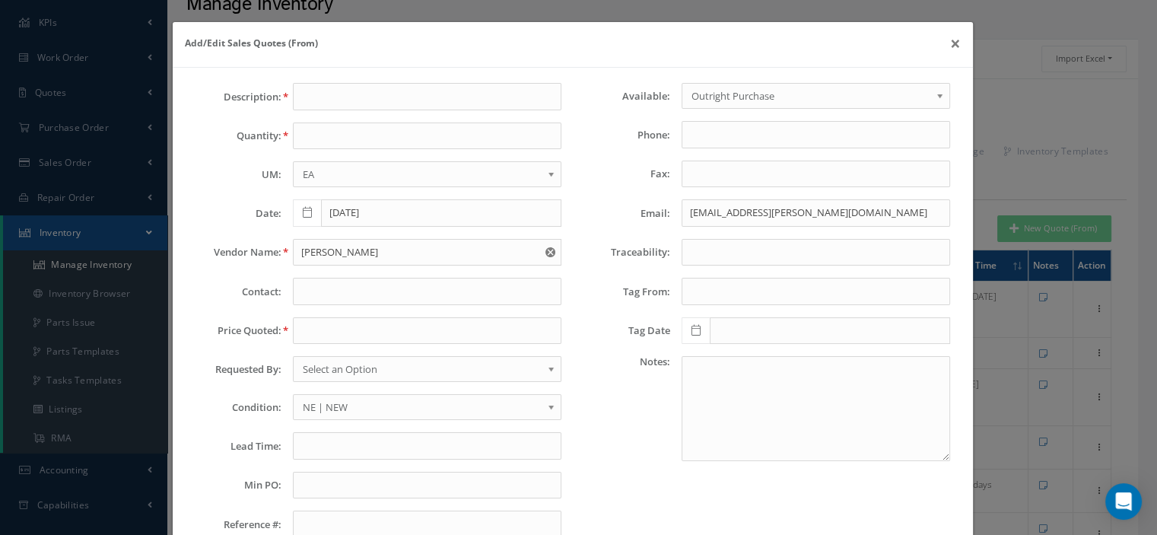
type input "LCD DISPLAY"
type input "2"
type input "[DATE]"
type input "1323.0000"
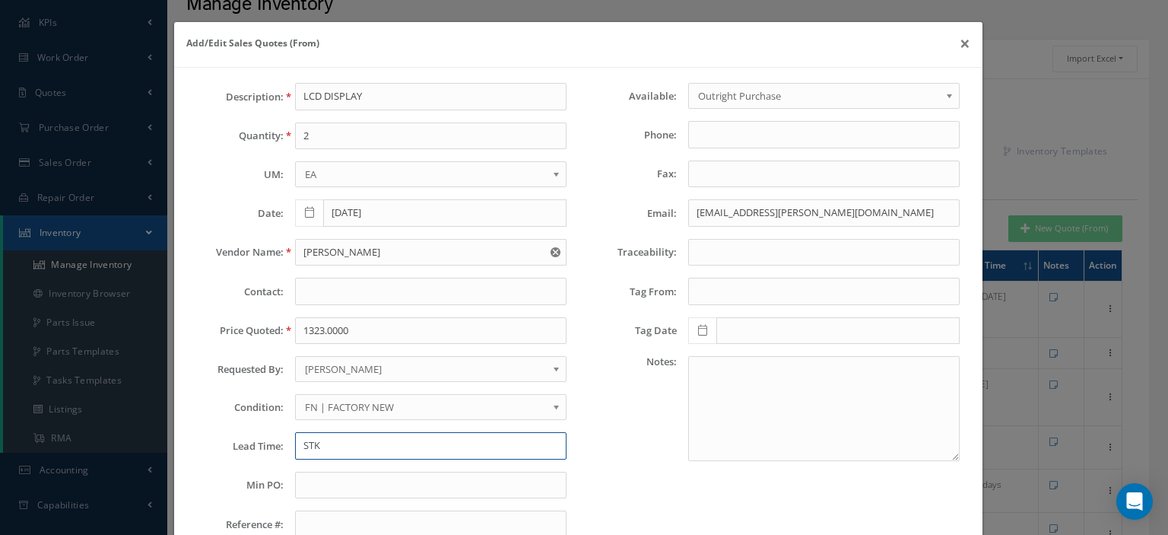
click at [377, 436] on input "STK" at bounding box center [431, 445] width 272 height 27
paste input "Validity: [DATE] TO [DATE]"
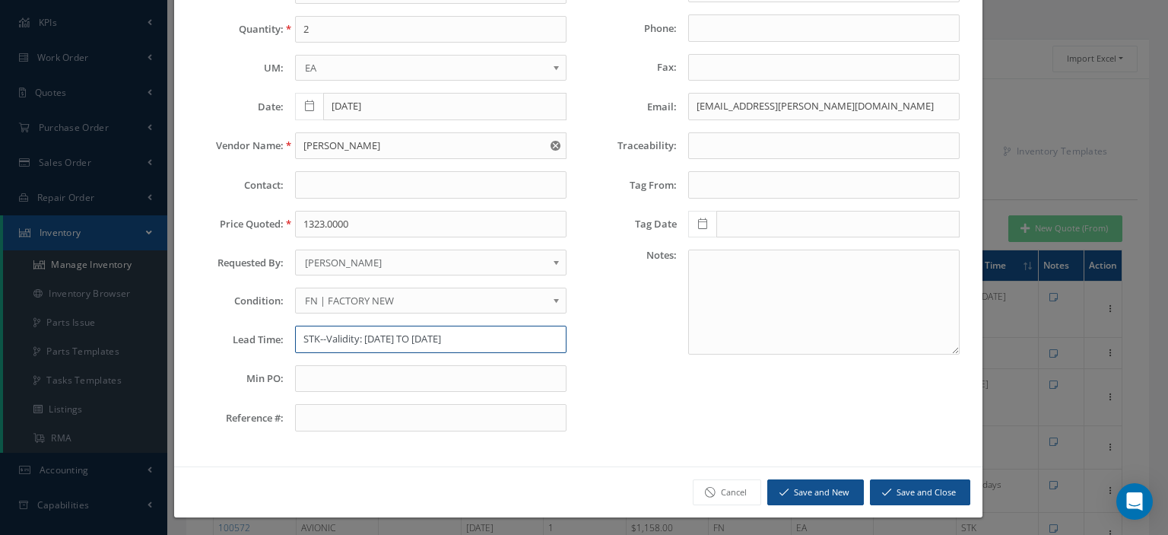
type input "STK--Validity: [DATE] TO [DATE]"
click at [883, 491] on button "Save and Close" at bounding box center [920, 492] width 100 height 27
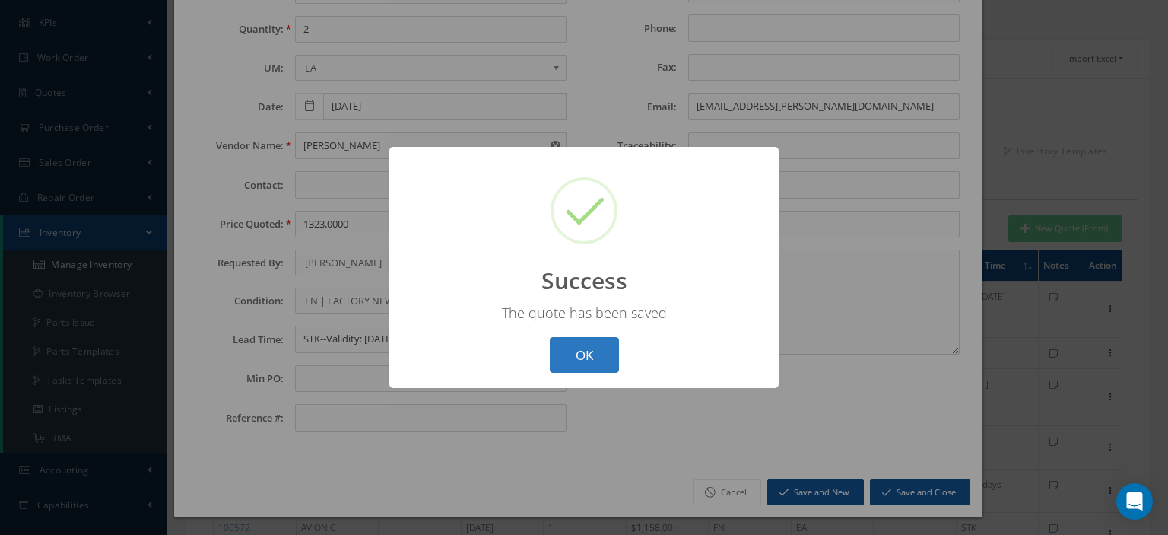
click at [596, 361] on button "OK" at bounding box center [584, 355] width 69 height 36
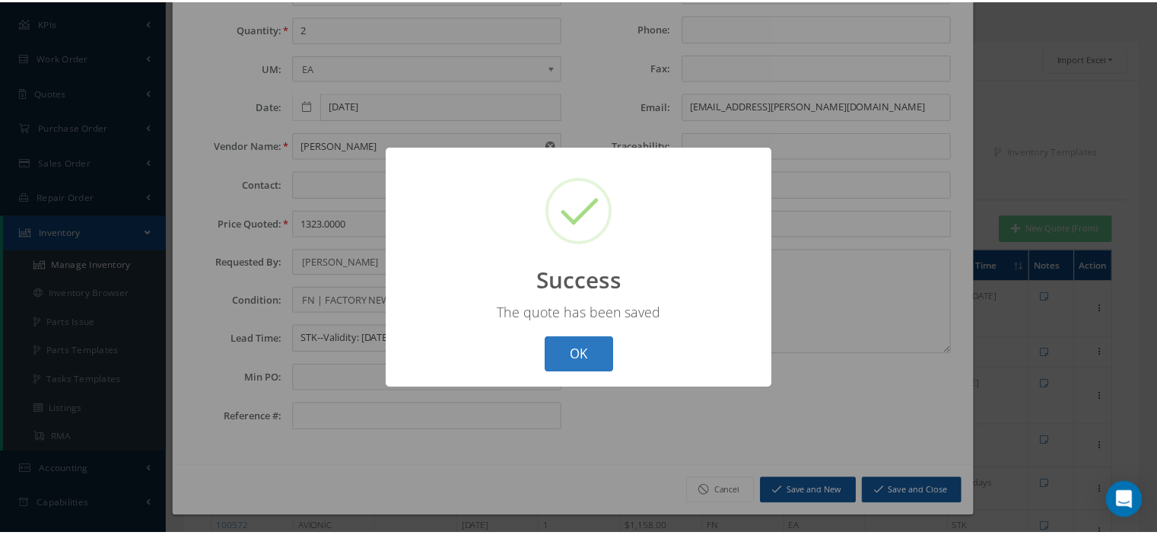
scroll to position [0, 0]
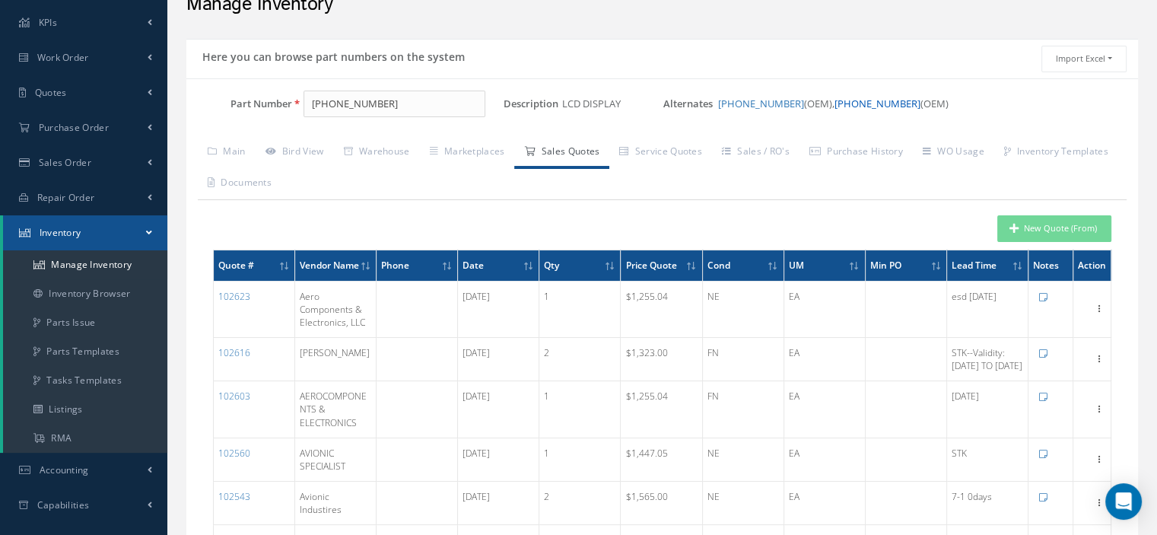
click at [849, 103] on link "[PHONE_NUMBER]" at bounding box center [877, 104] width 86 height 14
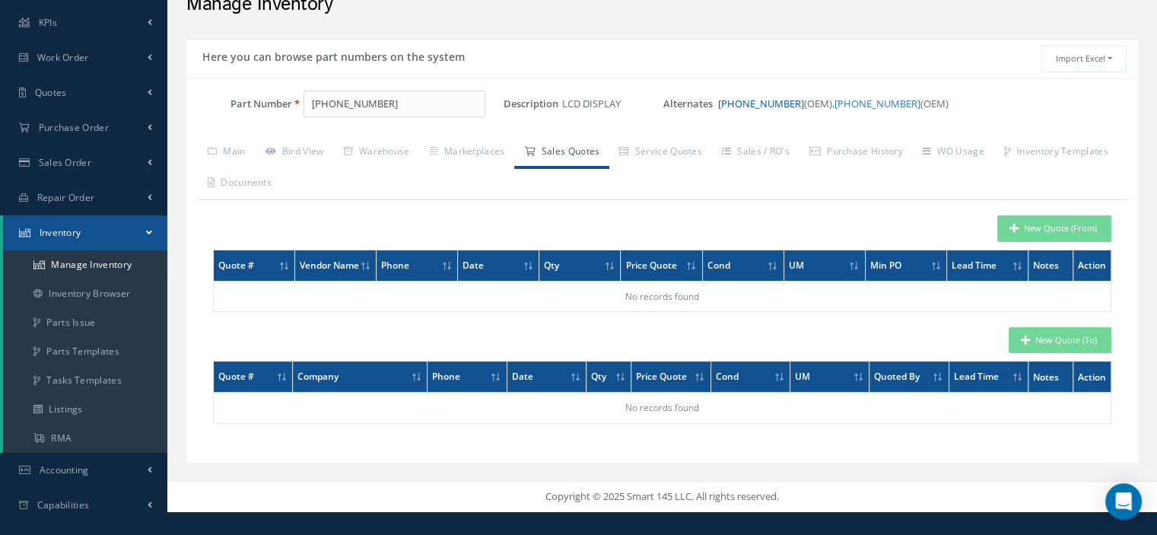
click at [769, 103] on link "[PHONE_NUMBER]" at bounding box center [761, 104] width 86 height 14
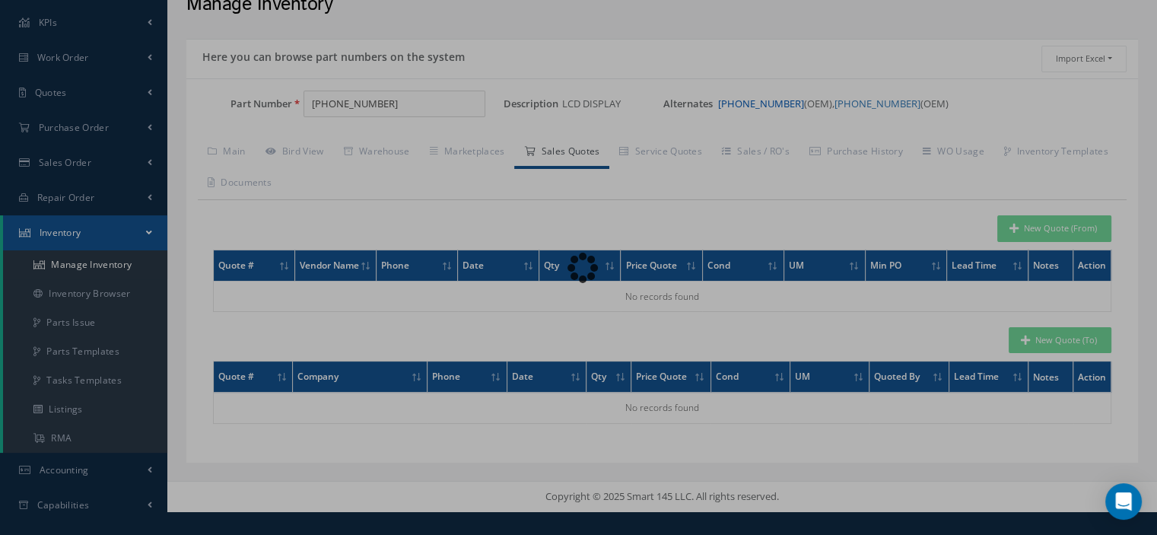
type input "[PHONE_NUMBER]"
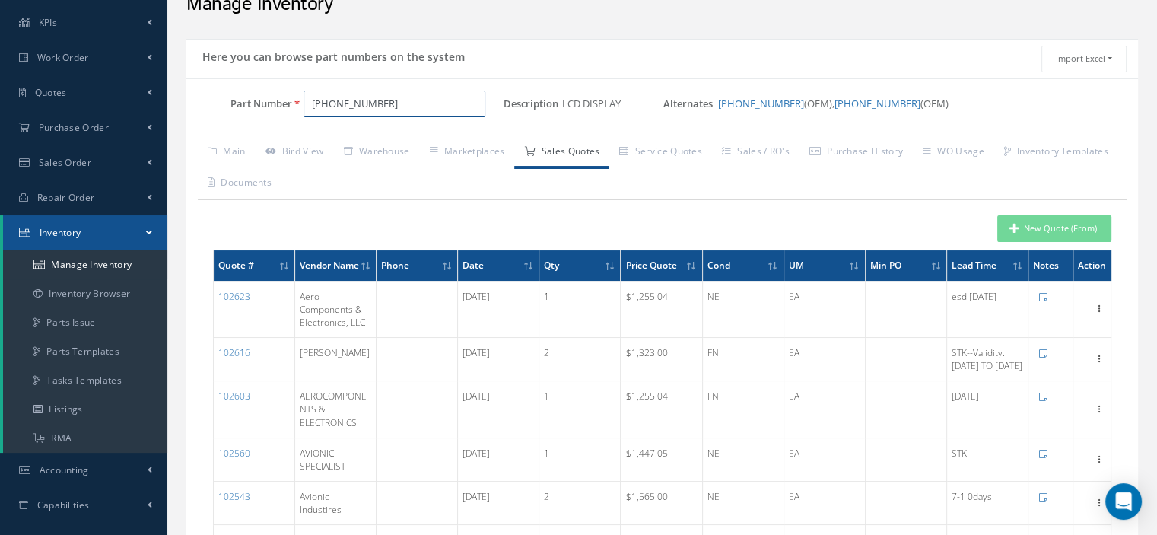
drag, startPoint x: 294, startPoint y: 92, endPoint x: 249, endPoint y: 89, distance: 45.0
click at [249, 91] on div "Part Number [PHONE_NUMBER]" at bounding box center [344, 104] width 317 height 27
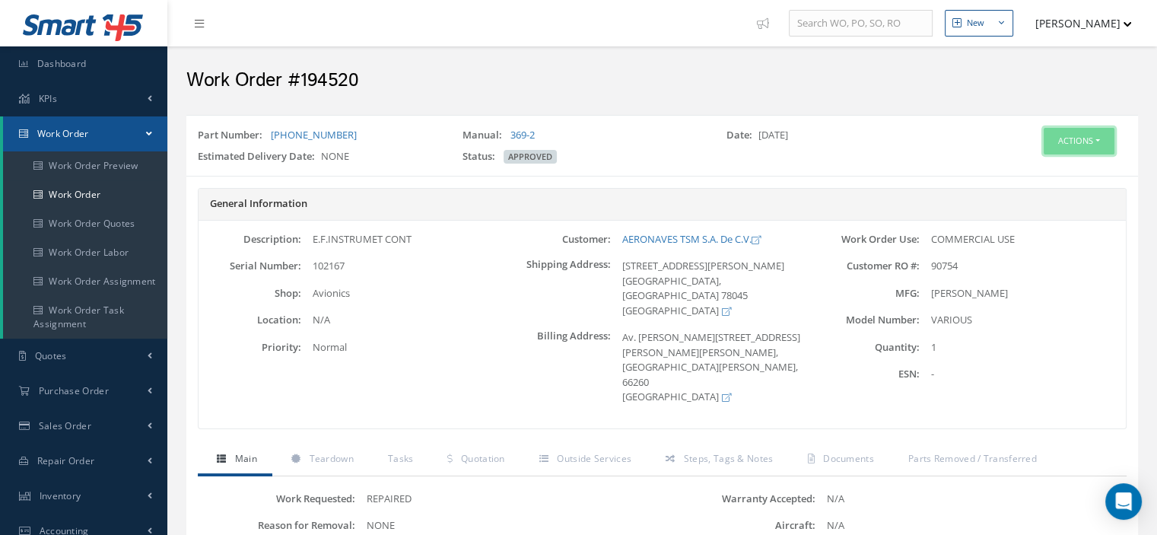
click at [1097, 141] on button "Actions" at bounding box center [1078, 141] width 71 height 27
click at [1050, 224] on link "Part Issue" at bounding box center [1055, 231] width 122 height 21
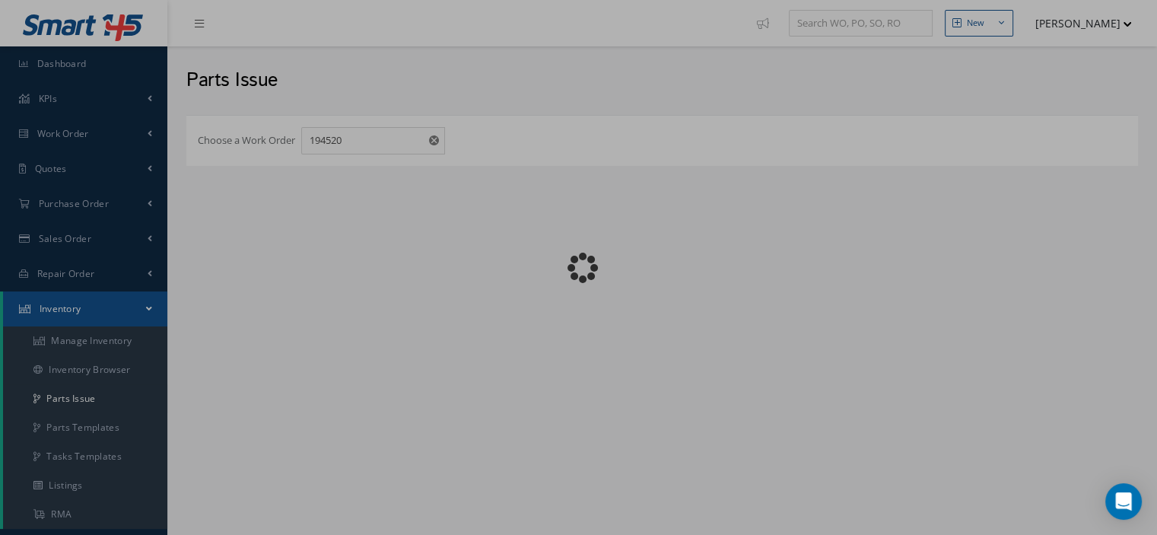
checkbox input "false"
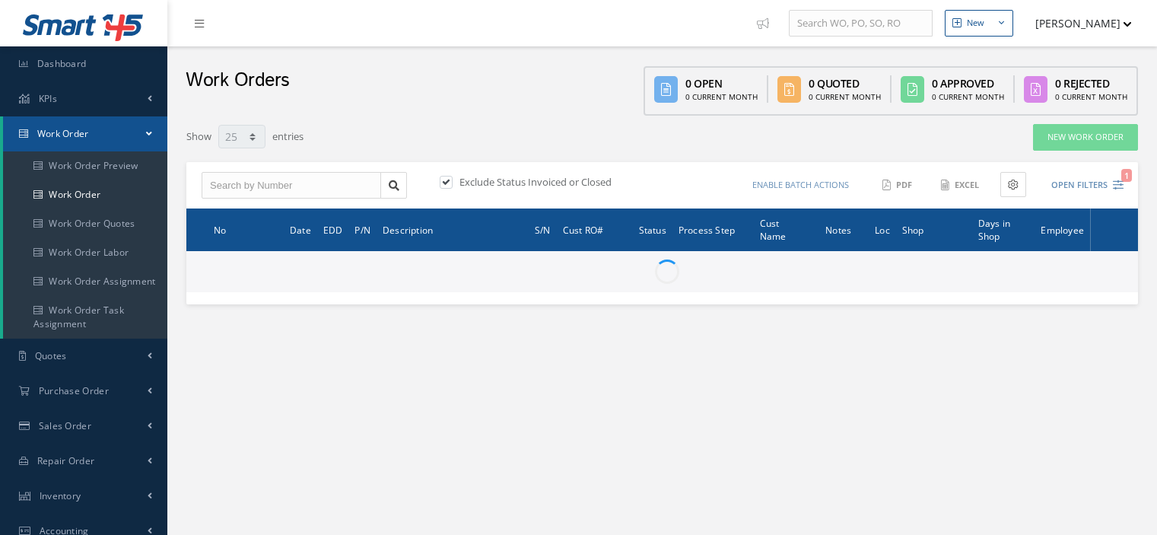
select select "25"
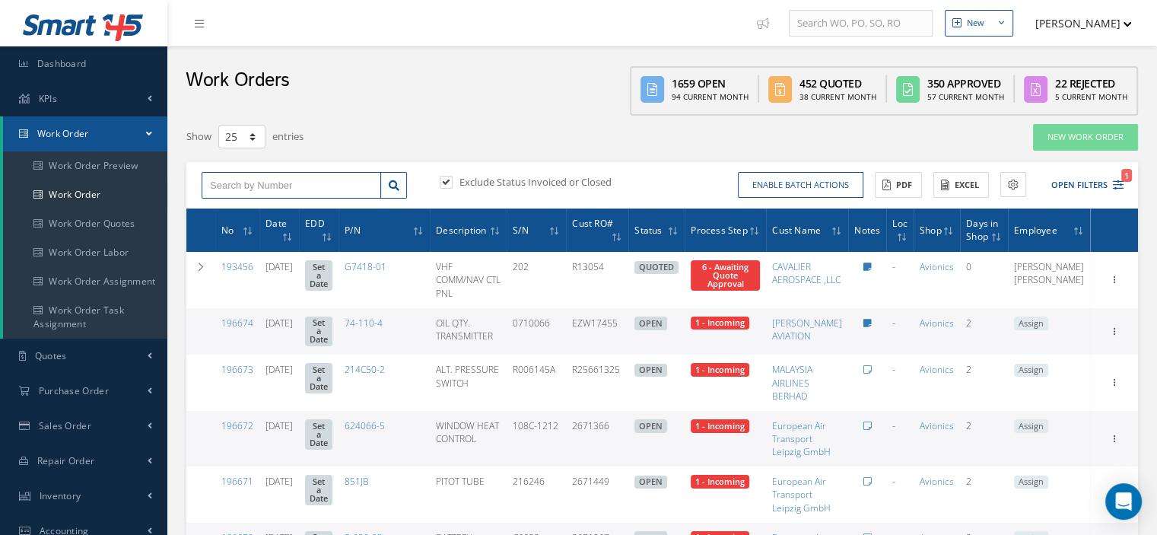
click at [225, 178] on input "text" at bounding box center [291, 185] width 179 height 27
type input "194387"
click at [401, 181] on link at bounding box center [393, 185] width 27 height 27
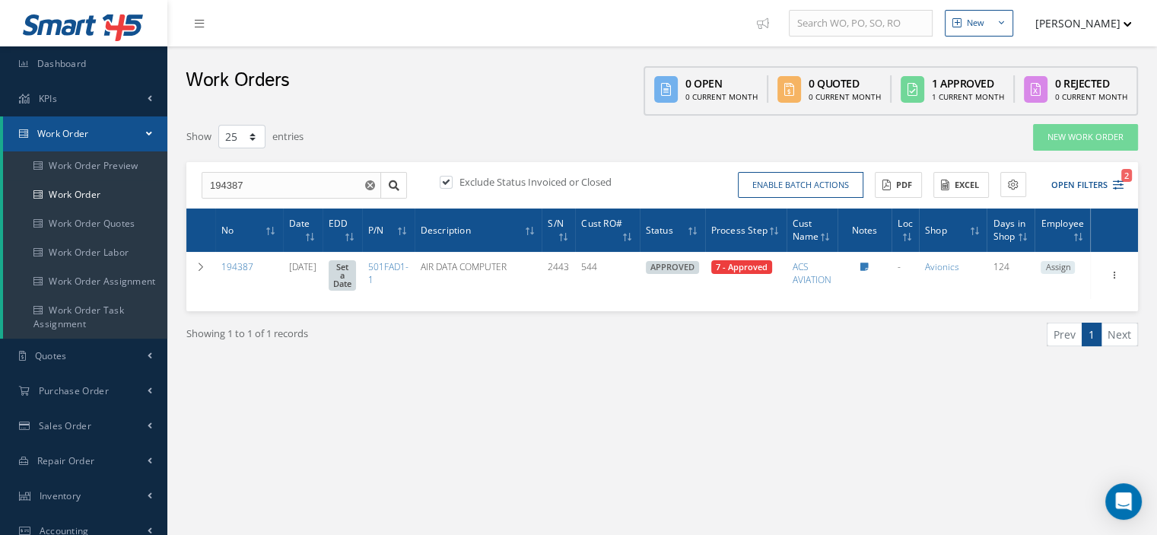
click at [1056, 262] on span "Assign" at bounding box center [1057, 268] width 34 height 14
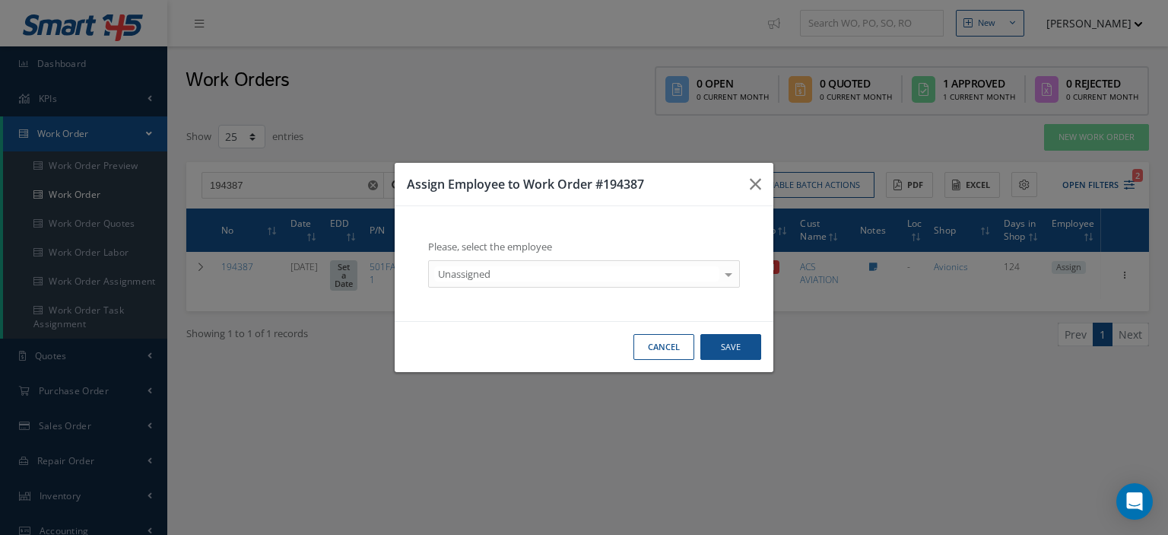
click at [729, 277] on div at bounding box center [728, 273] width 21 height 25
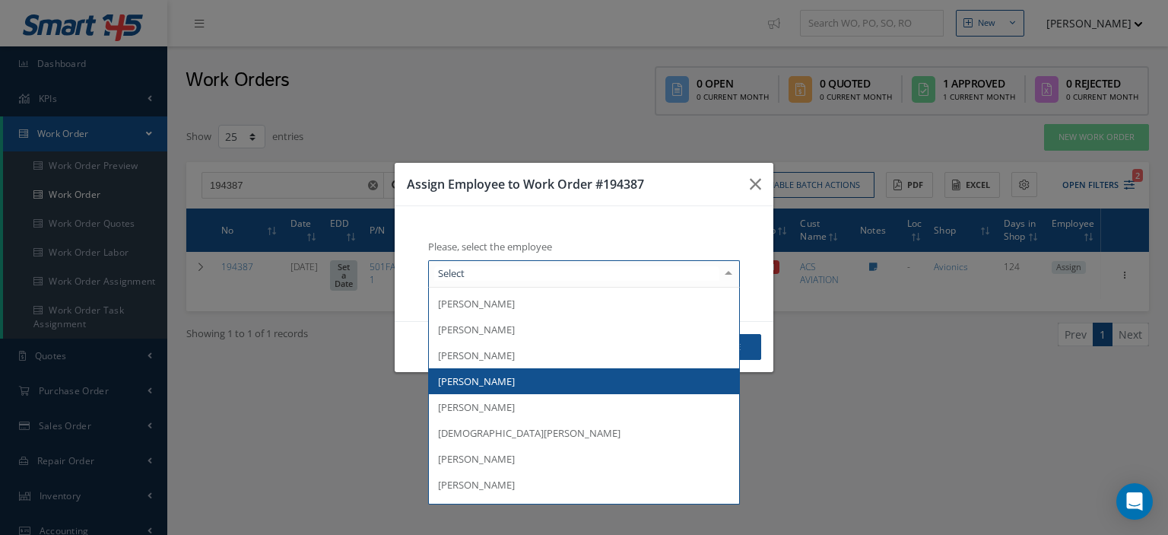
scroll to position [223, 0]
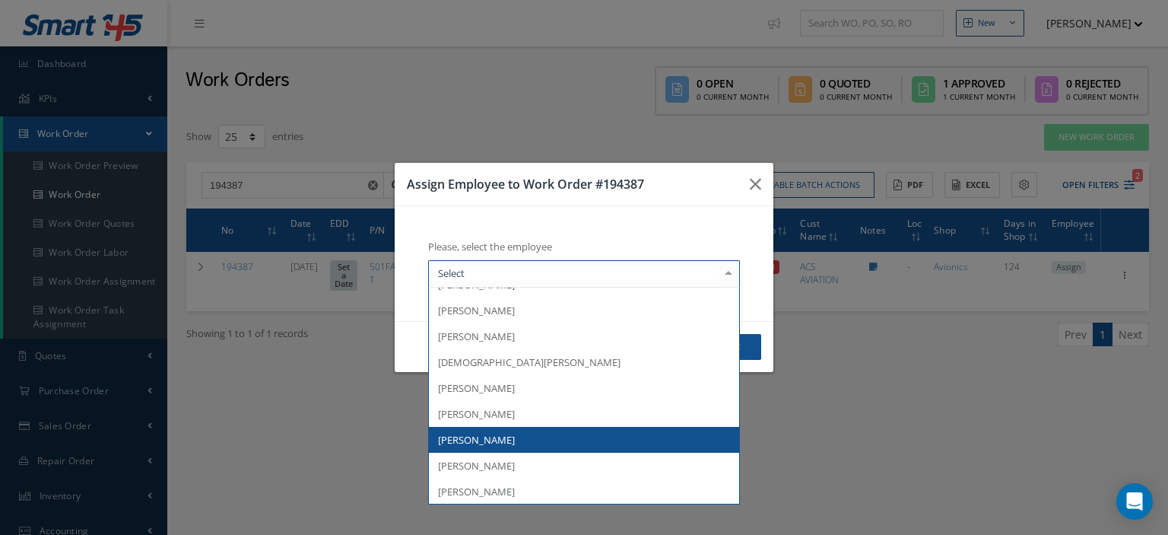
click at [538, 428] on span "[PERSON_NAME]" at bounding box center [584, 440] width 310 height 26
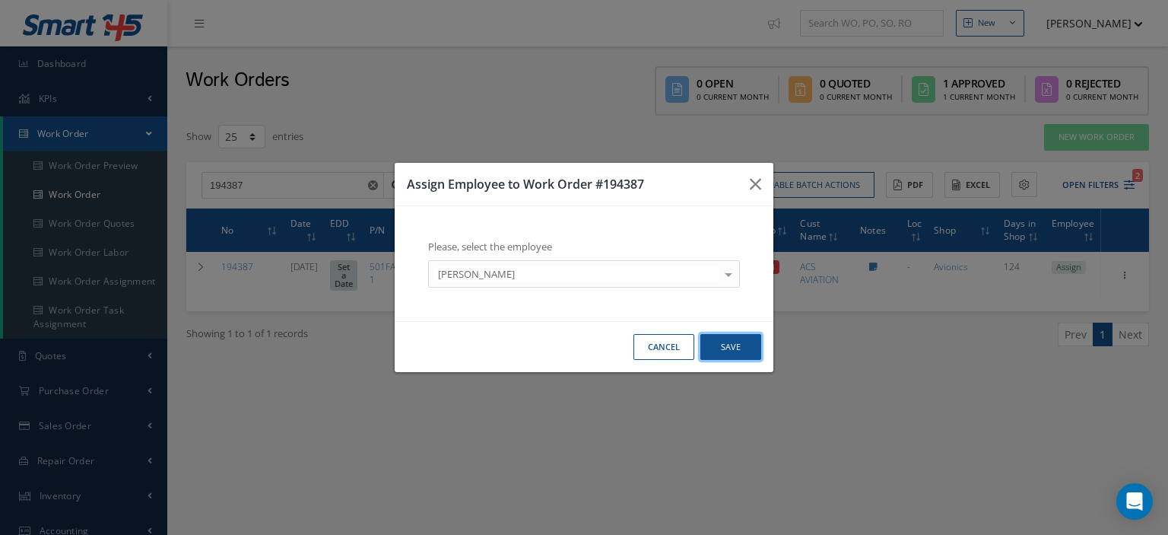
click at [730, 350] on button "Save" at bounding box center [730, 347] width 61 height 27
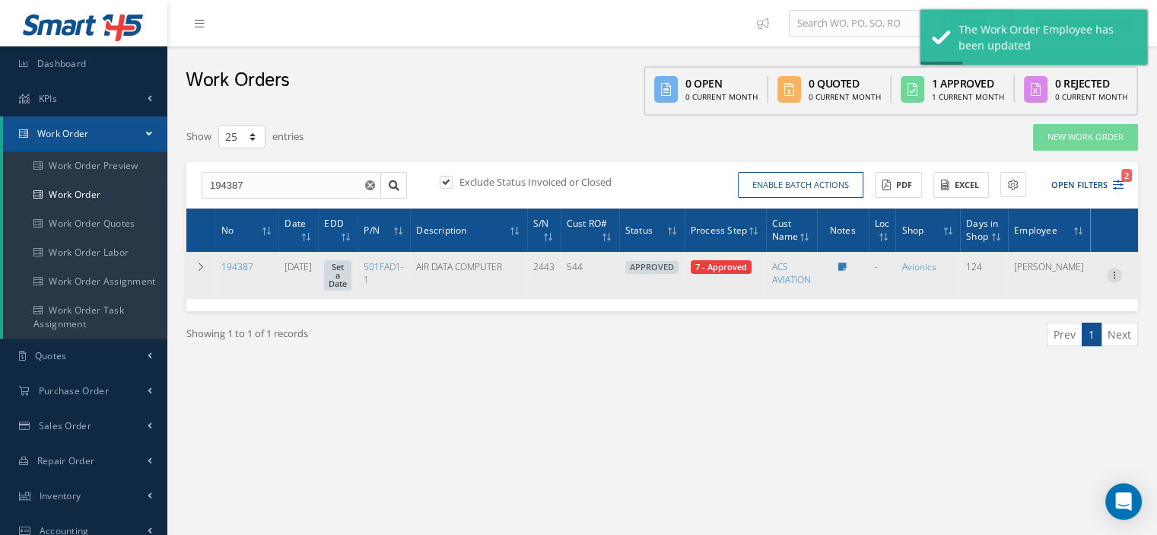
click at [1115, 270] on icon at bounding box center [1114, 274] width 15 height 12
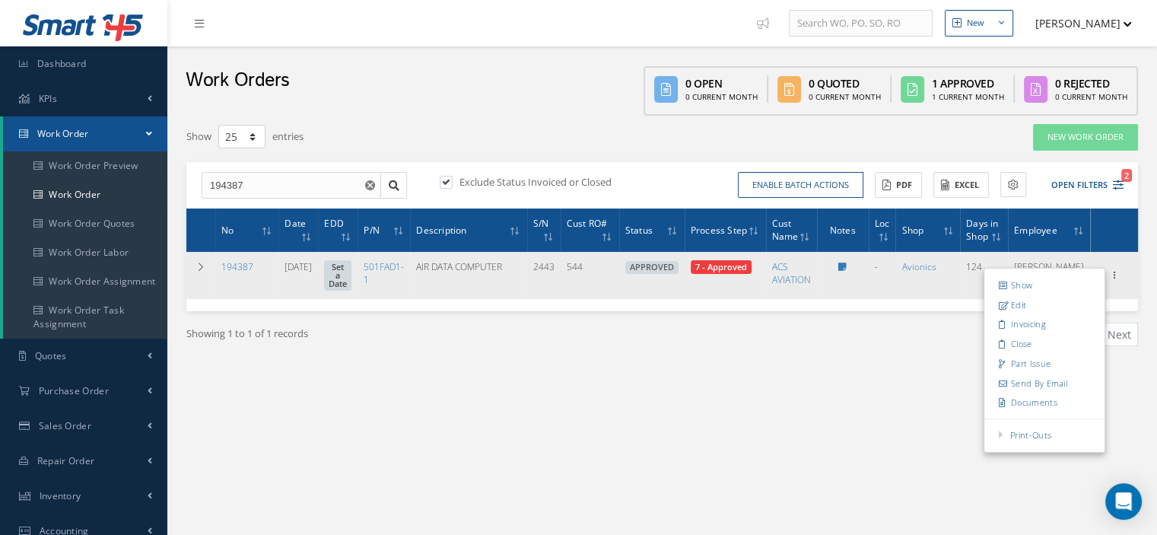
click at [739, 272] on span "Elapsed Time: 2d 17h 59m Attached At: [DATE] Attached By: Unknown 7 - Approved" at bounding box center [721, 267] width 61 height 14
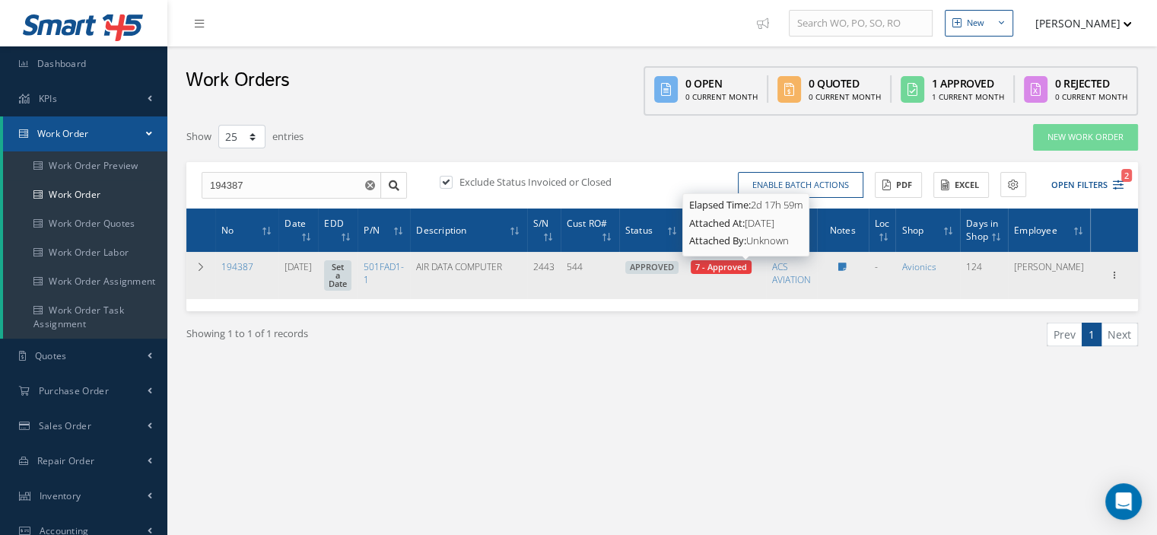
click at [736, 268] on span "7 - Approved" at bounding box center [721, 266] width 52 height 11
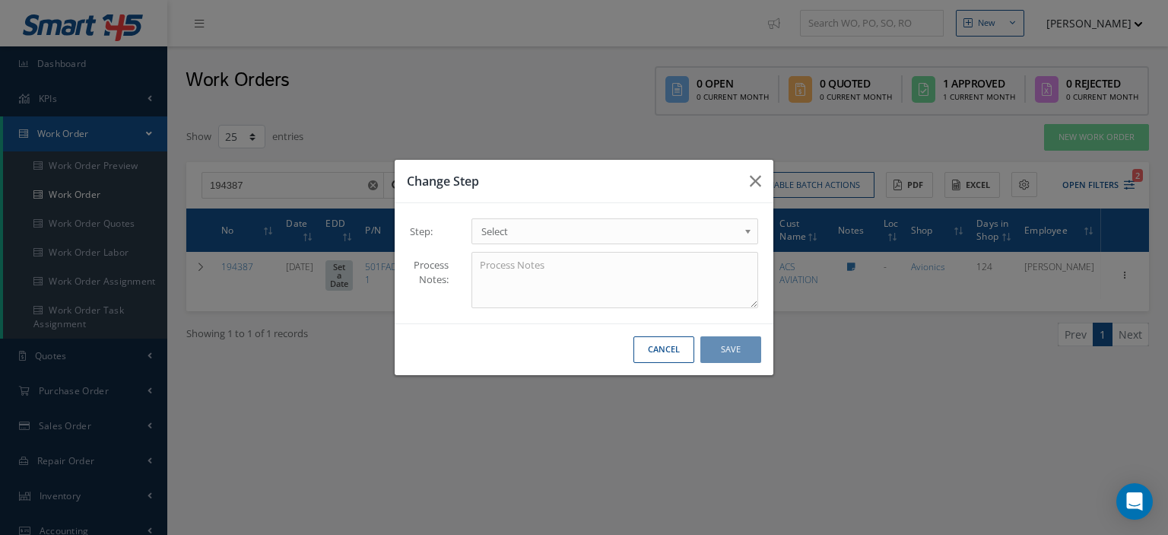
click at [744, 235] on b at bounding box center [751, 235] width 14 height 24
click at [706, 342] on button "Save" at bounding box center [730, 349] width 61 height 27
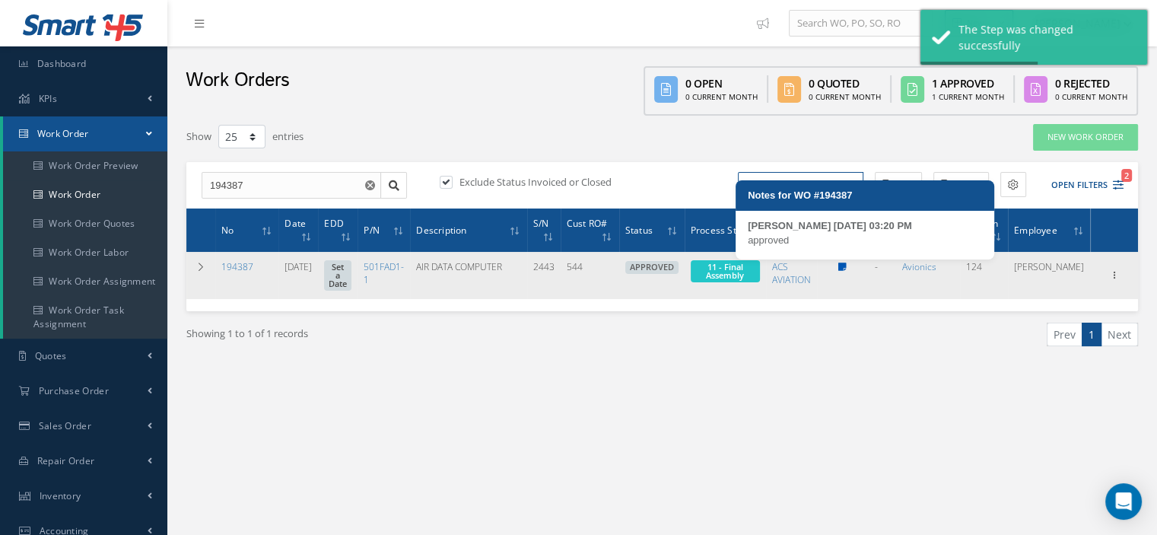
click at [846, 262] on icon at bounding box center [842, 266] width 8 height 9
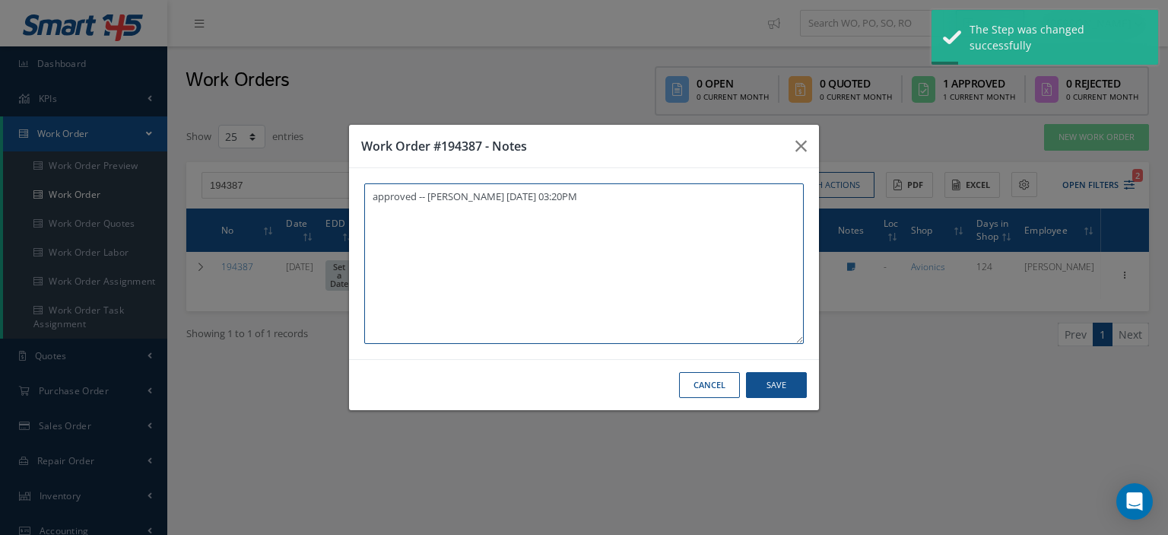
paste textarea "2N1711"
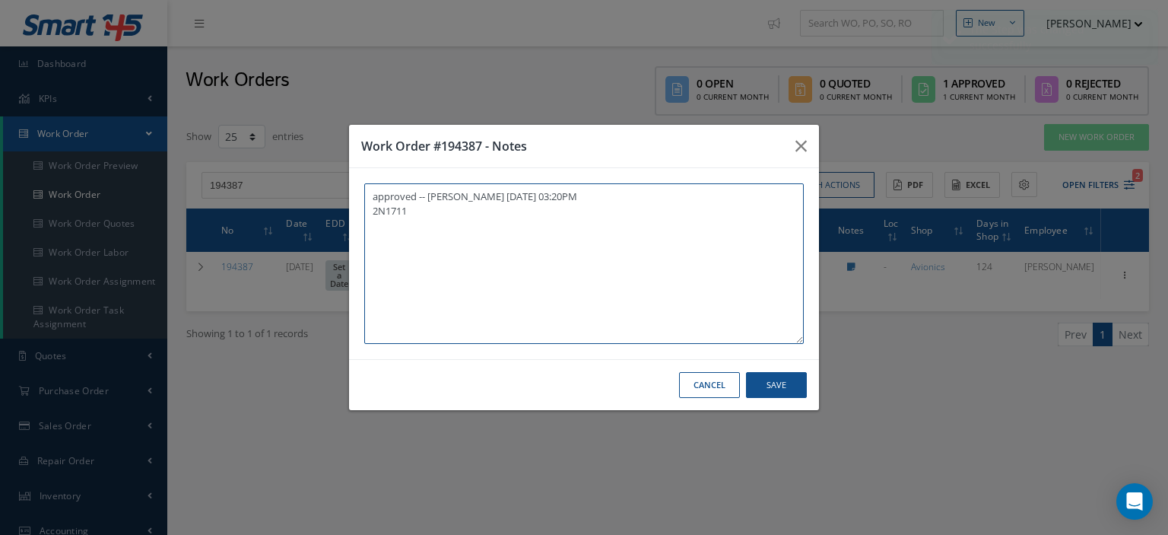
drag, startPoint x: 411, startPoint y: 217, endPoint x: 361, endPoint y: 224, distance: 50.0
click at [361, 224] on div "approved -- [PERSON_NAME] [DATE] 03:20PM 2N1711 approved -- [PERSON_NAME] [DATE…" at bounding box center [584, 263] width 470 height 191
click at [411, 273] on textarea "approved -- [PERSON_NAME] [DATE] 03:20PM" at bounding box center [584, 263] width 440 height 160
paste textarea "I already gave them to the technician"
type textarea "approved -- [PERSON_NAME] [DATE] 03:20PM I already gave them to the technician"
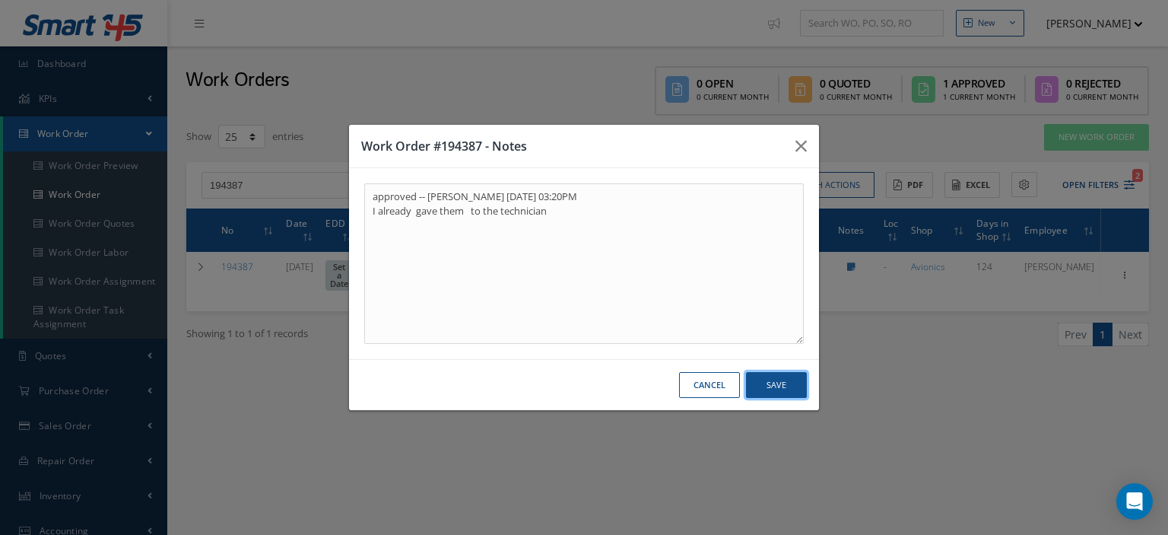
click at [799, 387] on button "Save" at bounding box center [776, 385] width 61 height 27
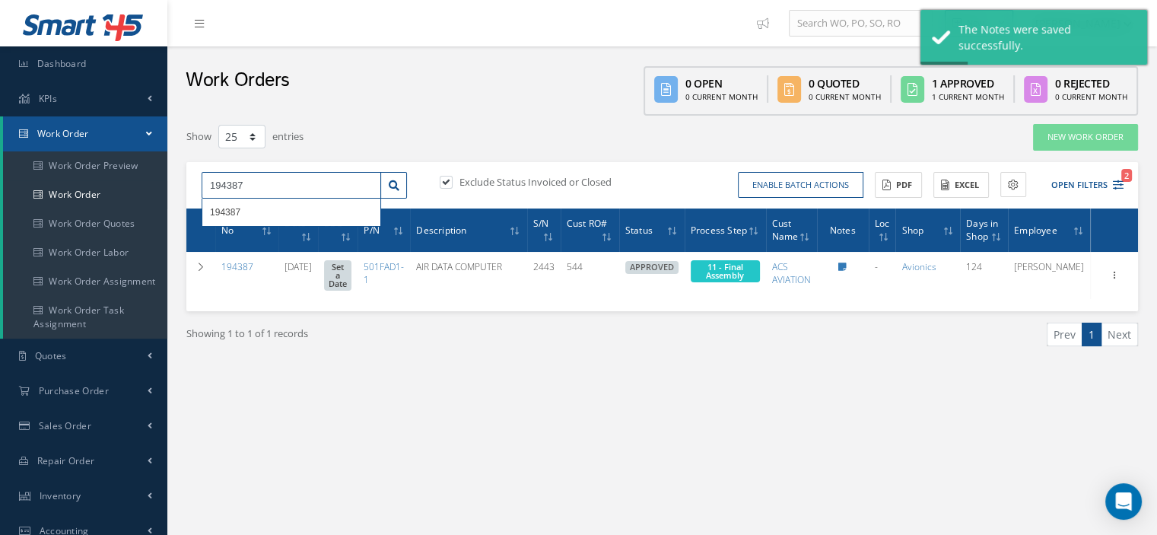
drag, startPoint x: 251, startPoint y: 188, endPoint x: 167, endPoint y: 181, distance: 83.9
click at [167, 181] on div "New New Work Order New Purchase Order New Customer Quote New Sales Order New Re…" at bounding box center [661, 396] width 989 height 793
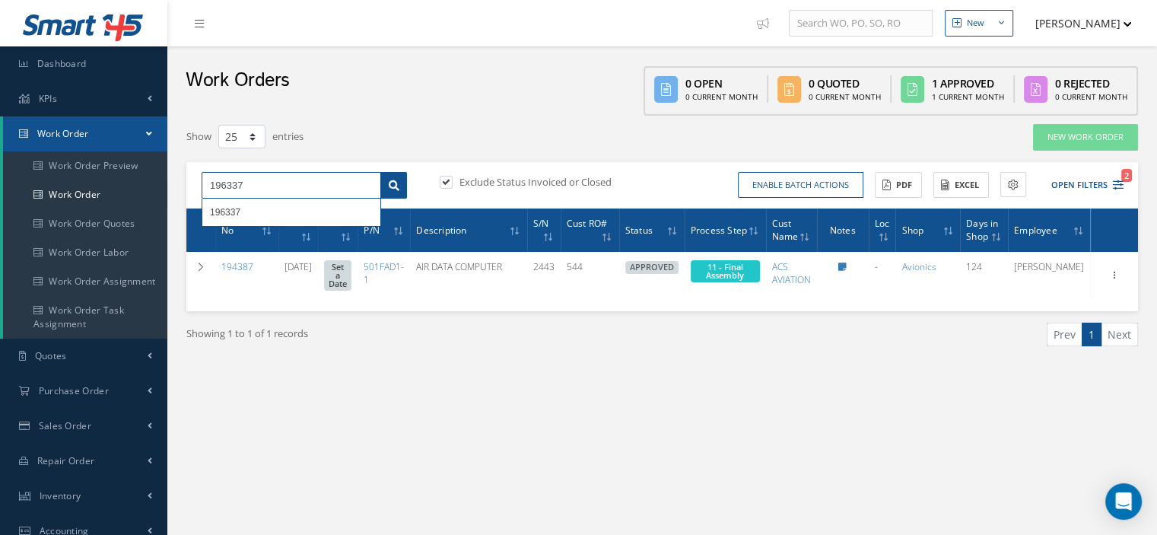
type input "196337"
click at [389, 180] on icon at bounding box center [394, 185] width 11 height 11
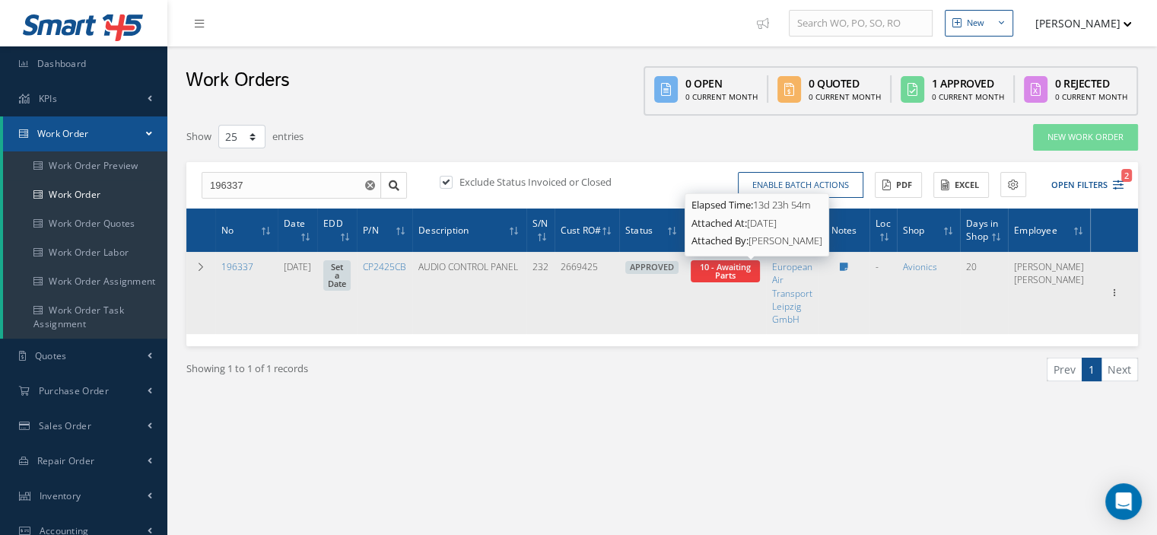
click at [751, 276] on span "10 - Awaiting Parts" at bounding box center [725, 271] width 51 height 20
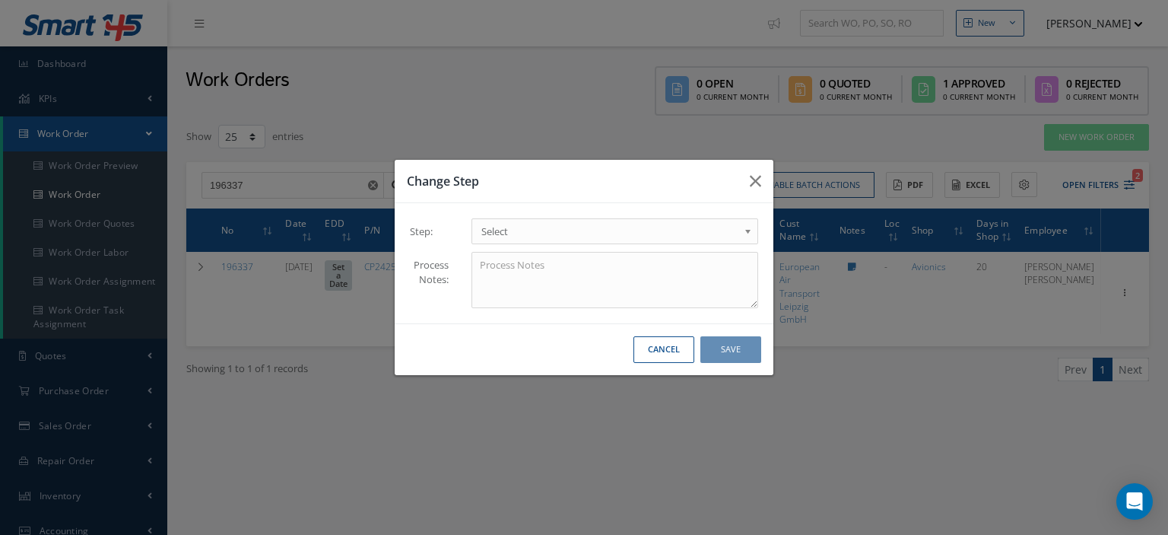
click at [726, 237] on span "Select" at bounding box center [609, 231] width 257 height 18
click at [716, 357] on button "Save" at bounding box center [730, 349] width 61 height 27
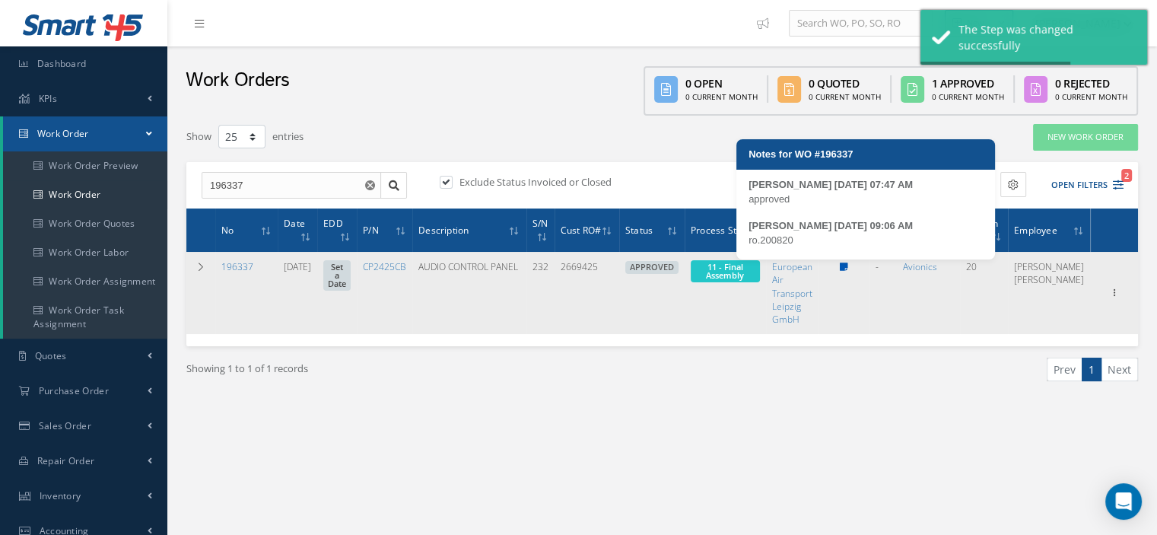
click at [848, 265] on icon at bounding box center [844, 266] width 8 height 9
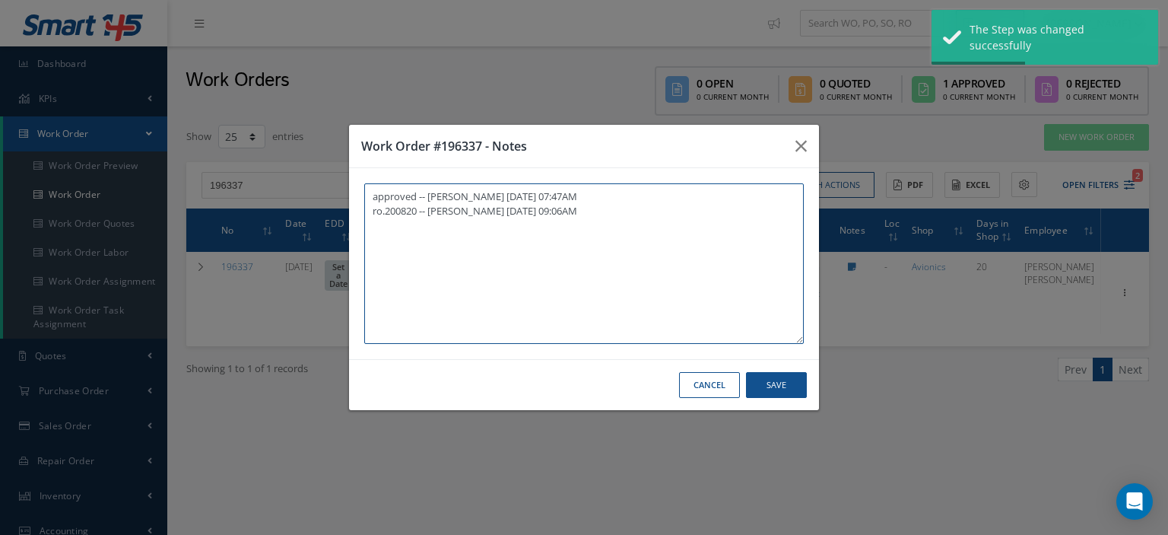
paste textarea "I already gave them to the technician"
type textarea "approved -- [PERSON_NAME] [DATE] 07:47AM ro.200820 -- [PERSON_NAME] [DATE] 09:0…"
click at [769, 376] on button "Save" at bounding box center [776, 385] width 61 height 27
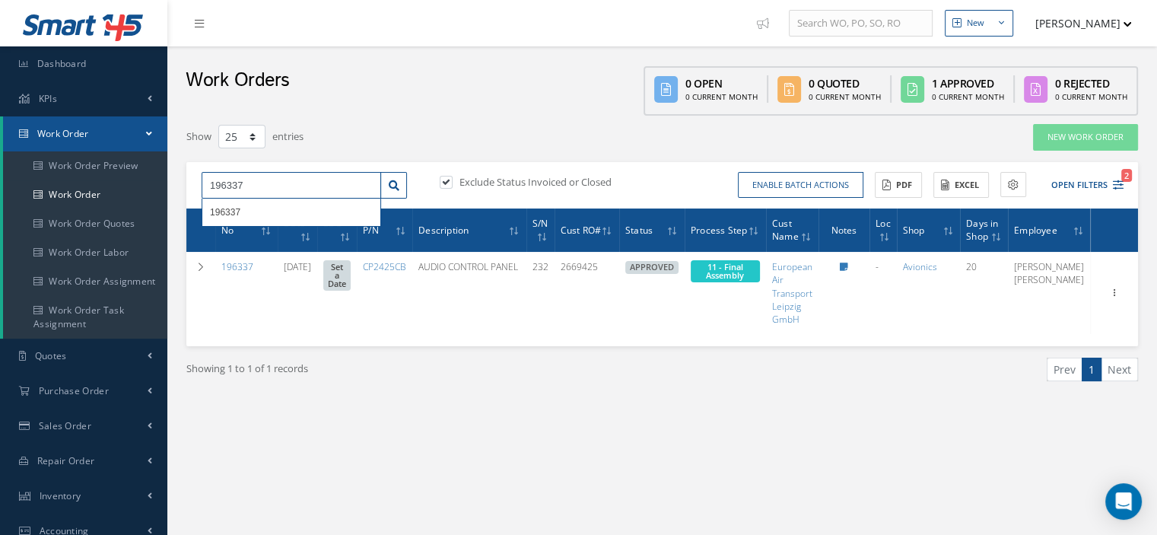
drag, startPoint x: 243, startPoint y: 176, endPoint x: 193, endPoint y: 186, distance: 51.2
click at [193, 186] on div "196337 196337" at bounding box center [304, 185] width 228 height 27
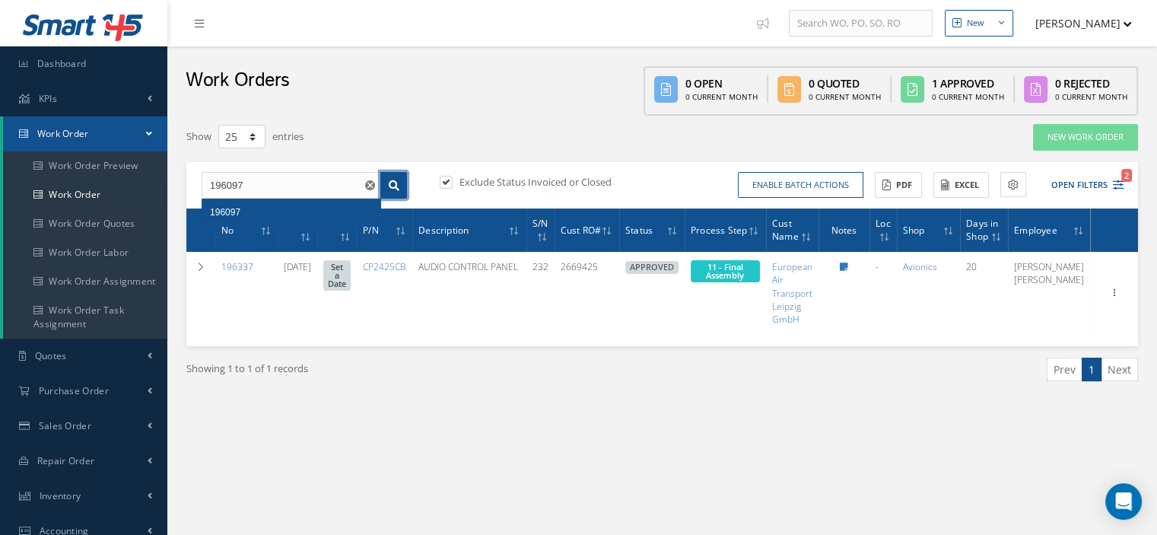
click at [396, 189] on icon at bounding box center [394, 185] width 11 height 11
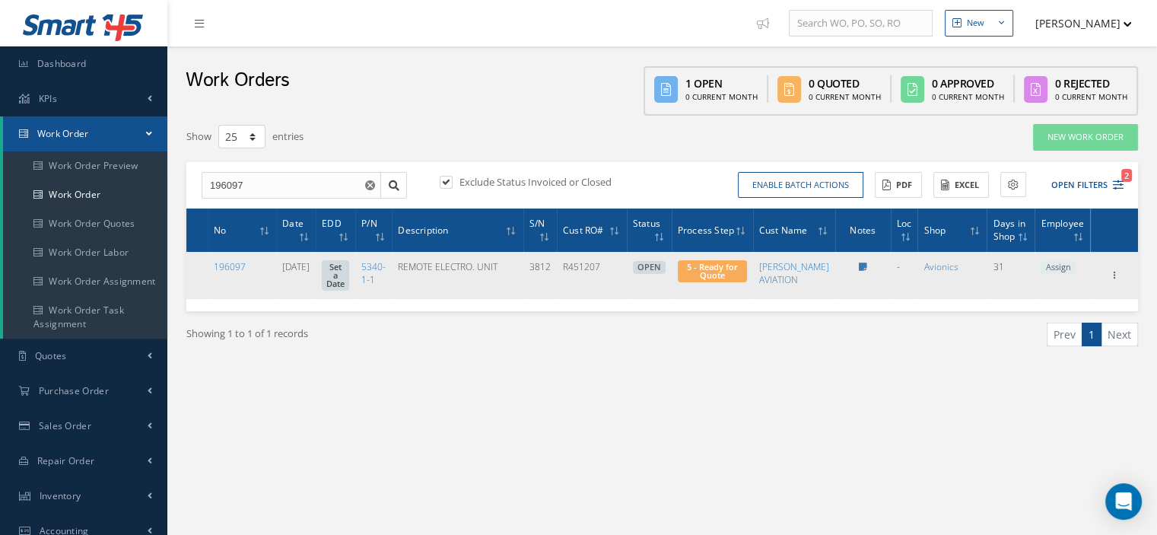
click at [1061, 265] on span "Assign" at bounding box center [1057, 268] width 34 height 14
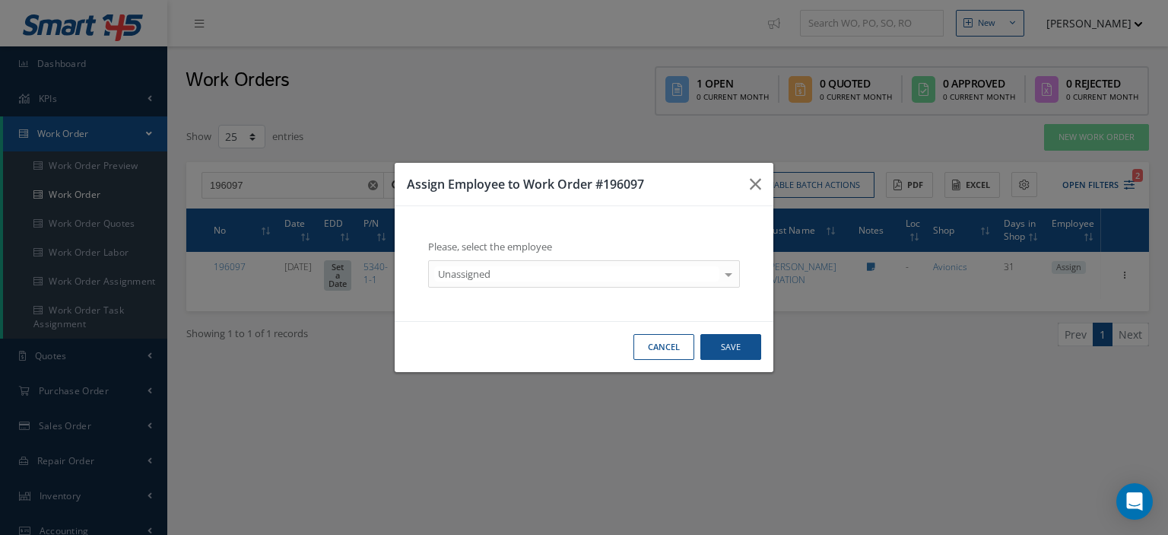
click at [727, 275] on div at bounding box center [728, 273] width 21 height 25
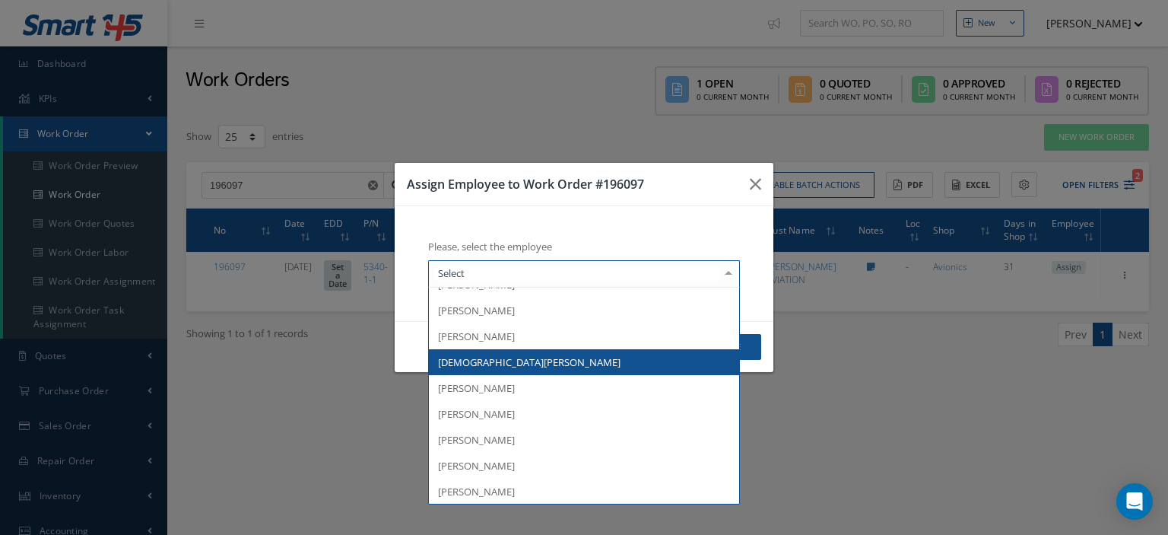
click at [529, 370] on span "[DEMOGRAPHIC_DATA][PERSON_NAME]" at bounding box center [584, 362] width 310 height 26
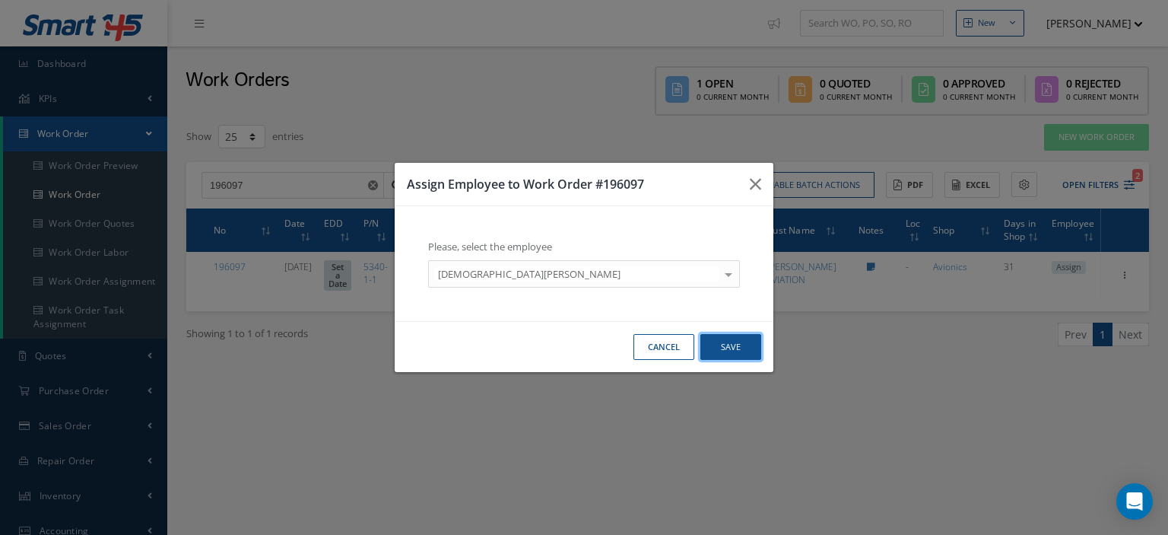
click at [736, 354] on button "Save" at bounding box center [730, 347] width 61 height 27
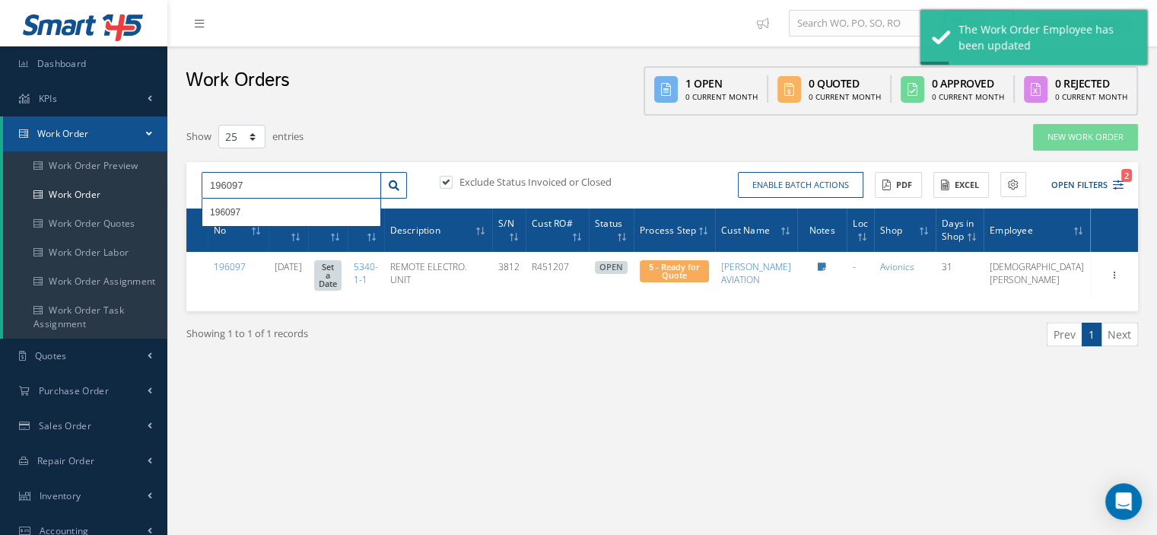
drag, startPoint x: 268, startPoint y: 187, endPoint x: 176, endPoint y: 180, distance: 91.5
click at [176, 180] on div "Show 10 25 50 100 entries New Work Order 196097 196097 Exclude Status Invoiced …" at bounding box center [662, 254] width 974 height 262
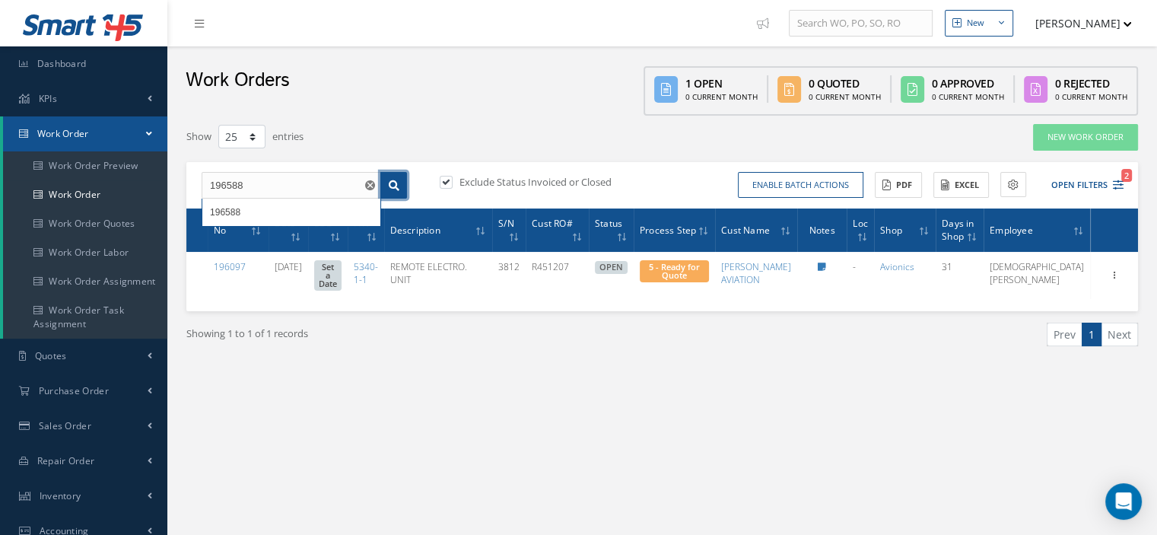
click at [402, 185] on link at bounding box center [393, 185] width 27 height 27
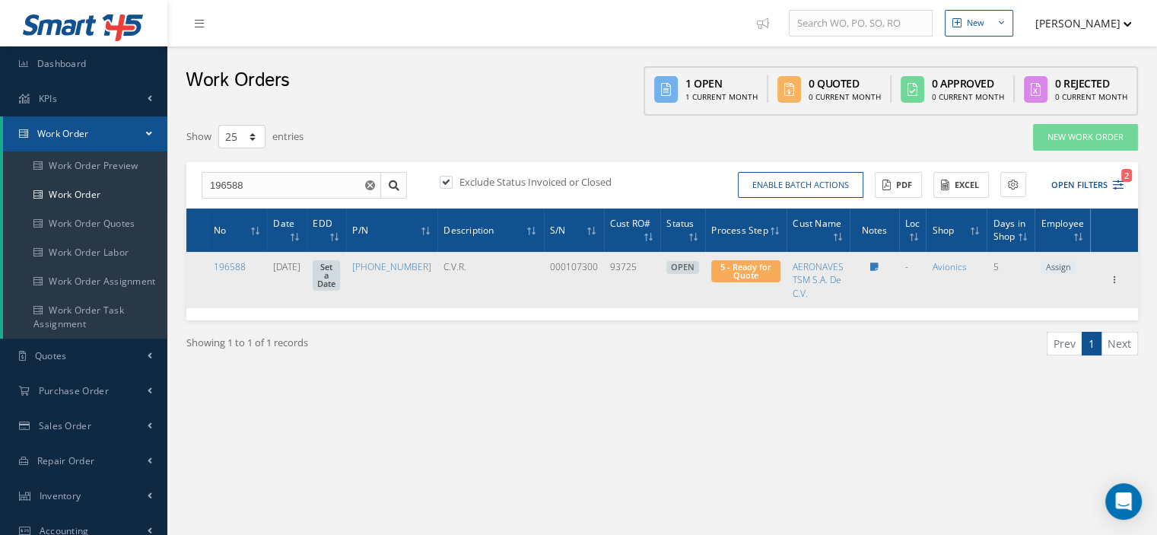
click at [1056, 270] on span "Assign" at bounding box center [1057, 268] width 34 height 14
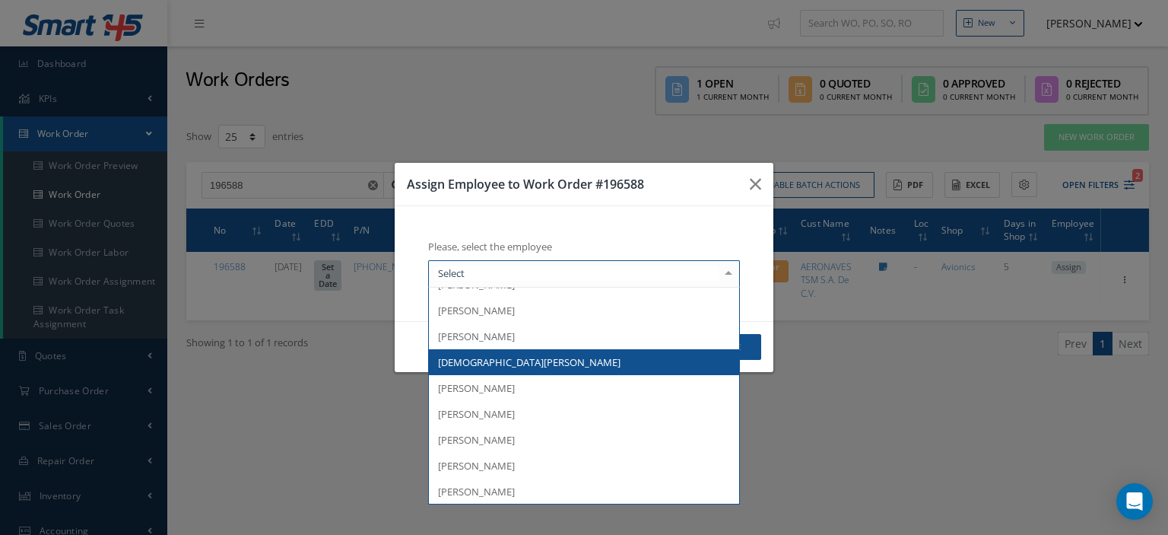
click at [554, 364] on span "[DEMOGRAPHIC_DATA][PERSON_NAME]" at bounding box center [584, 362] width 310 height 26
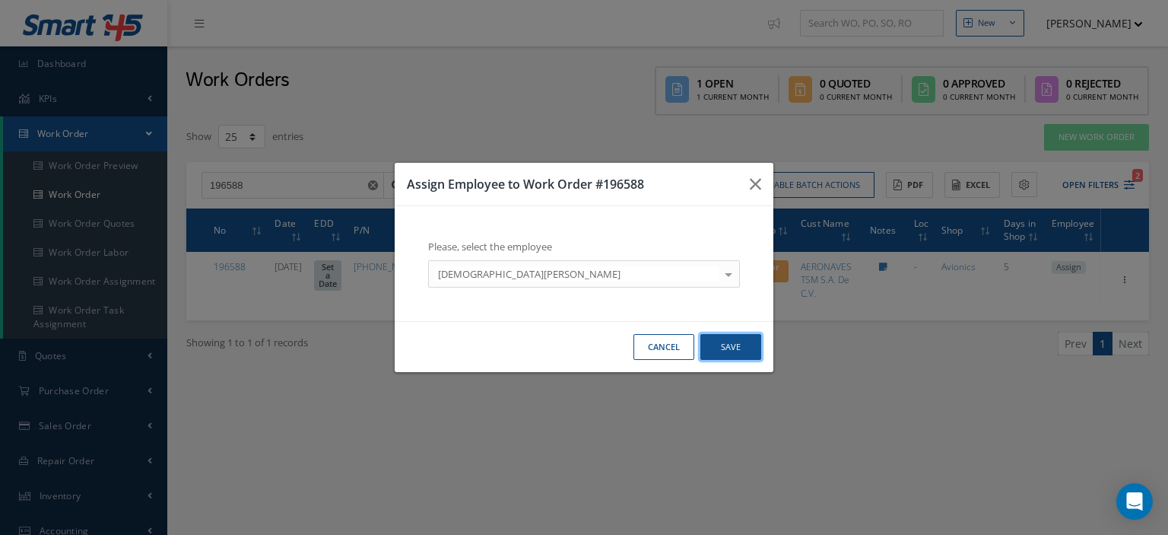
click at [726, 343] on button "Save" at bounding box center [730, 347] width 61 height 27
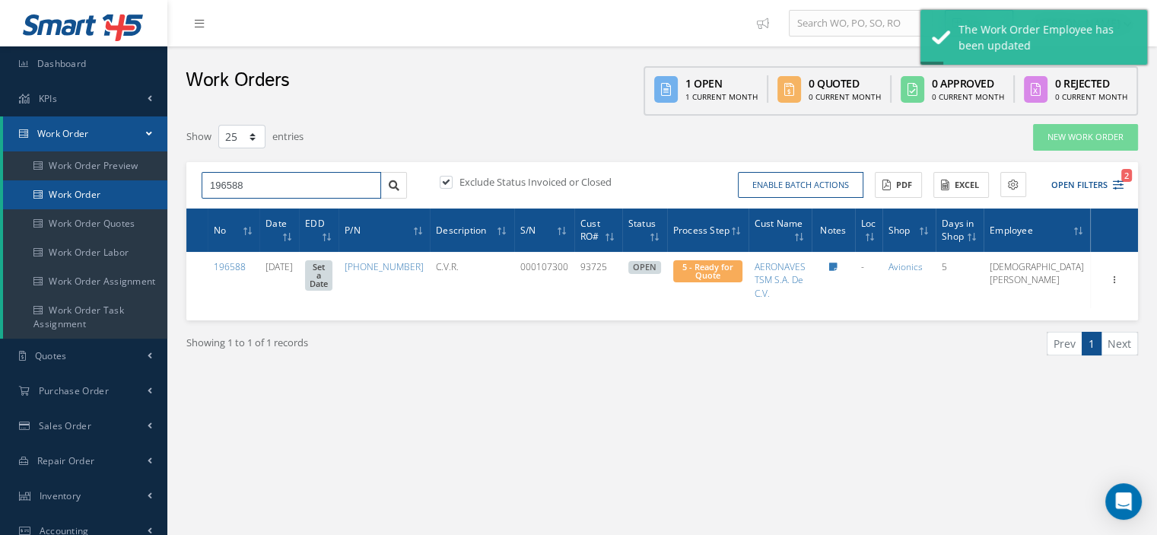
drag, startPoint x: 265, startPoint y: 189, endPoint x: 155, endPoint y: 203, distance: 111.1
click at [155, 203] on div "Smart 145 Dashboard KPIs Work Order Work Order Work Order Preview Work Order Wo…" at bounding box center [578, 396] width 1157 height 793
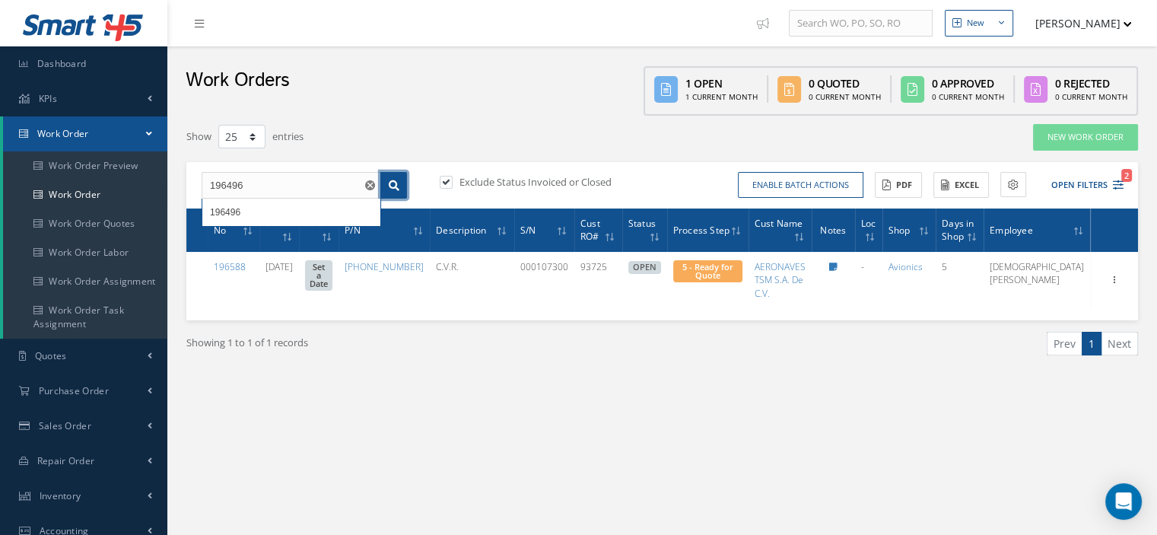
click at [392, 181] on icon at bounding box center [394, 185] width 11 height 11
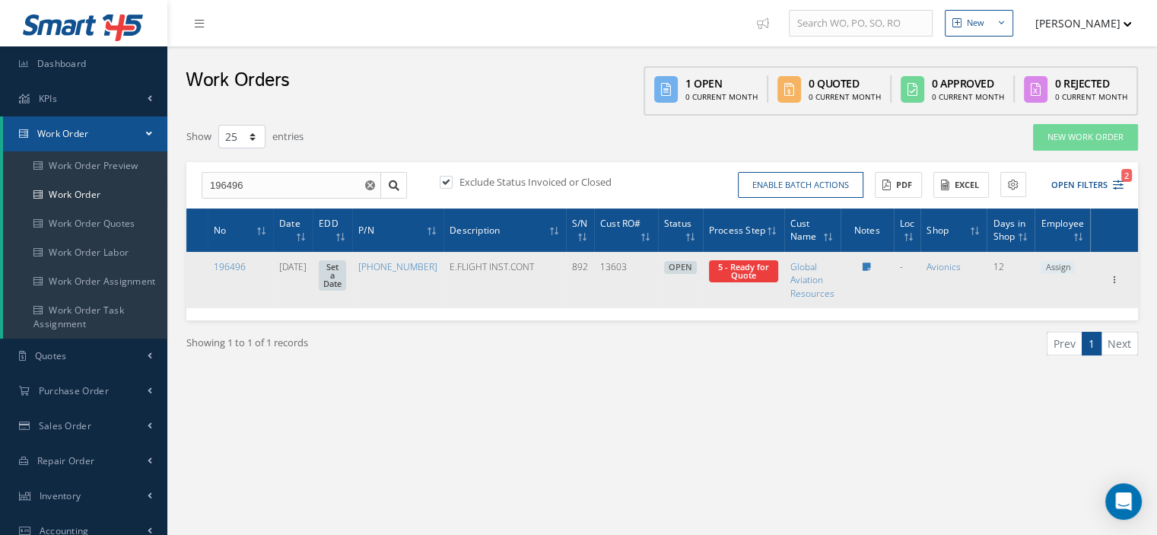
click at [1054, 264] on span "Assign" at bounding box center [1057, 268] width 34 height 14
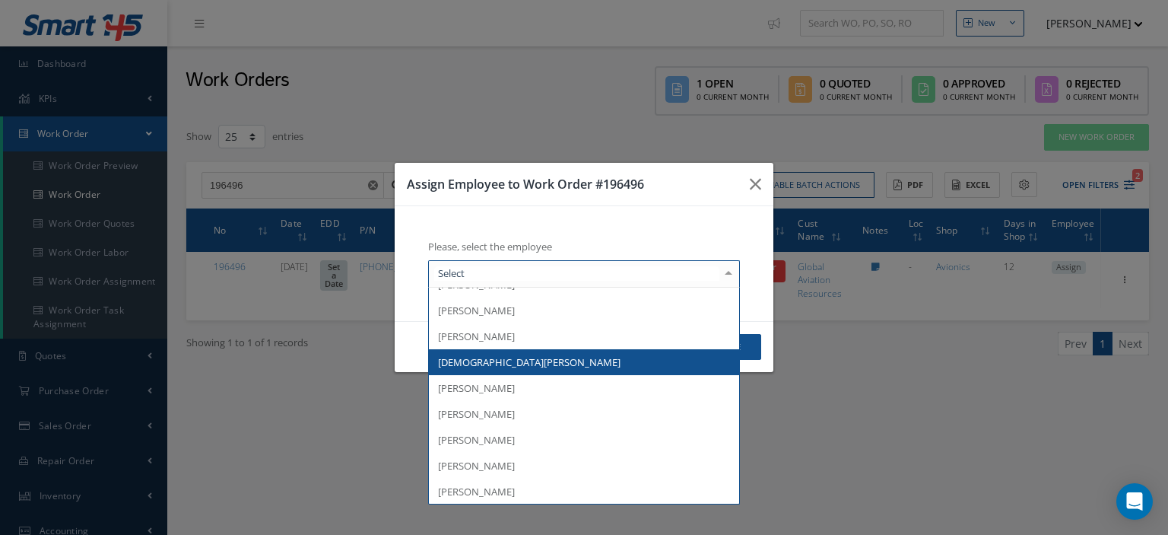
click at [548, 360] on span "[DEMOGRAPHIC_DATA][PERSON_NAME]" at bounding box center [584, 362] width 310 height 26
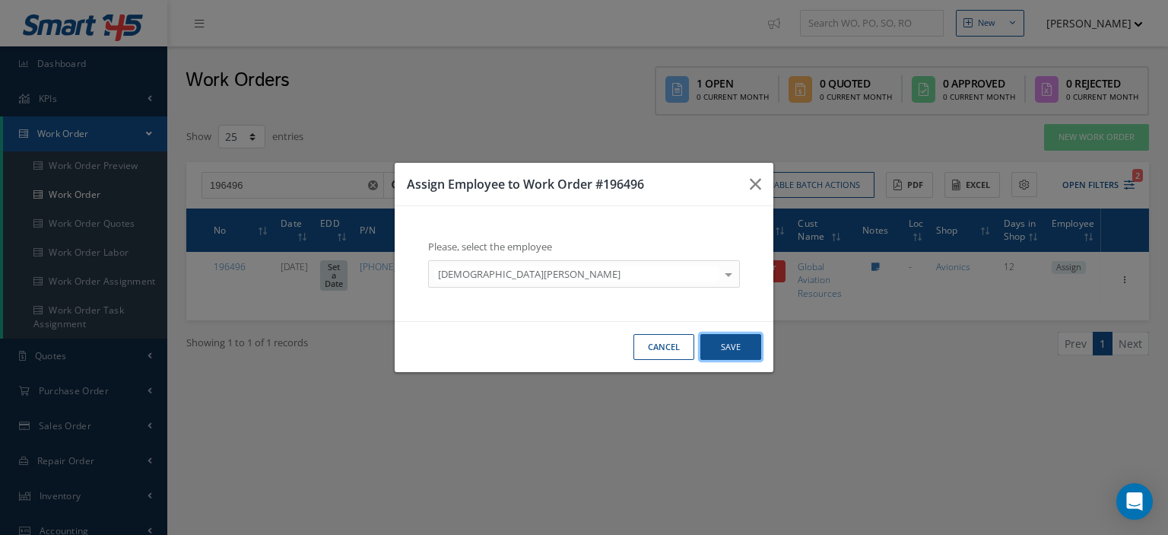
click at [709, 350] on button "Save" at bounding box center [730, 347] width 61 height 27
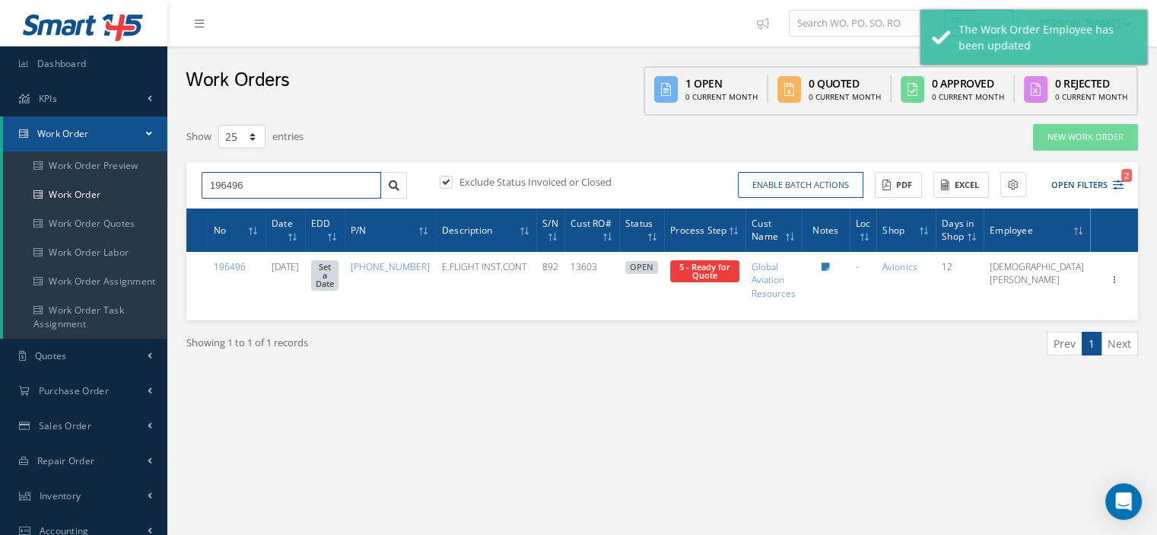
click at [173, 186] on div "New New Work Order New Purchase Order New Customer Quote New Sales Order New Re…" at bounding box center [661, 396] width 989 height 793
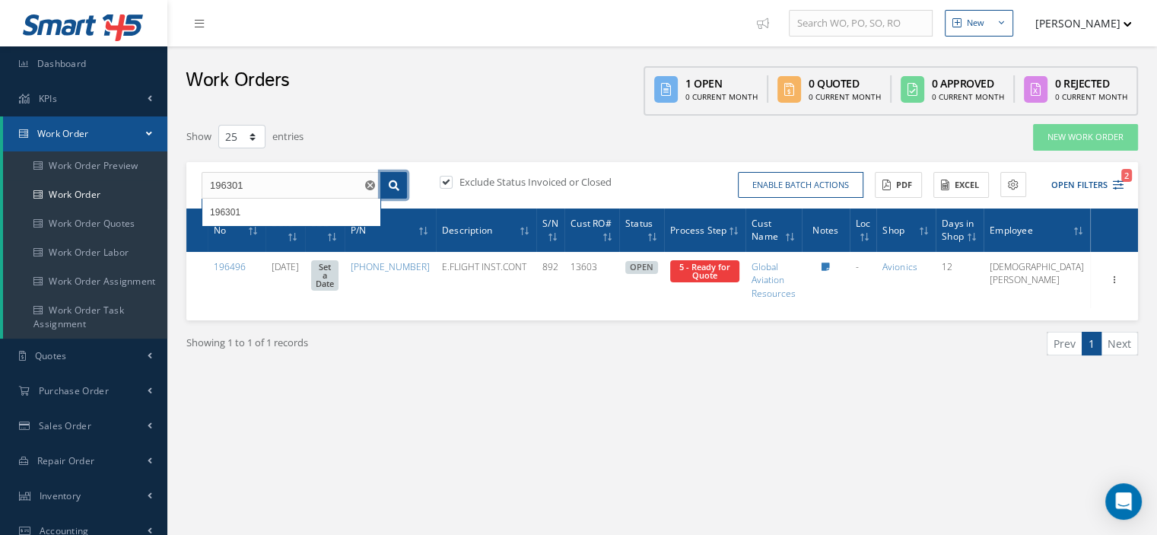
click at [395, 186] on icon at bounding box center [394, 185] width 11 height 11
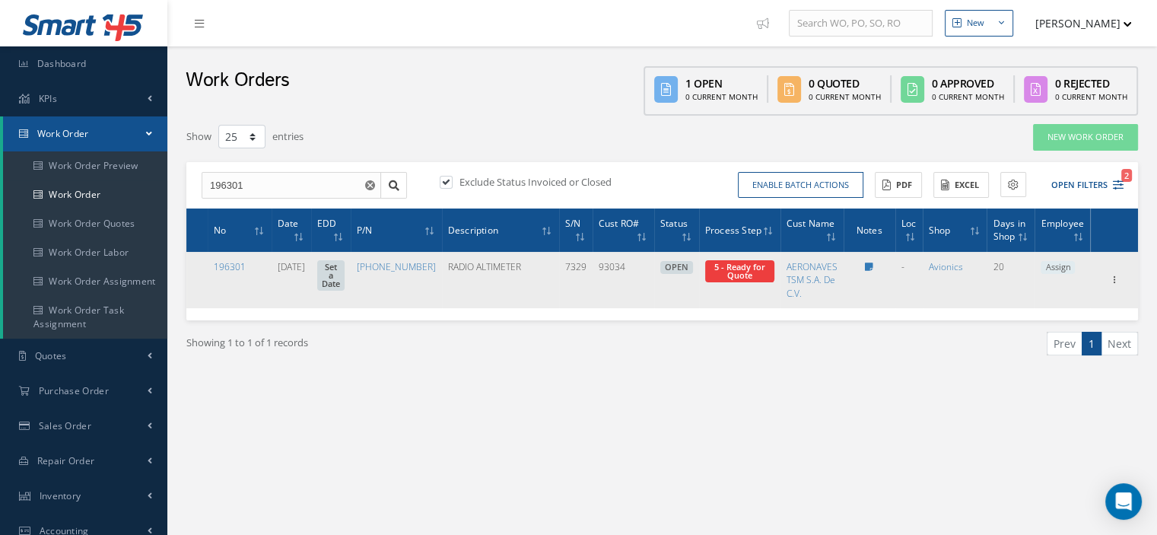
click at [1057, 269] on span "Assign" at bounding box center [1057, 268] width 34 height 14
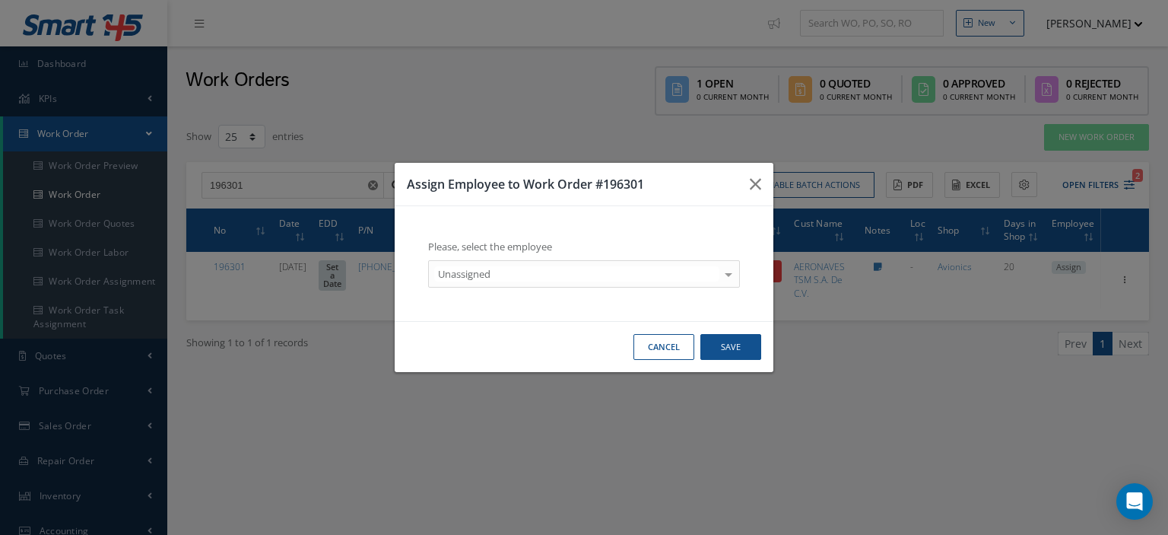
click at [724, 265] on div at bounding box center [728, 273] width 21 height 25
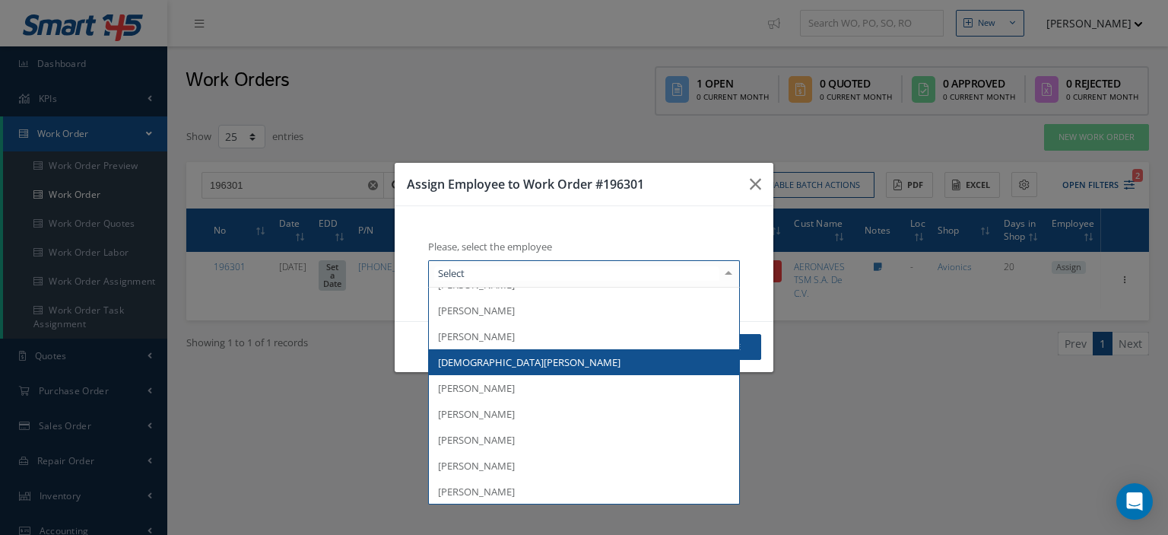
click at [578, 363] on span "[DEMOGRAPHIC_DATA][PERSON_NAME]" at bounding box center [584, 362] width 310 height 26
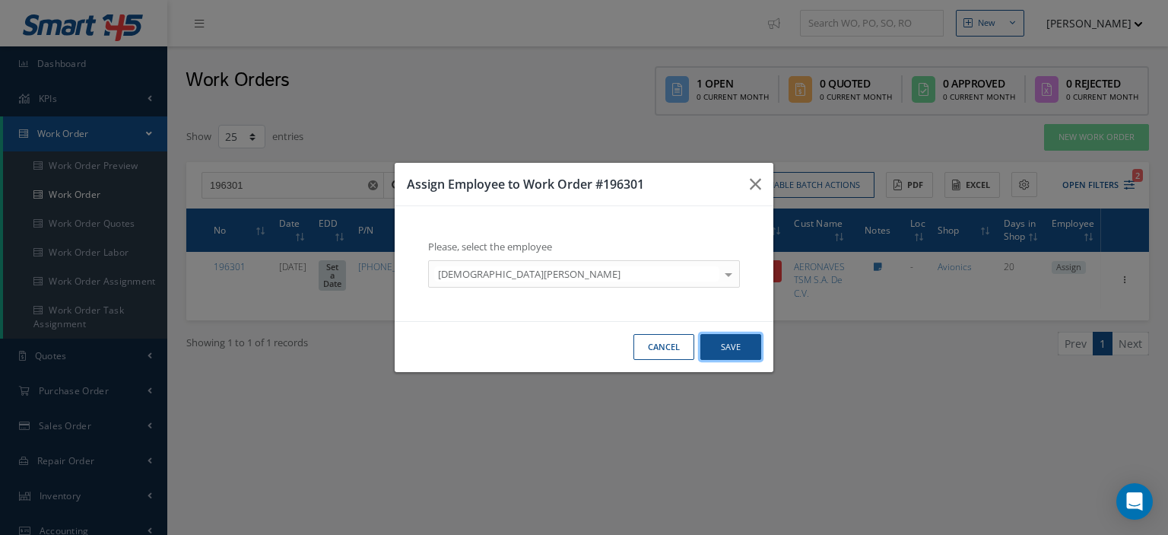
click at [730, 355] on button "Save" at bounding box center [730, 347] width 61 height 27
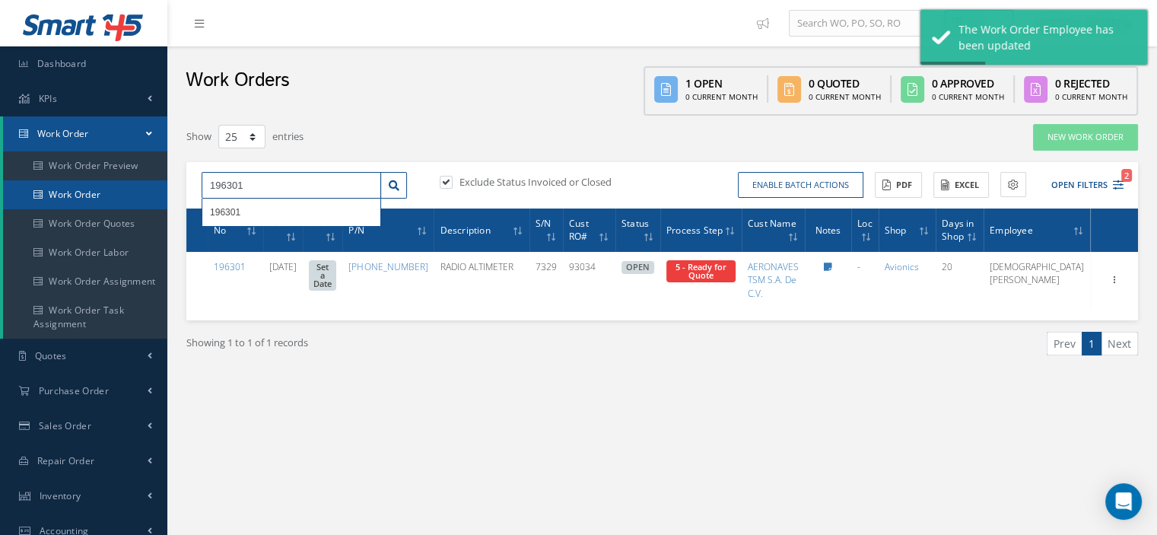
drag, startPoint x: 310, startPoint y: 192, endPoint x: 164, endPoint y: 203, distance: 146.5
click at [164, 203] on div "Smart 145 Dashboard KPIs Work Order Work Order Work Order Preview Work Order Wo…" at bounding box center [578, 396] width 1157 height 793
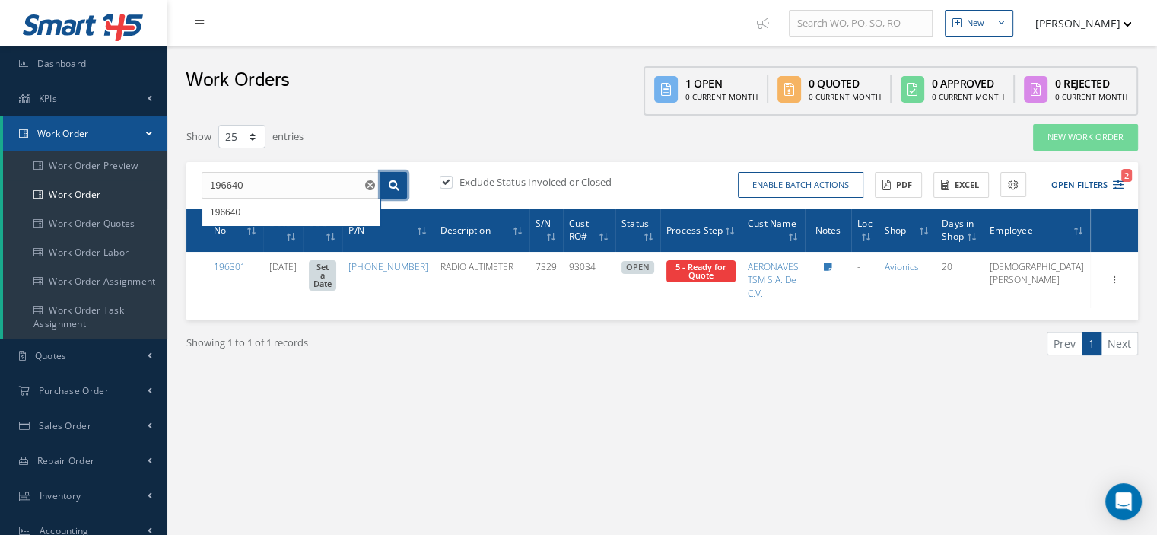
click at [391, 186] on icon at bounding box center [394, 185] width 11 height 11
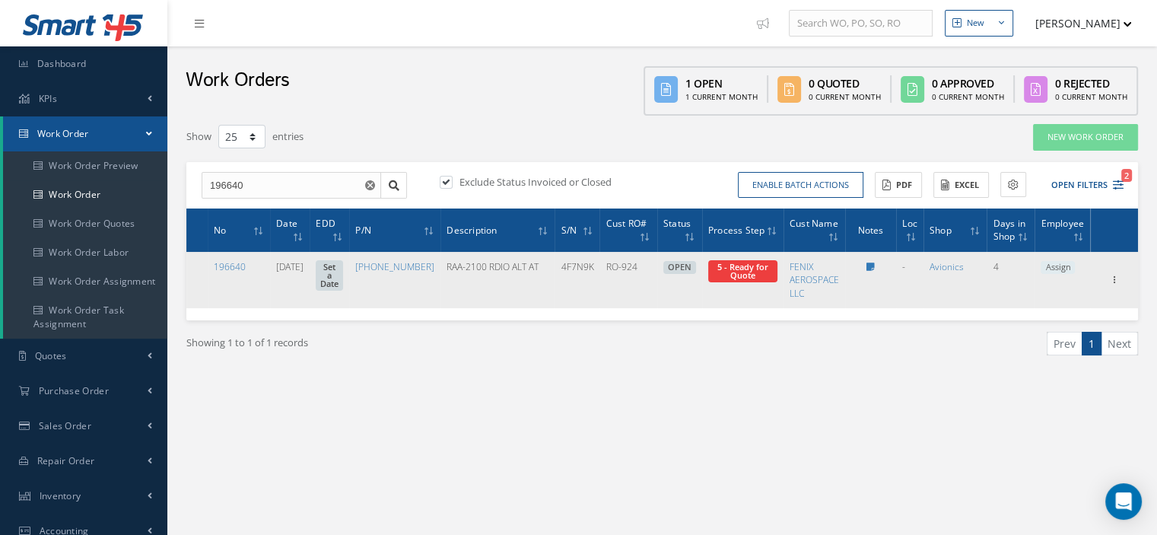
click at [1054, 267] on span "Assign" at bounding box center [1057, 268] width 34 height 14
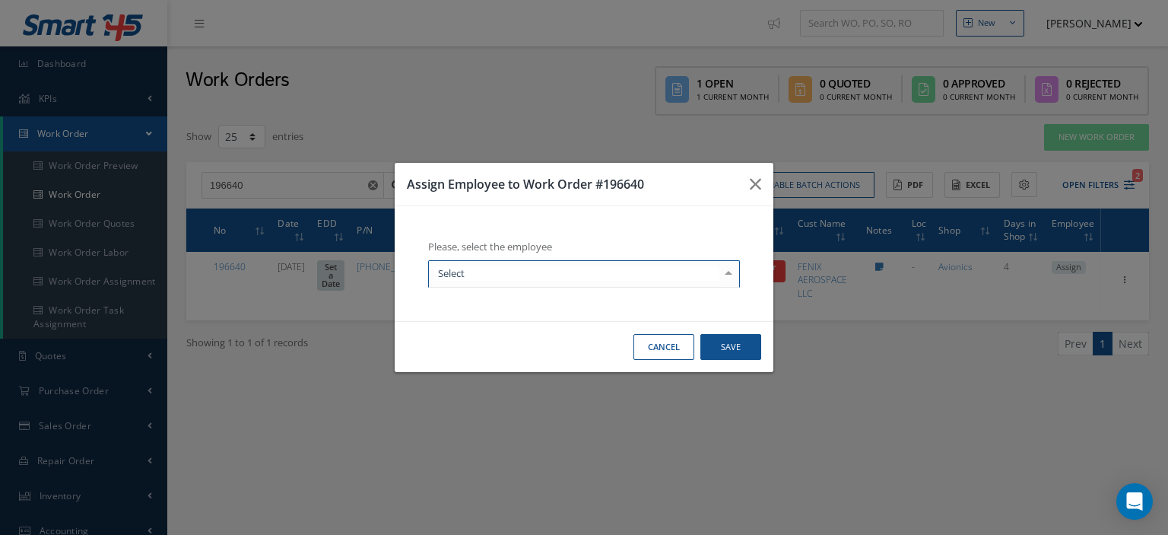
click at [721, 275] on div at bounding box center [728, 273] width 21 height 25
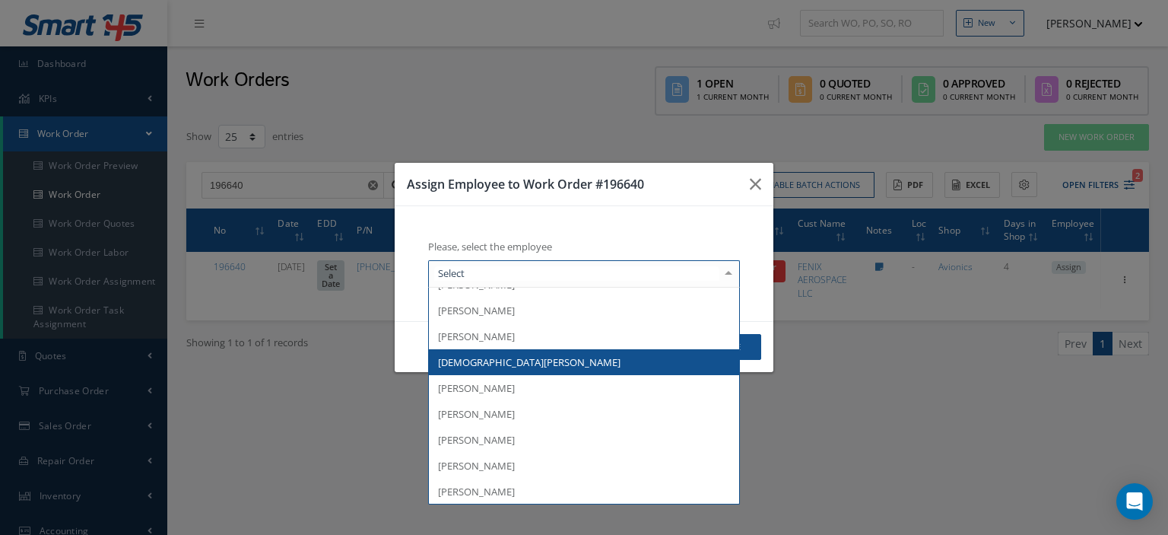
click at [593, 361] on span "[DEMOGRAPHIC_DATA][PERSON_NAME]" at bounding box center [584, 362] width 310 height 26
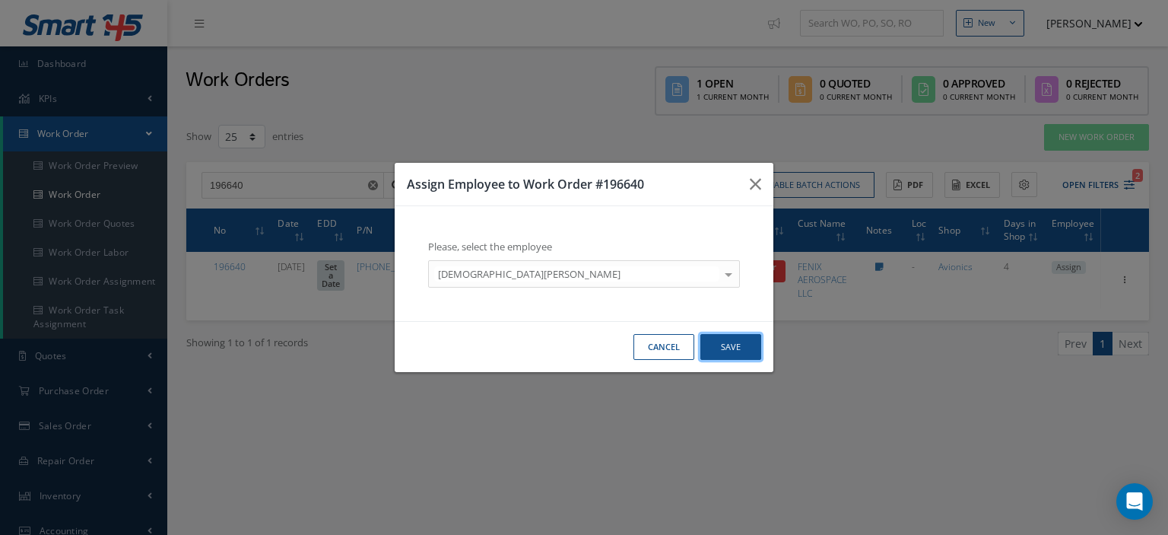
click at [751, 343] on button "Save" at bounding box center [730, 347] width 61 height 27
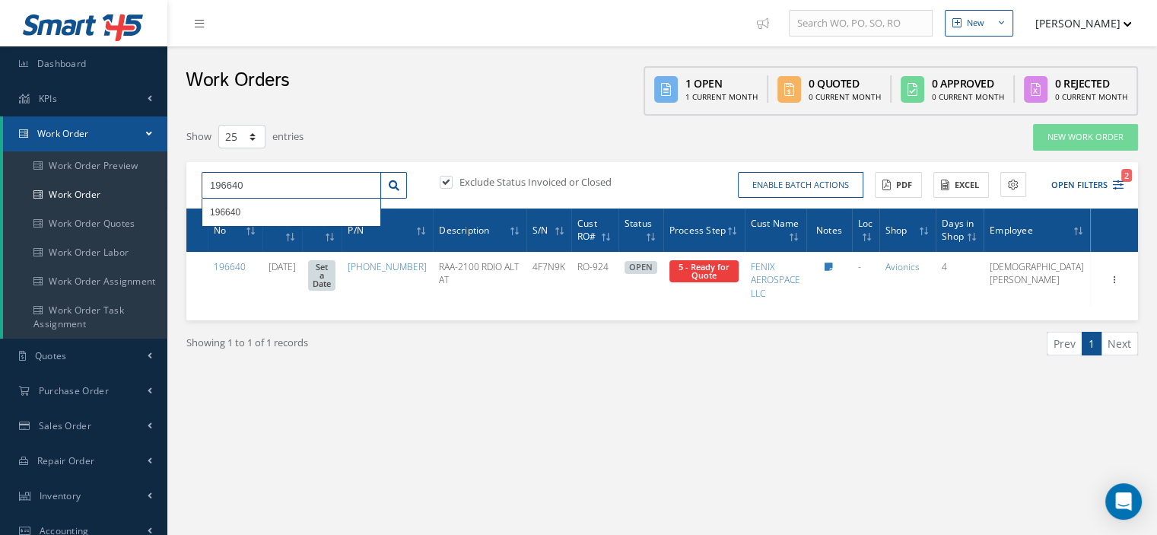
drag, startPoint x: 246, startPoint y: 179, endPoint x: 202, endPoint y: 191, distance: 46.5
click at [202, 191] on input "196640" at bounding box center [291, 185] width 179 height 27
click at [395, 185] on icon at bounding box center [394, 185] width 11 height 11
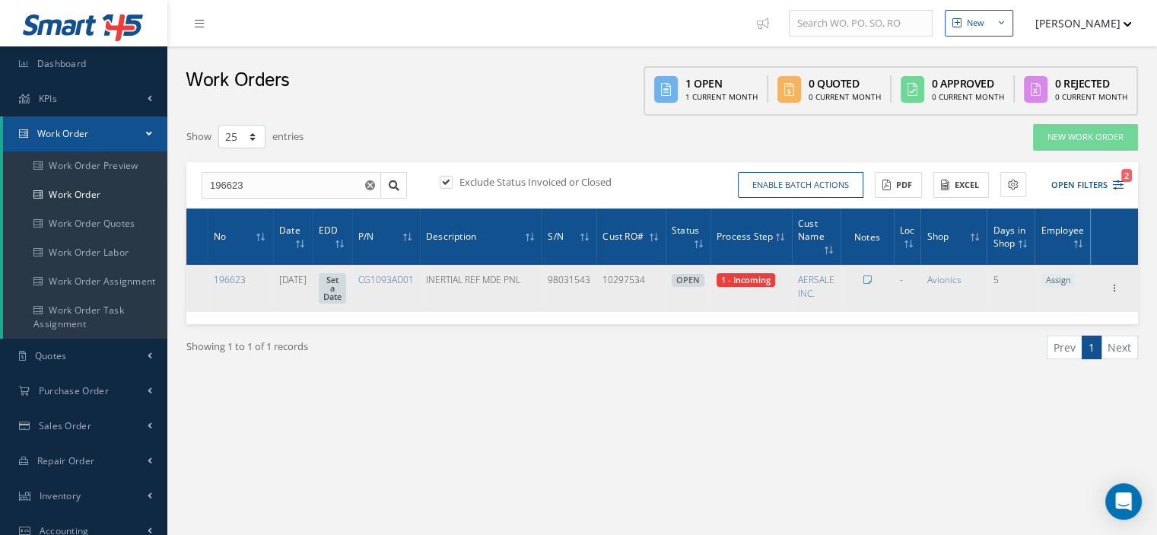
click at [767, 284] on span "1 - Incoming" at bounding box center [745, 279] width 49 height 11
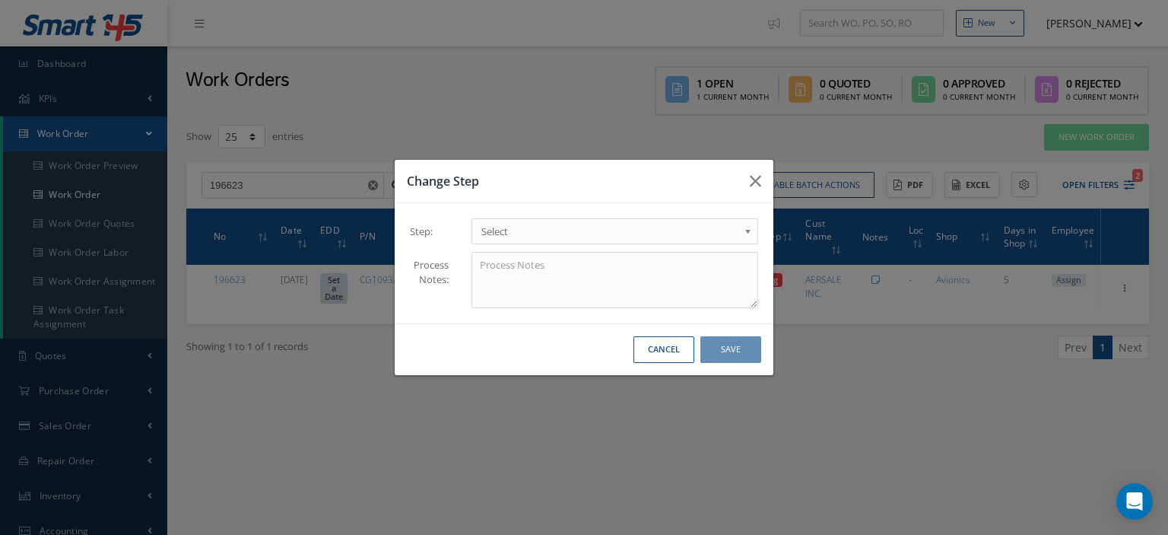
click at [526, 233] on span "Select" at bounding box center [609, 231] width 257 height 18
click at [729, 349] on button "Save" at bounding box center [730, 349] width 61 height 27
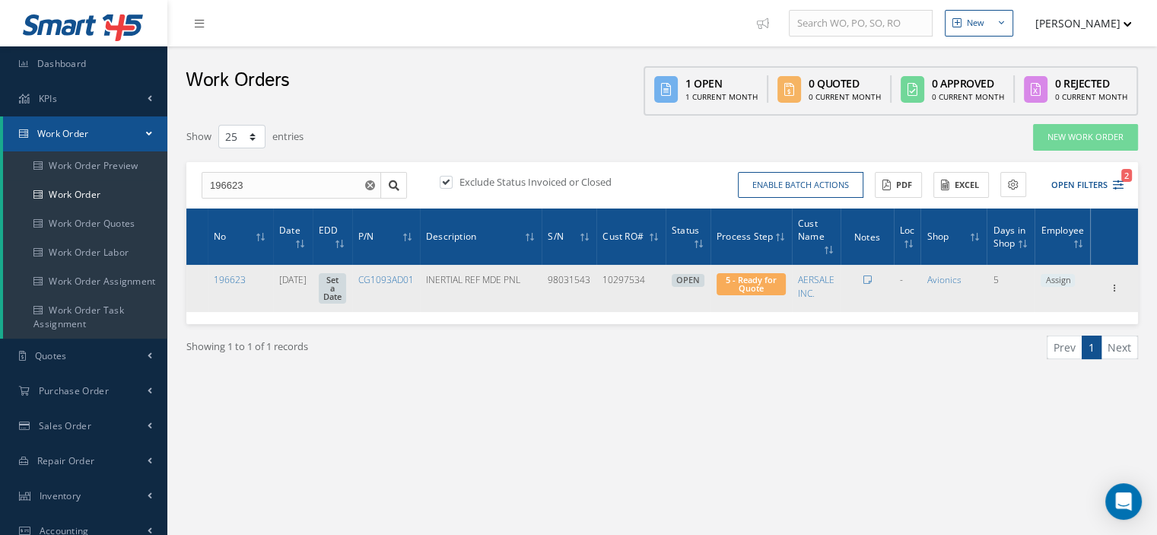
click at [1067, 278] on span "Assign" at bounding box center [1057, 281] width 34 height 14
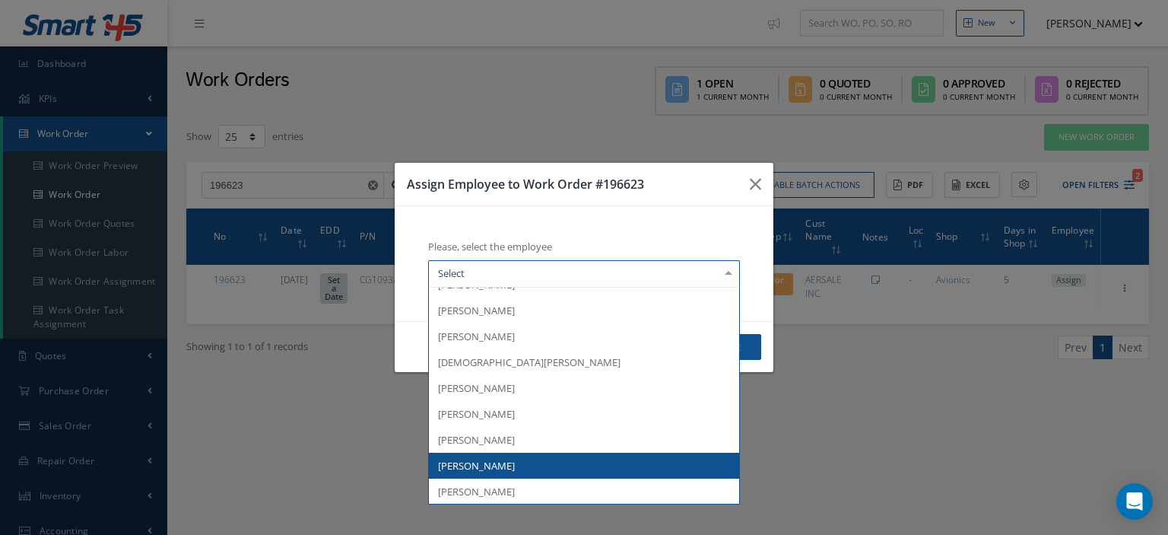
click at [546, 460] on span "[PERSON_NAME]" at bounding box center [584, 466] width 310 height 26
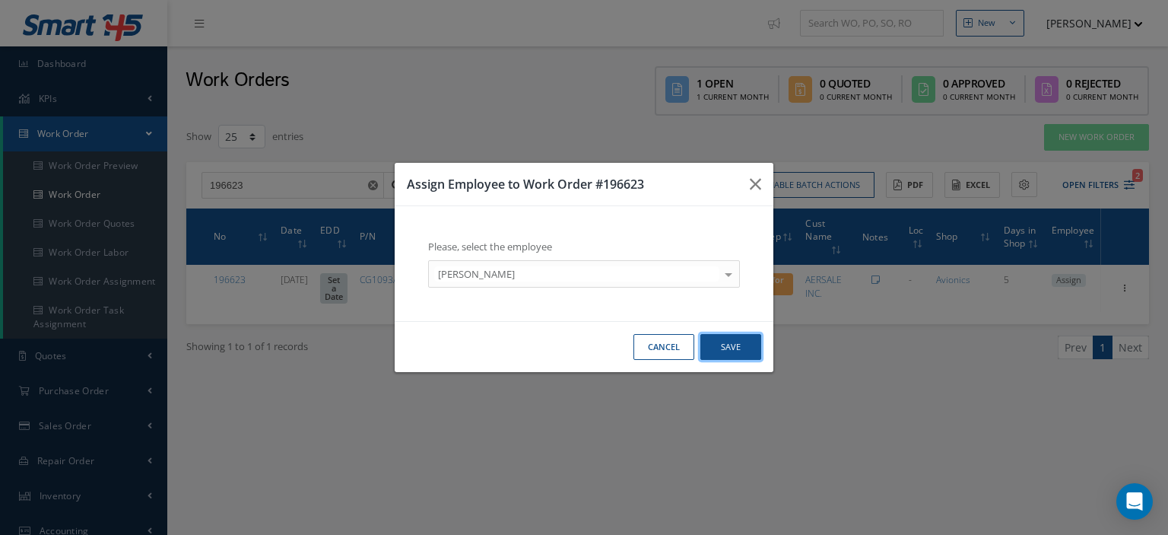
click at [740, 356] on button "Save" at bounding box center [730, 347] width 61 height 27
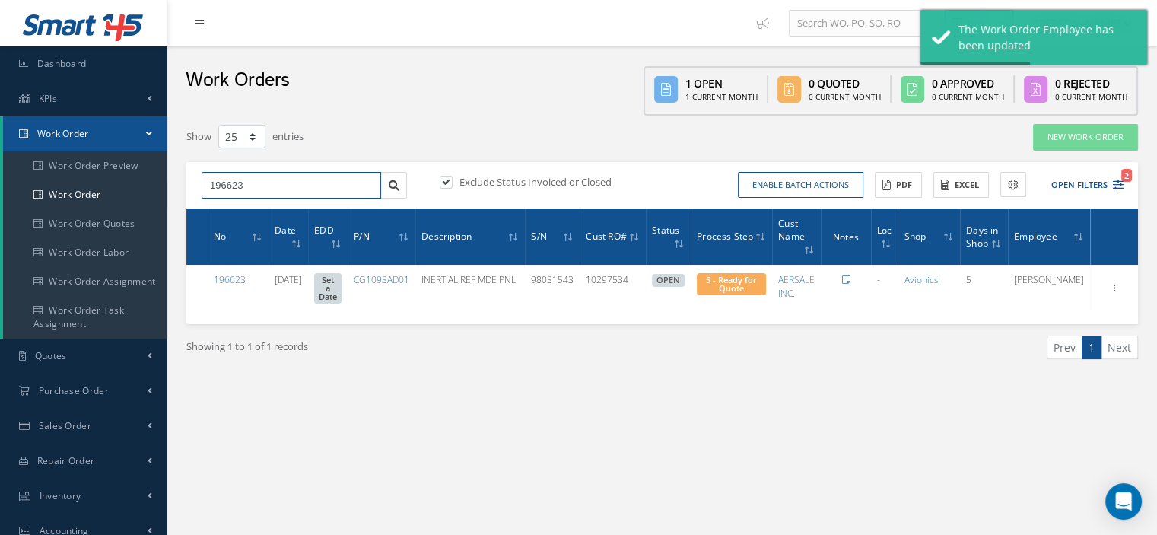
drag, startPoint x: 278, startPoint y: 189, endPoint x: 173, endPoint y: 177, distance: 105.7
click at [173, 177] on div "New New Work Order New Purchase Order New Customer Quote New Sales Order New Re…" at bounding box center [661, 396] width 989 height 793
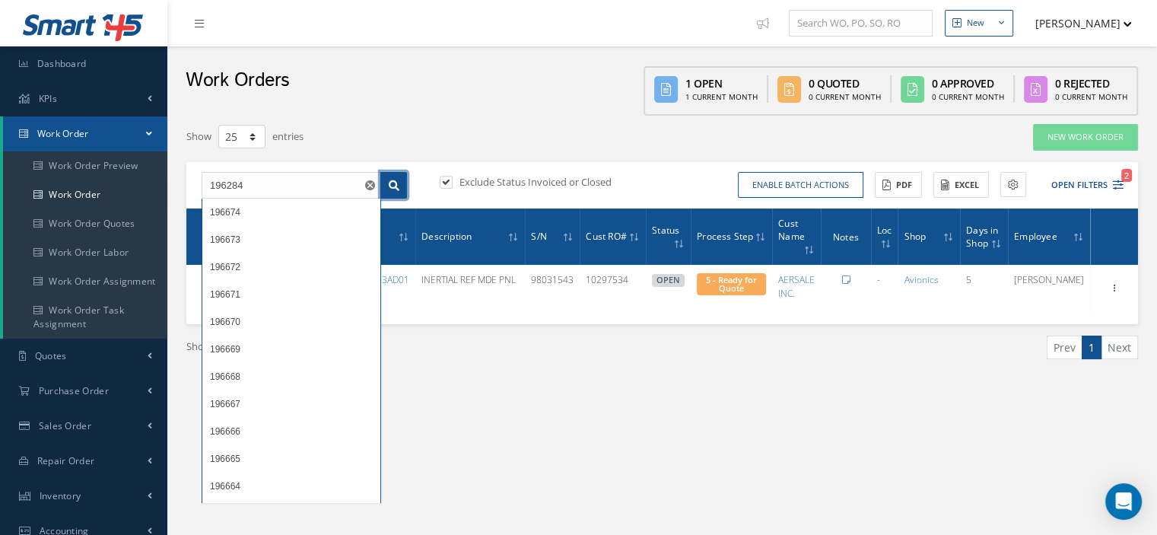
click at [399, 183] on icon at bounding box center [394, 185] width 11 height 11
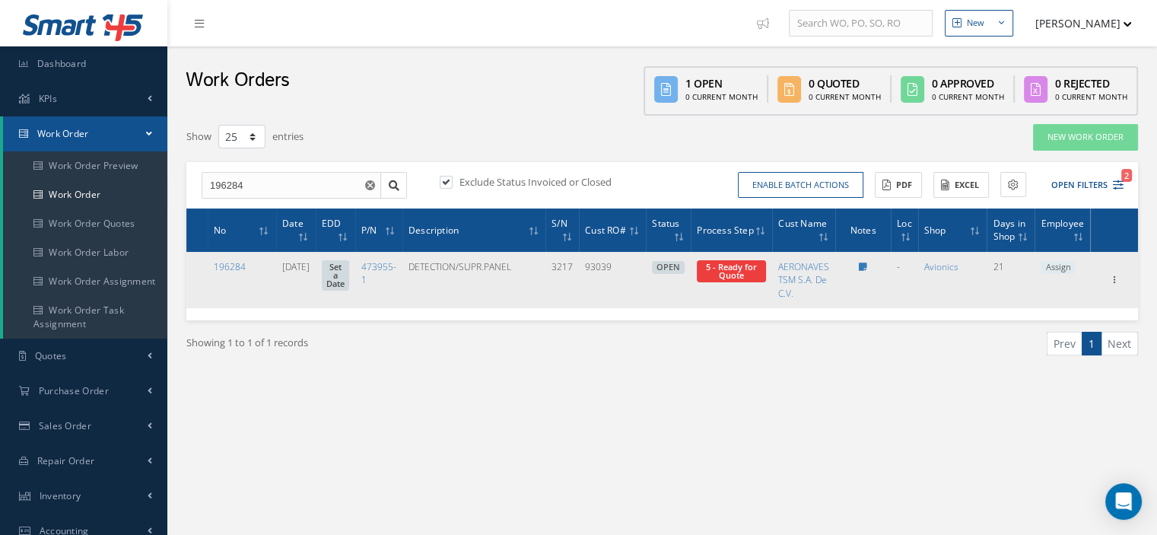
click at [1050, 265] on span "Assign" at bounding box center [1057, 268] width 34 height 14
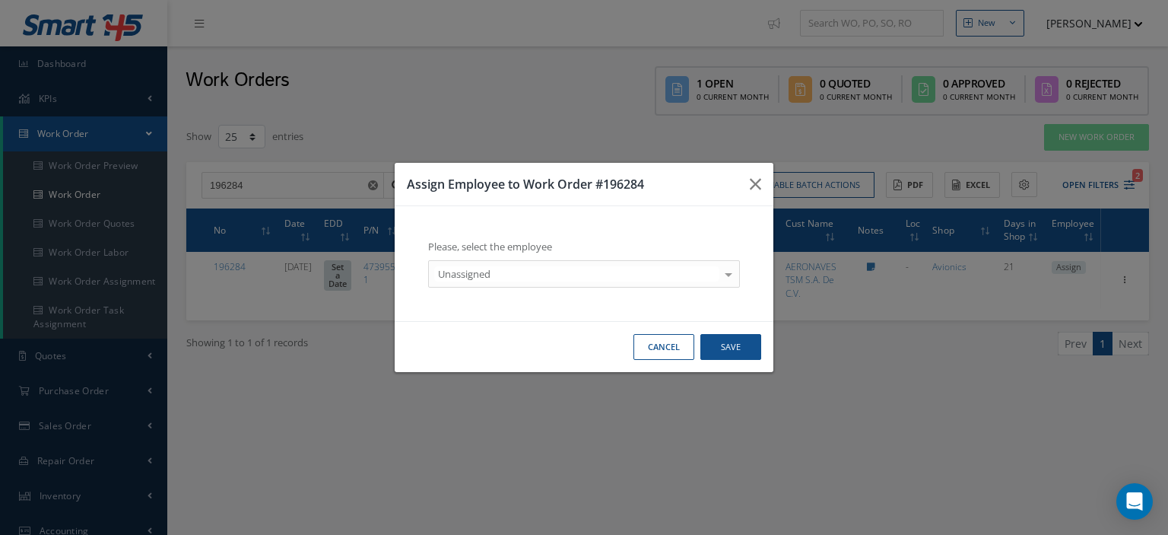
click at [733, 267] on div at bounding box center [728, 273] width 21 height 25
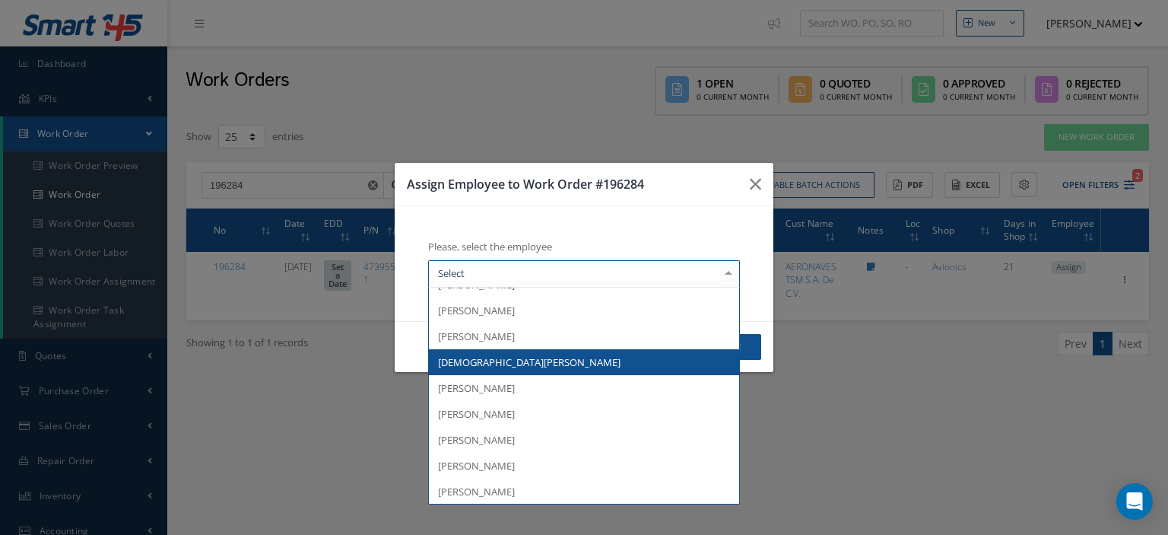
click at [554, 361] on span "[DEMOGRAPHIC_DATA][PERSON_NAME]" at bounding box center [584, 362] width 310 height 26
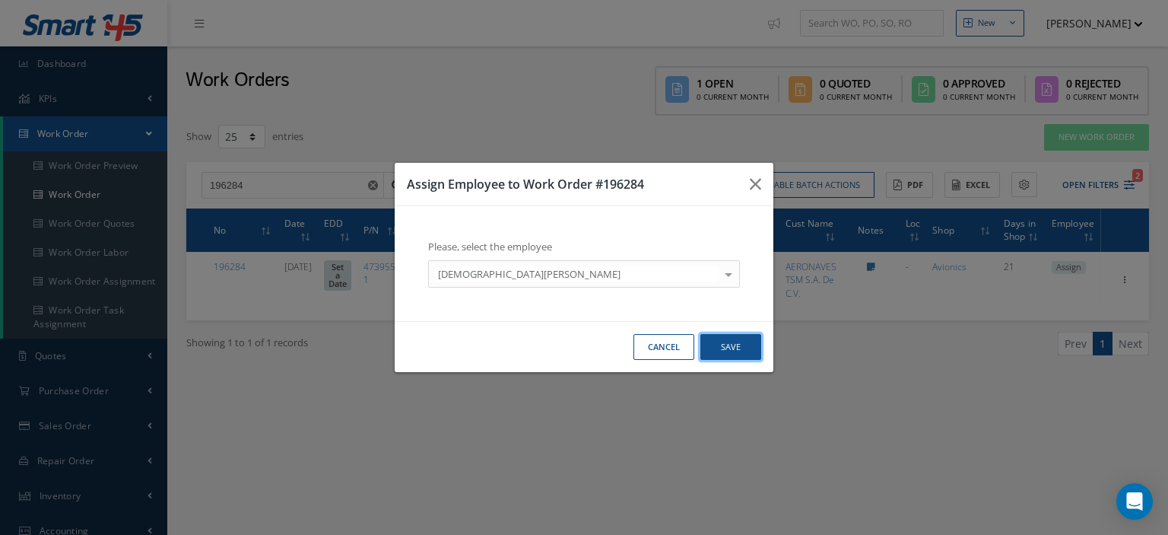
click at [716, 342] on button "Save" at bounding box center [730, 347] width 61 height 27
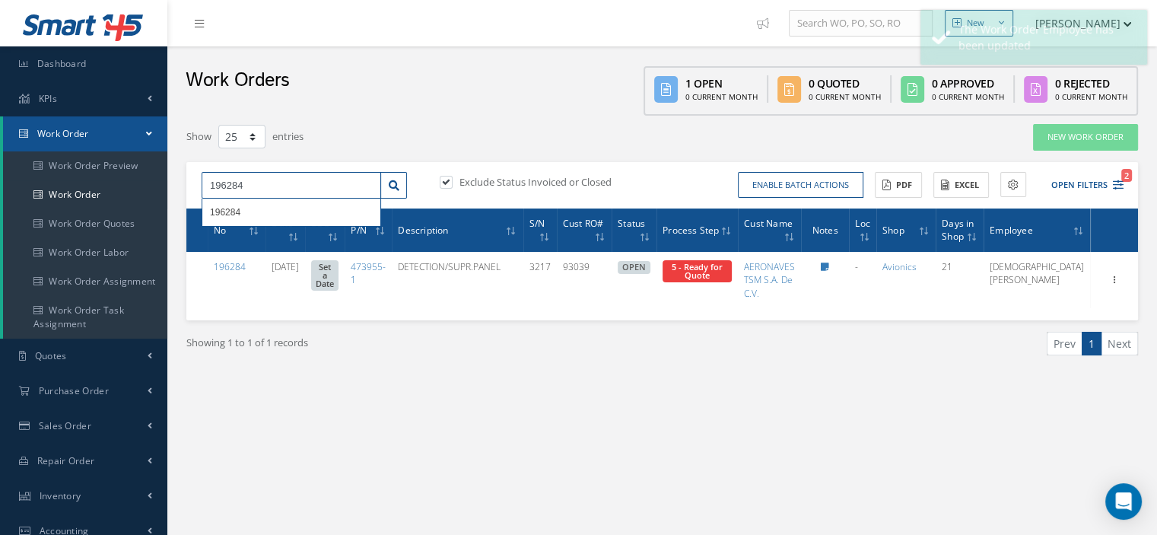
drag, startPoint x: 303, startPoint y: 185, endPoint x: 202, endPoint y: 182, distance: 100.4
click at [202, 181] on input "196284" at bounding box center [291, 185] width 179 height 27
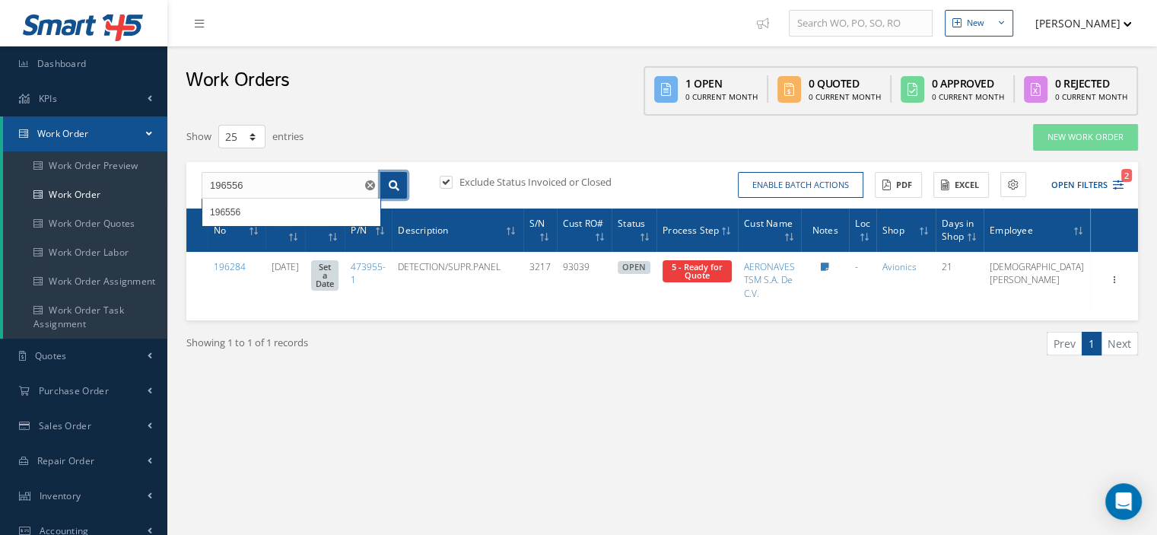
click at [393, 189] on icon at bounding box center [394, 185] width 11 height 11
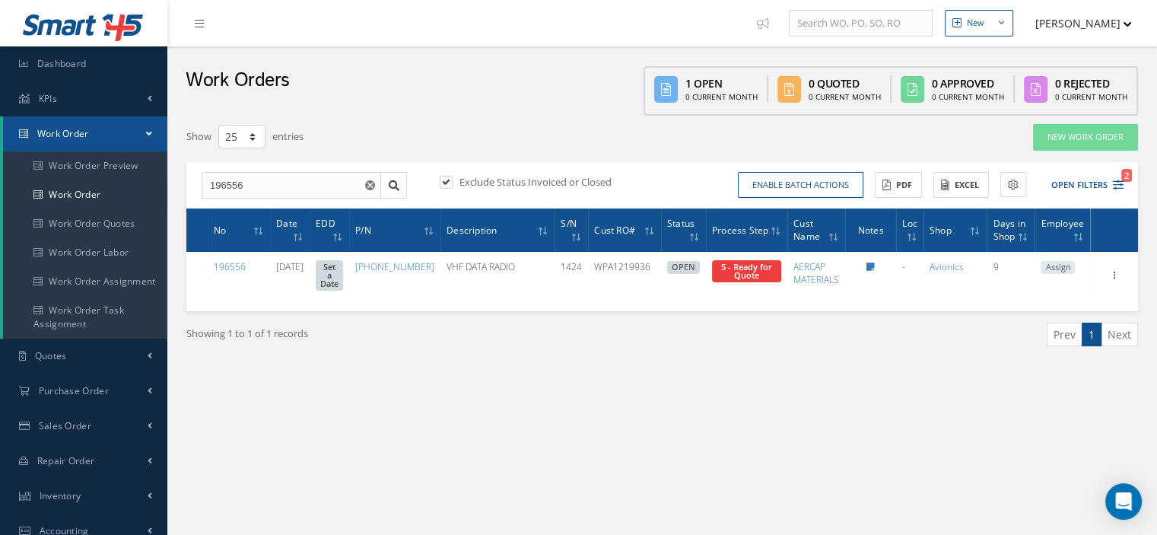
click at [1058, 265] on span "Assign" at bounding box center [1057, 268] width 34 height 14
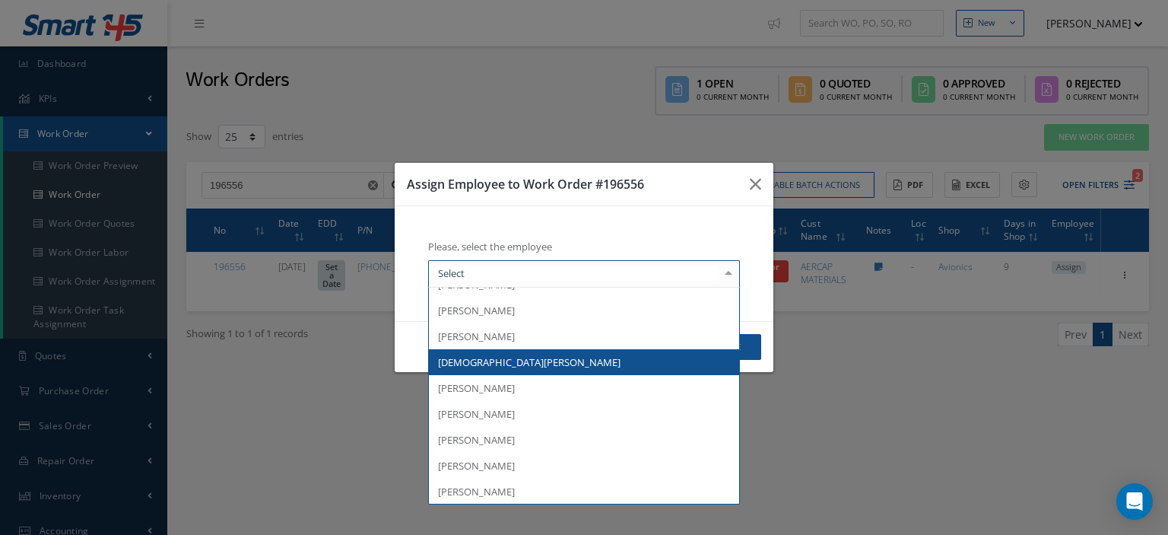
click at [542, 357] on span "[DEMOGRAPHIC_DATA][PERSON_NAME]" at bounding box center [584, 362] width 310 height 26
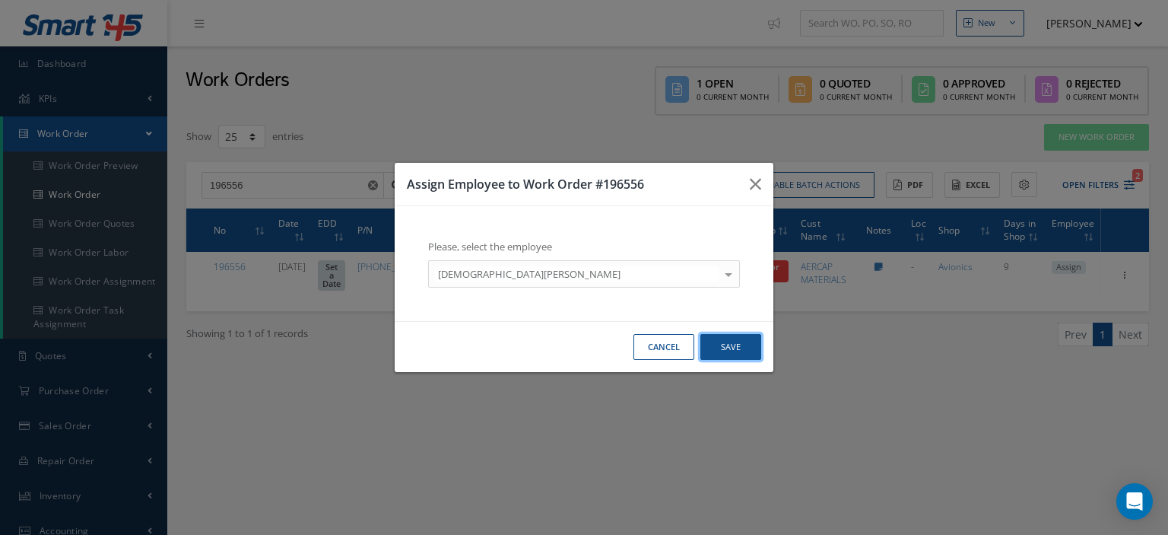
click at [707, 352] on button "Save" at bounding box center [730, 347] width 61 height 27
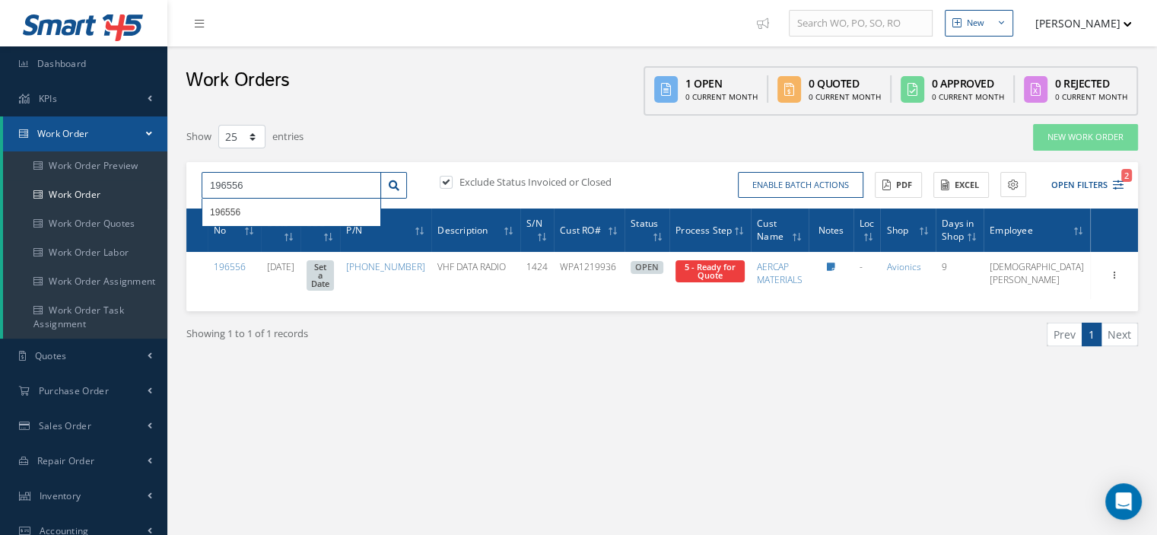
drag, startPoint x: 260, startPoint y: 189, endPoint x: 209, endPoint y: 182, distance: 51.4
click at [209, 182] on input "196556" at bounding box center [291, 185] width 179 height 27
type input "196441"
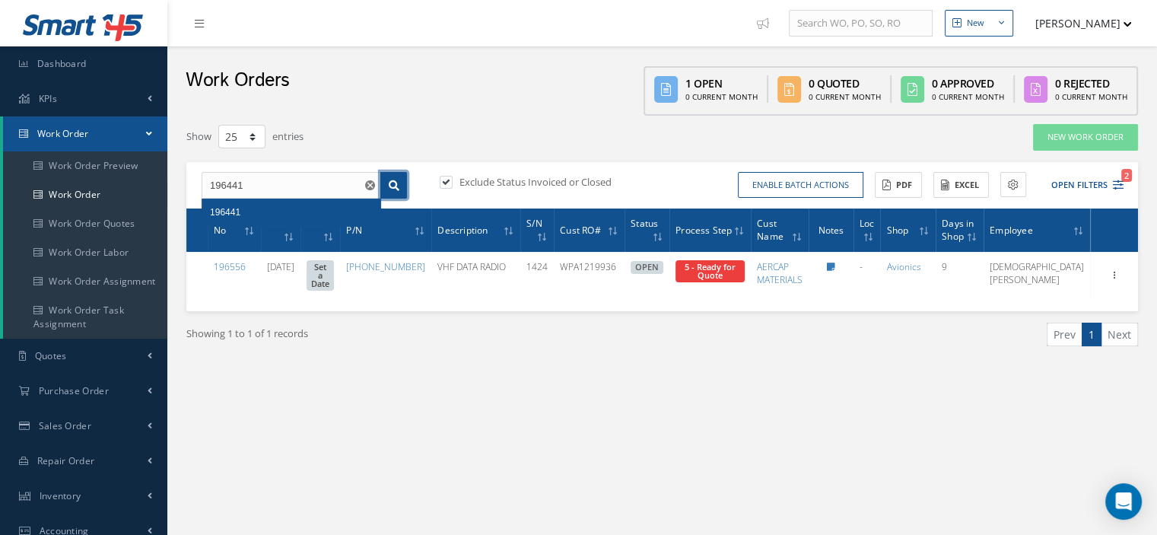
click at [386, 188] on link at bounding box center [393, 185] width 27 height 27
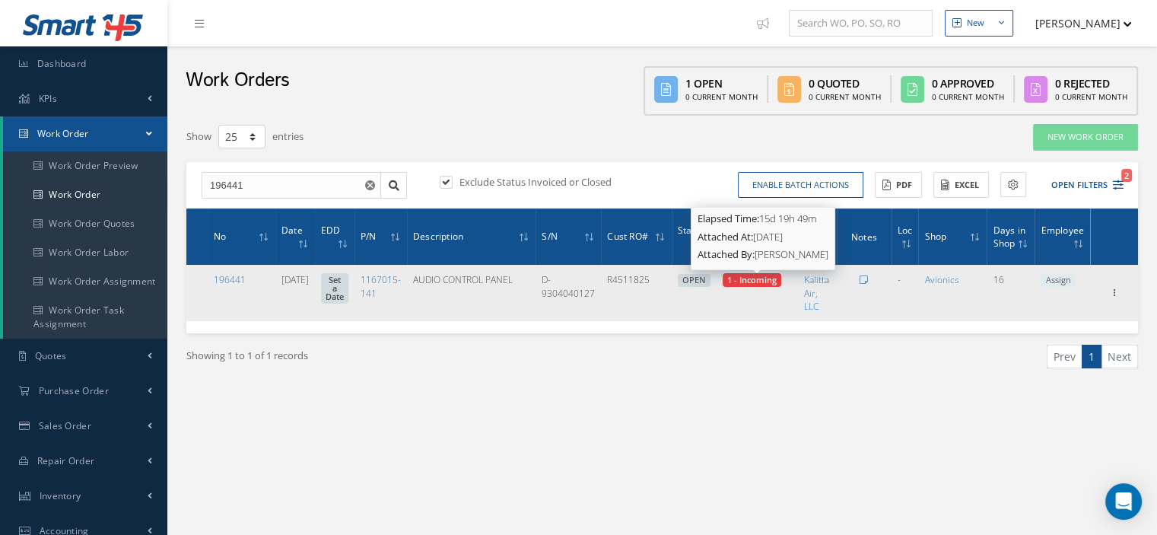
click at [777, 278] on span "1 - Incoming" at bounding box center [751, 279] width 49 height 11
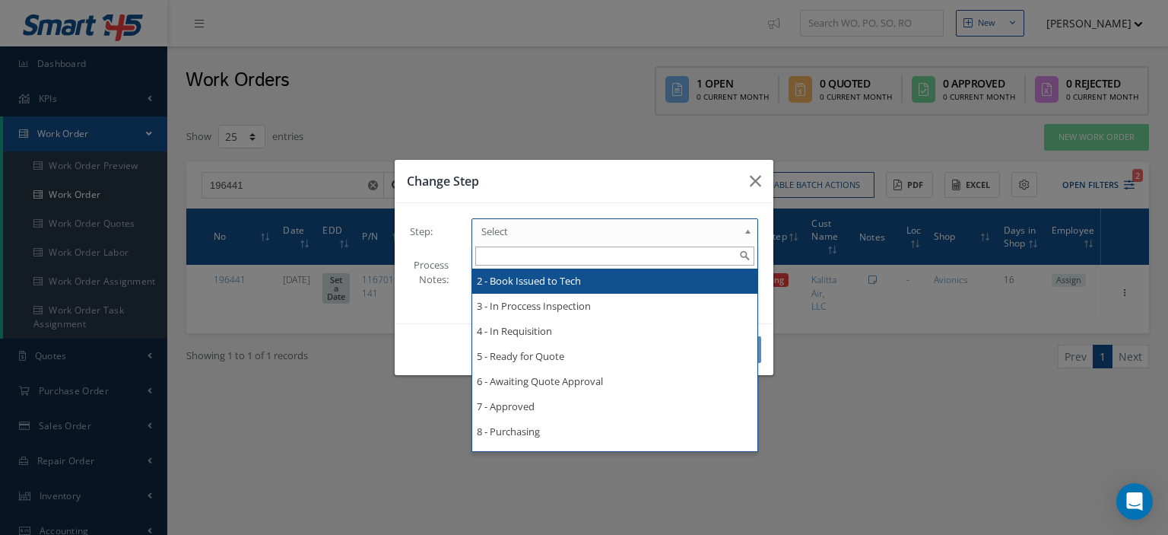
click at [743, 235] on link "Select" at bounding box center [615, 231] width 287 height 26
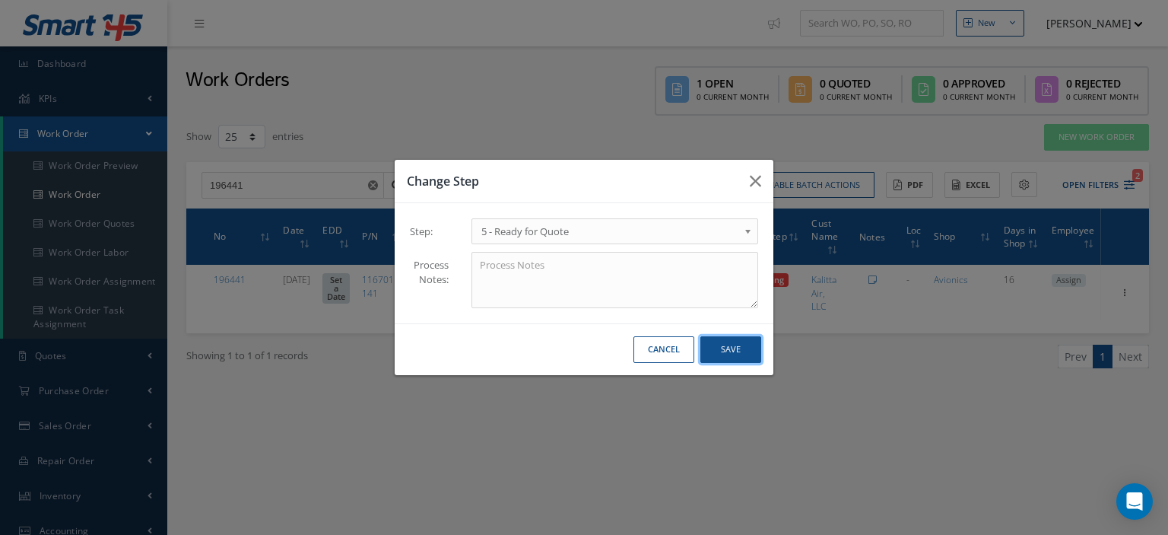
click at [722, 357] on button "Save" at bounding box center [730, 349] width 61 height 27
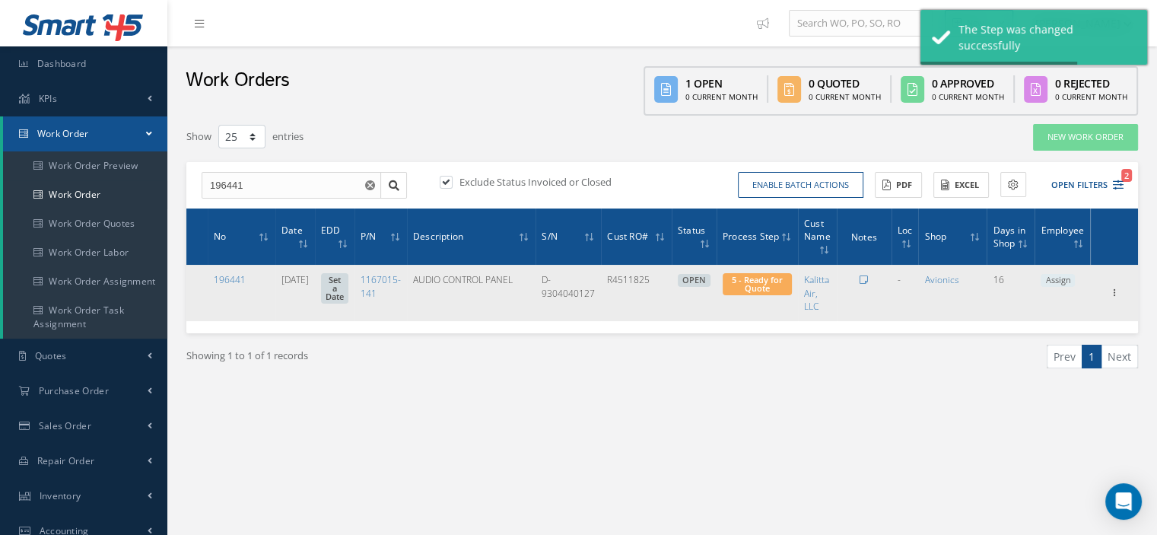
click at [1066, 281] on span "Assign" at bounding box center [1057, 281] width 34 height 14
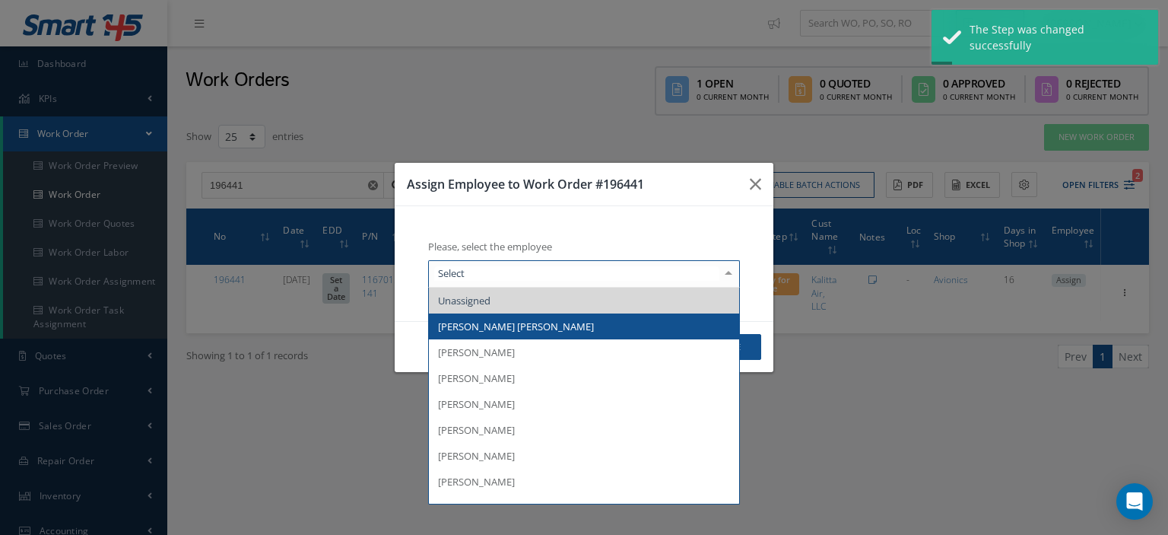
click at [557, 325] on span "[PERSON_NAME] [PERSON_NAME]" at bounding box center [584, 326] width 310 height 26
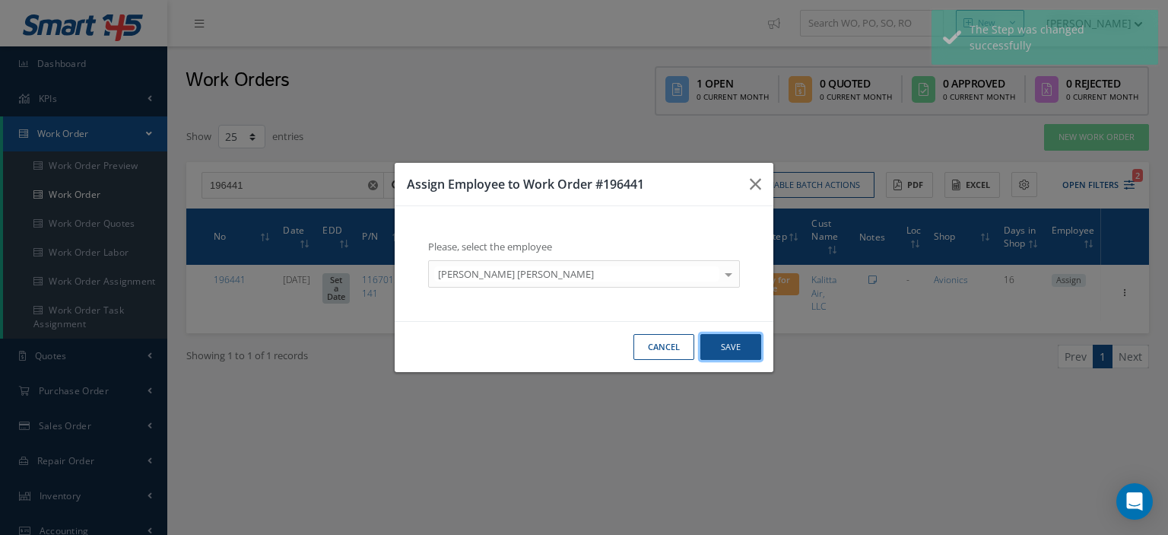
click at [721, 346] on button "Save" at bounding box center [730, 347] width 61 height 27
